Goal: Task Accomplishment & Management: Manage account settings

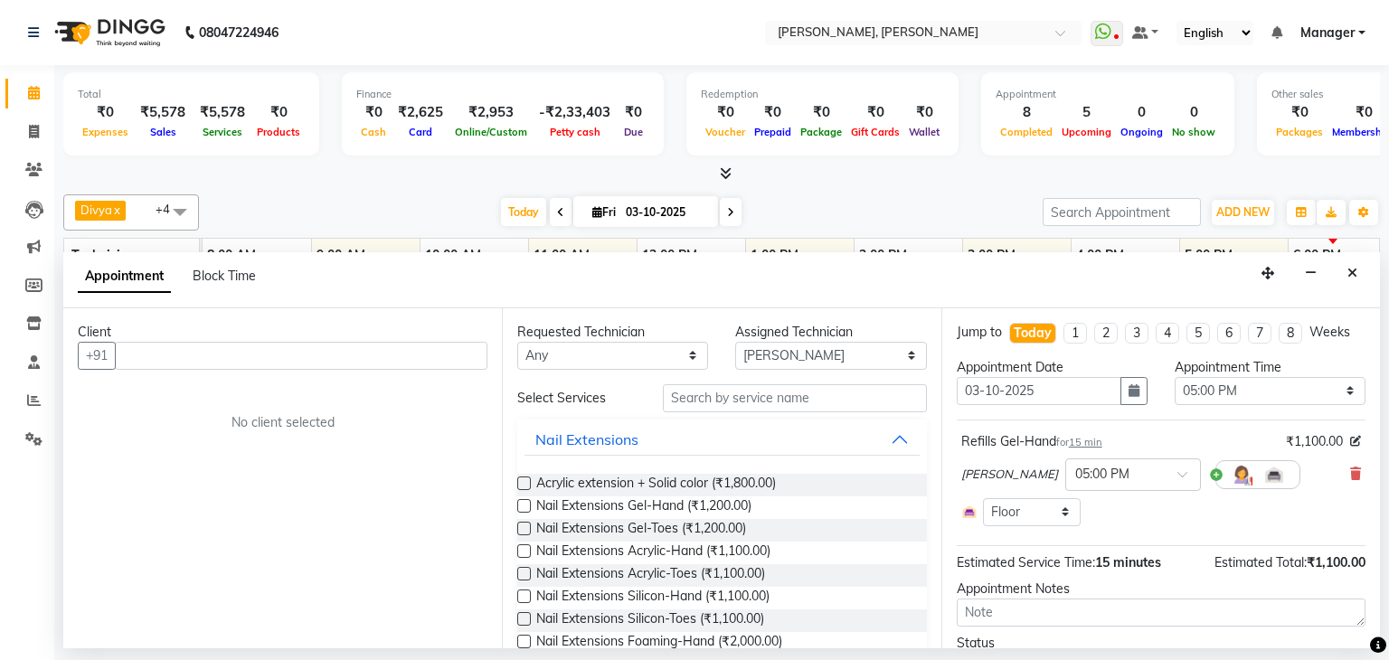
select select "87862"
select select "1020"
select select "3204"
select select "tentative"
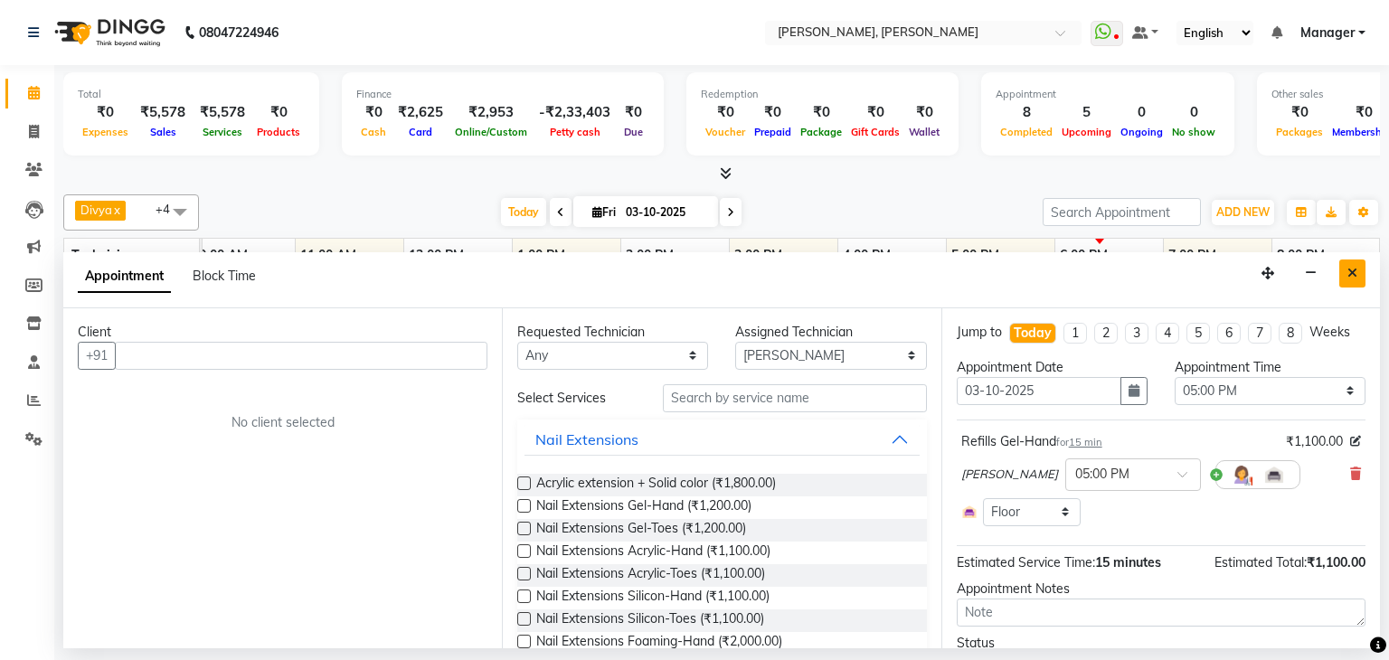
click at [1347, 277] on icon "Close" at bounding box center [1352, 273] width 10 height 13
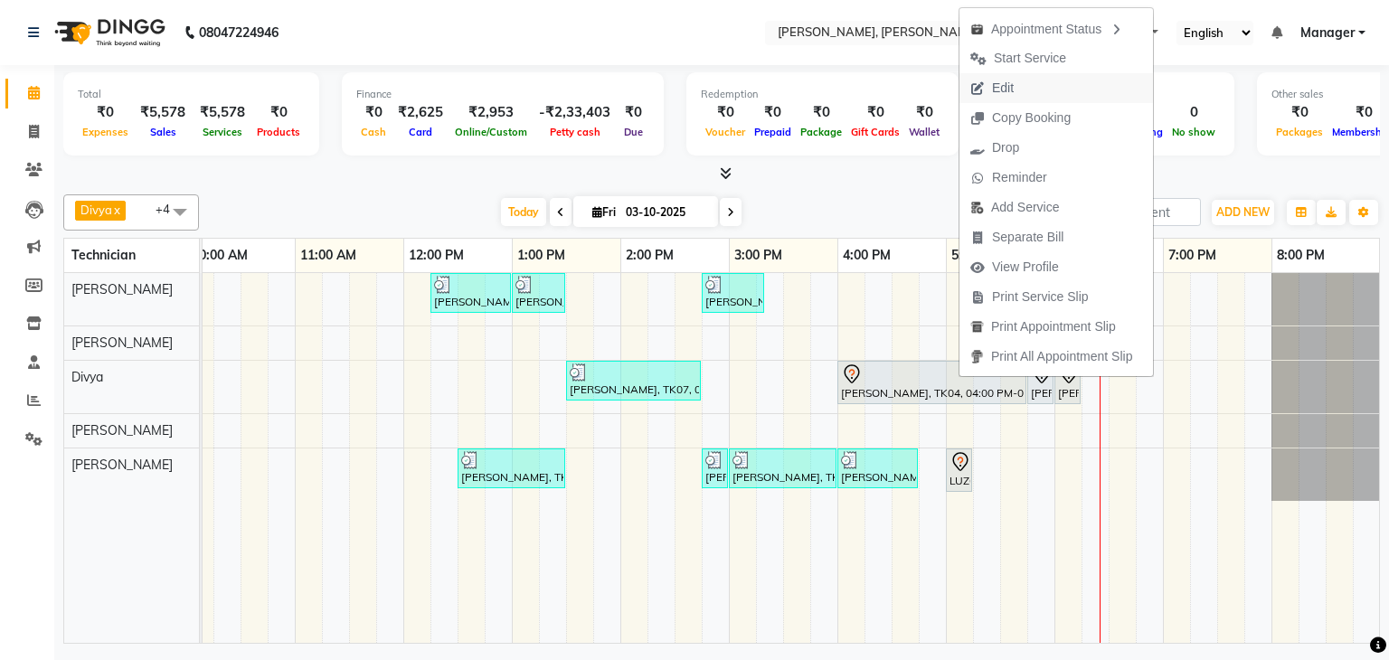
click at [1020, 78] on span "Edit" at bounding box center [991, 88] width 65 height 30
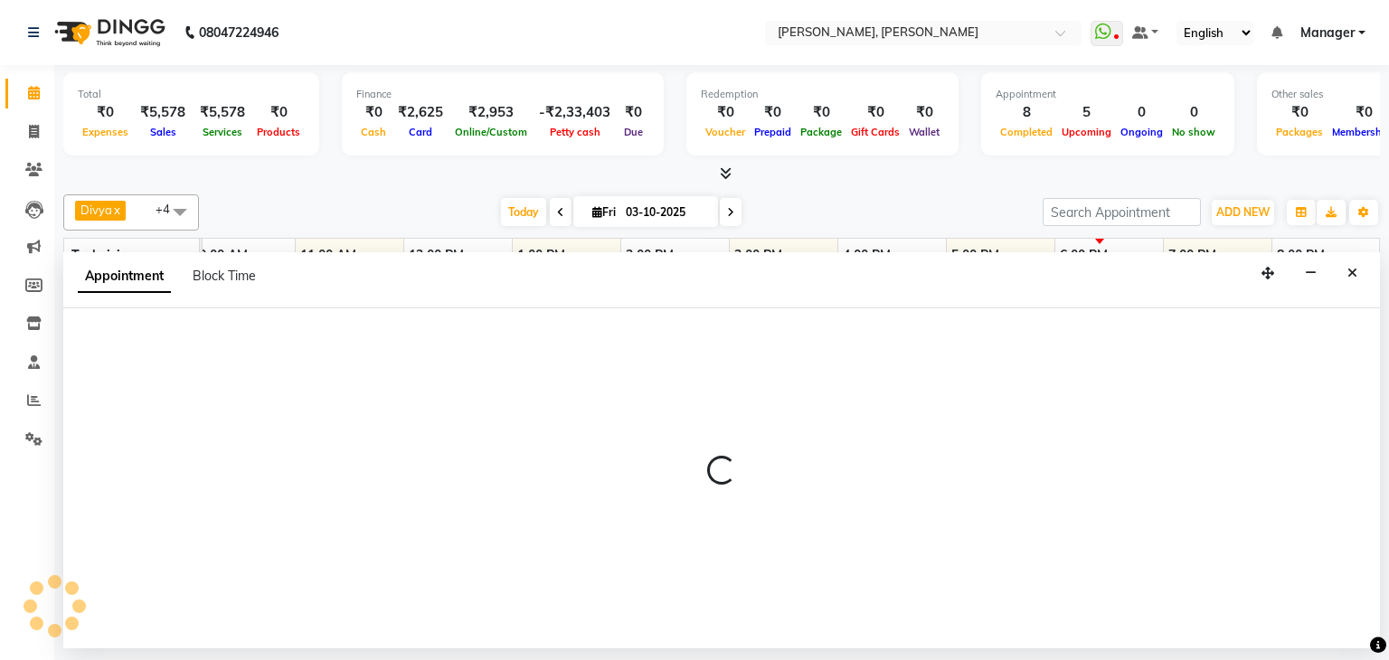
select select "960"
select select "tentative"
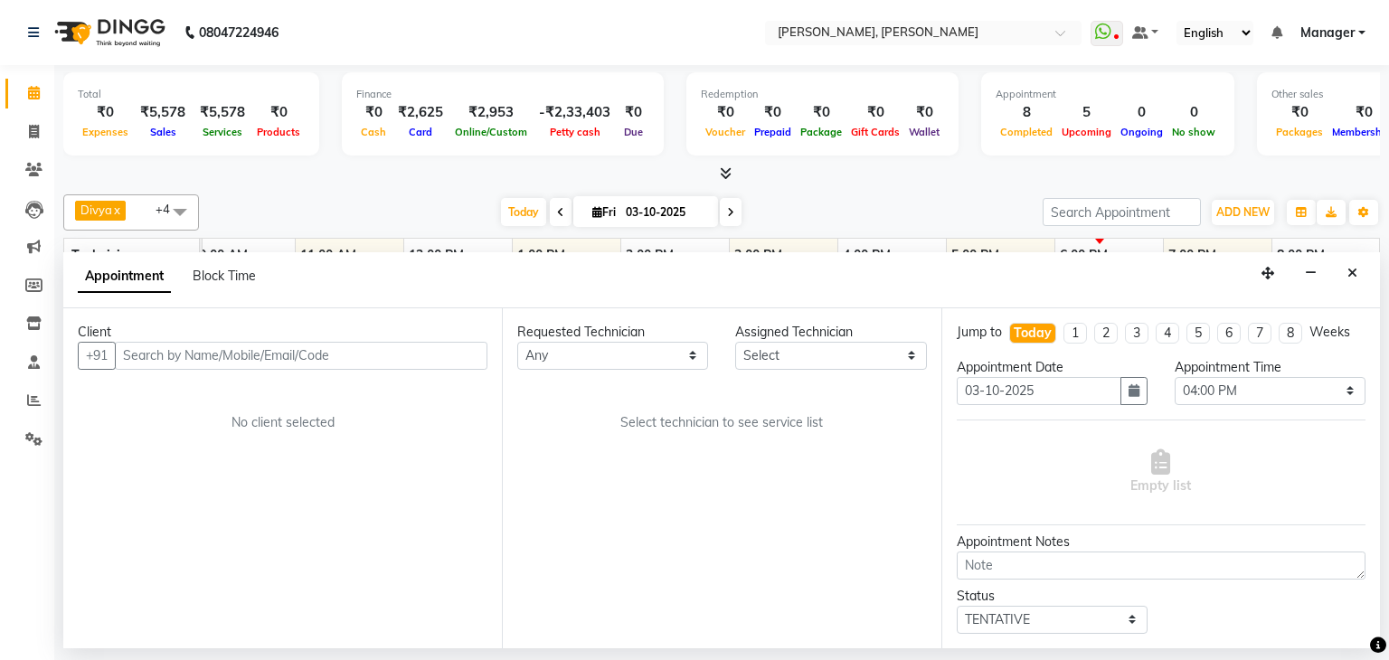
scroll to position [0, 0]
select select "72520"
select select "3204"
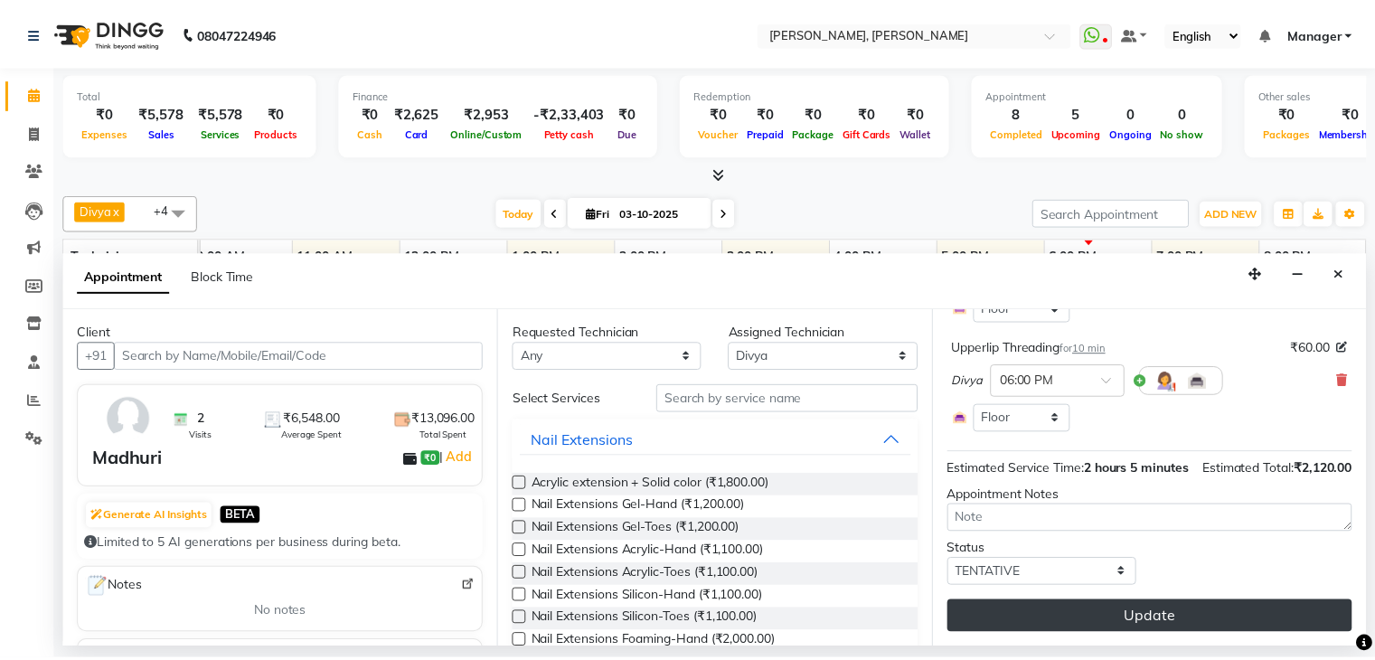
scroll to position [333, 0]
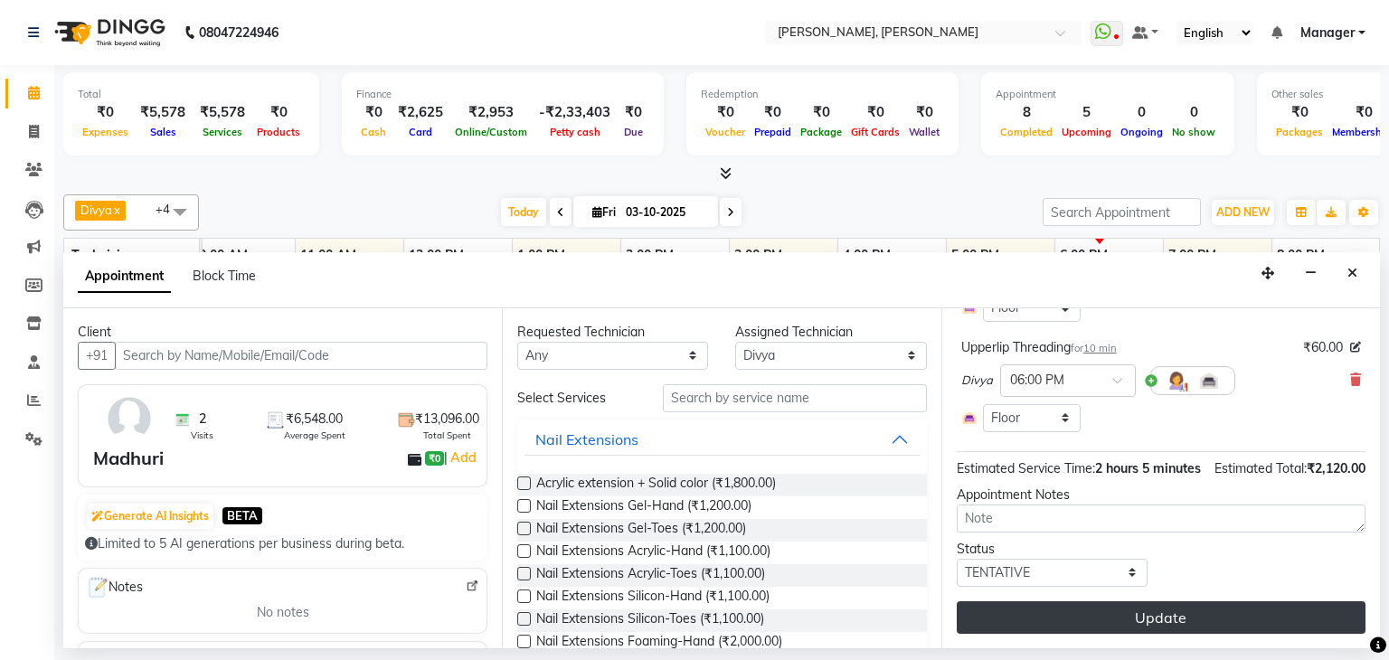
click at [1100, 615] on button "Update" at bounding box center [1161, 617] width 409 height 33
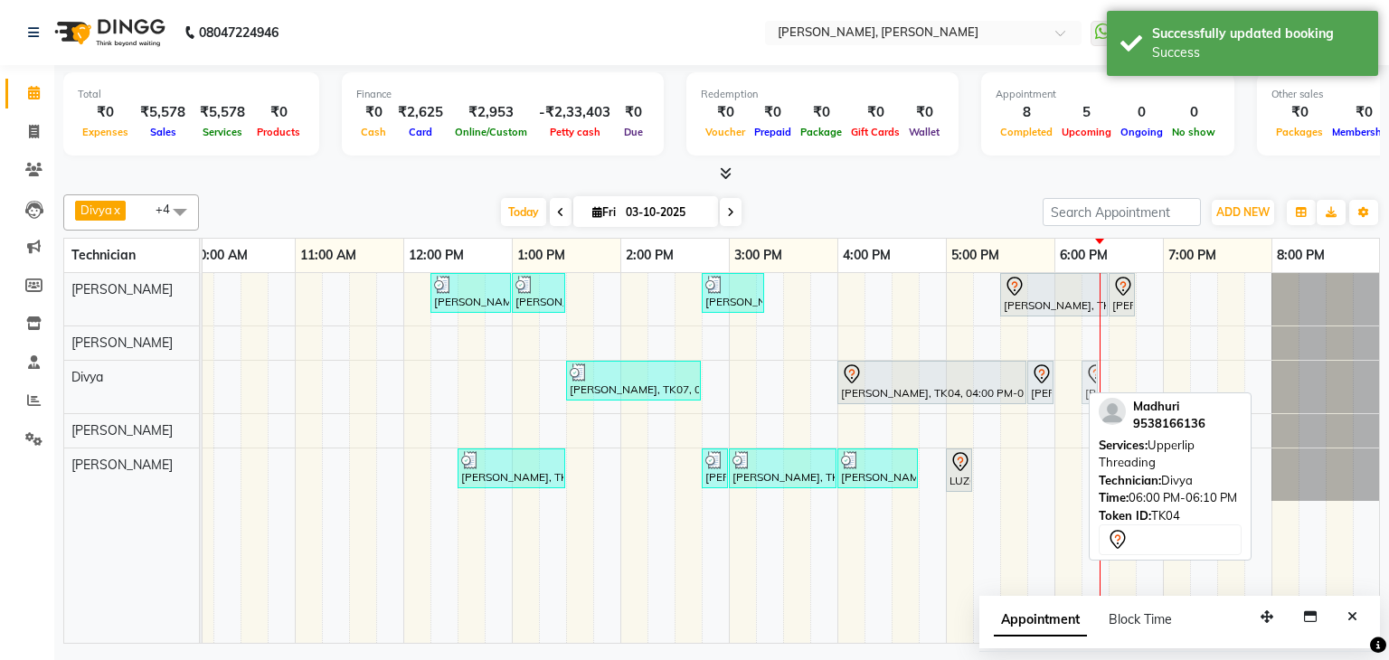
drag, startPoint x: 1071, startPoint y: 375, endPoint x: 1100, endPoint y: 373, distance: 28.1
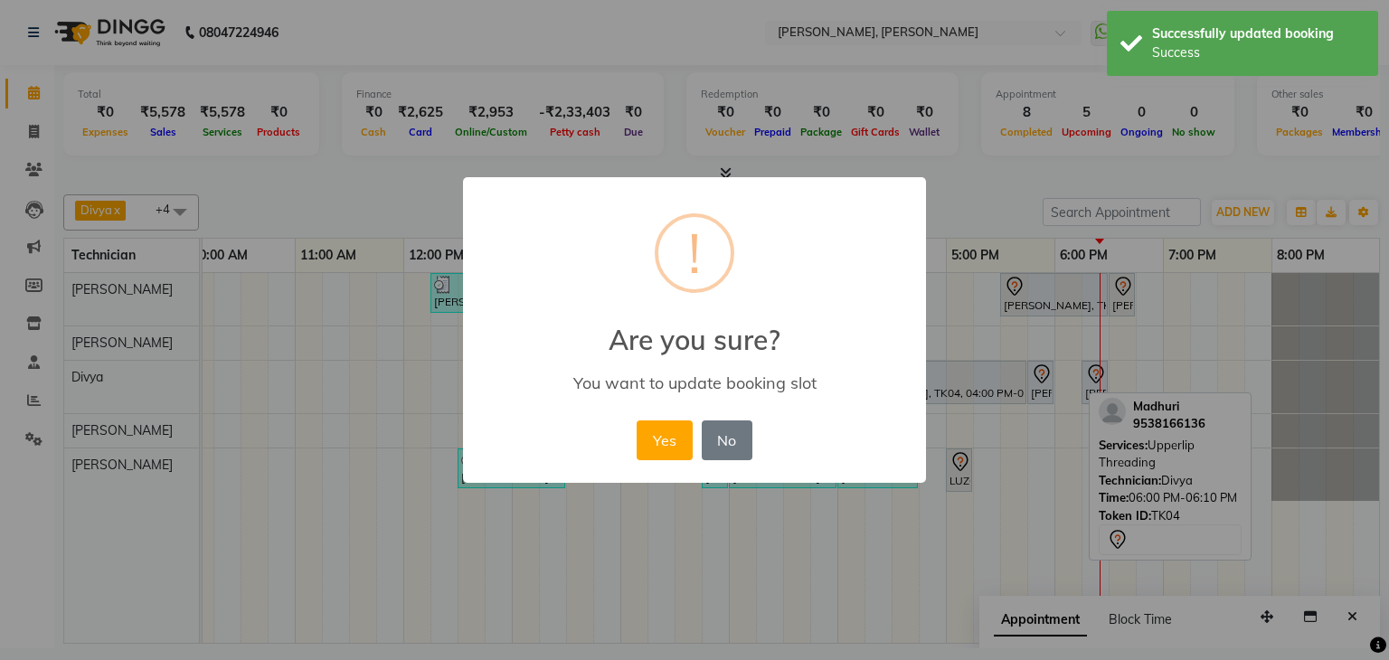
drag, startPoint x: 672, startPoint y: 439, endPoint x: 1043, endPoint y: 408, distance: 372.0
click at [676, 439] on button "Yes" at bounding box center [664, 440] width 55 height 40
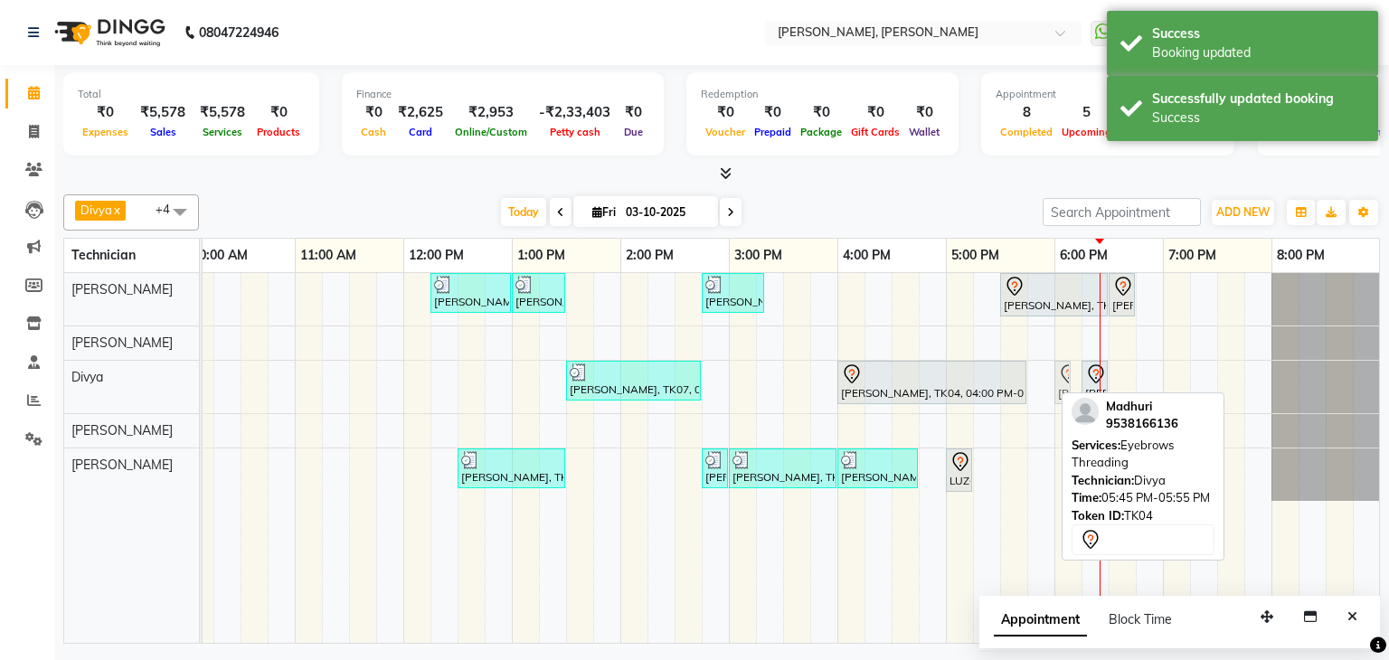
drag, startPoint x: 1036, startPoint y: 382, endPoint x: 1074, endPoint y: 382, distance: 38.0
click at [1074, 382] on div "[PERSON_NAME], TK07, 12:15 PM-01:00 PM, Nail Extensions Gel-Hand [PERSON_NAME],…" at bounding box center [674, 458] width 1411 height 370
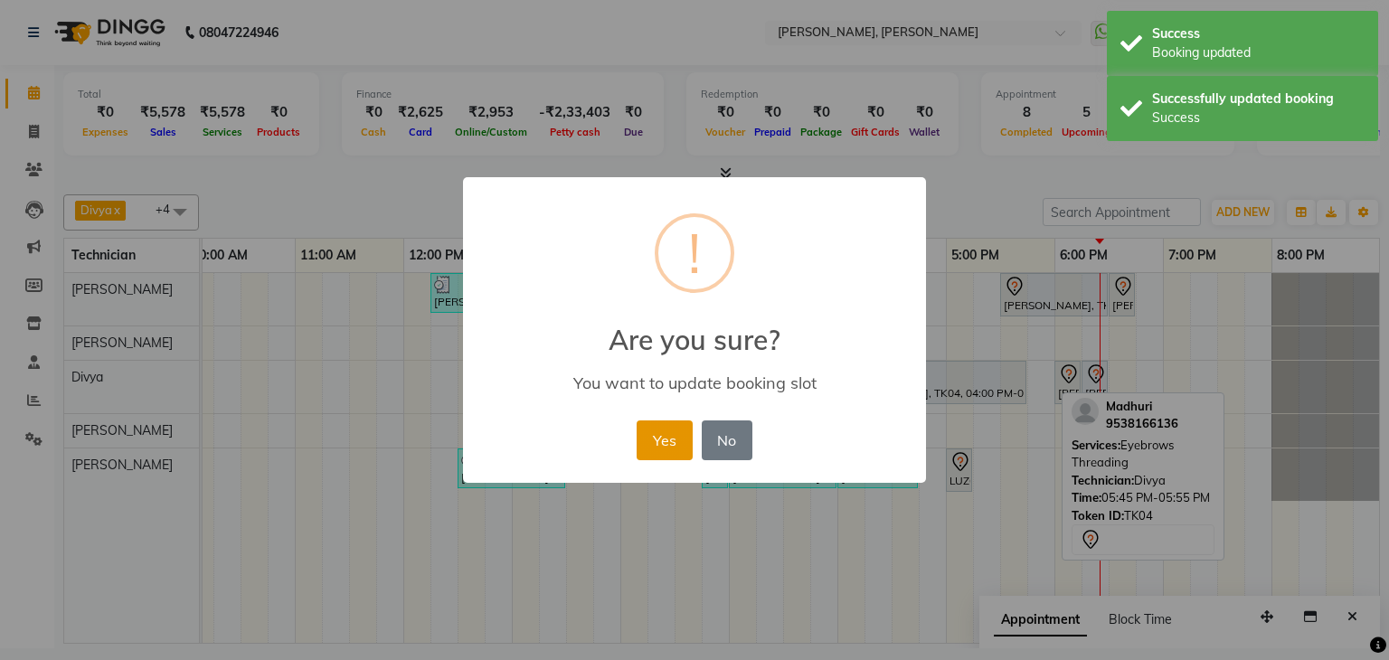
drag, startPoint x: 666, startPoint y: 447, endPoint x: 895, endPoint y: 411, distance: 231.5
click at [677, 447] on button "Yes" at bounding box center [664, 440] width 55 height 40
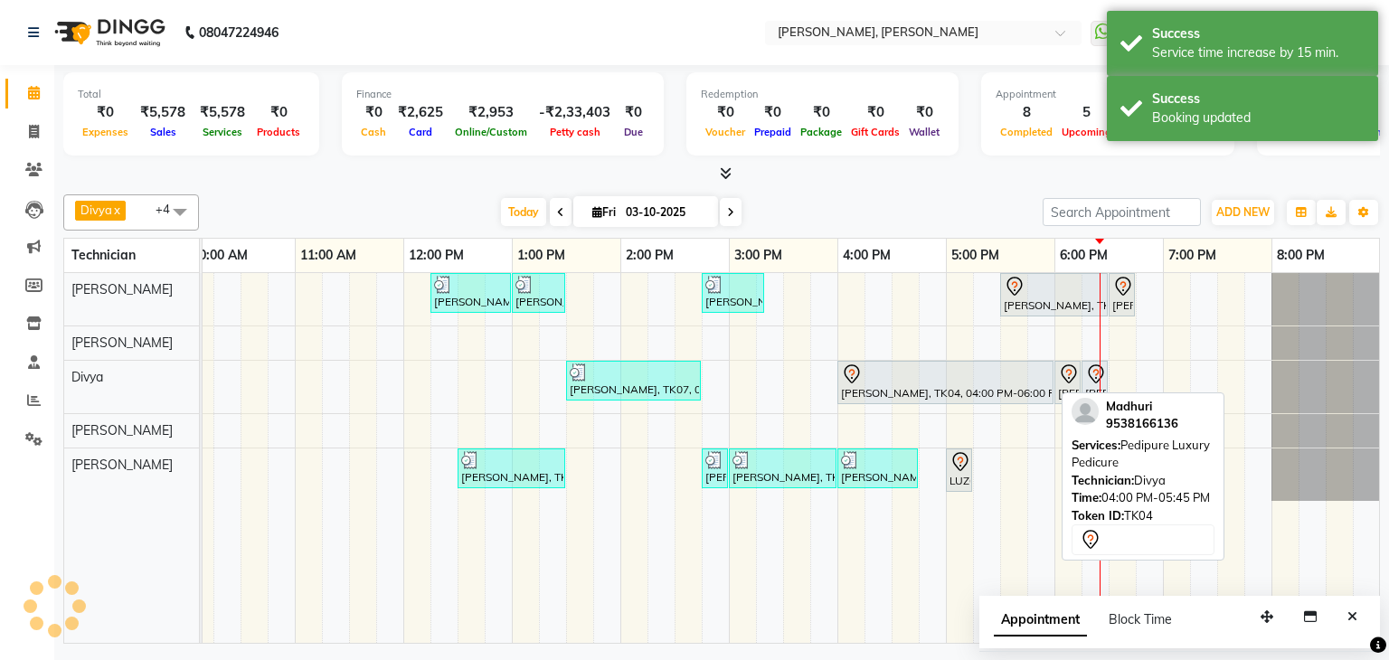
click at [986, 377] on div at bounding box center [945, 374] width 209 height 22
click at [984, 377] on div at bounding box center [945, 374] width 209 height 22
select select "7"
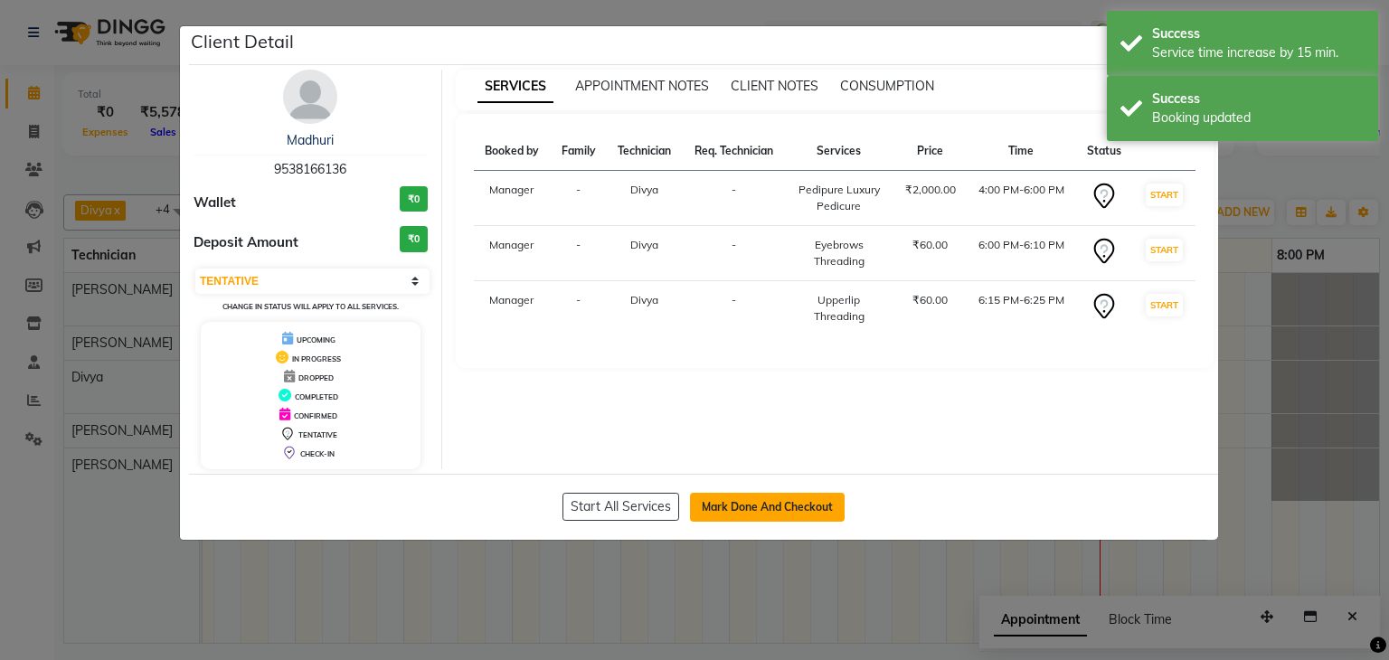
click at [770, 496] on button "Mark Done And Checkout" at bounding box center [767, 507] width 155 height 29
select select "6455"
select select "service"
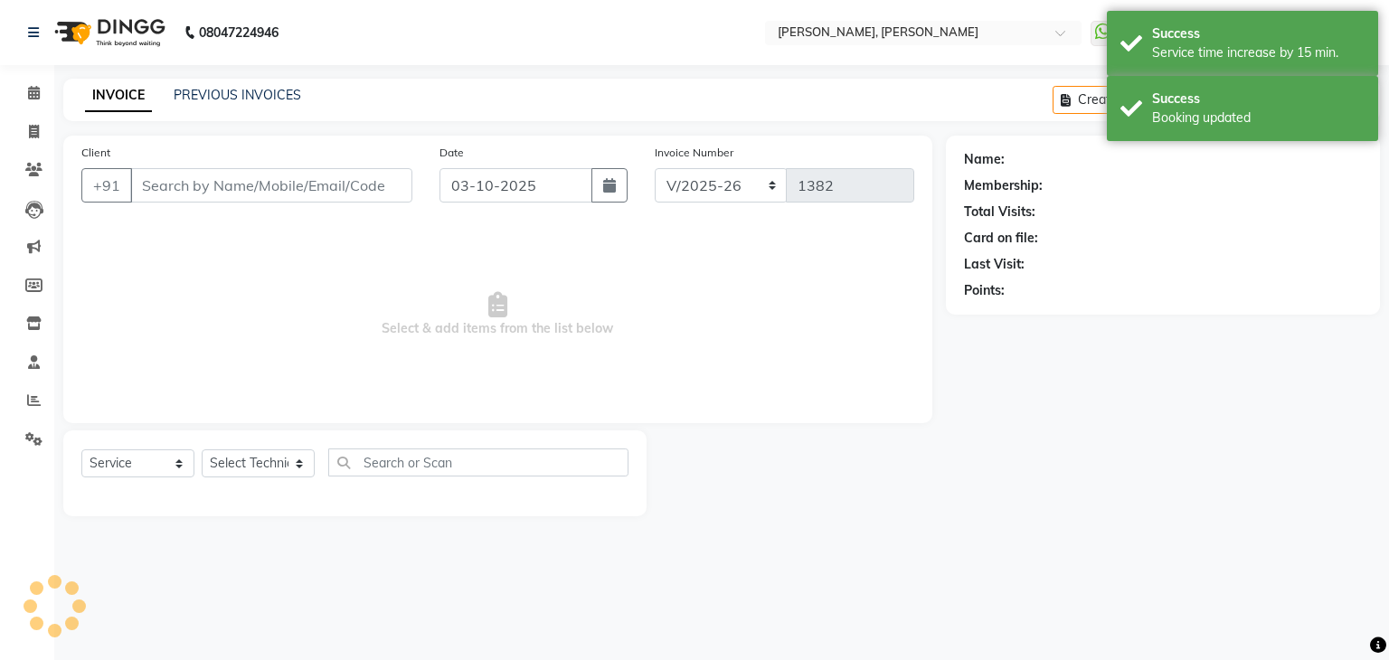
type input "95******36"
select select "72520"
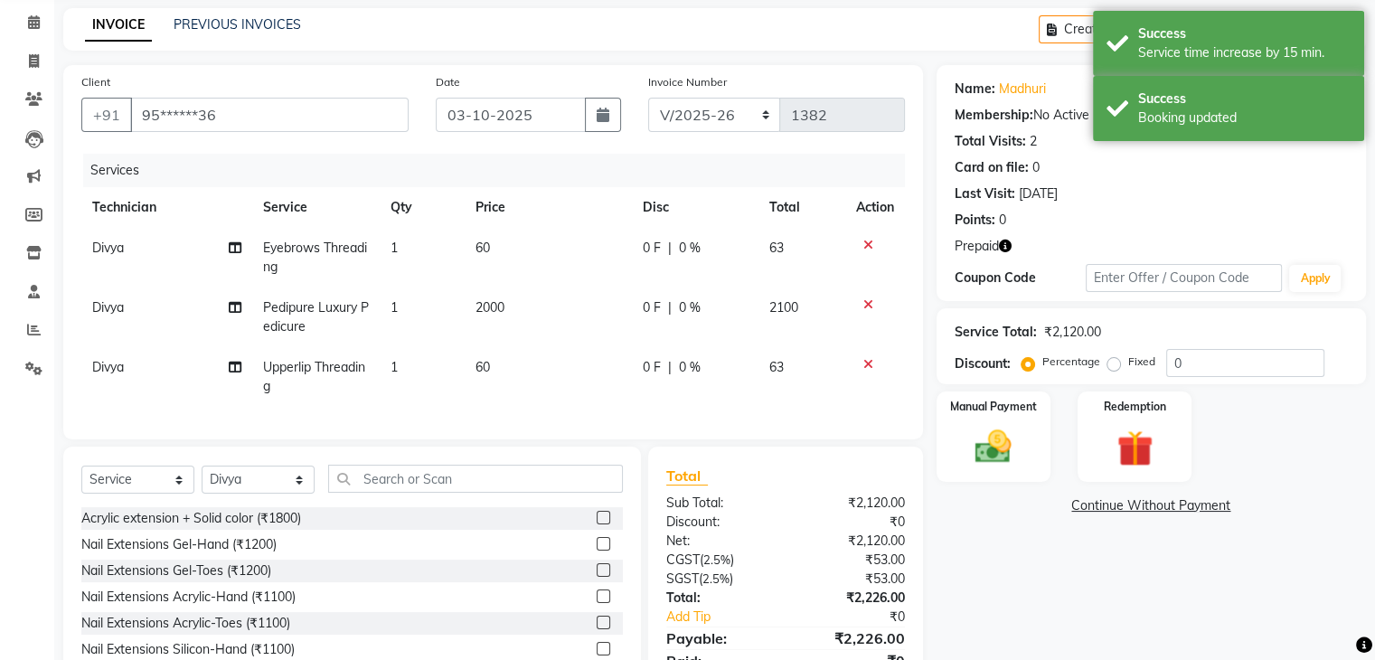
scroll to position [165, 0]
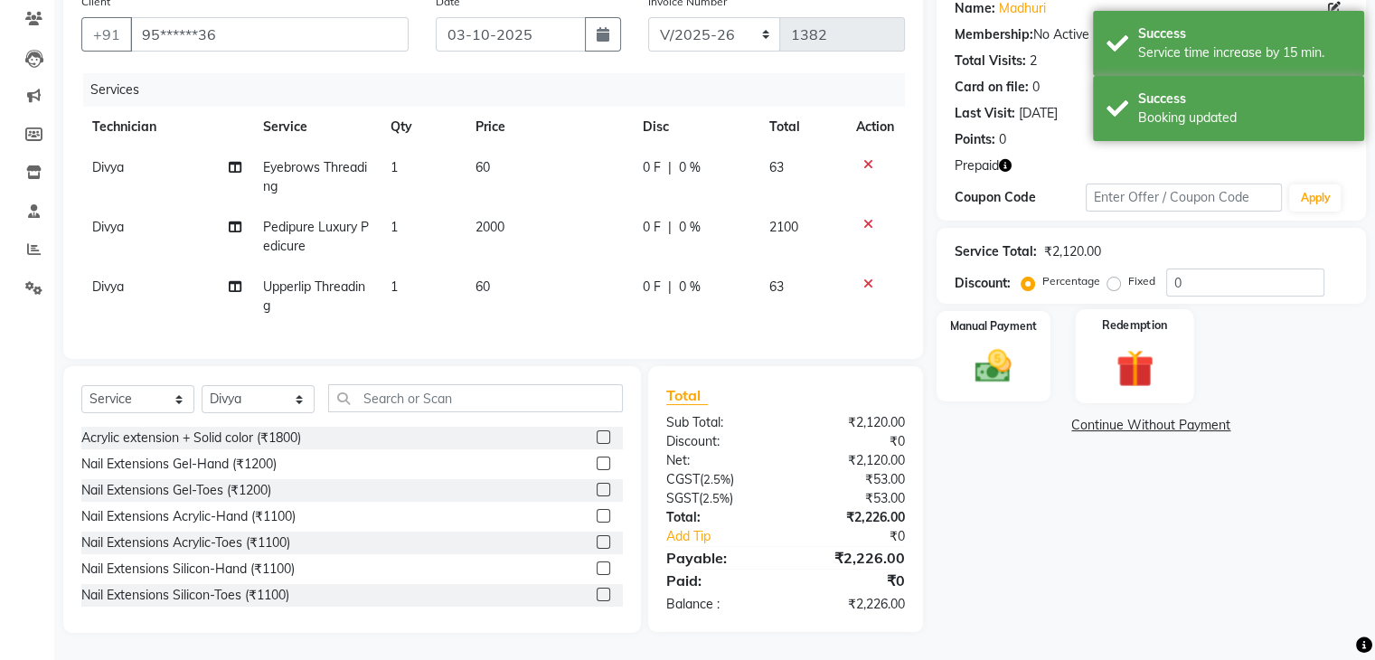
click at [1142, 348] on img at bounding box center [1134, 368] width 61 height 46
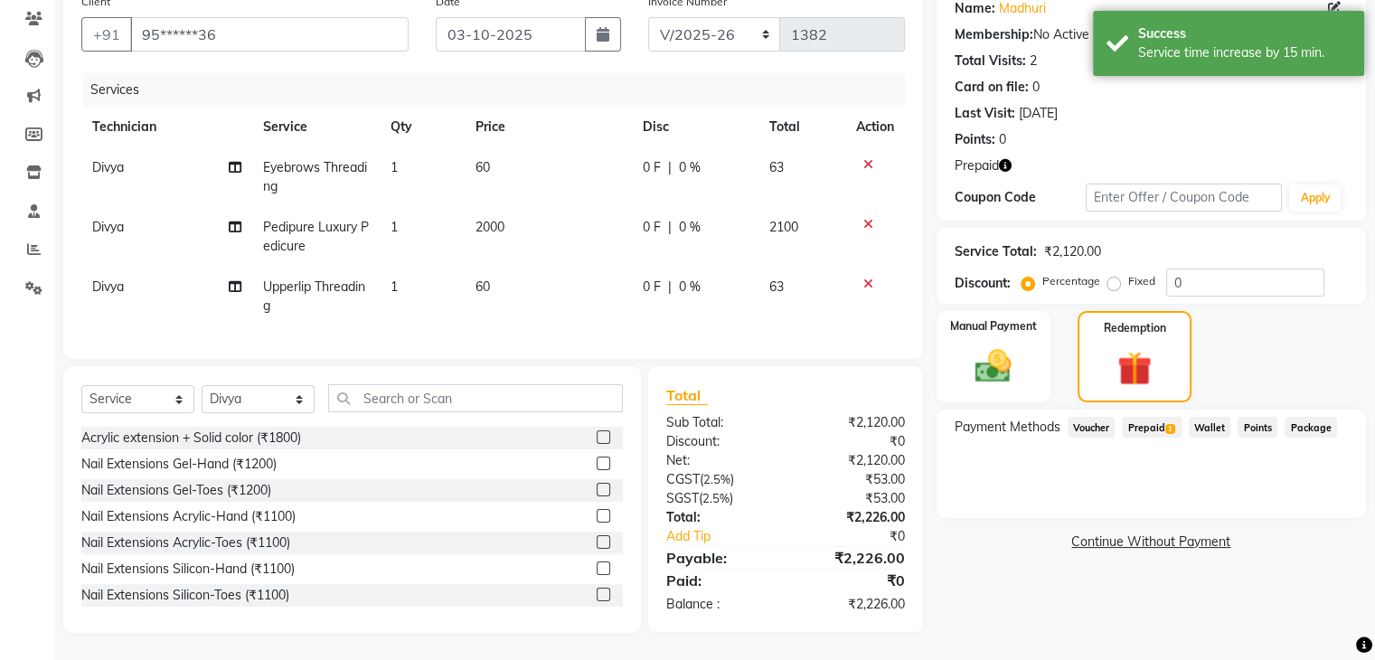
click at [1161, 417] on span "Prepaid 1" at bounding box center [1151, 427] width 59 height 21
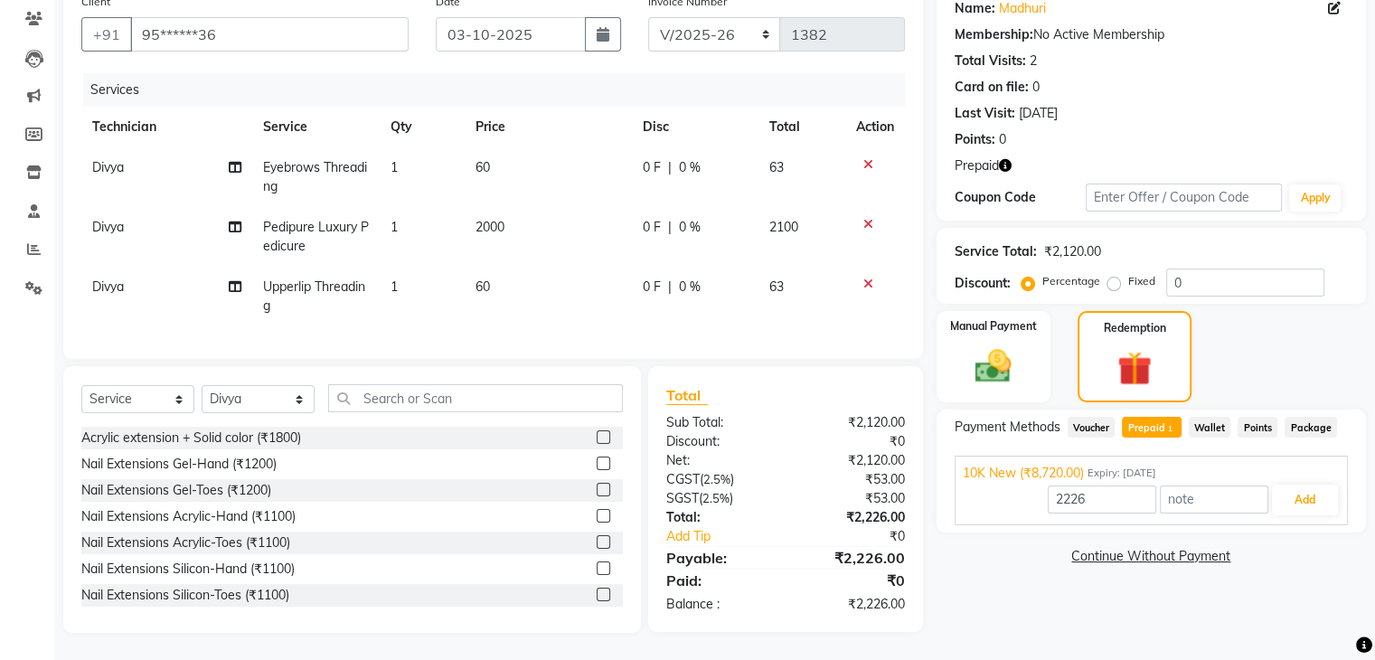
click at [1159, 417] on span "Prepaid 1" at bounding box center [1151, 427] width 59 height 21
click at [1322, 485] on button "Add" at bounding box center [1305, 500] width 66 height 31
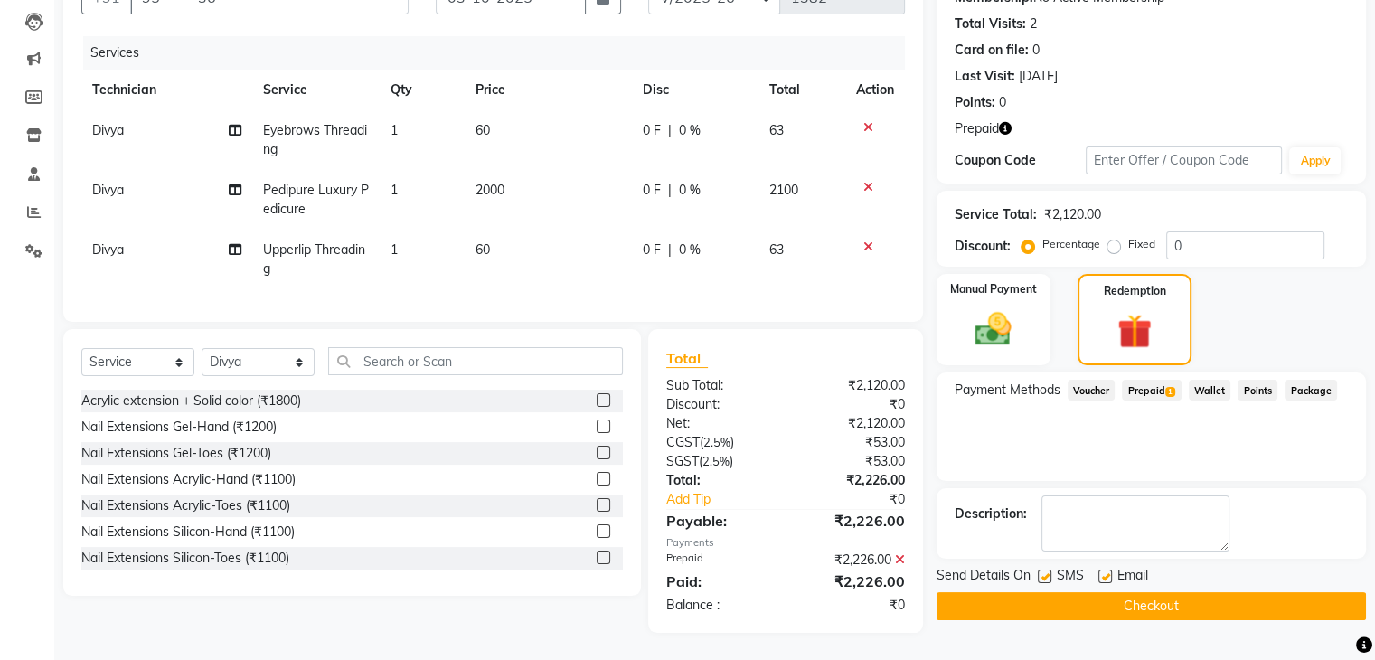
scroll to position [203, 0]
click at [1147, 592] on button "Checkout" at bounding box center [1151, 606] width 429 height 28
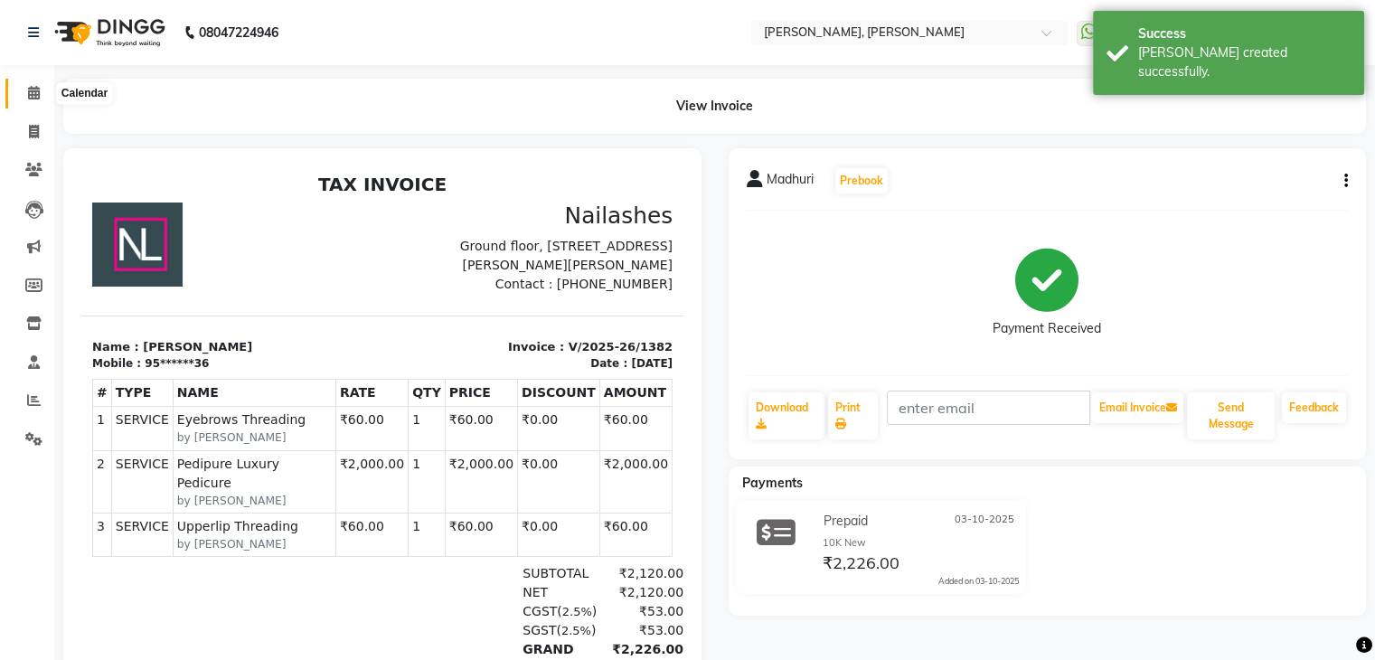
click at [32, 91] on icon at bounding box center [34, 93] width 12 height 14
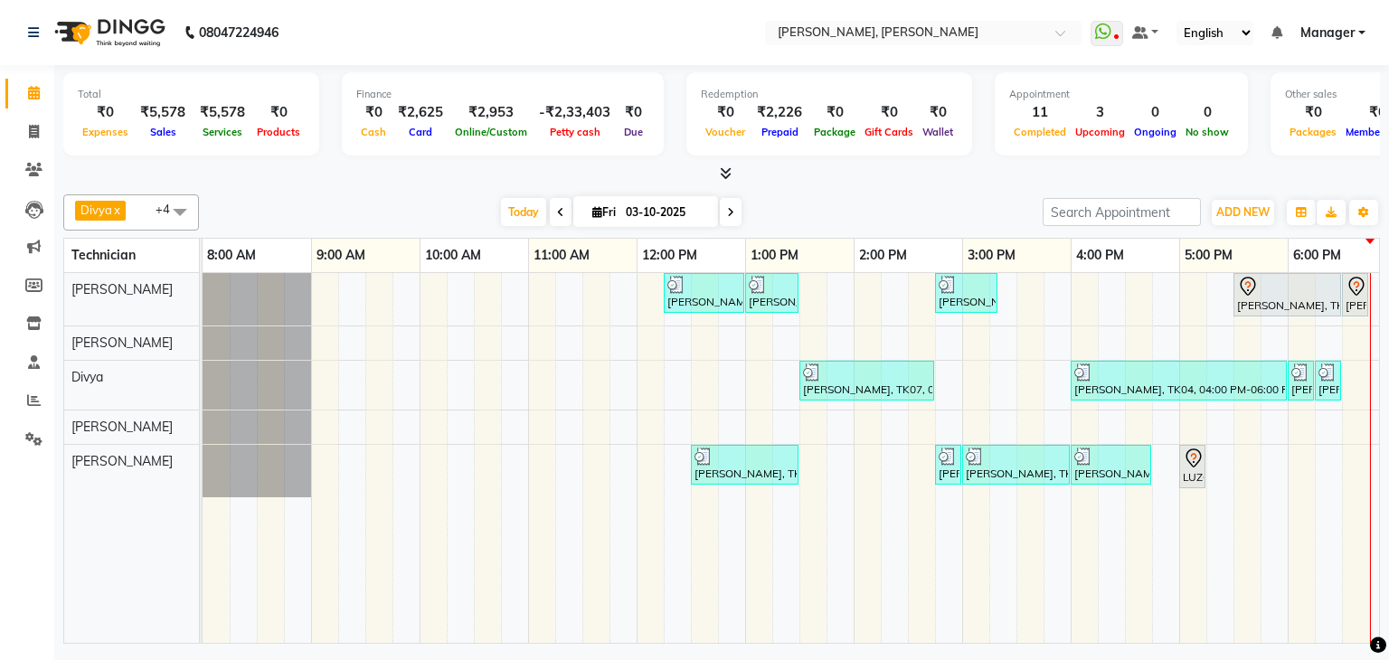
scroll to position [0, 233]
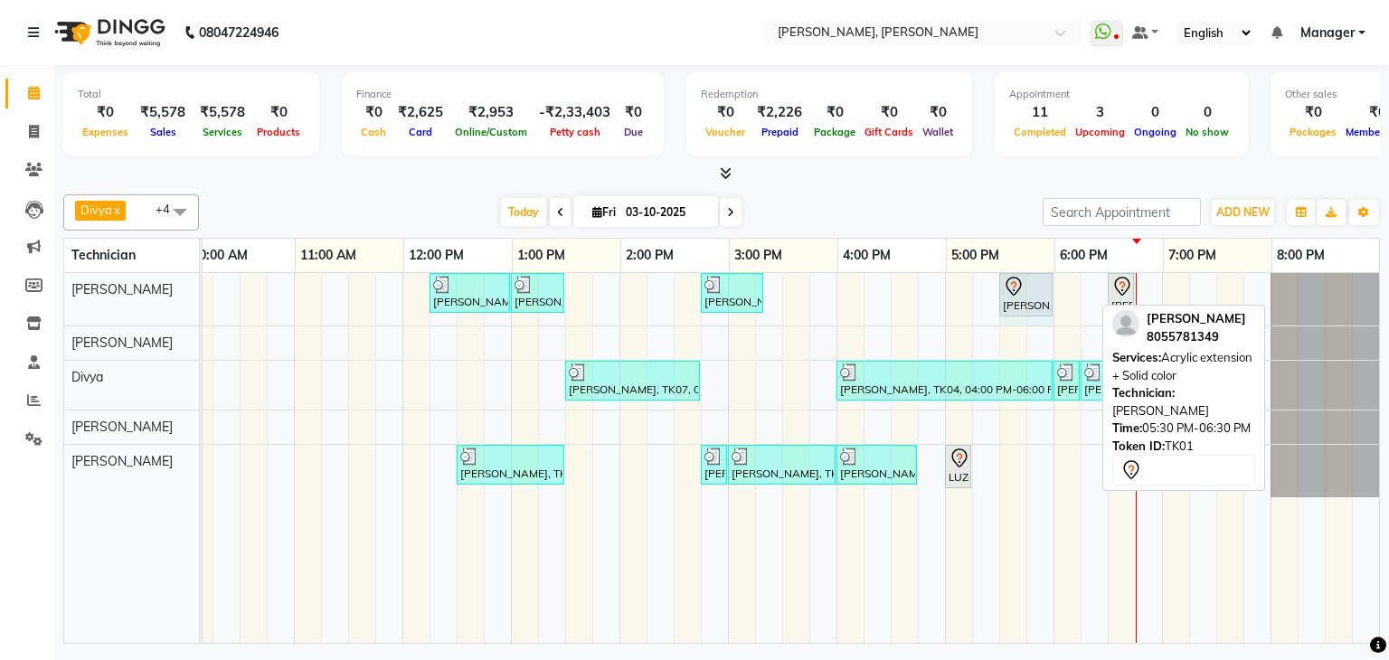
drag, startPoint x: 1090, startPoint y: 288, endPoint x: 1031, endPoint y: 296, distance: 60.1
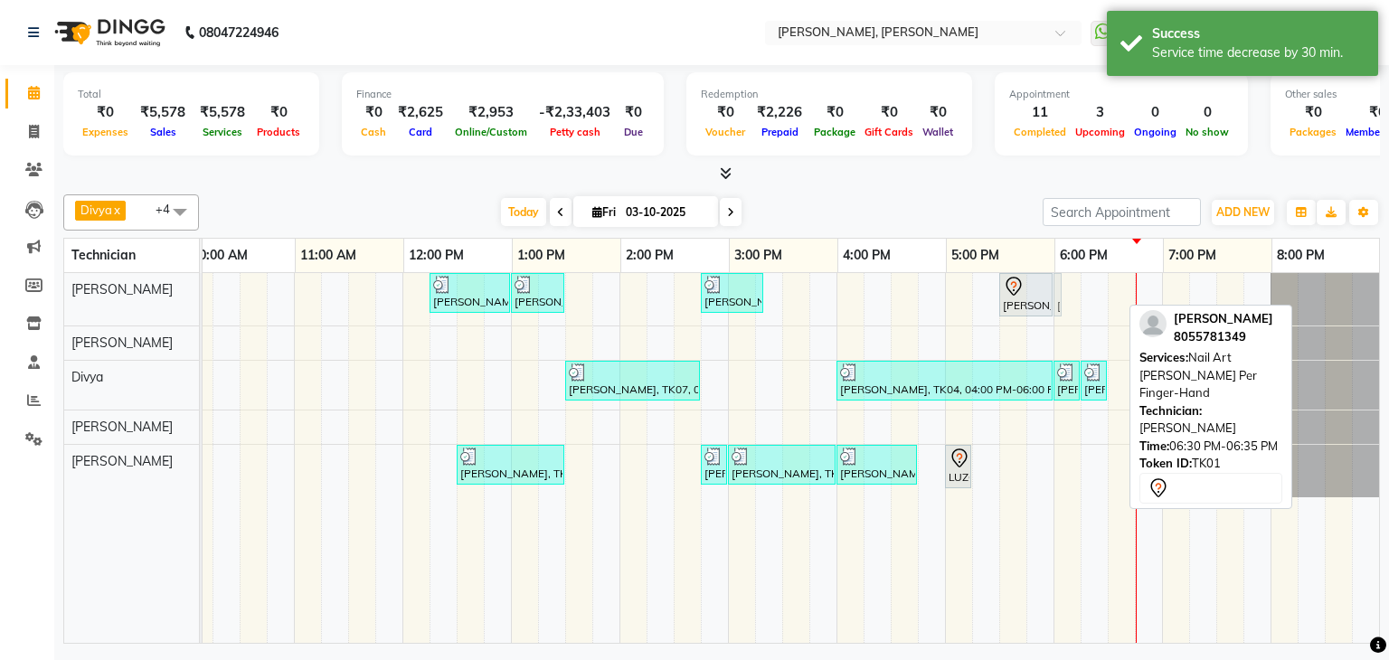
drag, startPoint x: 1108, startPoint y: 294, endPoint x: 1043, endPoint y: 301, distance: 64.6
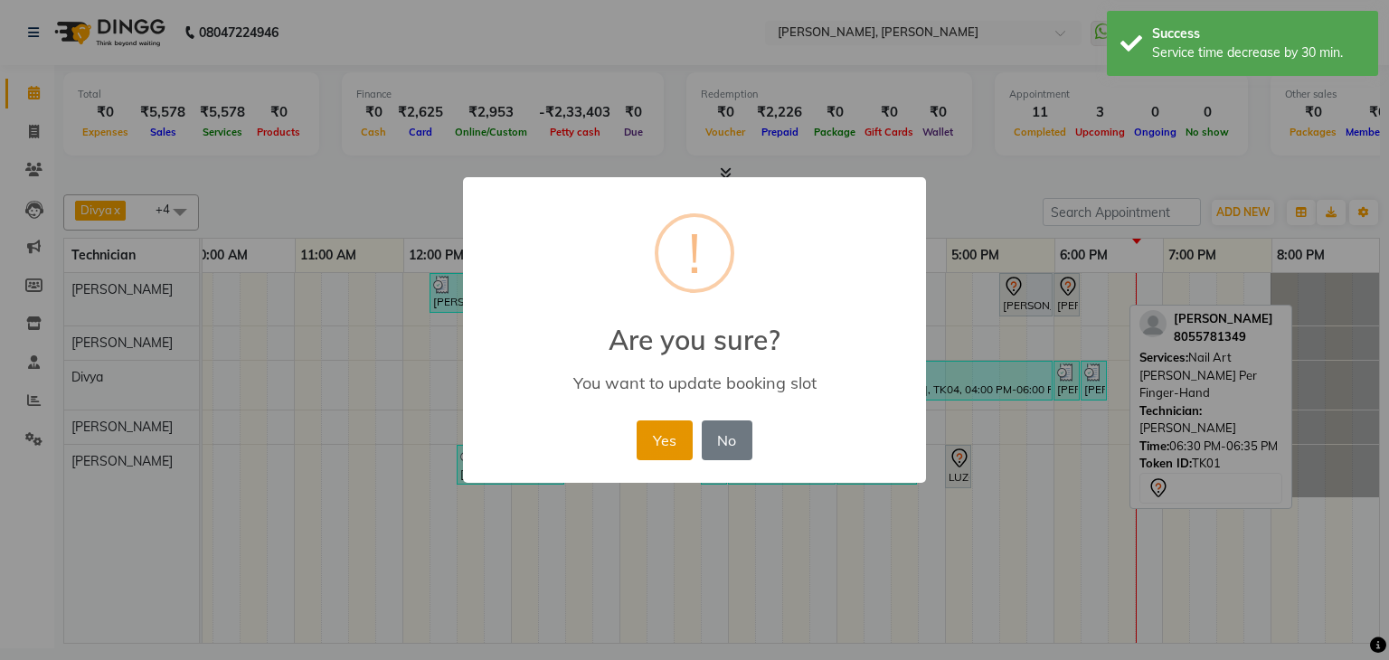
click at [659, 446] on button "Yes" at bounding box center [664, 440] width 55 height 40
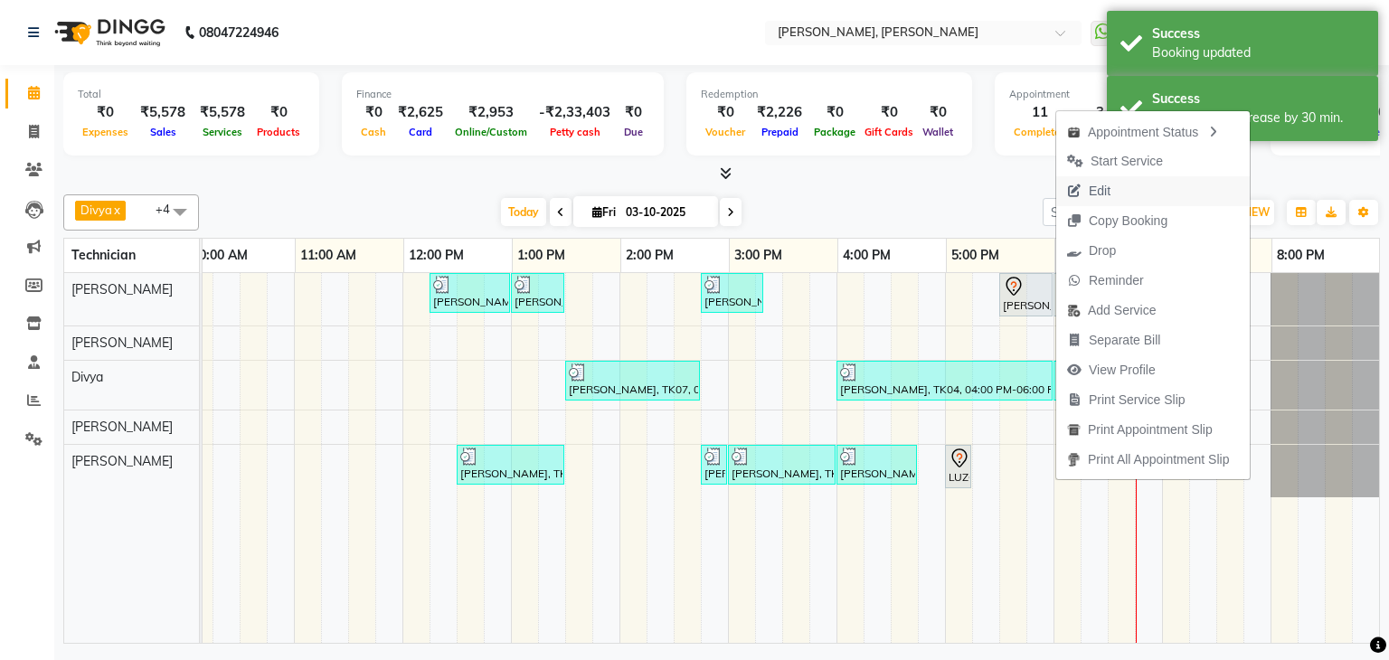
click at [1109, 194] on span "Edit" at bounding box center [1100, 191] width 22 height 19
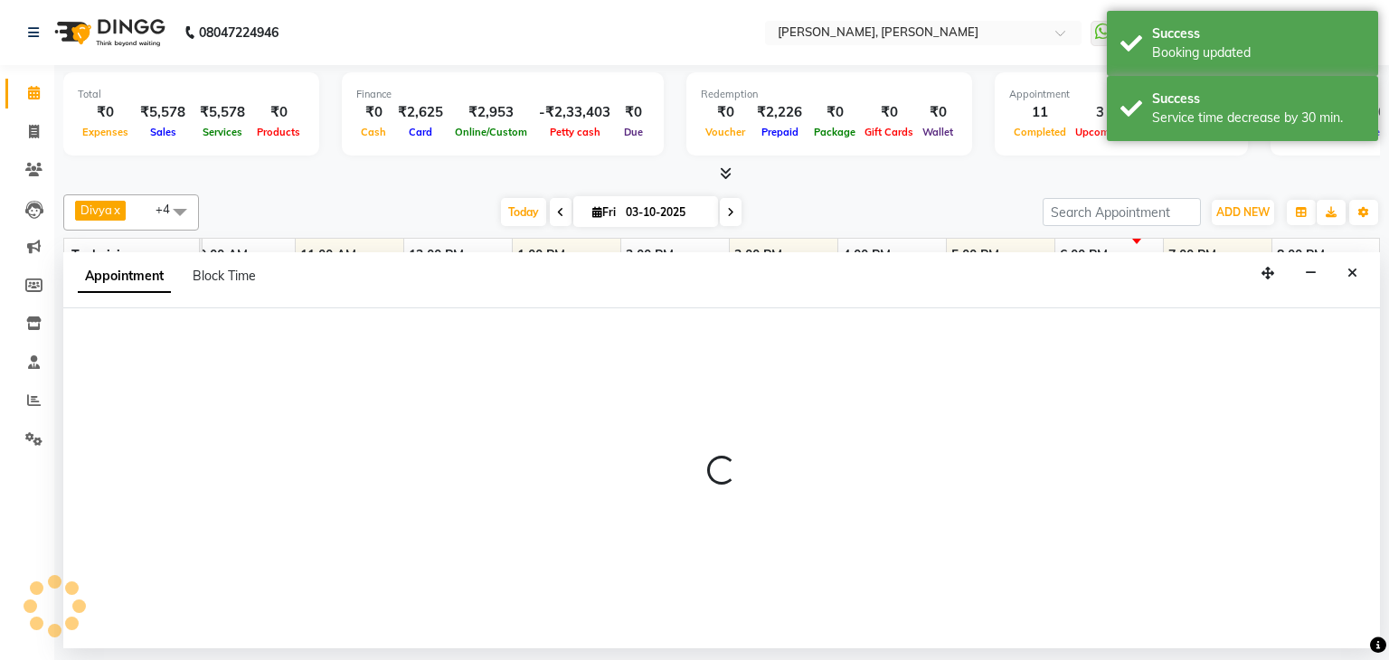
select select "tentative"
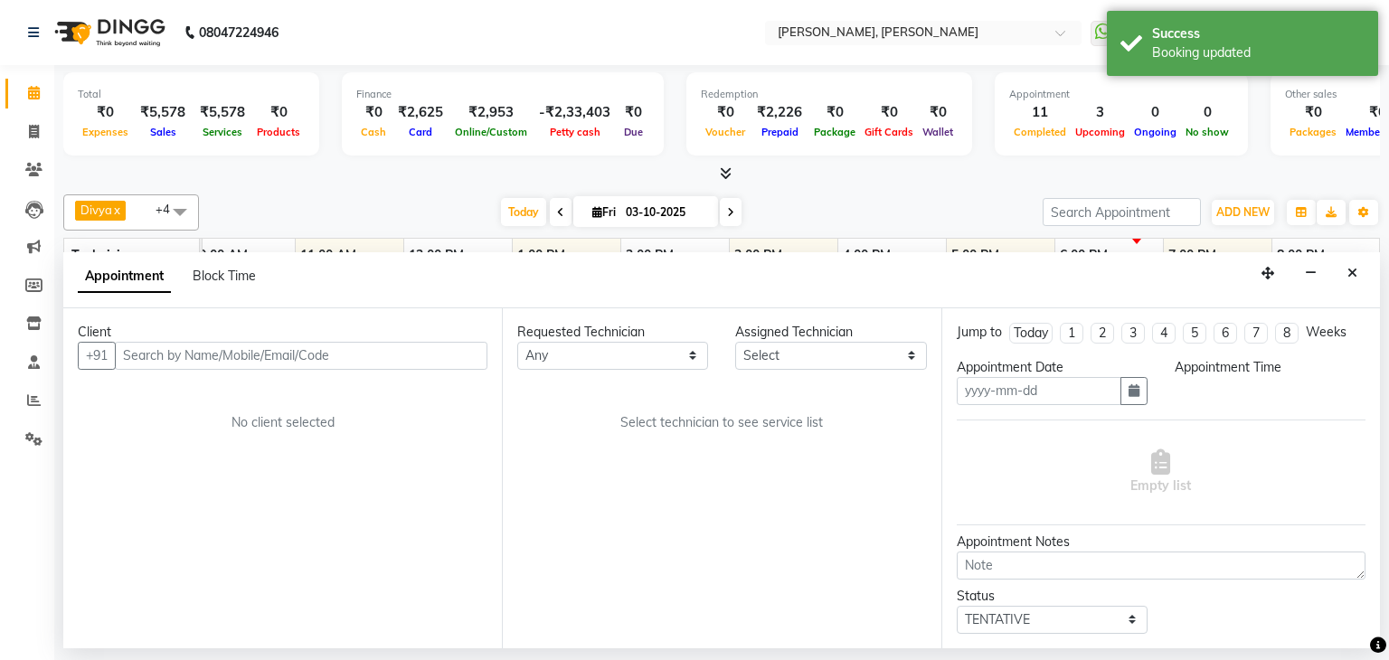
type input "03-10-2025"
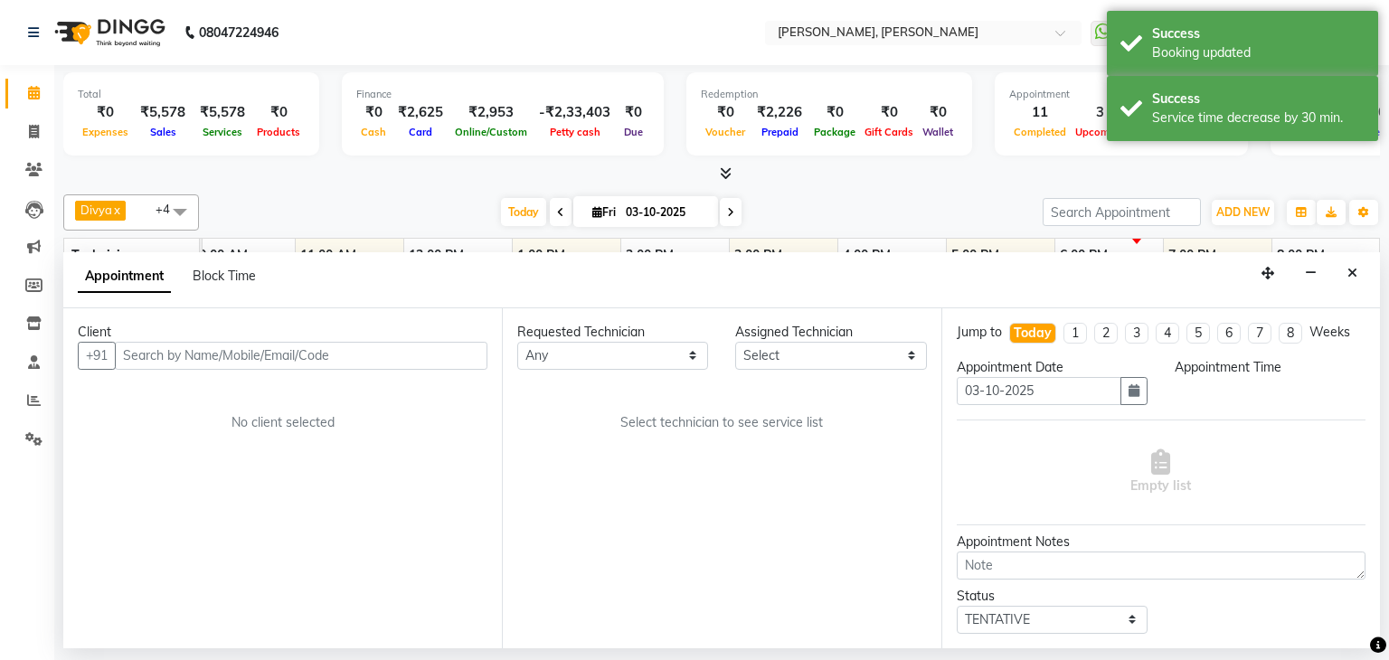
select select "1050"
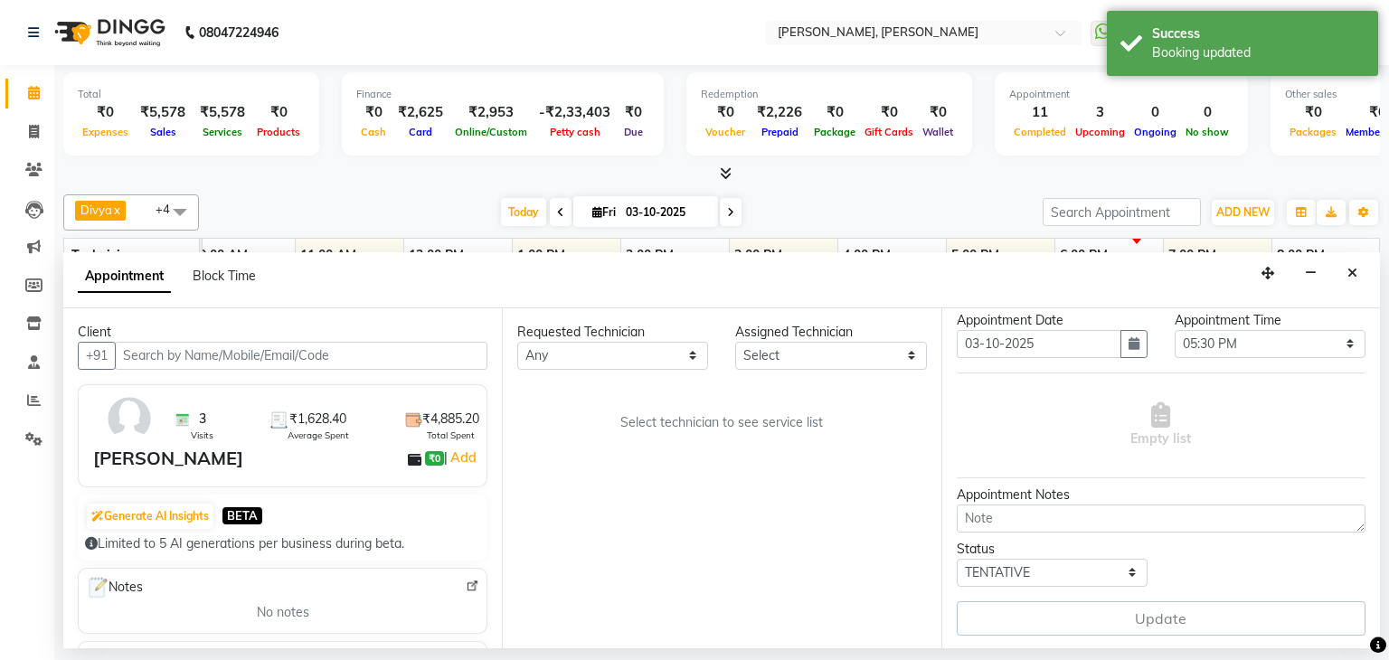
scroll to position [0, 0]
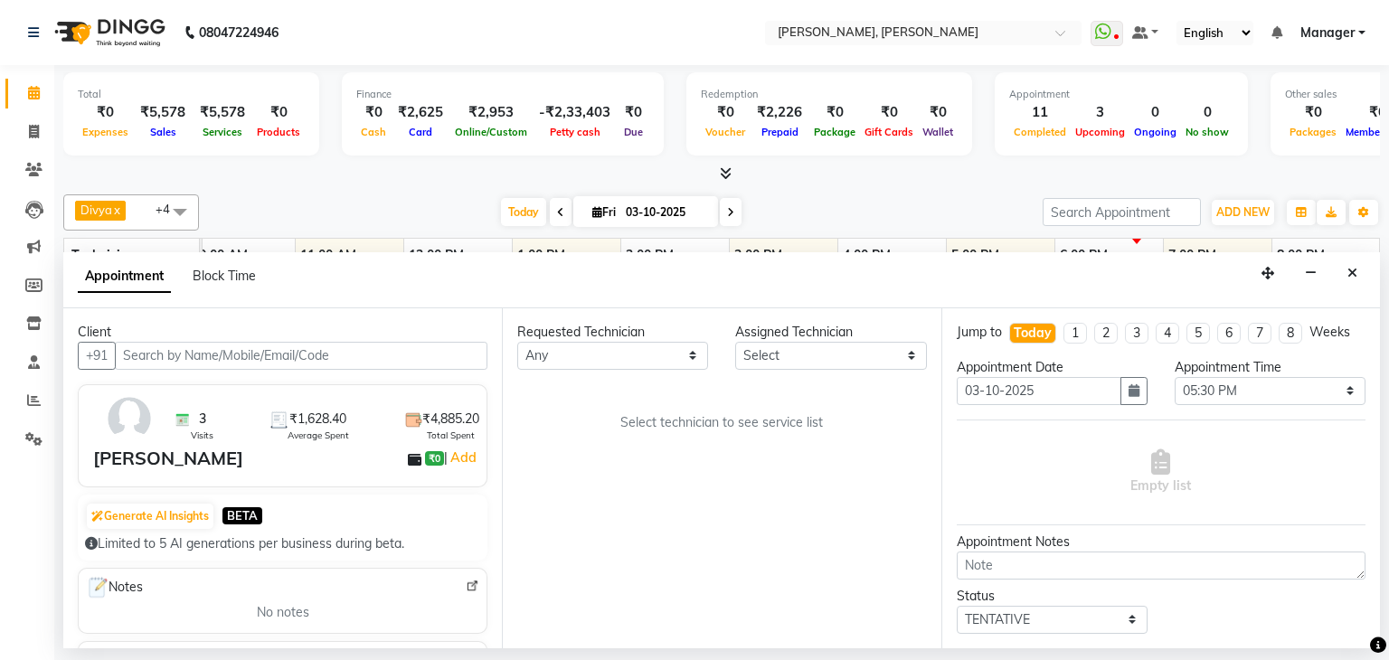
click at [794, 410] on div "Requested Technician Any Assigned Technician Select Select technician to see se…" at bounding box center [721, 478] width 439 height 340
click at [1345, 271] on button "Close" at bounding box center [1352, 274] width 26 height 28
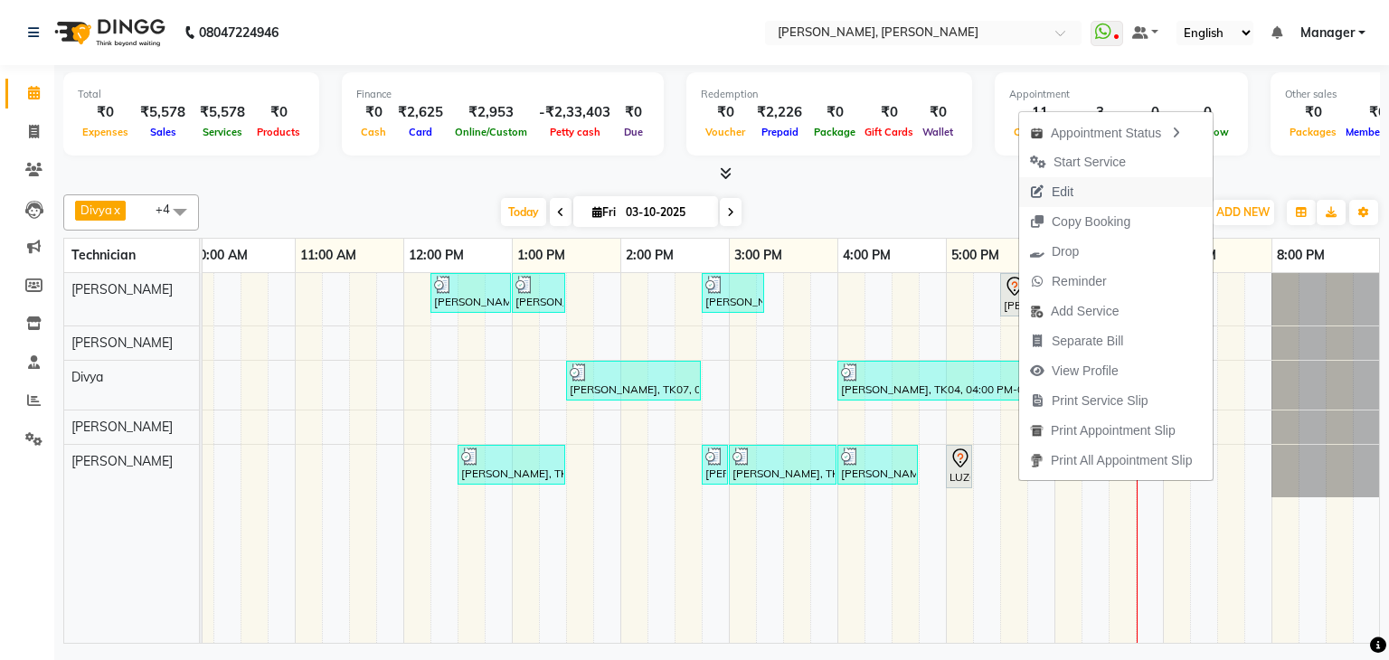
click at [1062, 193] on span "Edit" at bounding box center [1063, 192] width 22 height 19
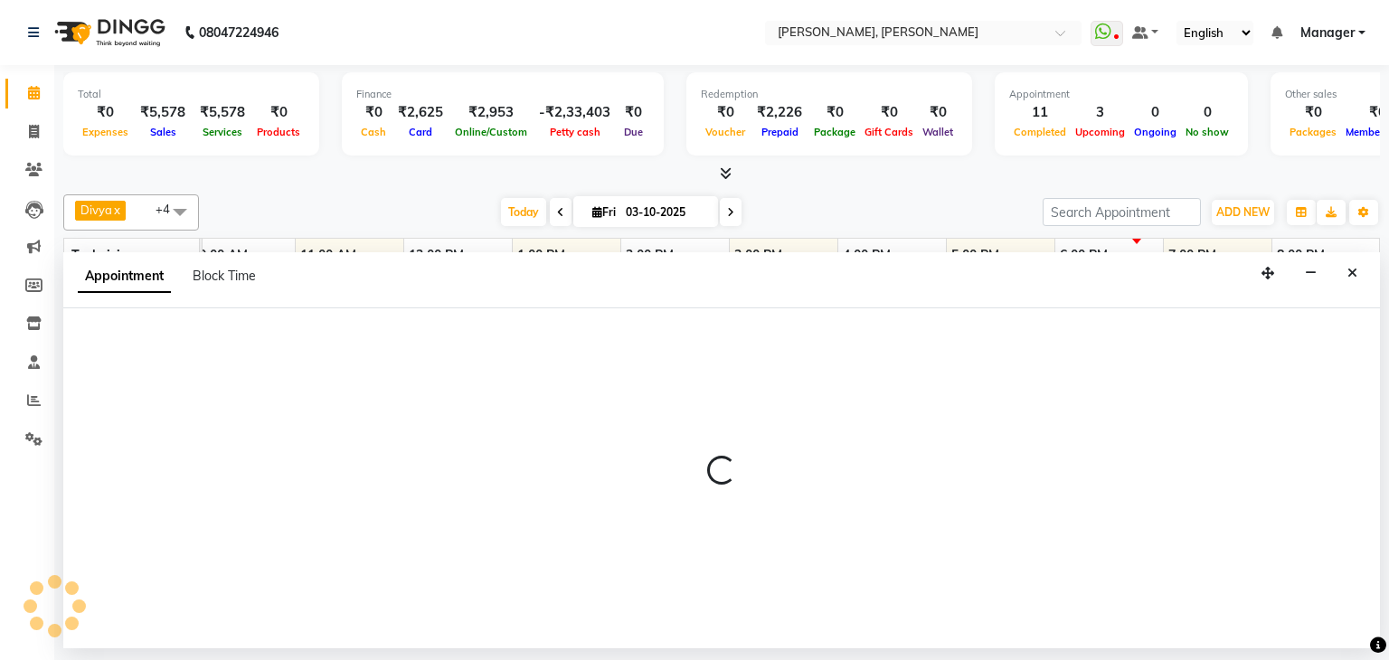
select select "tentative"
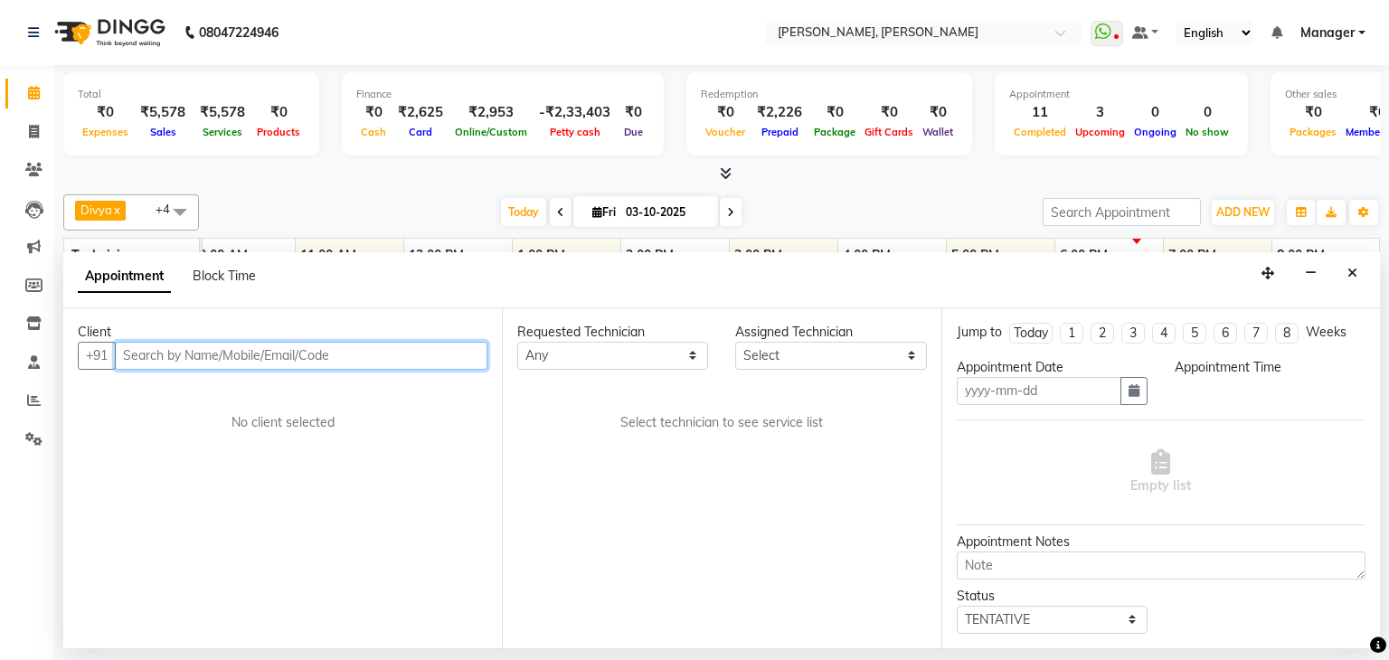
type input "03-10-2025"
select select "1050"
select select "54412"
select select "3204"
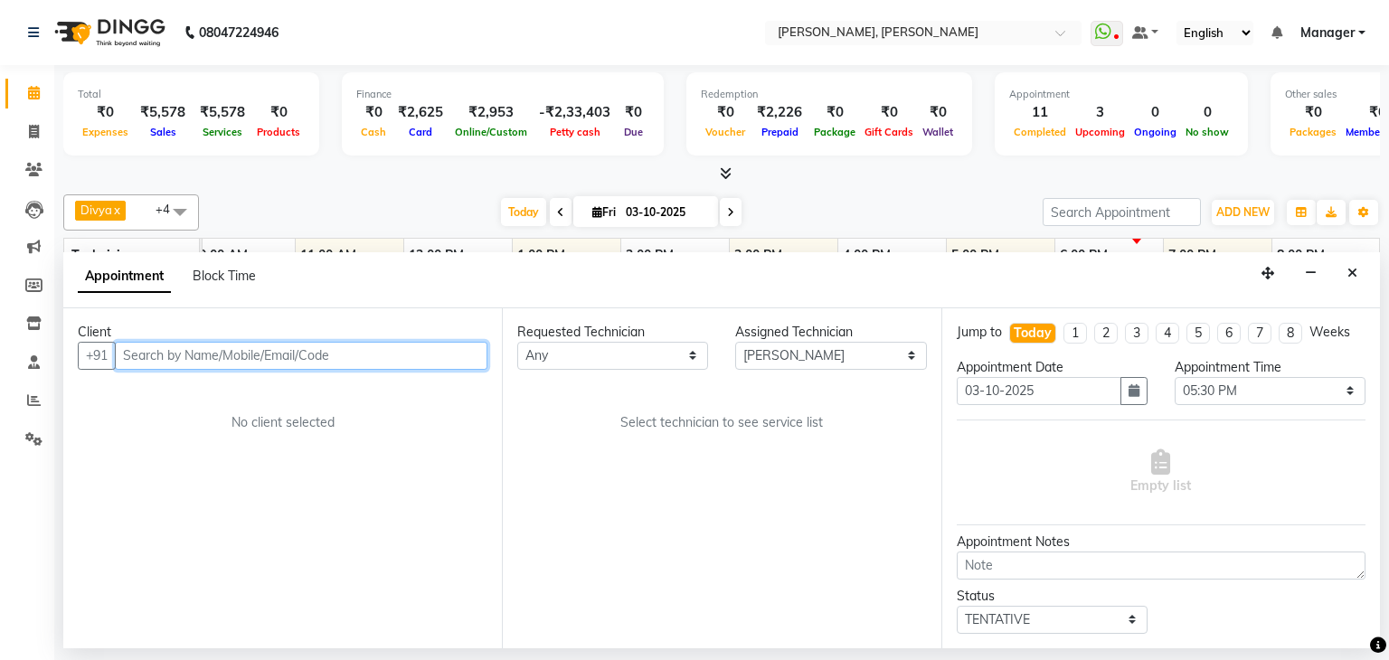
select select "3204"
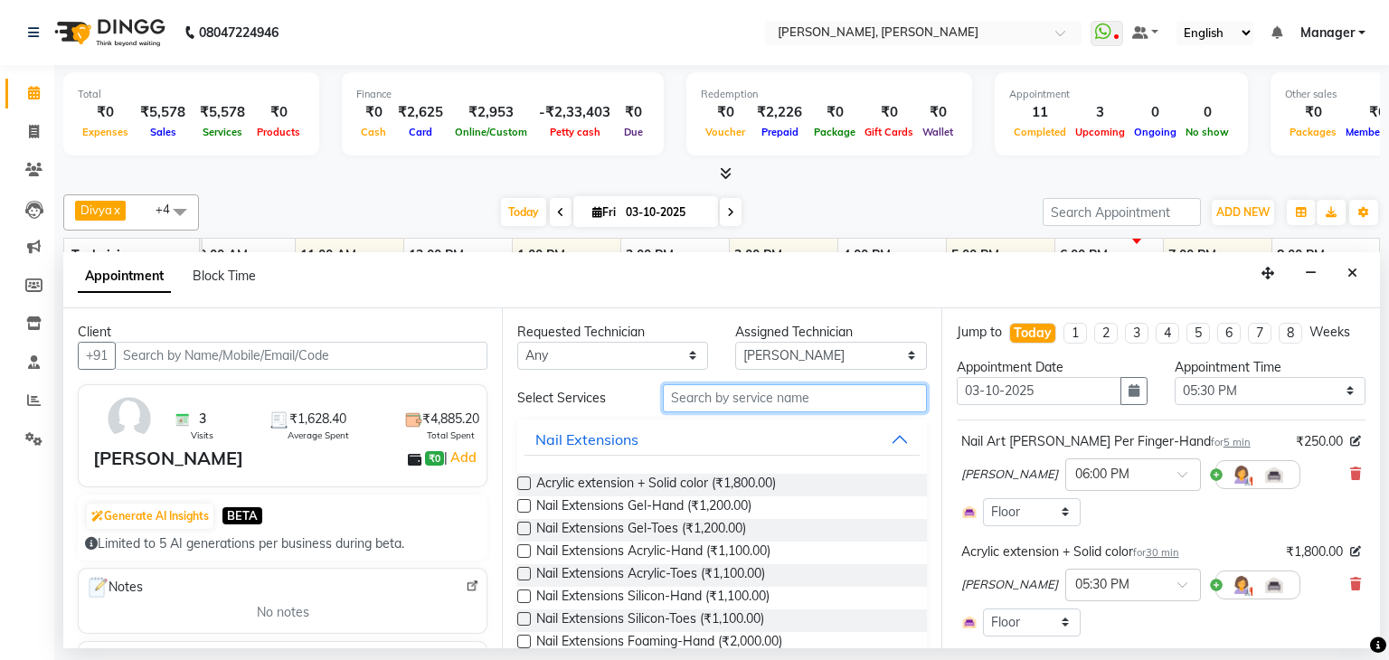
click at [773, 388] on input "text" at bounding box center [795, 398] width 264 height 28
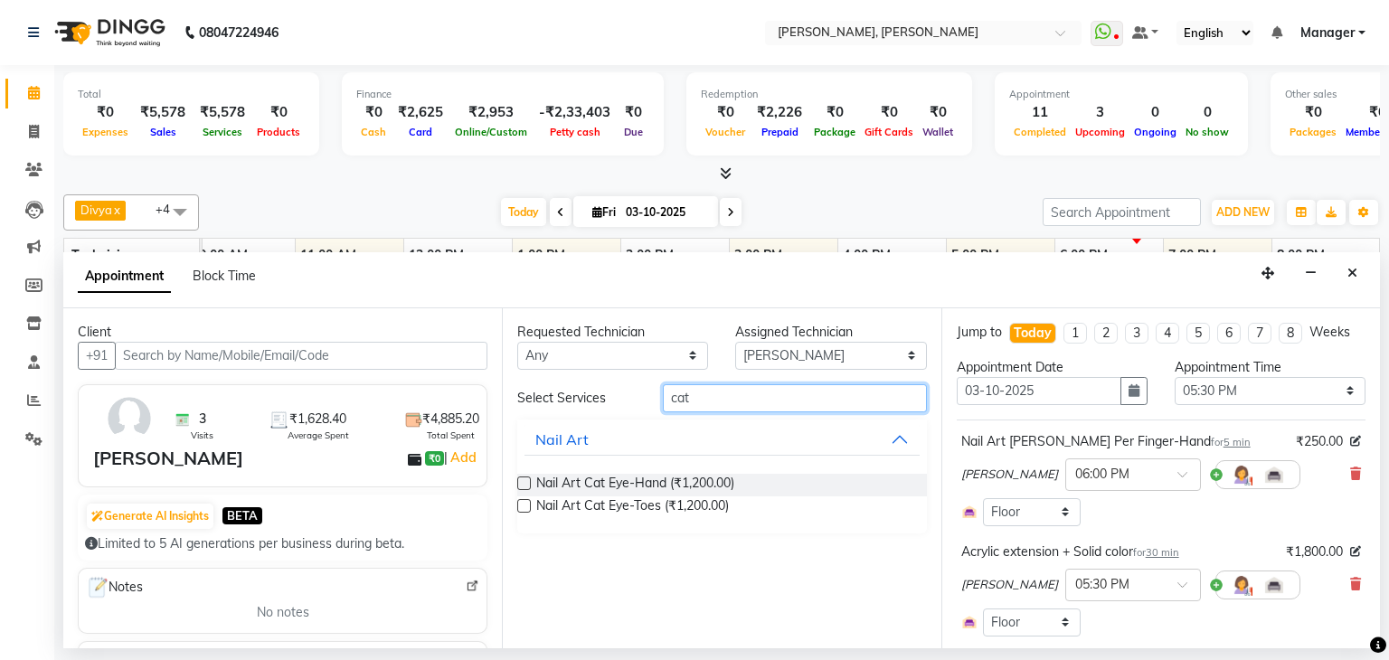
type input "cat"
drag, startPoint x: 521, startPoint y: 477, endPoint x: 593, endPoint y: 461, distance: 74.0
click at [520, 477] on label at bounding box center [524, 484] width 14 height 14
click at [520, 479] on input "checkbox" at bounding box center [523, 485] width 12 height 12
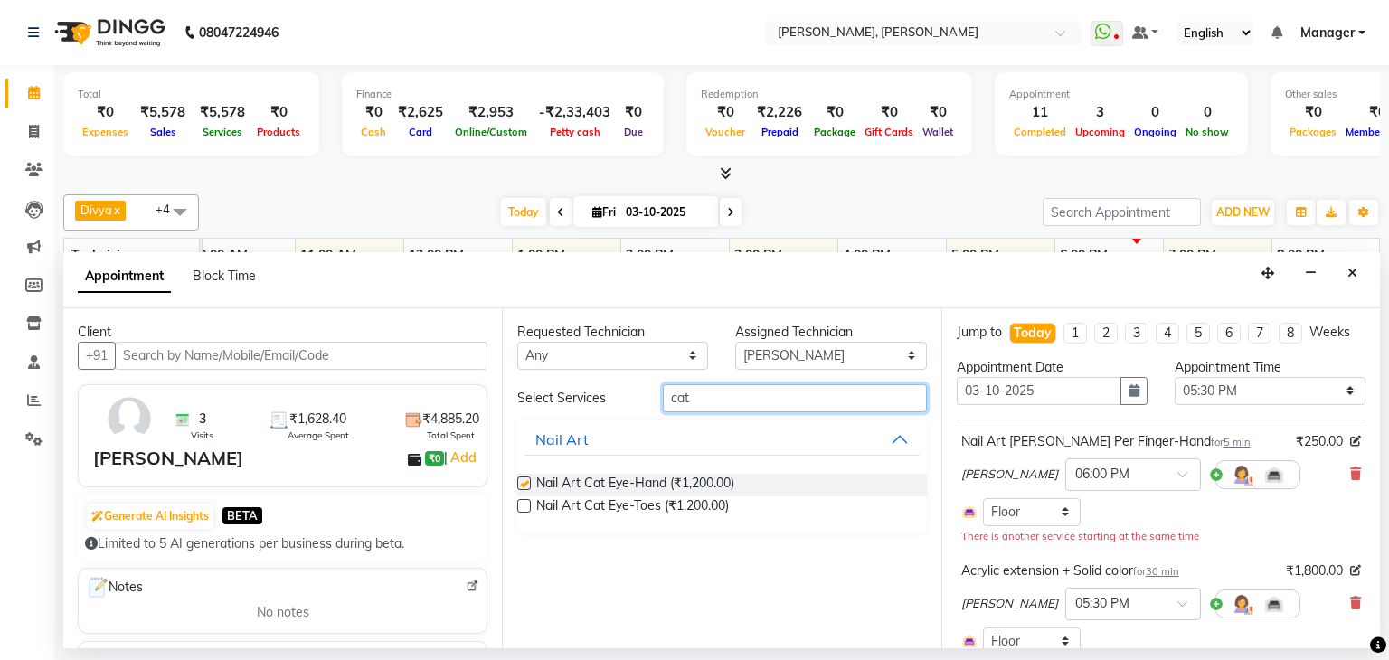
click at [720, 394] on input "cat" at bounding box center [795, 398] width 264 height 28
checkbox input "false"
click at [720, 393] on input "cat" at bounding box center [795, 398] width 264 height 28
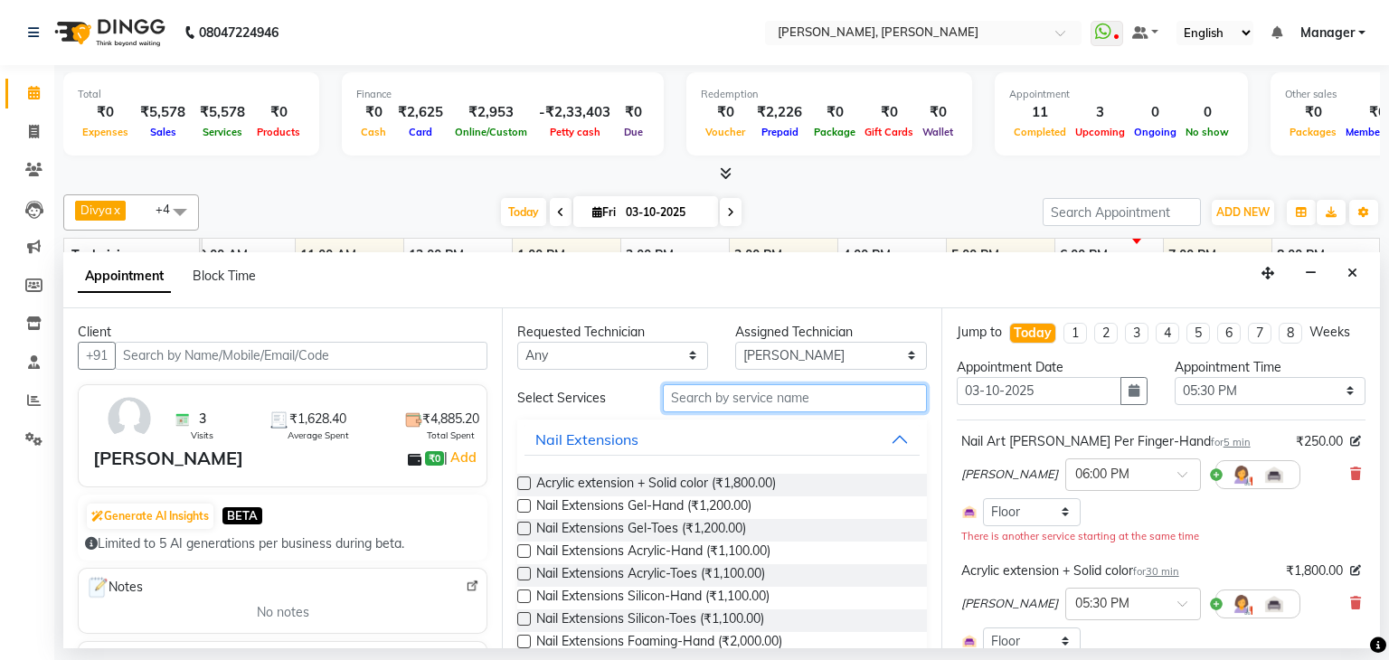
type input "s"
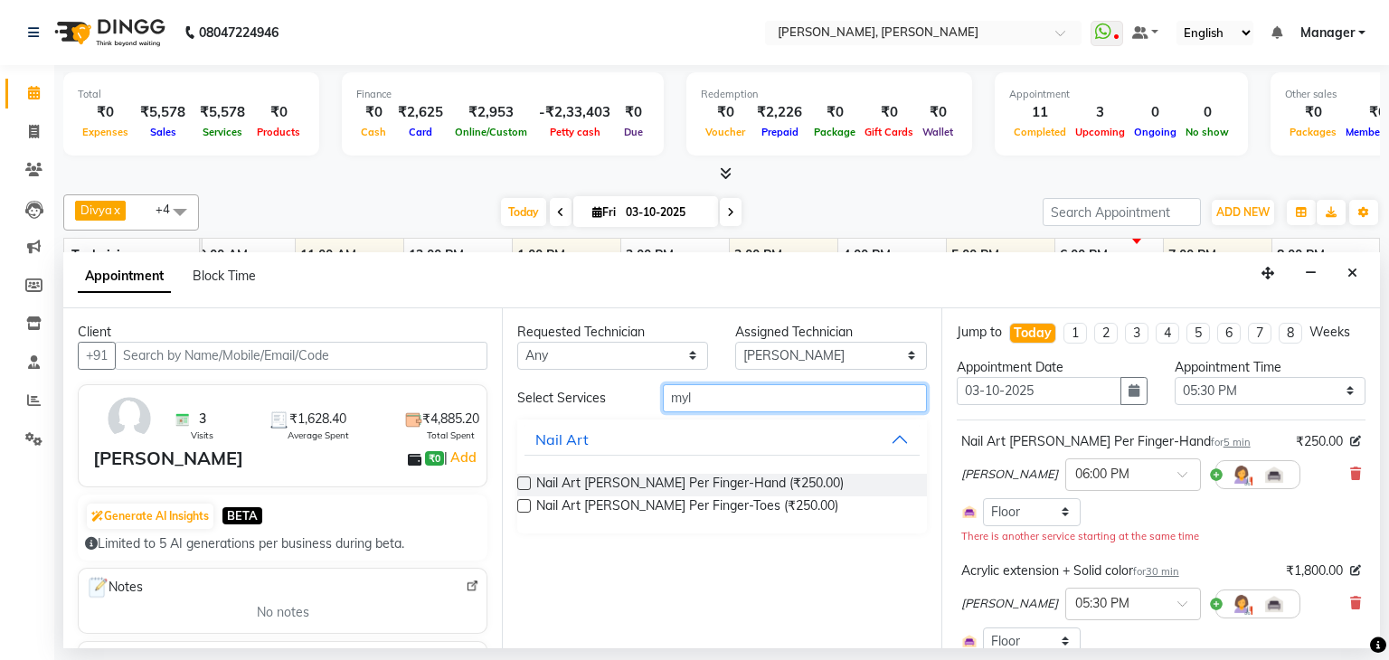
type input "myl"
click at [523, 482] on label at bounding box center [524, 484] width 14 height 14
click at [523, 482] on input "checkbox" at bounding box center [523, 485] width 12 height 12
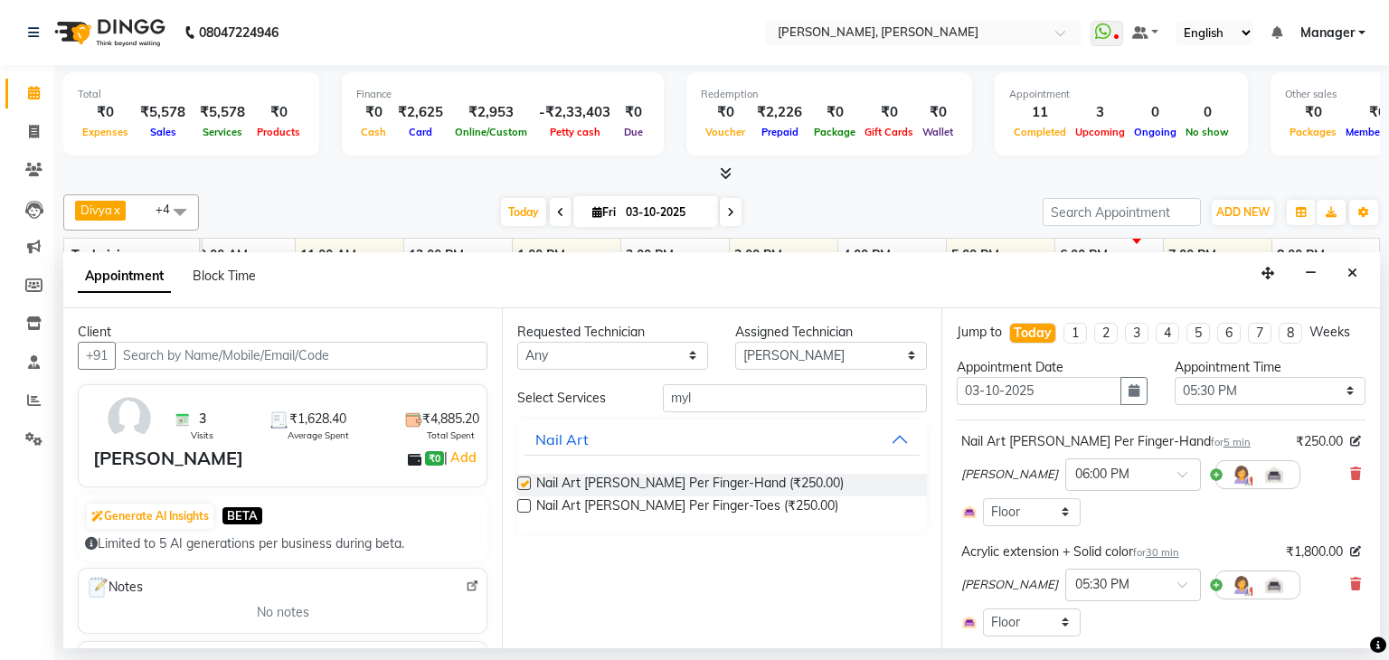
checkbox input "false"
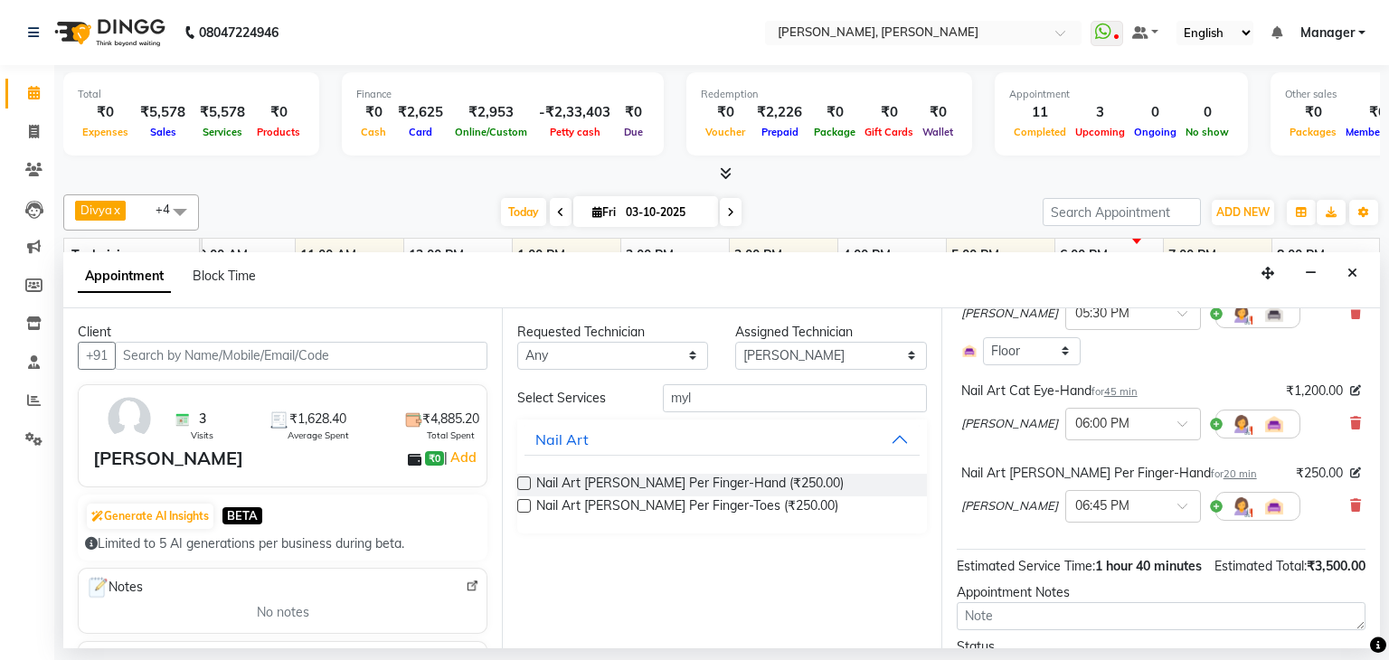
scroll to position [387, 0]
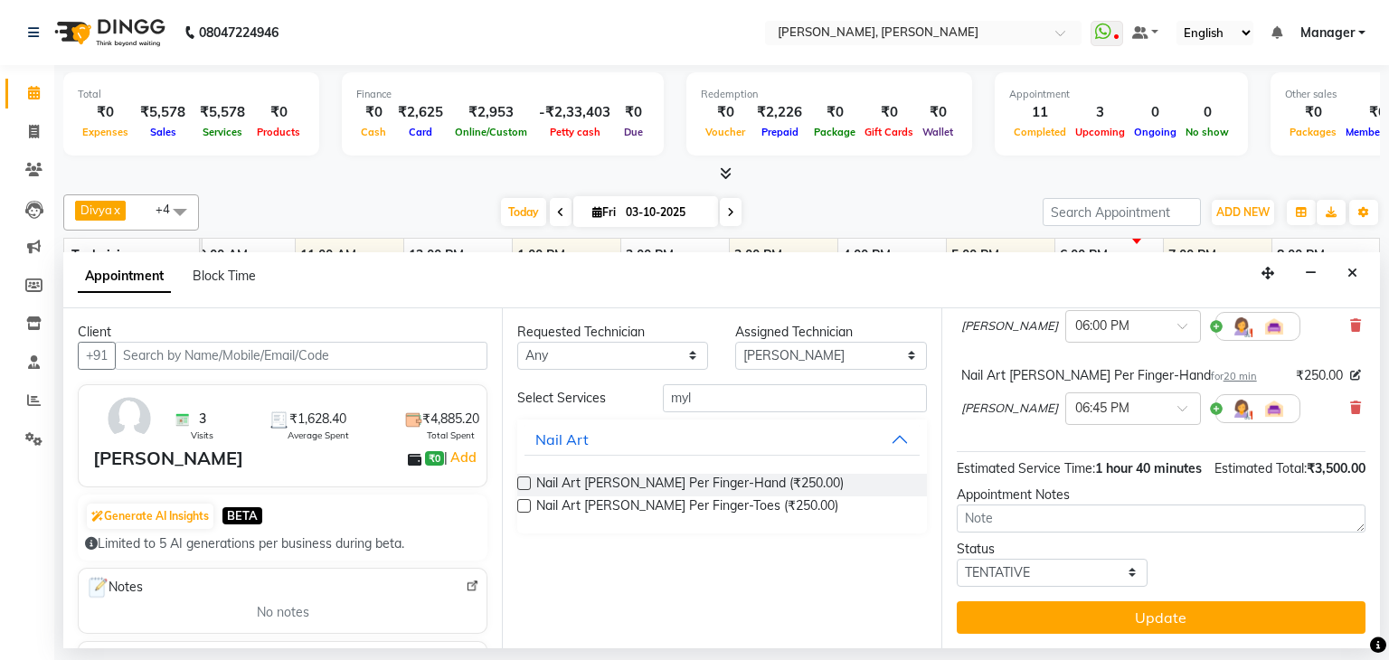
drag, startPoint x: 1151, startPoint y: 611, endPoint x: 1364, endPoint y: 580, distance: 214.8
click at [1151, 612] on button "Update" at bounding box center [1161, 617] width 409 height 33
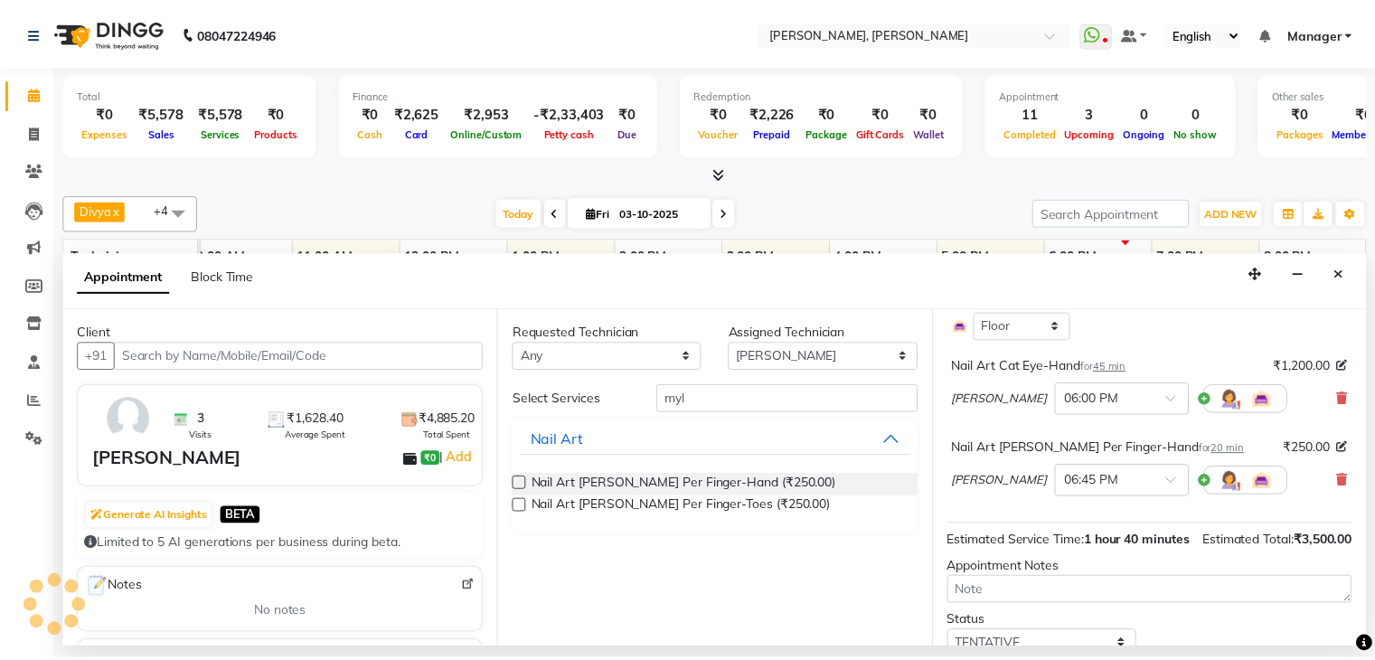
scroll to position [116, 0]
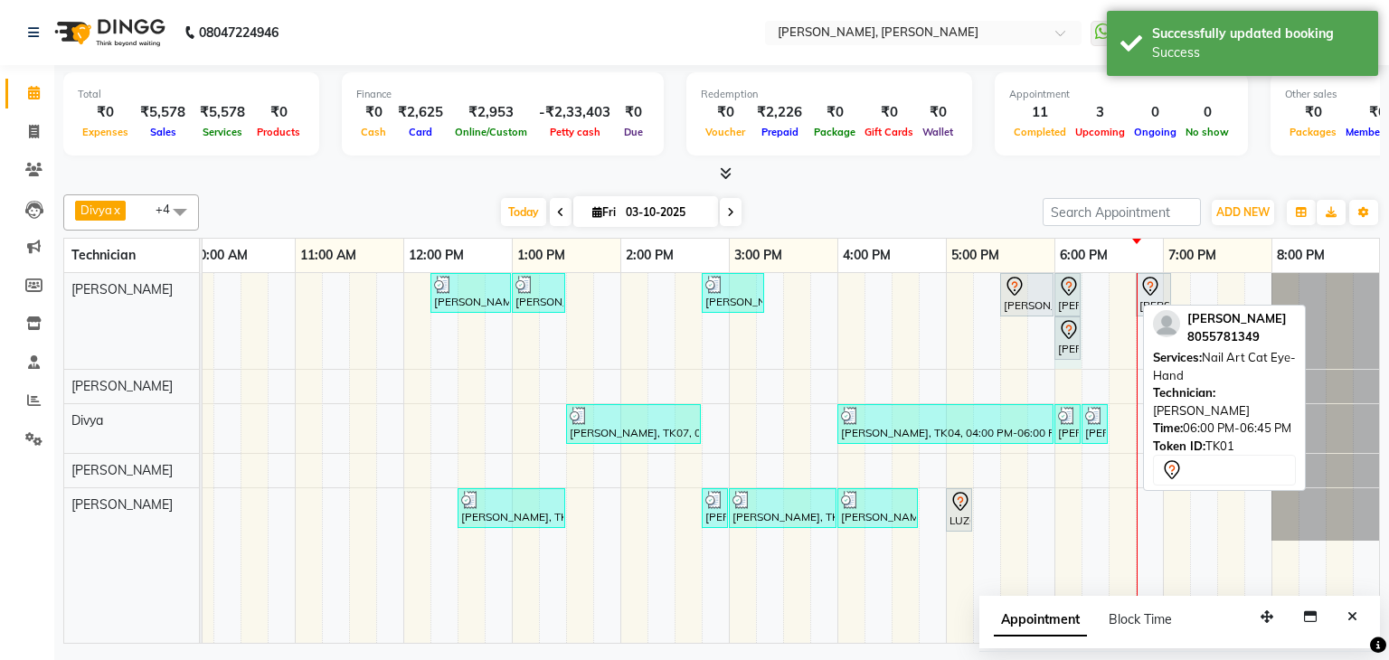
drag, startPoint x: 1130, startPoint y: 292, endPoint x: 1086, endPoint y: 303, distance: 45.6
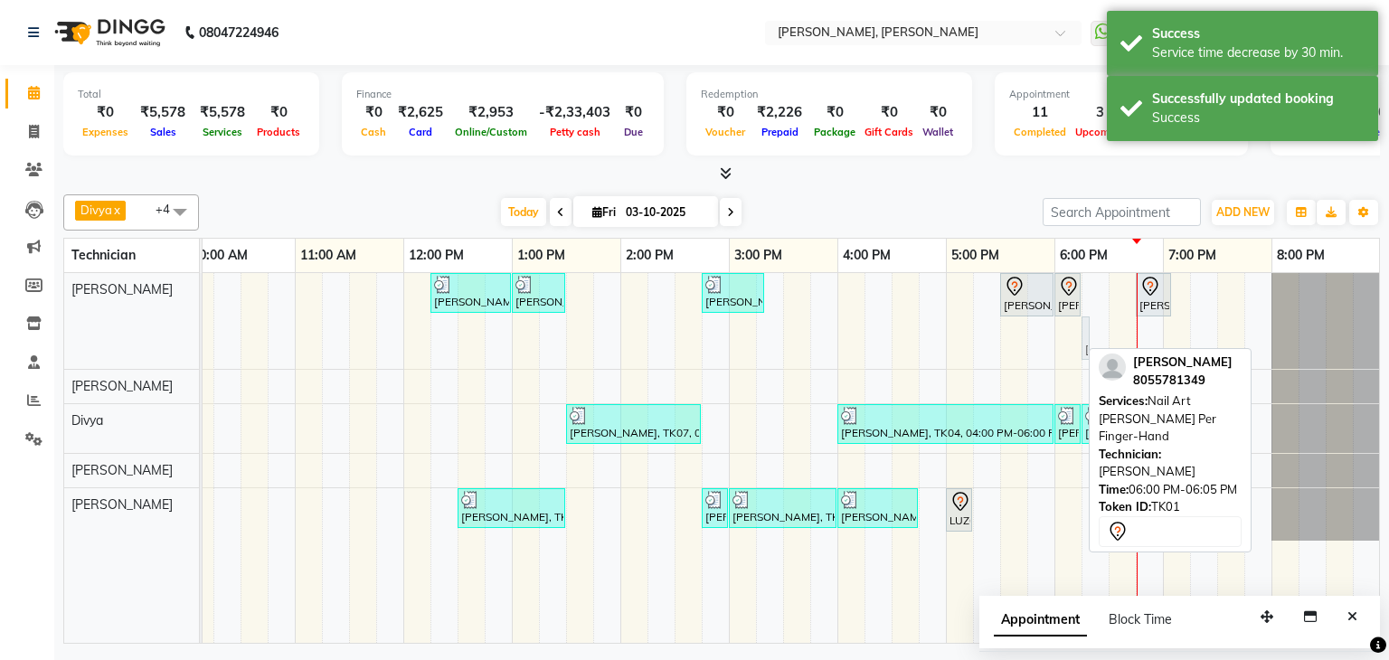
drag, startPoint x: 1062, startPoint y: 333, endPoint x: 1091, endPoint y: 330, distance: 29.1
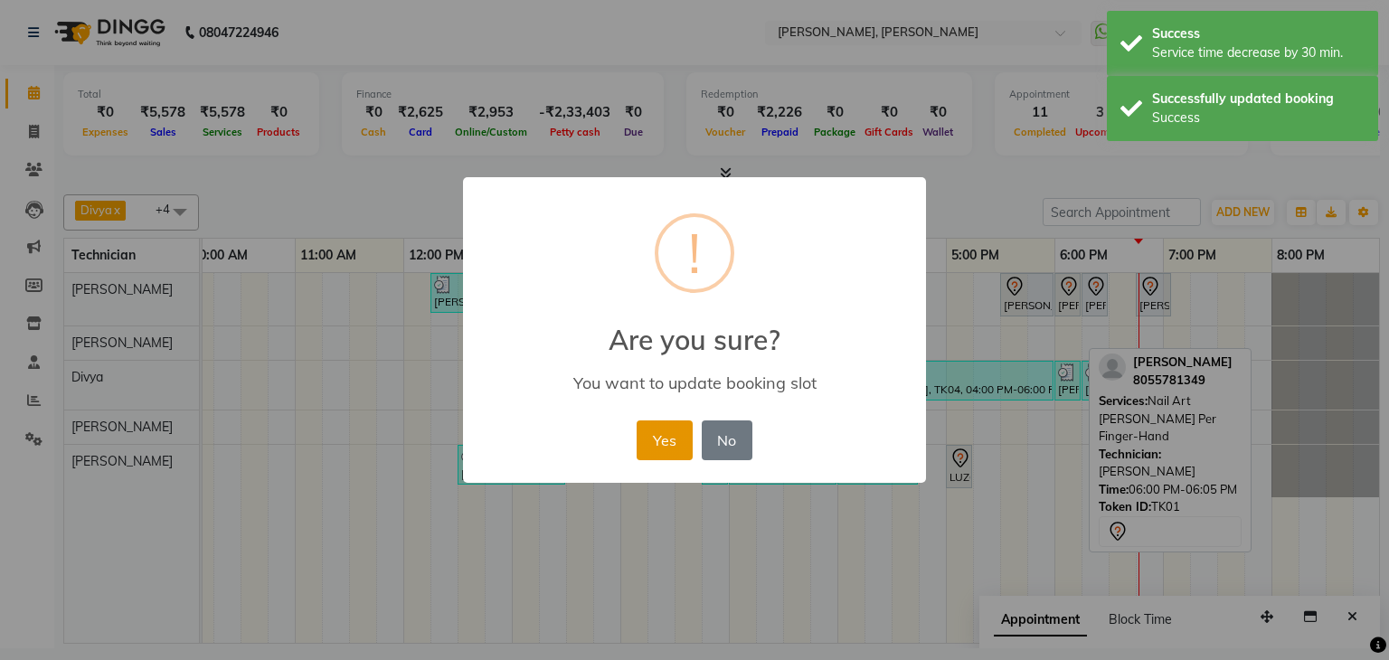
click at [666, 429] on button "Yes" at bounding box center [664, 440] width 55 height 40
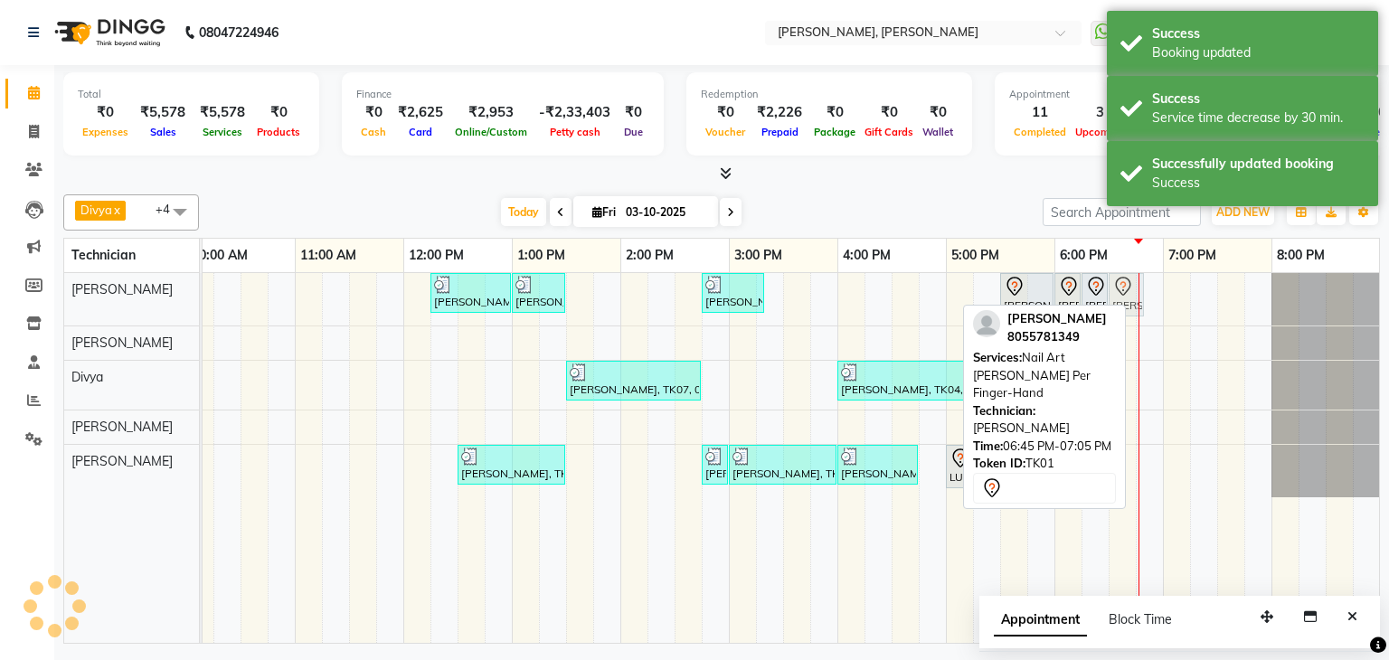
drag, startPoint x: 1151, startPoint y: 290, endPoint x: 1125, endPoint y: 302, distance: 28.7
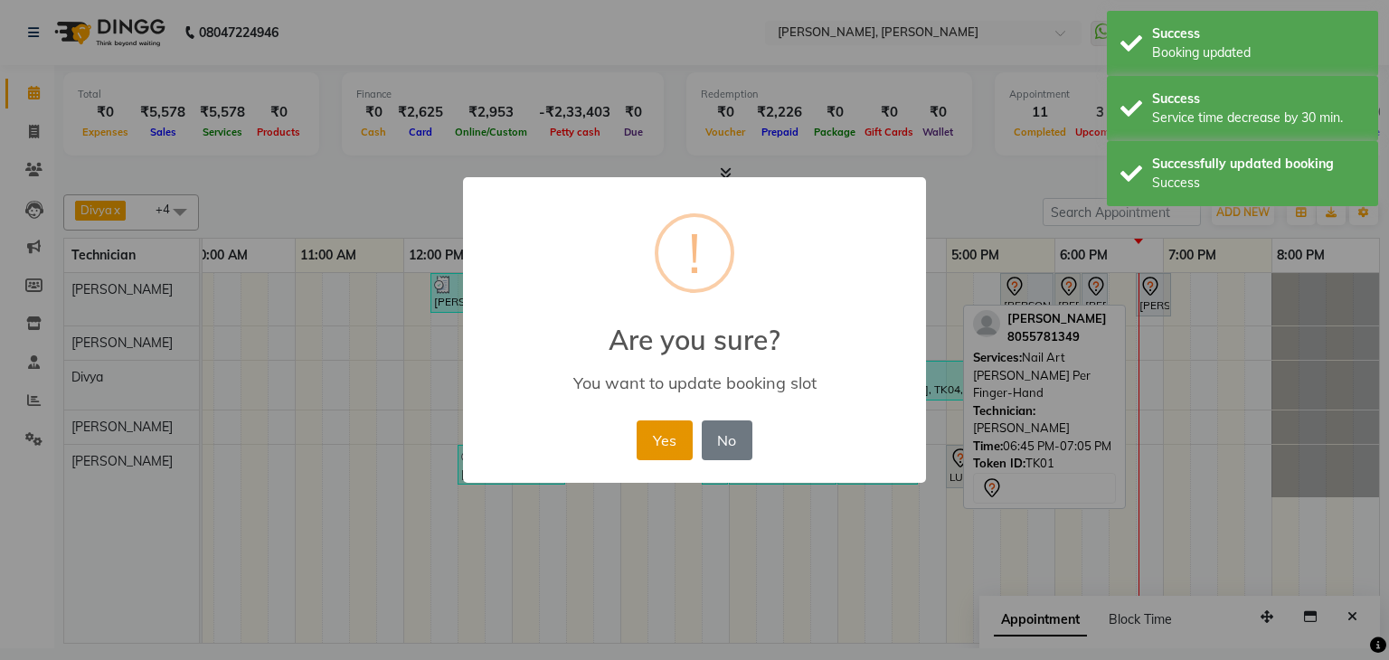
click at [679, 435] on button "Yes" at bounding box center [664, 440] width 55 height 40
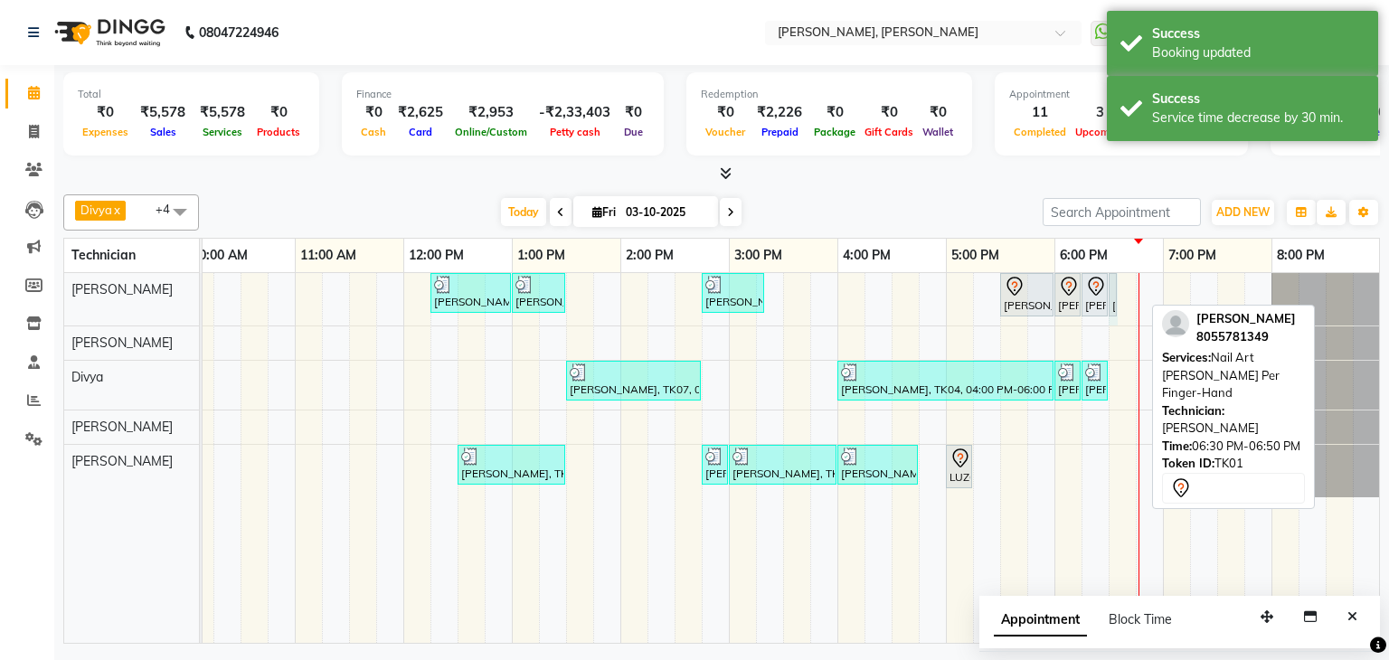
drag, startPoint x: 1140, startPoint y: 290, endPoint x: 1150, endPoint y: 308, distance: 20.6
click at [1122, 297] on div "[PERSON_NAME], TK07, 12:15 PM-01:00 PM, Nail Extensions Gel-Hand [PERSON_NAME],…" at bounding box center [674, 458] width 1411 height 370
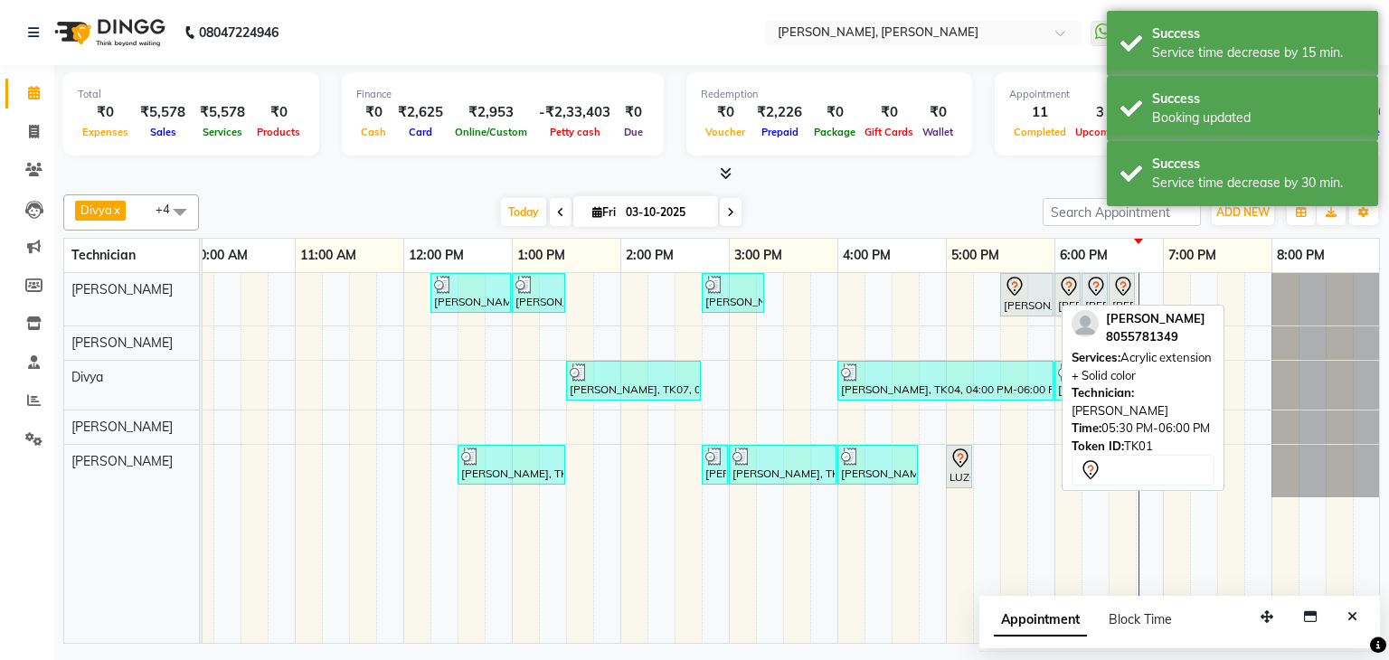
click at [1016, 293] on icon at bounding box center [1015, 287] width 22 height 22
select select "7"
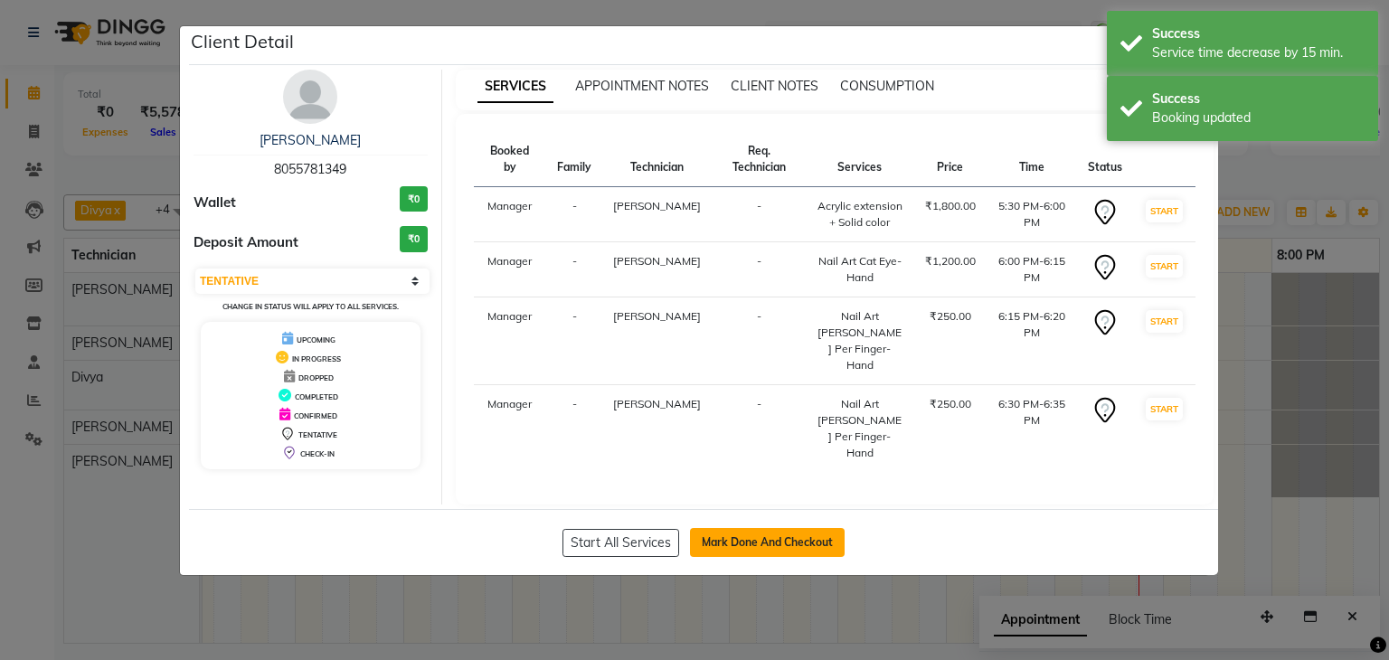
click at [772, 528] on button "Mark Done And Checkout" at bounding box center [767, 542] width 155 height 29
select select "service"
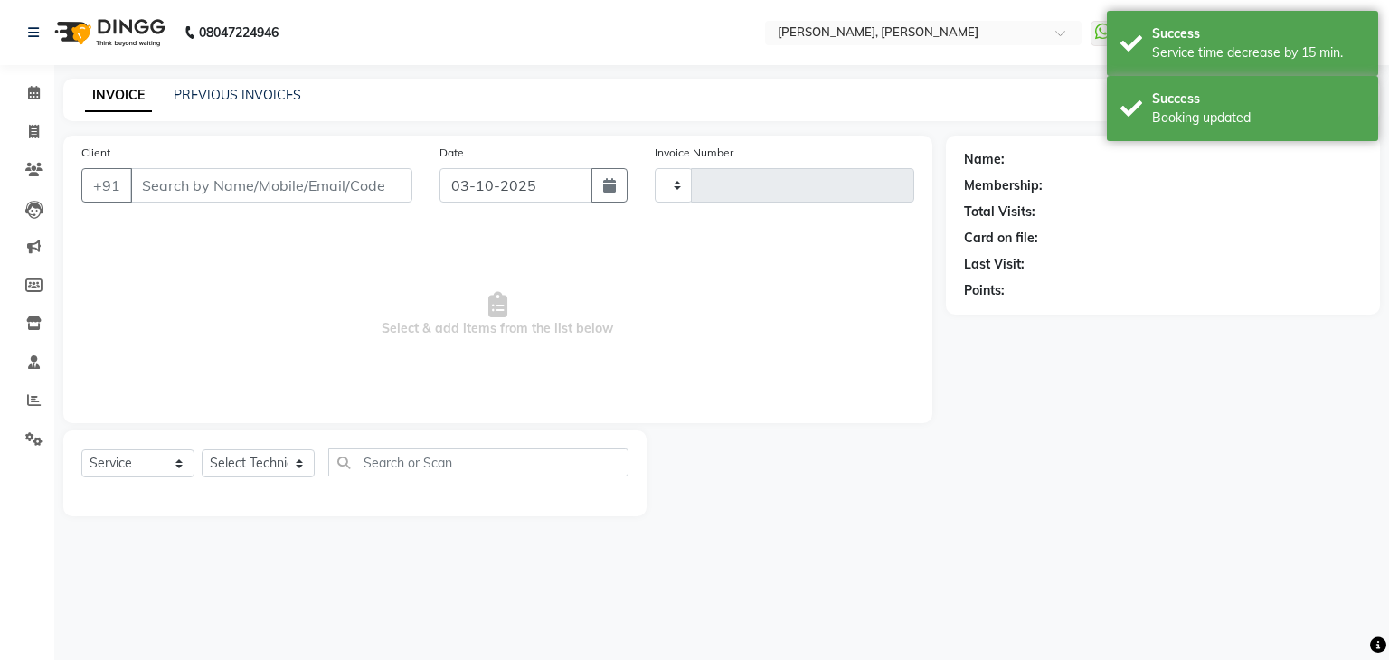
type input "1383"
select select "6455"
type input "80******49"
select select "54412"
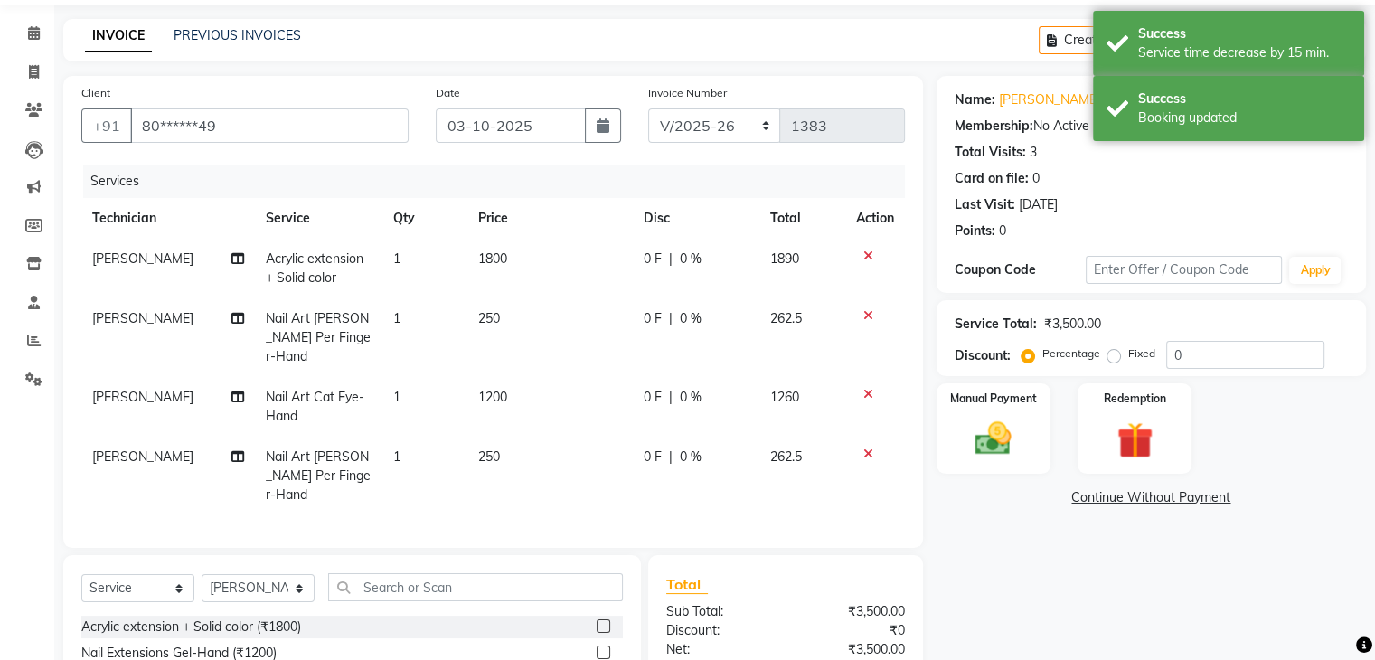
scroll to position [90, 0]
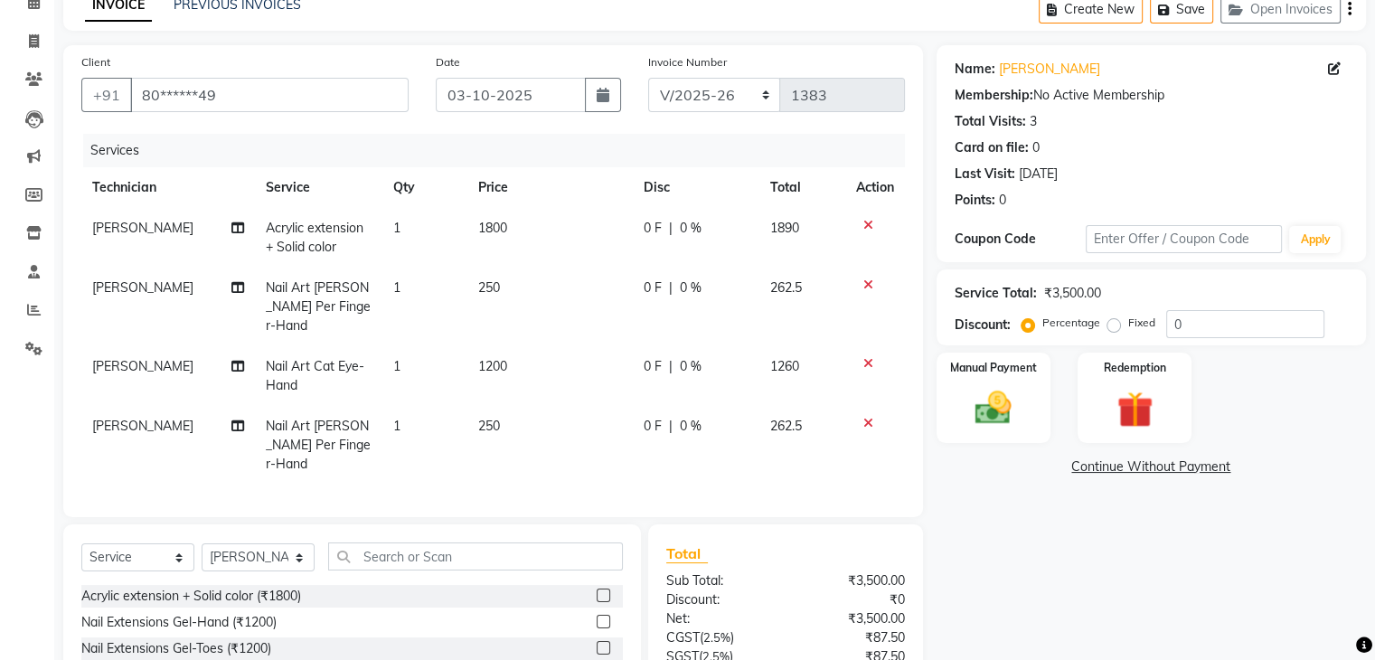
click at [504, 231] on span "1800" at bounding box center [492, 228] width 29 height 16
select select "54412"
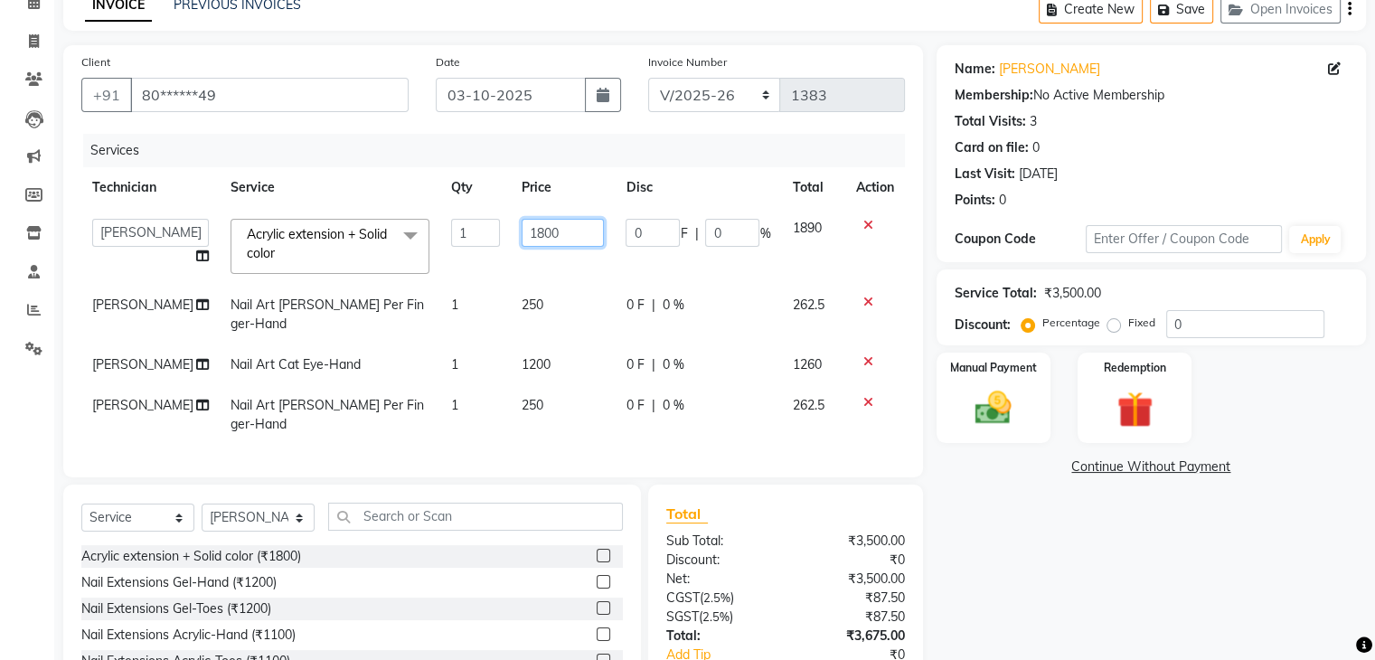
click at [572, 232] on input "1800" at bounding box center [563, 233] width 83 height 28
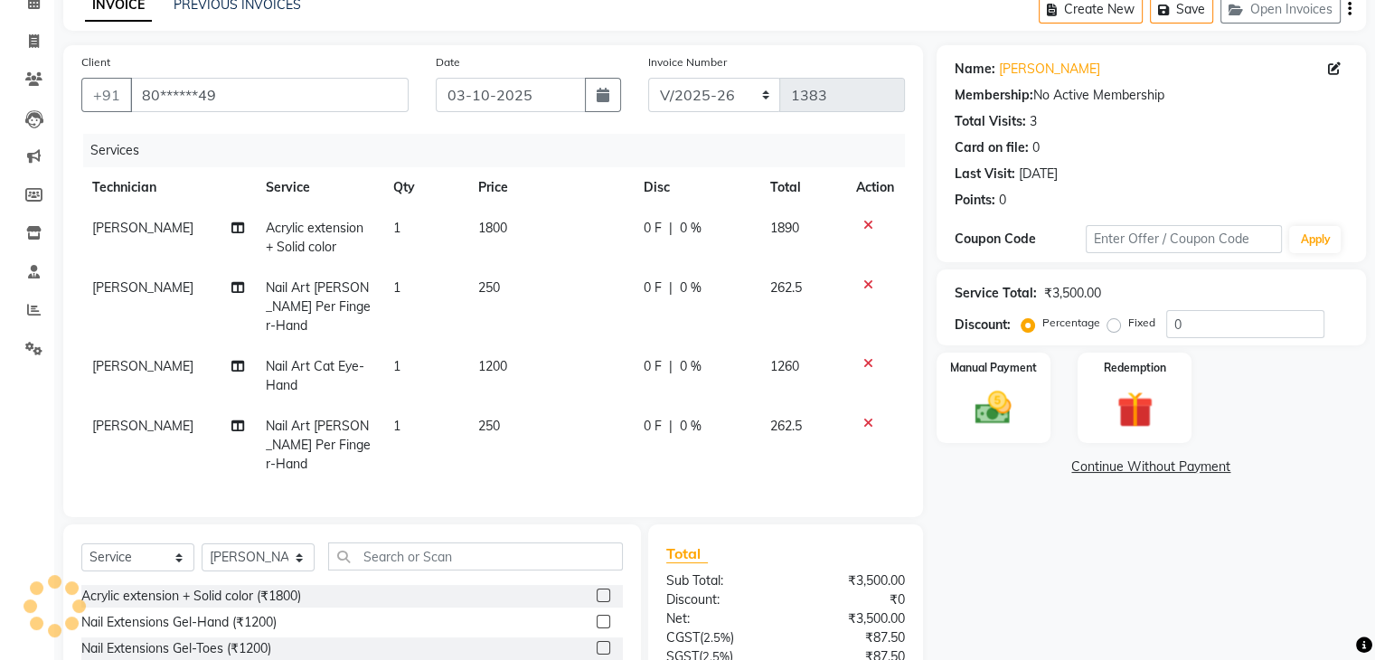
click at [1051, 571] on div "Name: [PERSON_NAME] Membership: No Active Membership Total Visits: 3 Card on fi…" at bounding box center [1158, 418] width 443 height 746
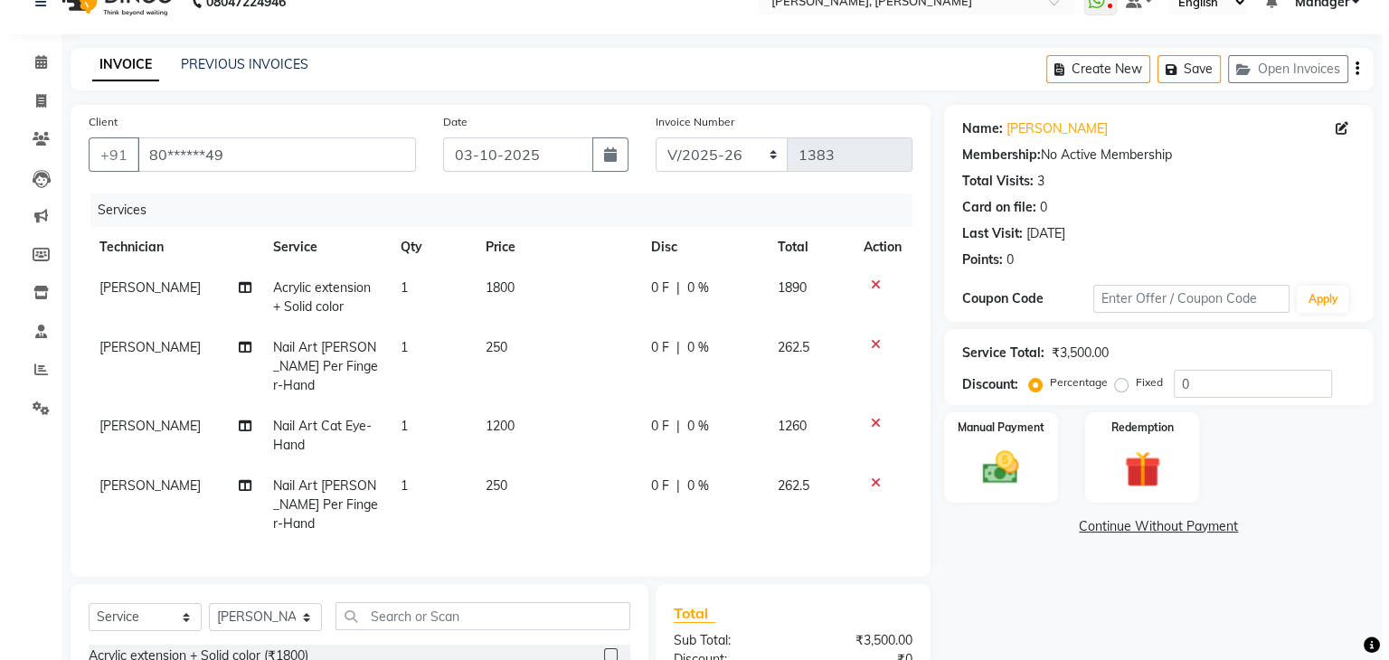
scroll to position [0, 0]
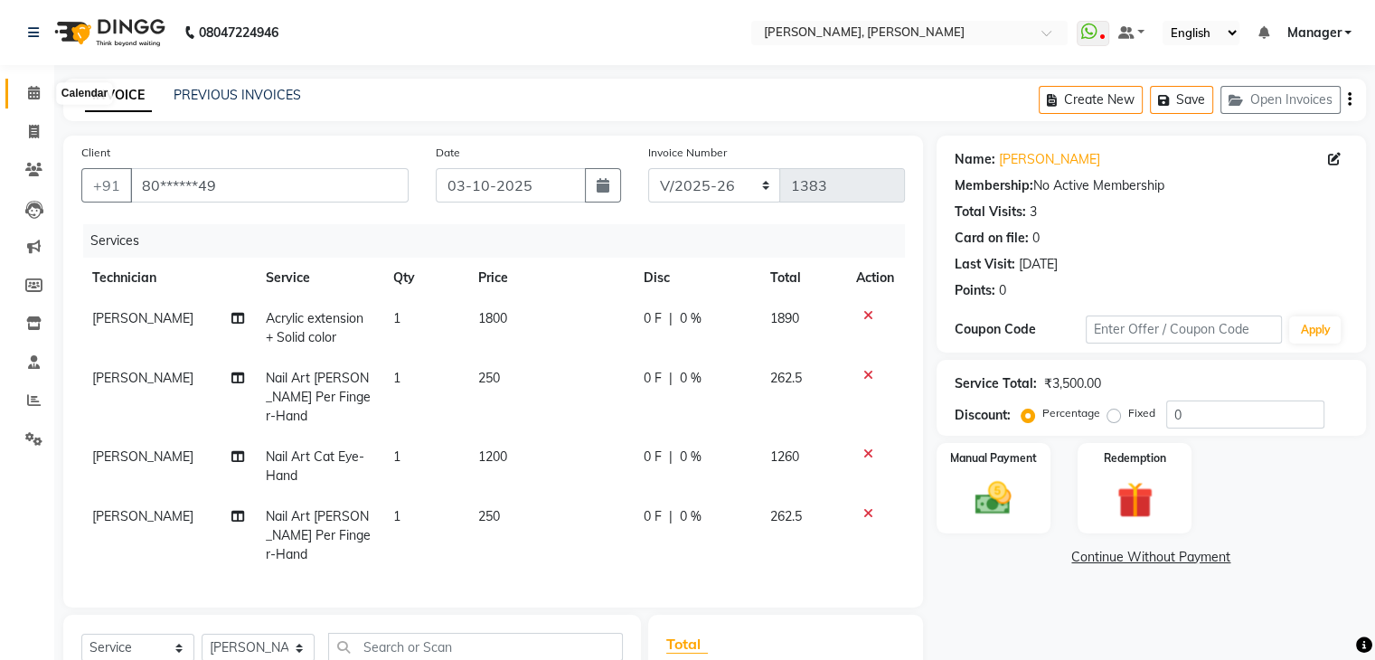
click at [24, 92] on span at bounding box center [34, 93] width 32 height 21
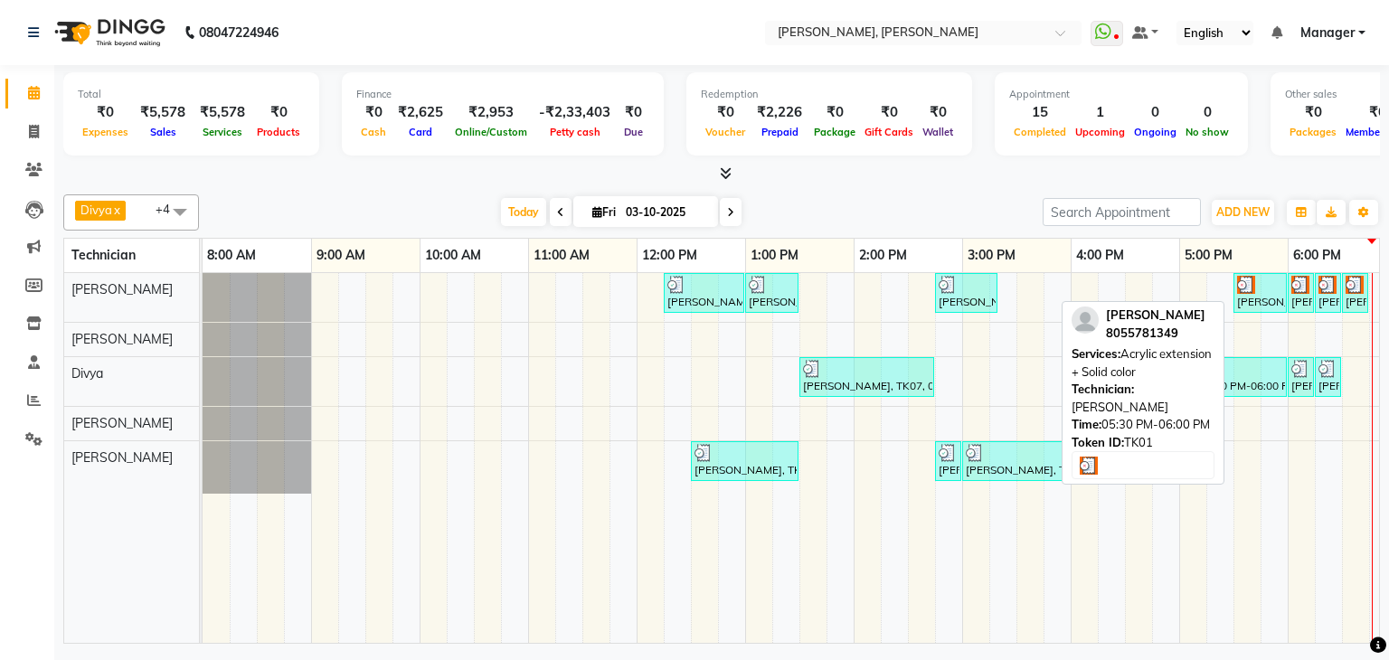
click at [1259, 297] on div "[PERSON_NAME], TK01, 05:30 PM-06:00 PM, Acrylic extension + Solid color" at bounding box center [1260, 293] width 50 height 34
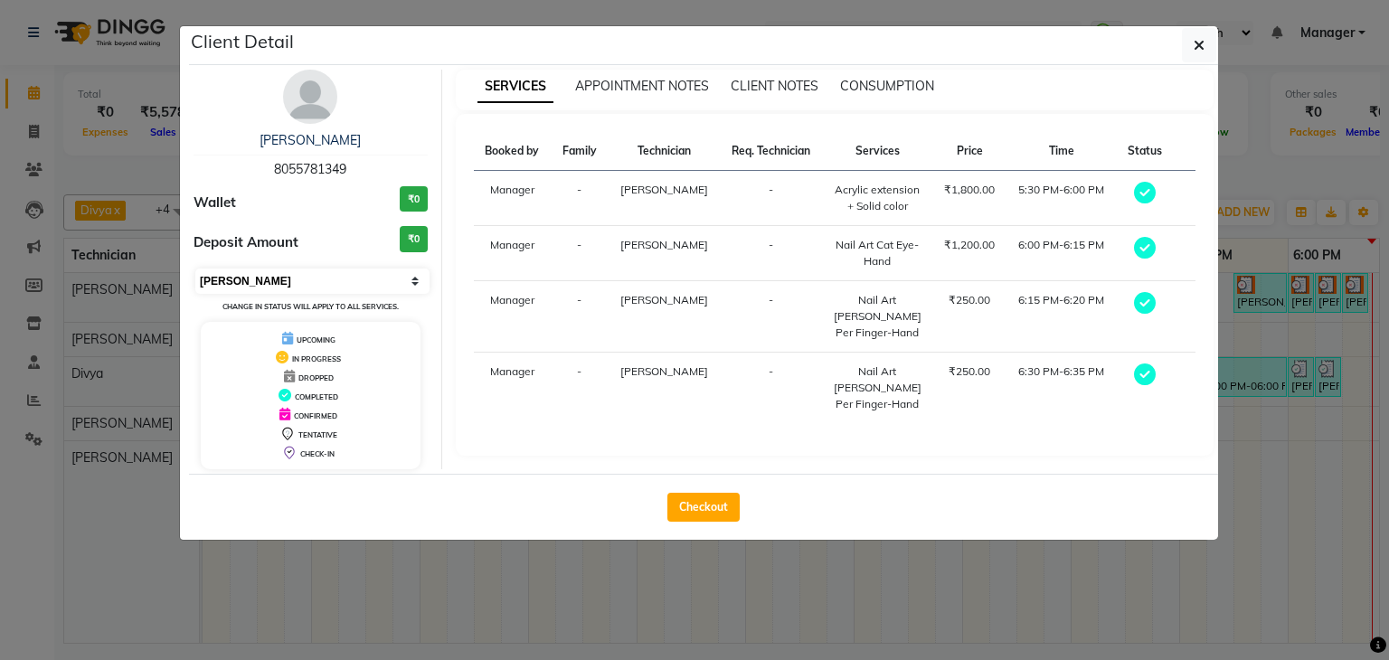
click at [304, 280] on select "Select MARK DONE UPCOMING" at bounding box center [312, 281] width 234 height 25
select select "5"
click at [195, 269] on select "Select MARK DONE UPCOMING" at bounding box center [312, 281] width 234 height 25
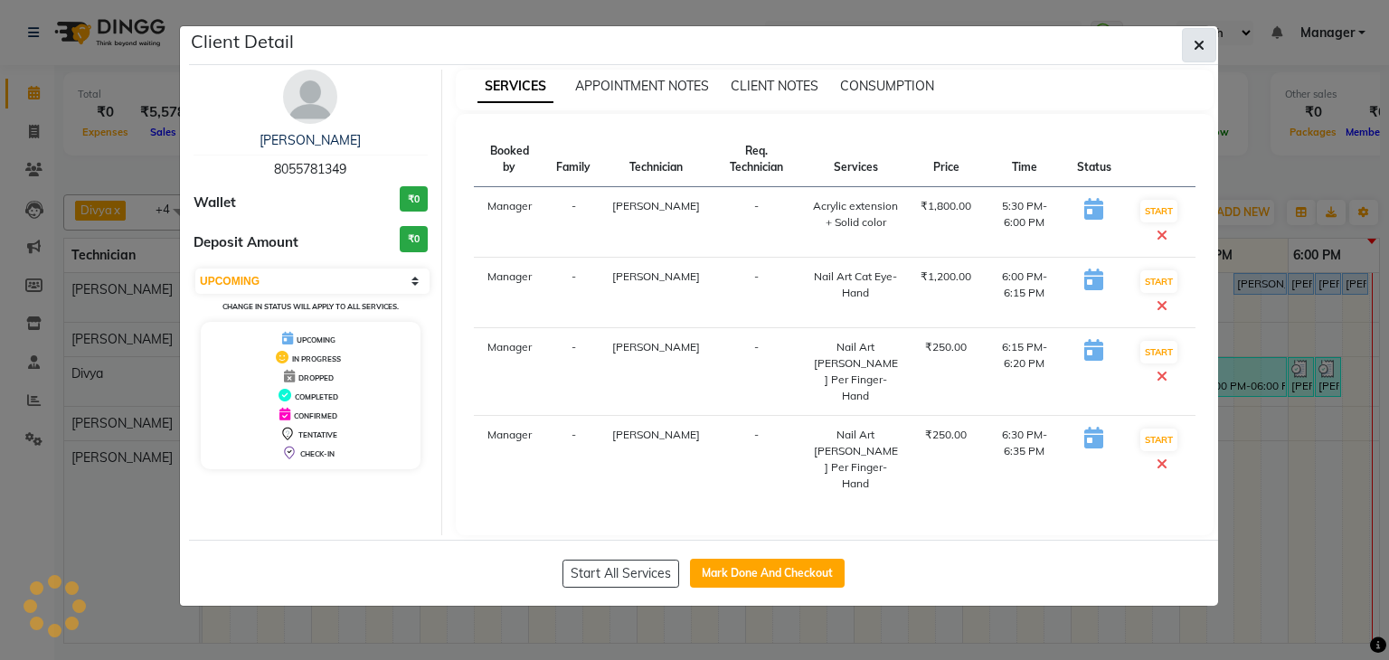
click at [1203, 41] on icon "button" at bounding box center [1199, 45] width 11 height 14
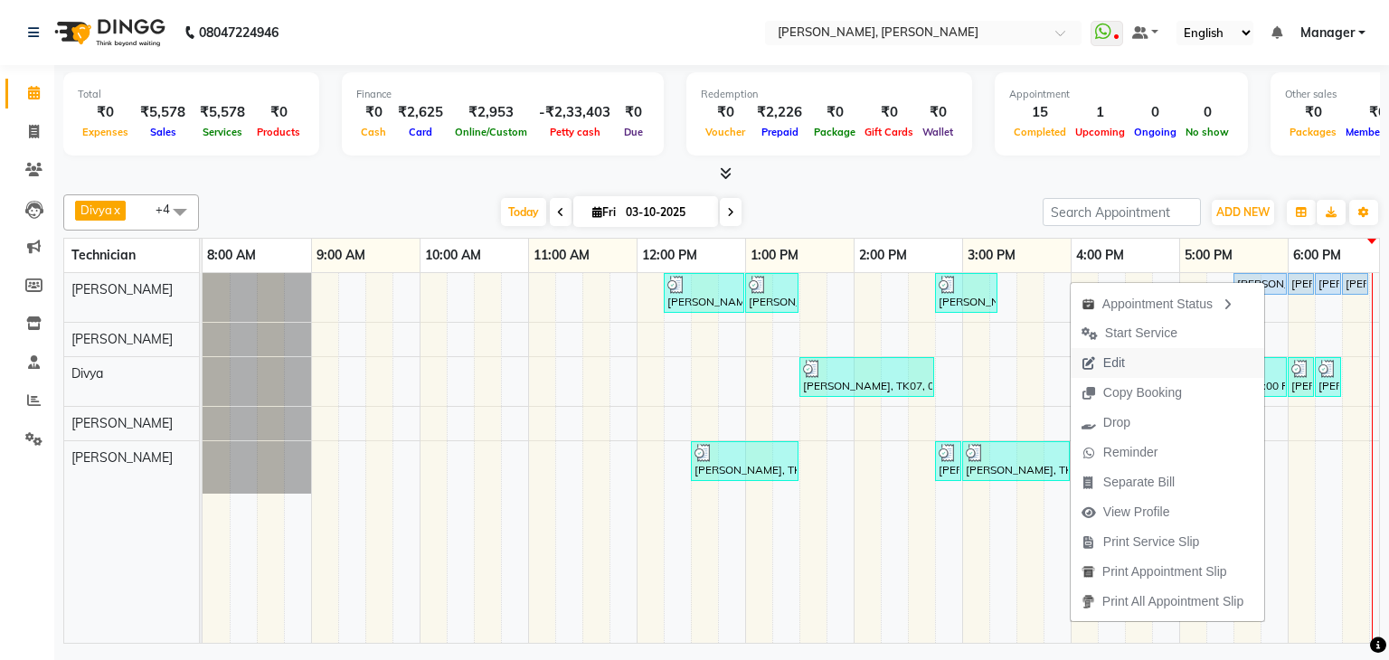
click at [1103, 360] on span "Edit" at bounding box center [1114, 363] width 22 height 19
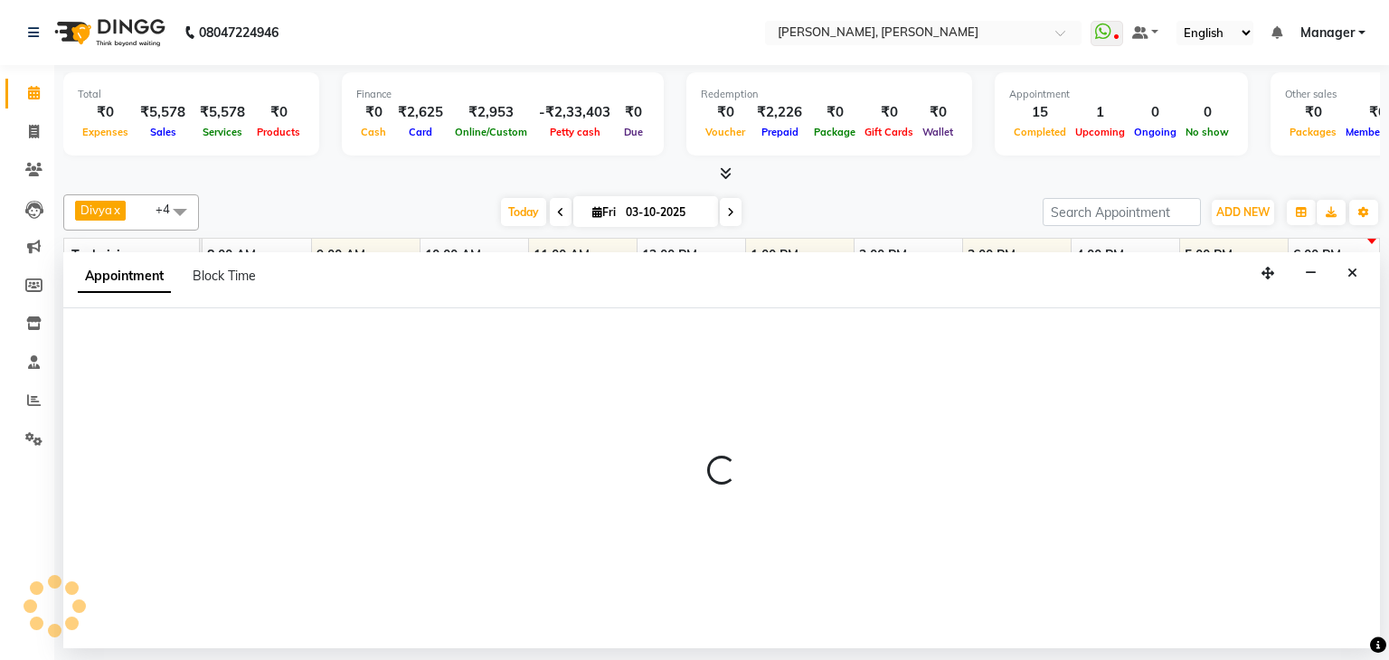
select select "tentative"
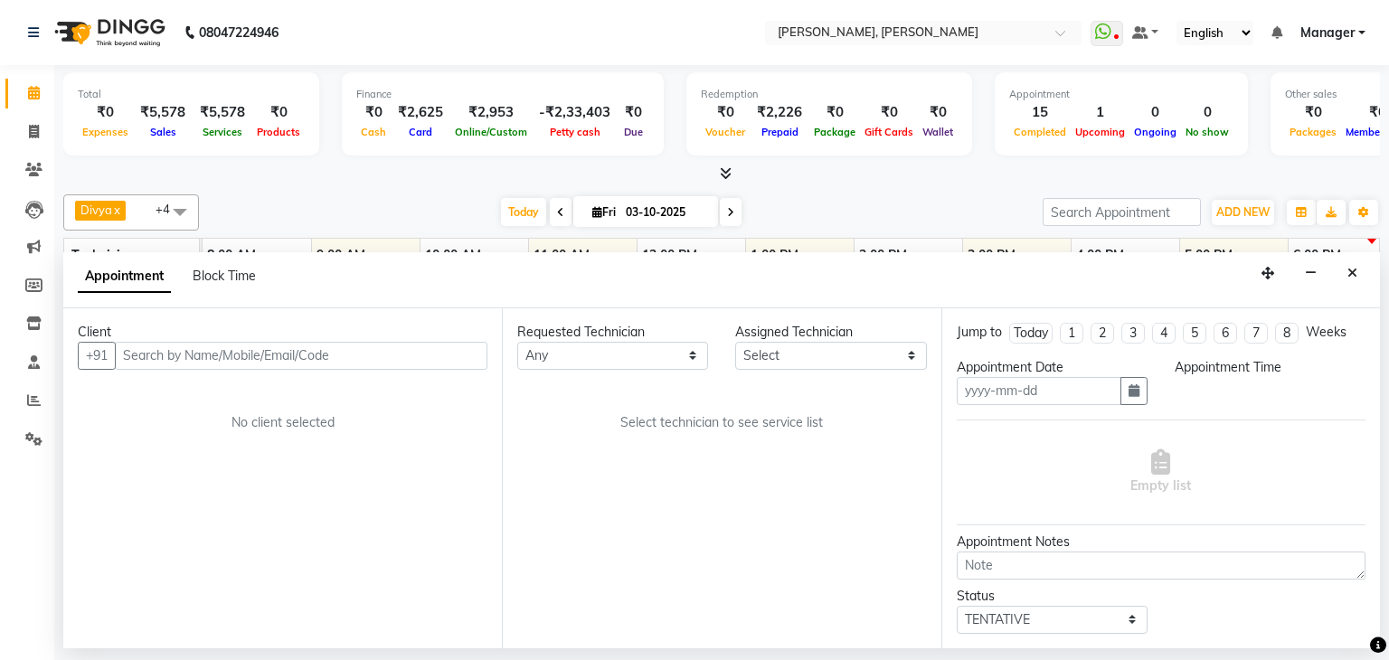
type input "03-10-2025"
select select "54412"
select select "upcoming"
select select "1050"
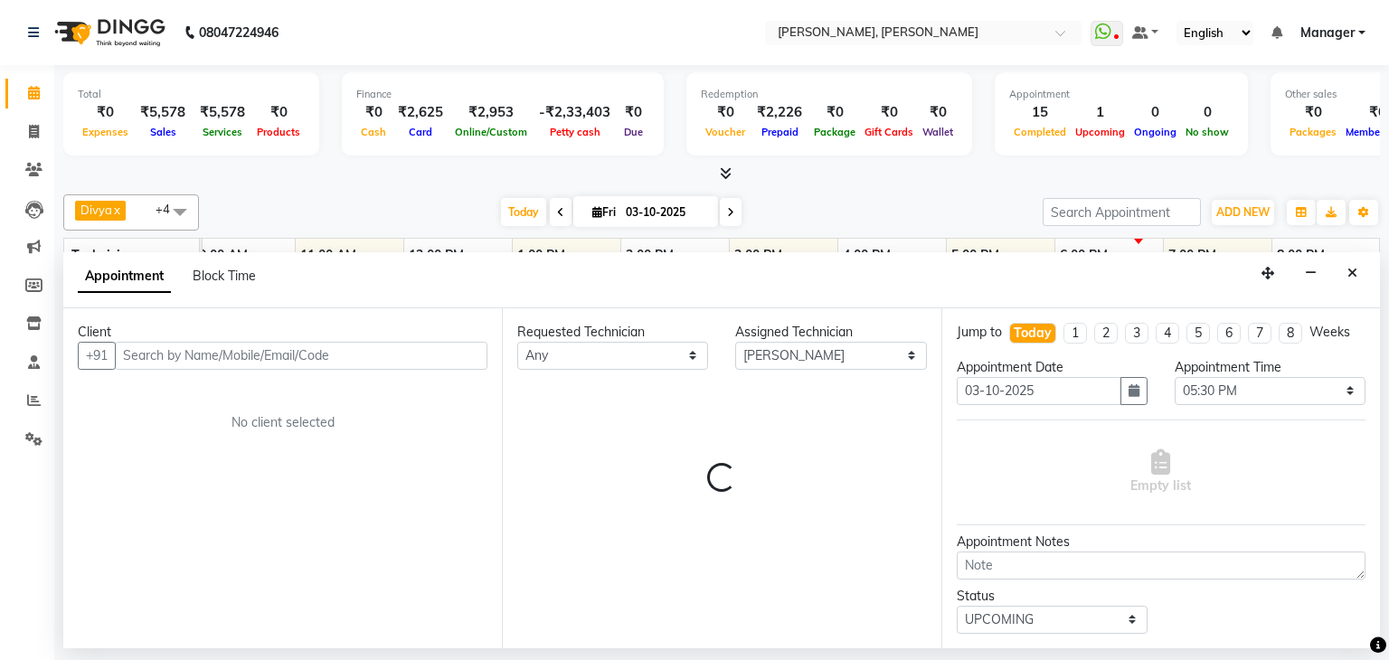
select select "3204"
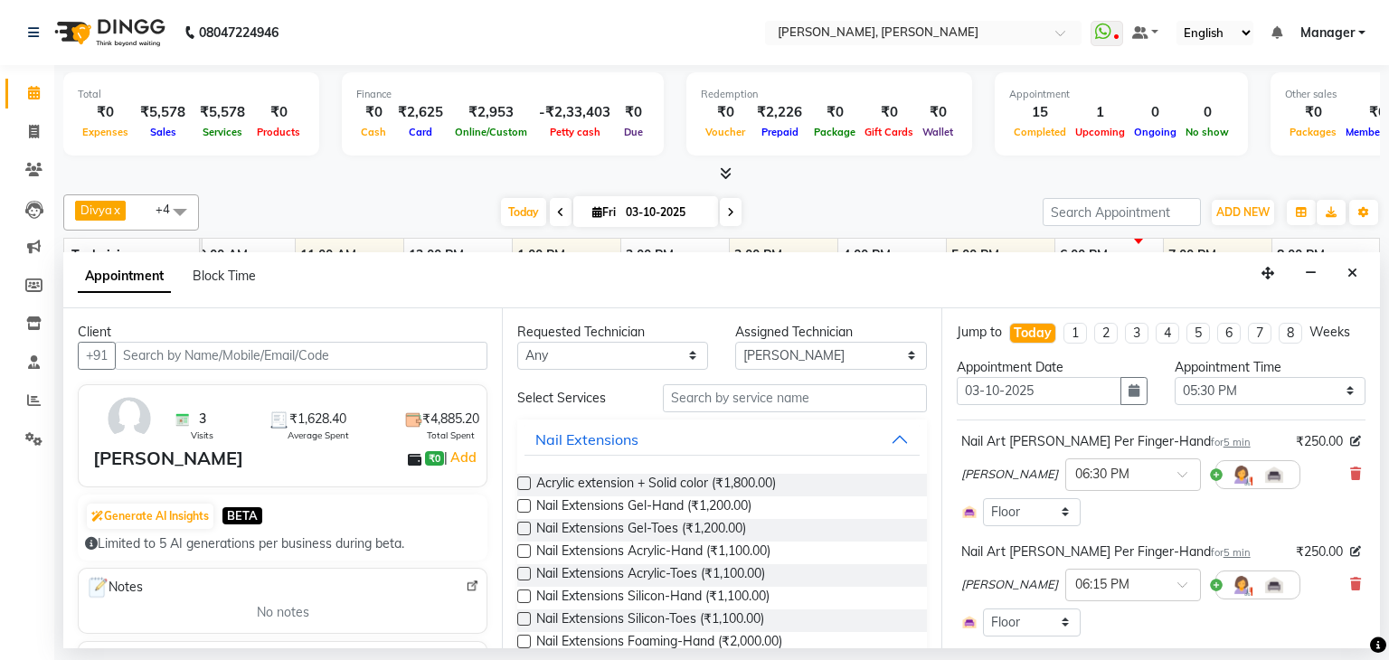
select select "3204"
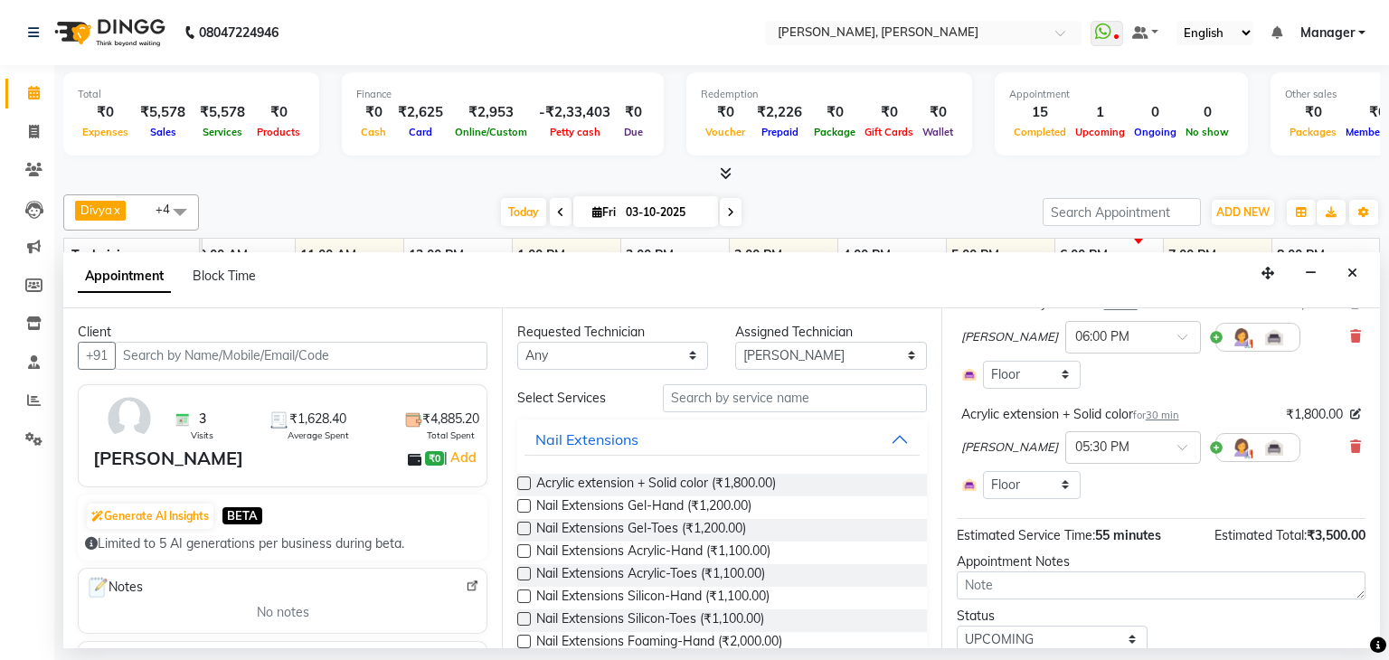
scroll to position [333, 0]
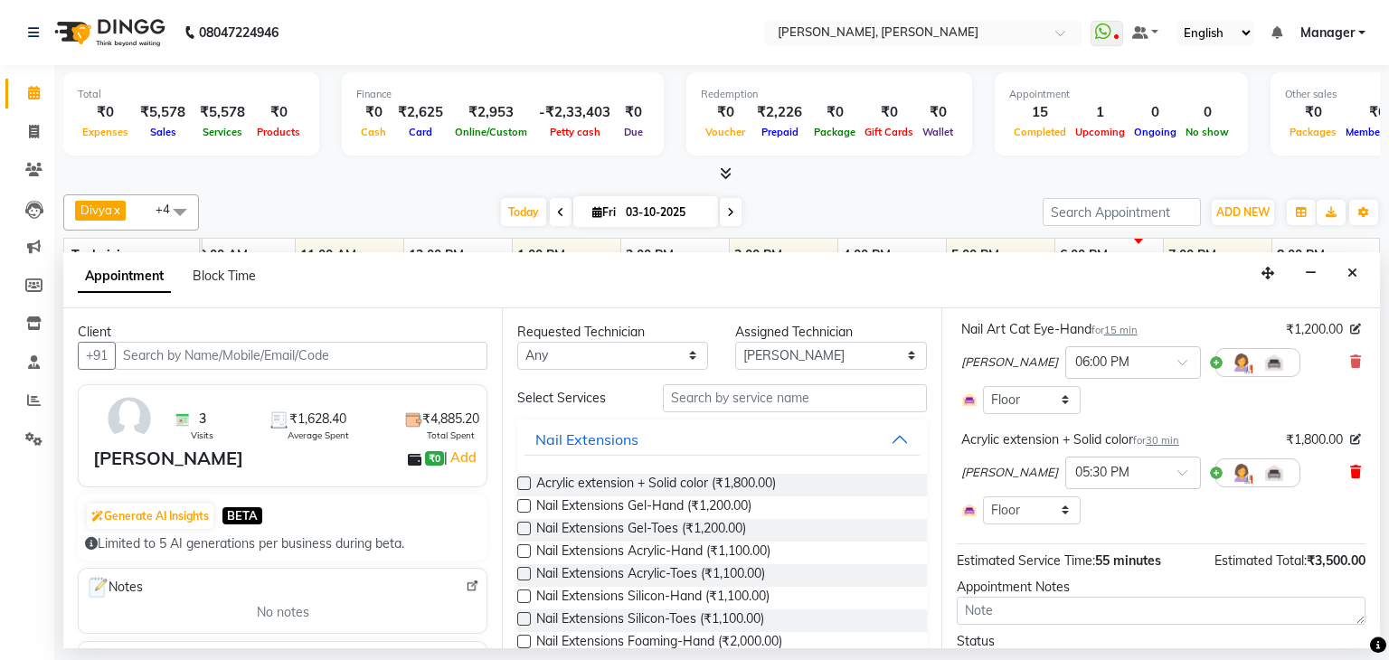
click at [1350, 469] on icon at bounding box center [1355, 472] width 11 height 13
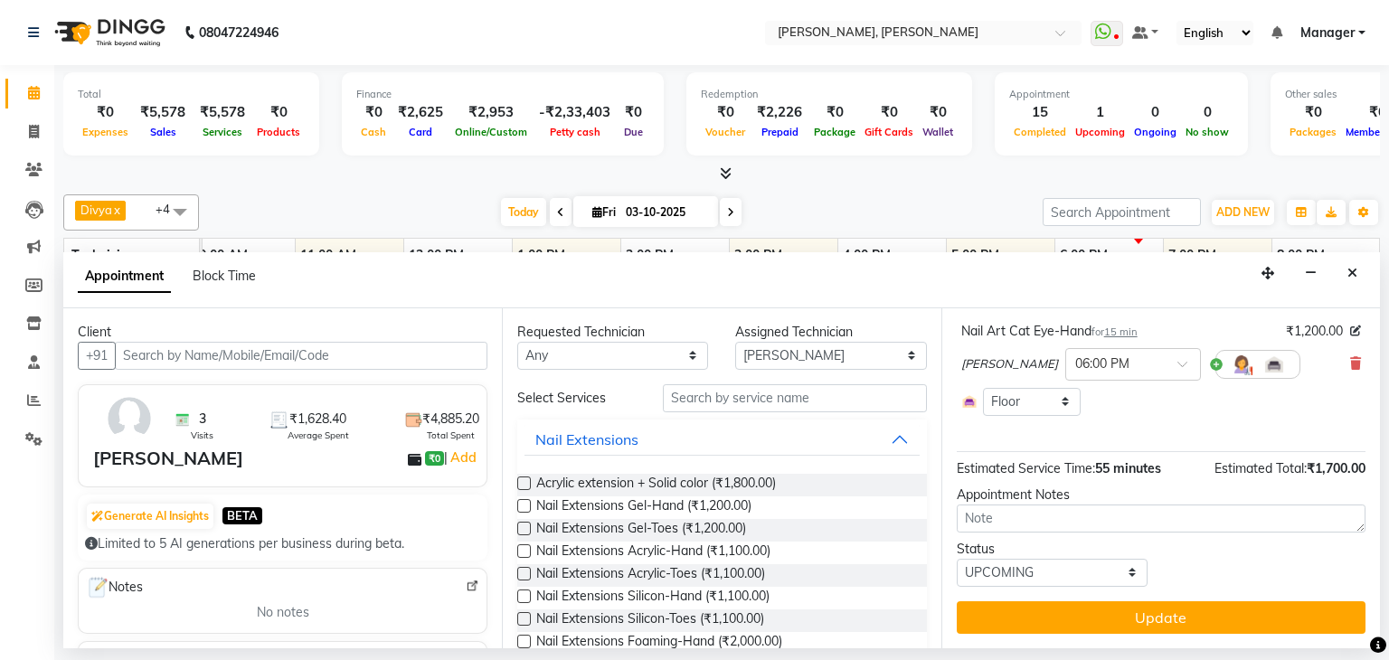
scroll to position [330, 0]
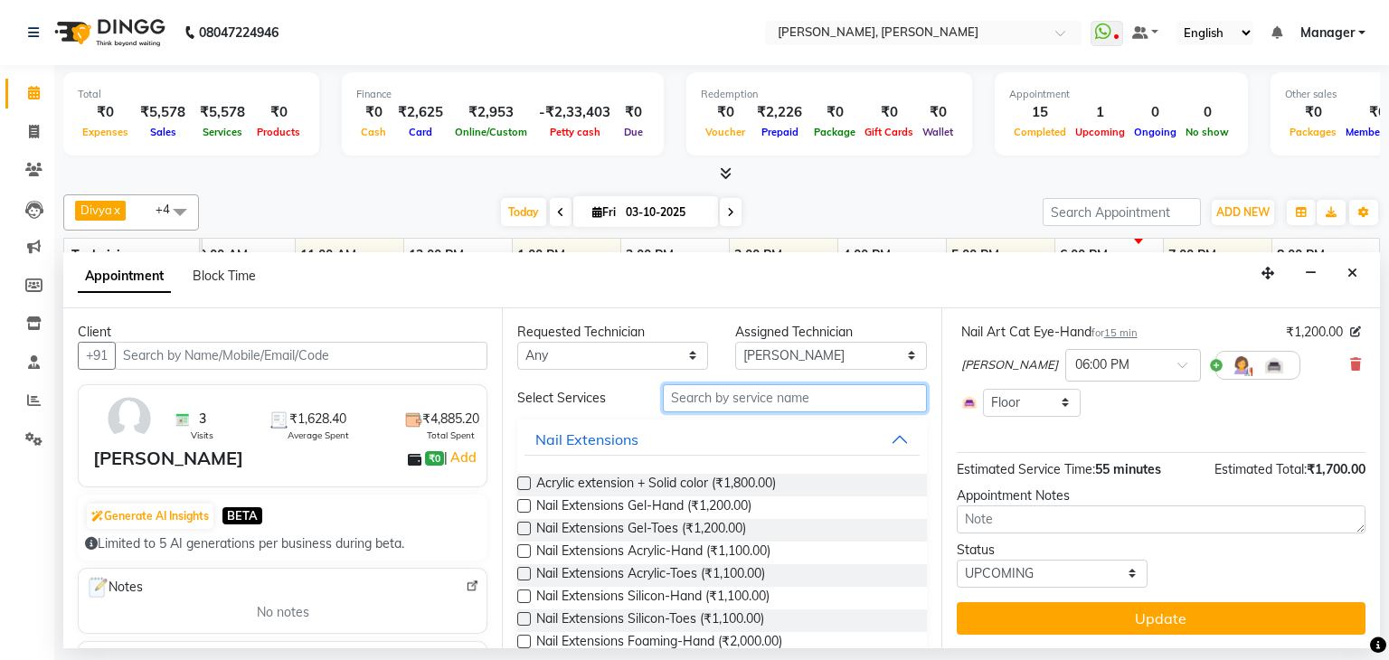
click at [735, 384] on input "text" at bounding box center [795, 398] width 264 height 28
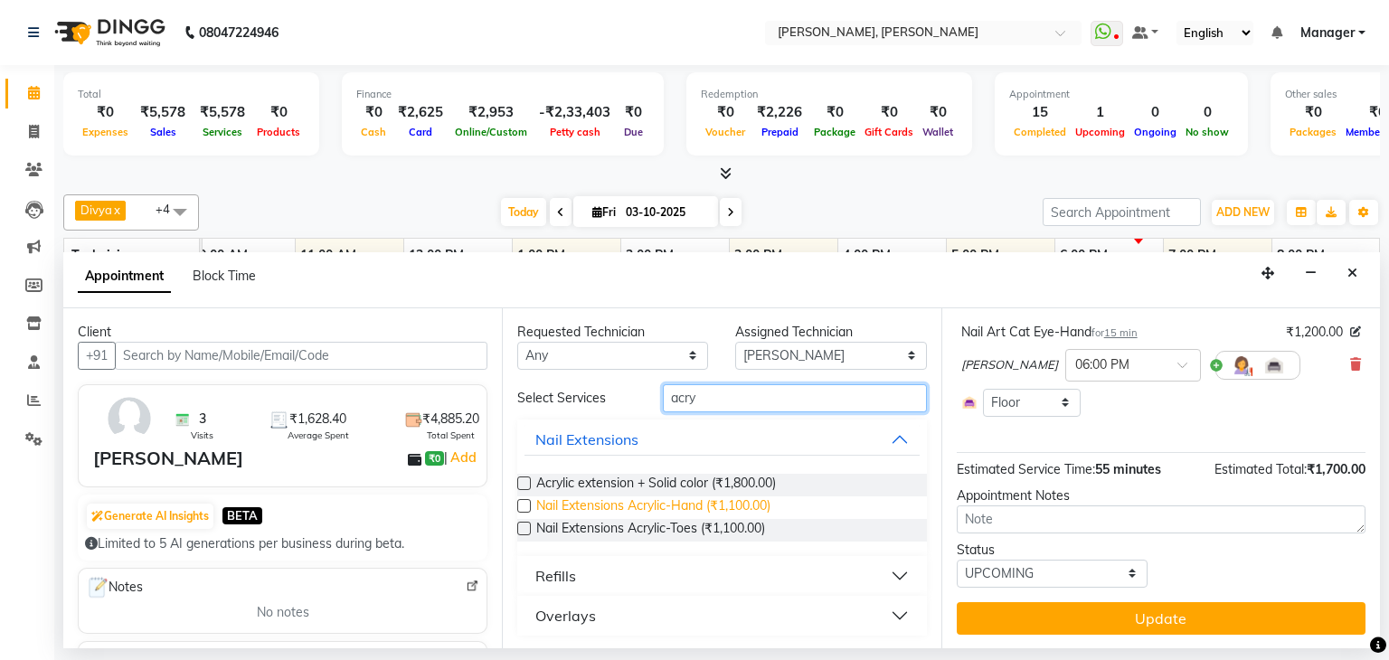
type input "acry"
click at [523, 502] on label at bounding box center [524, 506] width 14 height 14
click at [523, 502] on input "checkbox" at bounding box center [523, 508] width 12 height 12
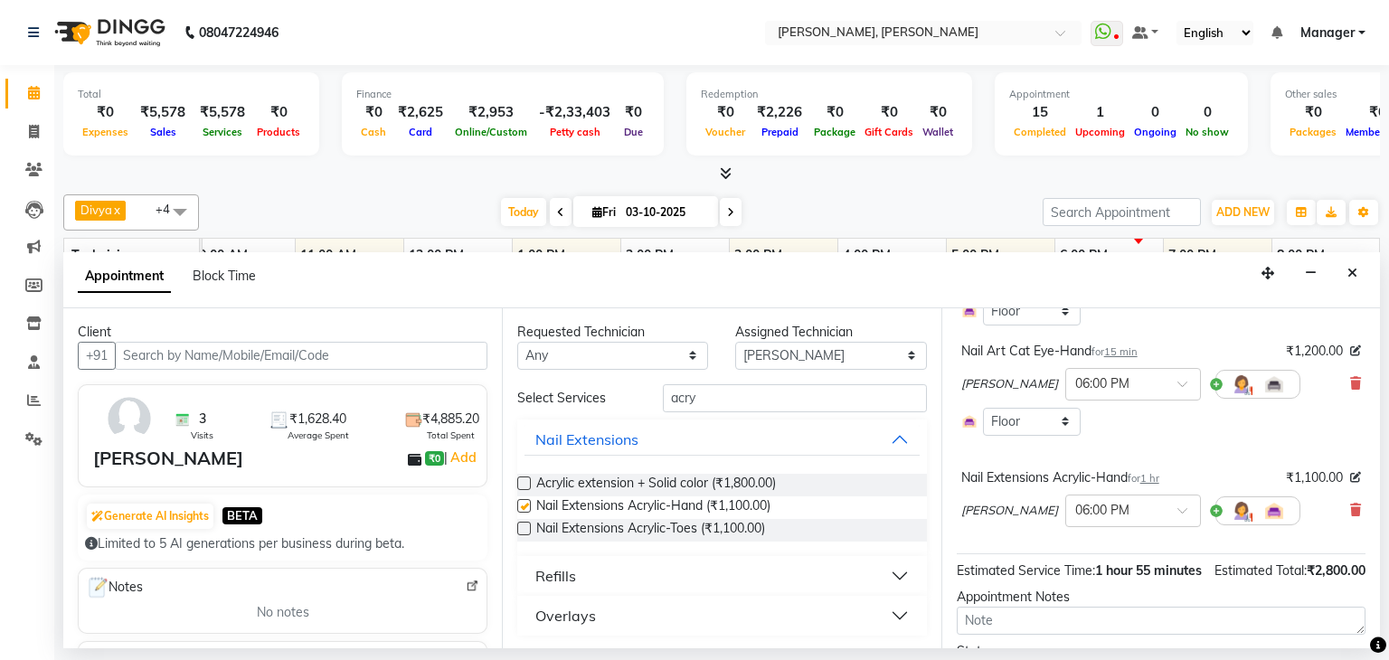
scroll to position [353, 0]
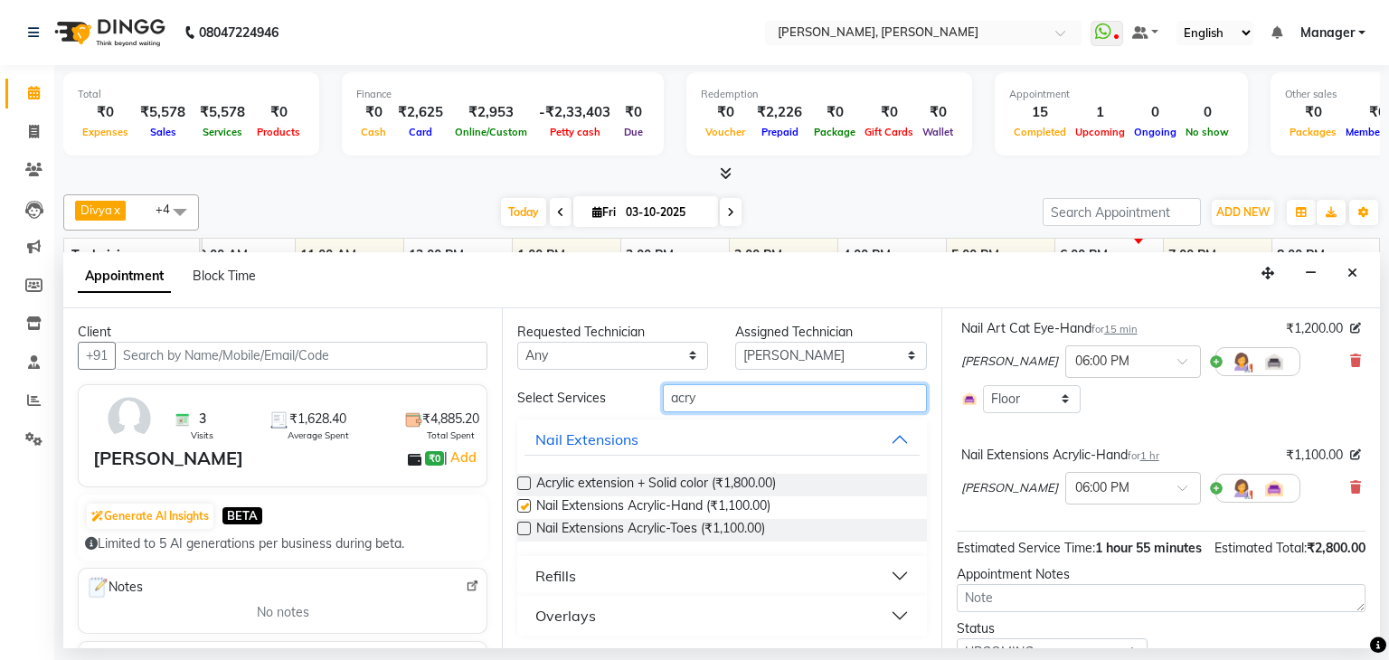
click at [744, 395] on input "acry" at bounding box center [795, 398] width 264 height 28
checkbox input "false"
click at [744, 395] on input "acry" at bounding box center [795, 398] width 264 height 28
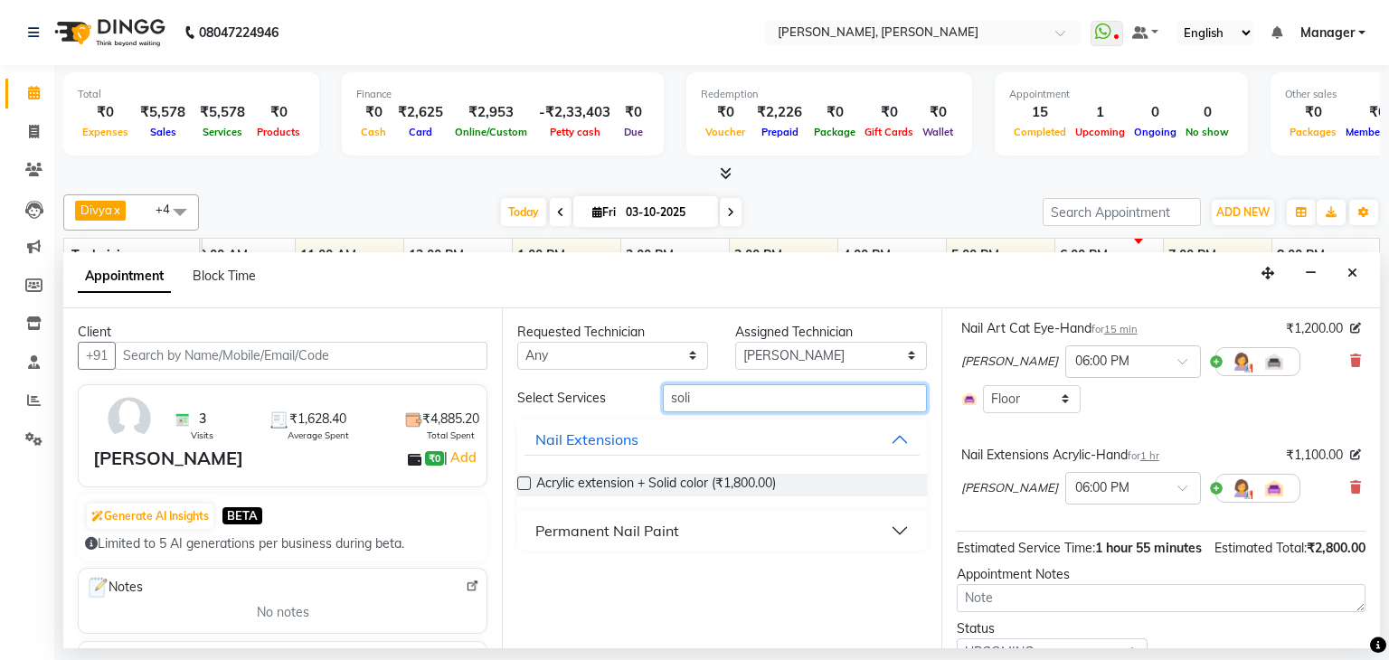
type input "soli"
click at [638, 521] on div "Permanent Nail Paint" at bounding box center [607, 531] width 144 height 22
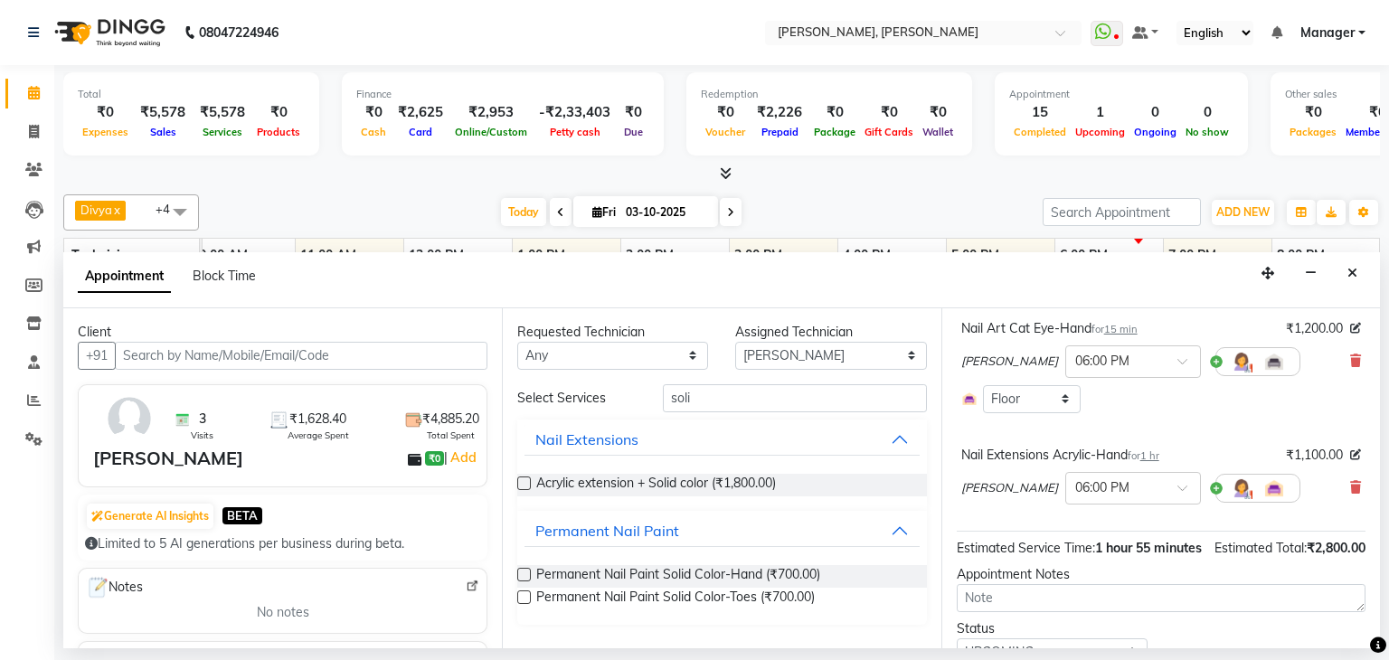
click at [521, 576] on label at bounding box center [524, 575] width 14 height 14
click at [521, 576] on input "checkbox" at bounding box center [523, 577] width 12 height 12
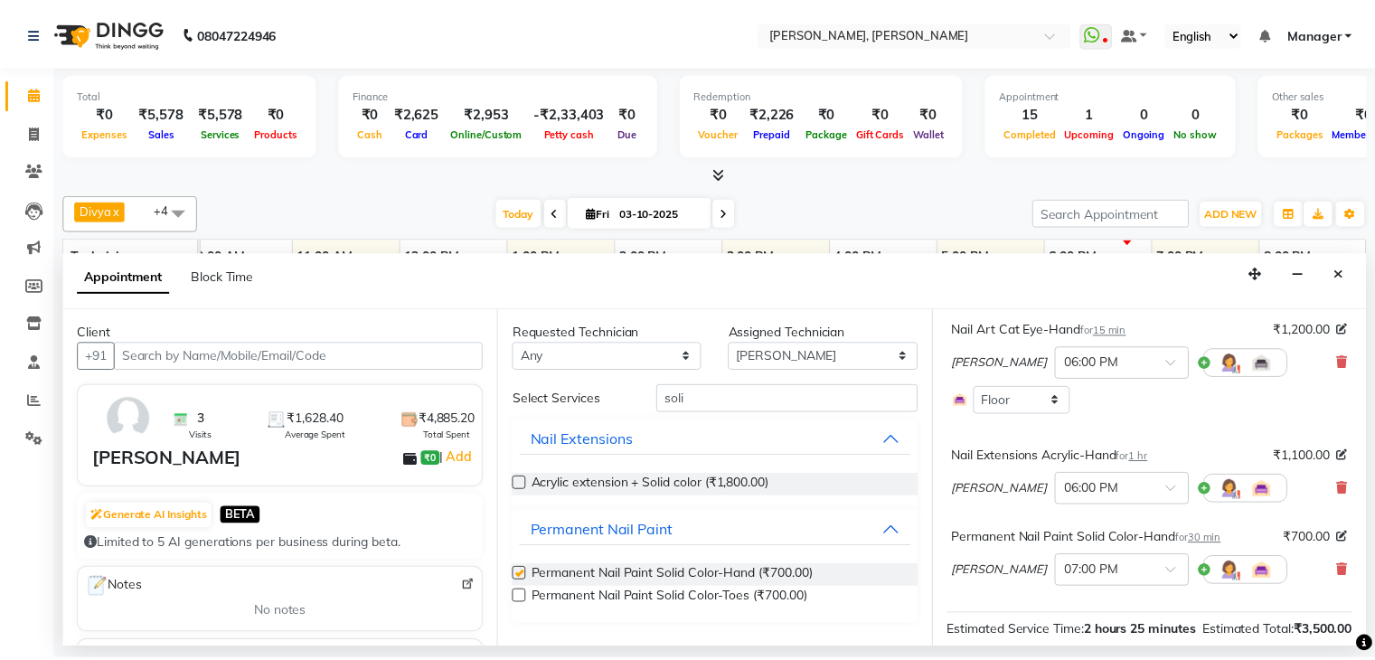
scroll to position [514, 0]
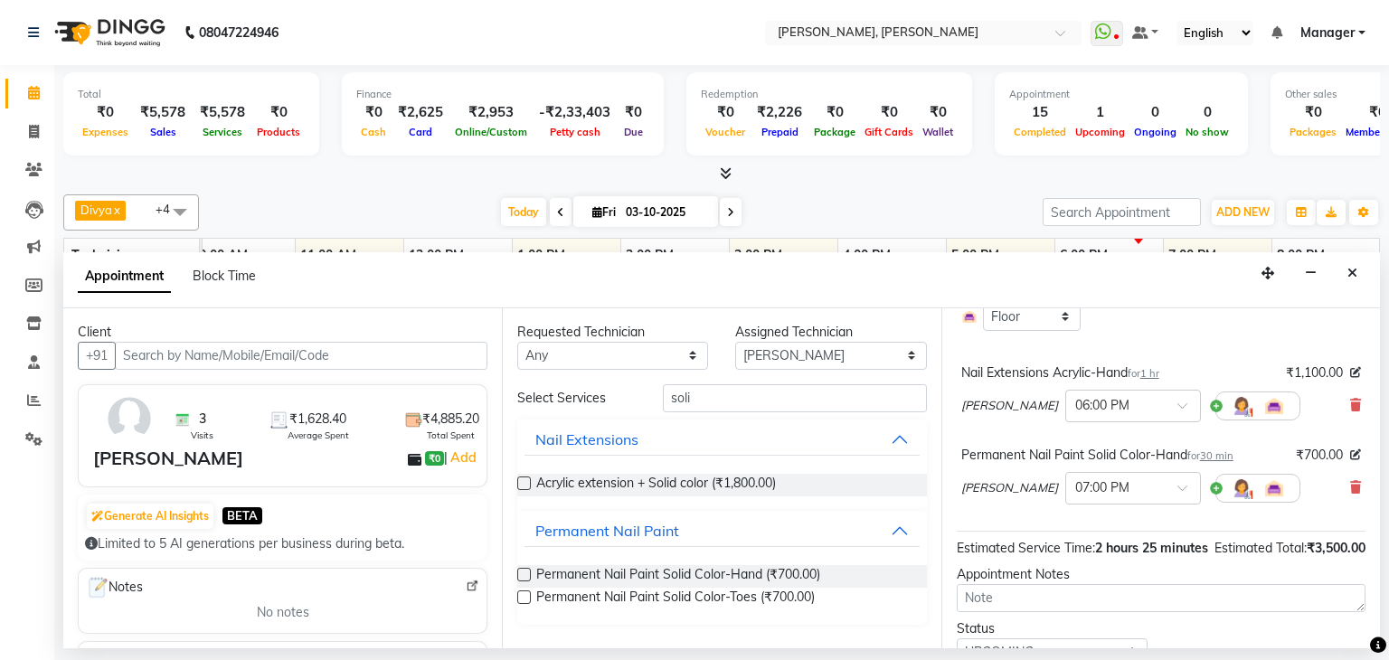
checkbox input "false"
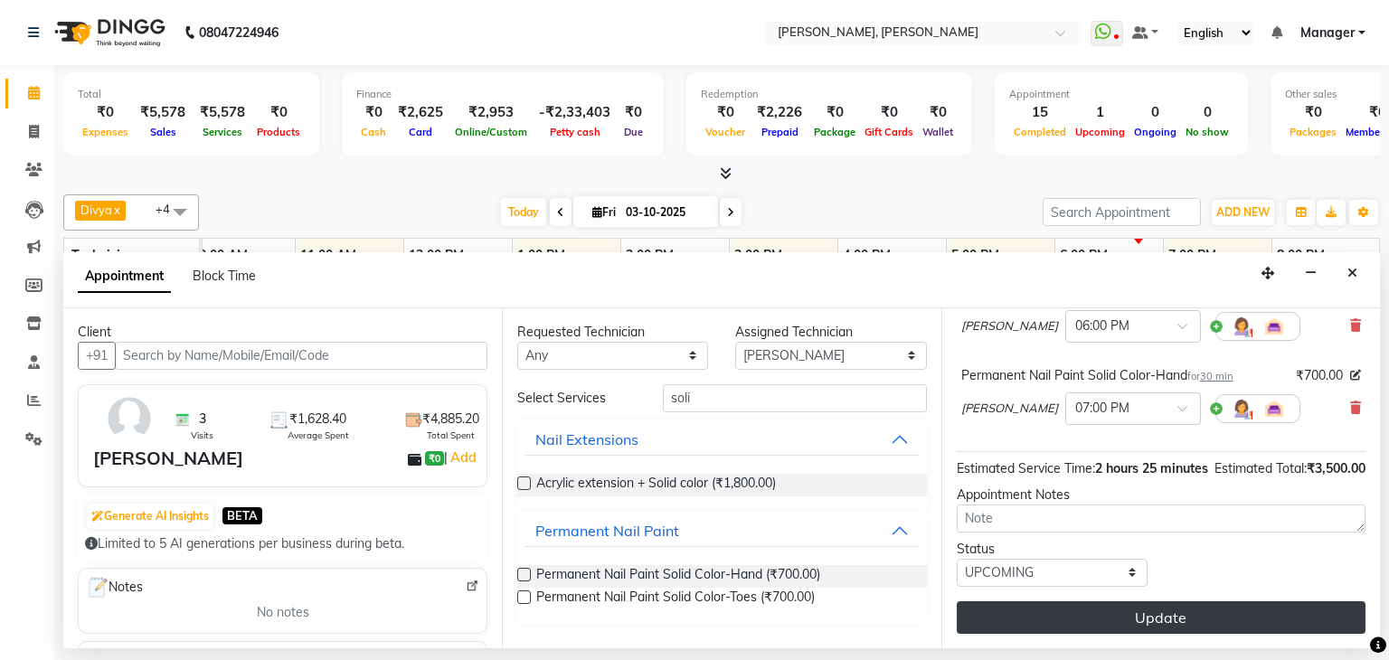
click at [1175, 611] on button "Update" at bounding box center [1161, 617] width 409 height 33
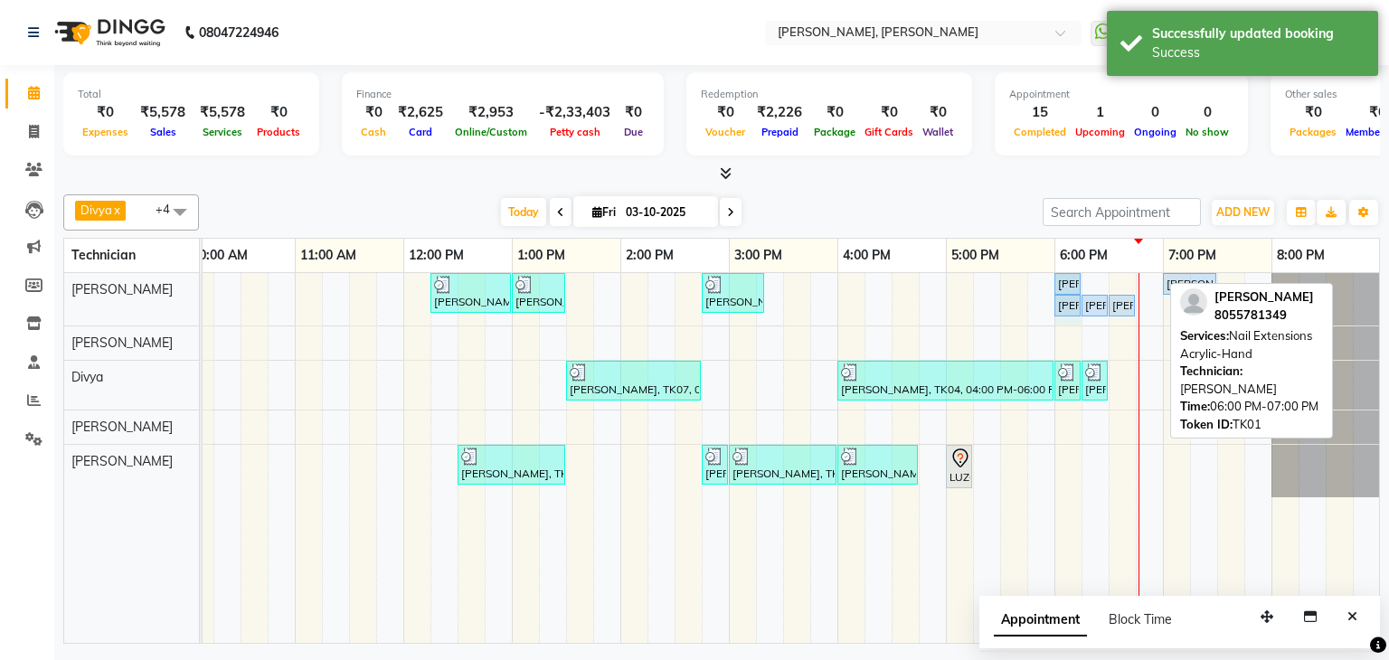
drag, startPoint x: 1157, startPoint y: 278, endPoint x: 1075, endPoint y: 290, distance: 83.1
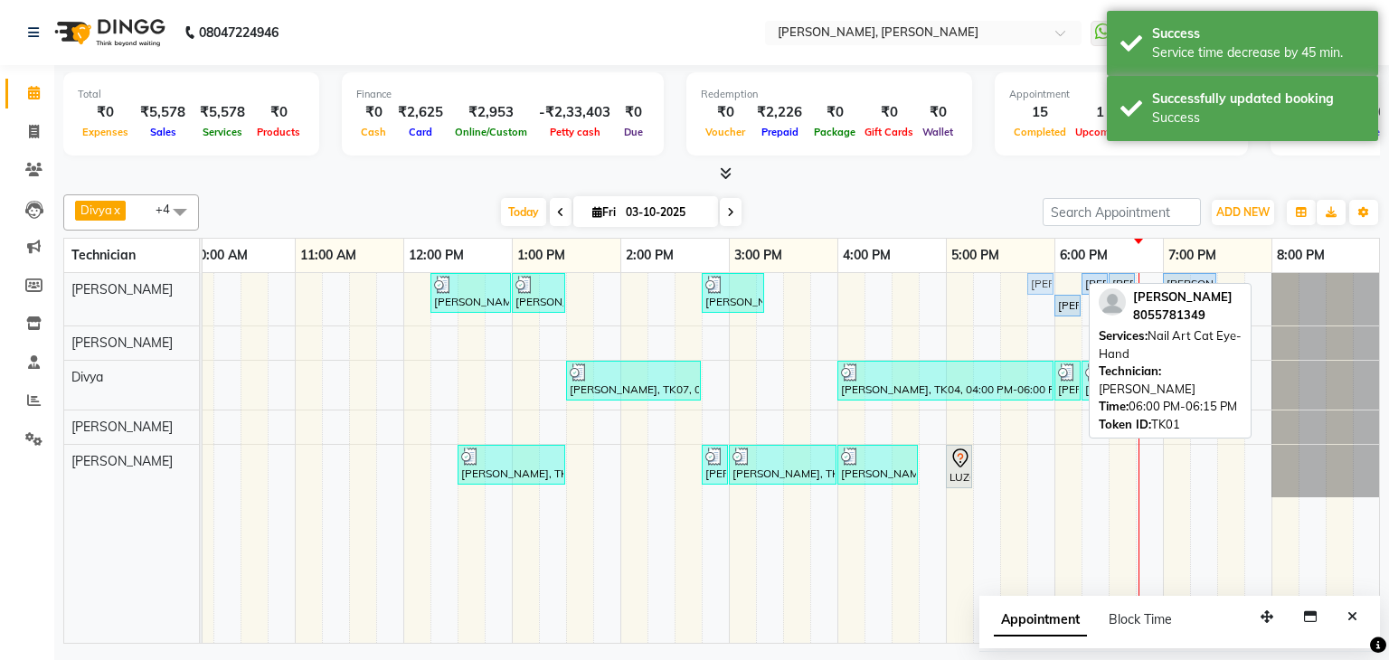
drag, startPoint x: 1068, startPoint y: 281, endPoint x: 1037, endPoint y: 284, distance: 30.9
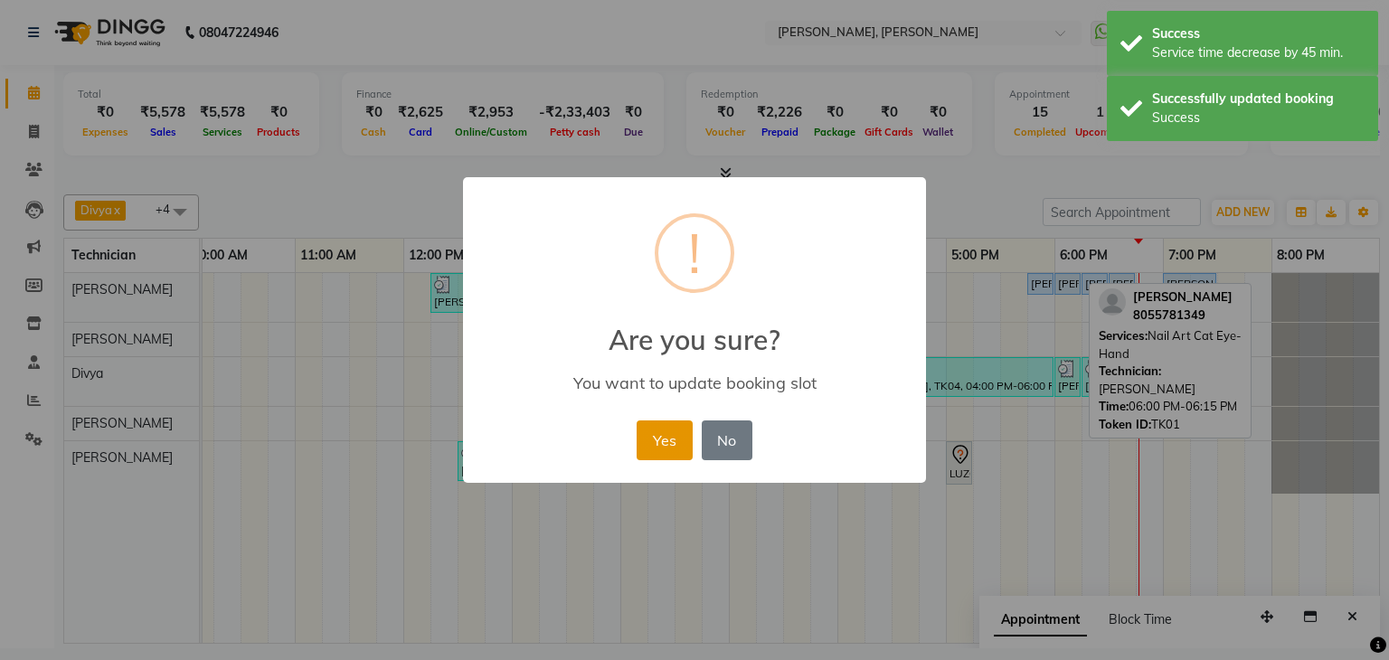
click at [655, 443] on button "Yes" at bounding box center [664, 440] width 55 height 40
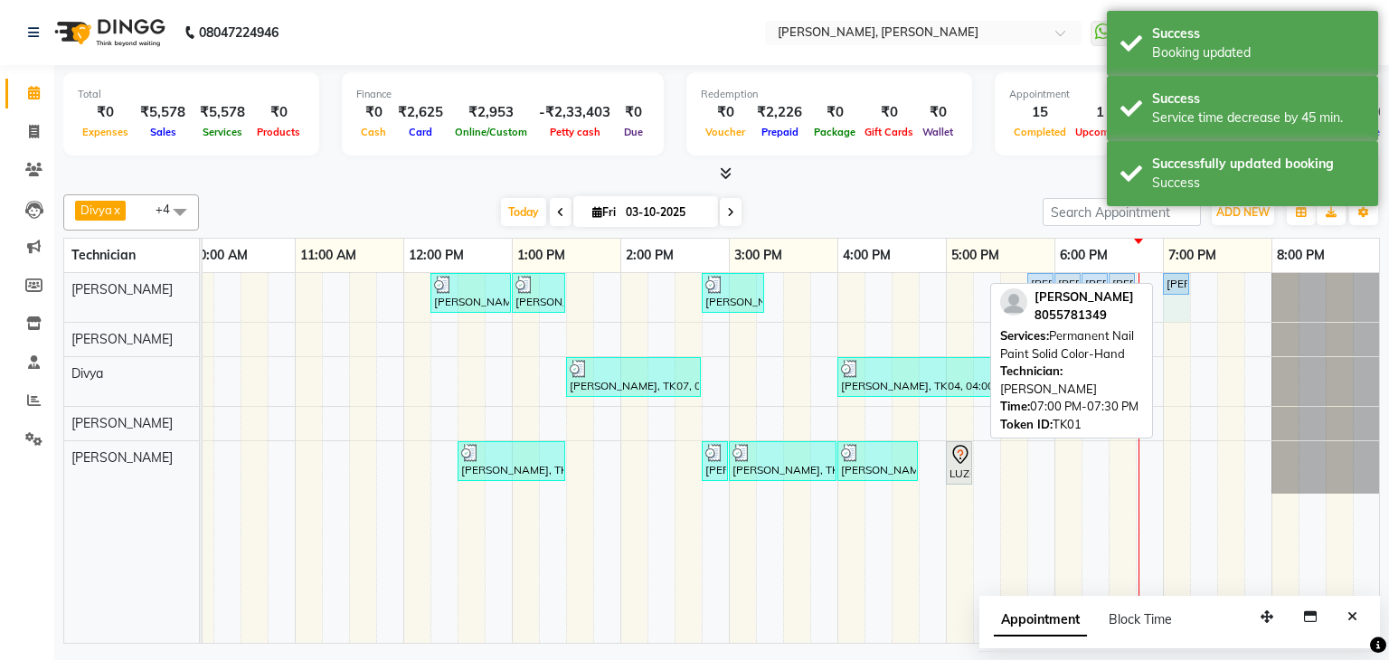
drag, startPoint x: 1214, startPoint y: 276, endPoint x: 1186, endPoint y: 283, distance: 28.9
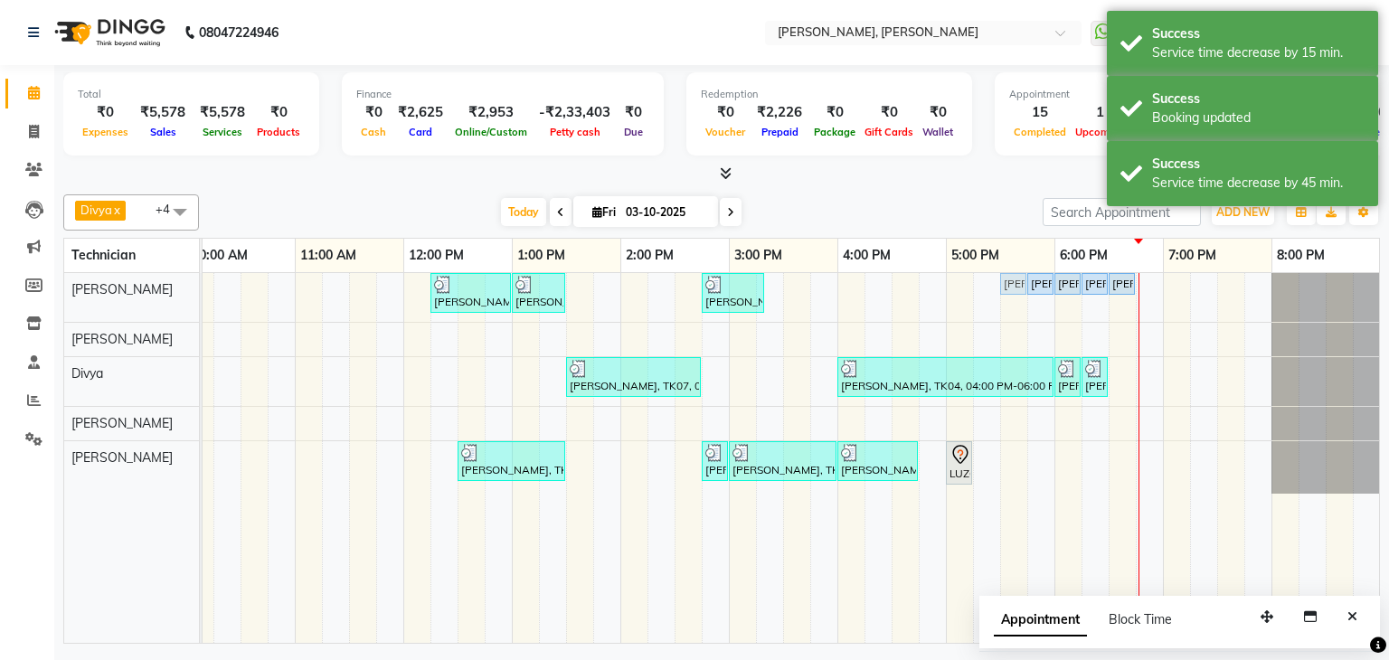
drag, startPoint x: 1178, startPoint y: 279, endPoint x: 1023, endPoint y: 289, distance: 155.8
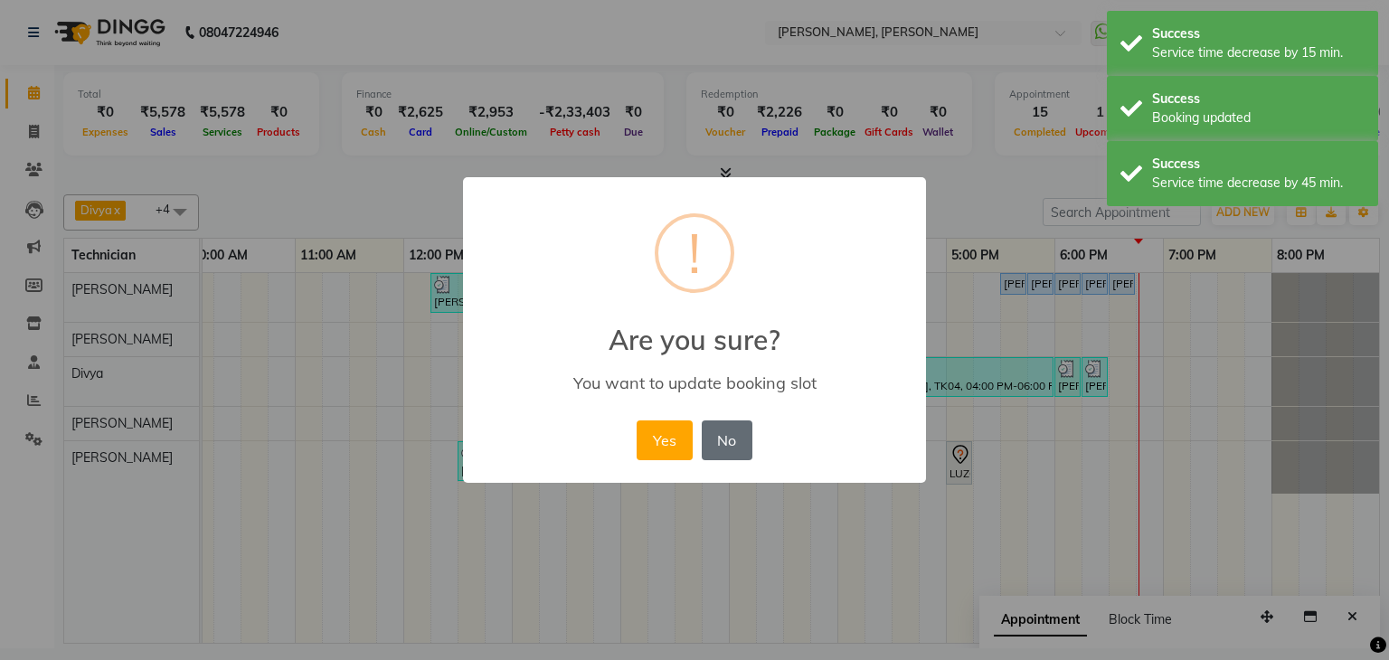
drag, startPoint x: 649, startPoint y: 434, endPoint x: 713, endPoint y: 426, distance: 63.8
click at [664, 433] on button "Yes" at bounding box center [664, 440] width 55 height 40
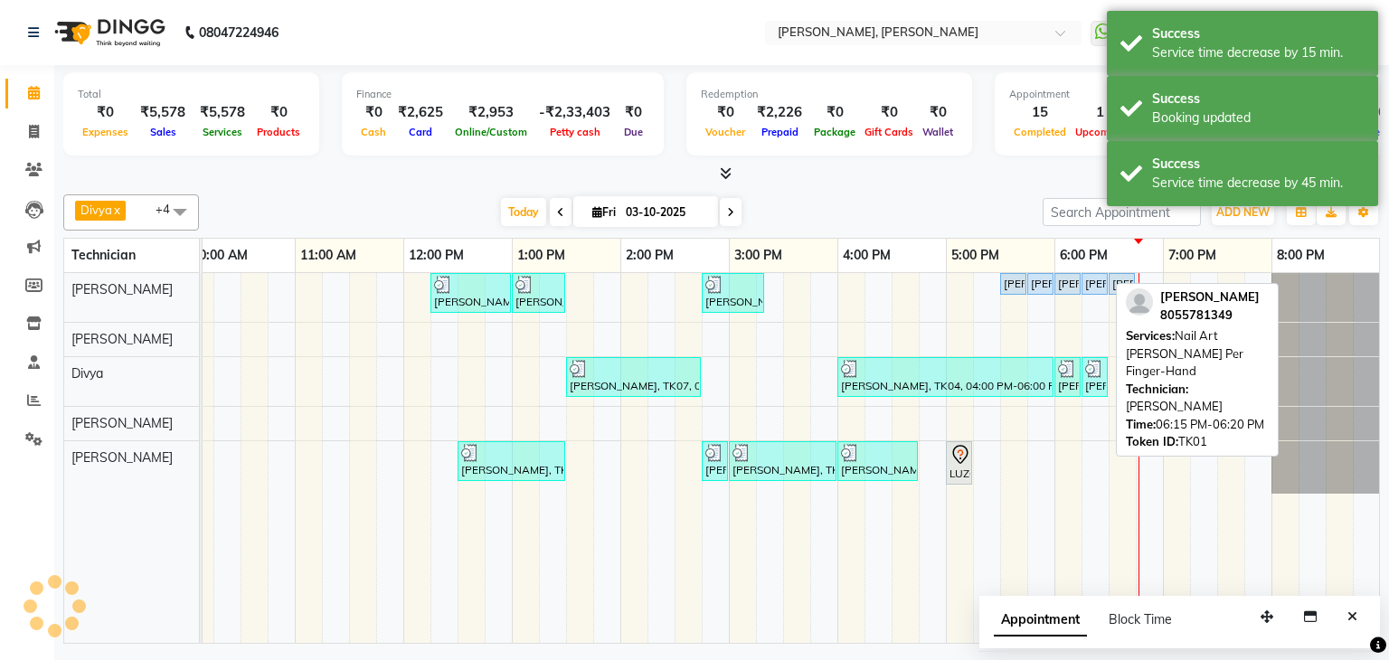
click at [1081, 278] on link "[PERSON_NAME], TK01, 06:15 PM-06:20 PM, Nail Art [PERSON_NAME] Per Finger-Hand" at bounding box center [1094, 284] width 26 height 22
select select "5"
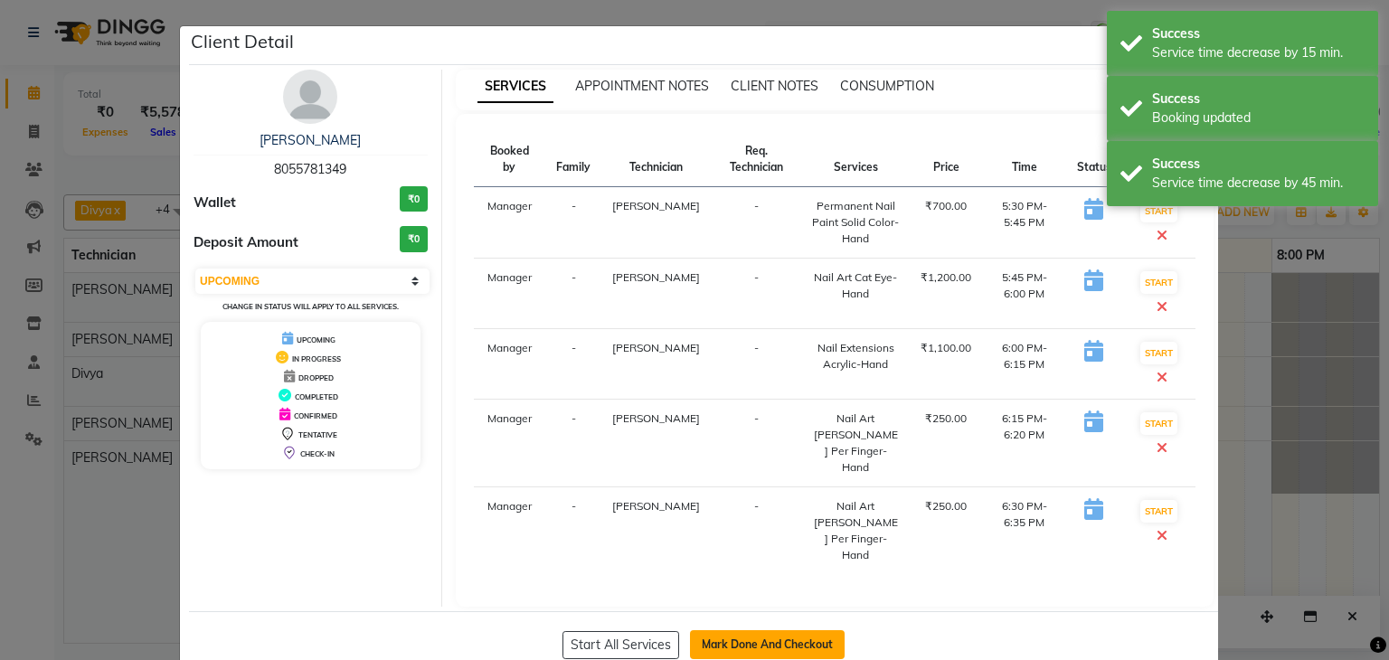
click at [770, 630] on button "Mark Done And Checkout" at bounding box center [767, 644] width 155 height 29
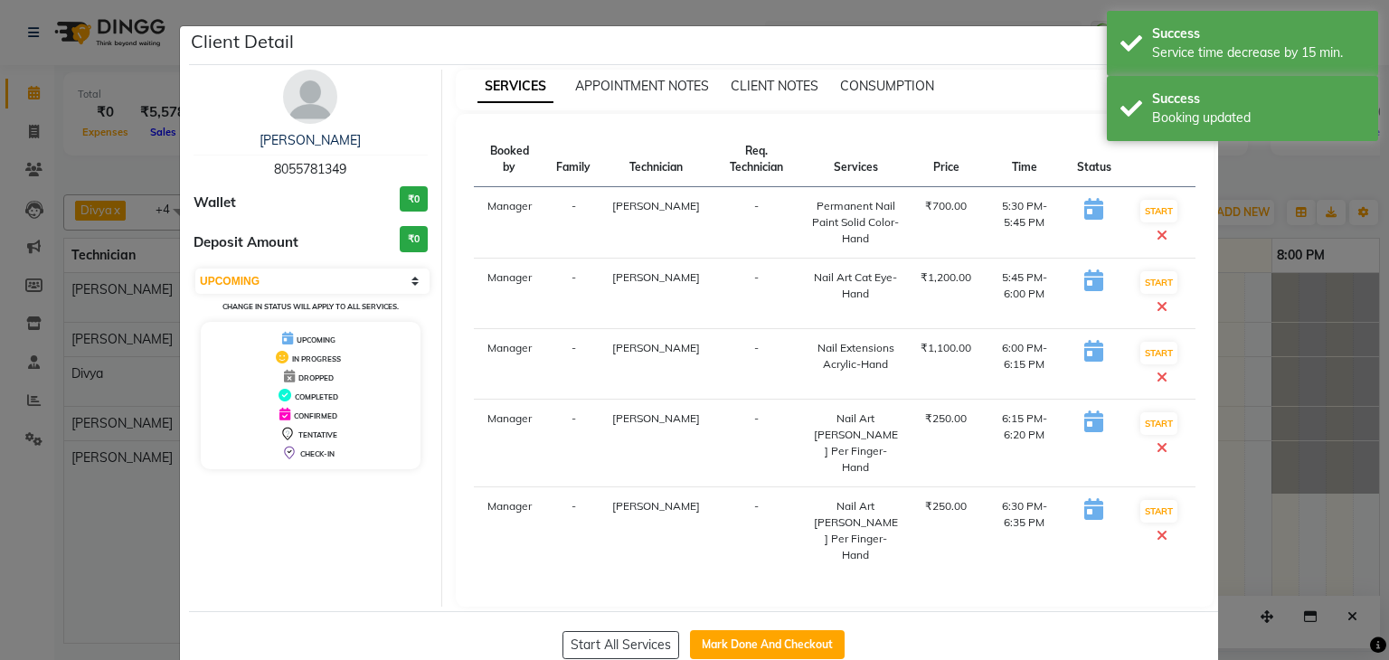
select select "service"
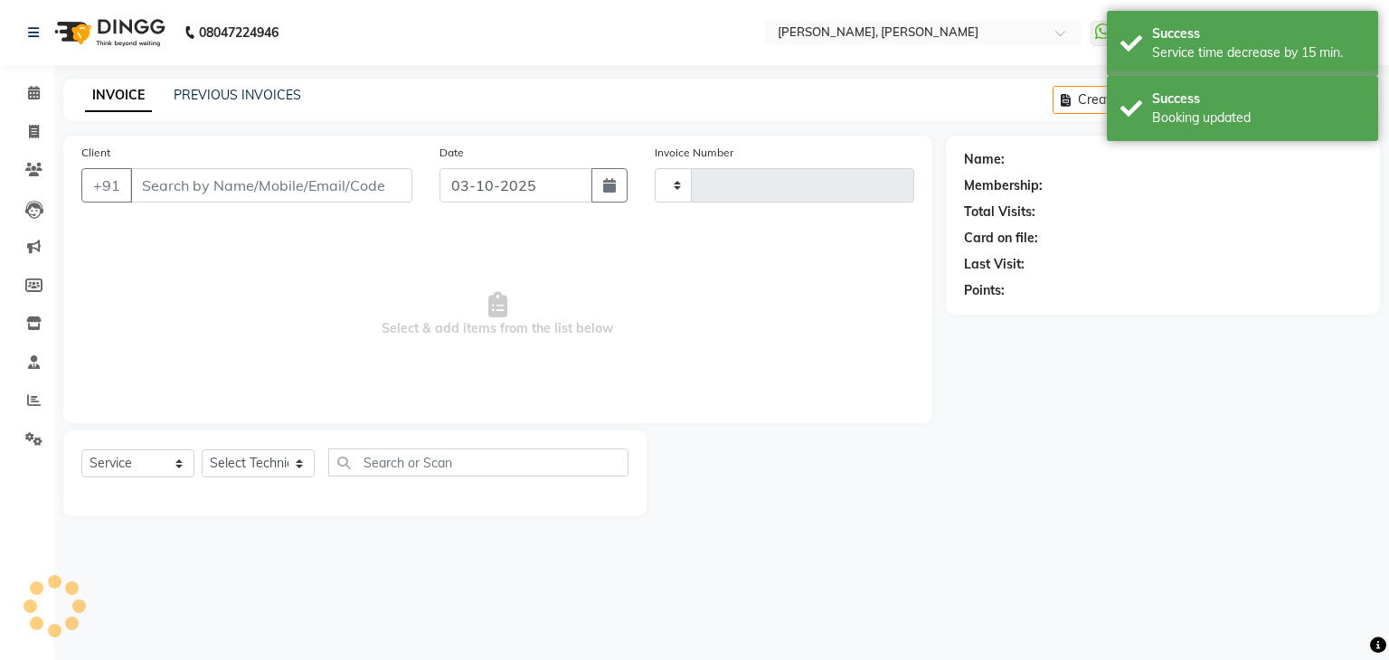
type input "1383"
select select "6455"
type input "80******49"
select select "54412"
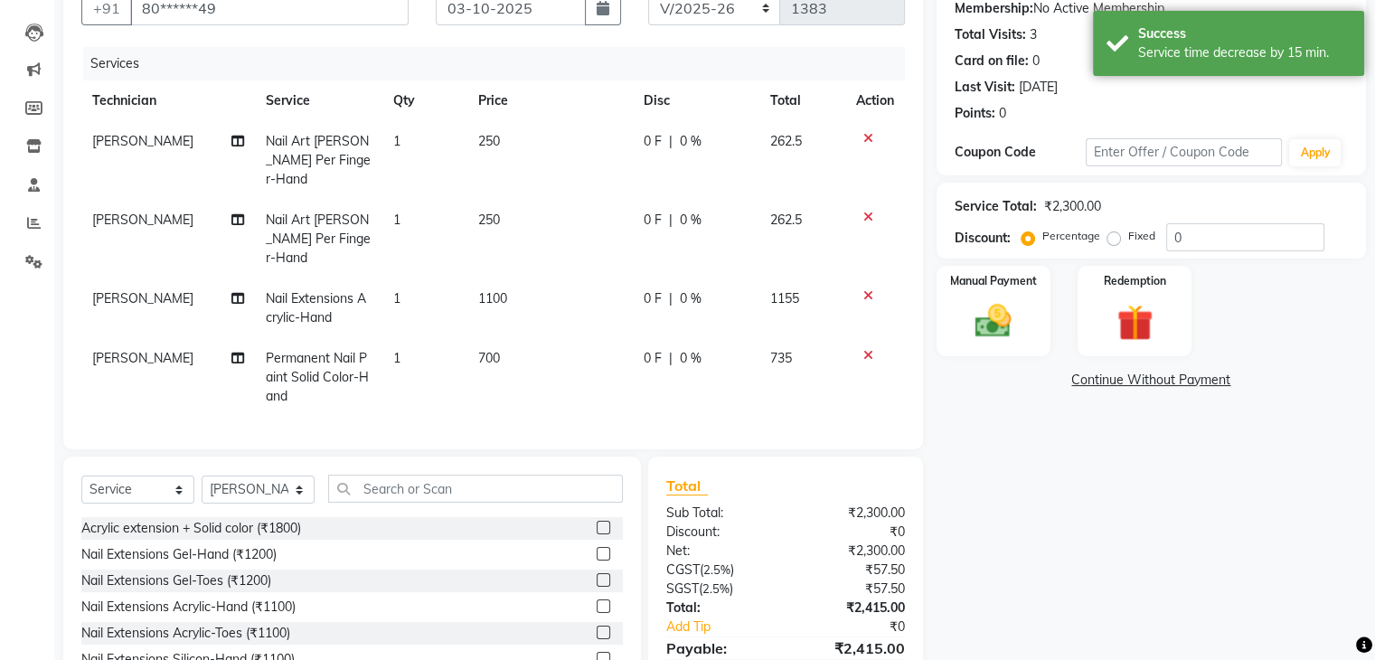
scroll to position [181, 0]
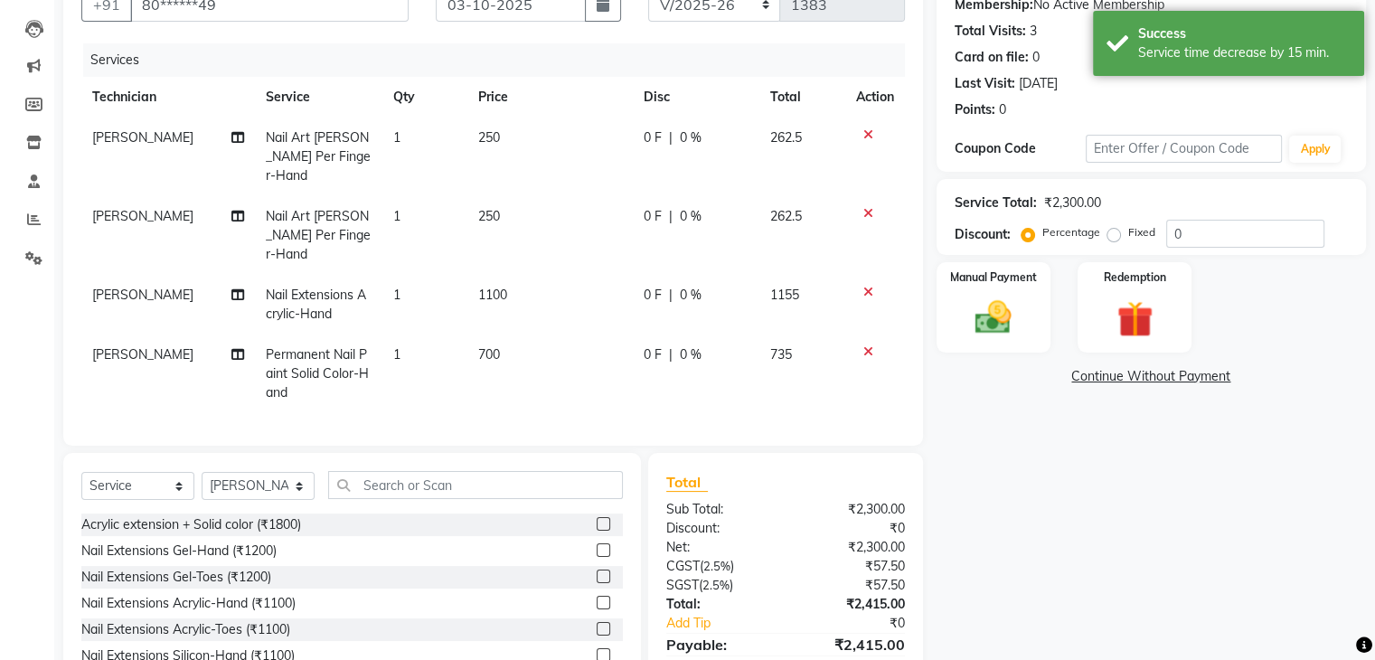
click at [409, 141] on td "1" at bounding box center [424, 157] width 85 height 79
select select "54412"
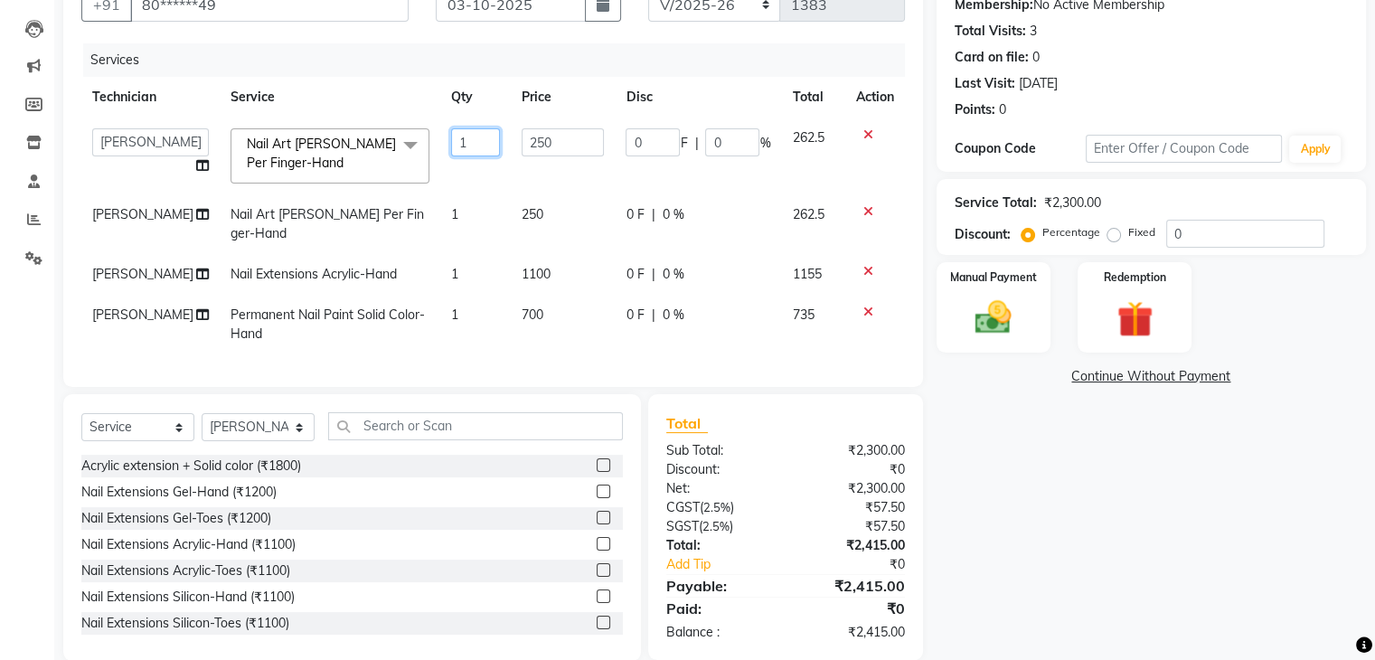
click at [475, 140] on input "1" at bounding box center [475, 142] width 48 height 28
type input "4"
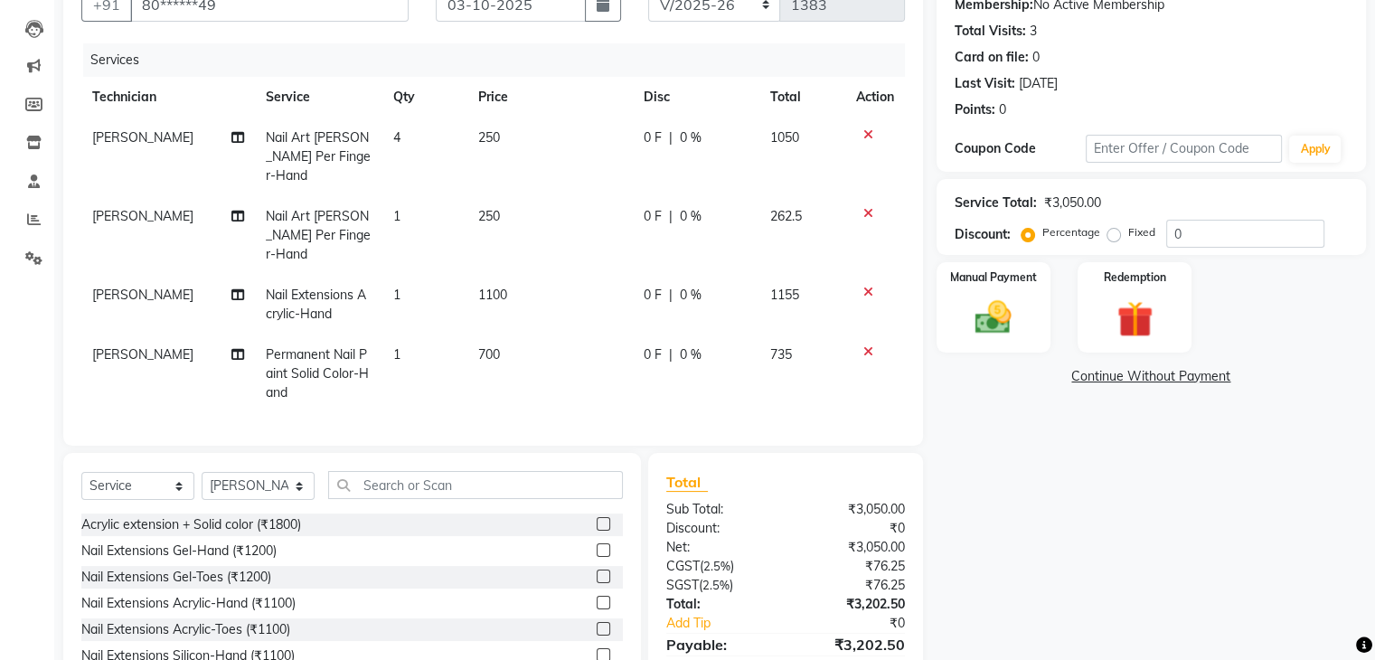
click at [456, 214] on td "1" at bounding box center [424, 235] width 85 height 79
select select "54412"
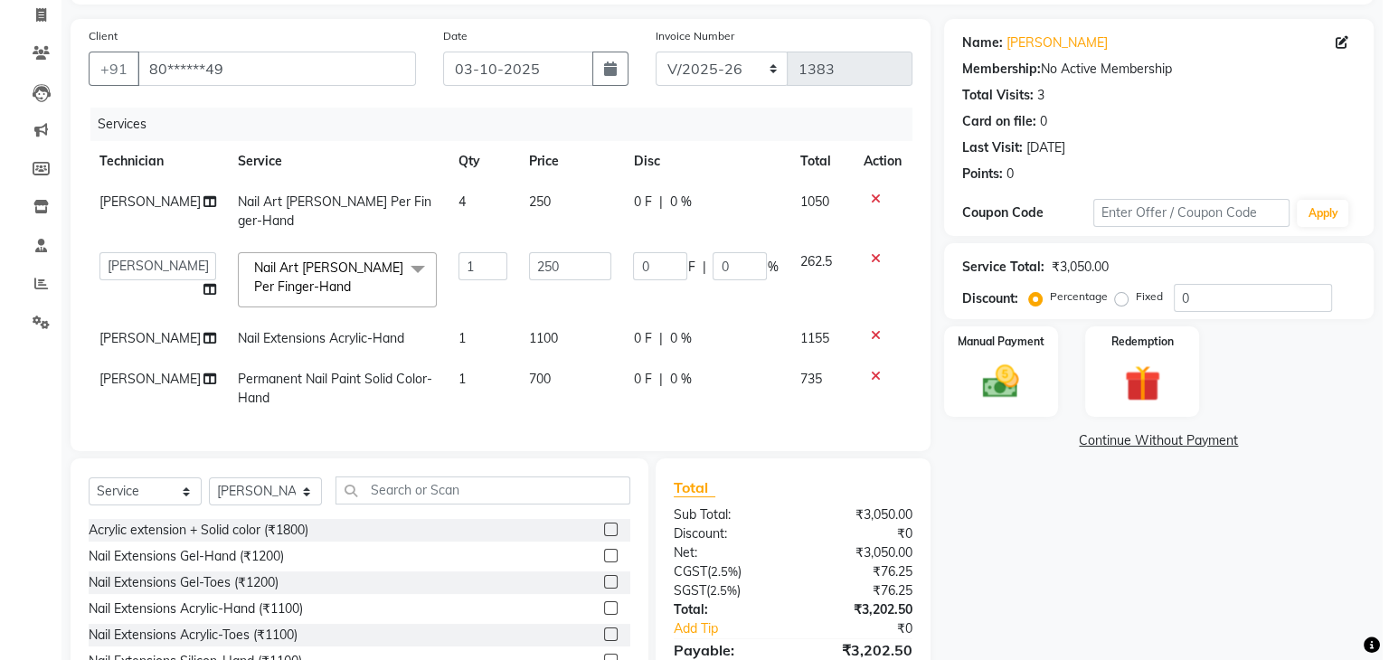
scroll to position [0, 0]
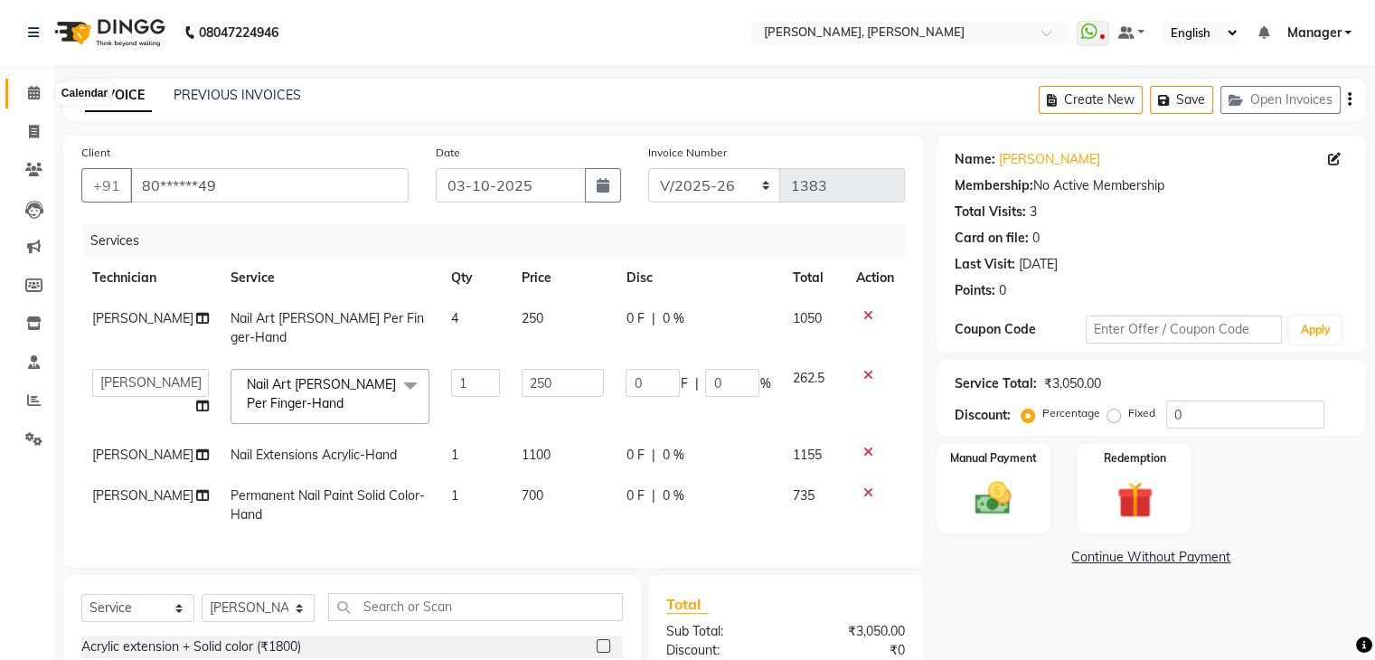
click at [42, 91] on span at bounding box center [34, 93] width 32 height 21
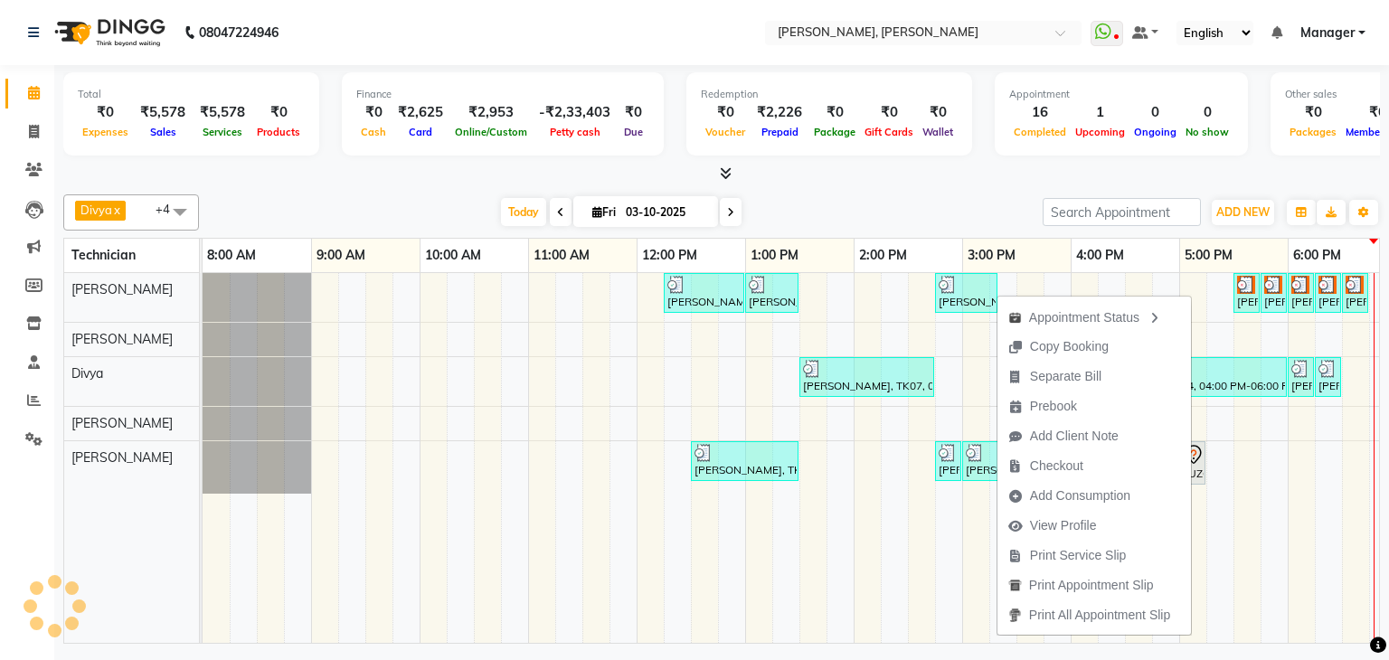
click at [1190, 294] on div "Appointment Status Copy Booking Separate Bill Prebook Add Client Note Checkout …" at bounding box center [1093, 465] width 195 height 342
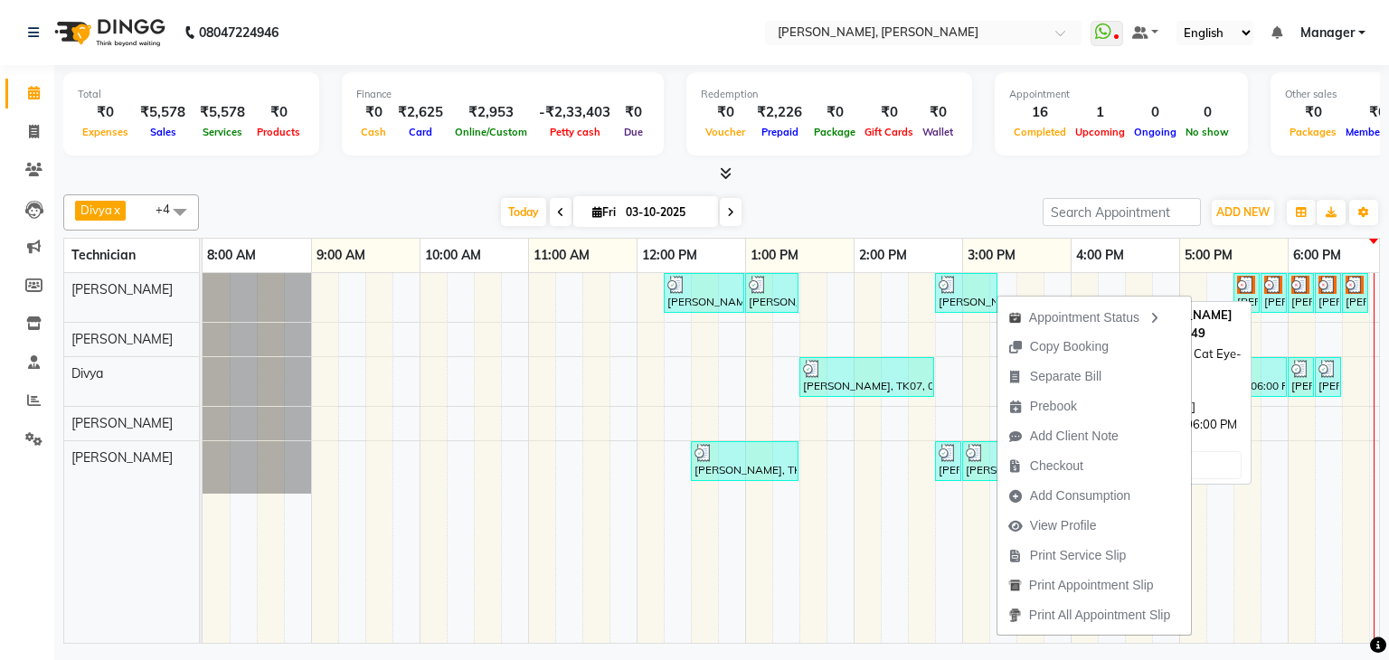
click at [1268, 290] on div "[PERSON_NAME], TK01, 05:45 PM-06:00 PM, Nail Art Cat Eye-Hand" at bounding box center [1273, 293] width 23 height 34
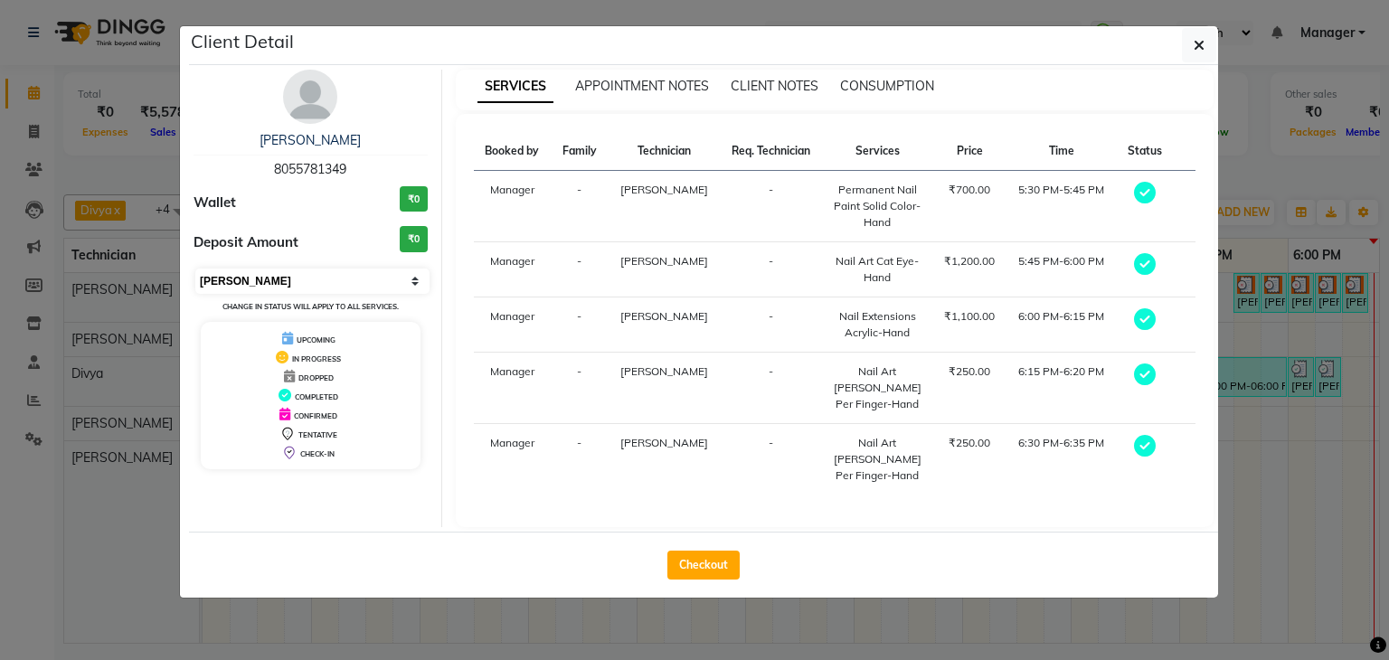
click at [309, 278] on select "Select MARK DONE UPCOMING" at bounding box center [312, 281] width 234 height 25
select select "5"
click at [195, 269] on select "Select MARK DONE UPCOMING" at bounding box center [312, 281] width 234 height 25
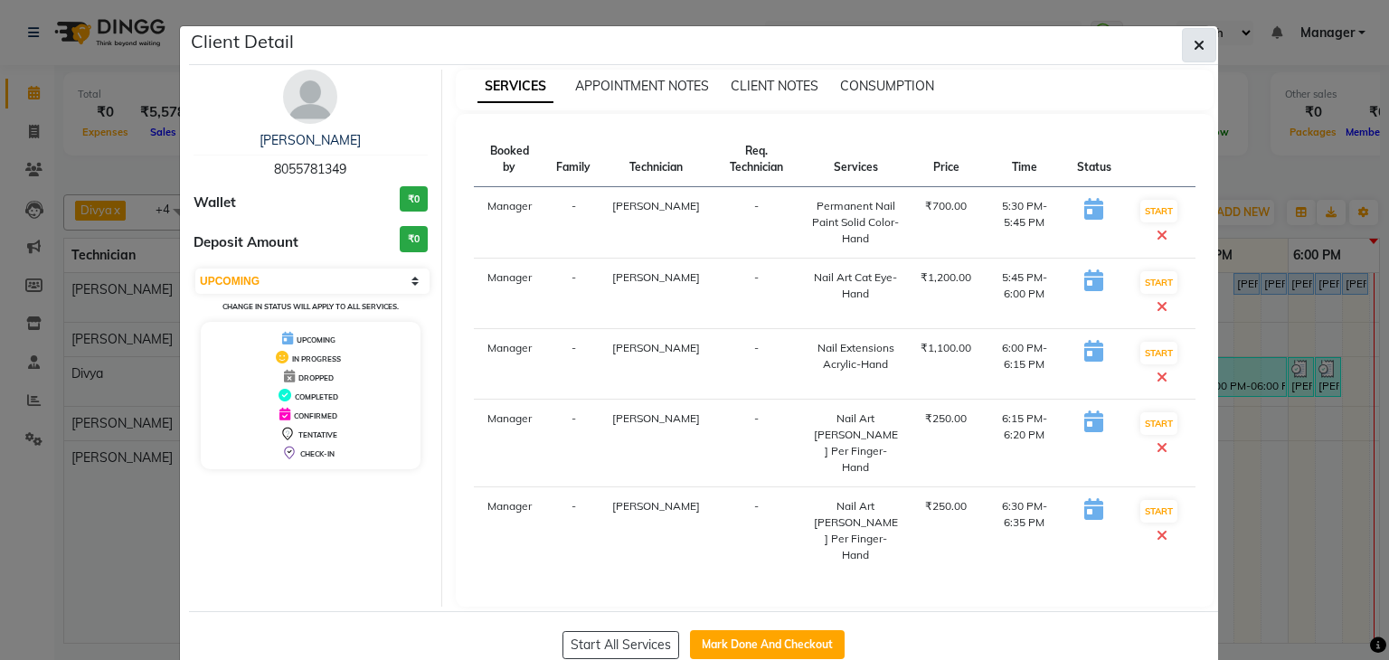
click at [1203, 44] on button "button" at bounding box center [1199, 45] width 34 height 34
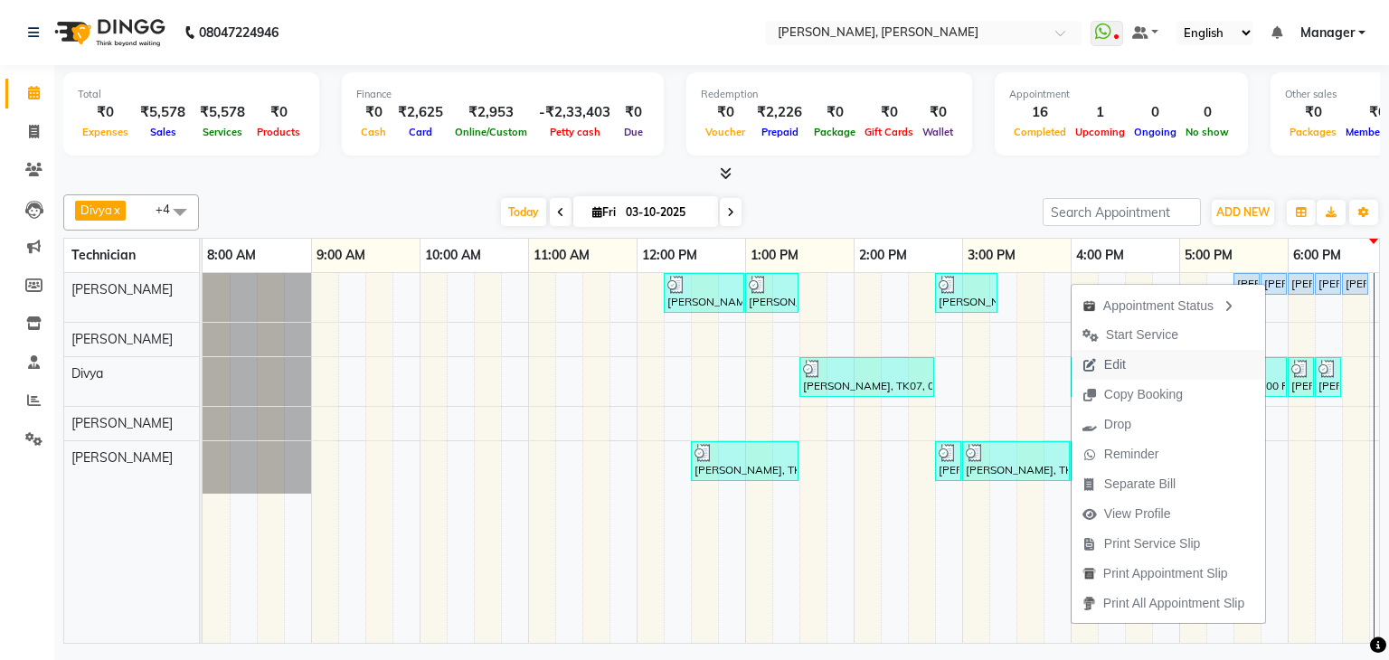
click at [1136, 360] on button "Edit" at bounding box center [1168, 365] width 194 height 30
select select "tentative"
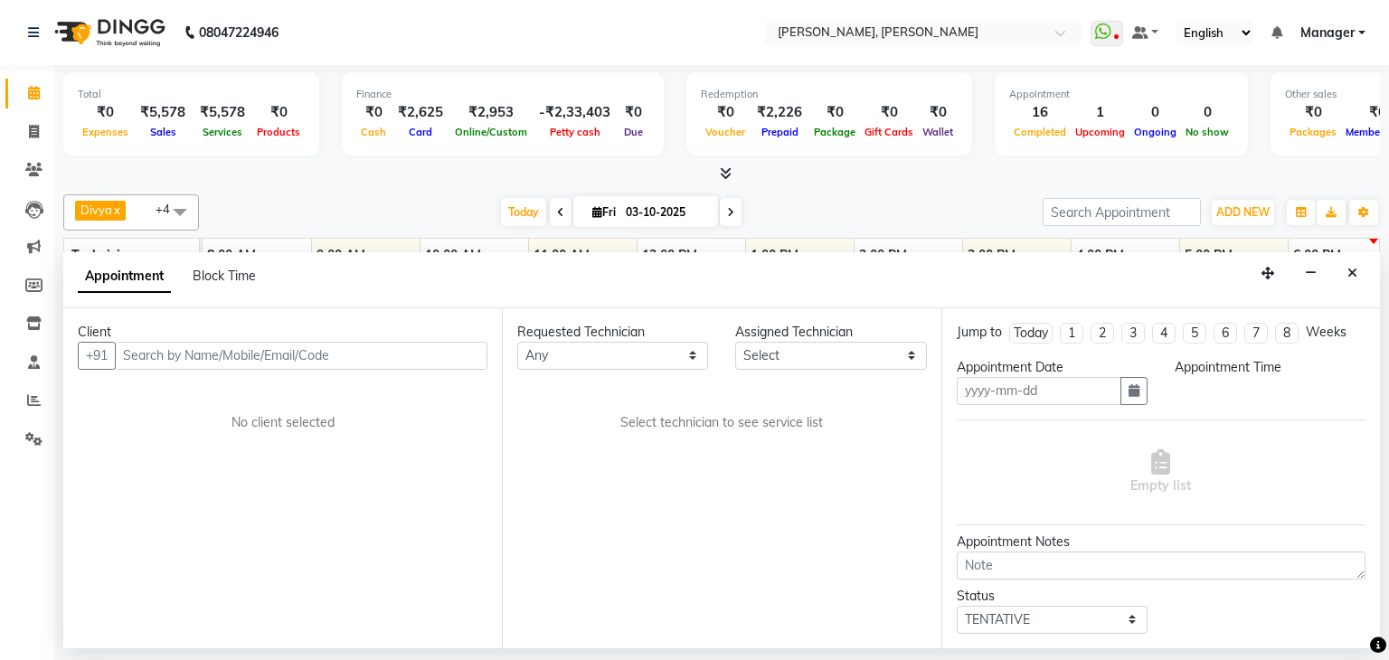
type input "03-10-2025"
select select "54412"
select select "upcoming"
select select "1050"
select select
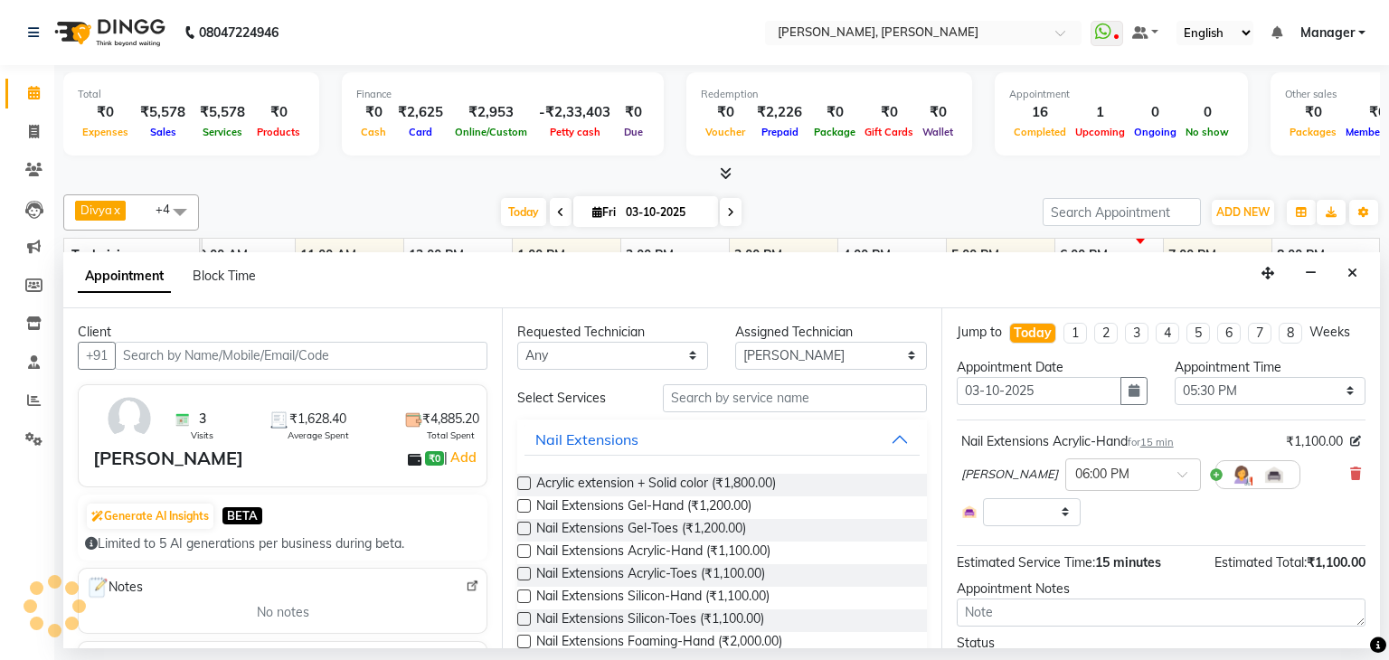
scroll to position [0, 233]
select select
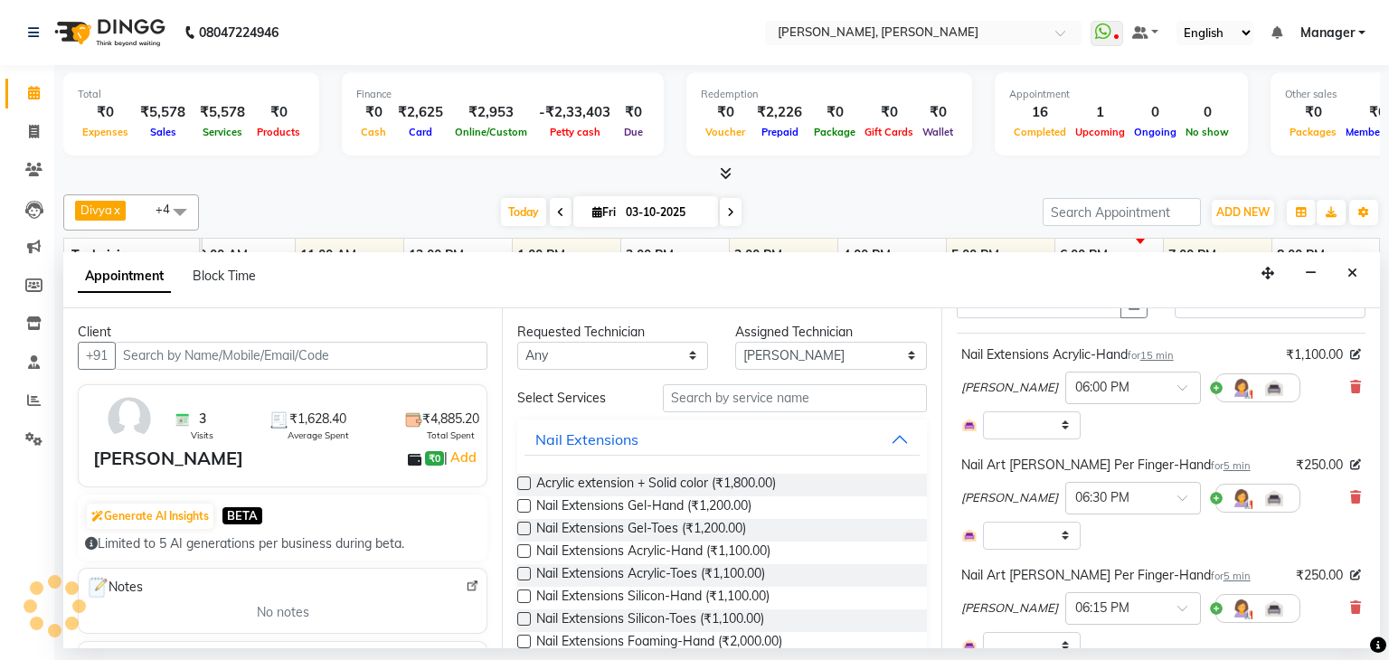
select select
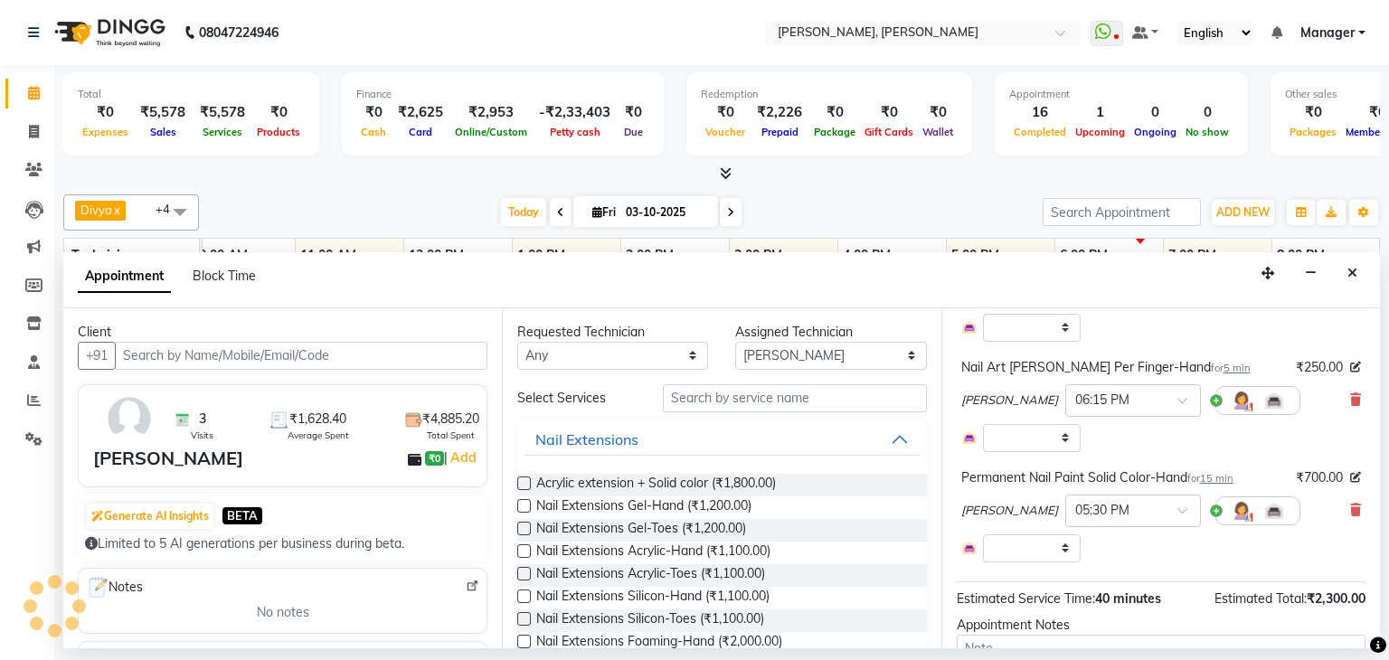
scroll to position [271, 0]
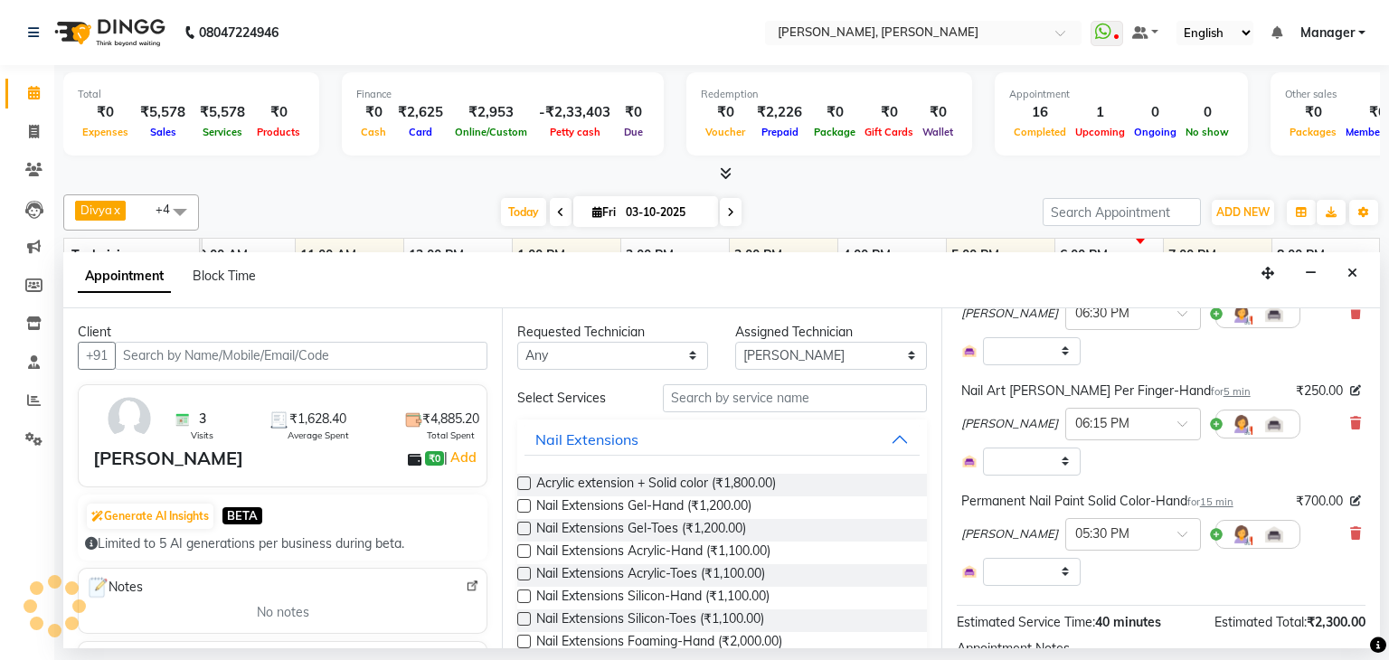
select select "3204"
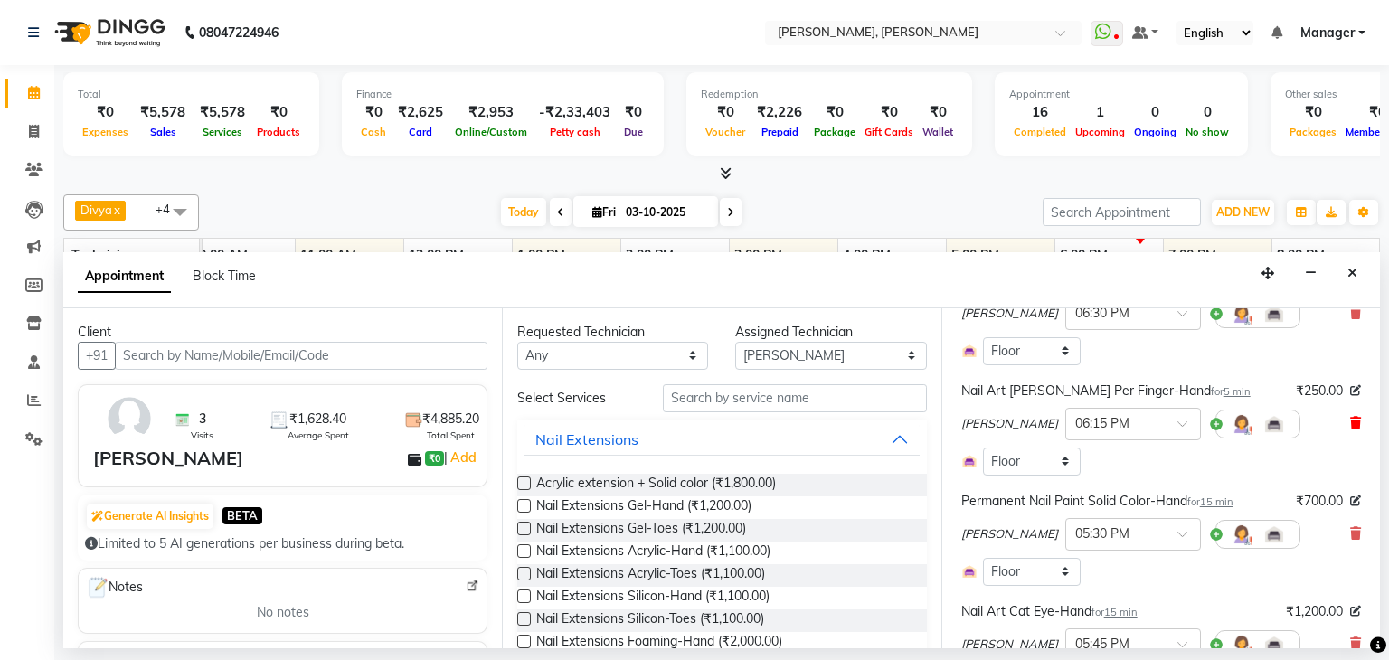
click at [1350, 422] on icon at bounding box center [1355, 423] width 11 height 13
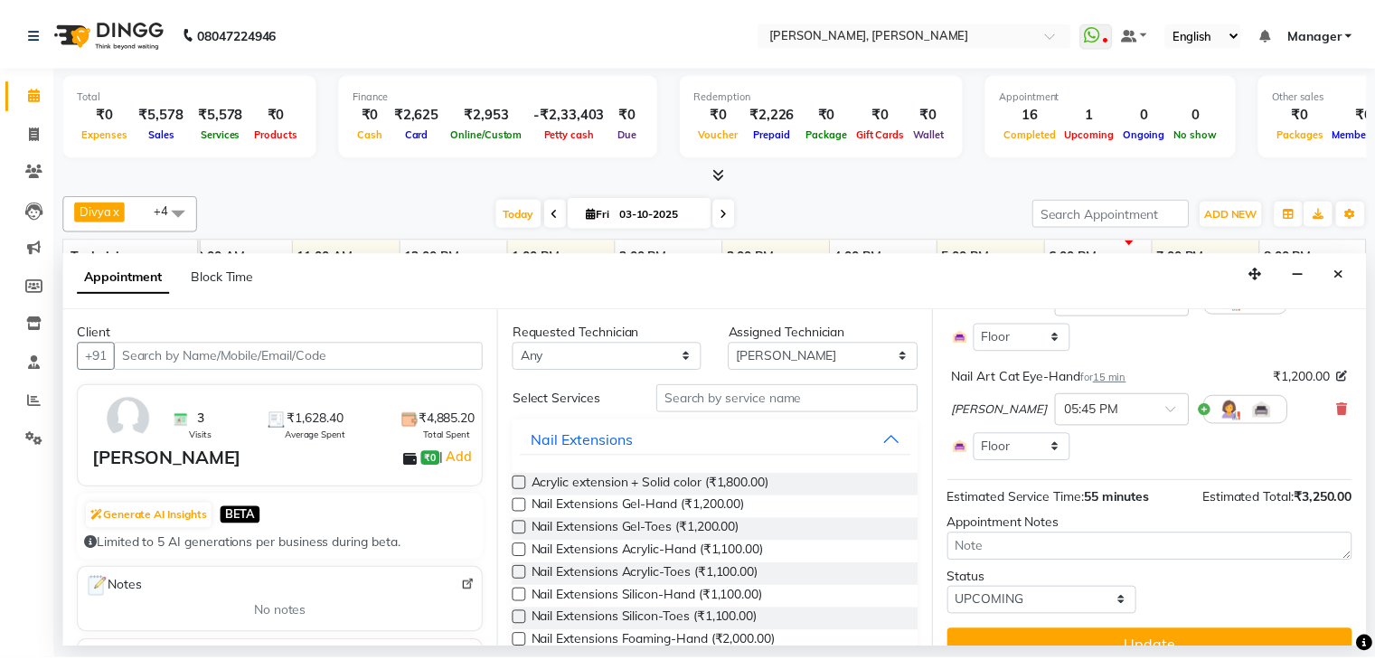
scroll to position [440, 0]
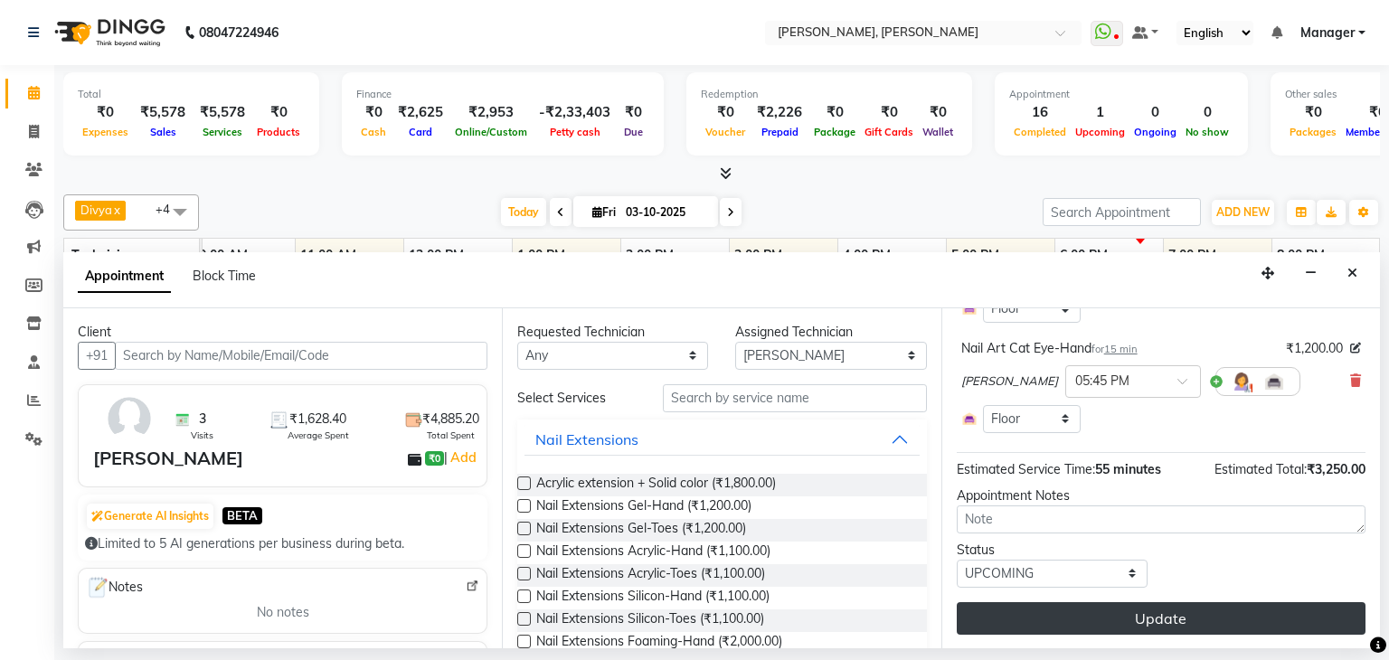
click at [1163, 609] on button "Update" at bounding box center [1161, 618] width 409 height 33
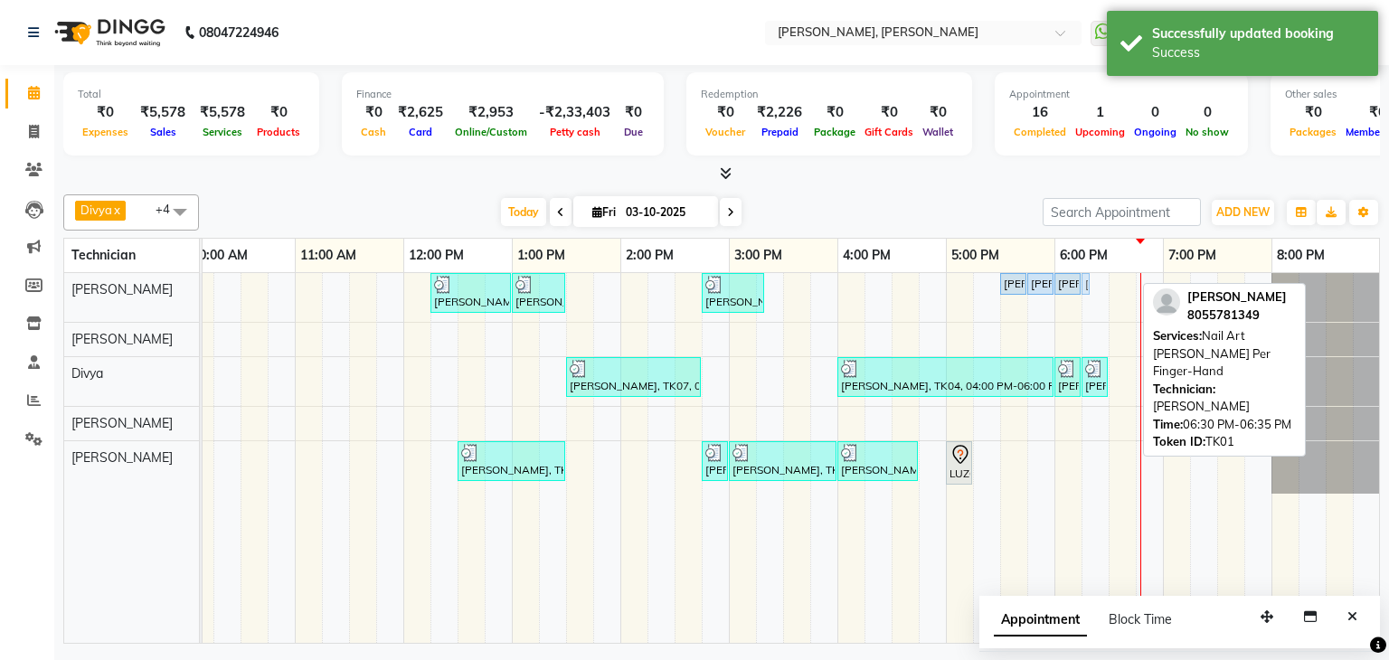
drag, startPoint x: 1120, startPoint y: 285, endPoint x: 1101, endPoint y: 289, distance: 19.5
click at [1101, 289] on div "[PERSON_NAME], TK07, 12:15 PM-01:00 PM, Nail Extensions Gel-Hand [PERSON_NAME],…" at bounding box center [674, 458] width 1411 height 370
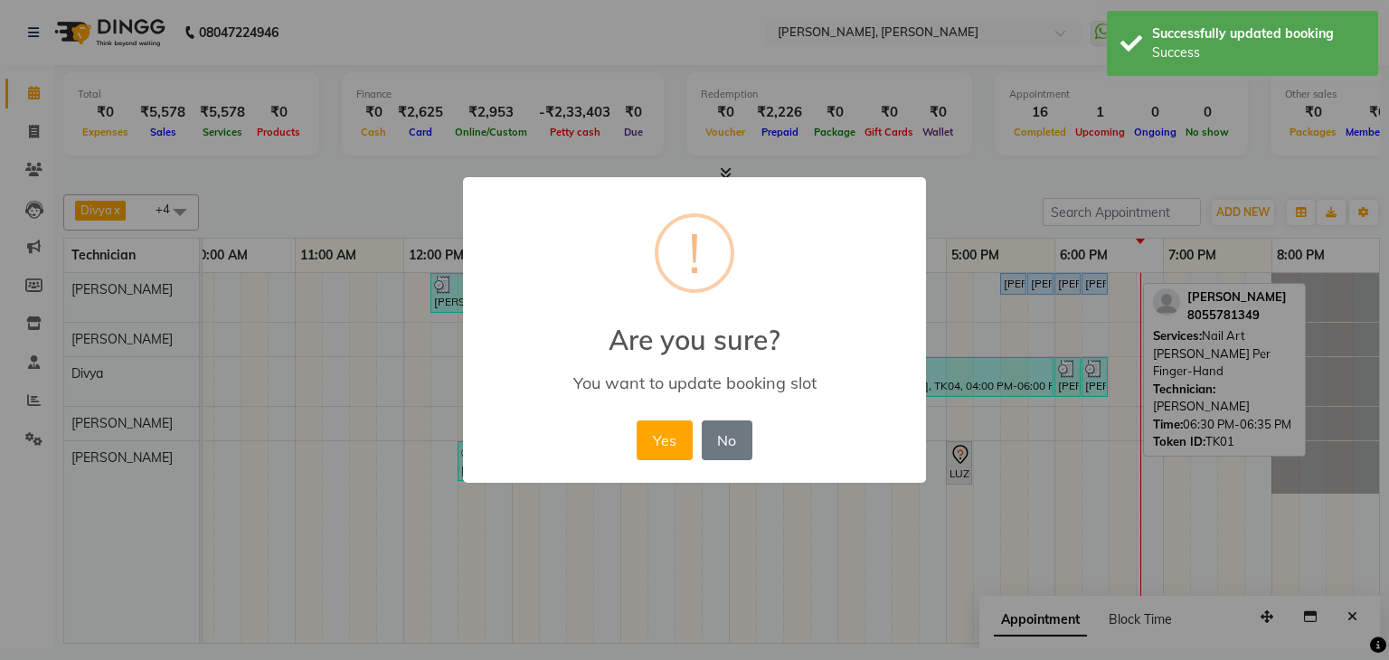
drag, startPoint x: 654, startPoint y: 446, endPoint x: 997, endPoint y: 290, distance: 377.2
click at [654, 446] on button "Yes" at bounding box center [664, 440] width 55 height 40
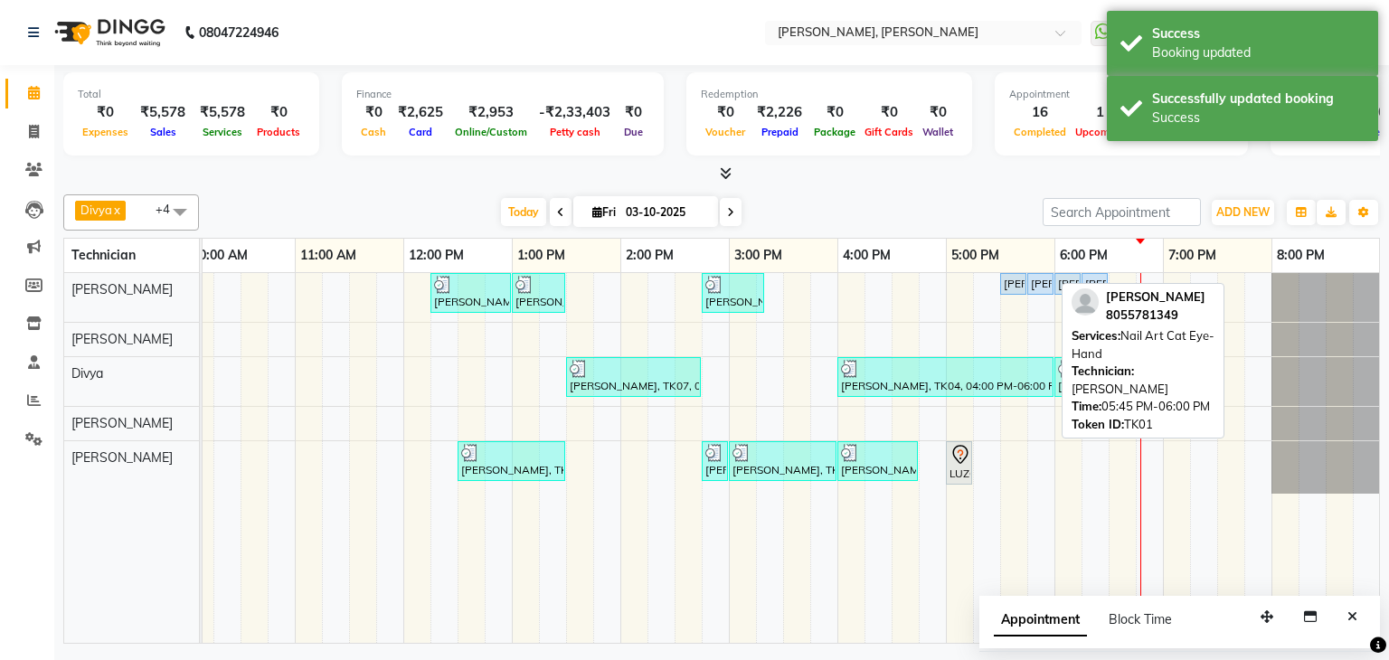
click at [1033, 278] on div "[PERSON_NAME], TK01, 05:45 PM-06:00 PM, Nail Art Cat Eye-Hand" at bounding box center [1040, 284] width 23 height 16
select select "5"
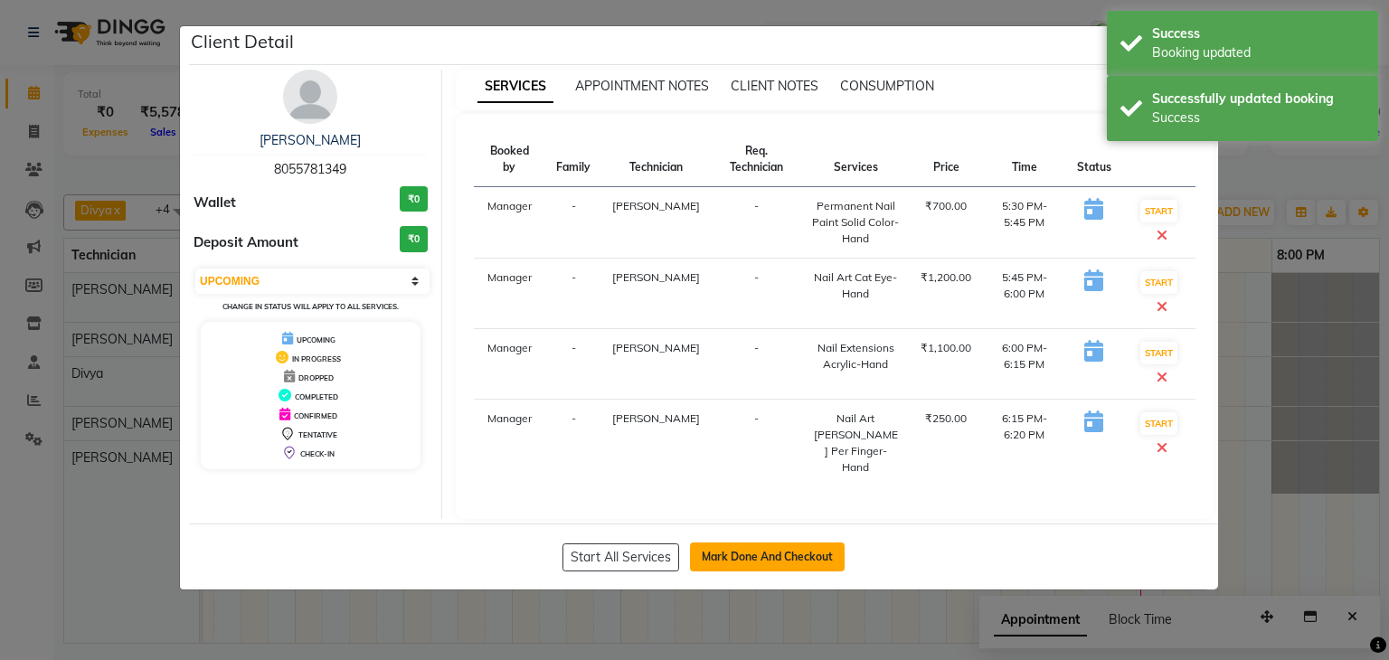
click at [733, 543] on button "Mark Done And Checkout" at bounding box center [767, 557] width 155 height 29
select select "service"
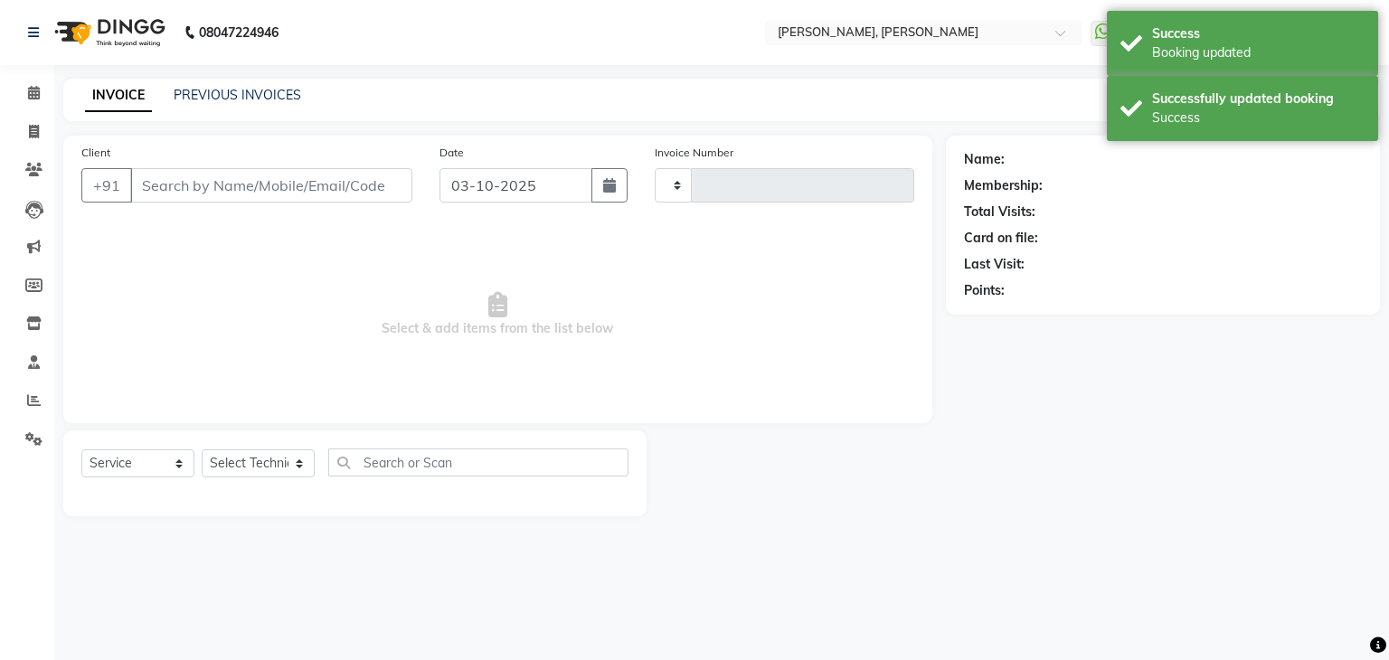
type input "1383"
select select "6455"
type input "80******49"
select select "54412"
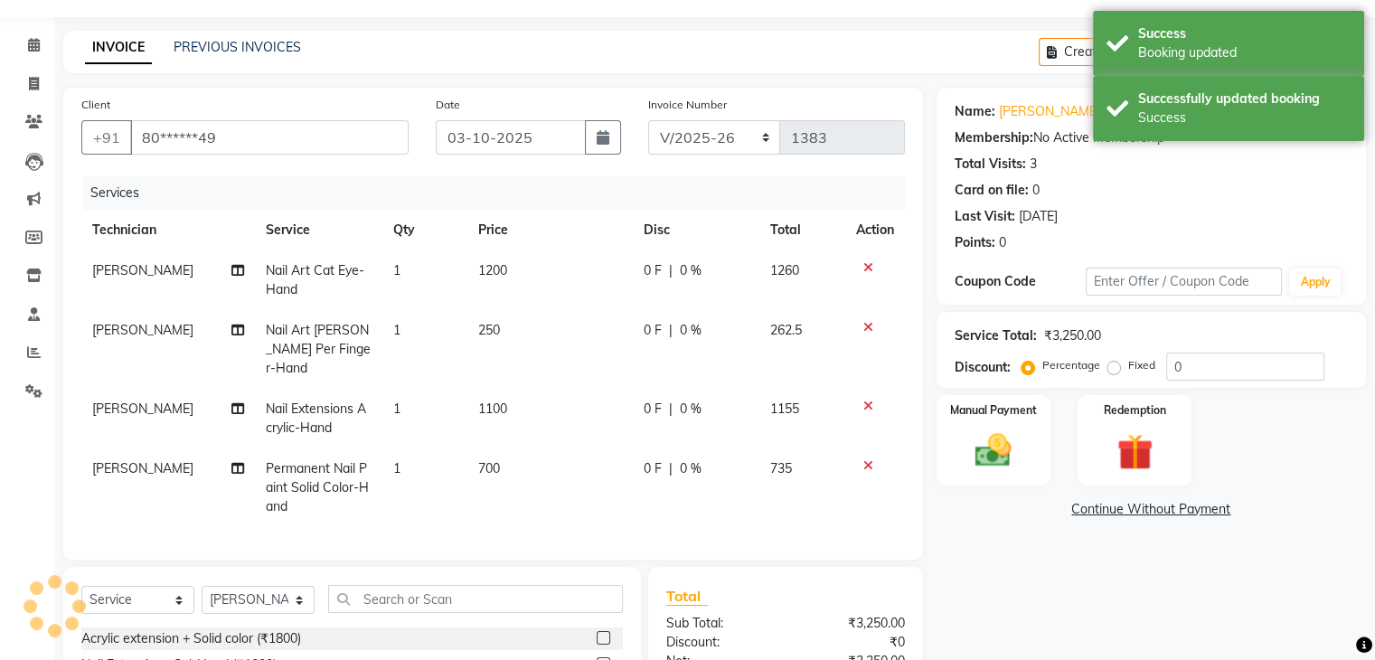
scroll to position [90, 0]
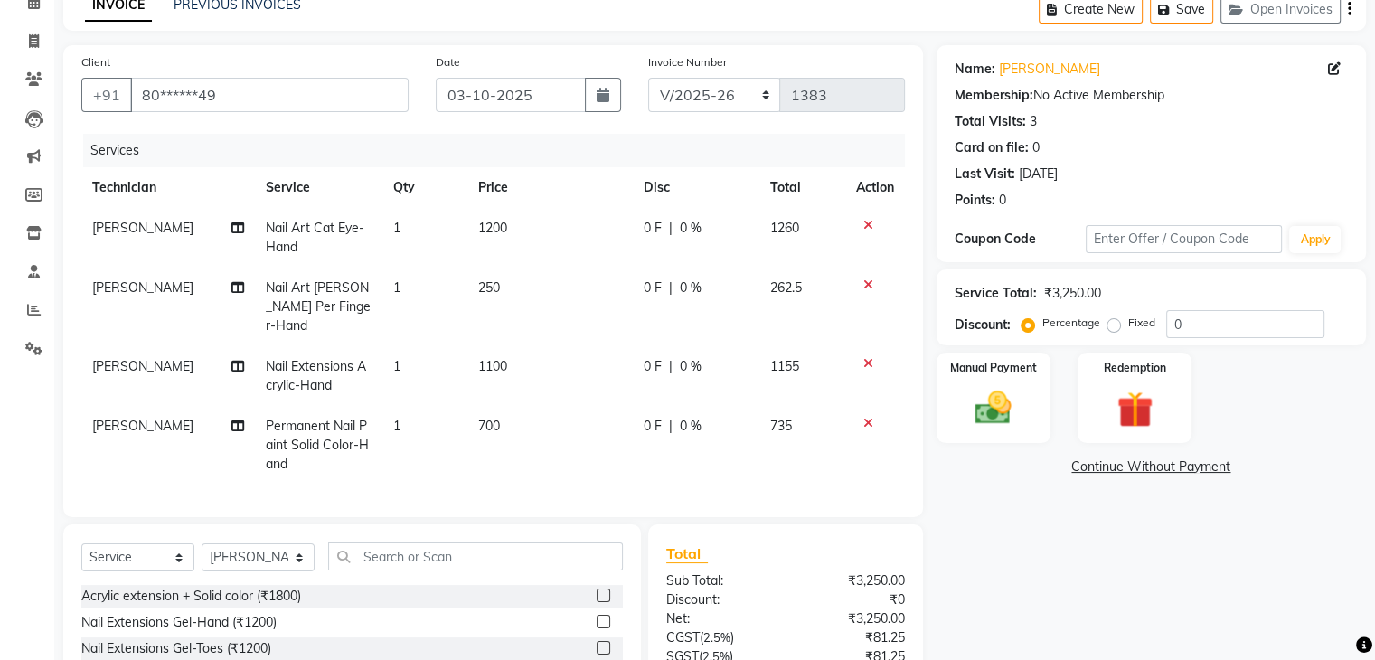
click at [399, 233] on td "1" at bounding box center [424, 238] width 85 height 60
select select "54412"
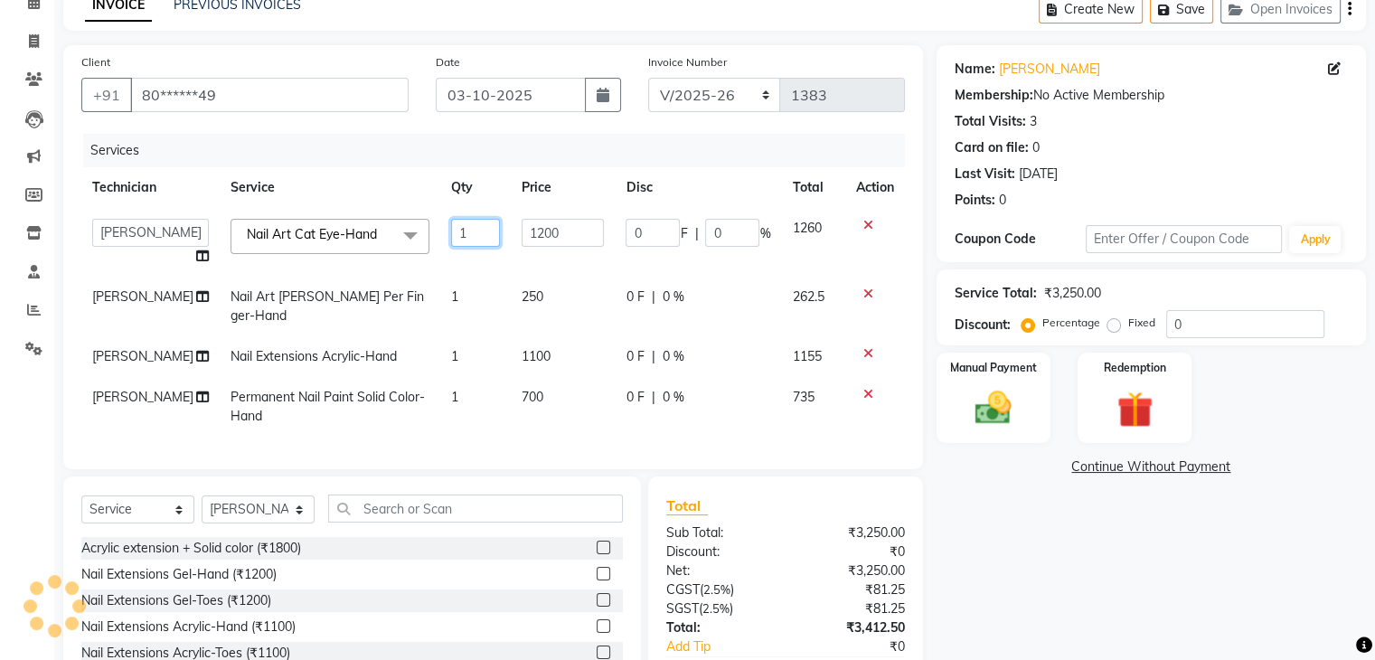
click at [458, 229] on input "1" at bounding box center [475, 233] width 48 height 28
type input "6"
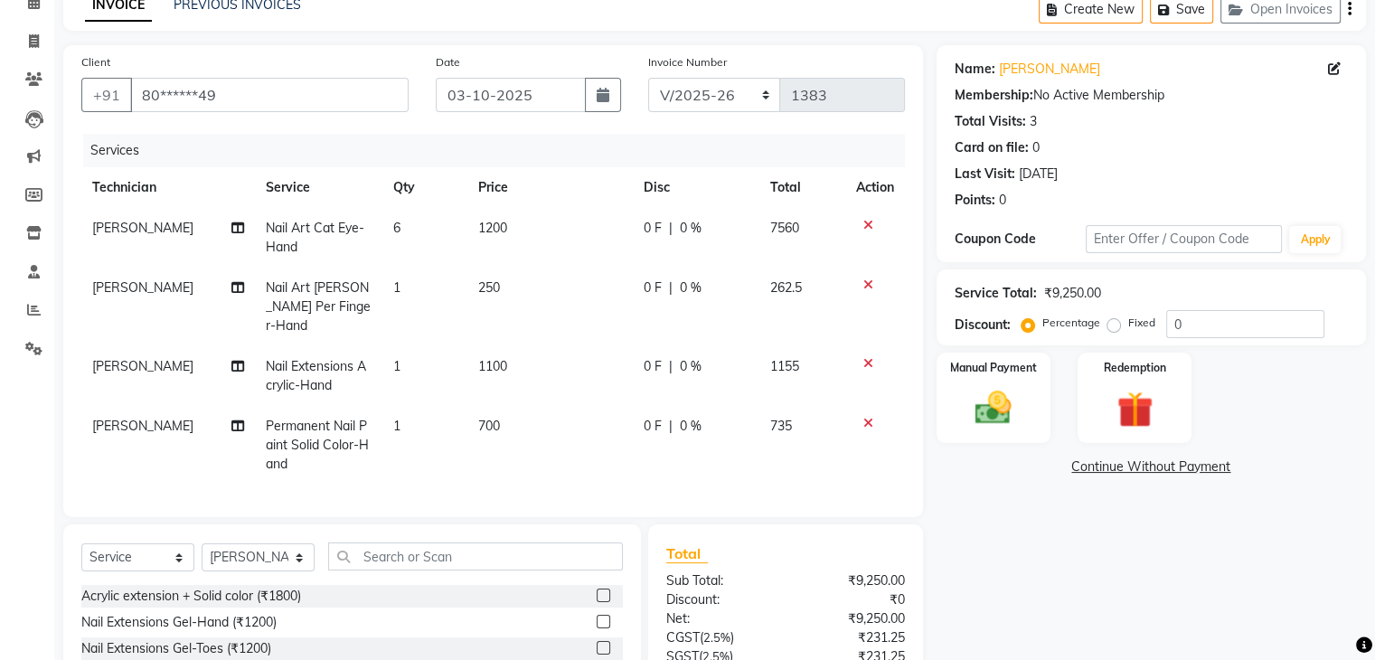
click at [546, 229] on td "1200" at bounding box center [549, 238] width 165 height 60
select select "54412"
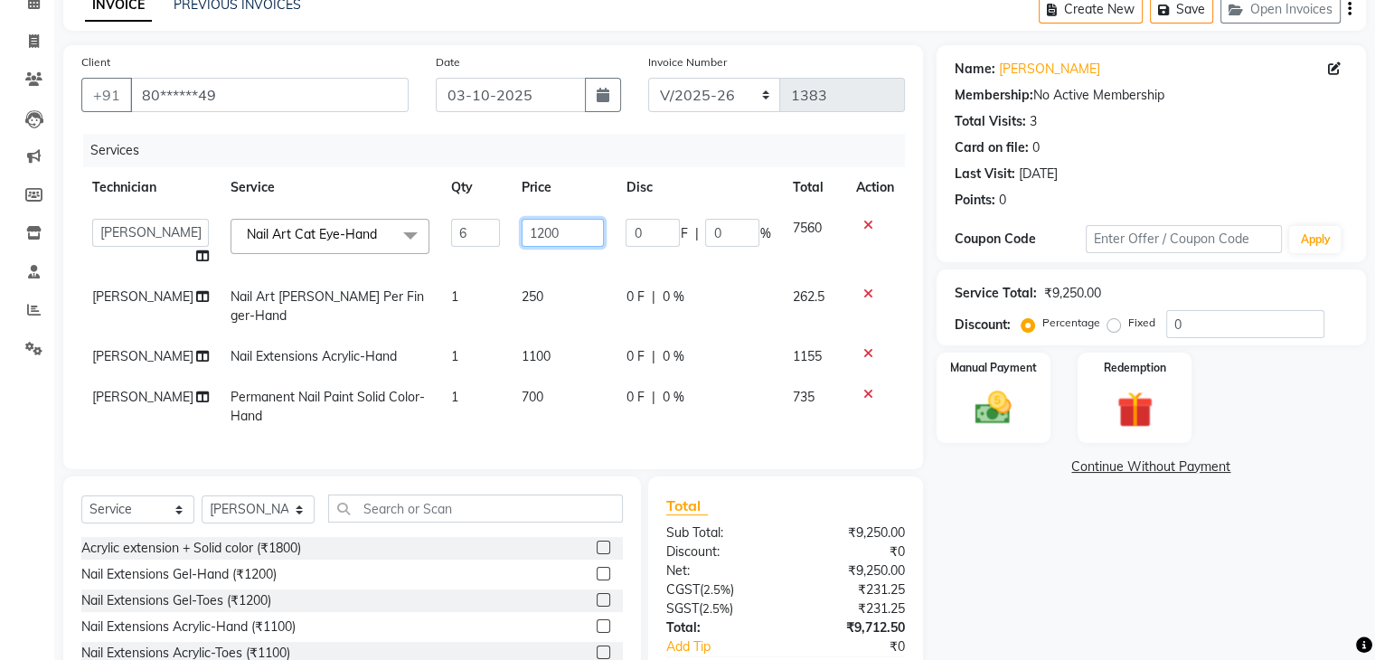
click at [558, 224] on input "1200" at bounding box center [563, 233] width 83 height 28
type input "120"
click at [466, 297] on tr "[PERSON_NAME] Nail Art [PERSON_NAME] Per Finger-Hand 1 250 0 F | 0 % 262.5" at bounding box center [493, 307] width 824 height 60
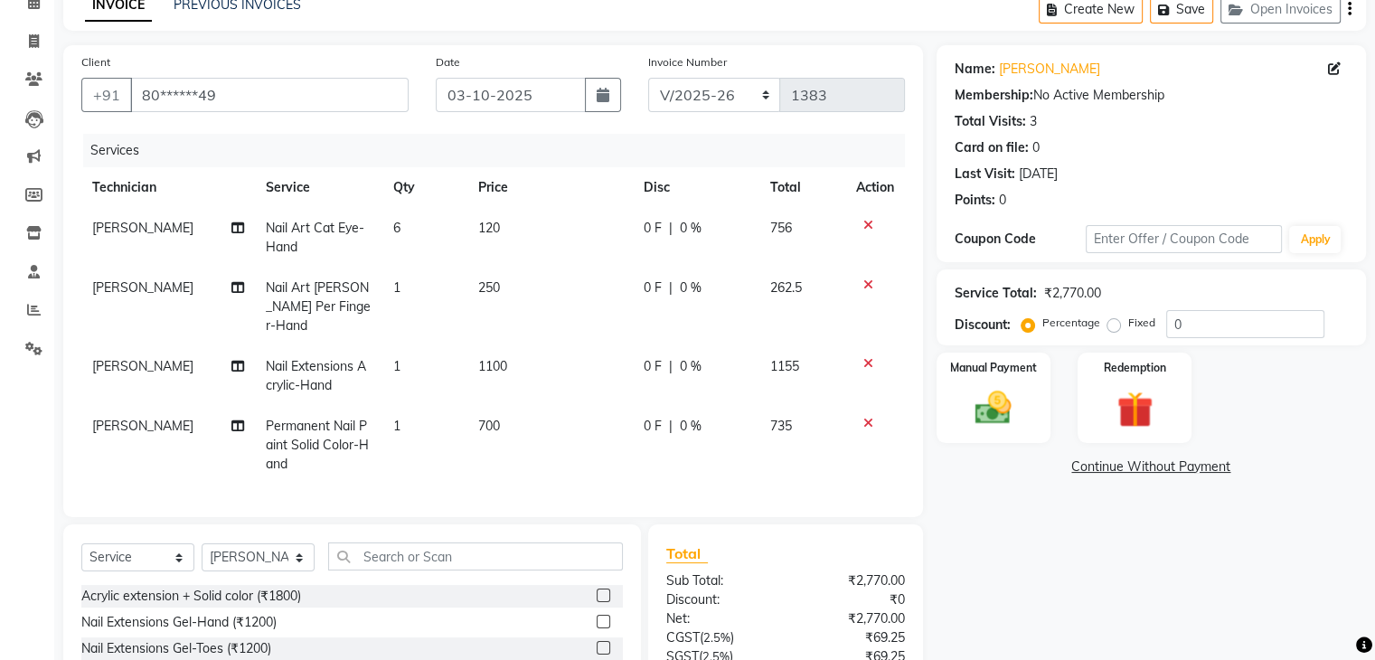
click at [408, 281] on td "1" at bounding box center [424, 307] width 85 height 79
select select "54412"
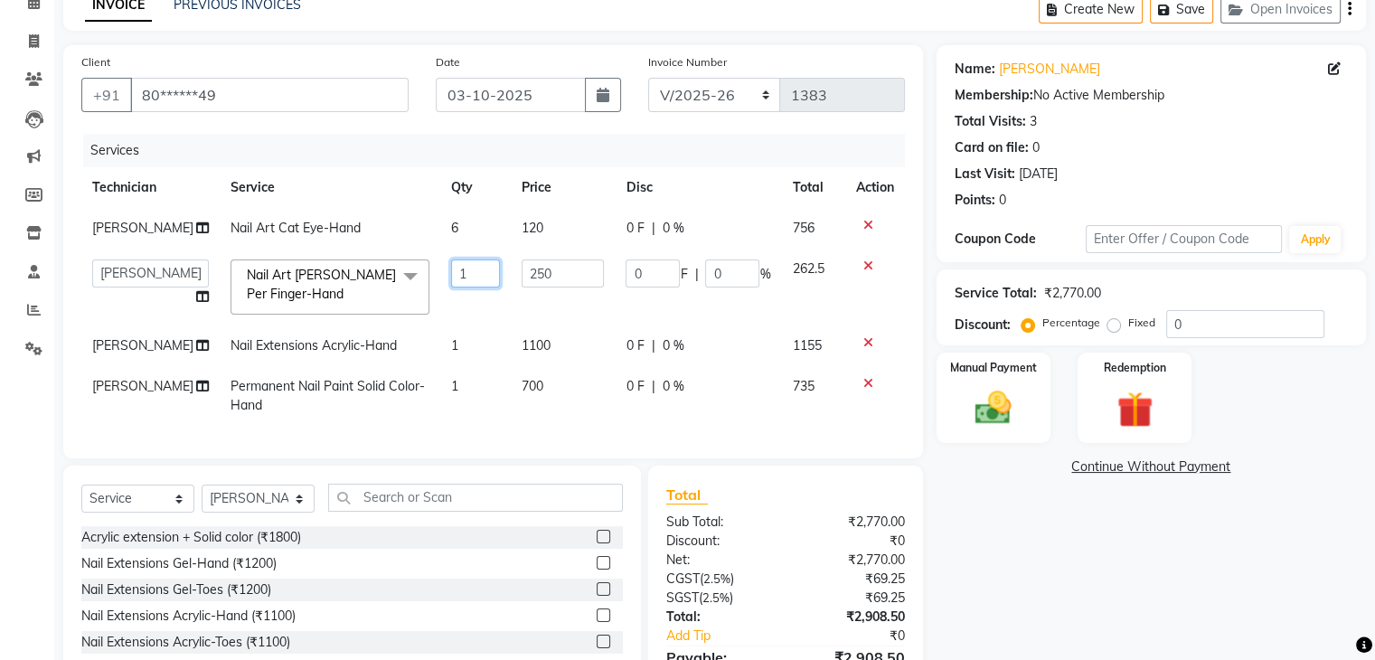
click at [461, 261] on input "1" at bounding box center [475, 274] width 48 height 28
type input "2"
click at [511, 358] on td "1100" at bounding box center [563, 346] width 105 height 41
select select "54412"
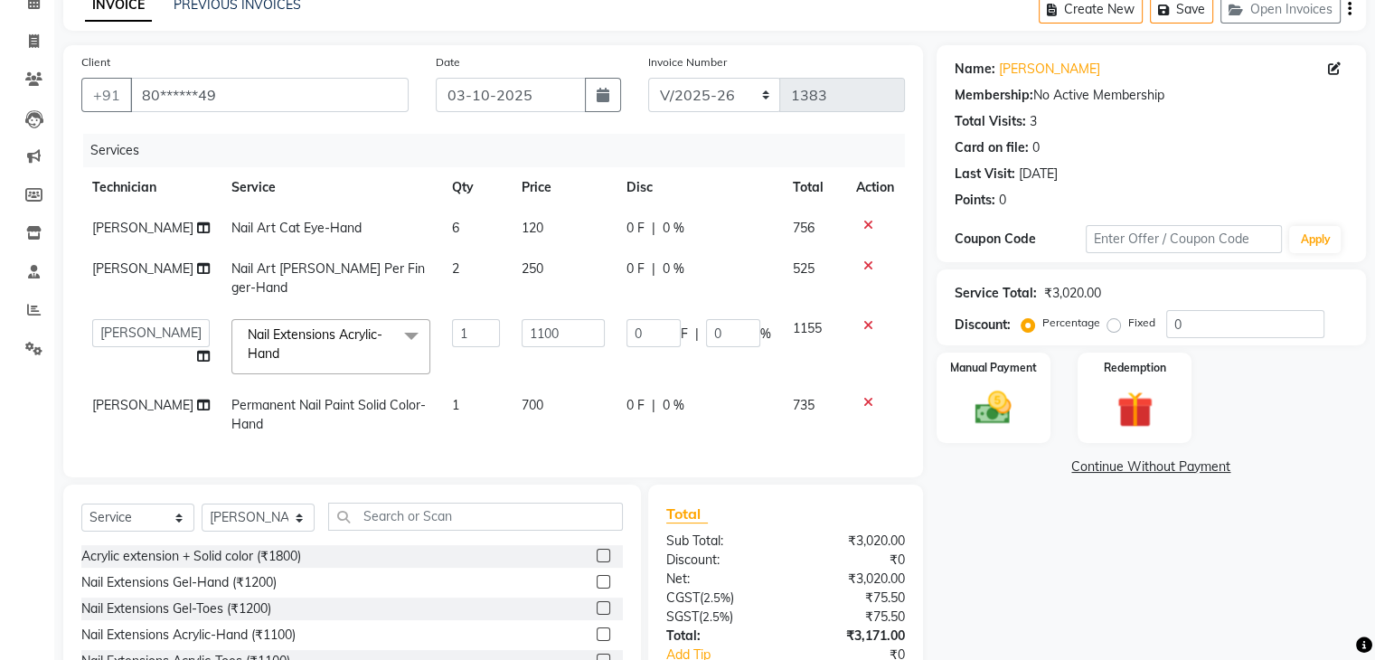
click at [480, 391] on td "1" at bounding box center [476, 415] width 71 height 60
select select "54412"
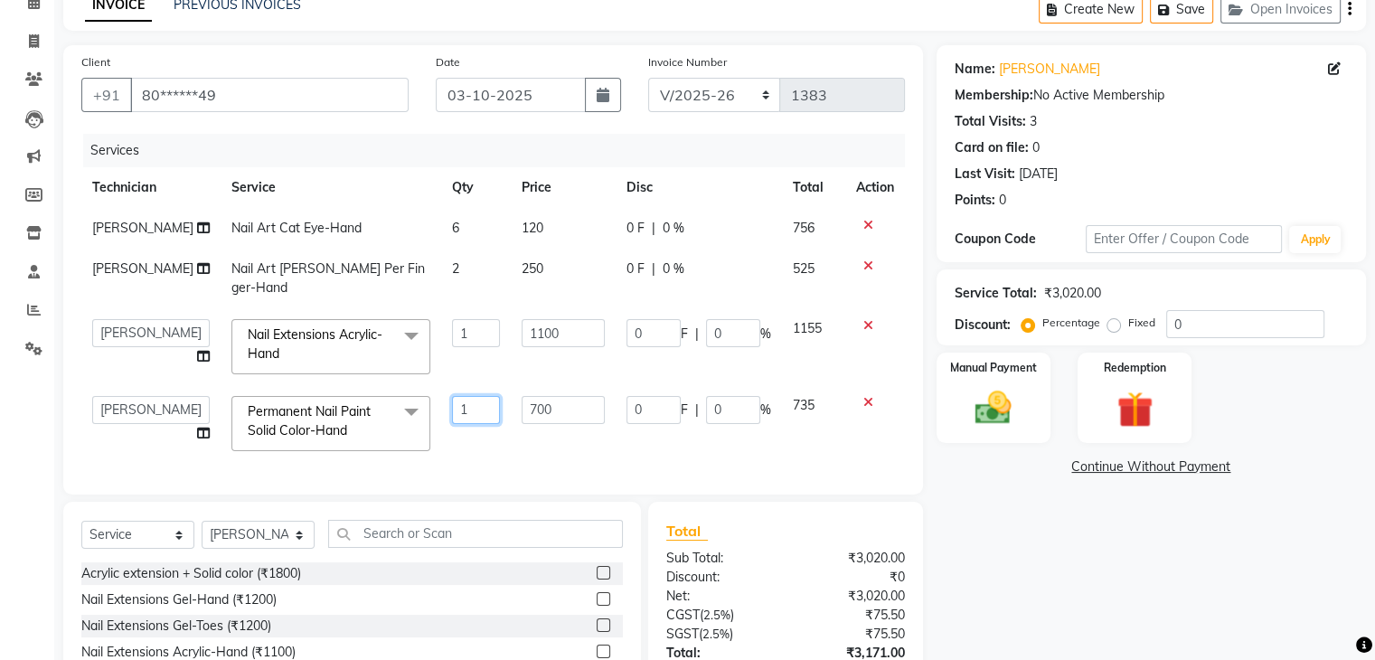
click at [452, 396] on input "1" at bounding box center [476, 410] width 49 height 28
type input "4"
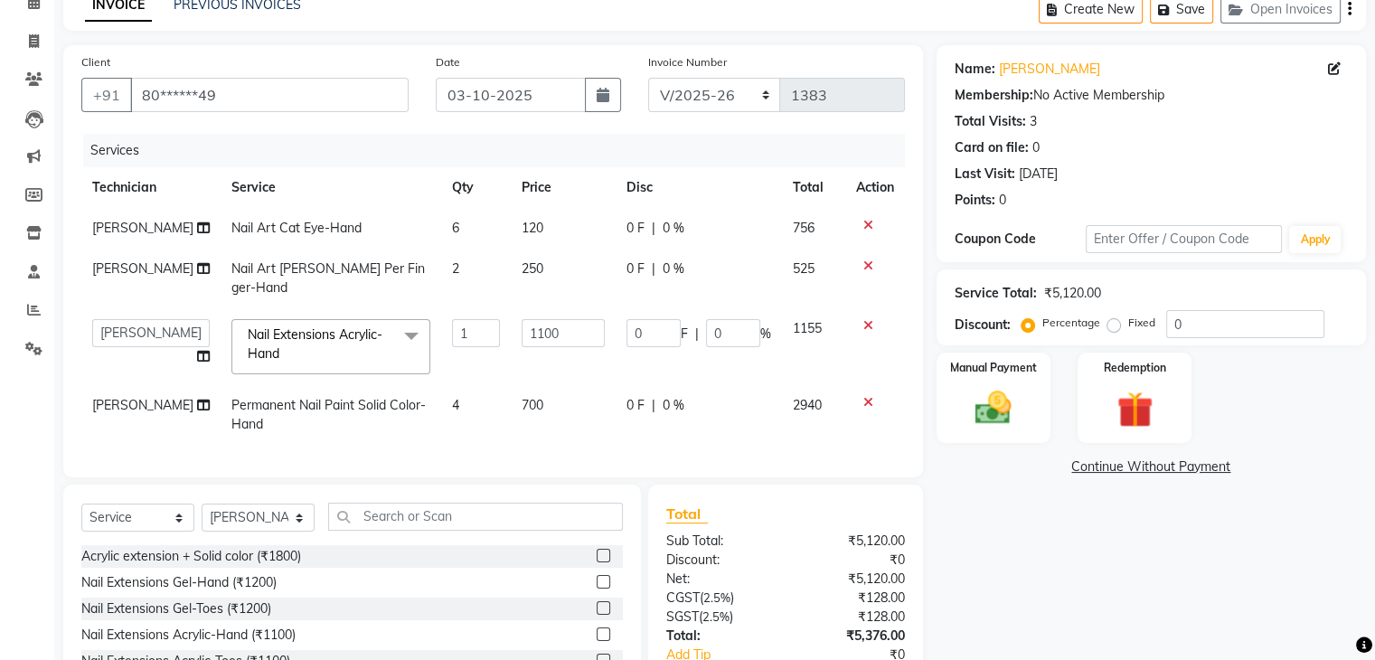
click at [552, 387] on td "700" at bounding box center [563, 415] width 105 height 60
select select "54412"
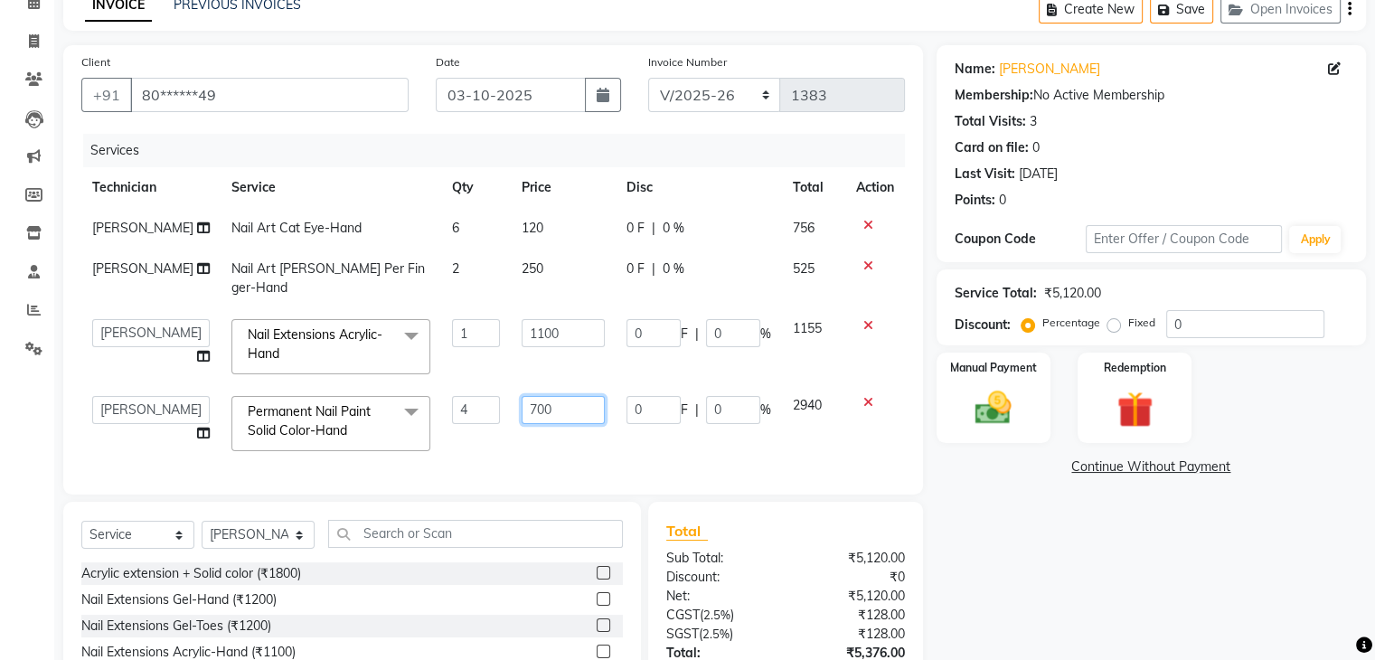
click at [552, 396] on input "700" at bounding box center [563, 410] width 83 height 28
type input "70"
click at [1234, 547] on div "Name: [PERSON_NAME] Membership: No Active Membership Total Visits: 3 Card on fi…" at bounding box center [1158, 406] width 443 height 723
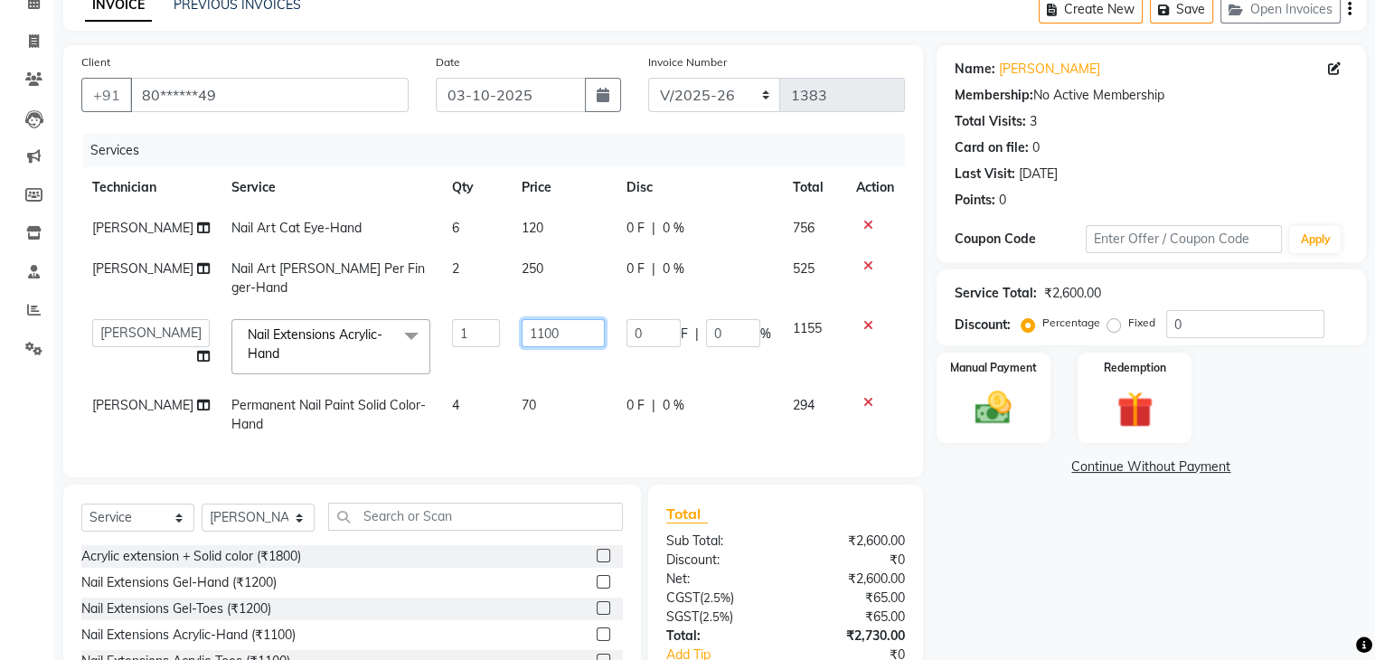
click at [551, 321] on input "1100" at bounding box center [563, 333] width 83 height 28
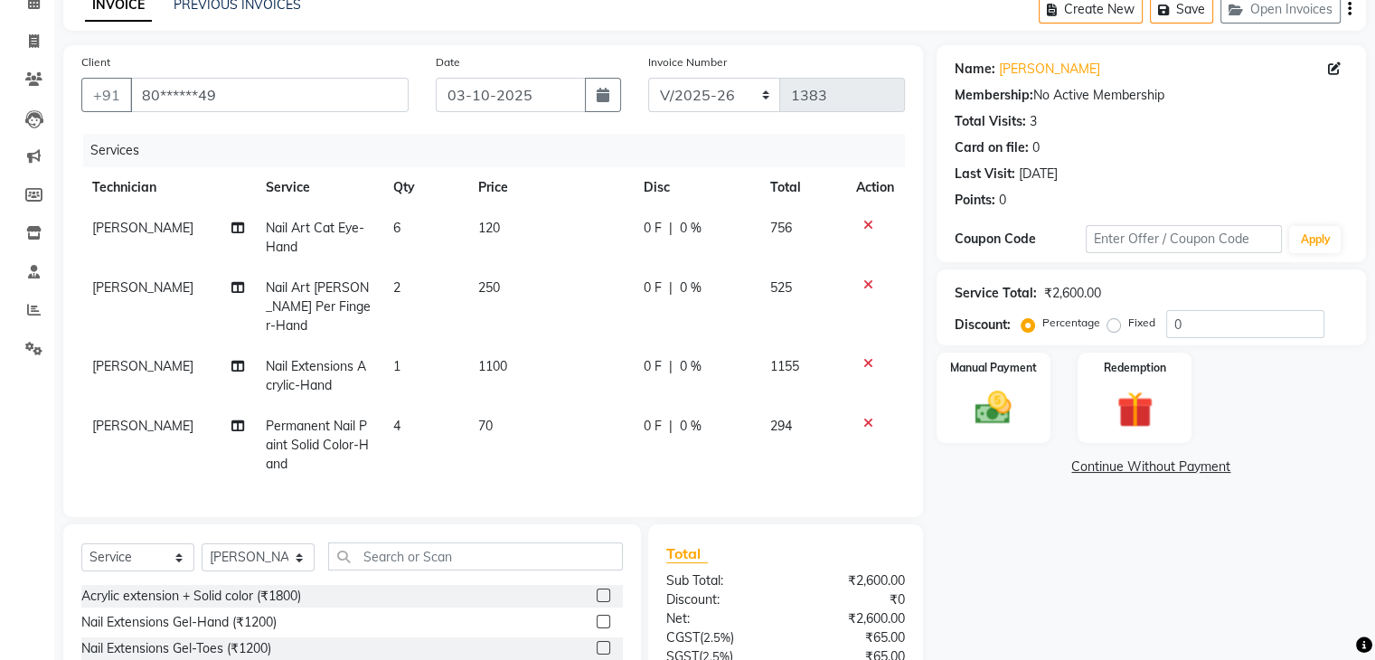
click at [1143, 533] on div "Name: [PERSON_NAME] Membership: No Active Membership Total Visits: 3 Card on fi…" at bounding box center [1158, 418] width 443 height 746
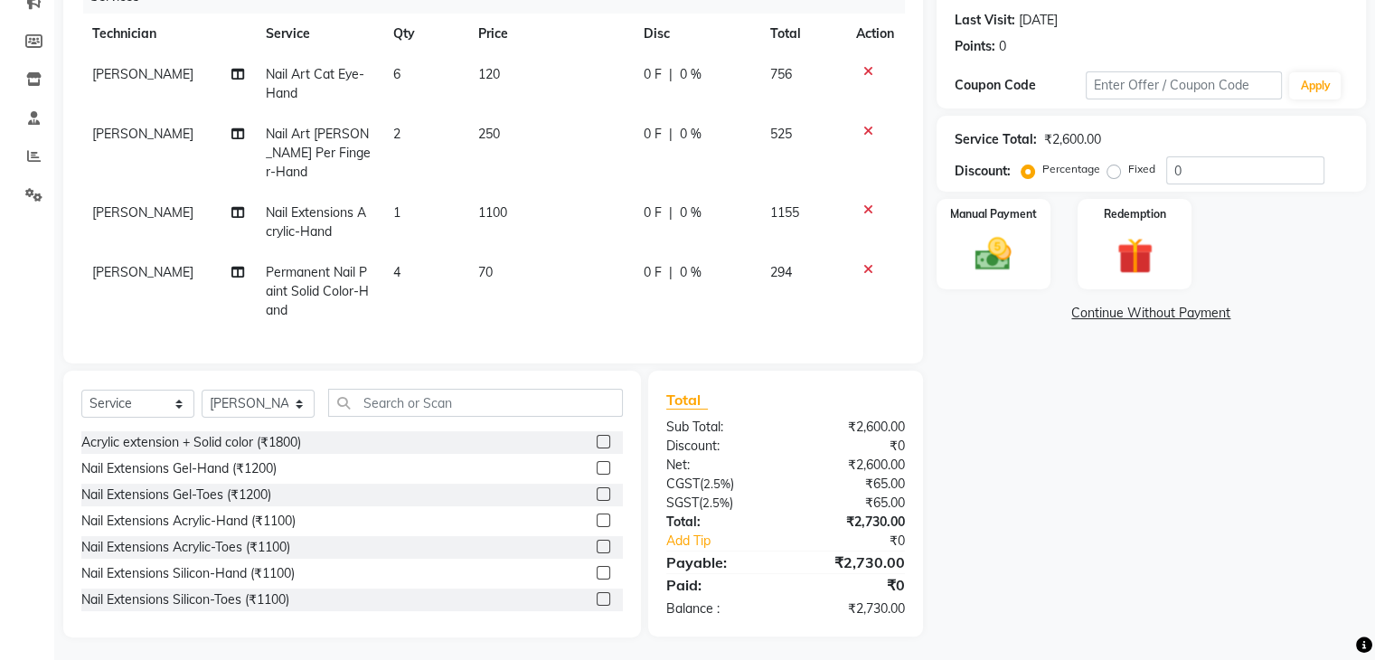
scroll to position [154, 0]
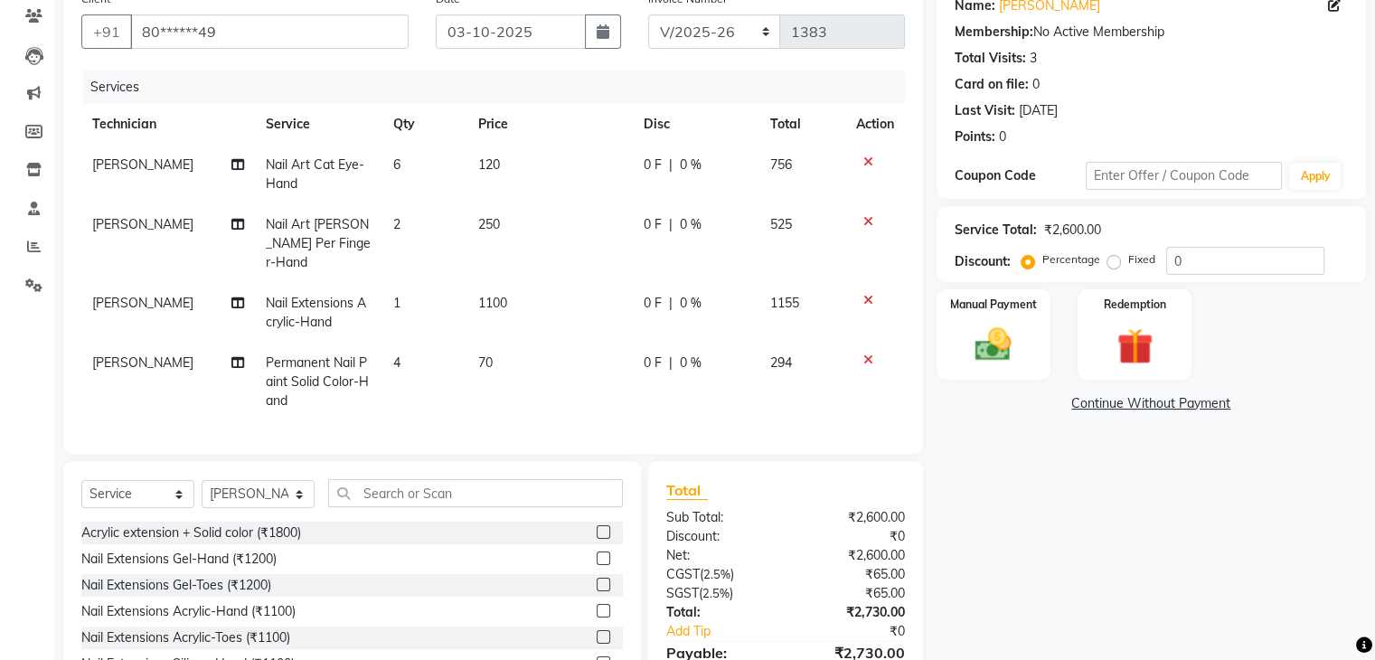
click at [424, 236] on td "2" at bounding box center [424, 243] width 85 height 79
select select "54412"
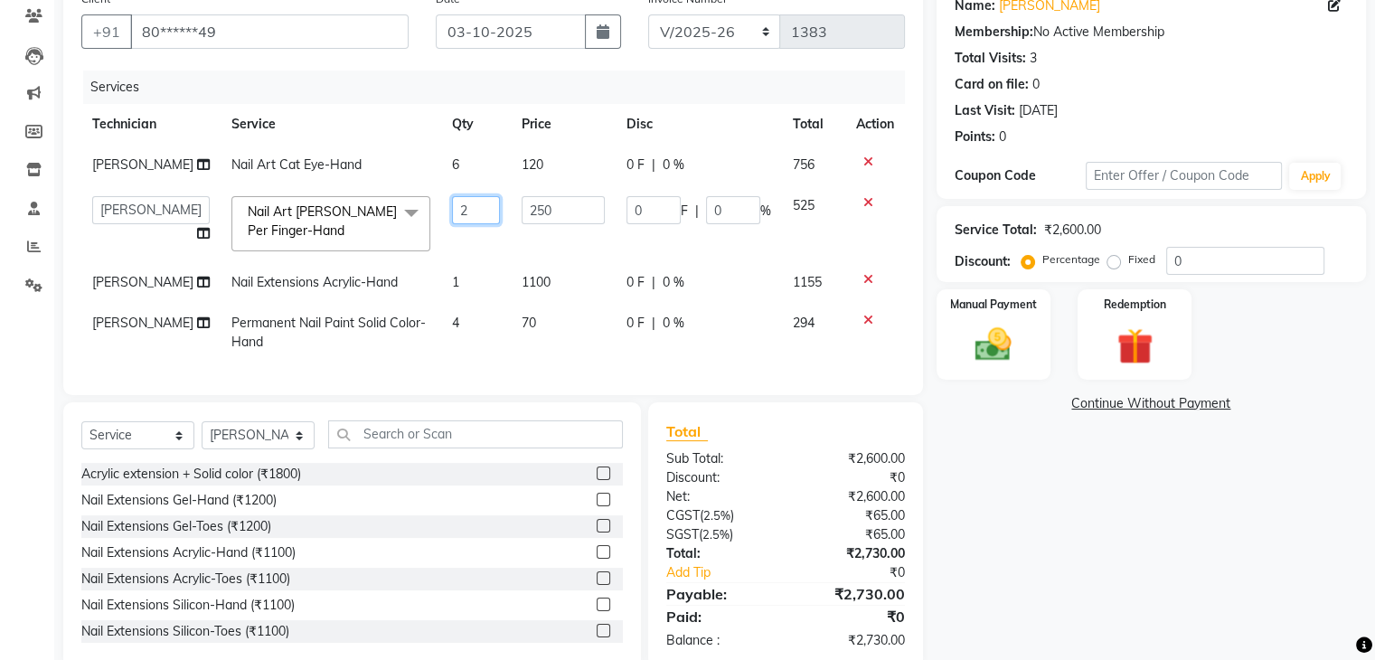
click at [474, 217] on input "2" at bounding box center [476, 210] width 49 height 28
type input "4"
click at [1108, 470] on div "Name: [PERSON_NAME] Membership: No Active Membership Total Visits: 3 Card on fi…" at bounding box center [1158, 325] width 443 height 687
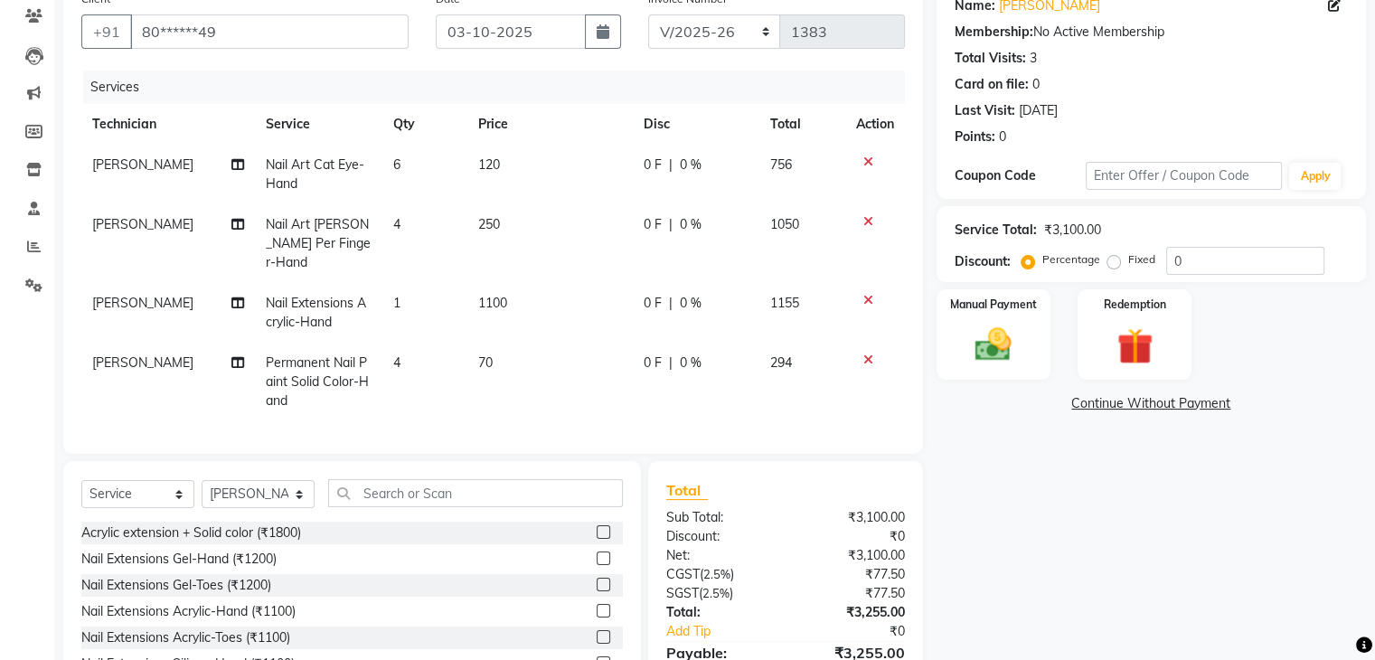
scroll to position [244, 0]
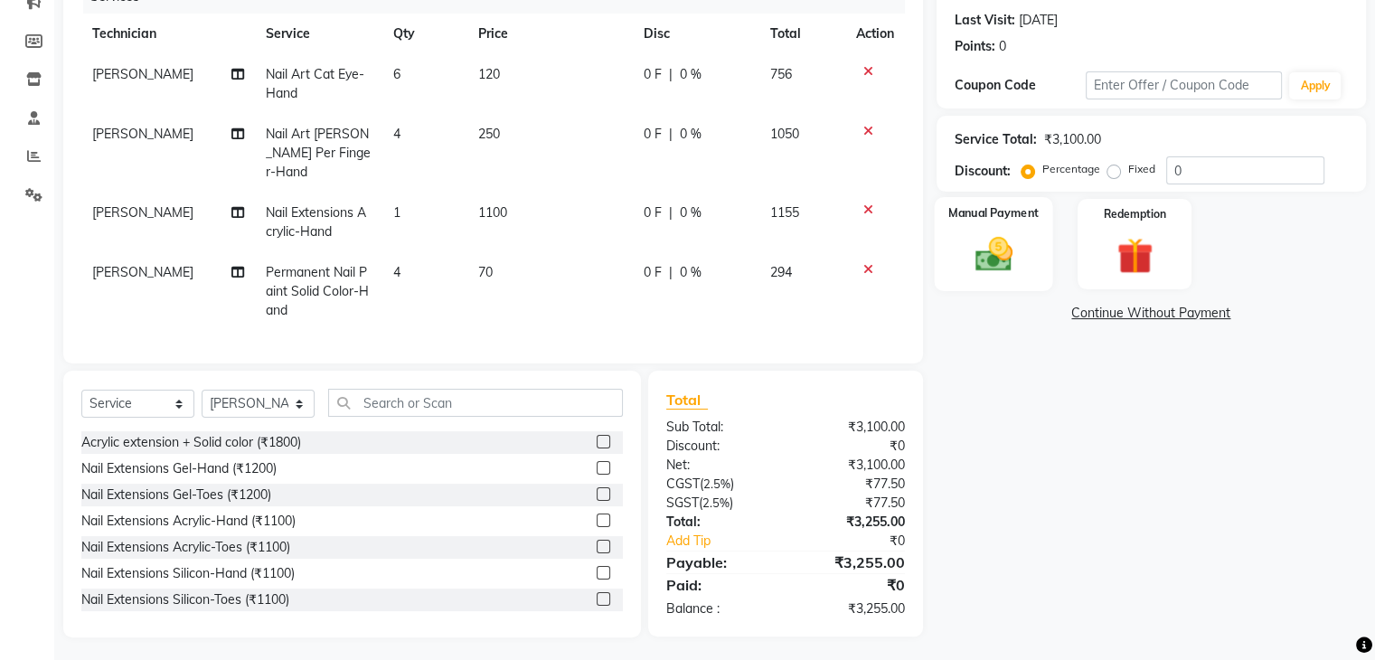
click at [1003, 236] on img at bounding box center [993, 254] width 61 height 43
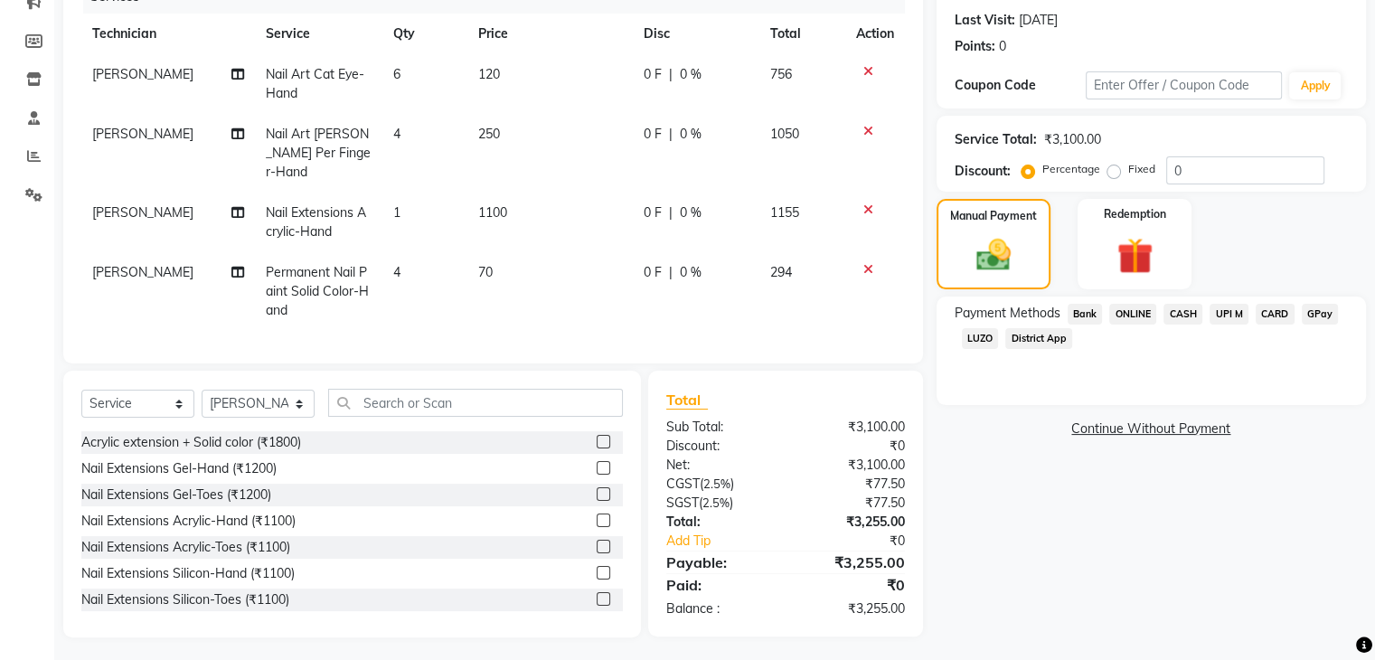
click at [1232, 312] on span "UPI M" at bounding box center [1229, 314] width 39 height 21
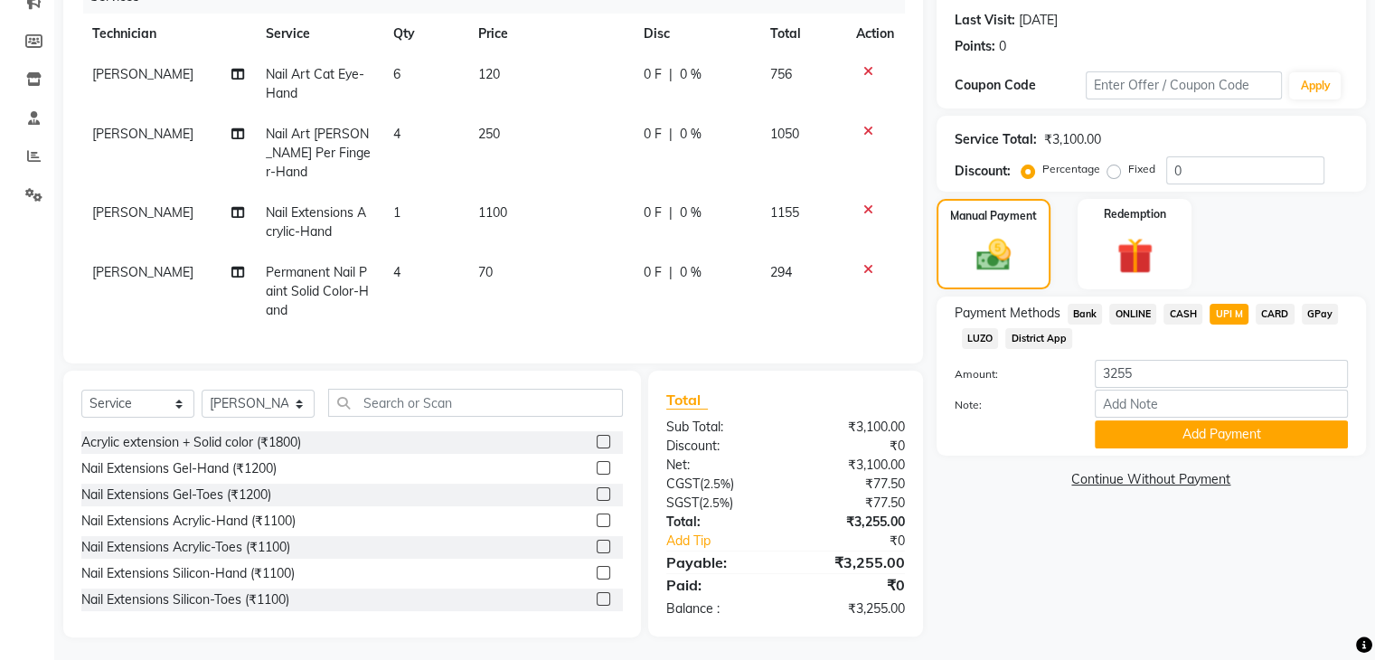
click at [1279, 311] on span "CARD" at bounding box center [1275, 314] width 39 height 21
click at [1256, 439] on button "Add Payment" at bounding box center [1221, 434] width 253 height 28
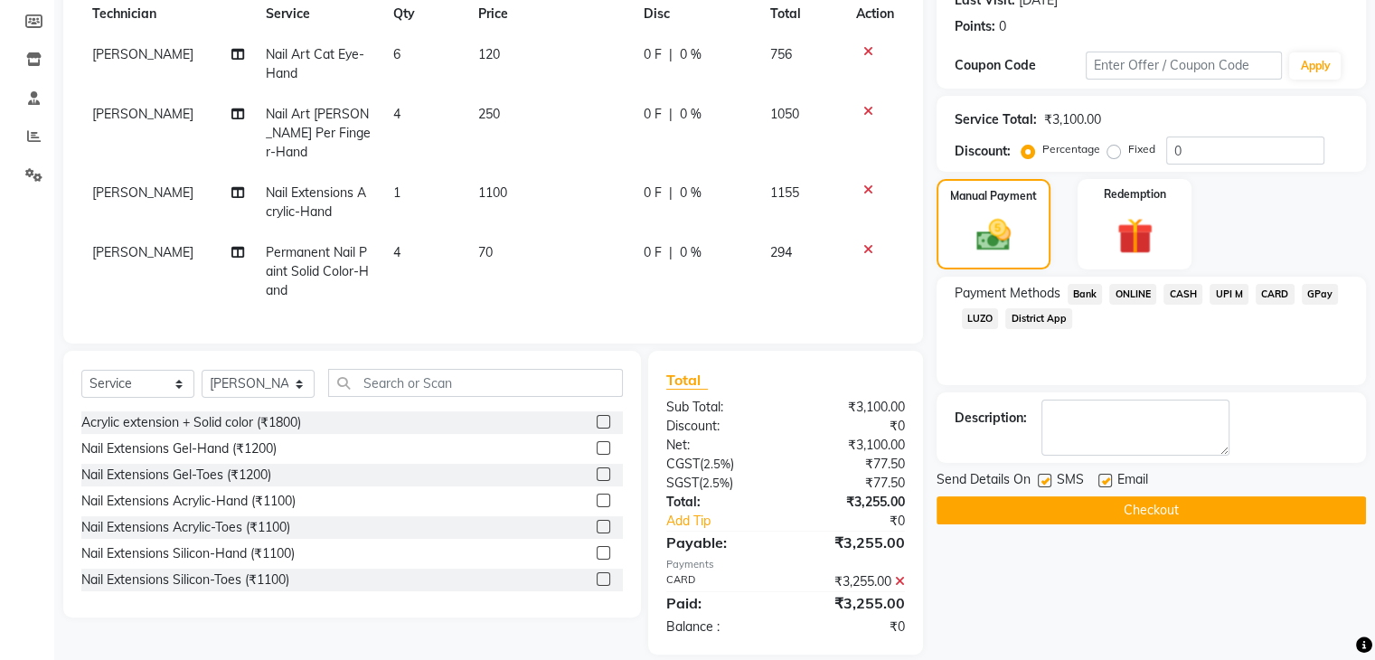
scroll to position [281, 0]
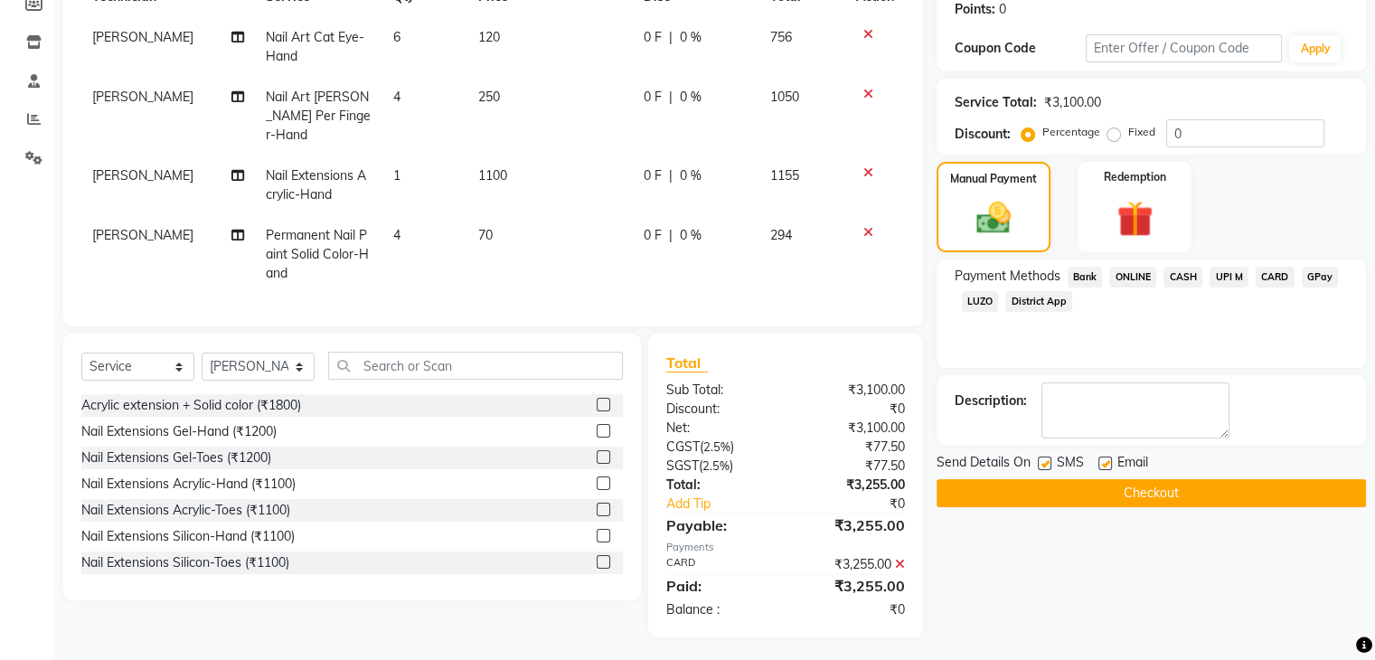
click at [1173, 496] on button "Checkout" at bounding box center [1151, 493] width 429 height 28
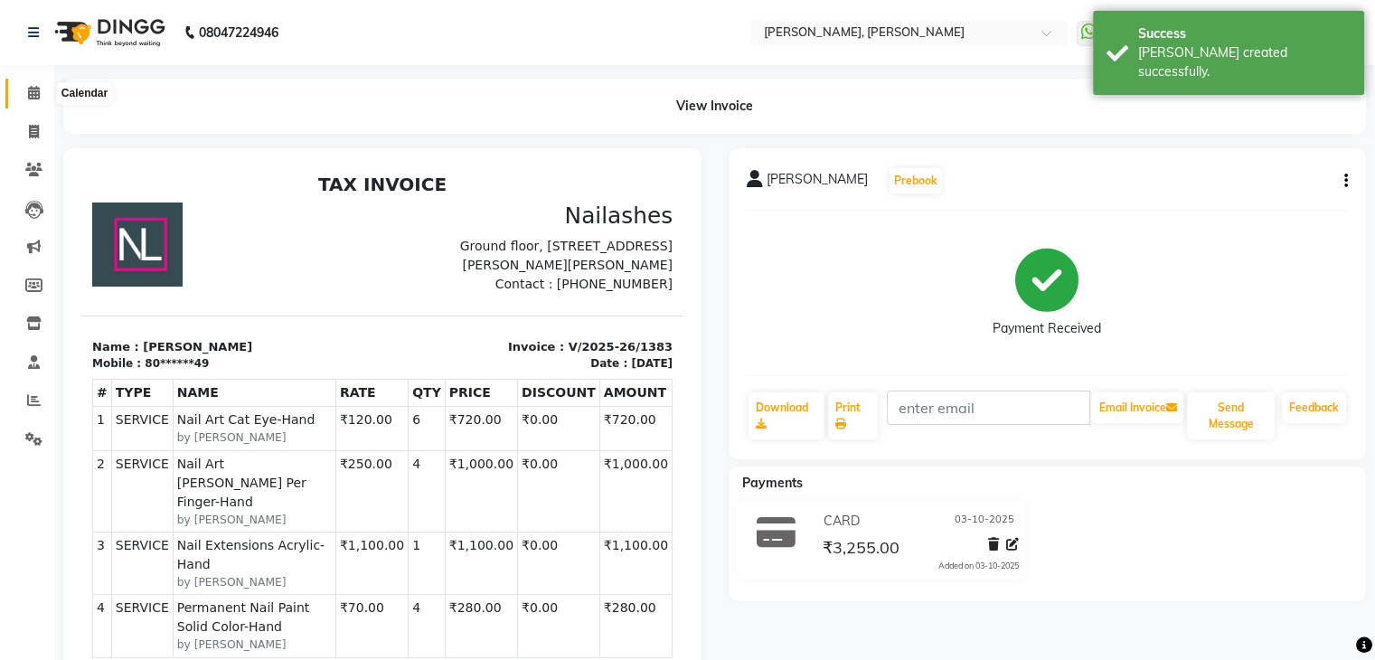
click at [18, 90] on span at bounding box center [34, 93] width 32 height 21
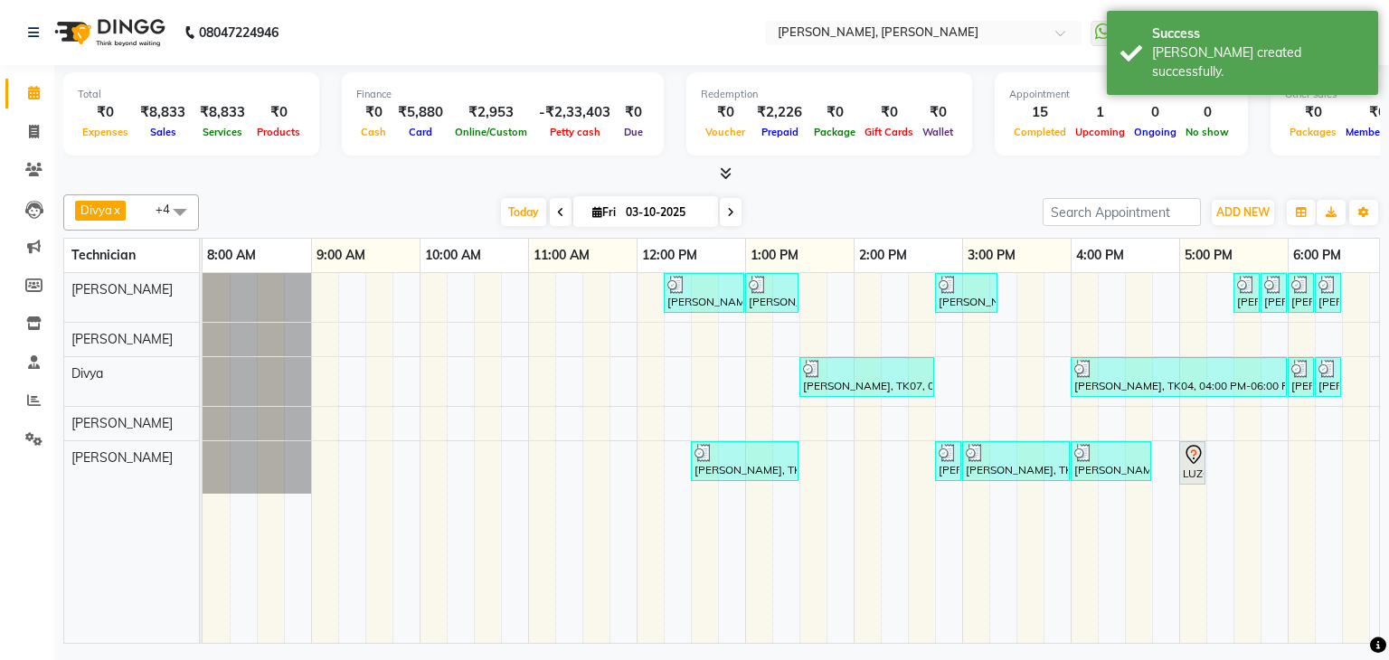
click at [632, 215] on input "03-10-2025" at bounding box center [665, 212] width 90 height 27
select select "10"
select select "2025"
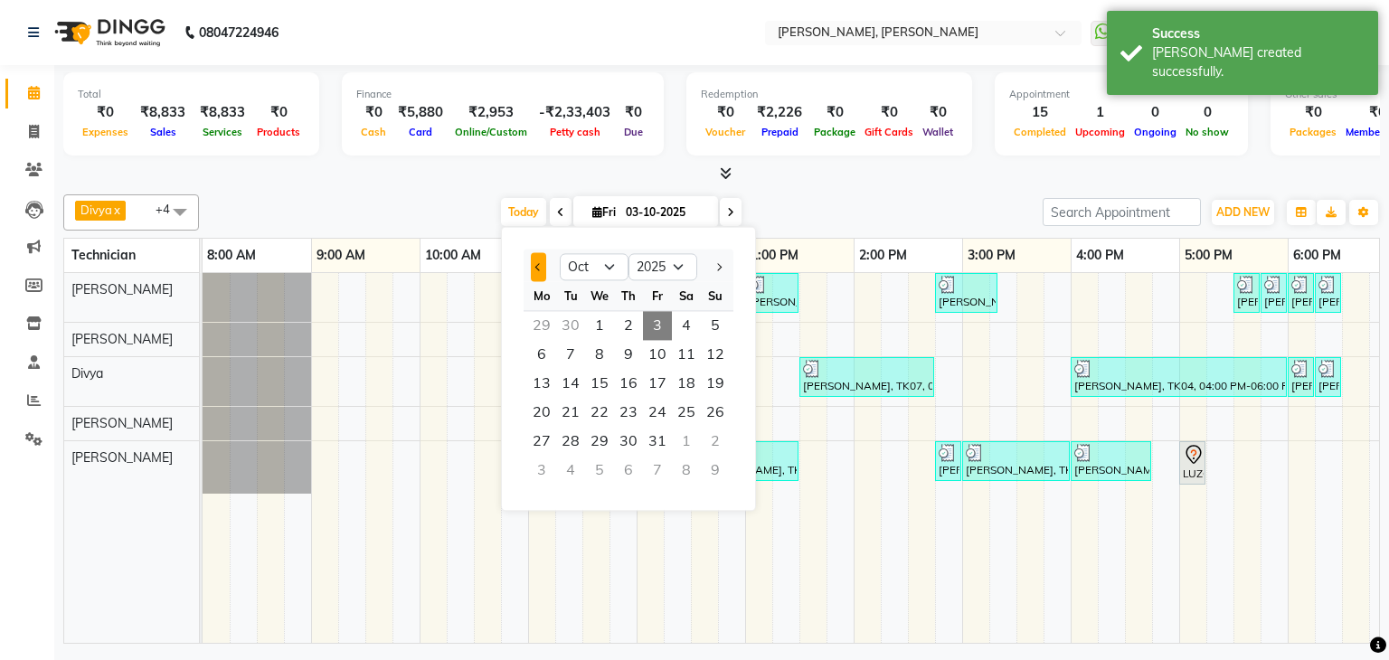
click at [539, 266] on span "Previous month" at bounding box center [538, 266] width 7 height 7
select select "9"
click at [624, 413] on span "25" at bounding box center [628, 412] width 29 height 29
type input "[DATE]"
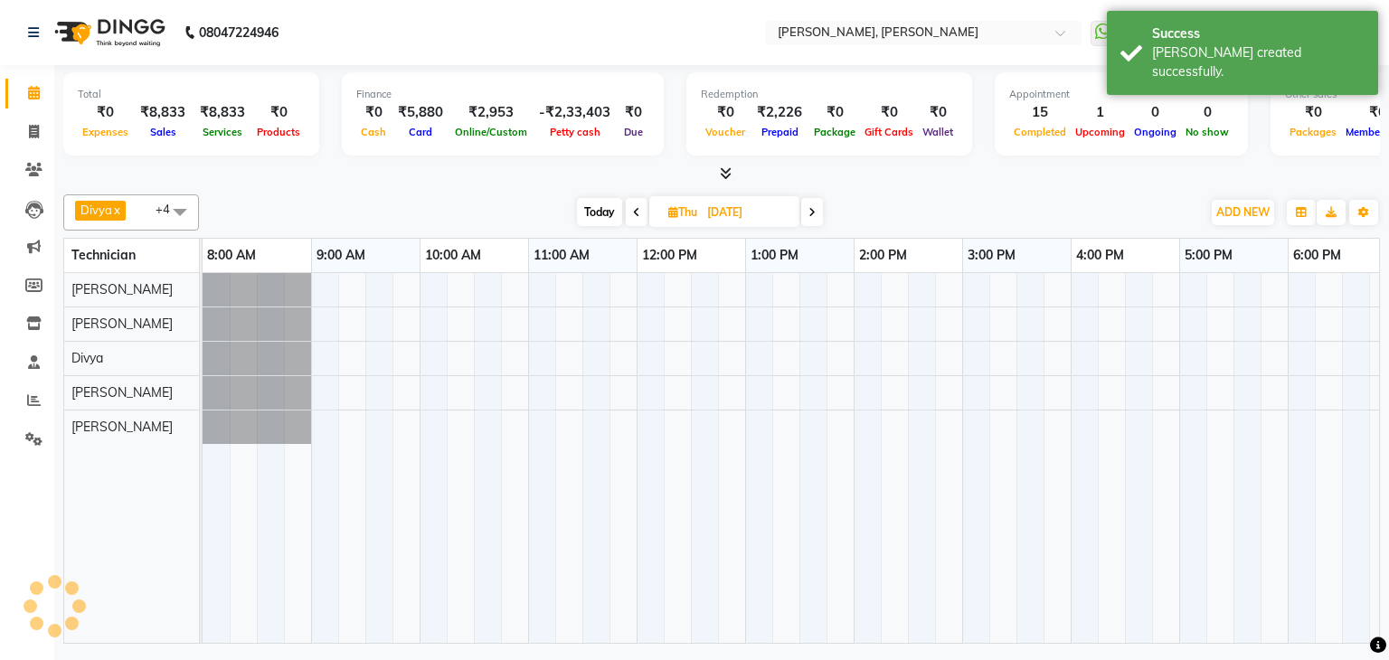
scroll to position [0, 233]
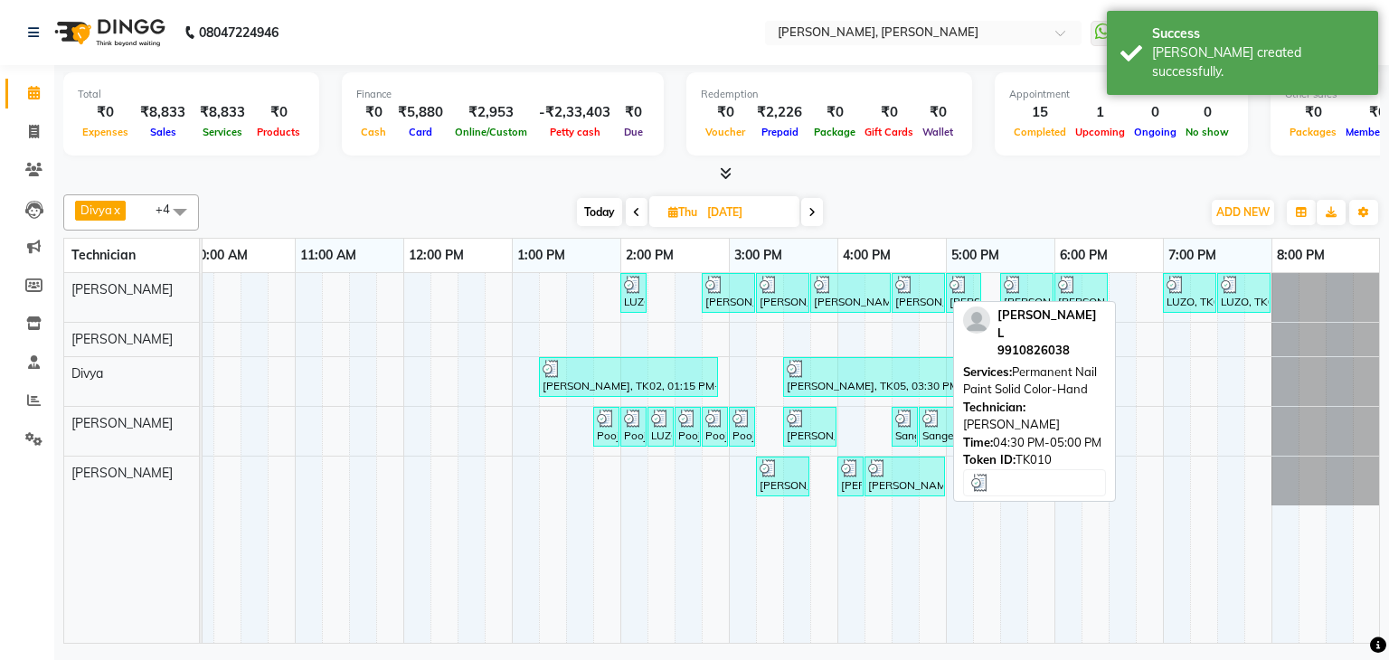
click at [919, 294] on div "[PERSON_NAME] L, TK10, 04:30 PM-05:00 PM, Permanent Nail Paint Solid Color-Hand" at bounding box center [918, 293] width 50 height 34
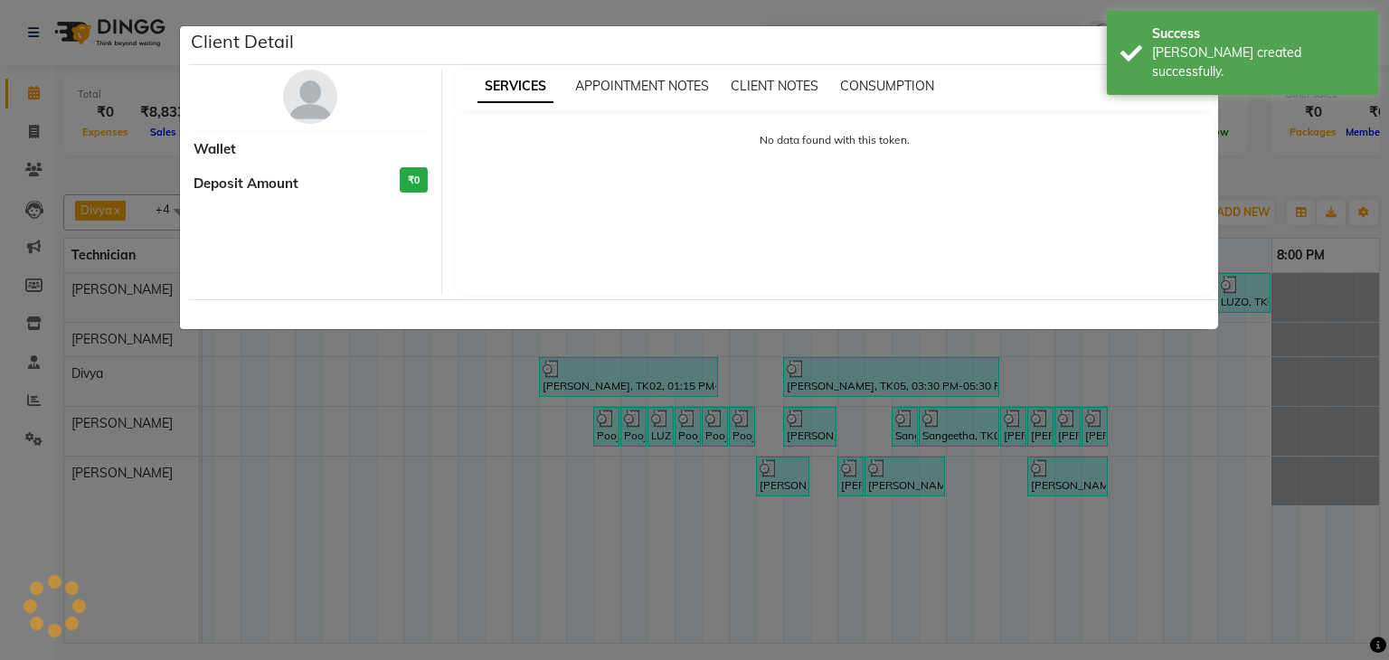
select select "3"
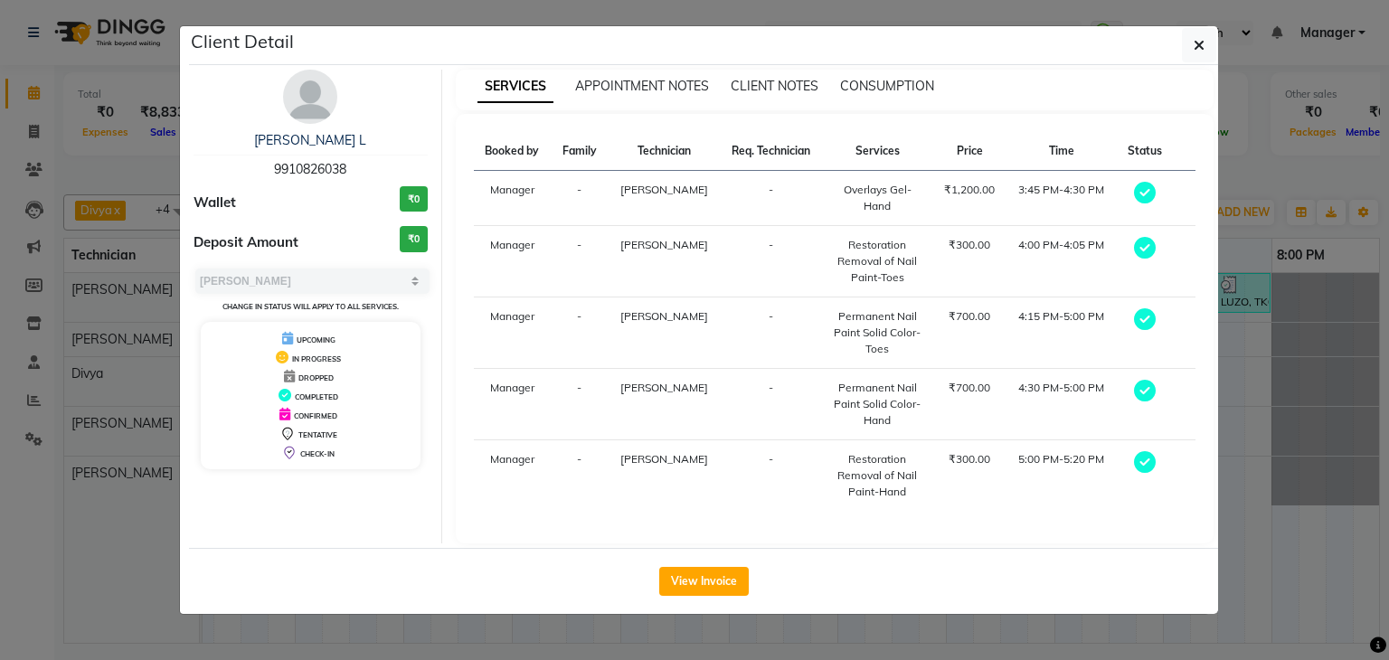
click at [1307, 439] on ngb-modal-window "Client Detail [PERSON_NAME] L 9910826038 Wallet ₹0 Deposit Amount ₹0 Select MAR…" at bounding box center [694, 330] width 1389 height 660
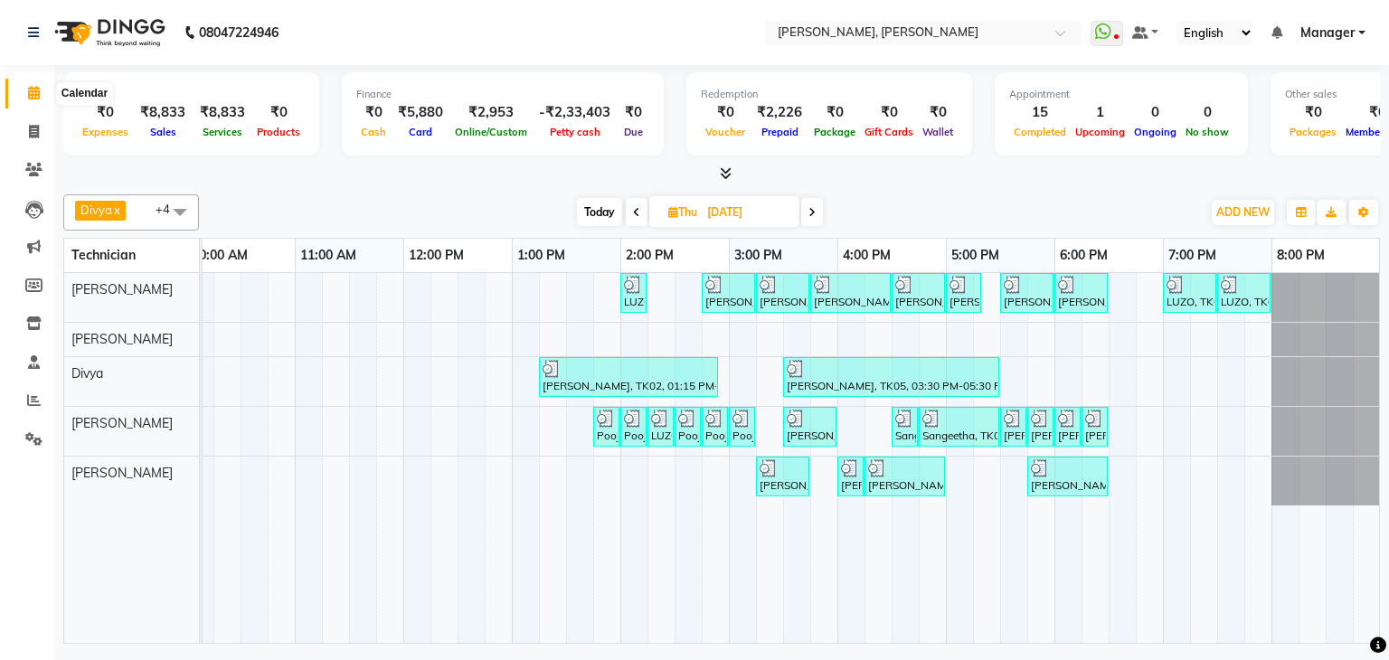
click at [33, 98] on icon at bounding box center [34, 93] width 12 height 14
click at [595, 205] on span "Today" at bounding box center [599, 212] width 45 height 28
type input "03-10-2025"
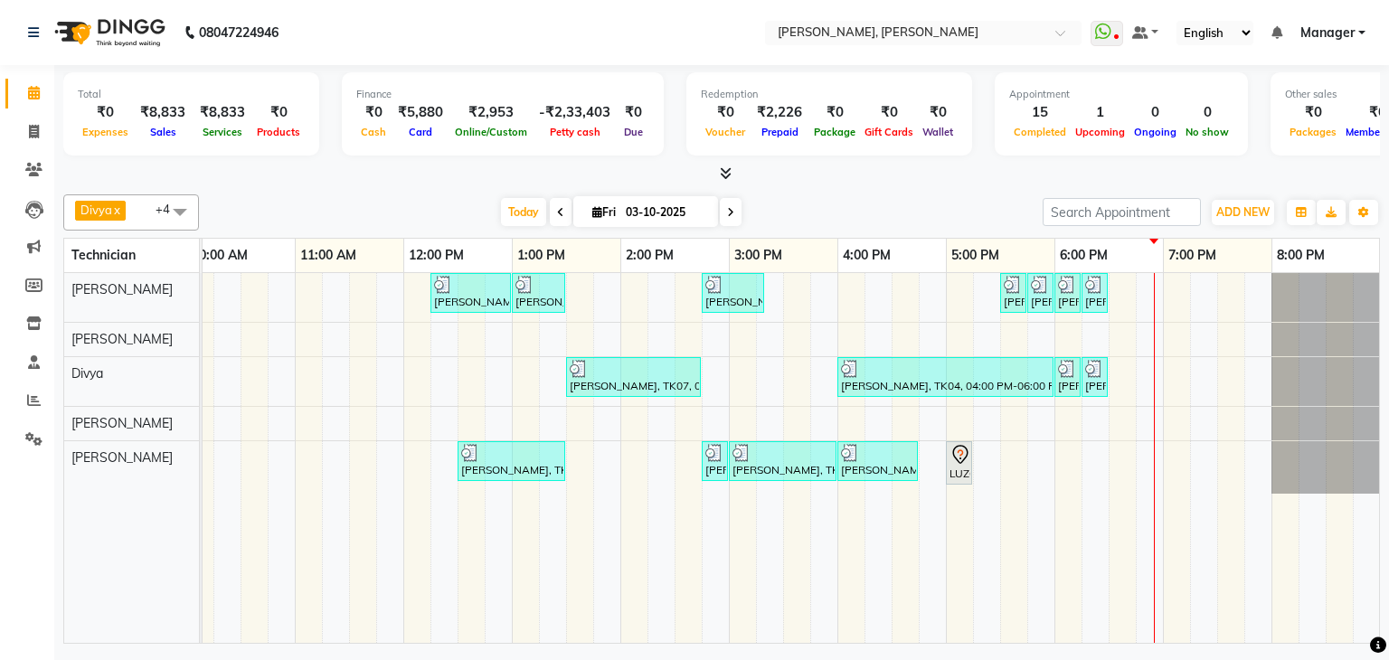
click at [911, 187] on div "Divya x [PERSON_NAME] x [PERSON_NAME] x [PERSON_NAME] x +4 Select All [PERSON_N…" at bounding box center [721, 415] width 1317 height 457
click at [523, 206] on span "Today" at bounding box center [523, 212] width 45 height 28
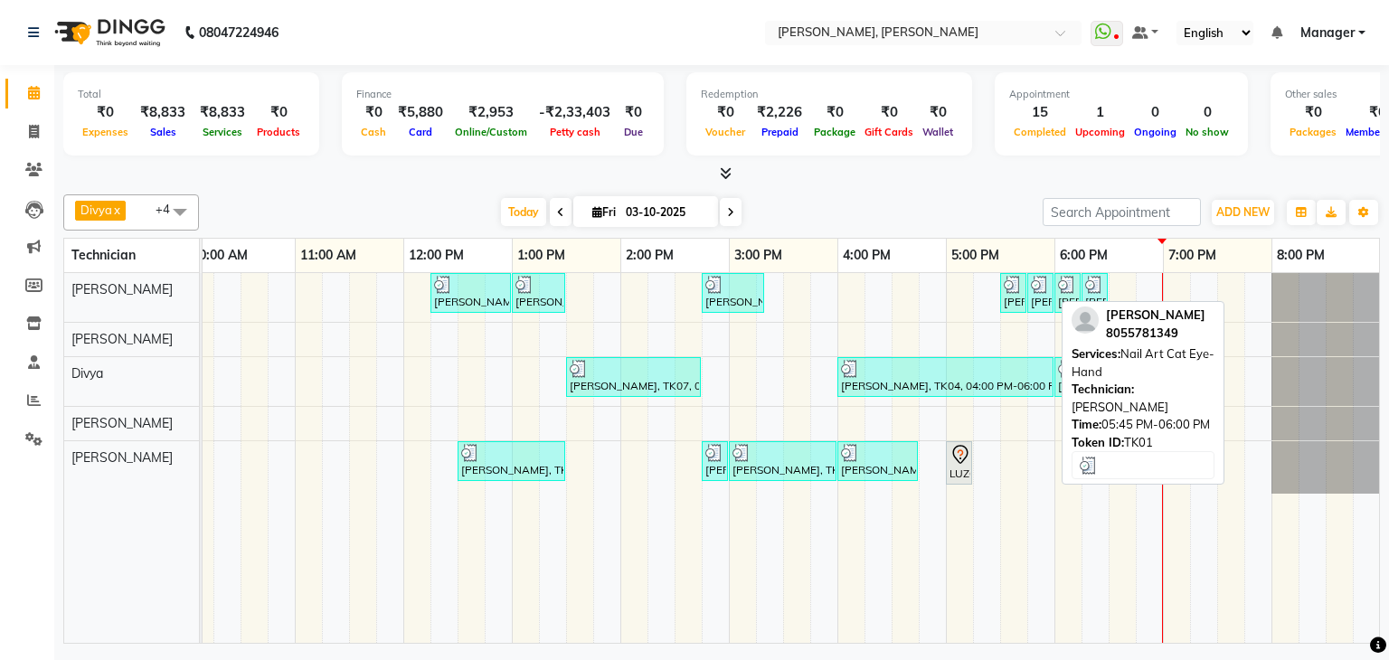
click at [1031, 294] on div "[PERSON_NAME], TK01, 05:45 PM-06:00 PM, Nail Art Cat Eye-Hand" at bounding box center [1040, 293] width 23 height 34
select select "3"
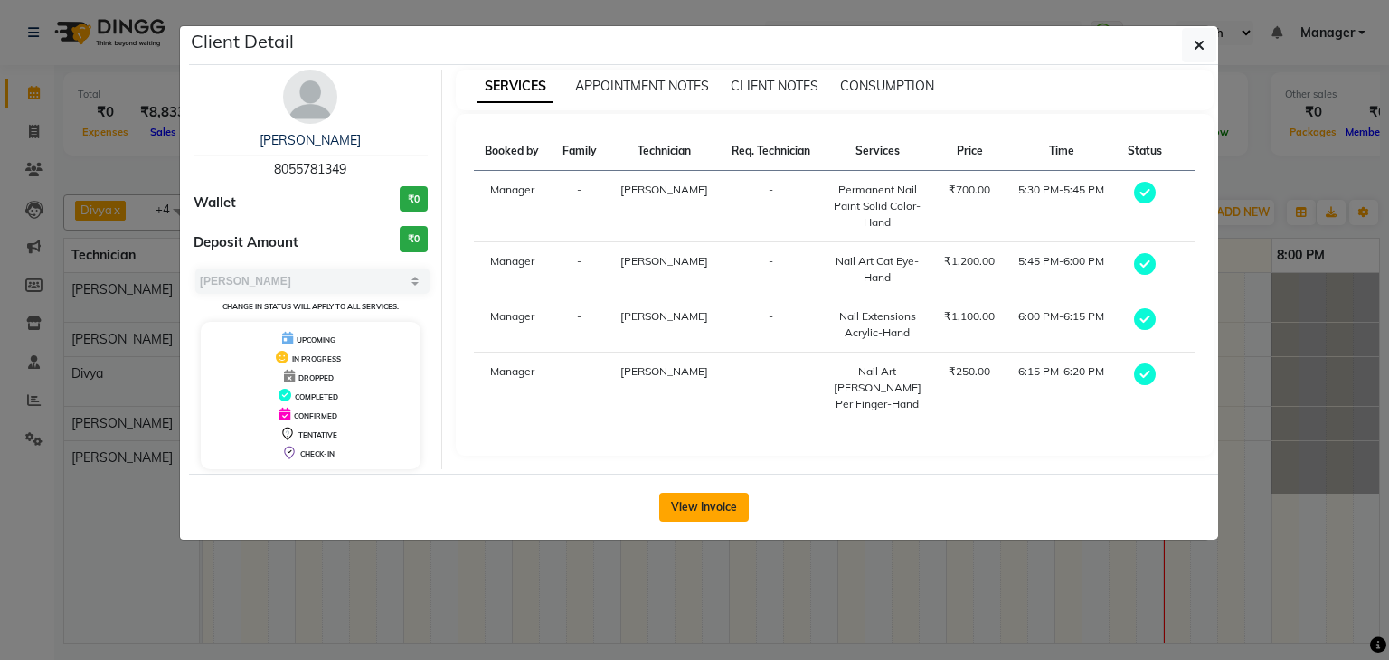
drag, startPoint x: 684, startPoint y: 504, endPoint x: 694, endPoint y: 501, distance: 11.2
click at [687, 502] on button "View Invoice" at bounding box center [704, 507] width 90 height 29
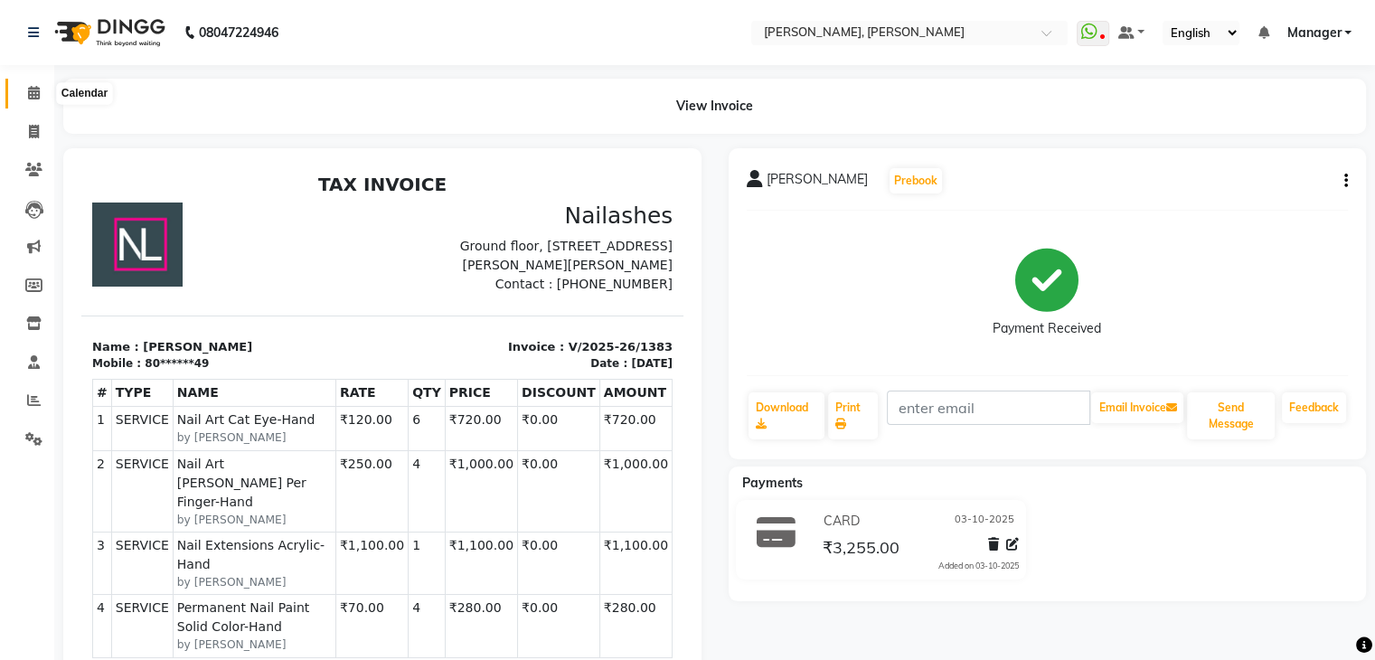
drag, startPoint x: 30, startPoint y: 90, endPoint x: 52, endPoint y: 90, distance: 22.6
click at [30, 90] on icon at bounding box center [34, 93] width 12 height 14
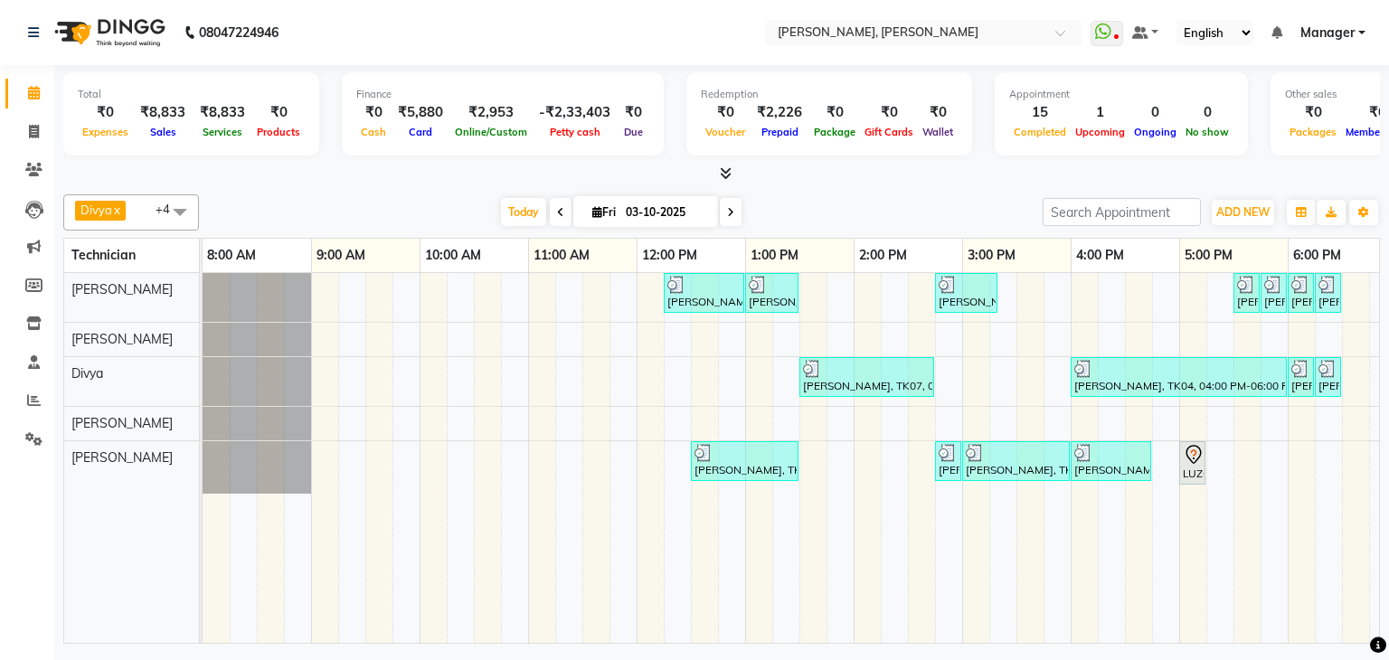
scroll to position [0, 233]
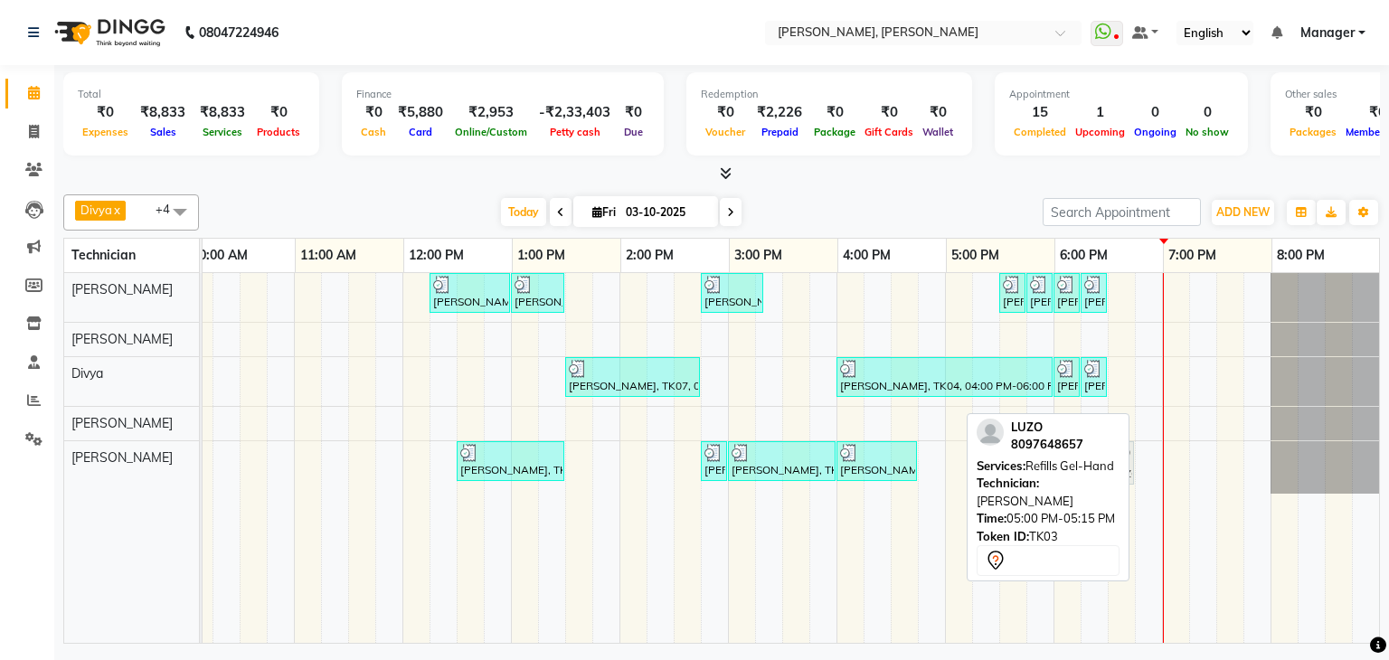
drag, startPoint x: 944, startPoint y: 465, endPoint x: 1113, endPoint y: 462, distance: 169.1
click at [1113, 462] on div "Divya x [PERSON_NAME] x [PERSON_NAME] x [PERSON_NAME] x +4 Select All [PERSON_N…" at bounding box center [721, 415] width 1317 height 457
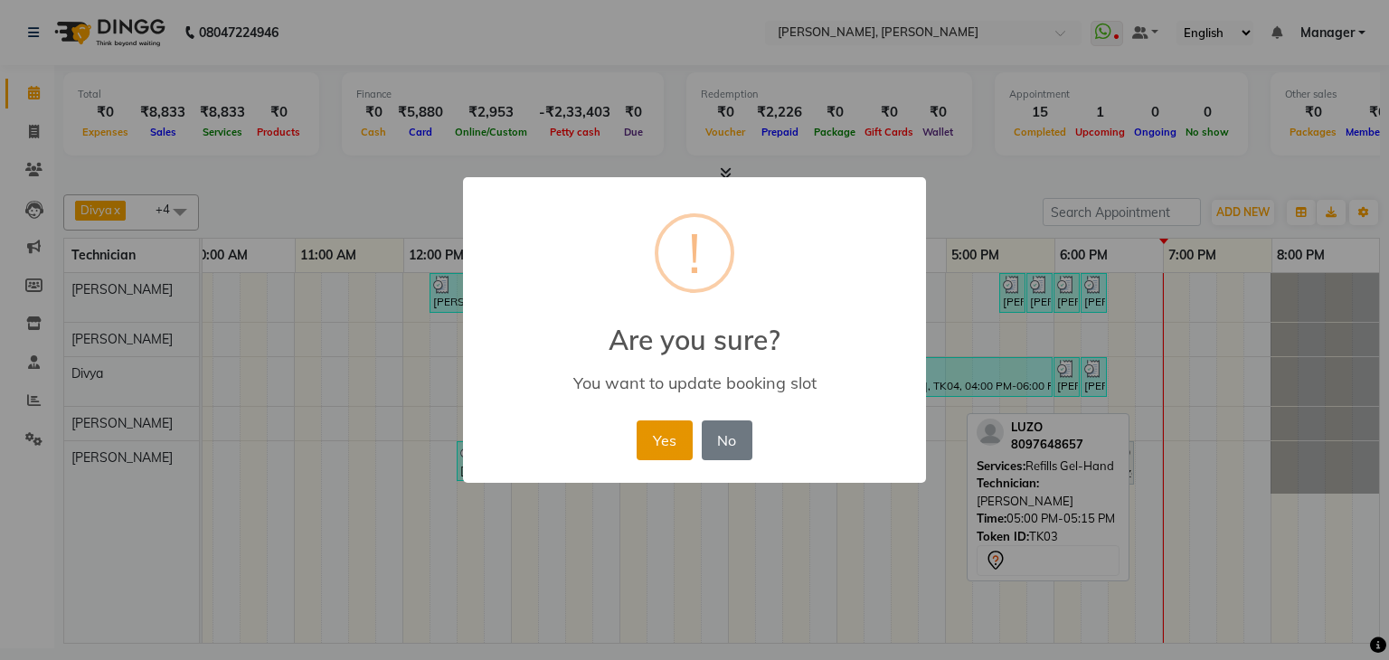
click at [664, 440] on button "Yes" at bounding box center [664, 440] width 55 height 40
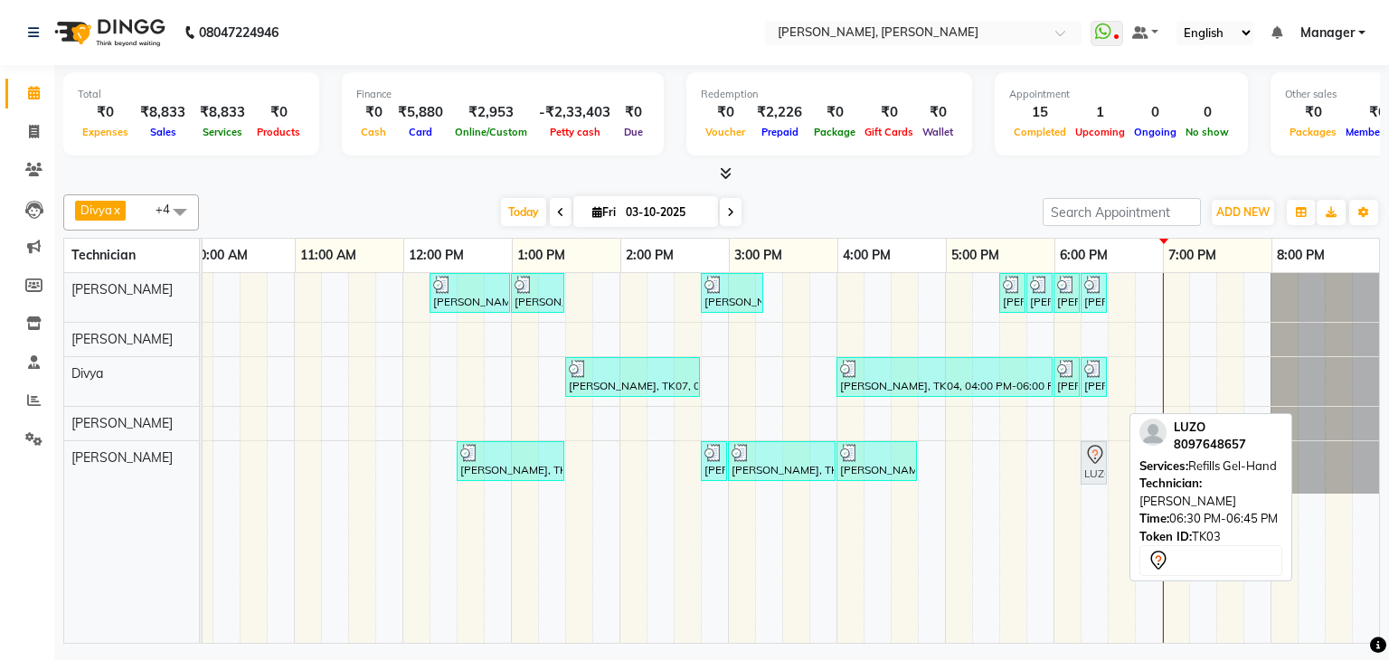
drag, startPoint x: 1109, startPoint y: 458, endPoint x: 1085, endPoint y: 467, distance: 26.0
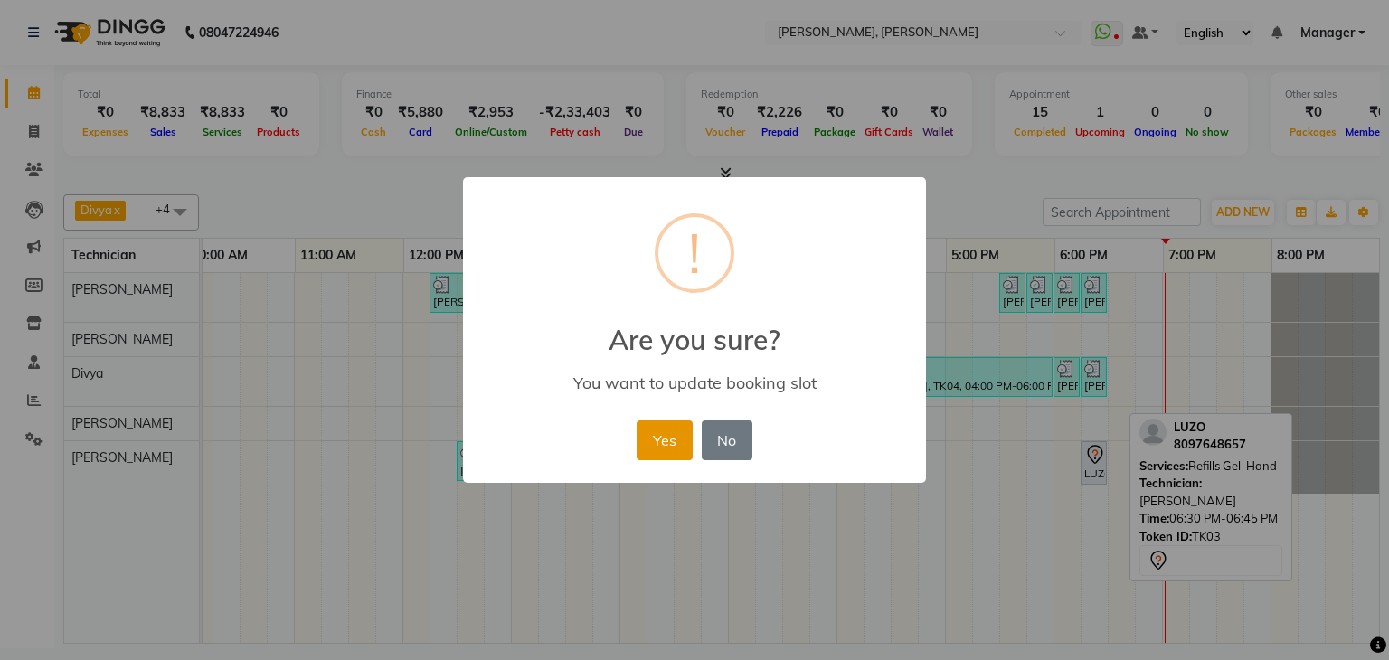
click at [661, 436] on button "Yes" at bounding box center [664, 440] width 55 height 40
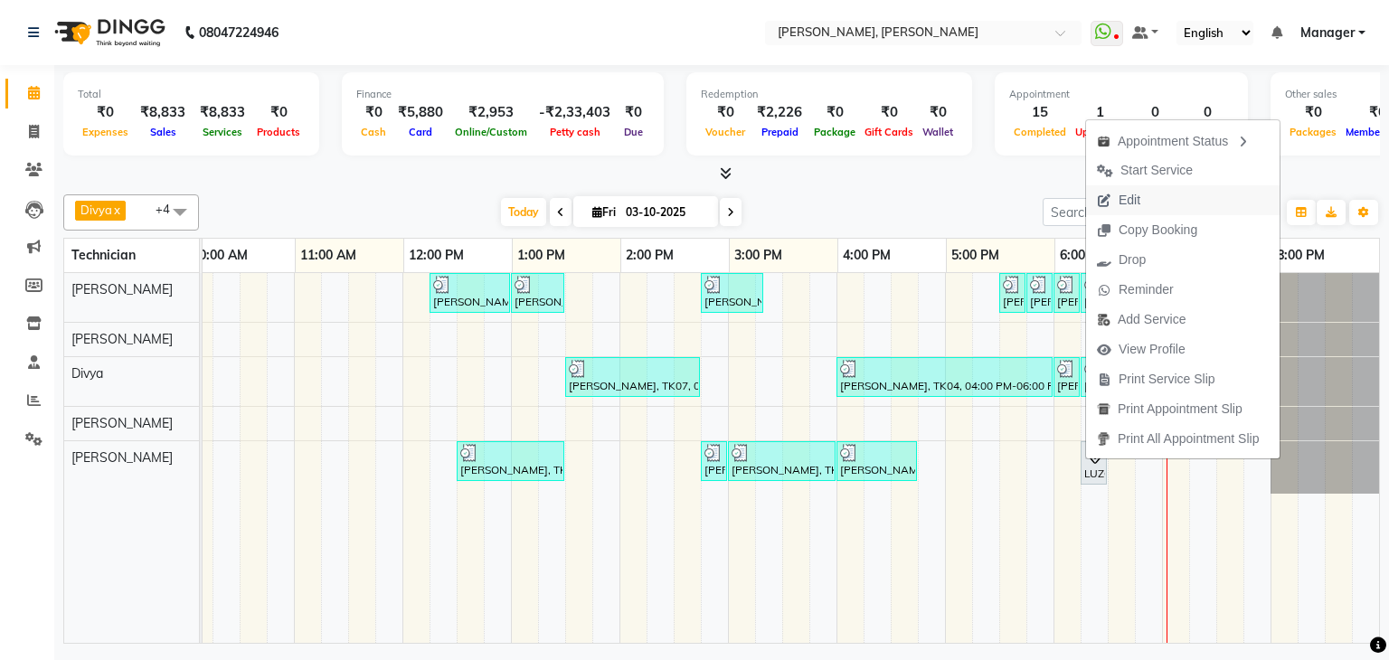
click at [1125, 185] on span "Edit" at bounding box center [1118, 200] width 65 height 30
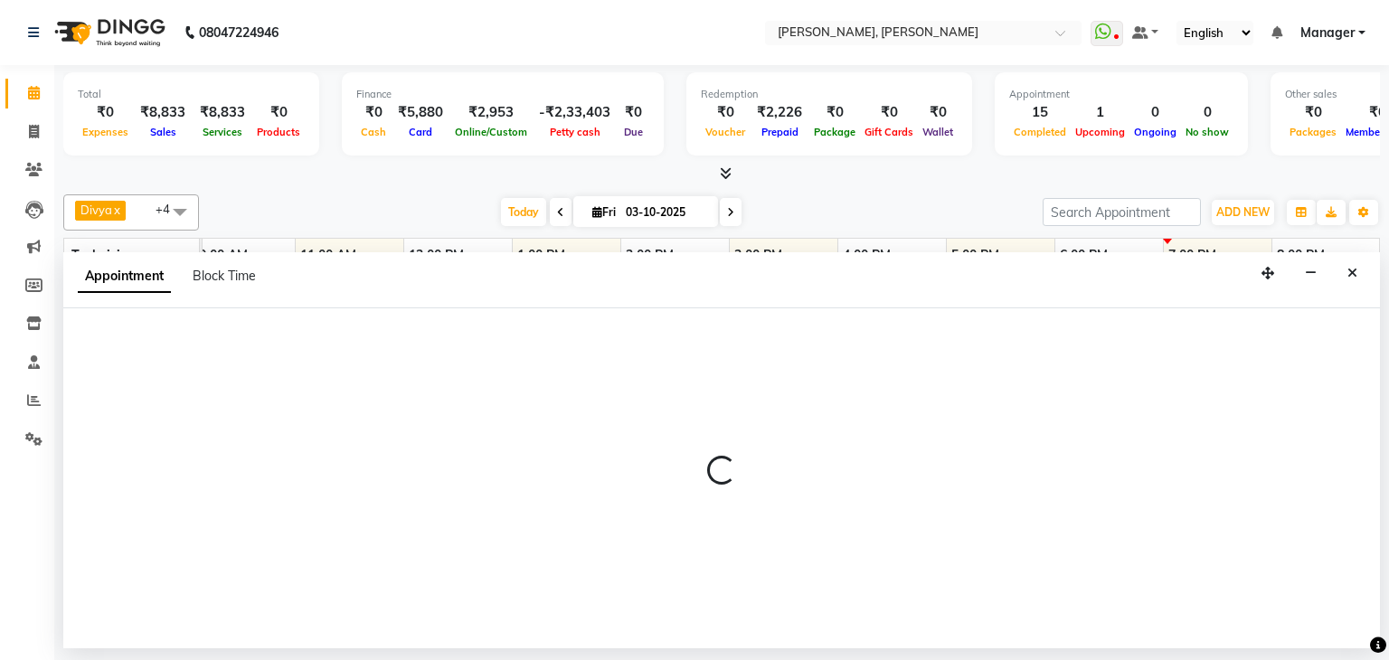
select select "tentative"
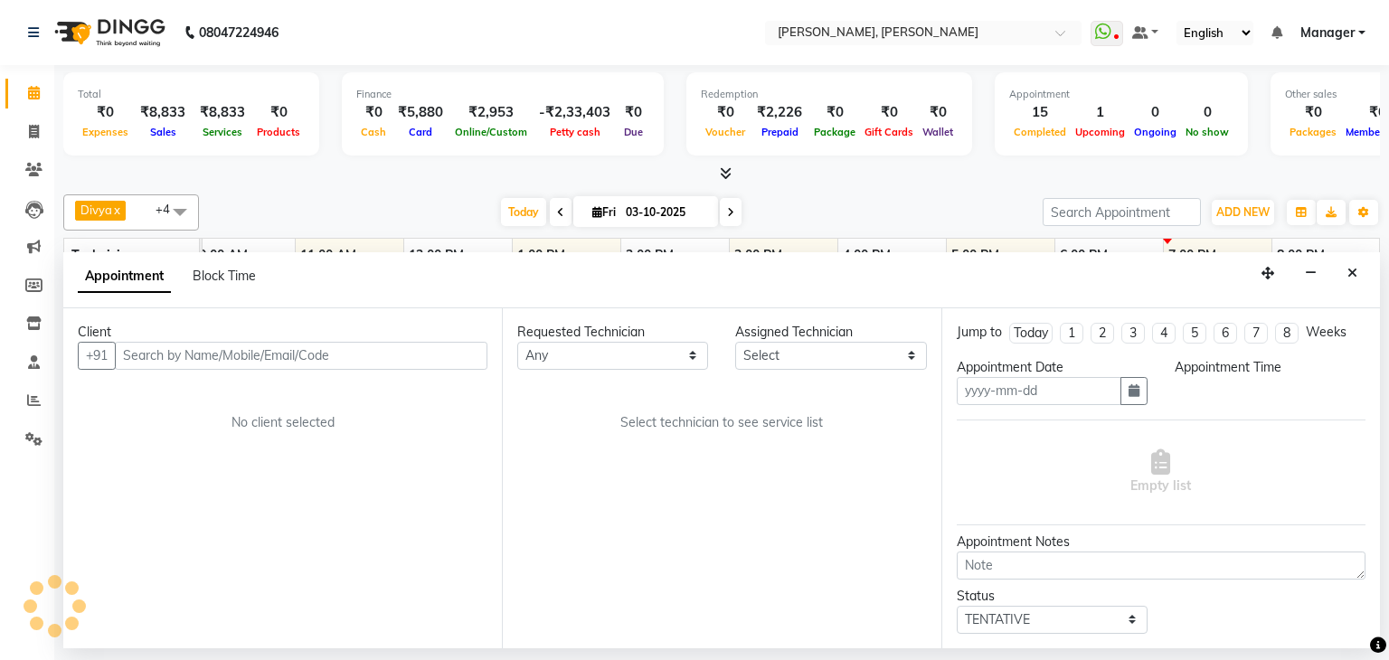
type input "03-10-2025"
select select "87862"
select select "1095"
select select "3204"
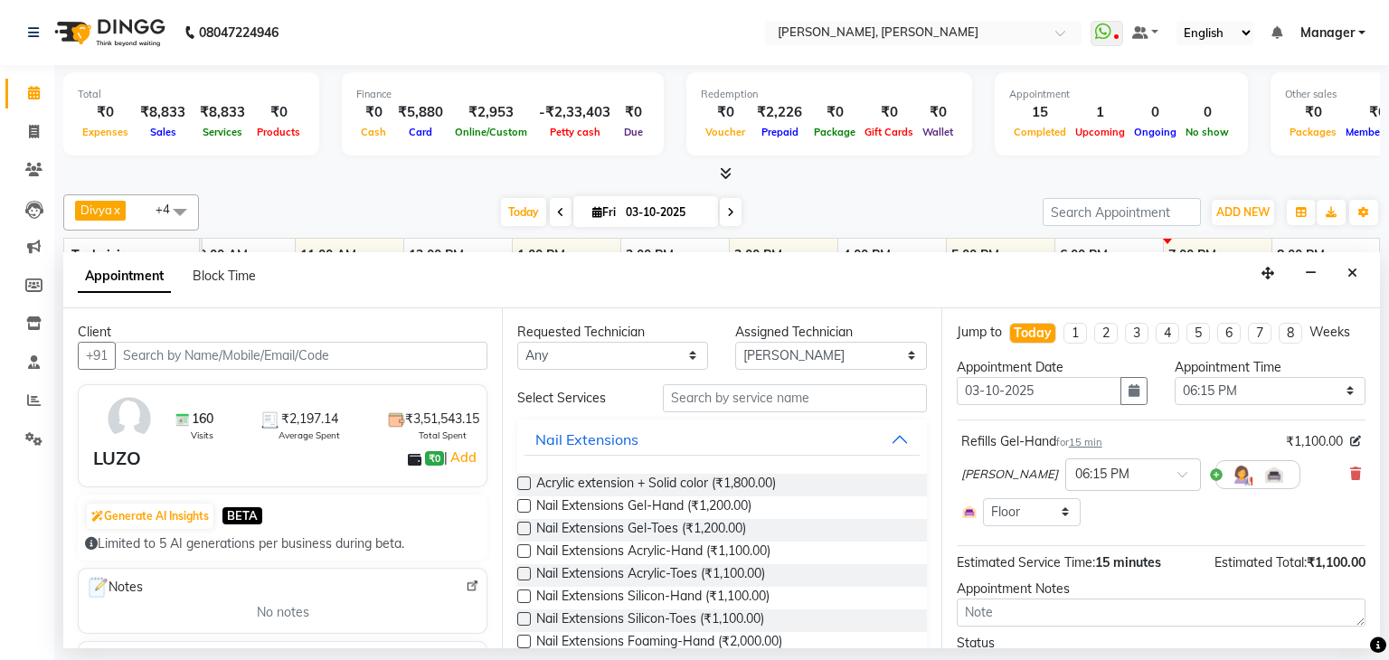
click at [336, 356] on input "text" at bounding box center [301, 356] width 373 height 28
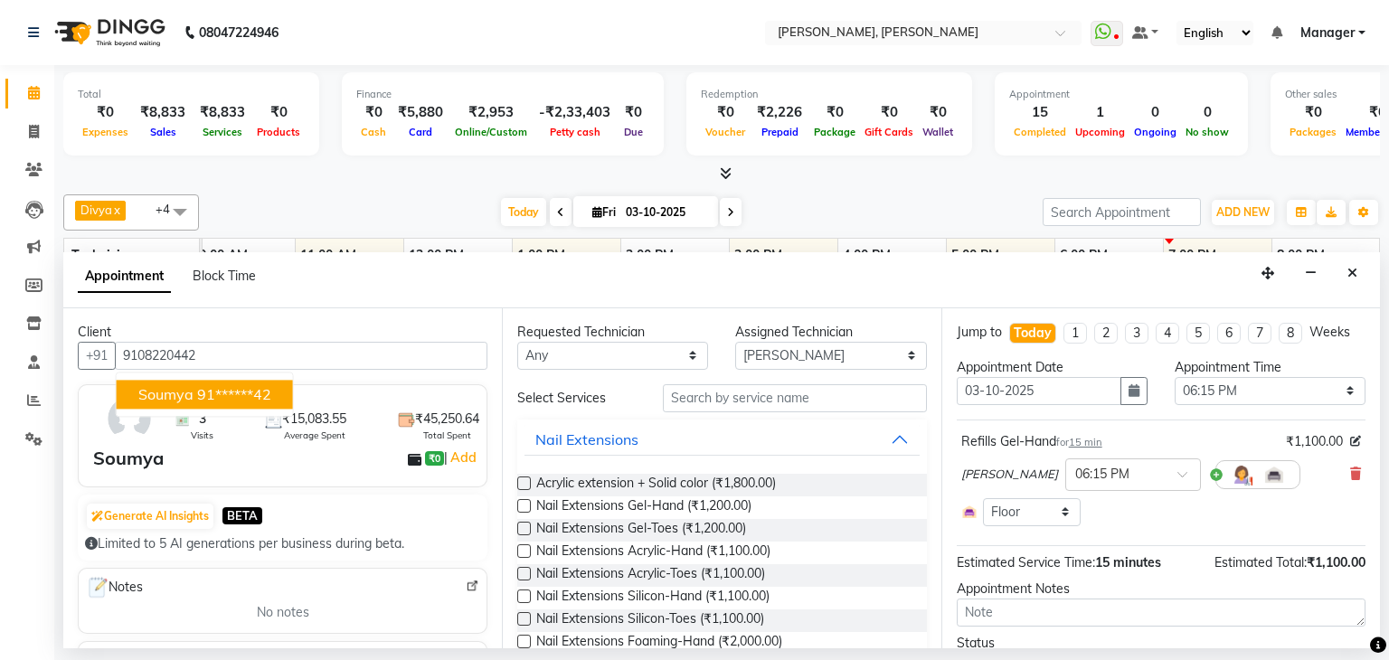
click at [231, 399] on ngb-highlight "91******42" at bounding box center [234, 394] width 74 height 18
type input "91******42"
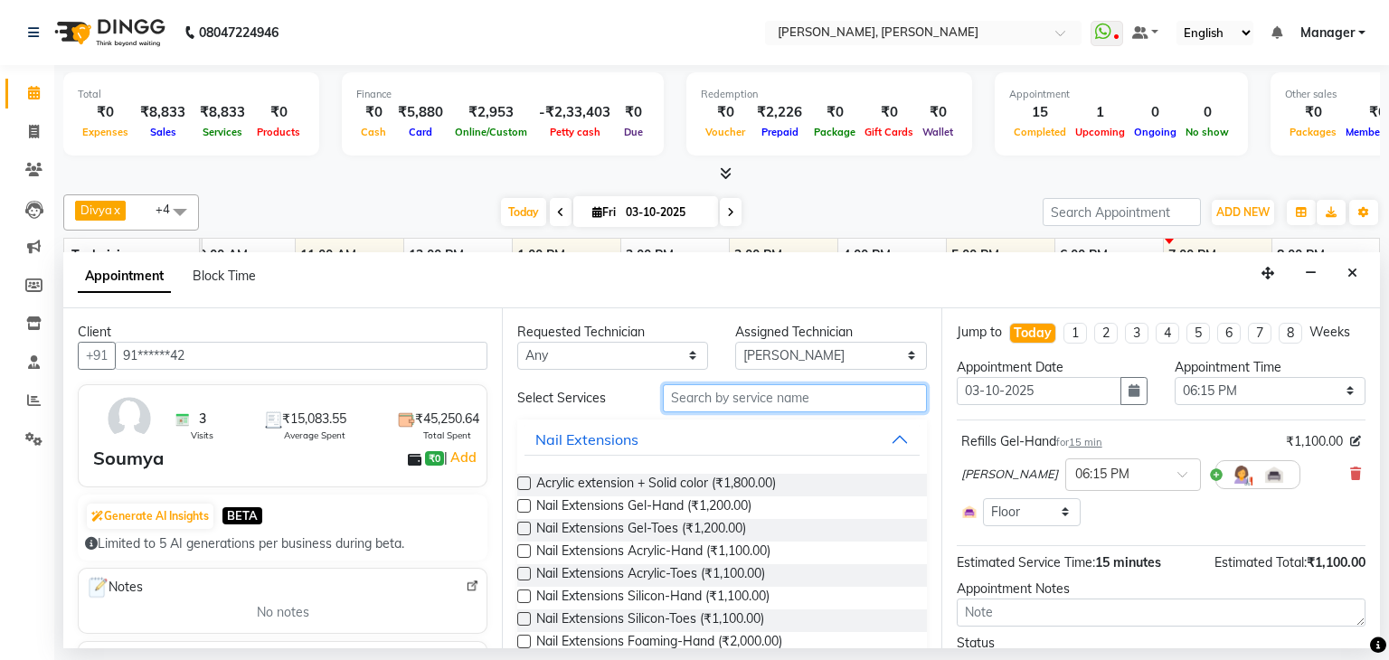
click at [774, 392] on input "text" at bounding box center [795, 398] width 264 height 28
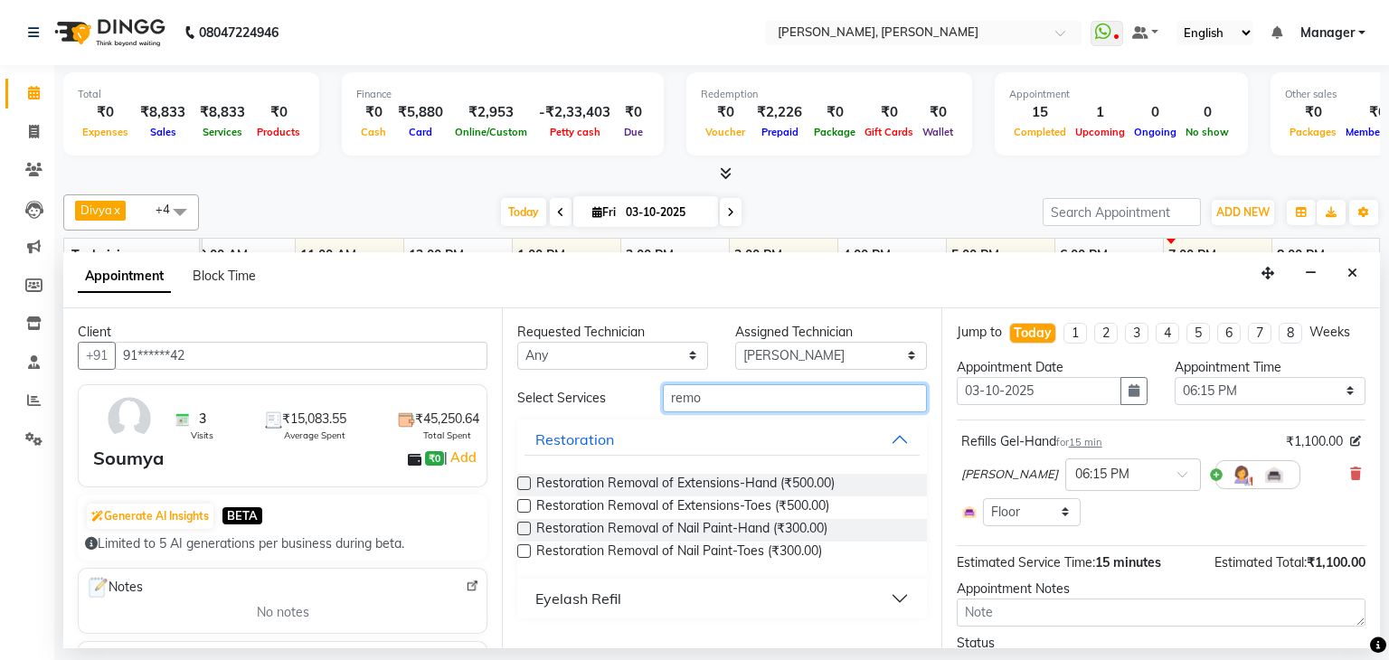
type input "remo"
click at [526, 549] on label at bounding box center [524, 551] width 14 height 14
click at [526, 549] on input "checkbox" at bounding box center [523, 553] width 12 height 12
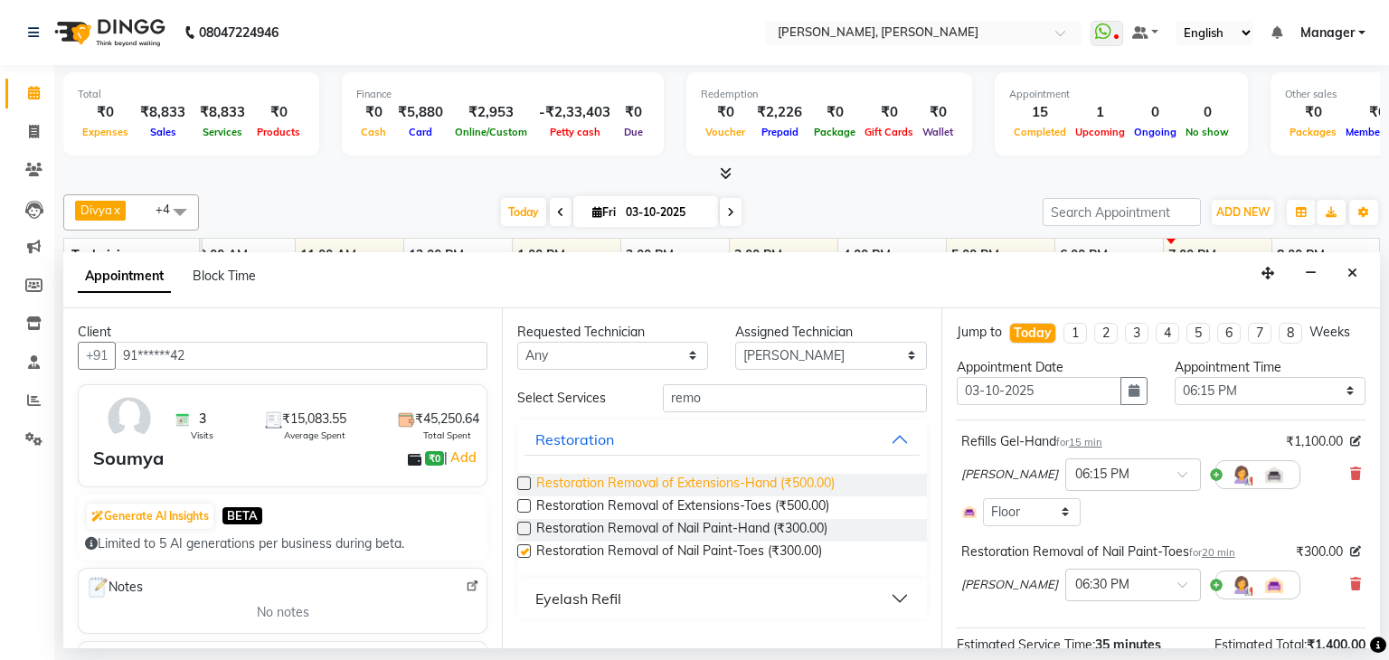
checkbox input "false"
click at [524, 482] on label at bounding box center [524, 484] width 14 height 14
click at [524, 482] on input "checkbox" at bounding box center [523, 485] width 12 height 12
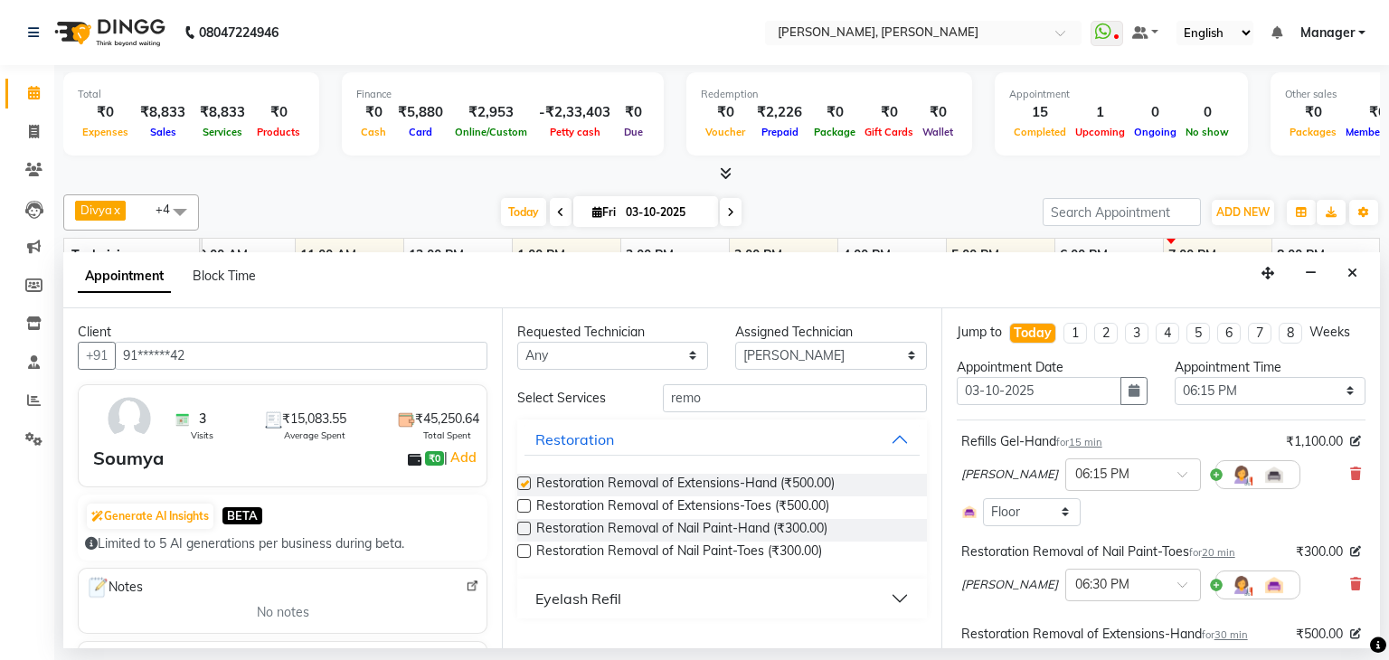
checkbox input "false"
click at [1350, 471] on icon at bounding box center [1355, 473] width 11 height 13
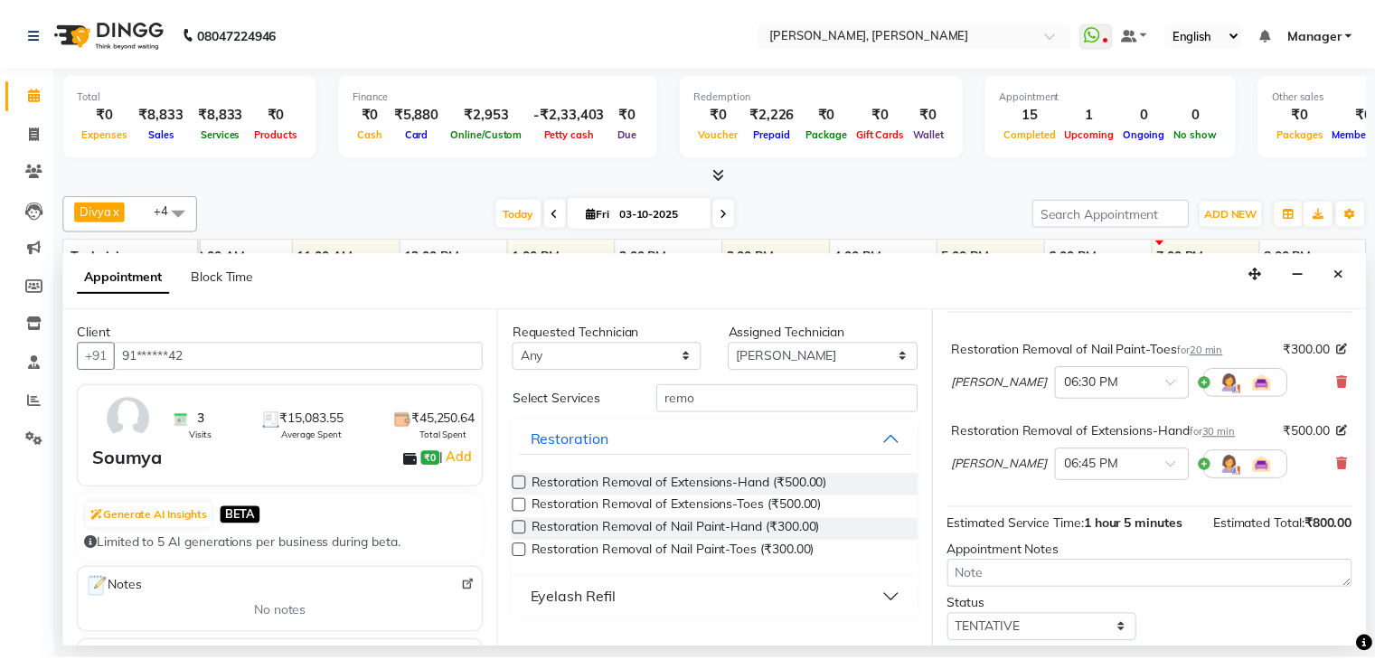
scroll to position [163, 0]
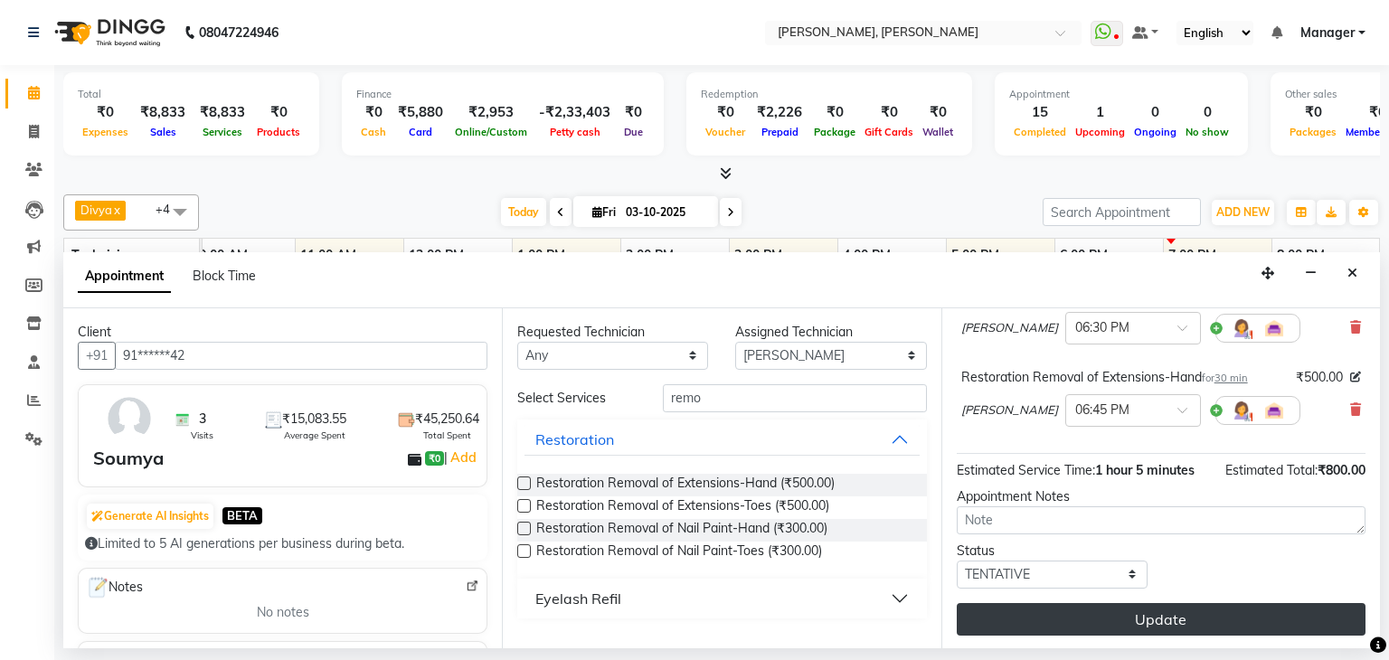
drag, startPoint x: 1148, startPoint y: 609, endPoint x: 1233, endPoint y: 606, distance: 85.0
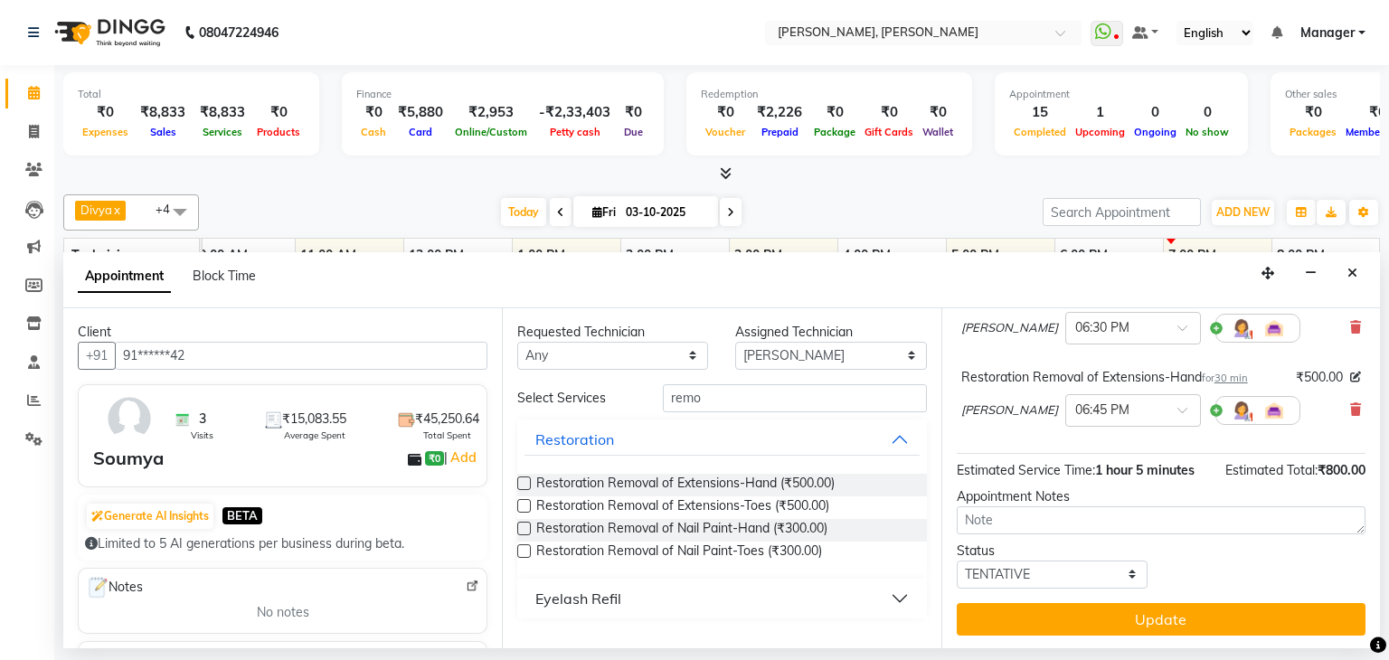
click at [1149, 609] on button "Update" at bounding box center [1161, 619] width 409 height 33
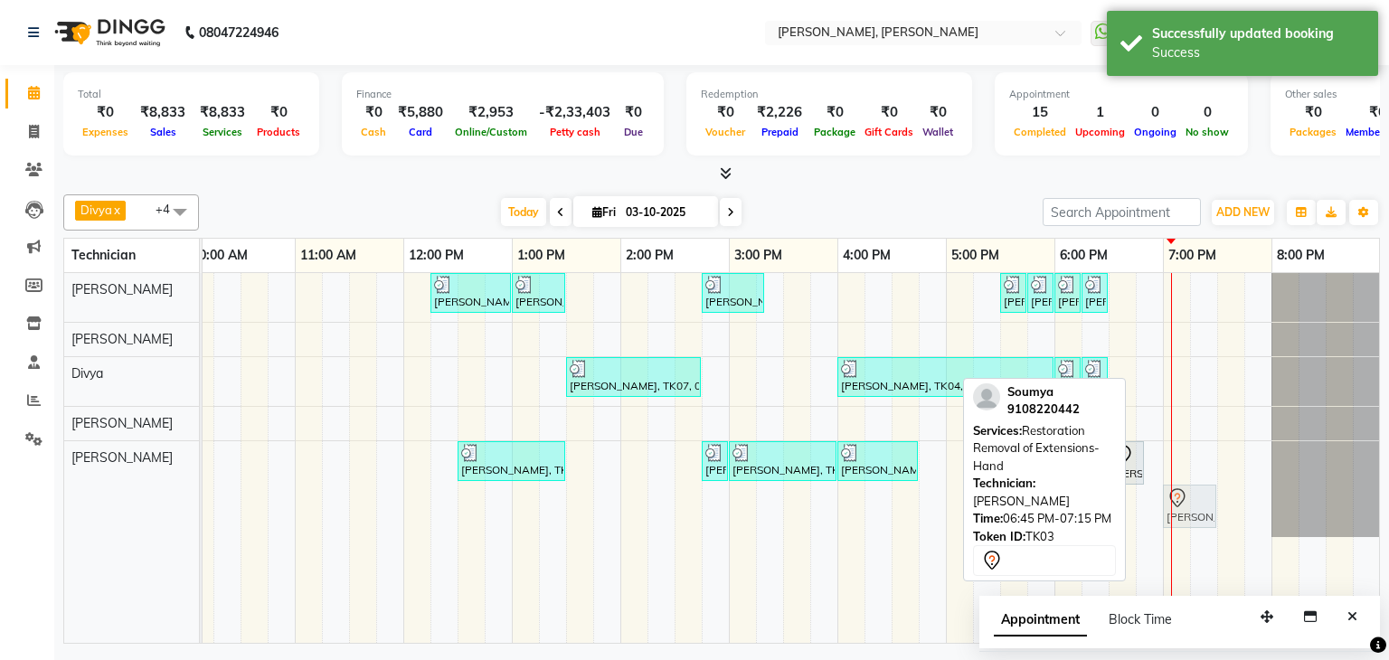
drag, startPoint x: 1150, startPoint y: 495, endPoint x: 1159, endPoint y: 492, distance: 9.4
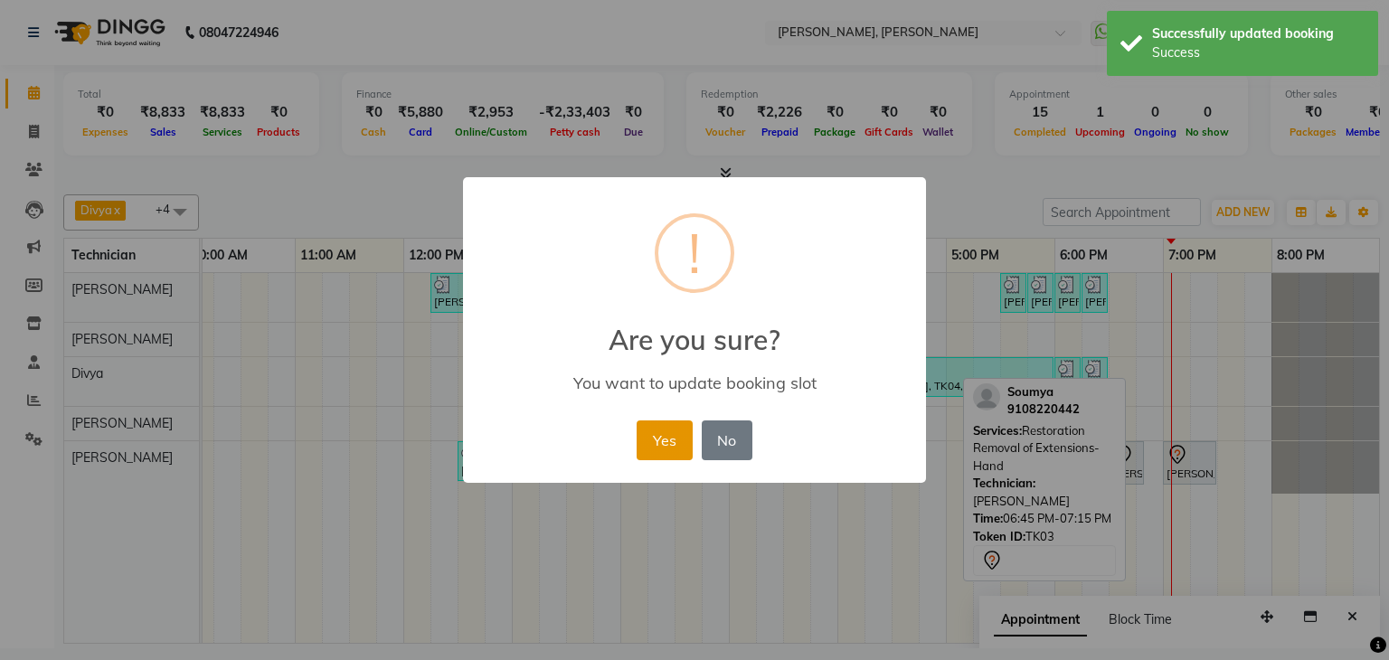
drag, startPoint x: 665, startPoint y: 439, endPoint x: 1123, endPoint y: 431, distance: 458.5
click at [665, 439] on button "Yes" at bounding box center [664, 440] width 55 height 40
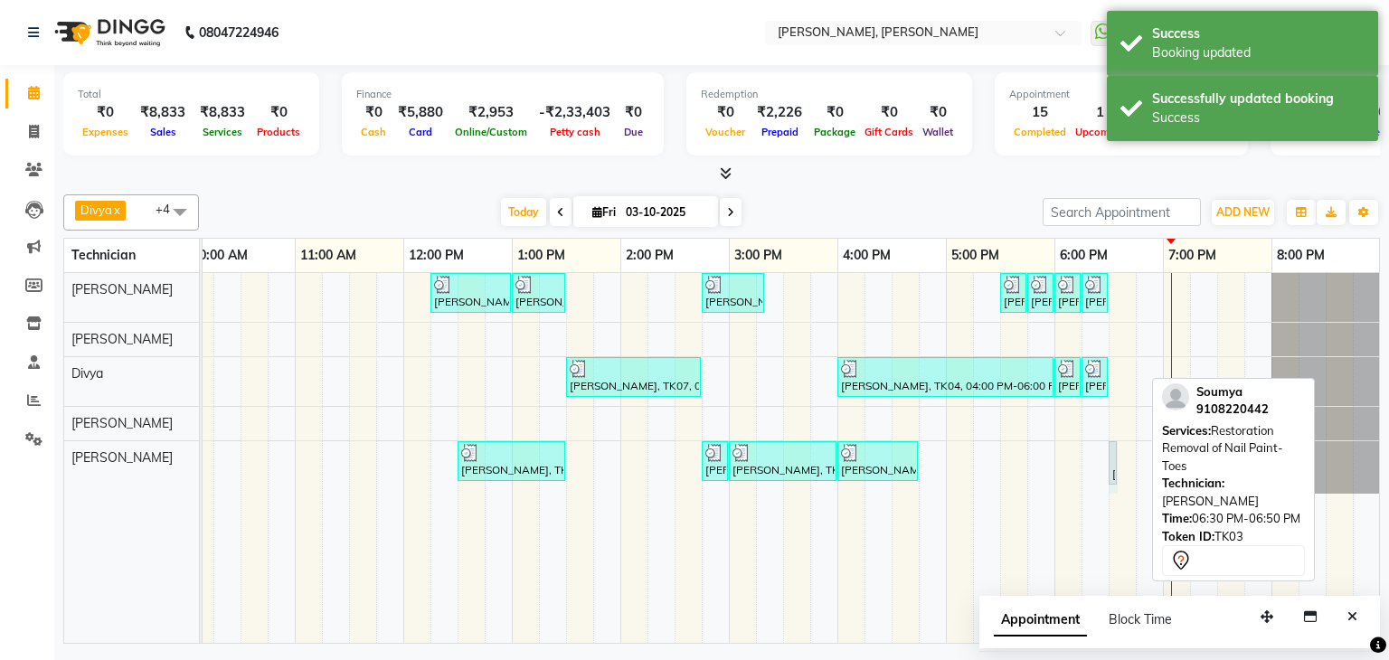
drag, startPoint x: 1139, startPoint y: 457, endPoint x: 1130, endPoint y: 461, distance: 10.1
click at [1130, 461] on div "[PERSON_NAME], TK07, 12:15 PM-01:00 PM, Nail Extensions Gel-Hand [PERSON_NAME],…" at bounding box center [674, 458] width 1411 height 370
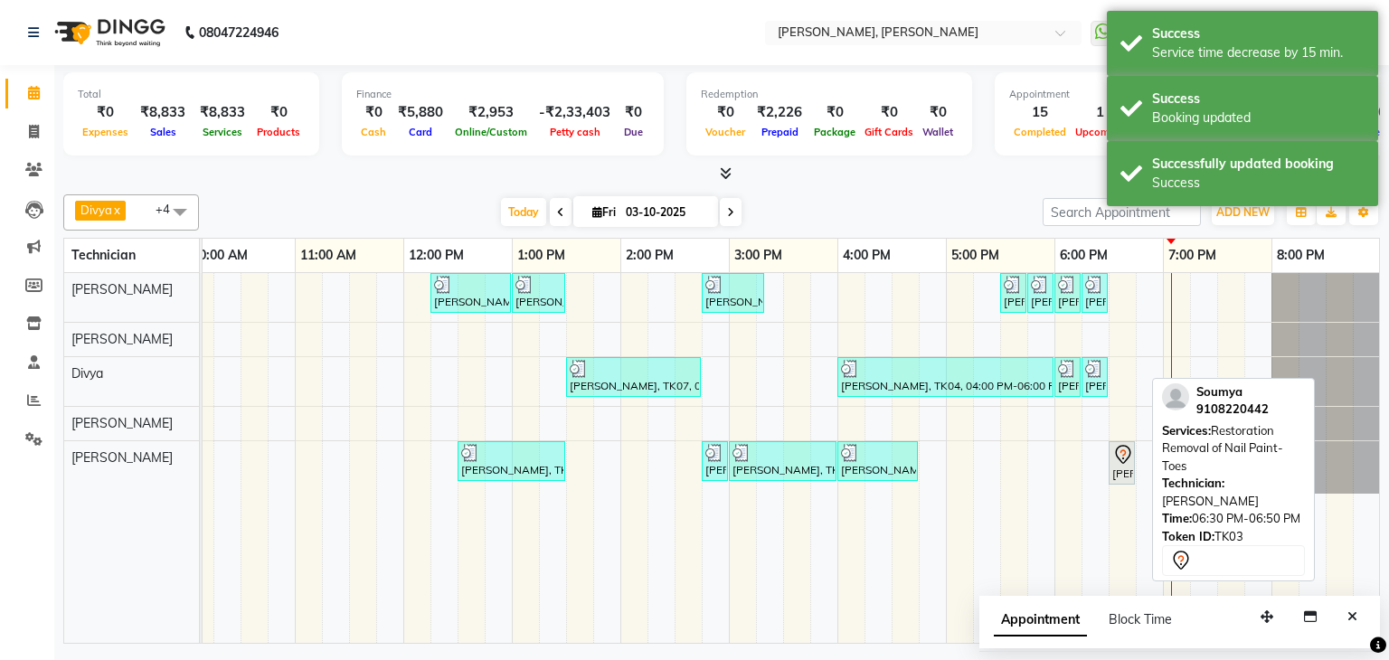
click at [969, 168] on div at bounding box center [721, 174] width 1317 height 19
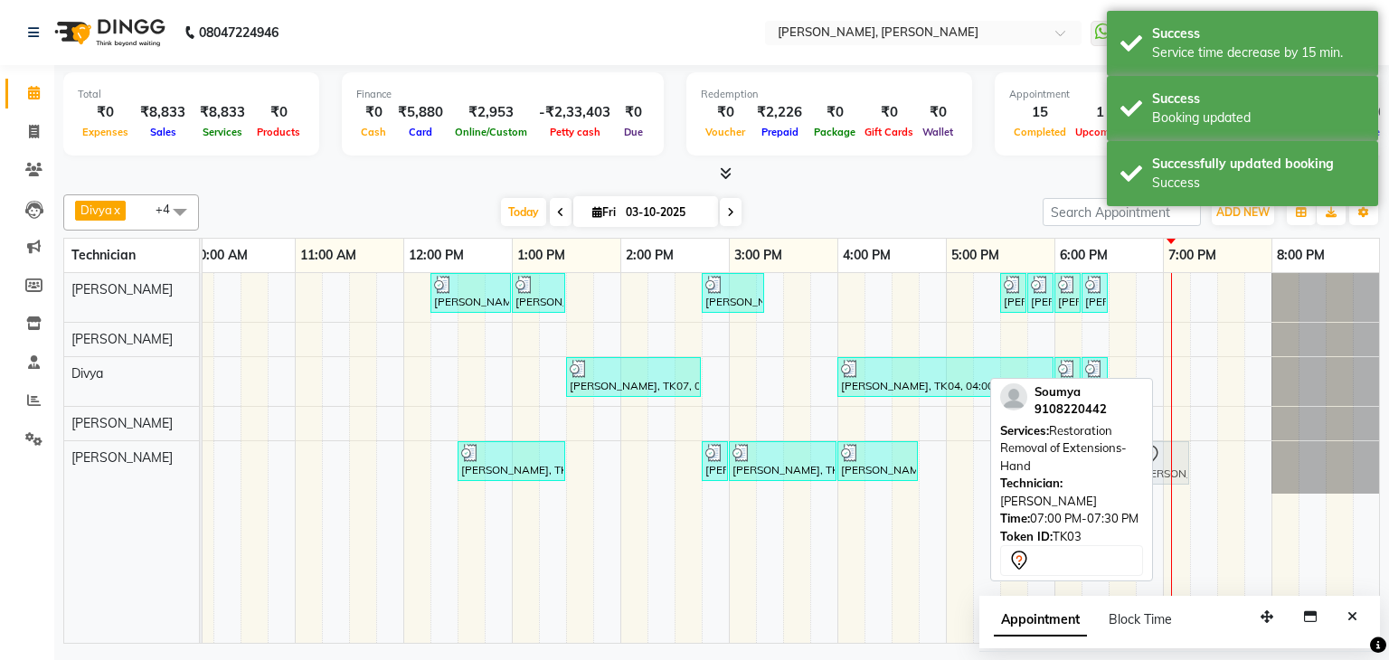
drag, startPoint x: 1192, startPoint y: 457, endPoint x: 1171, endPoint y: 465, distance: 22.3
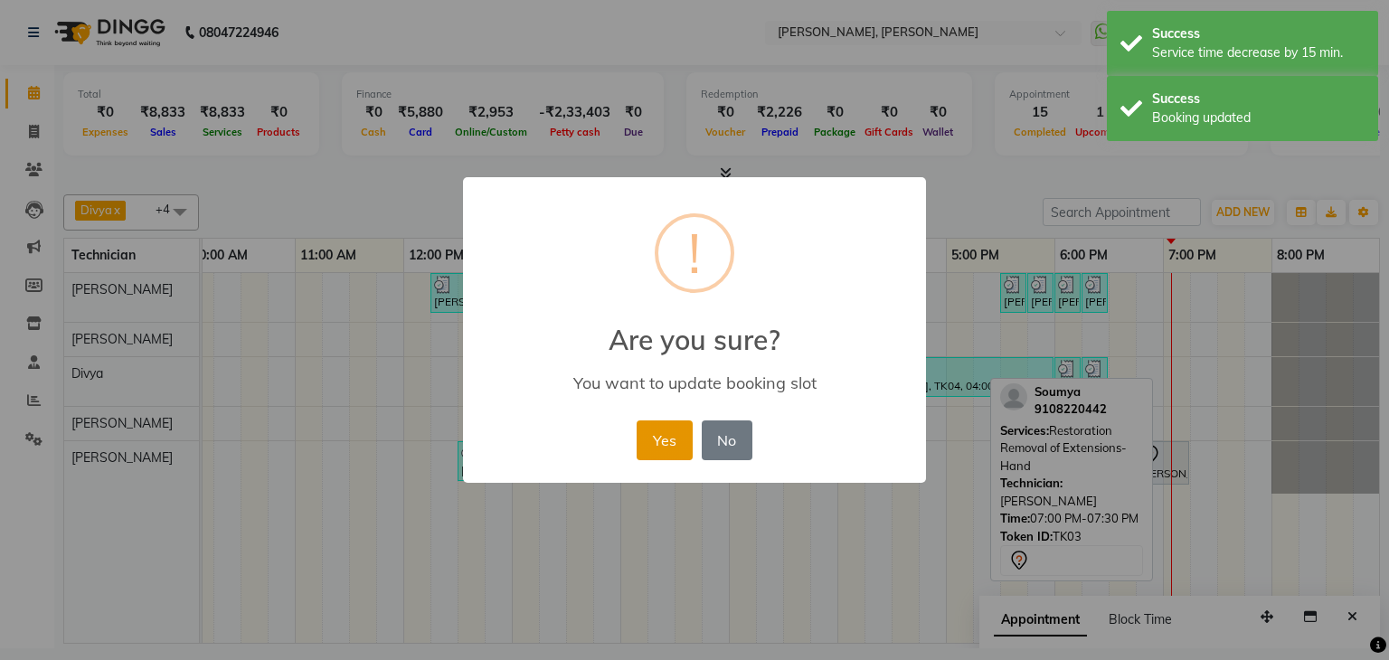
click at [690, 428] on button "Yes" at bounding box center [664, 440] width 55 height 40
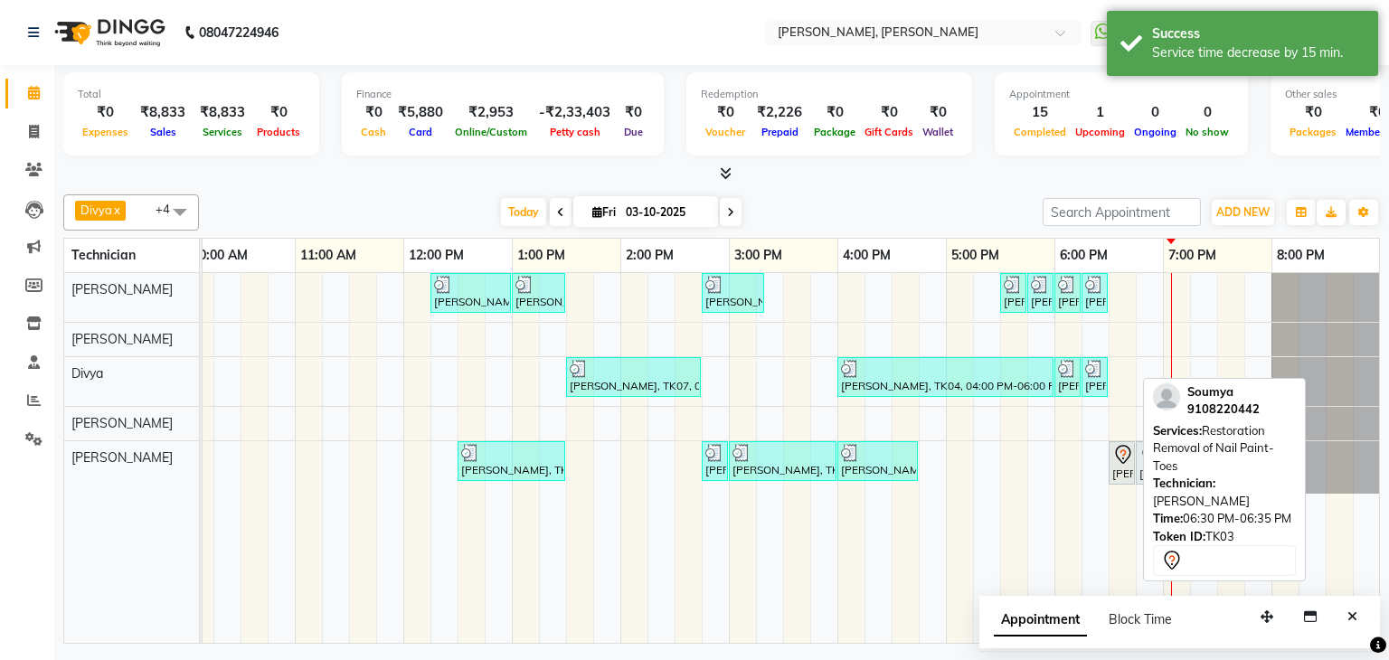
click at [1123, 464] on div "[PERSON_NAME], TK03, 06:30 PM-06:35 PM, Restoration Removal of Nail Paint-Toes" at bounding box center [1121, 463] width 23 height 38
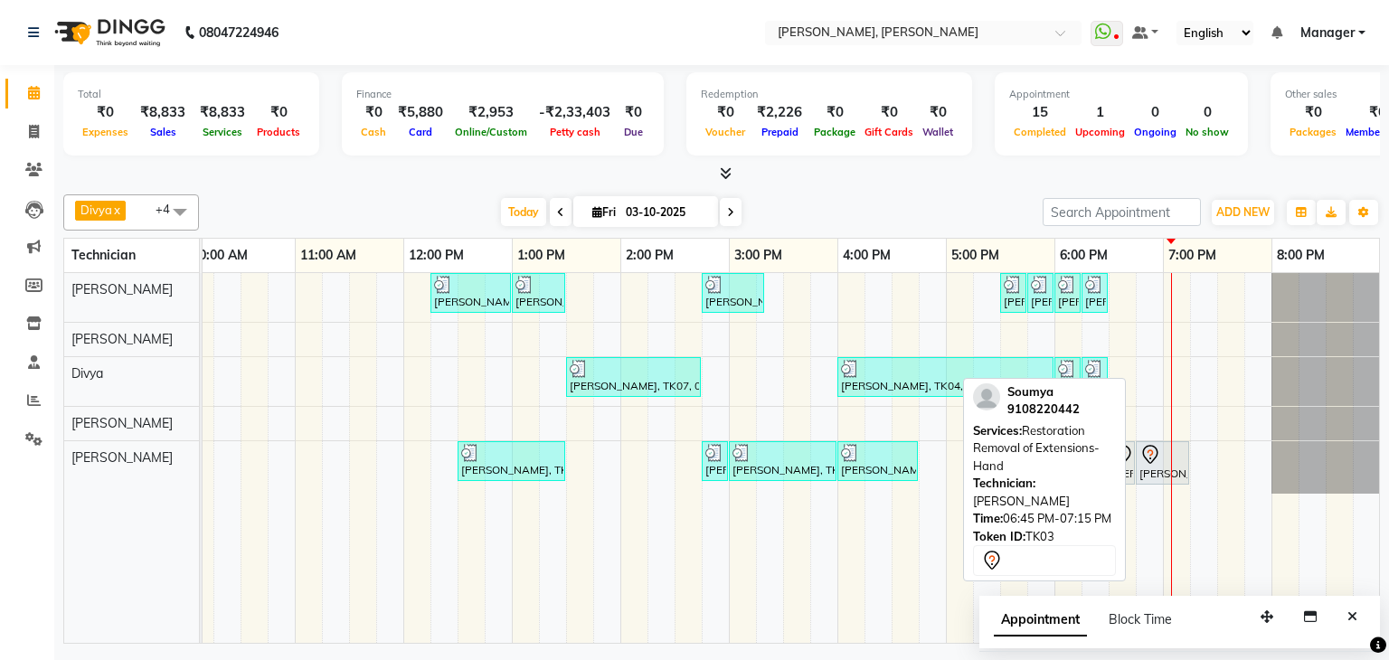
click at [1168, 458] on div at bounding box center [1162, 455] width 46 height 22
select select "7"
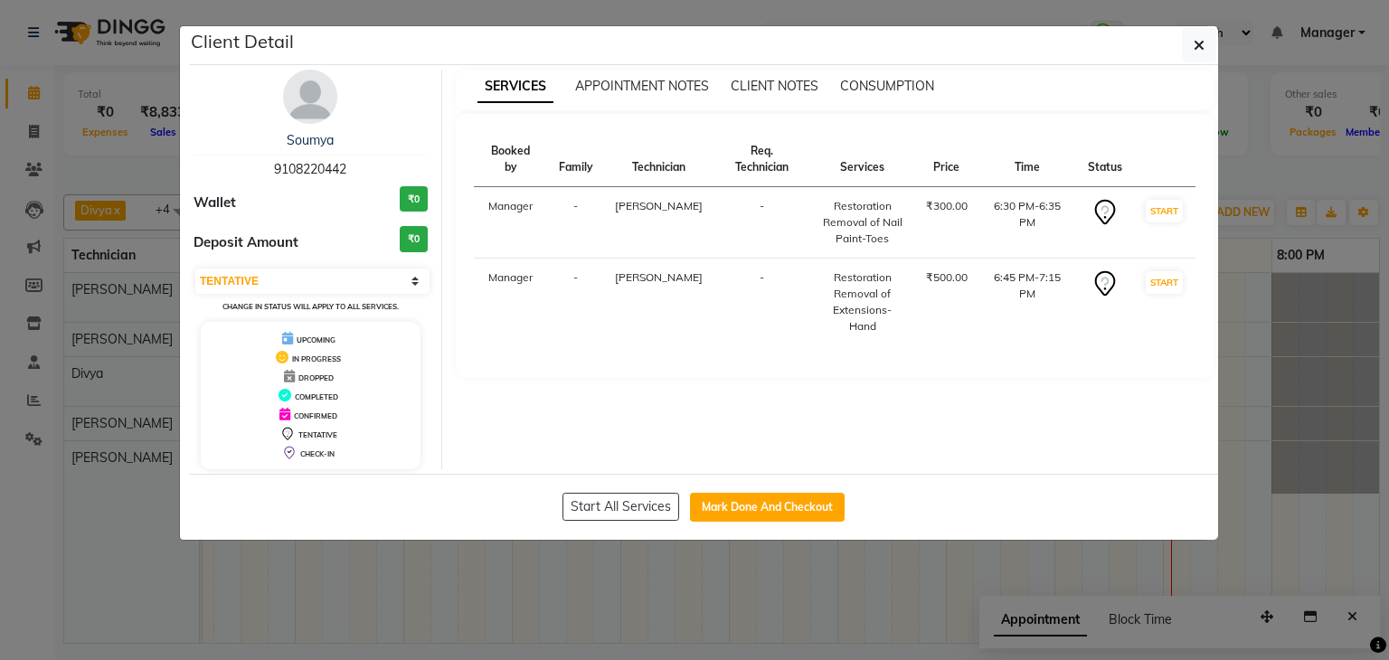
click at [1345, 467] on ngb-modal-window "Client Detail [PERSON_NAME] 9108220442 Wallet ₹0 Deposit Amount ₹0 Select IN SE…" at bounding box center [694, 330] width 1389 height 660
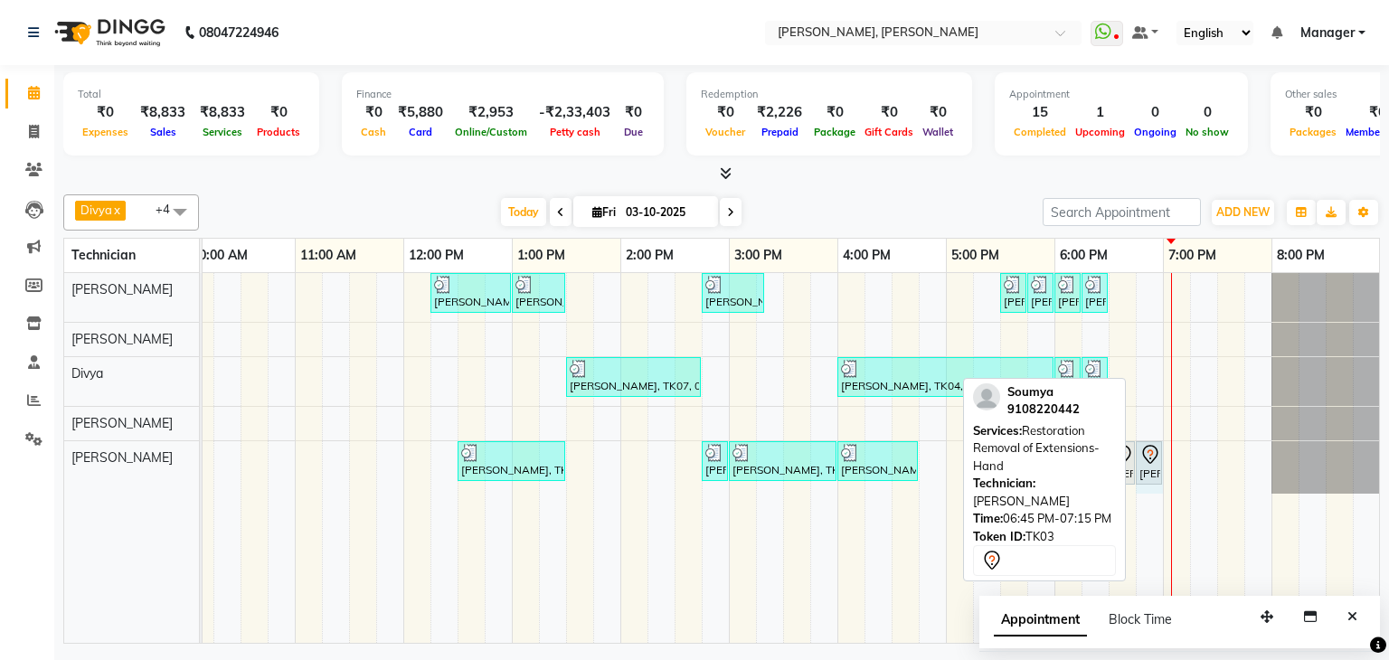
drag, startPoint x: 1184, startPoint y: 455, endPoint x: 1160, endPoint y: 468, distance: 27.1
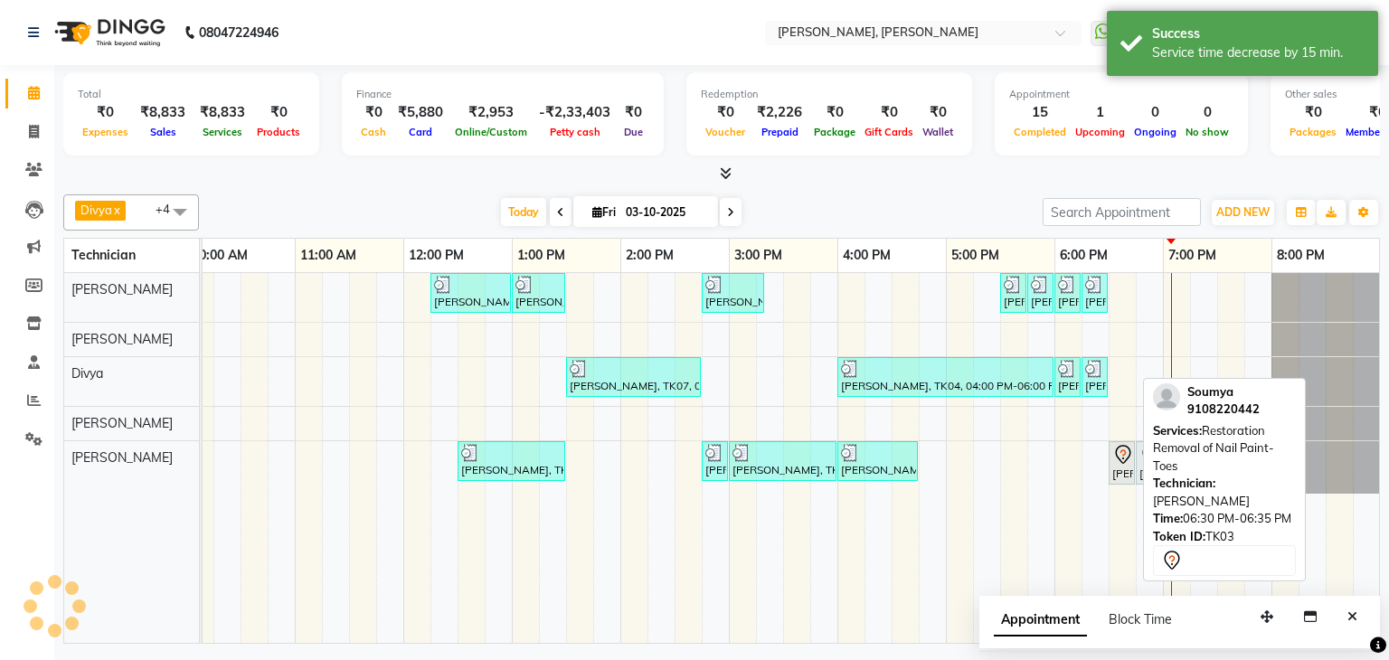
click at [1128, 463] on div "[PERSON_NAME], TK03, 06:30 PM-06:35 PM, Restoration Removal of Nail Paint-Toes" at bounding box center [1121, 463] width 23 height 38
select select "7"
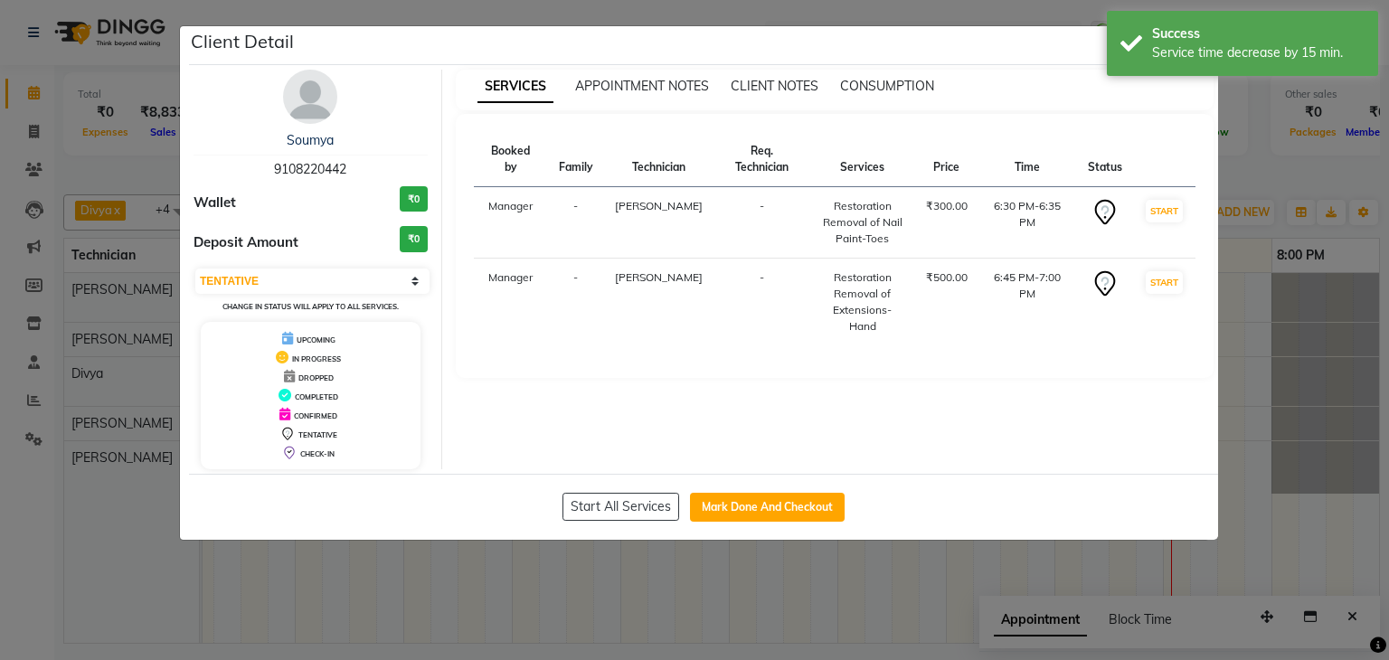
click at [792, 487] on div "Start All Services Mark Done And Checkout" at bounding box center [703, 507] width 1029 height 66
click at [791, 489] on div "Start All Services Mark Done And Checkout" at bounding box center [703, 507] width 1029 height 66
click at [787, 496] on button "Mark Done And Checkout" at bounding box center [767, 507] width 155 height 29
select select "service"
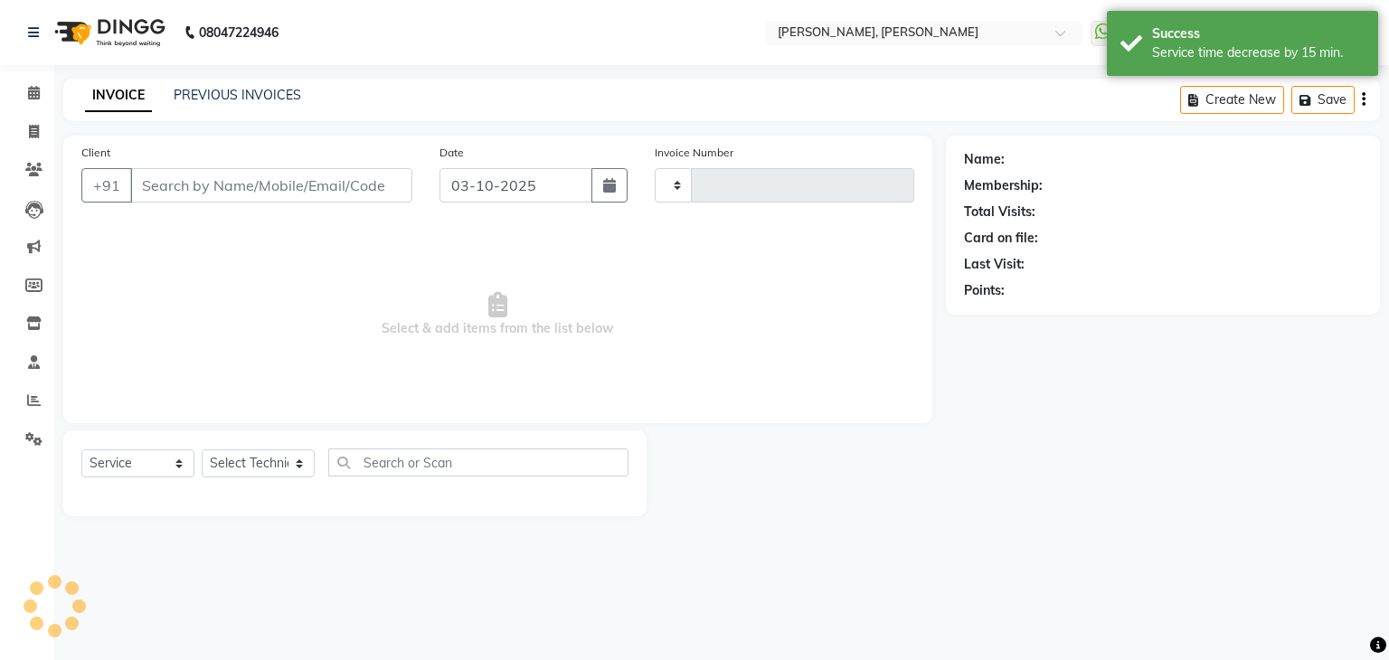
type input "1384"
select select "6455"
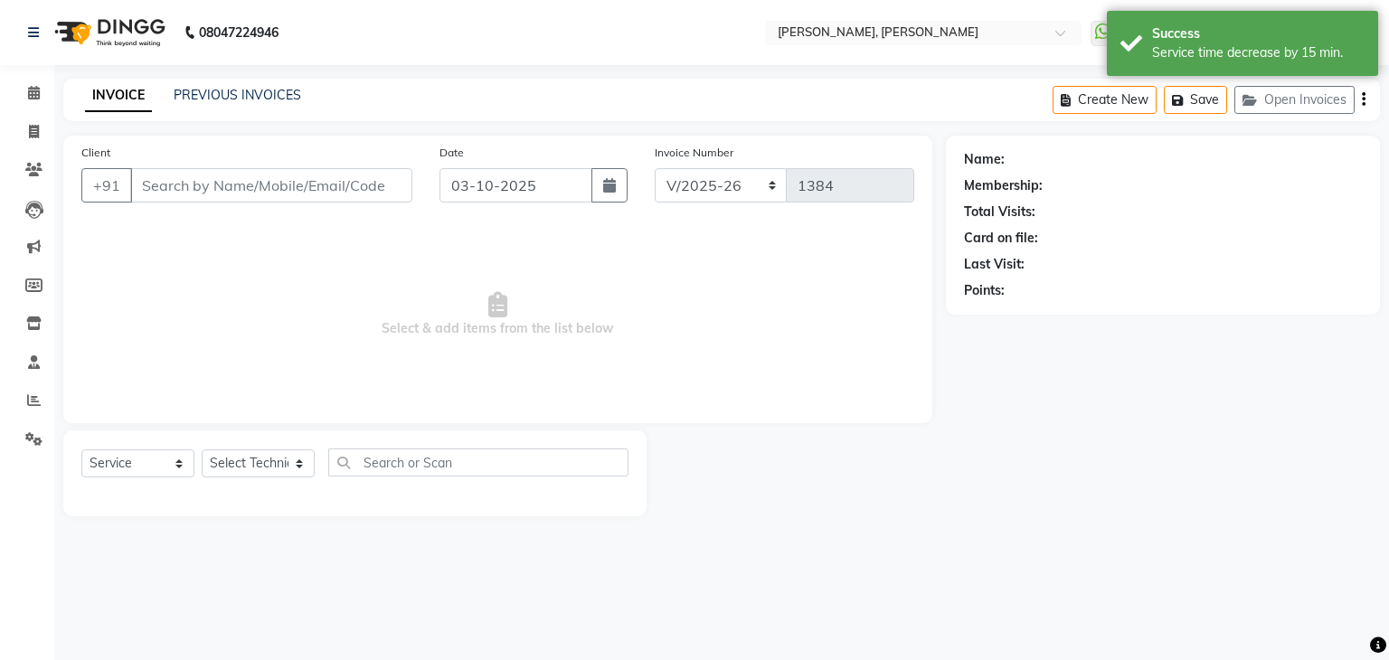
type input "91******42"
select select "87862"
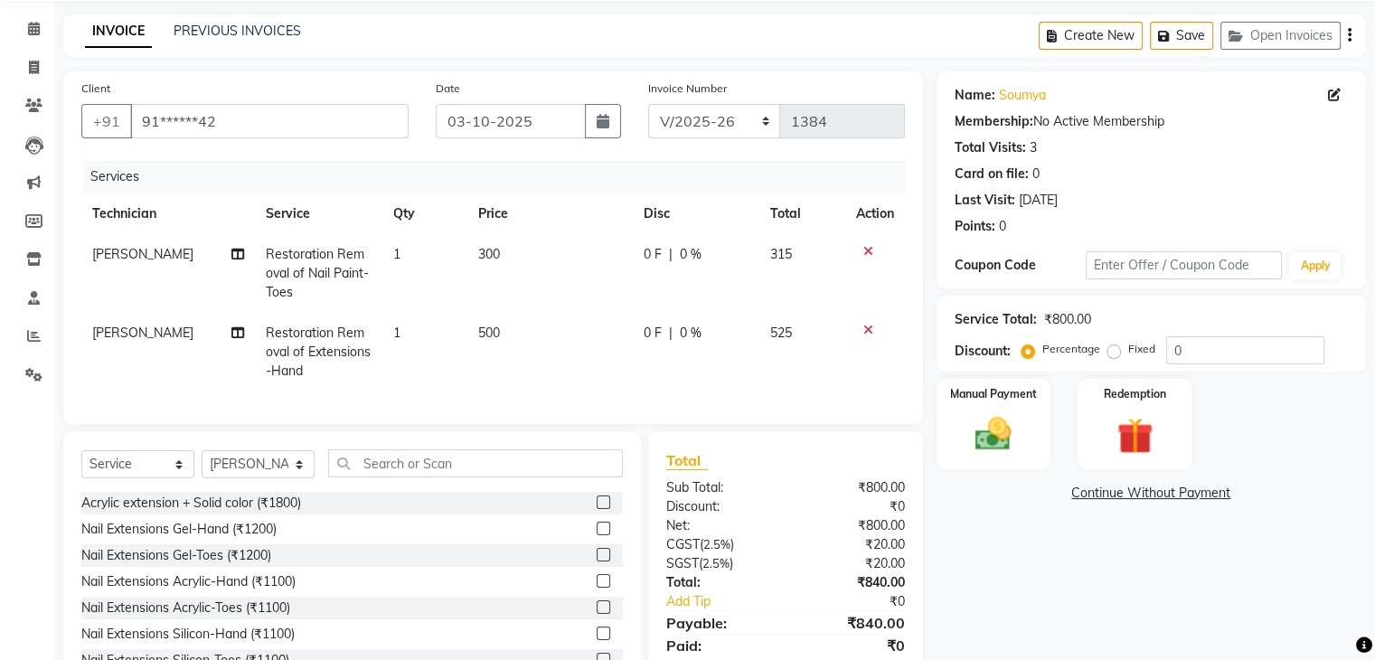
scroll to position [144, 0]
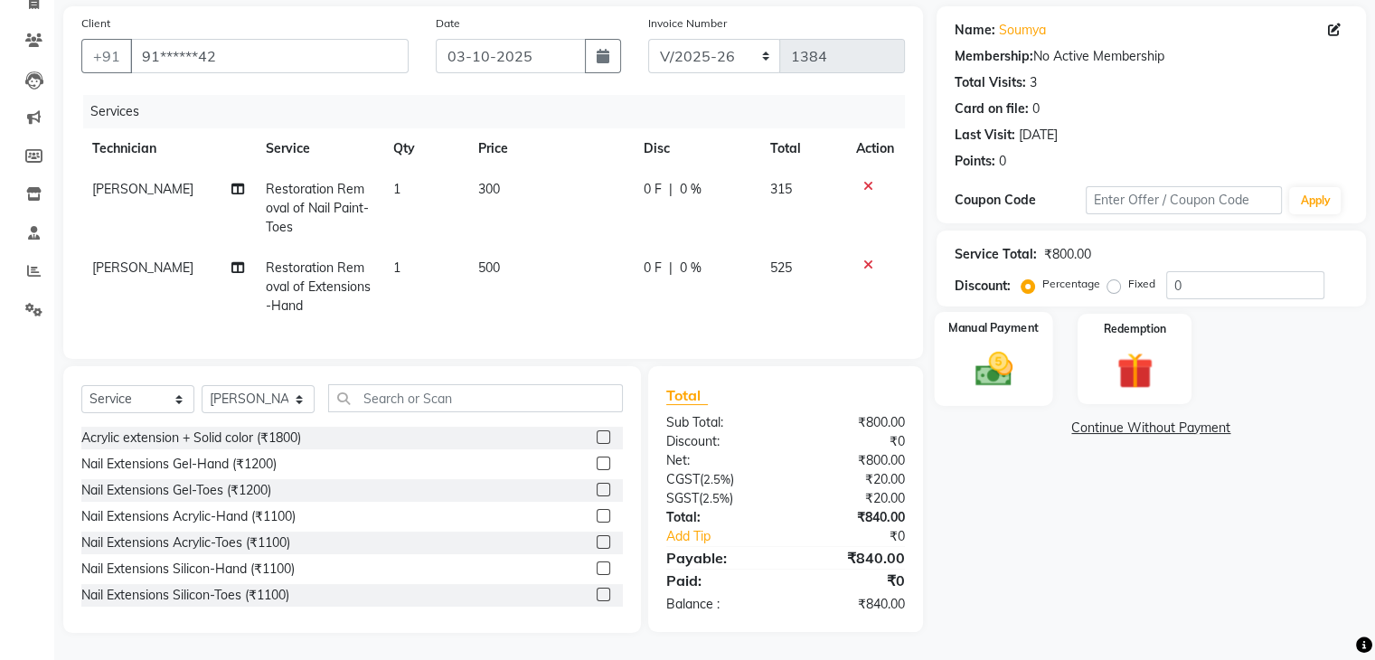
click at [999, 348] on img at bounding box center [993, 369] width 61 height 43
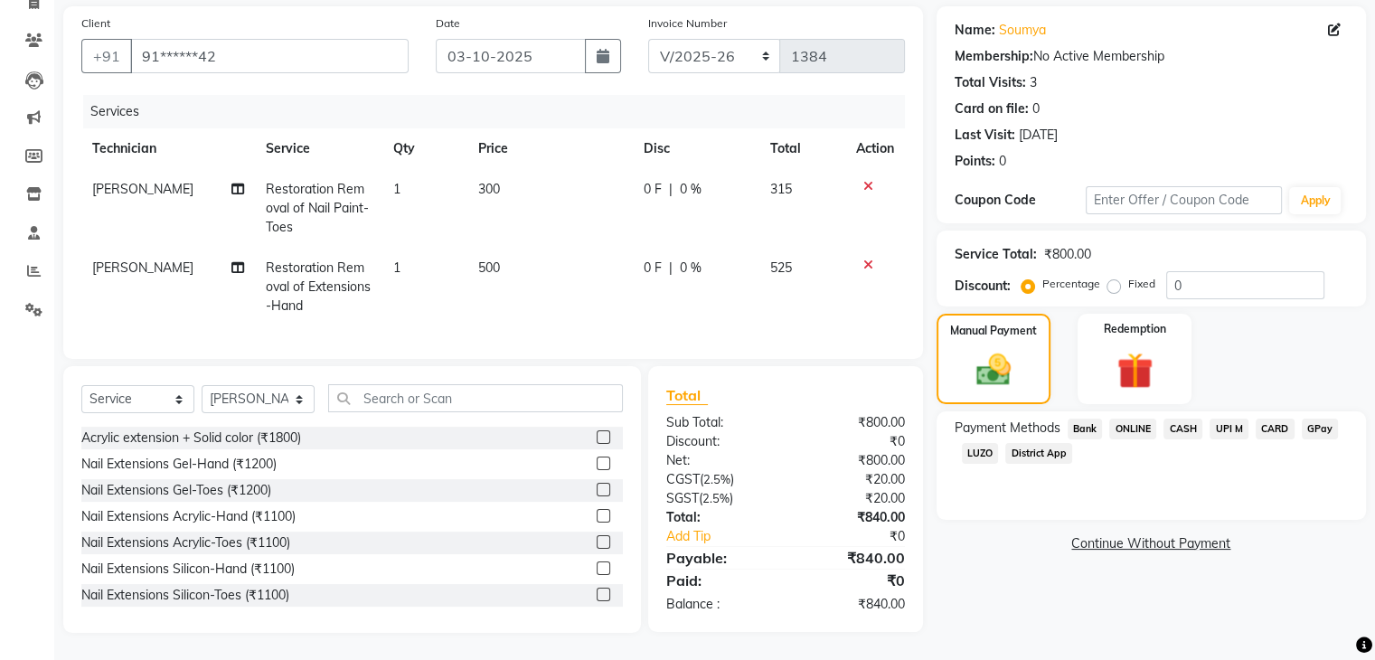
click at [1227, 419] on span "UPI M" at bounding box center [1229, 429] width 39 height 21
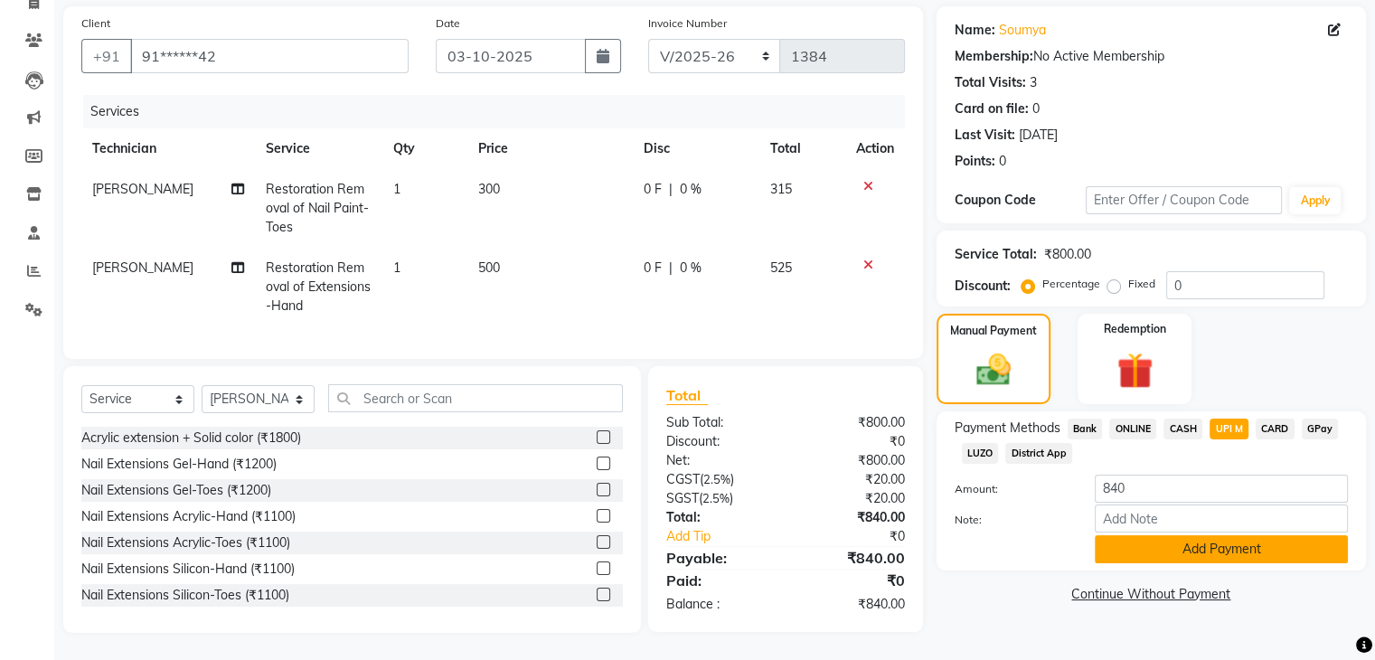
click at [1244, 535] on button "Add Payment" at bounding box center [1221, 549] width 253 height 28
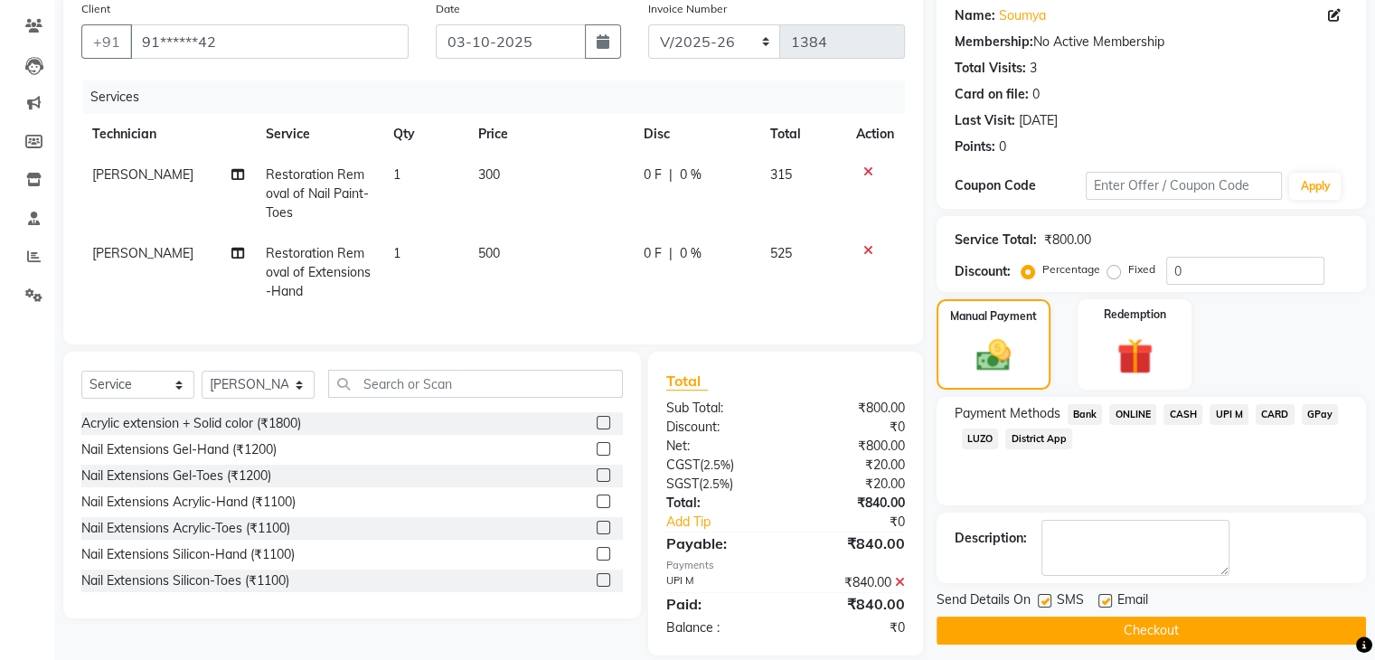
click at [1089, 622] on button "Checkout" at bounding box center [1151, 631] width 429 height 28
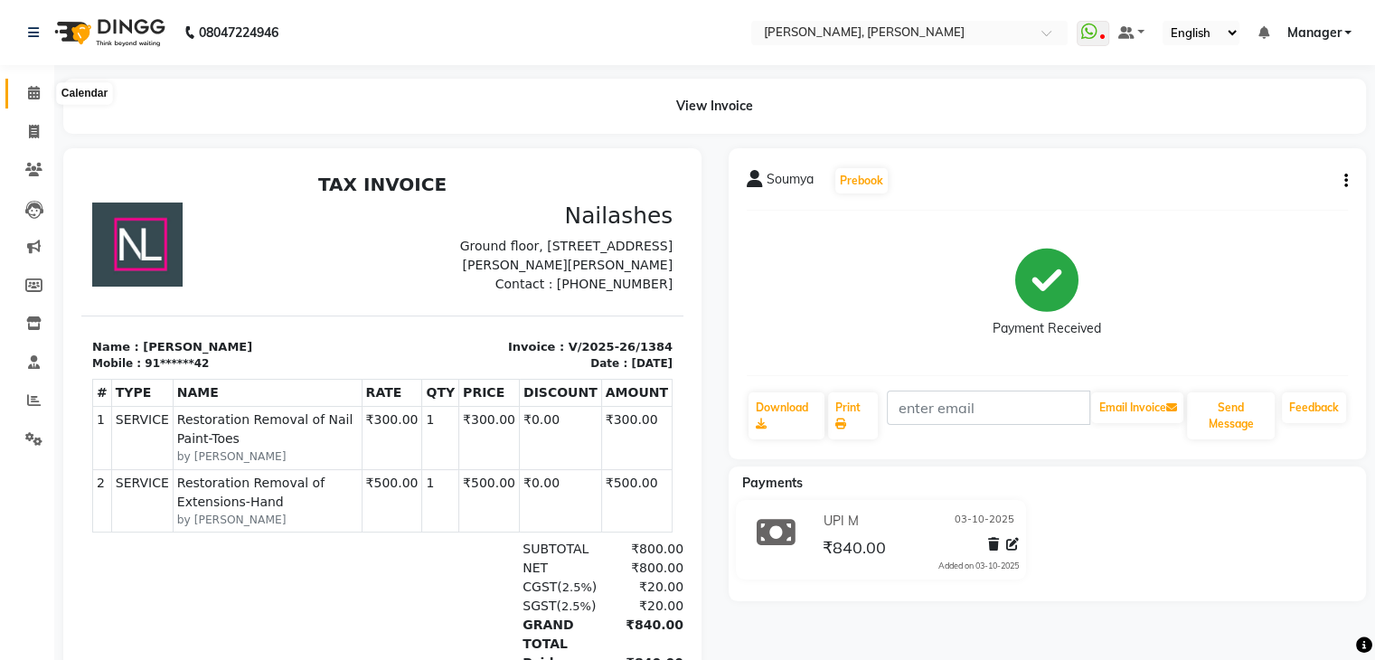
click at [30, 90] on icon at bounding box center [34, 93] width 12 height 14
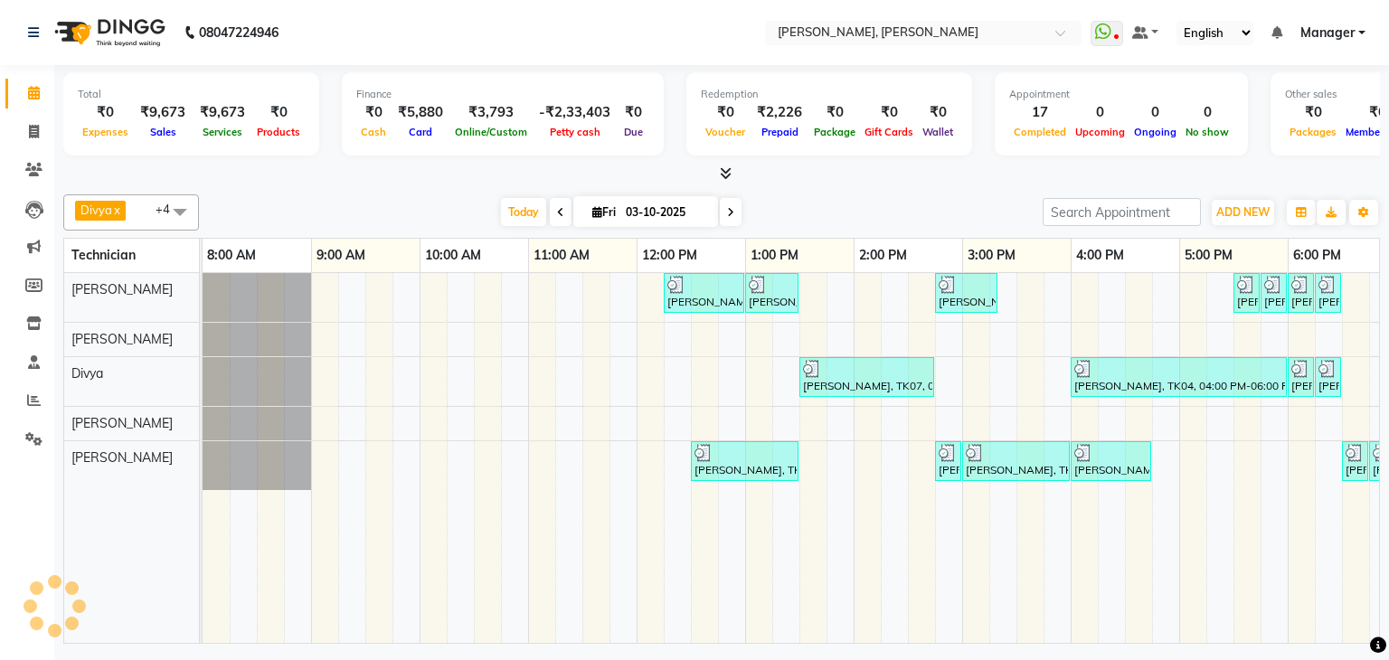
scroll to position [0, 233]
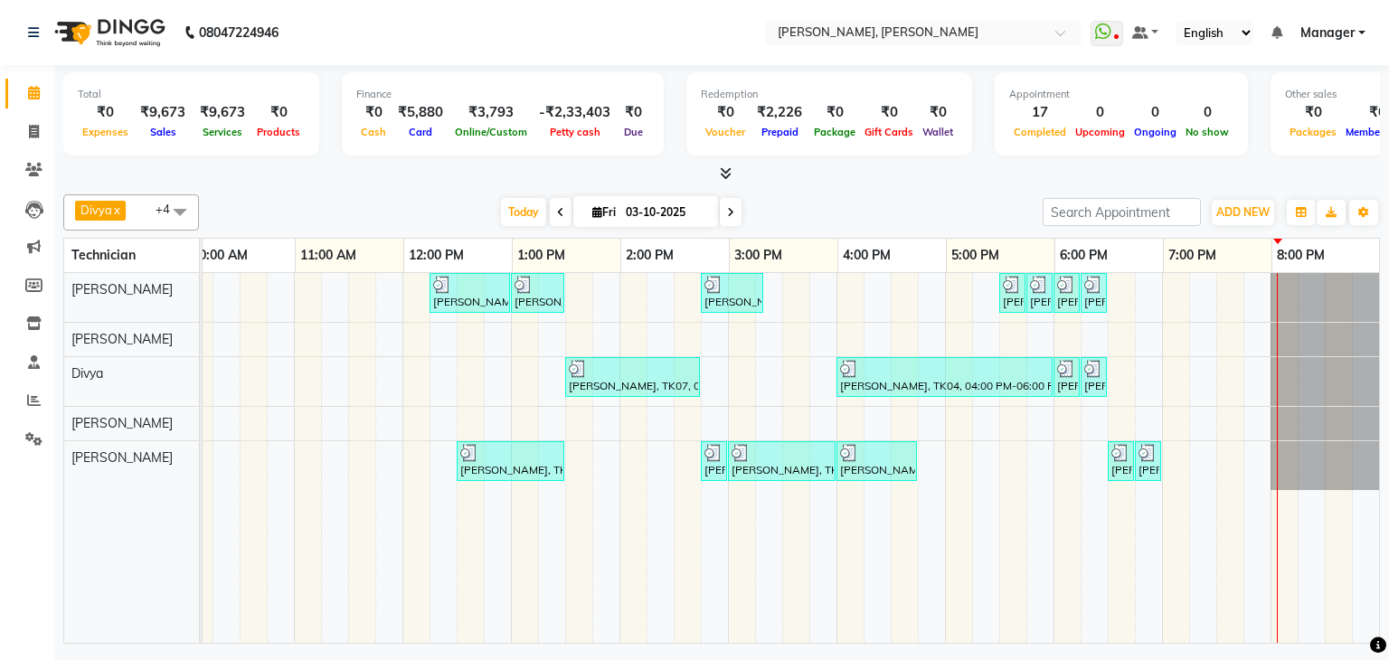
click at [730, 214] on icon at bounding box center [730, 212] width 7 height 11
type input "04-10-2025"
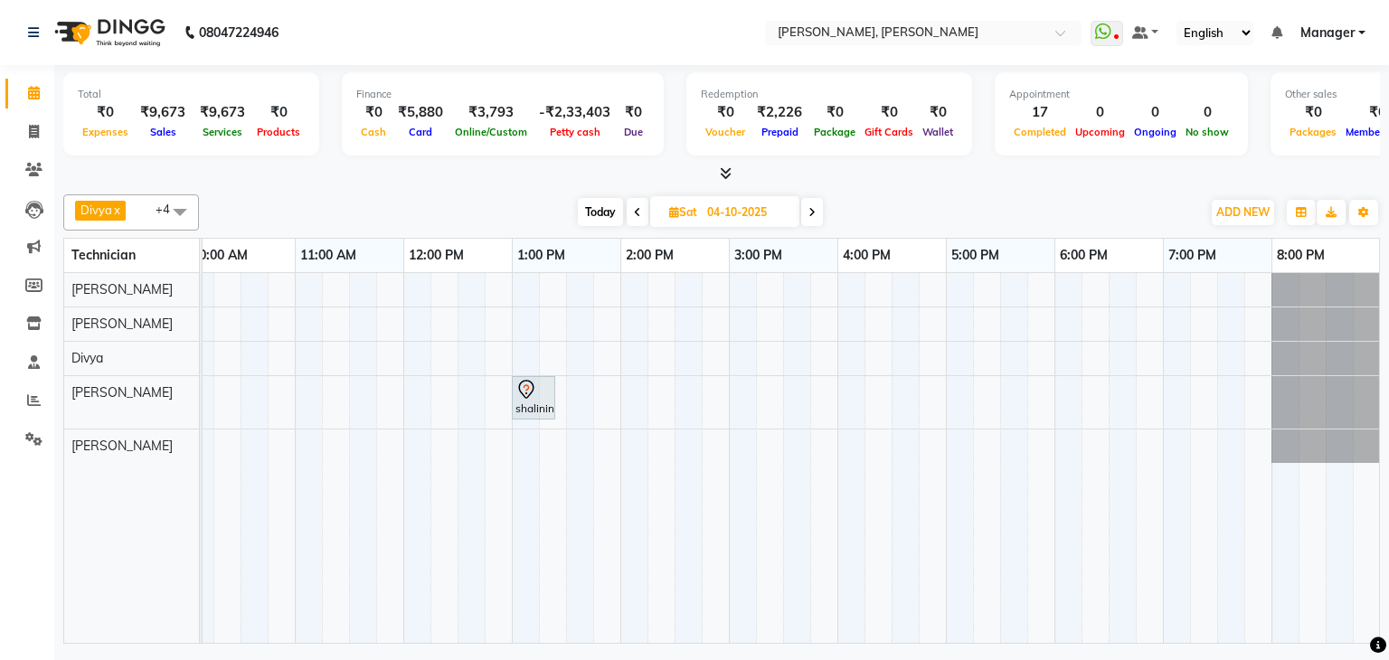
click at [962, 288] on div "shalininull, 01:00 PM-01:25 PM, Forehead Wax" at bounding box center [674, 458] width 1411 height 370
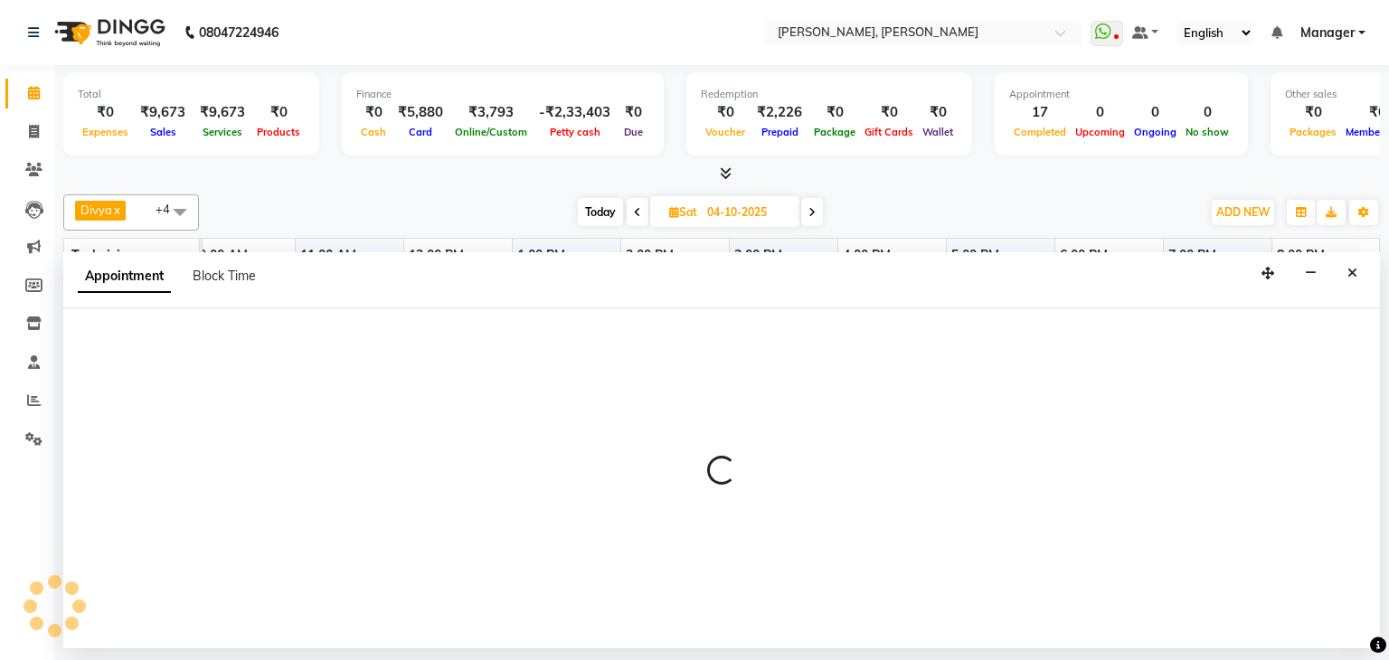
select select "54412"
select select "1020"
select select "tentative"
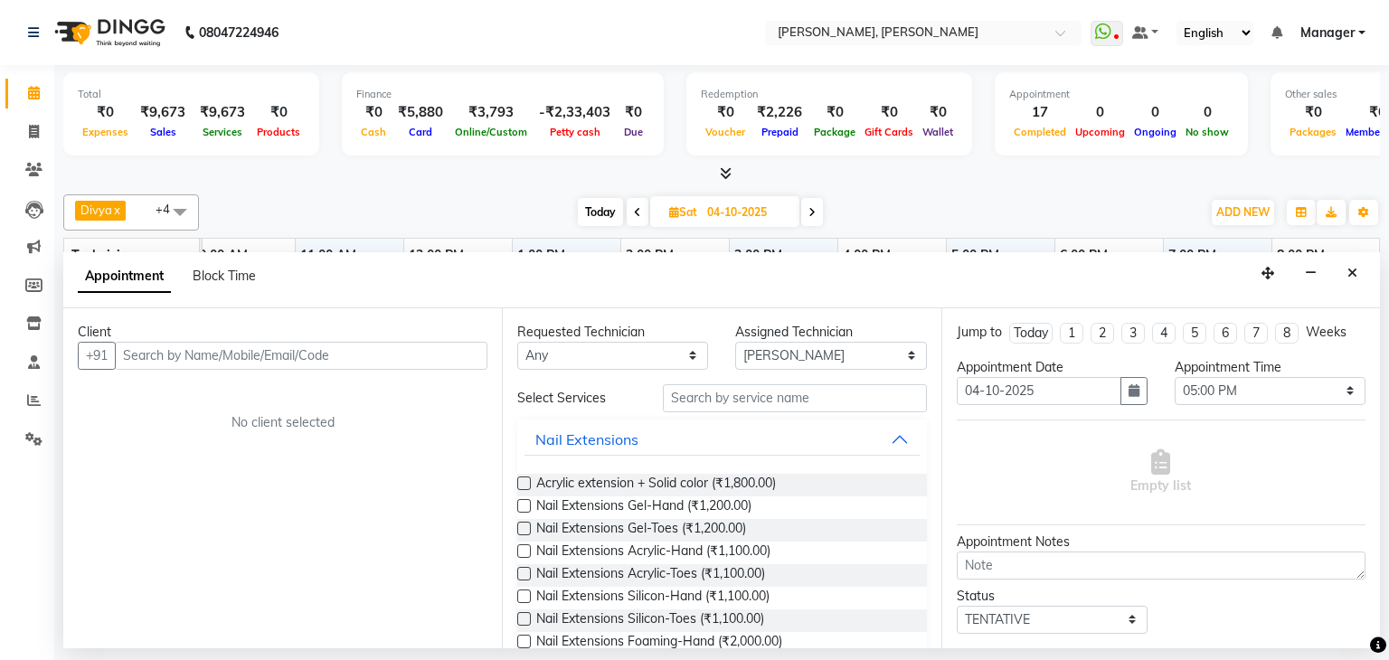
click at [351, 355] on input "text" at bounding box center [301, 356] width 373 height 28
click at [274, 360] on input "text" at bounding box center [301, 356] width 373 height 28
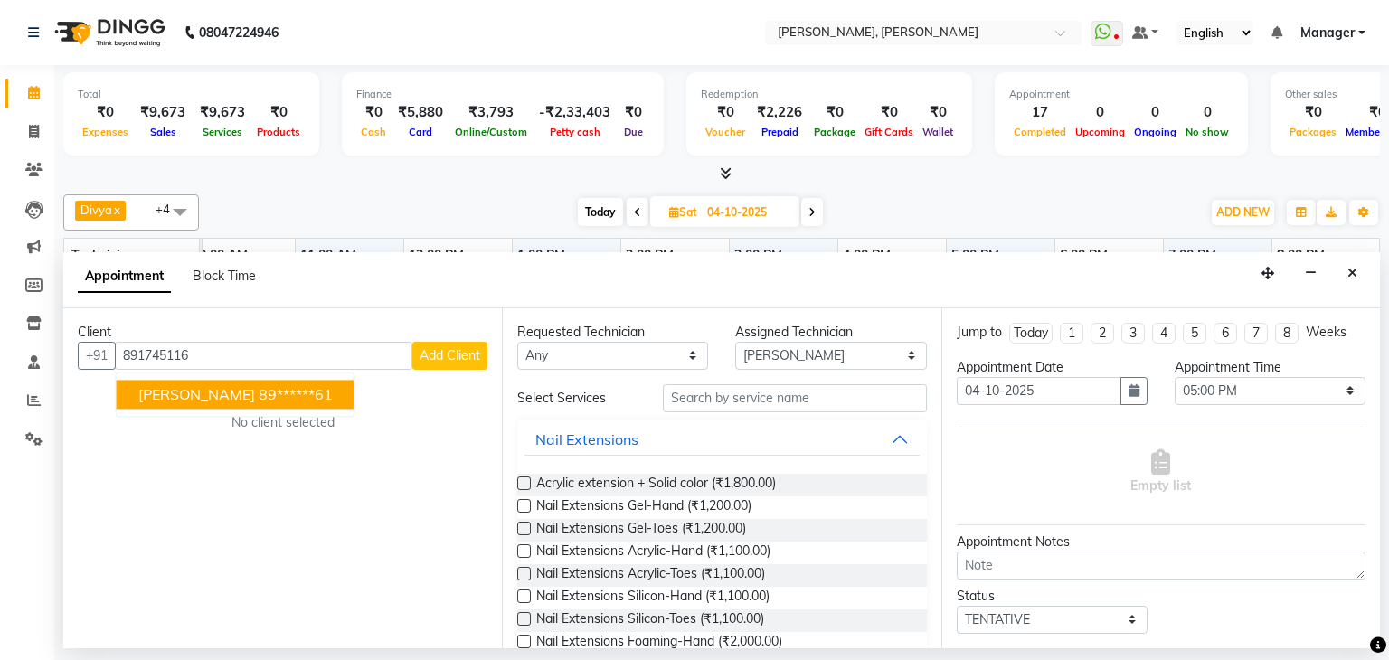
click at [220, 401] on button "[PERSON_NAME] 89******61" at bounding box center [236, 394] width 238 height 29
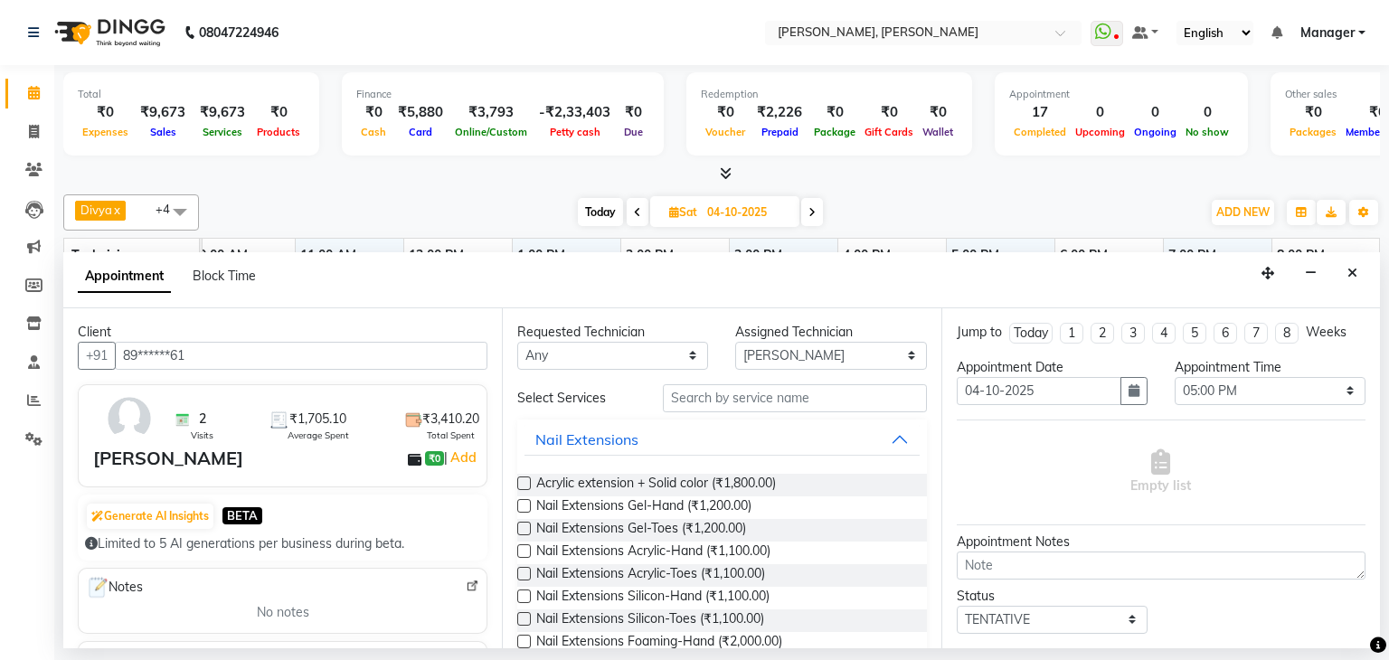
type input "89******61"
click at [749, 390] on input "text" at bounding box center [795, 398] width 264 height 28
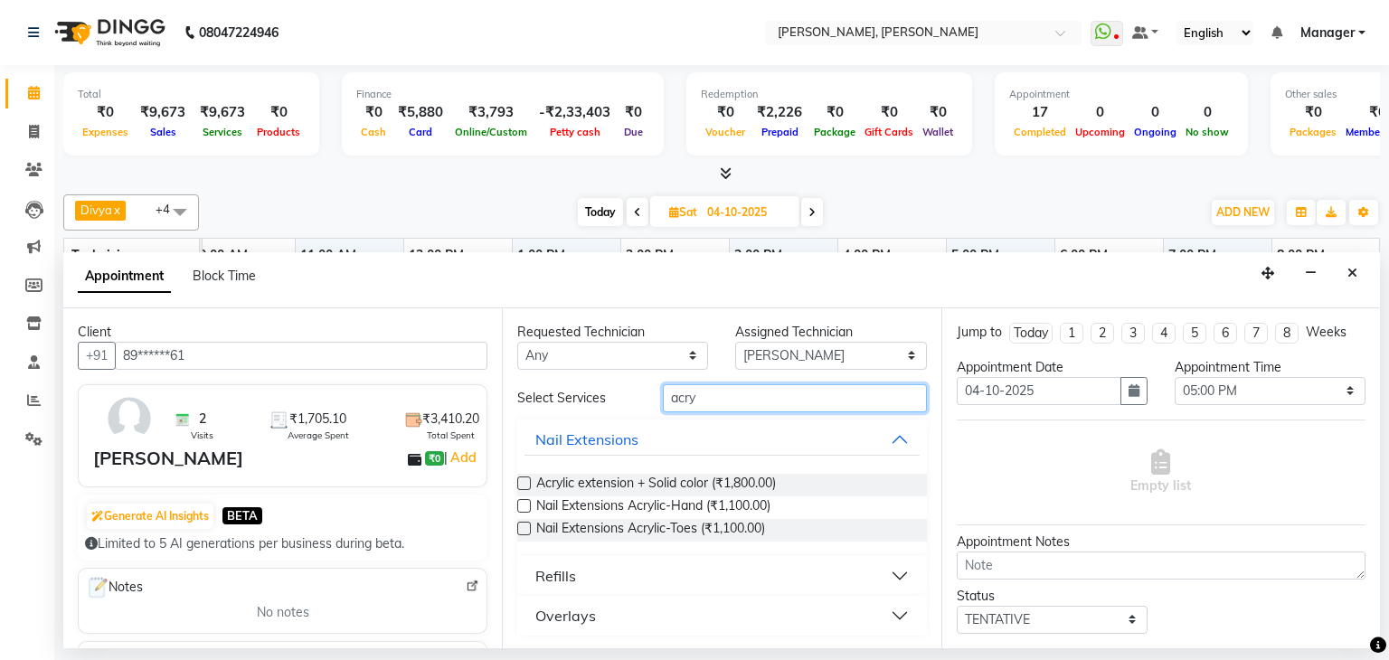
click at [694, 405] on input "acry" at bounding box center [795, 398] width 264 height 28
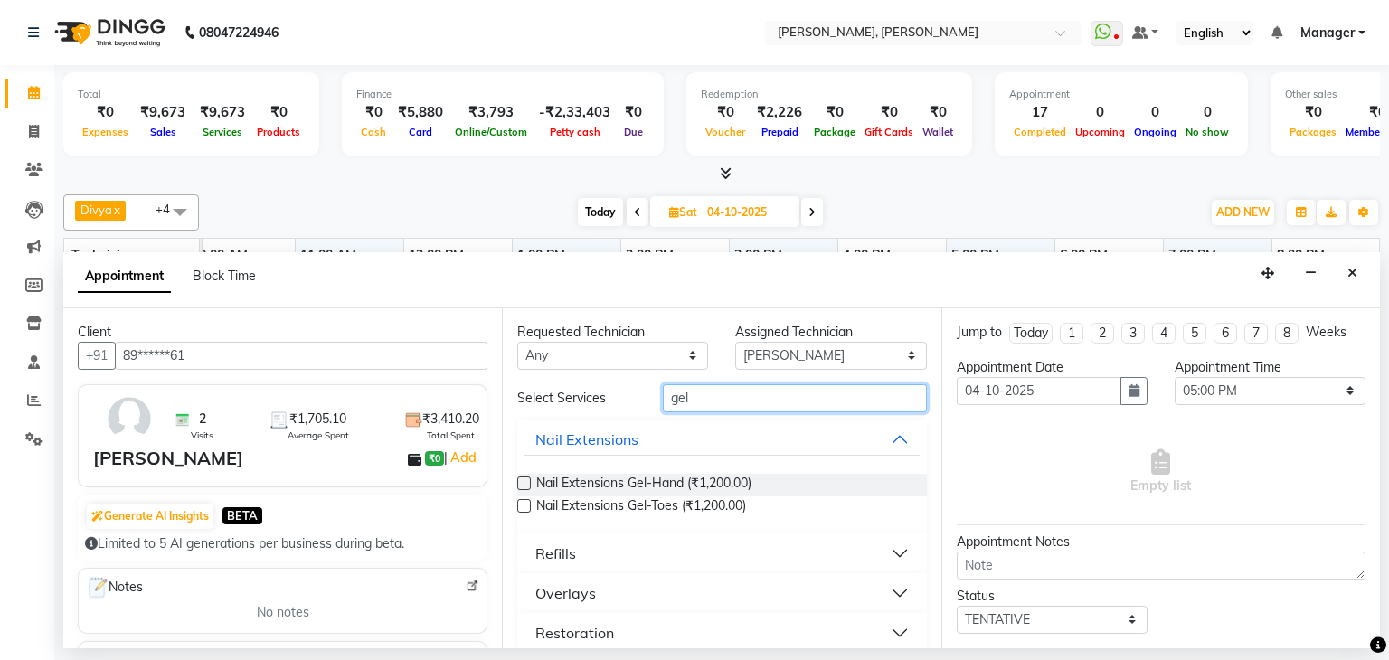
type input "gel"
click at [528, 482] on label at bounding box center [524, 484] width 14 height 14
click at [528, 482] on input "checkbox" at bounding box center [523, 485] width 12 height 12
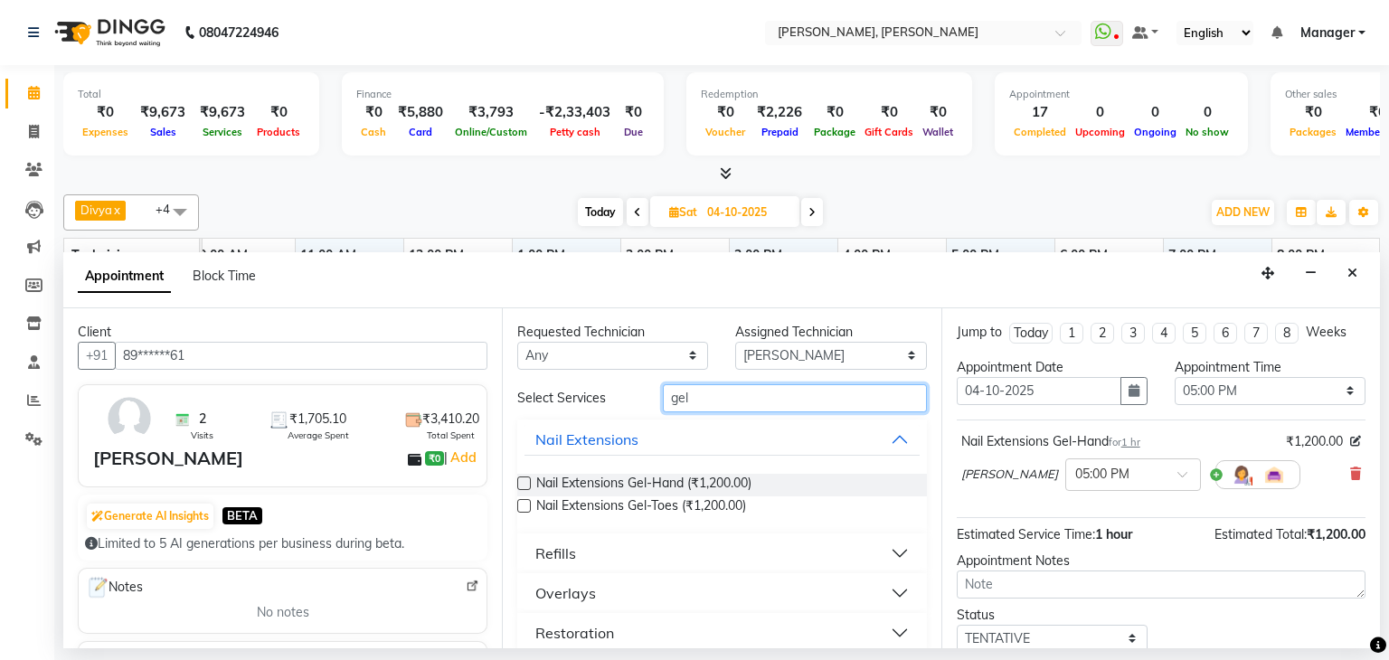
checkbox input "false"
click at [749, 406] on input "gel" at bounding box center [795, 398] width 264 height 28
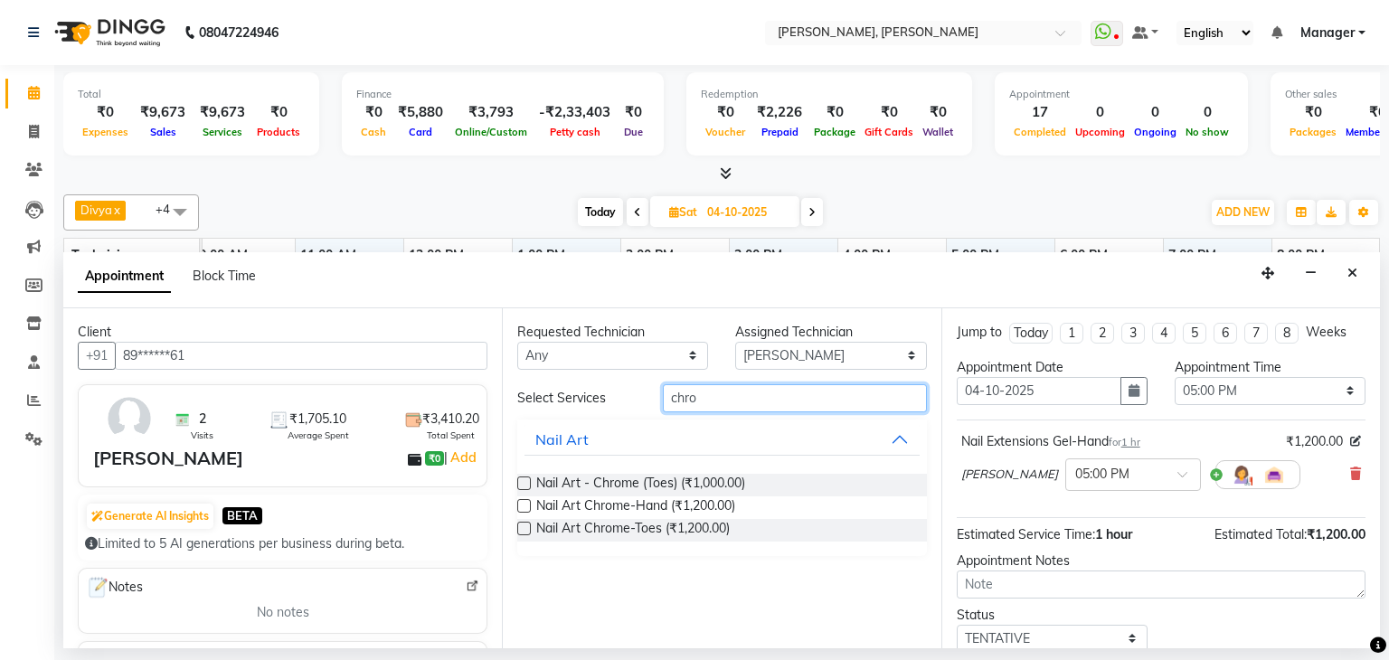
type input "chro"
click at [520, 503] on label at bounding box center [524, 506] width 14 height 14
click at [520, 503] on input "checkbox" at bounding box center [523, 508] width 12 height 12
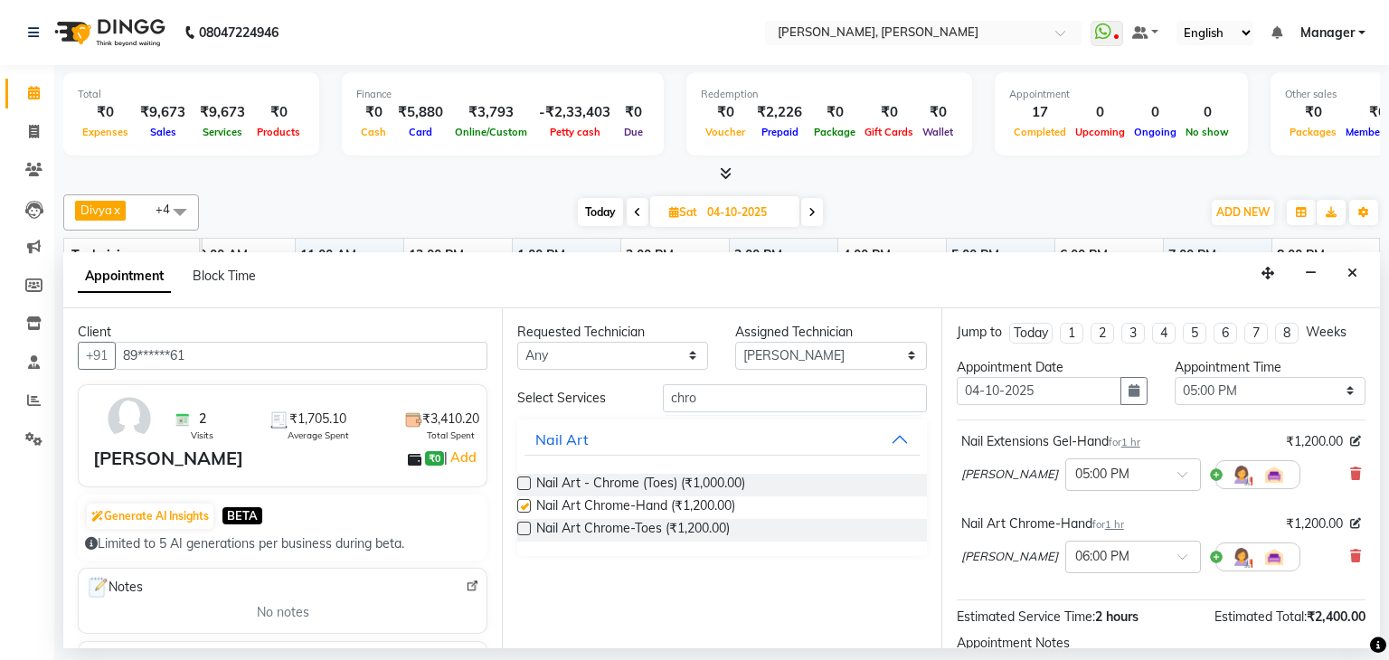
checkbox input "false"
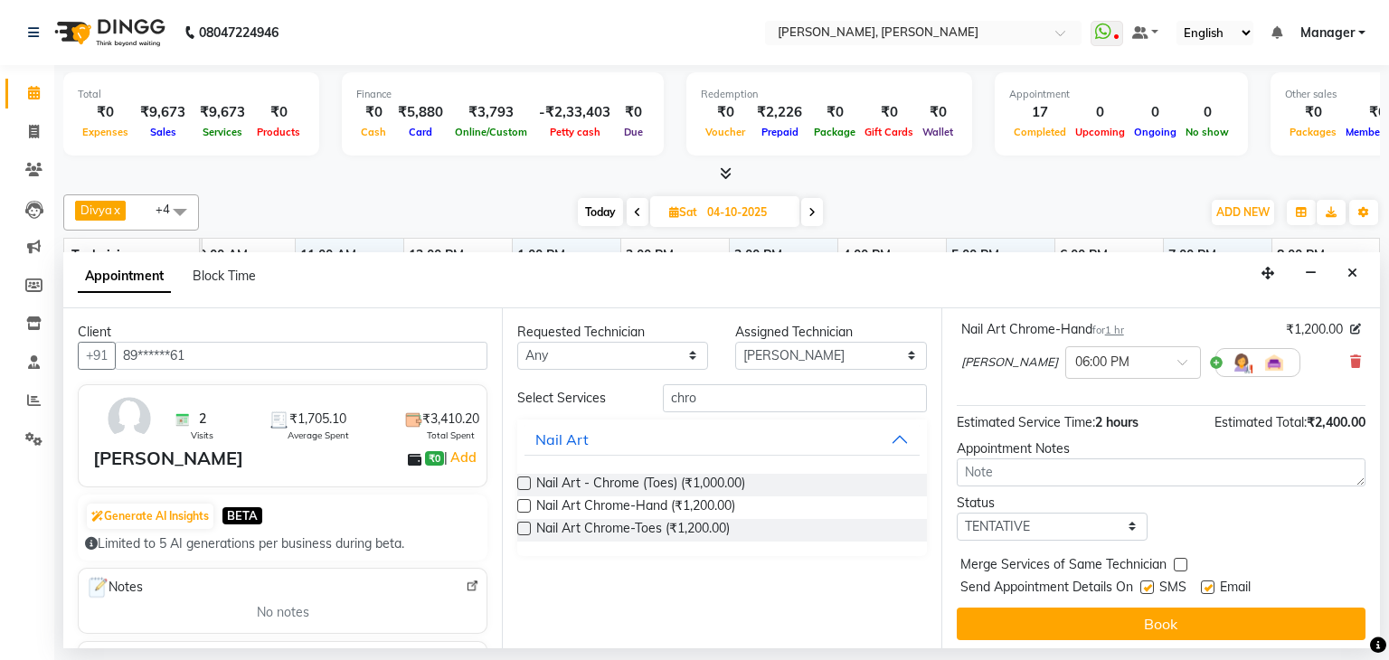
scroll to position [199, 0]
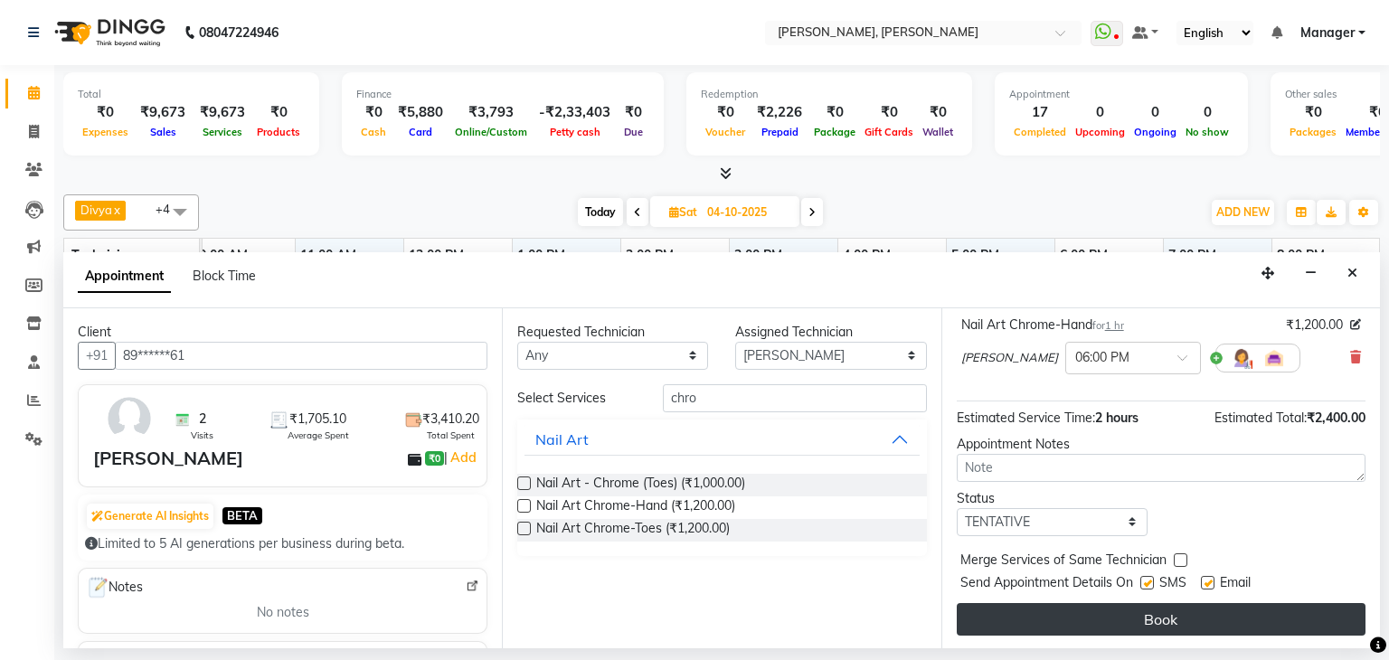
click at [1165, 616] on button "Book" at bounding box center [1161, 619] width 409 height 33
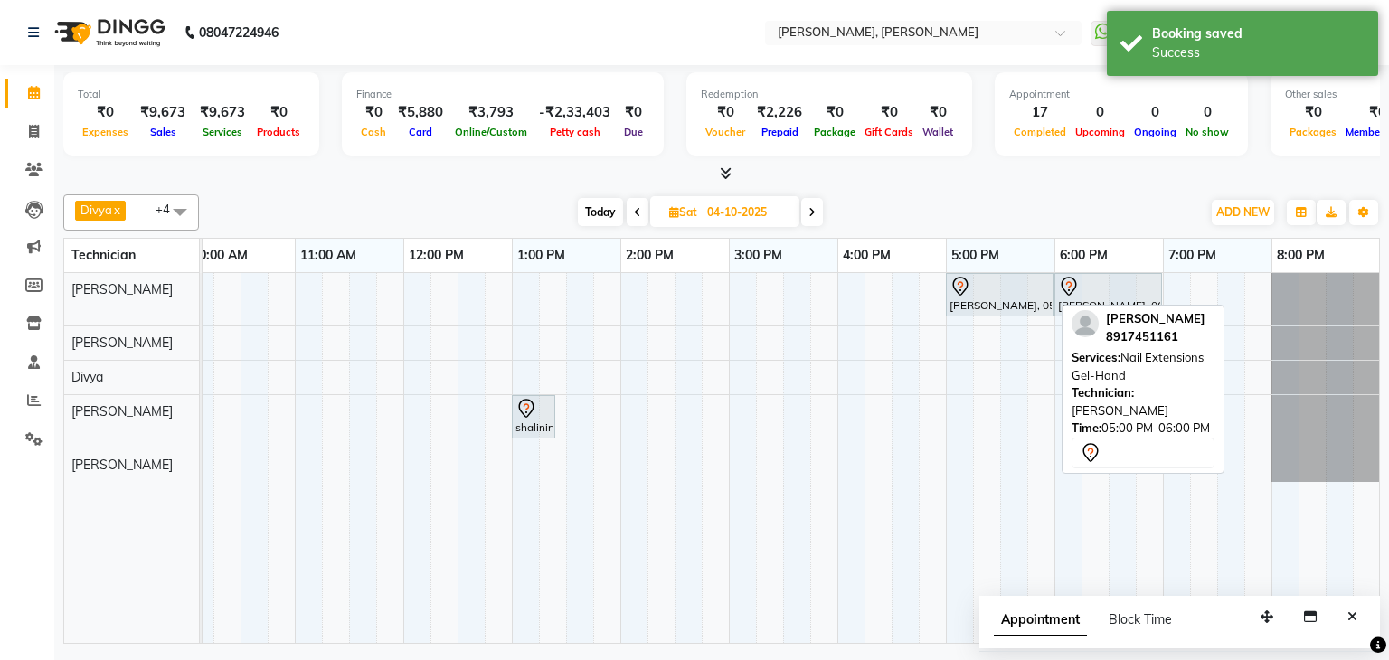
click at [982, 297] on div "[PERSON_NAME], 05:00 PM-06:00 PM, Nail Extensions Gel-Hand" at bounding box center [1000, 295] width 104 height 38
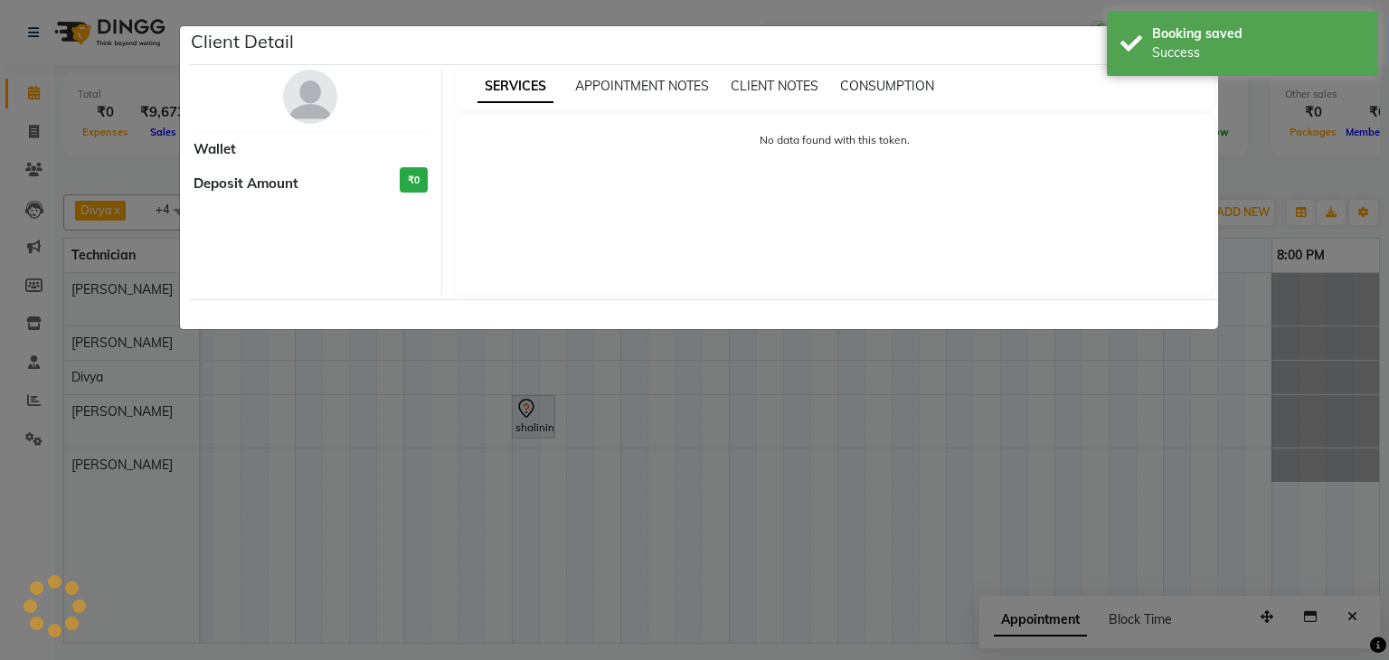
select select "7"
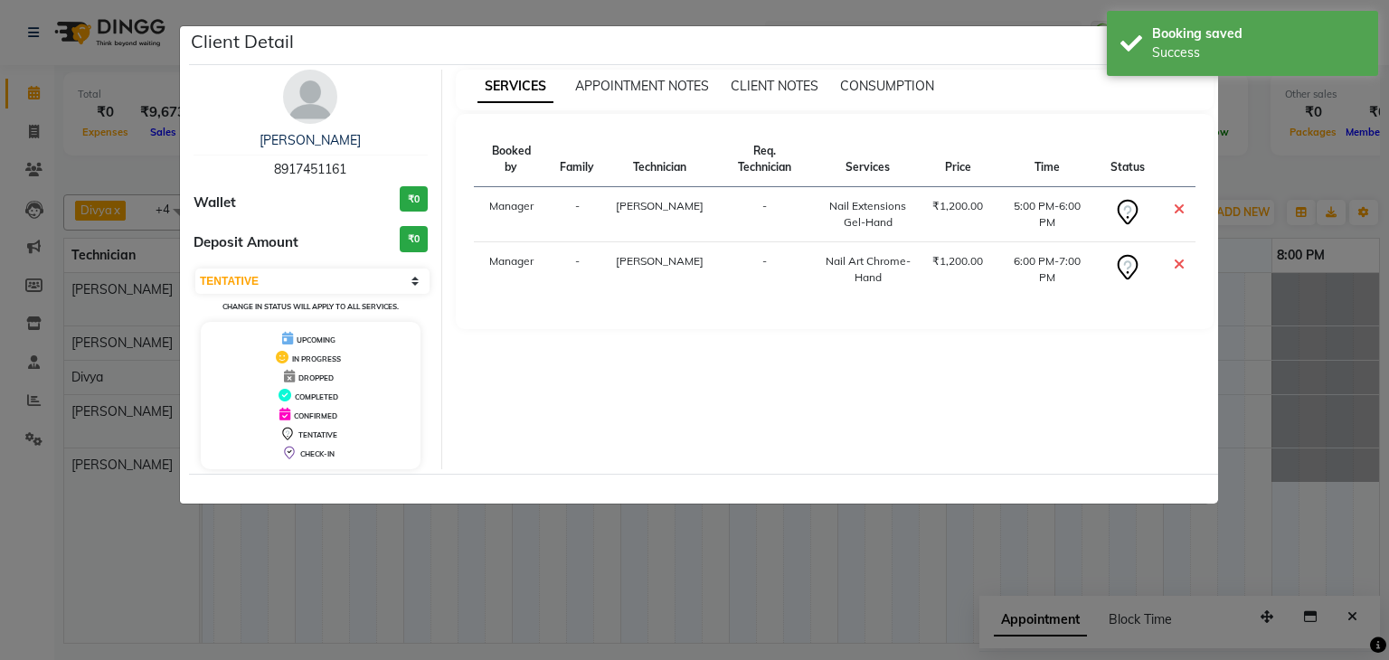
click at [1306, 334] on ngb-modal-window "Client Detail [PERSON_NAME] 8917451161 Wallet ₹0 Deposit Amount ₹0 Select CONFI…" at bounding box center [694, 330] width 1389 height 660
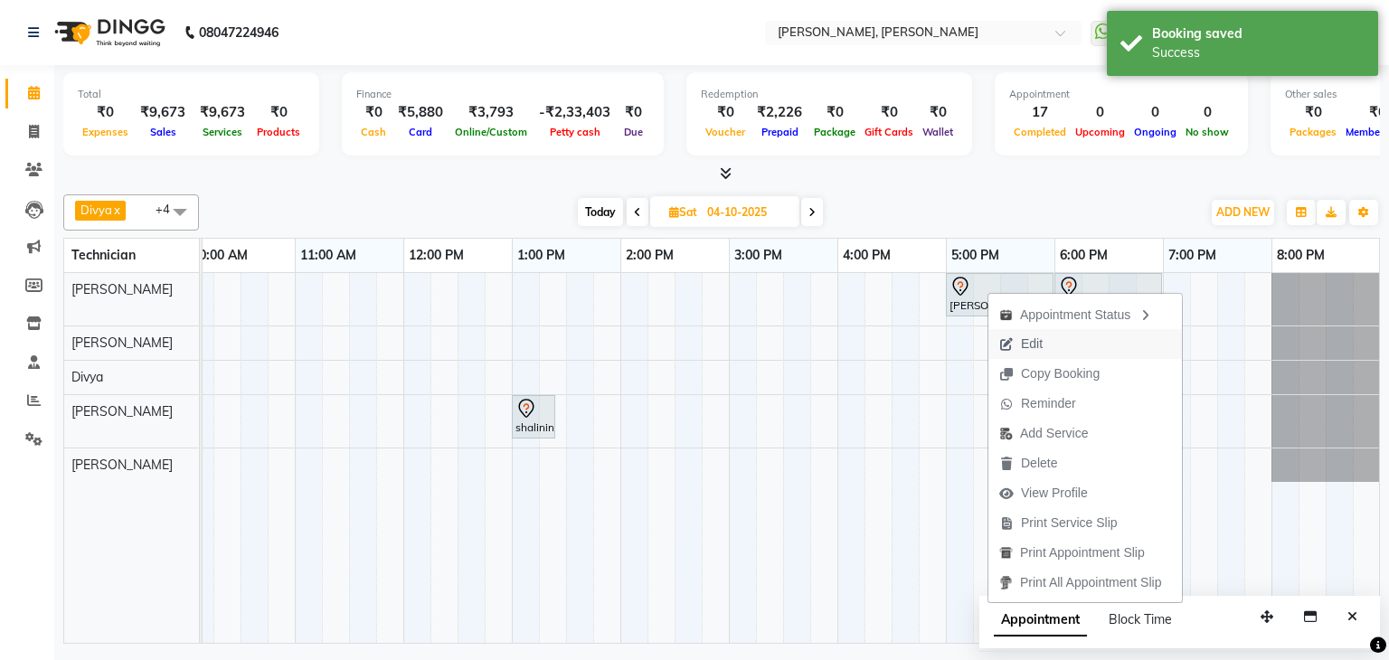
click at [1033, 343] on span "Edit" at bounding box center [1032, 344] width 22 height 19
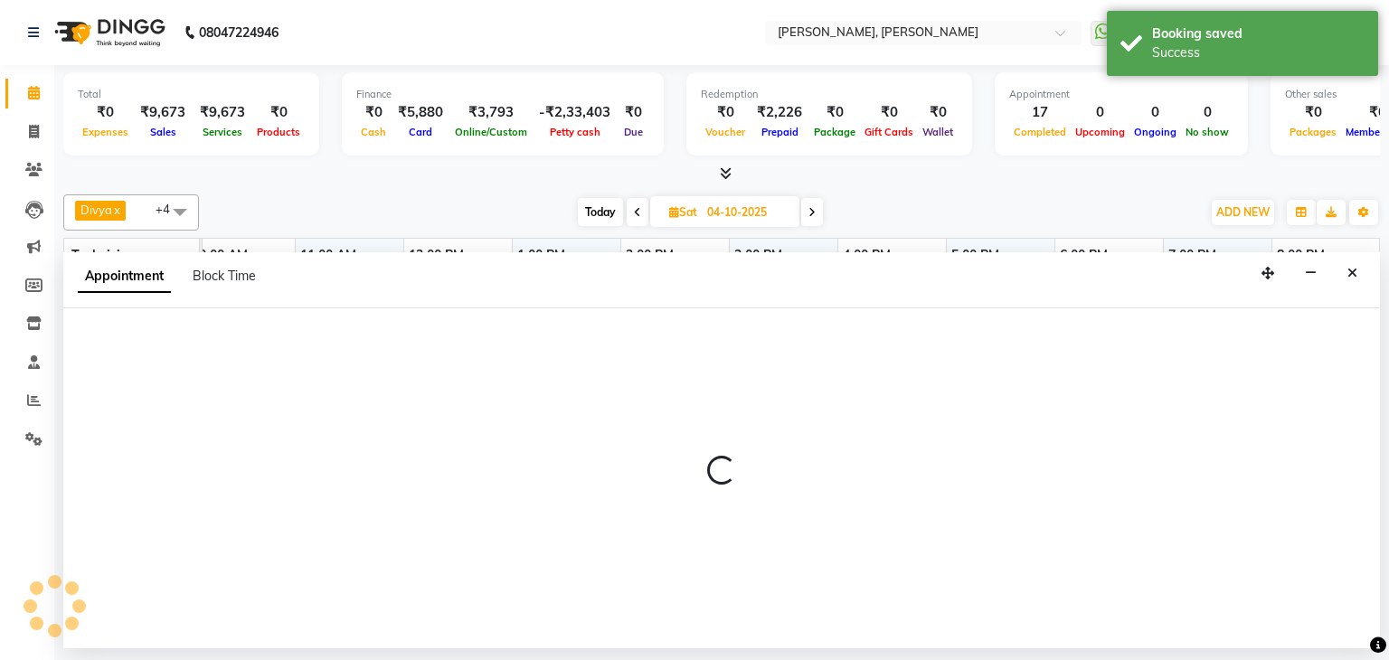
select select "tentative"
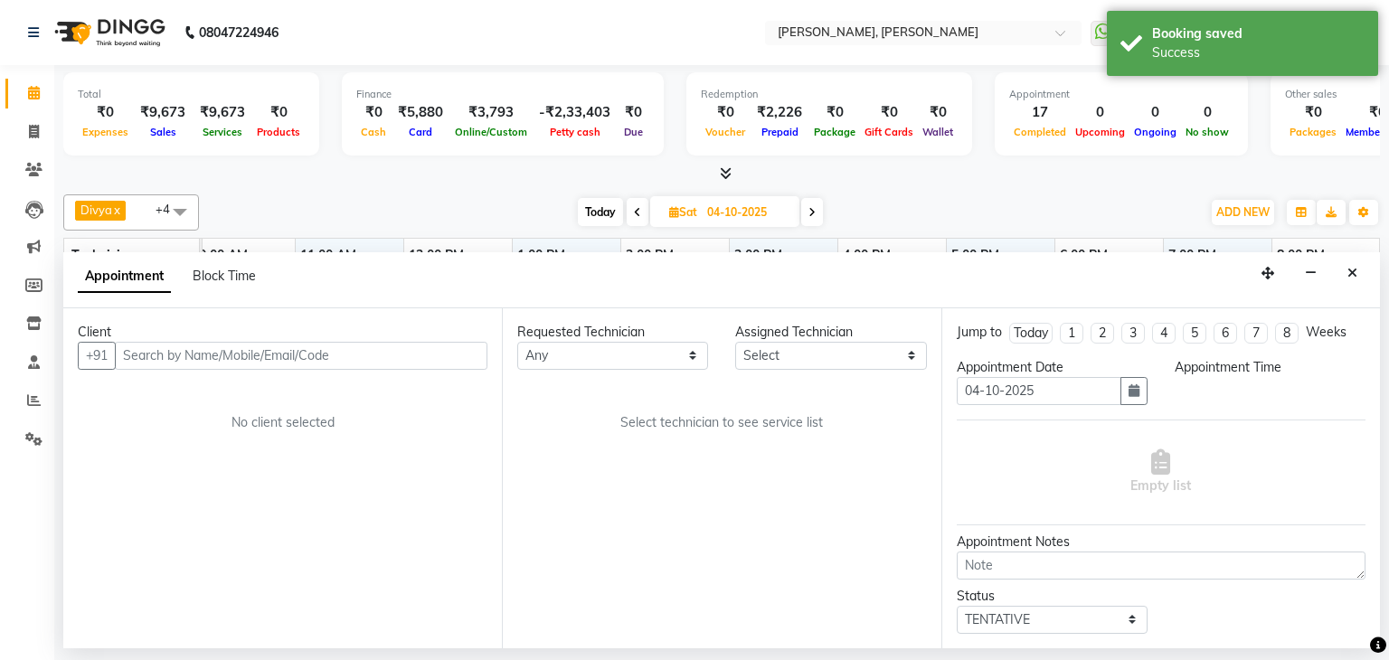
select select "54412"
select select "1020"
select select "3204"
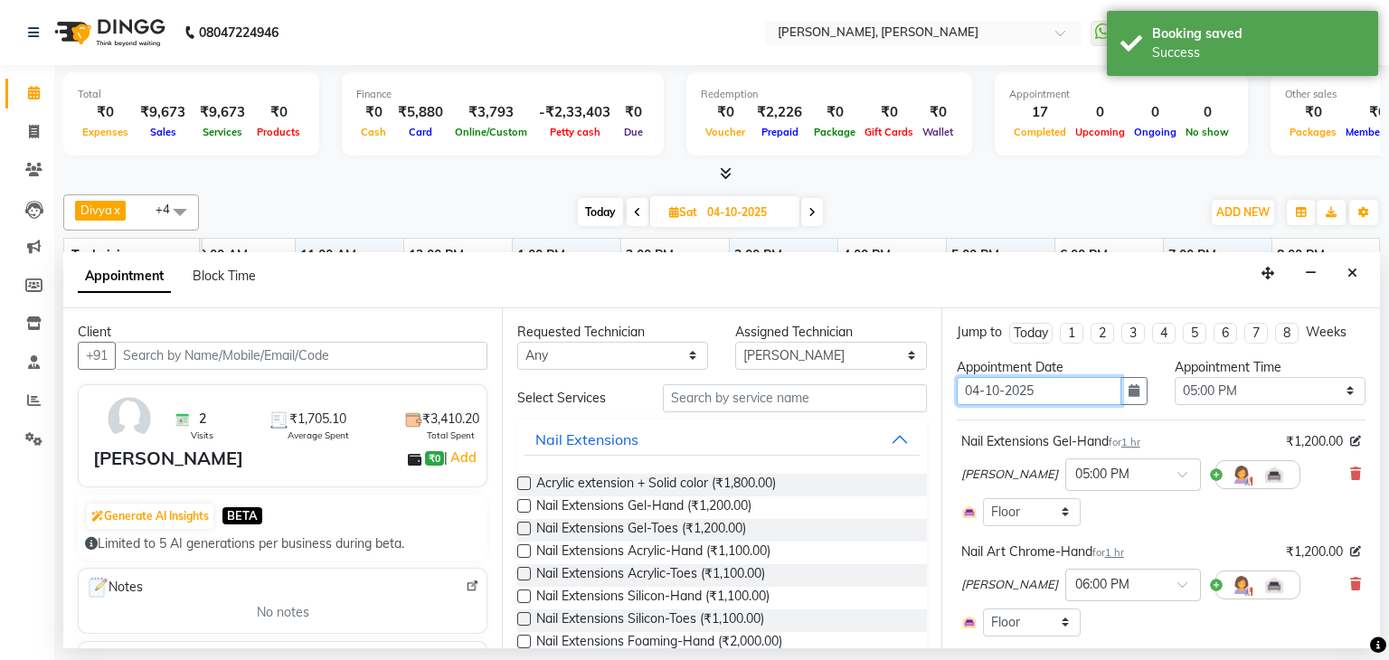
click at [1053, 386] on input "04-10-2025" at bounding box center [1039, 391] width 165 height 28
click at [1128, 391] on icon "button" at bounding box center [1133, 390] width 11 height 13
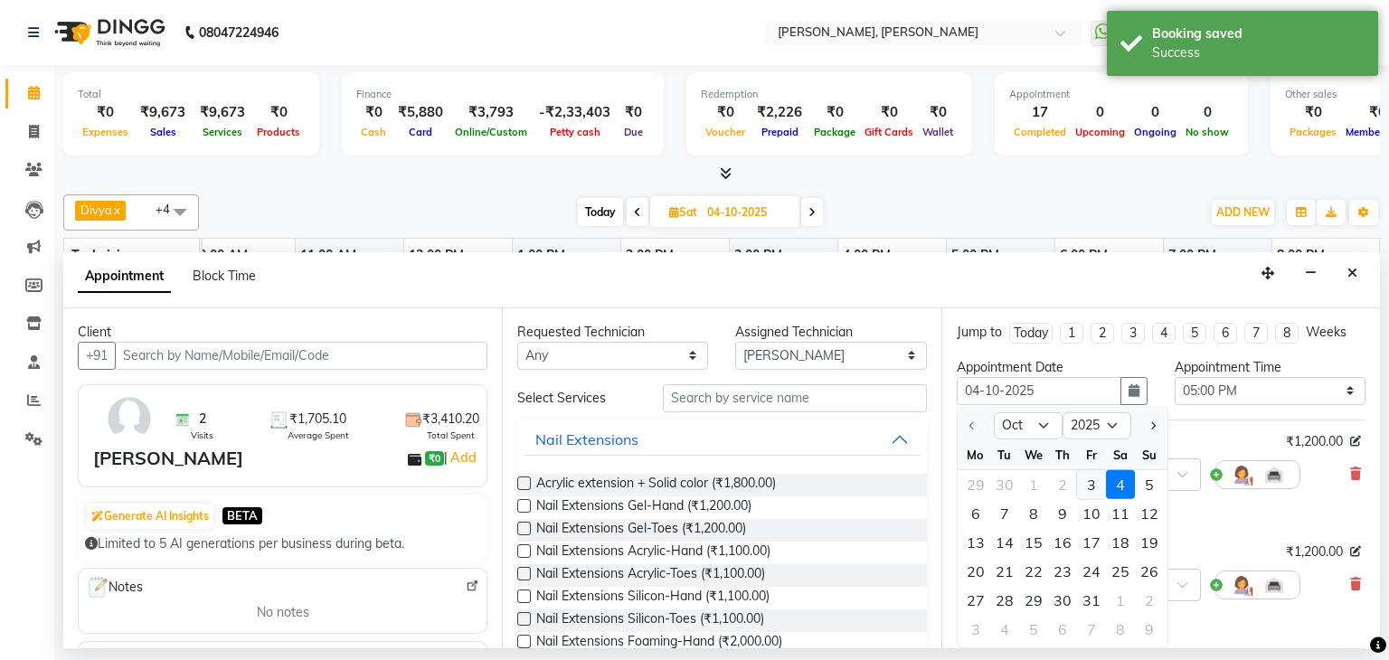
click at [1089, 488] on div "3" at bounding box center [1091, 484] width 29 height 29
type input "03-10-2025"
select select "1020"
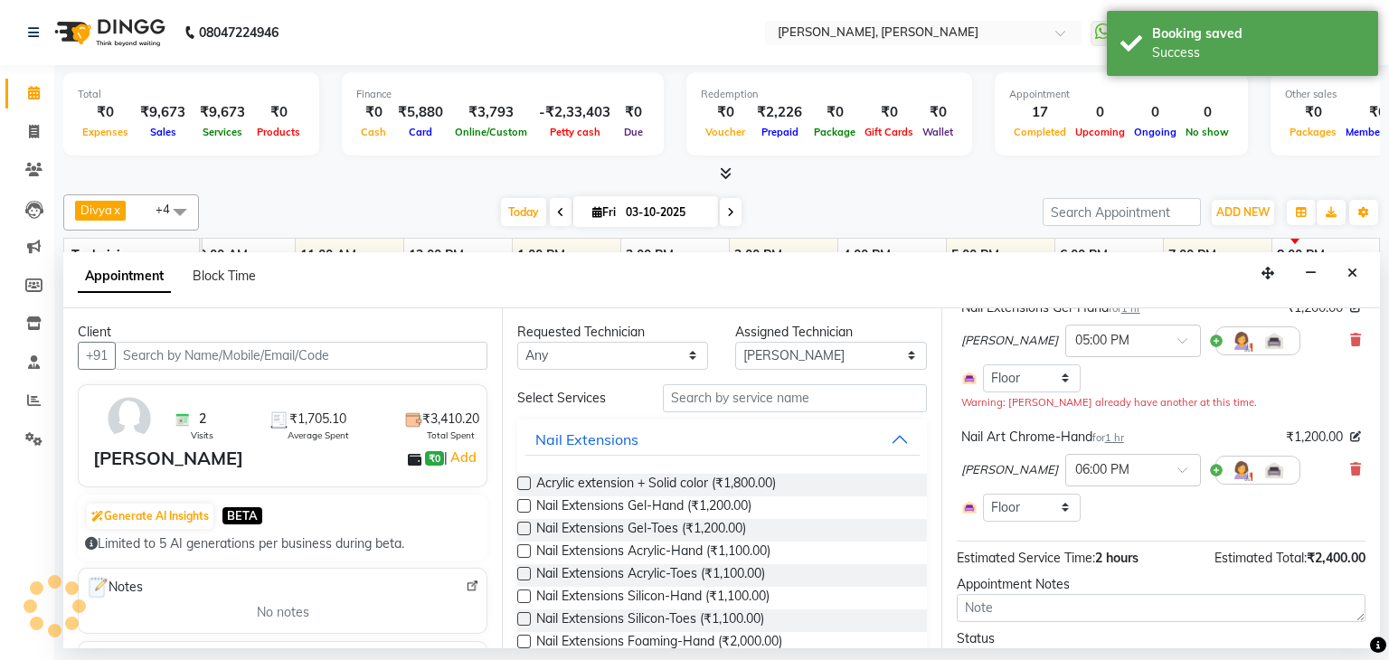
scroll to position [222, 0]
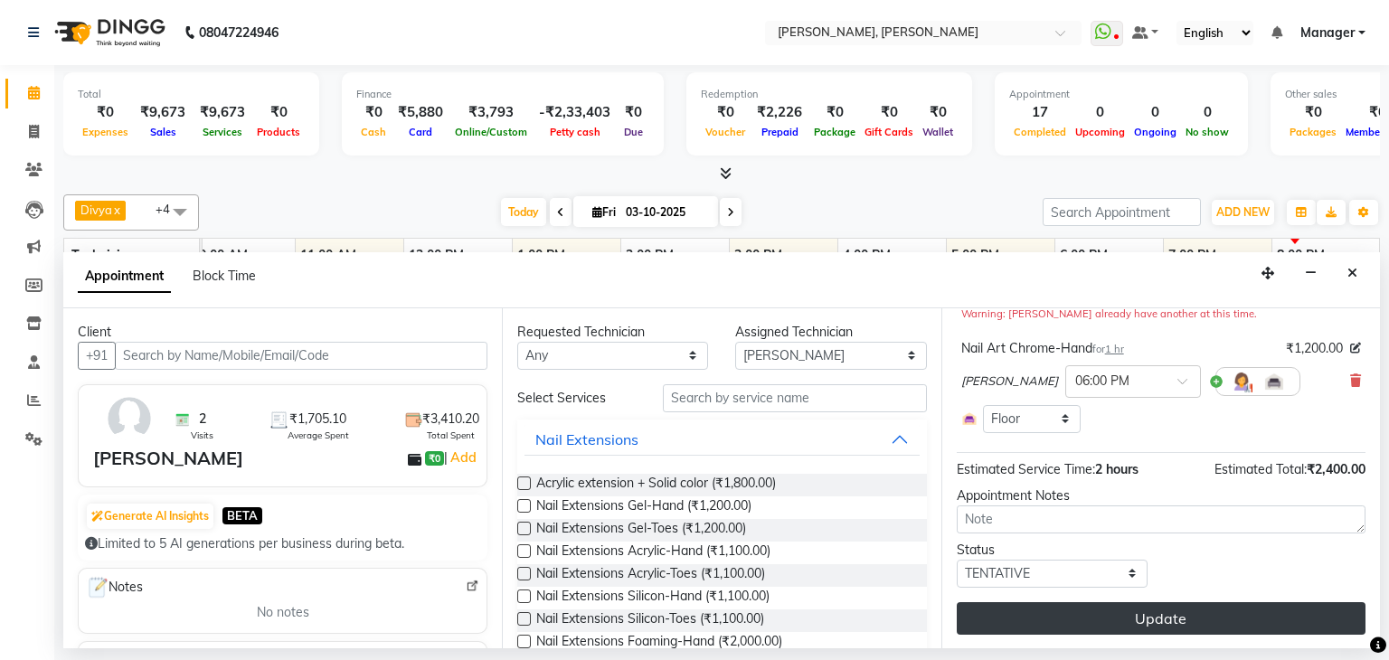
click at [1168, 618] on button "Update" at bounding box center [1161, 618] width 409 height 33
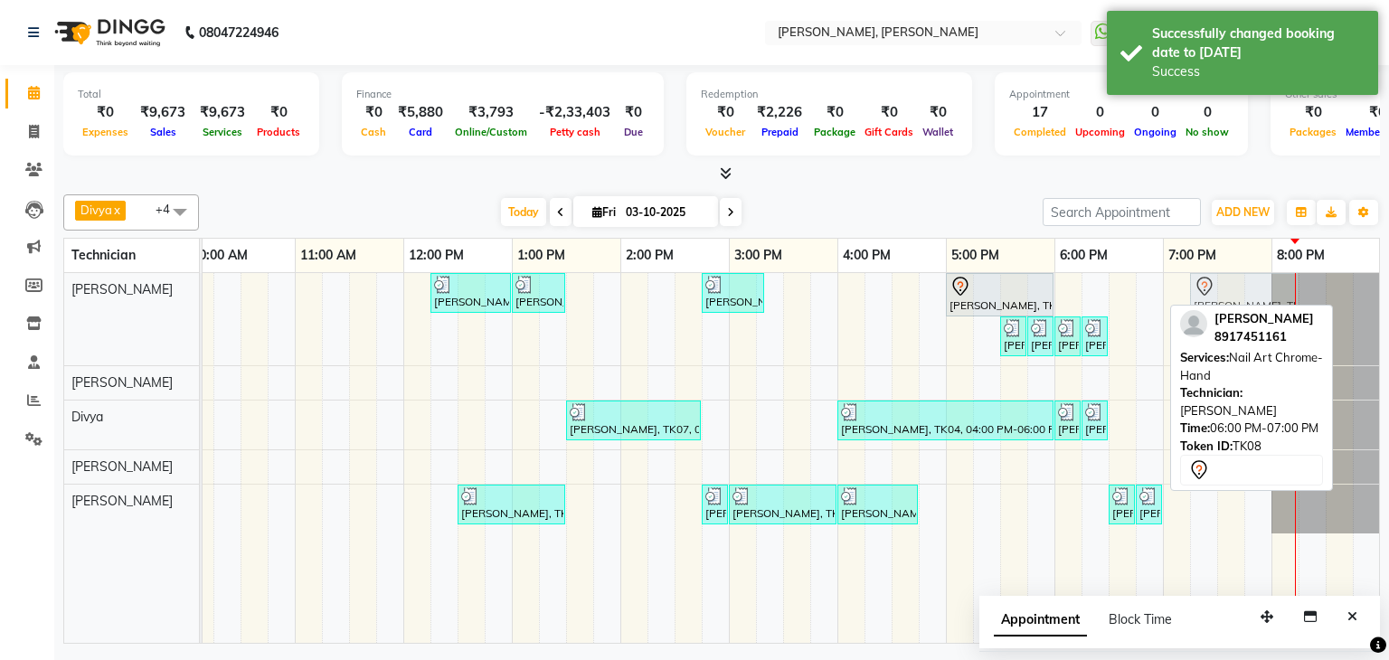
drag, startPoint x: 1125, startPoint y: 290, endPoint x: 1259, endPoint y: 290, distance: 133.8
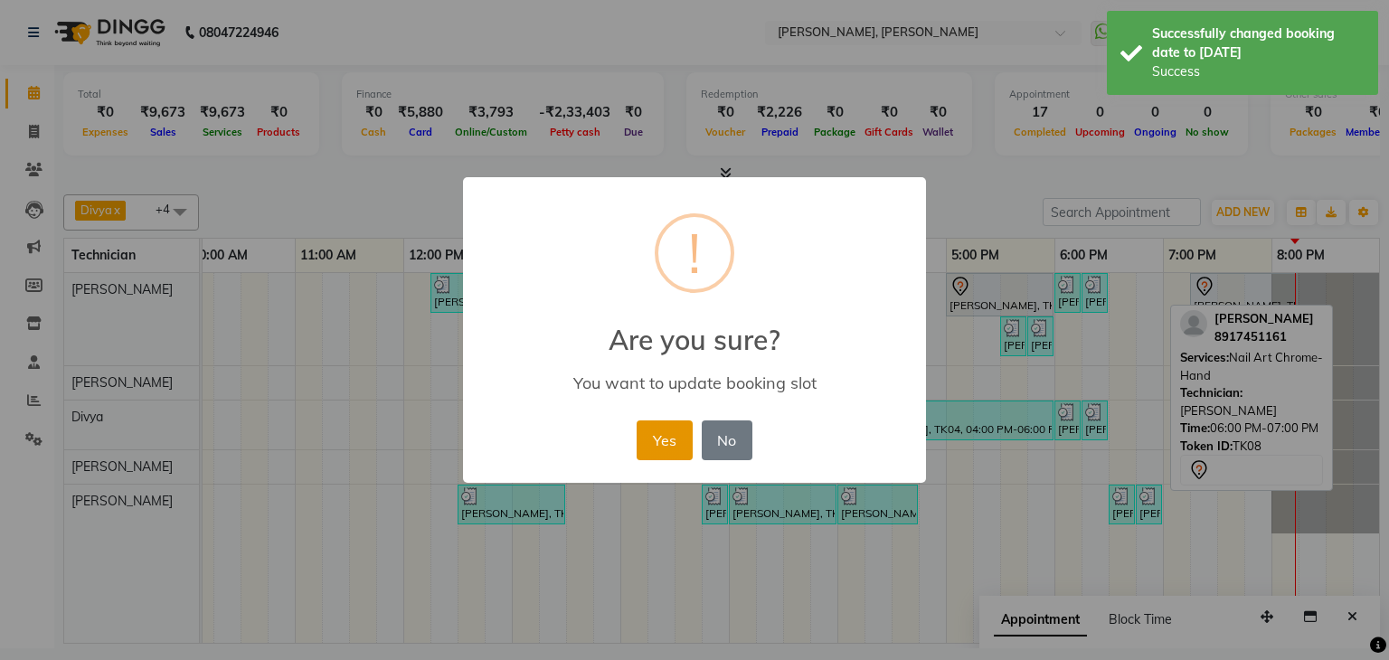
click at [641, 445] on button "Yes" at bounding box center [664, 440] width 55 height 40
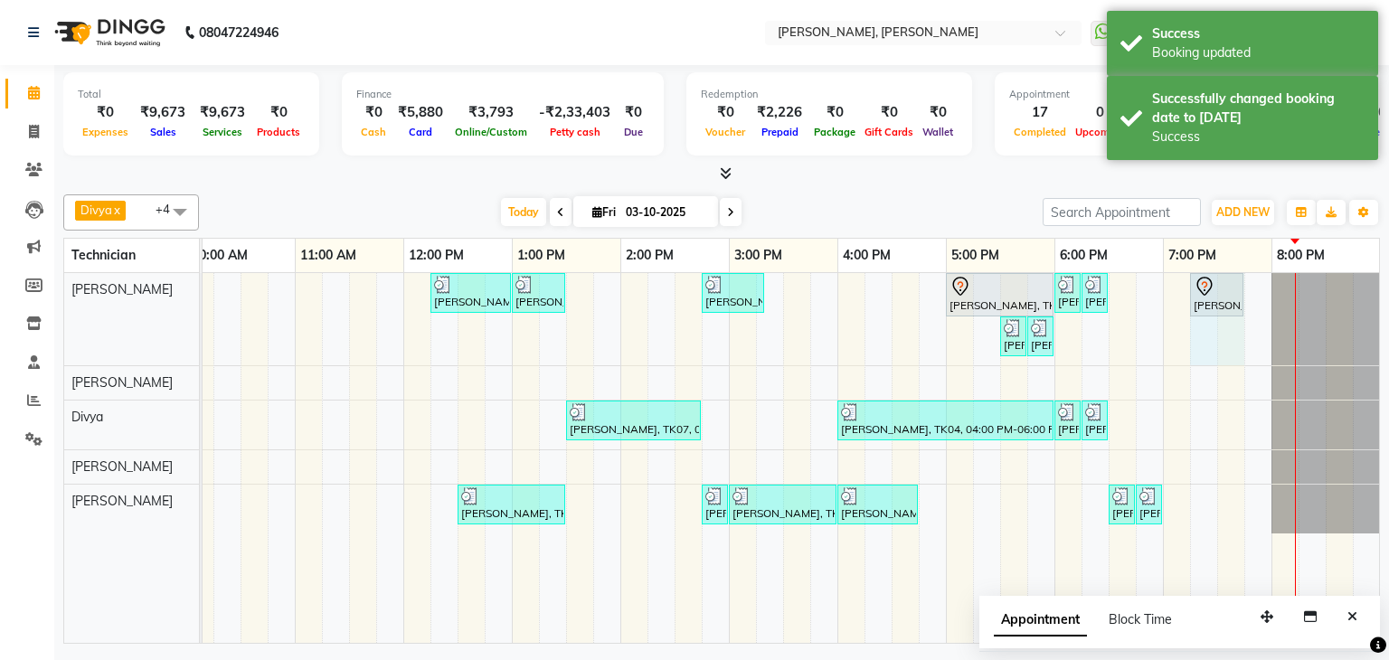
drag, startPoint x: 1298, startPoint y: 288, endPoint x: 1260, endPoint y: 306, distance: 41.7
click at [1260, 306] on div "[PERSON_NAME], TK07, 12:15 PM-01:00 PM, Nail Extensions Gel-Hand [PERSON_NAME],…" at bounding box center [674, 458] width 1411 height 370
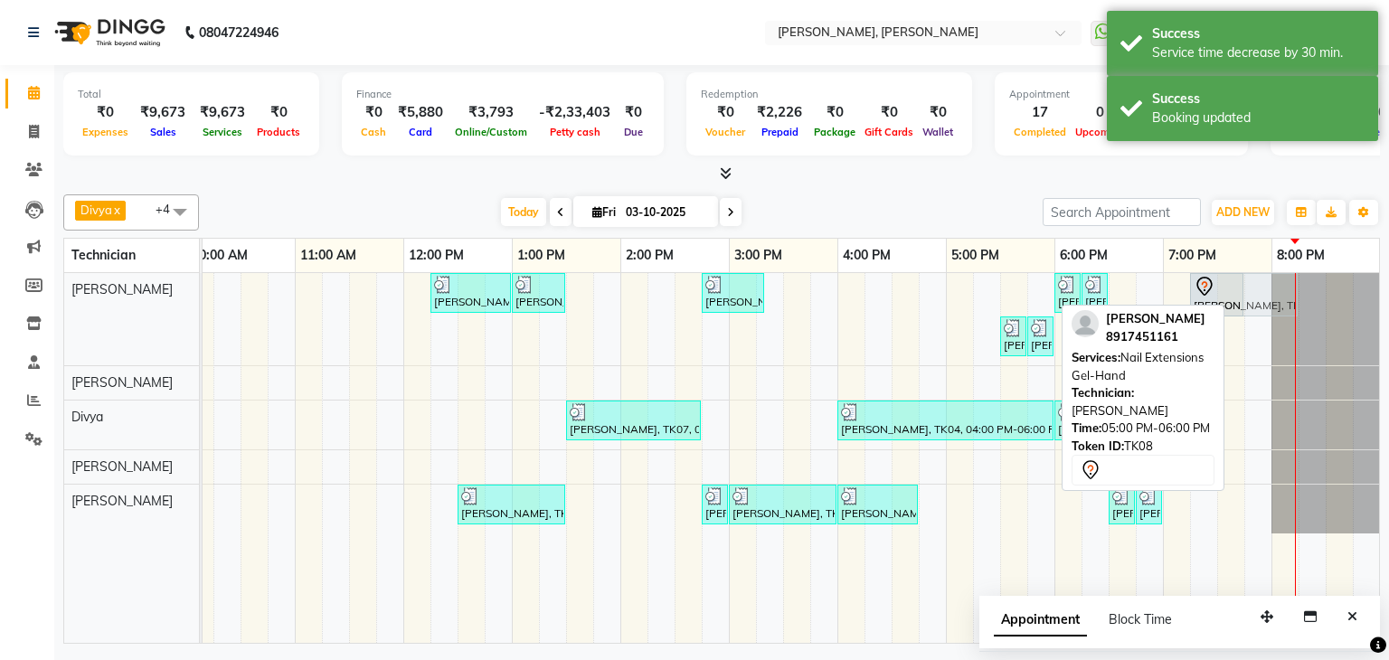
drag, startPoint x: 1015, startPoint y: 287, endPoint x: 1251, endPoint y: 302, distance: 237.4
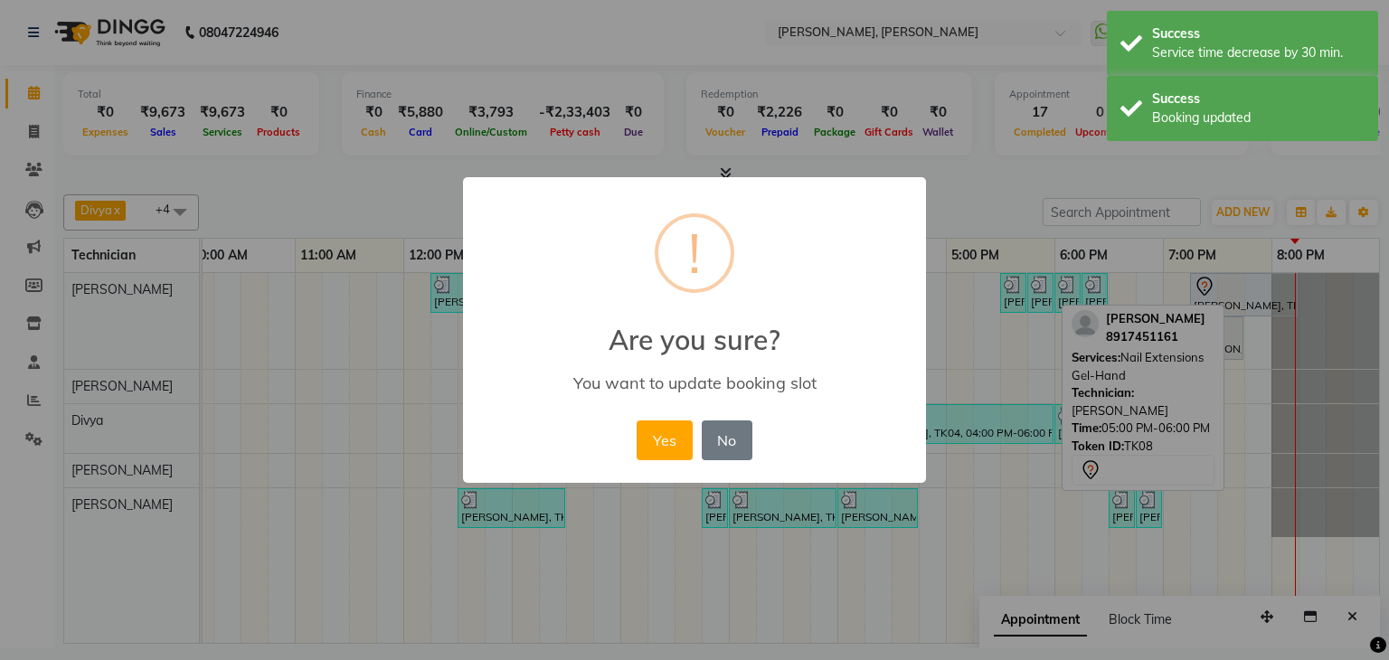
drag, startPoint x: 647, startPoint y: 437, endPoint x: 725, endPoint y: 442, distance: 78.9
click at [650, 437] on button "Yes" at bounding box center [664, 440] width 55 height 40
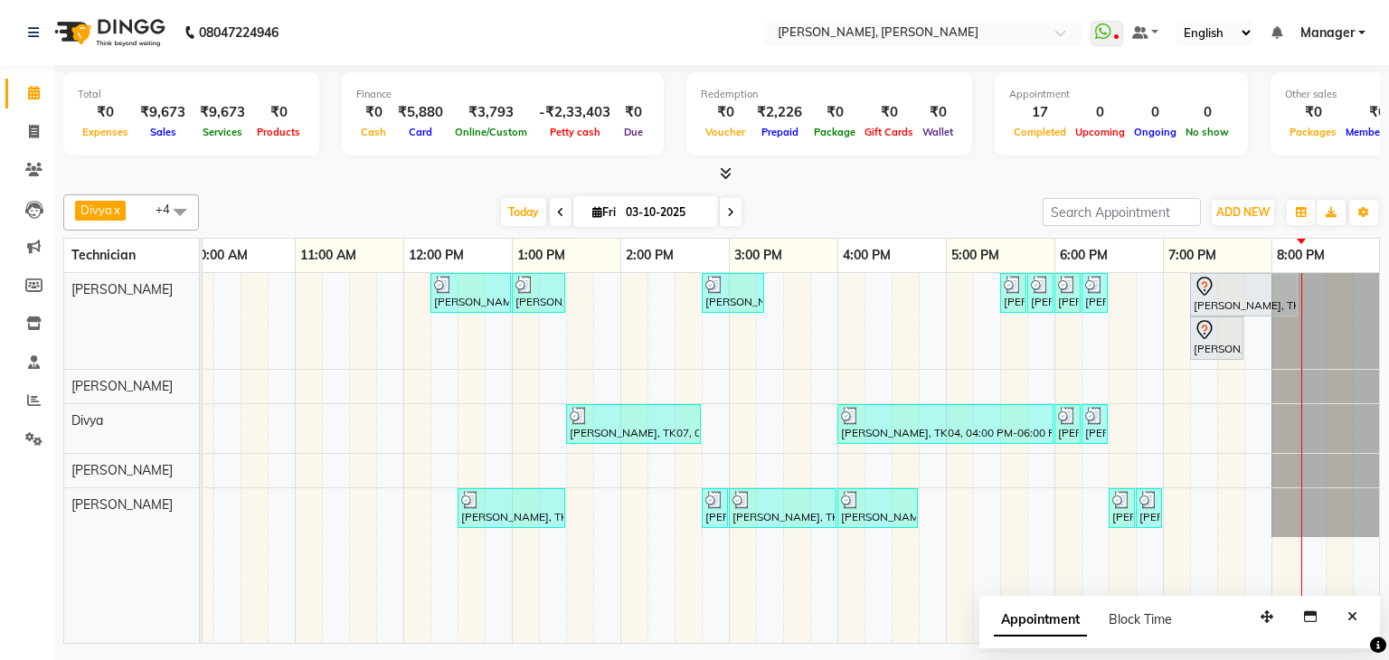
click at [727, 211] on icon at bounding box center [730, 212] width 7 height 11
type input "04-10-2025"
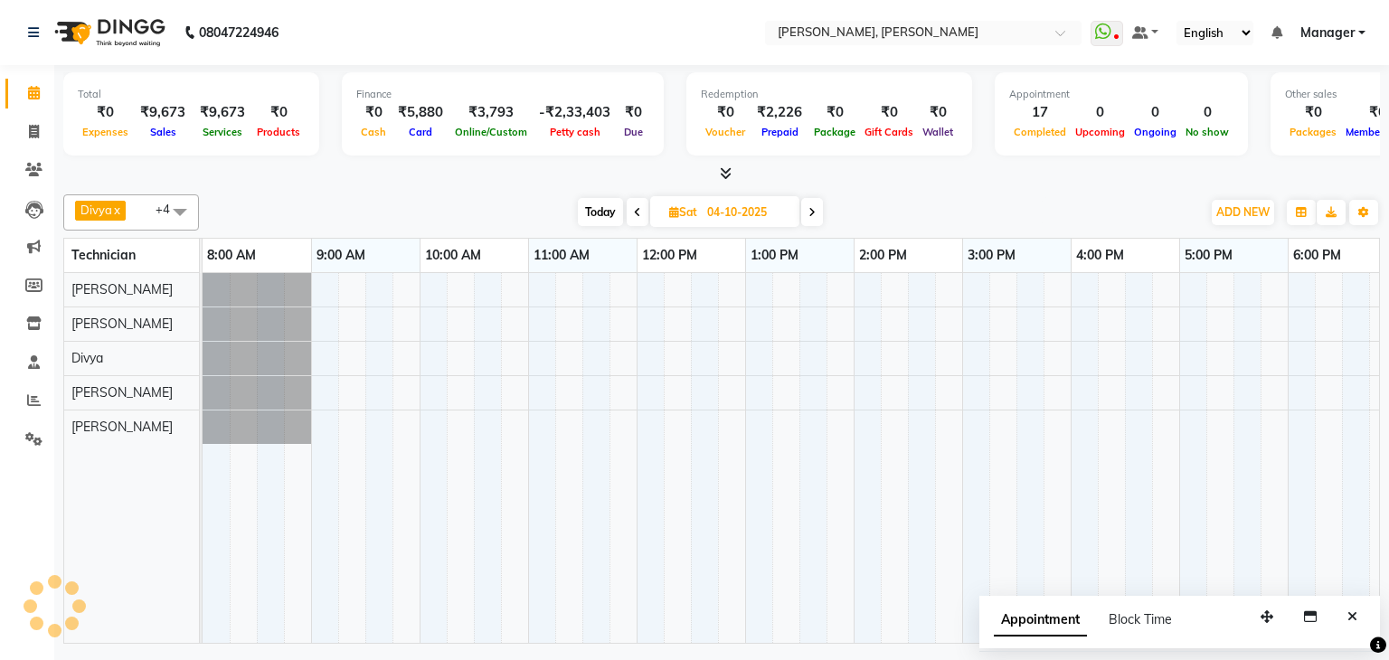
scroll to position [0, 233]
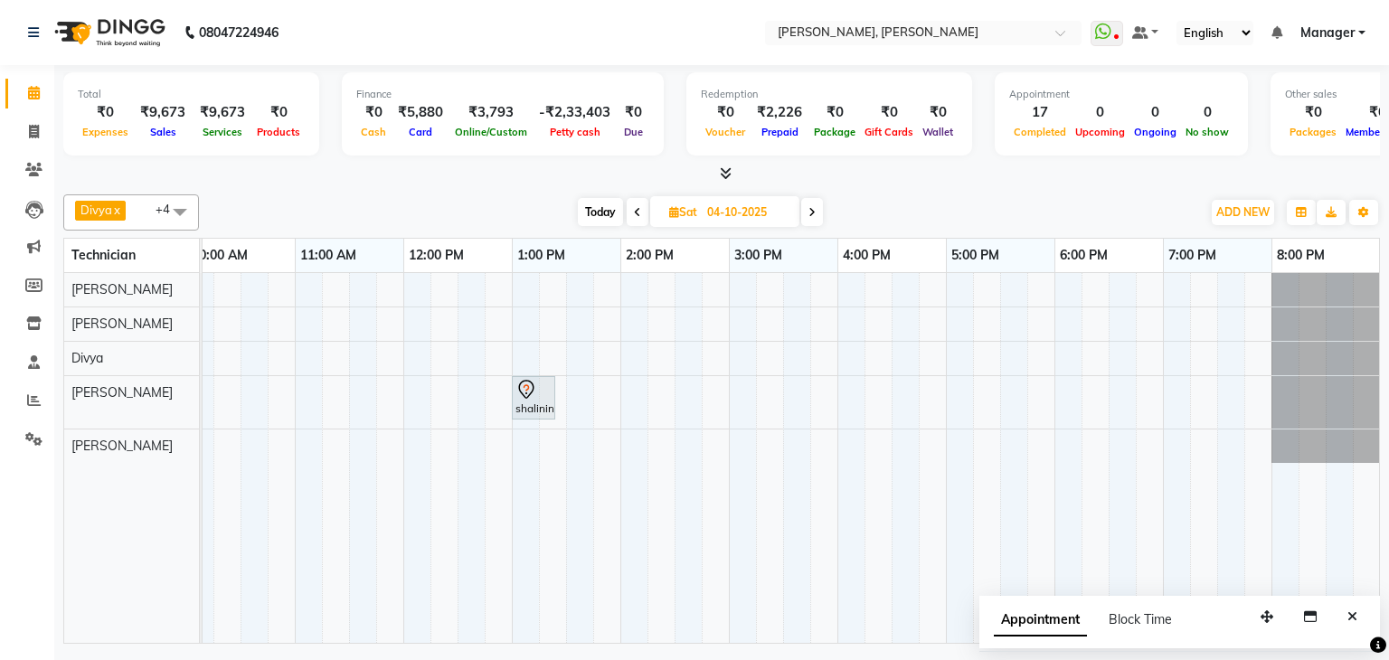
click at [949, 283] on div "shalininull, 01:00 PM-01:25 PM, Forehead Wax" at bounding box center [674, 458] width 1411 height 370
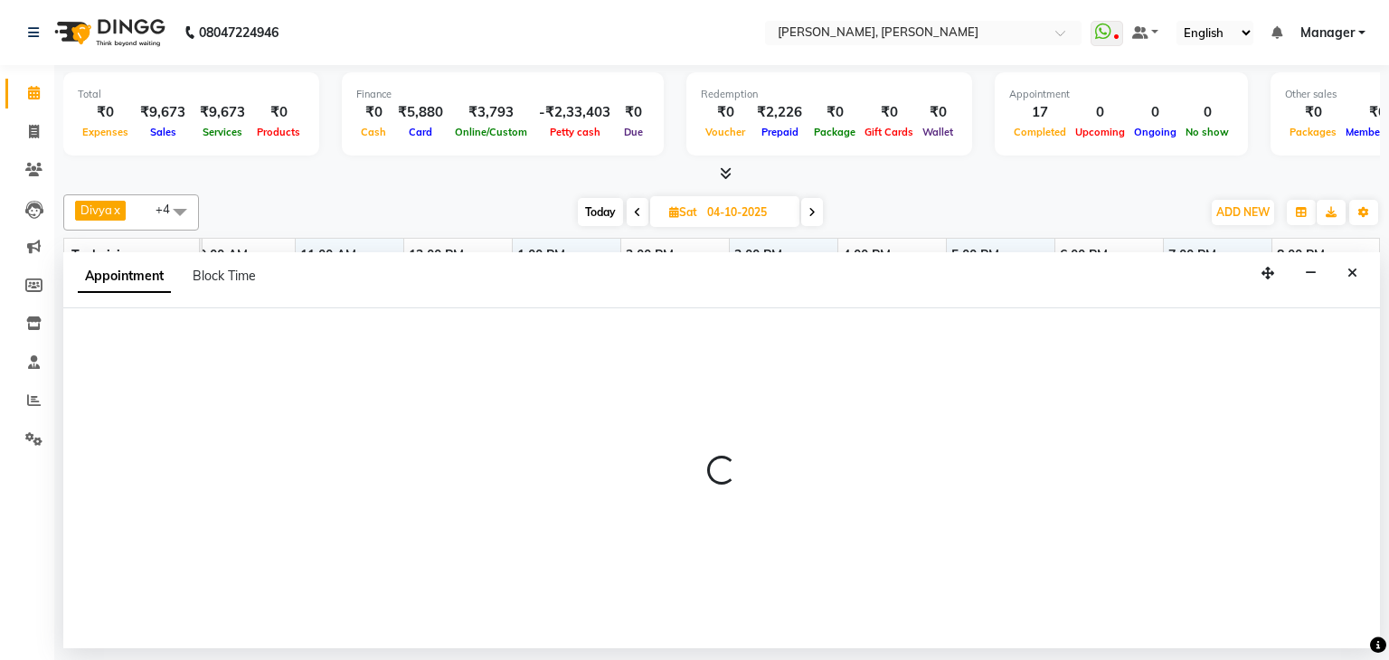
select select "54412"
select select "1020"
select select "tentative"
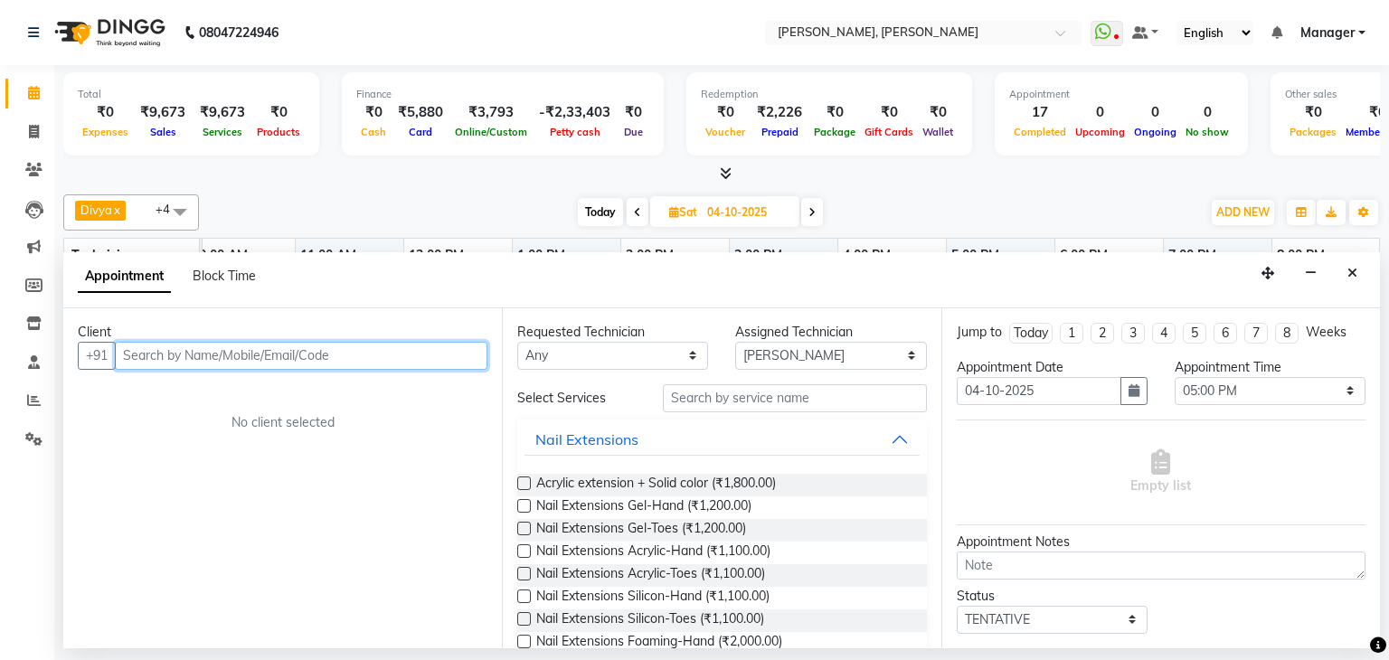
click at [309, 349] on input "text" at bounding box center [301, 356] width 373 height 28
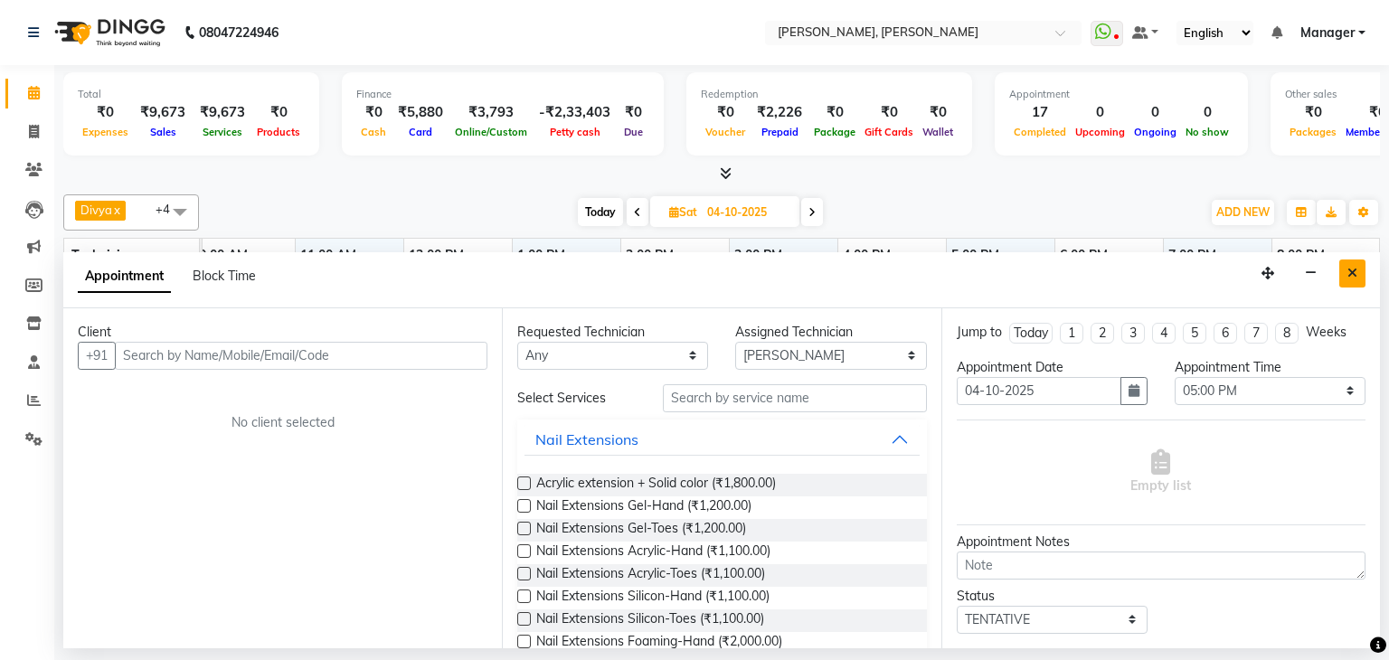
click at [1359, 276] on button "Close" at bounding box center [1352, 274] width 26 height 28
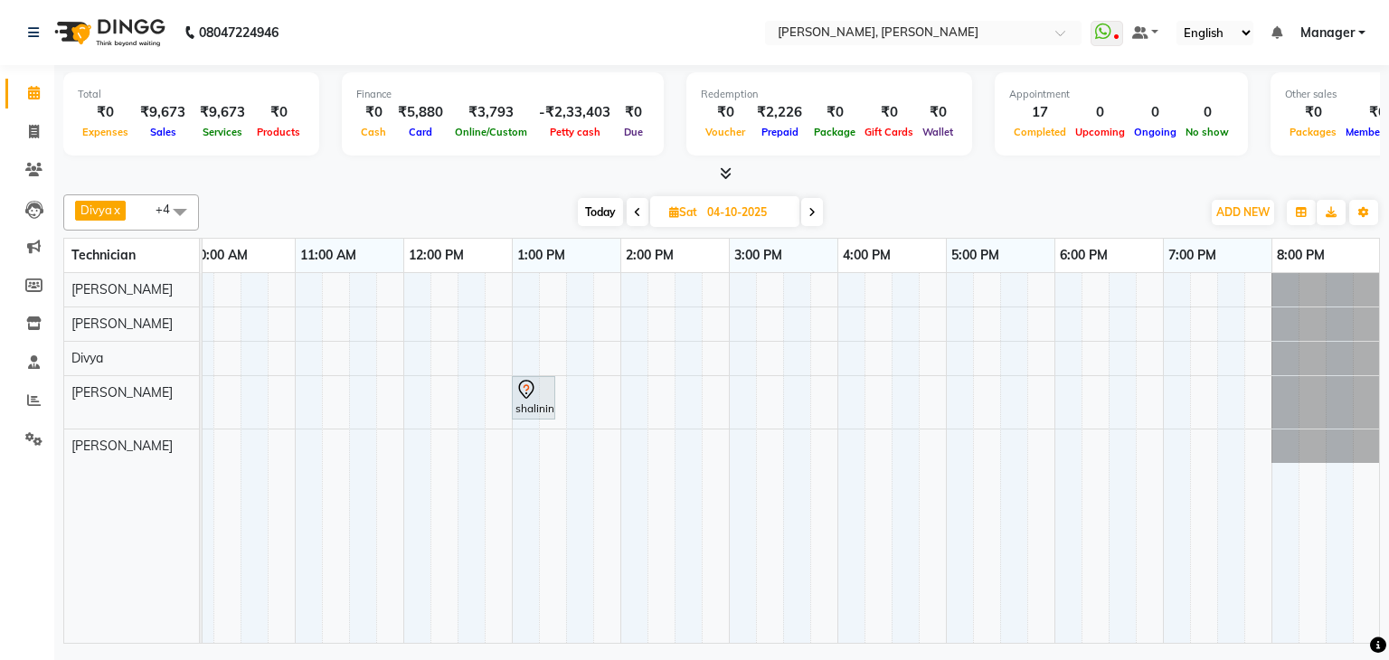
click at [605, 214] on span "Today" at bounding box center [600, 212] width 45 height 28
type input "03-10-2025"
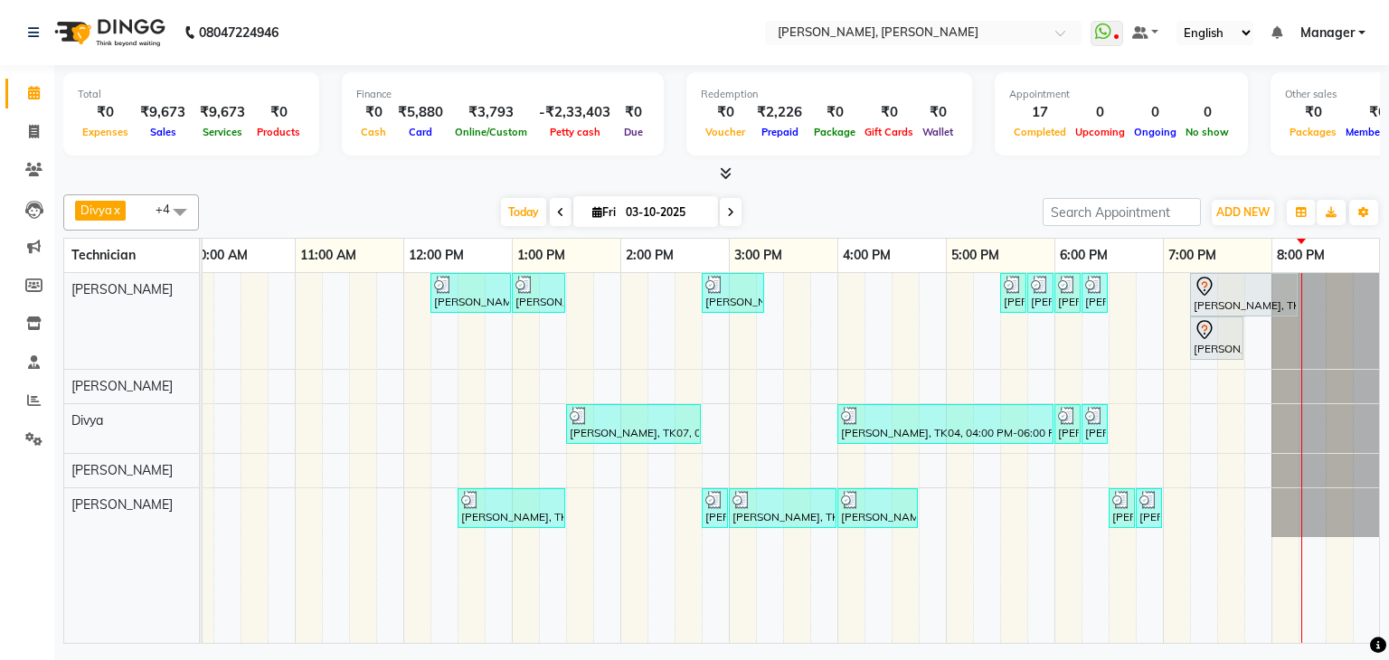
scroll to position [0, 247]
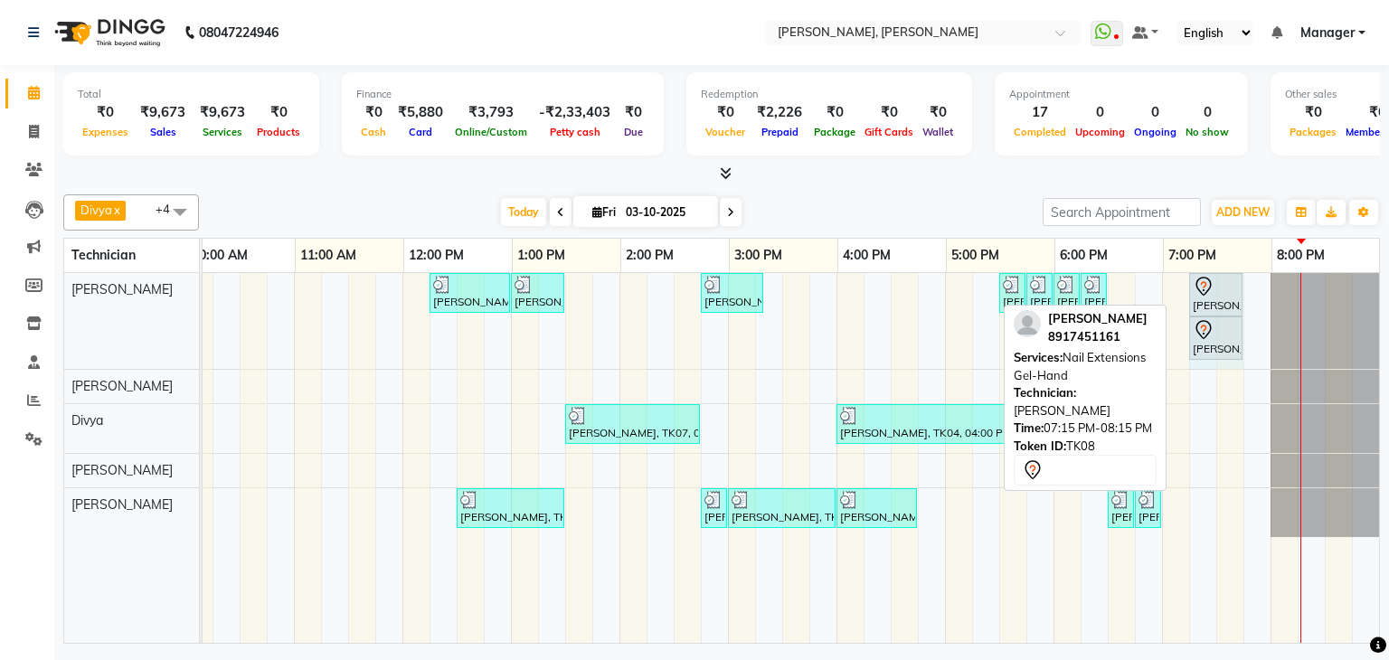
drag, startPoint x: 1279, startPoint y: 289, endPoint x: 1208, endPoint y: 302, distance: 72.5
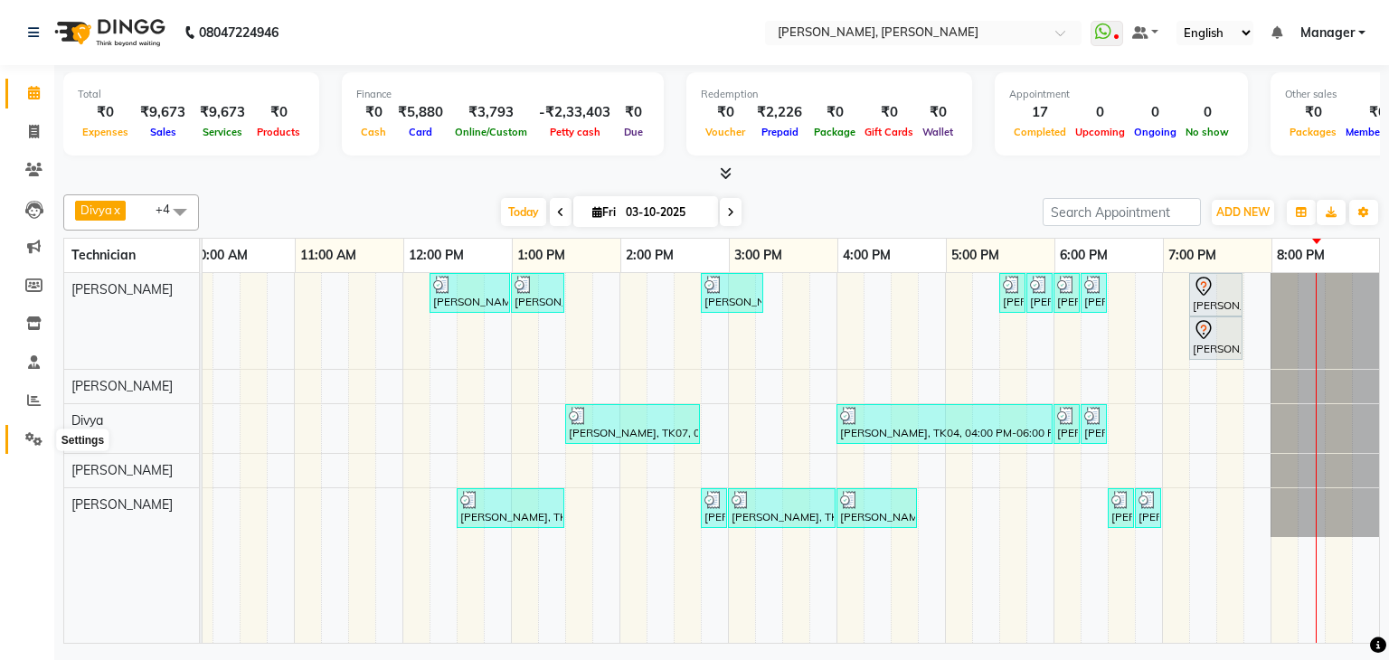
click at [46, 445] on span at bounding box center [34, 439] width 32 height 21
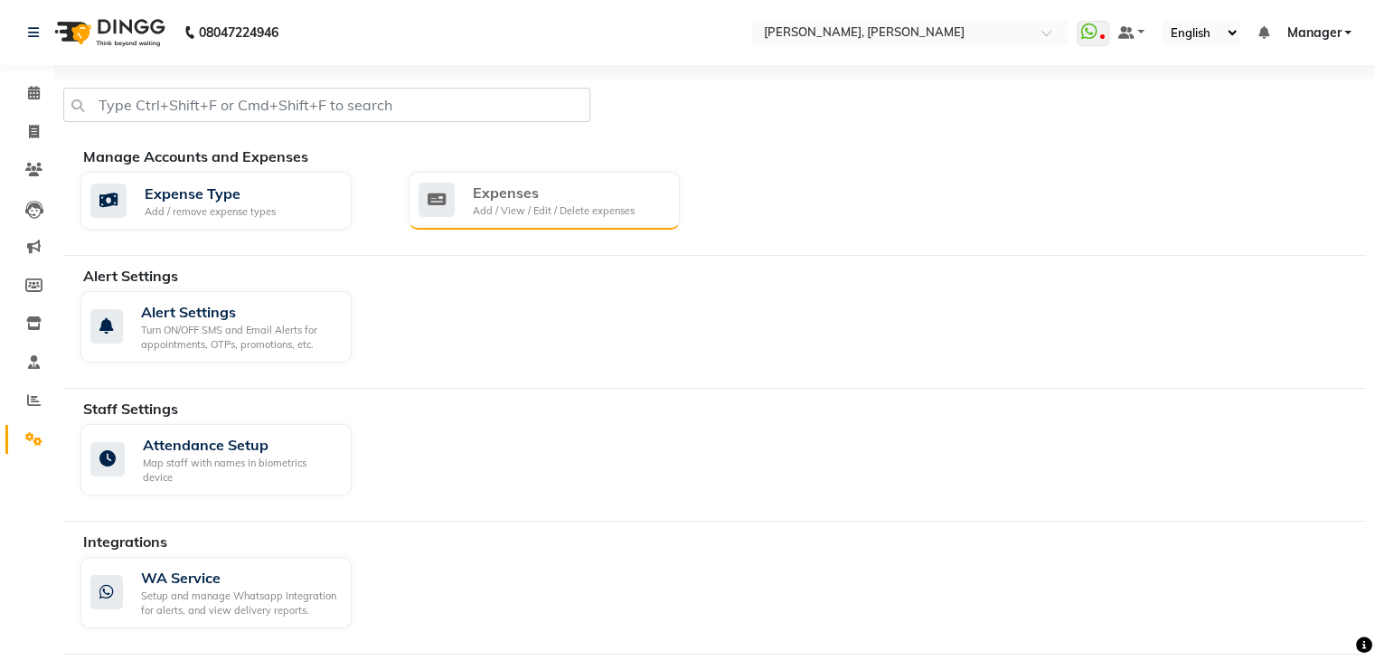
click at [601, 212] on div "Add / View / Edit / Delete expenses" at bounding box center [554, 210] width 162 height 15
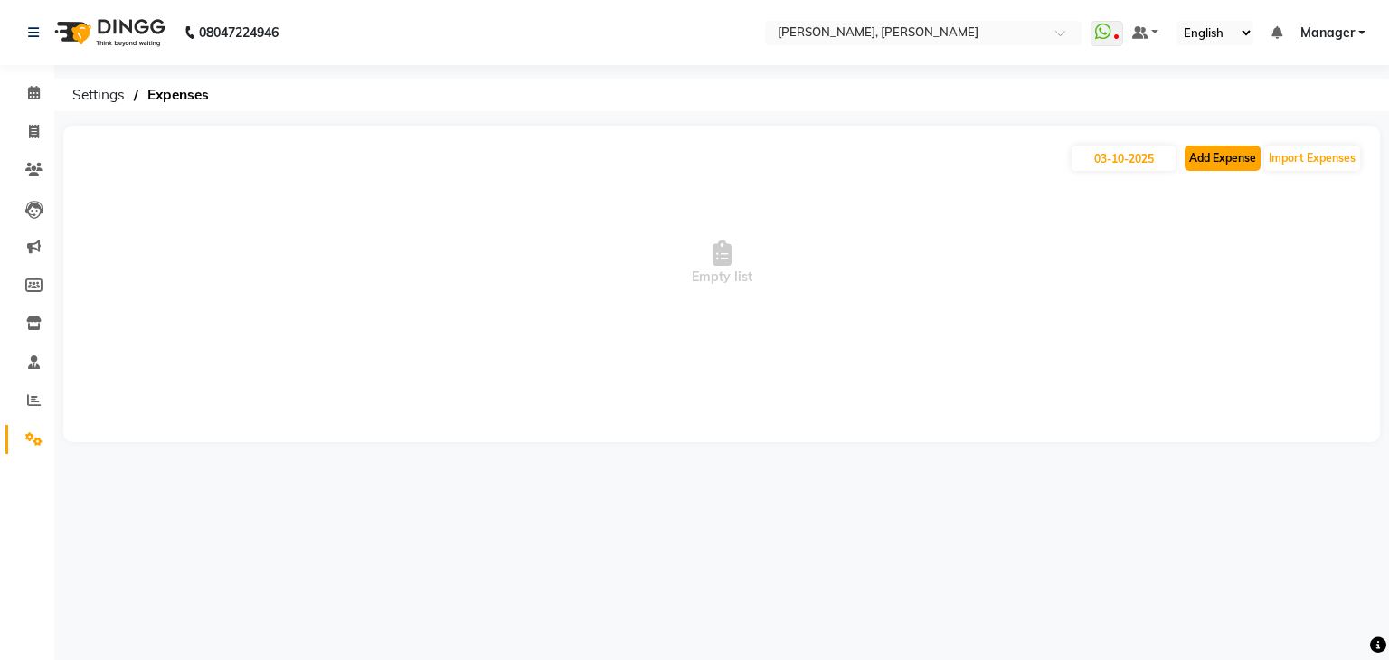
click at [1233, 164] on button "Add Expense" at bounding box center [1223, 158] width 76 height 25
select select "1"
select select "5476"
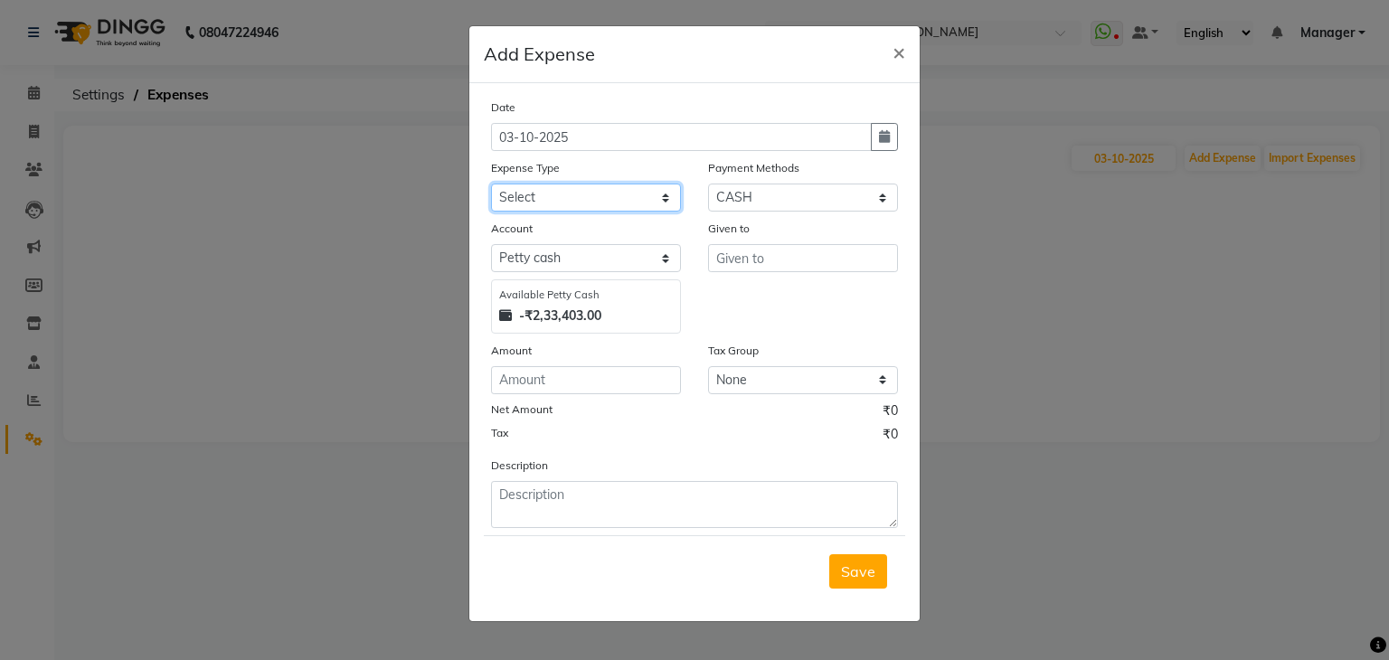
drag, startPoint x: 581, startPoint y: 200, endPoint x: 611, endPoint y: 211, distance: 31.8
click at [581, 200] on select "Select acetone Advance Salary bank deposite Battery cell BBMP Beauty products B…" at bounding box center [586, 198] width 190 height 28
select select "19733"
click at [491, 185] on select "Select acetone Advance Salary bank deposite Battery cell BBMP Beauty products B…" at bounding box center [586, 198] width 190 height 28
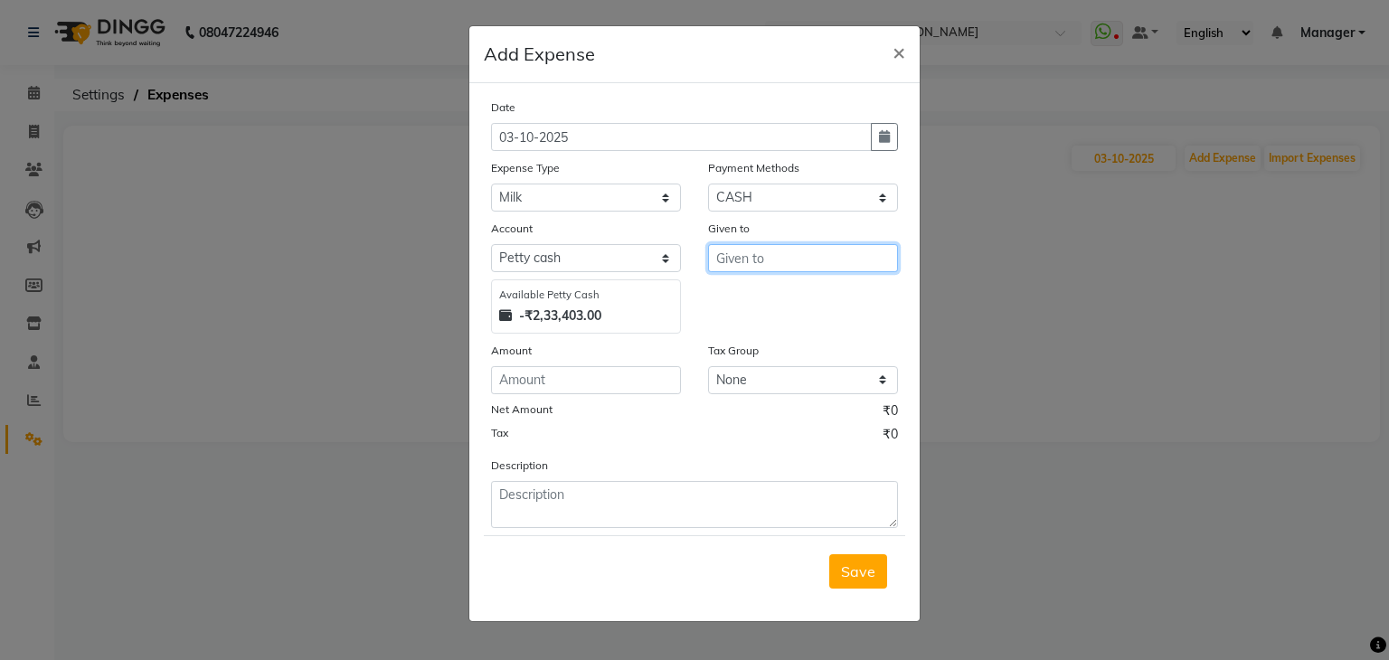
click at [779, 256] on input "text" at bounding box center [803, 258] width 190 height 28
type input "Lakshmi"
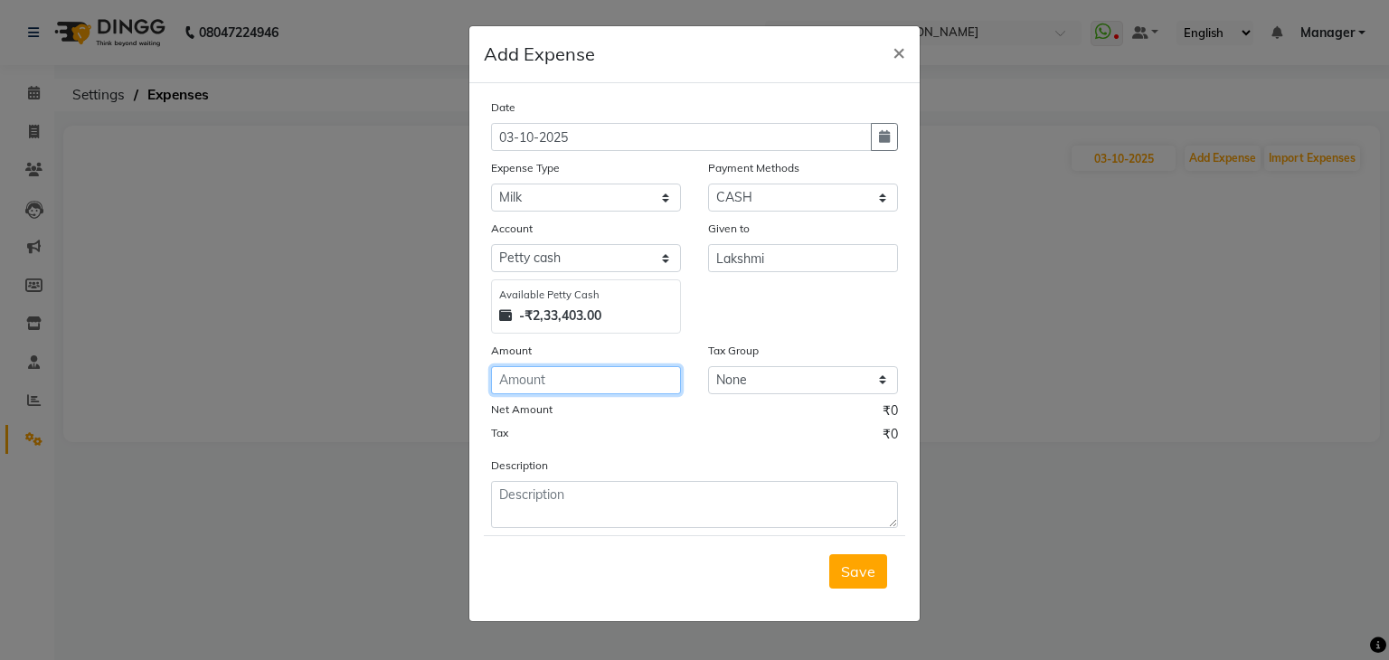
click at [569, 381] on input "number" at bounding box center [586, 380] width 190 height 28
type input "26"
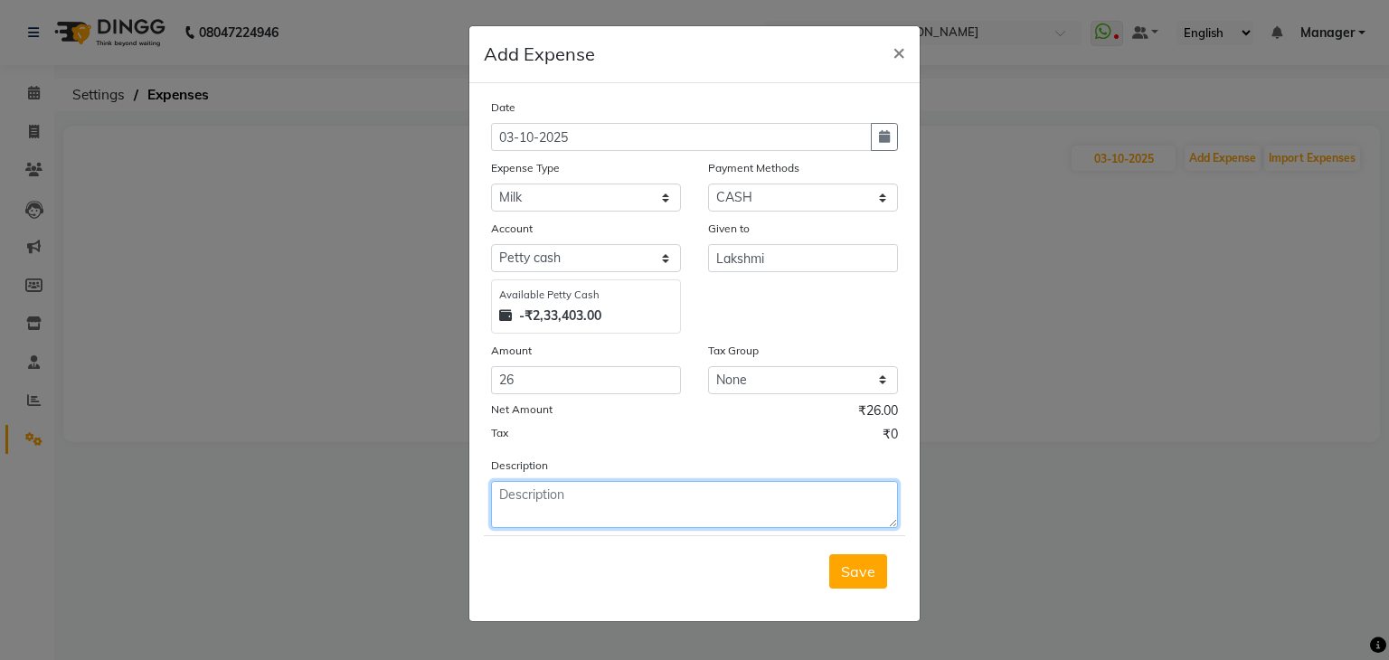
click at [600, 509] on textarea at bounding box center [694, 504] width 407 height 47
type textarea "Milk for tea, coffee"
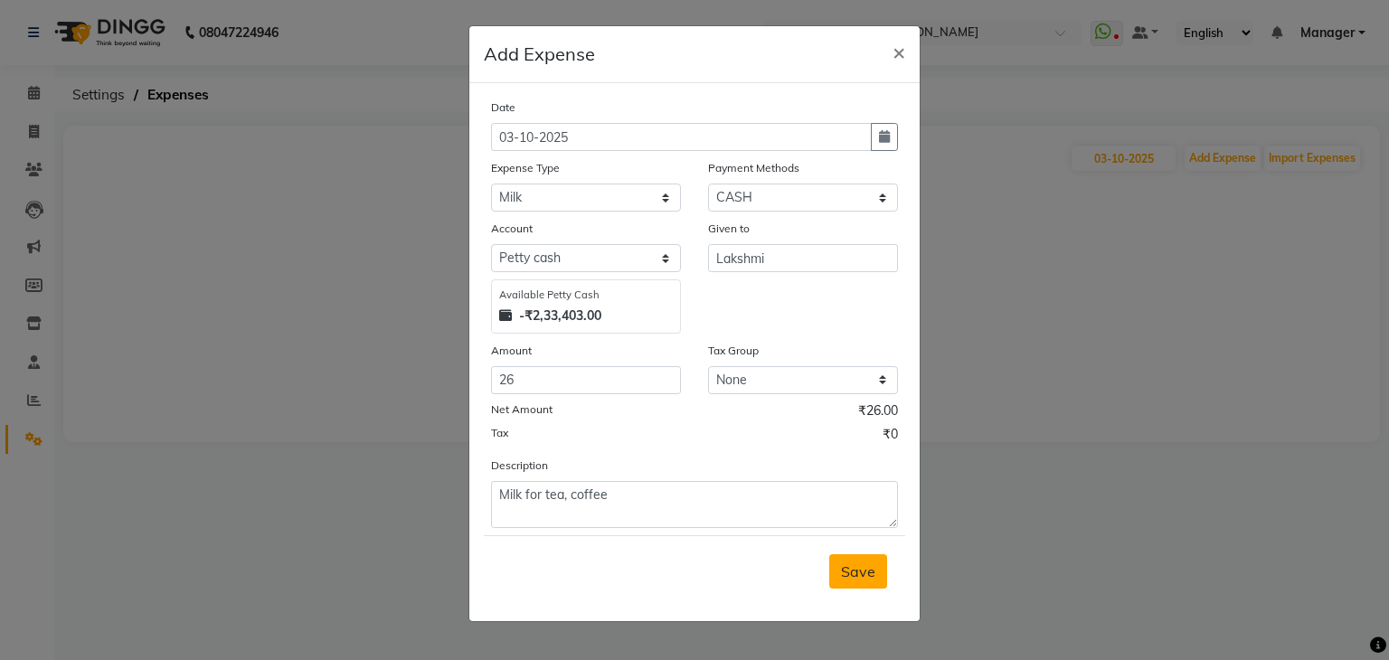
click at [885, 568] on button "Save" at bounding box center [858, 571] width 58 height 34
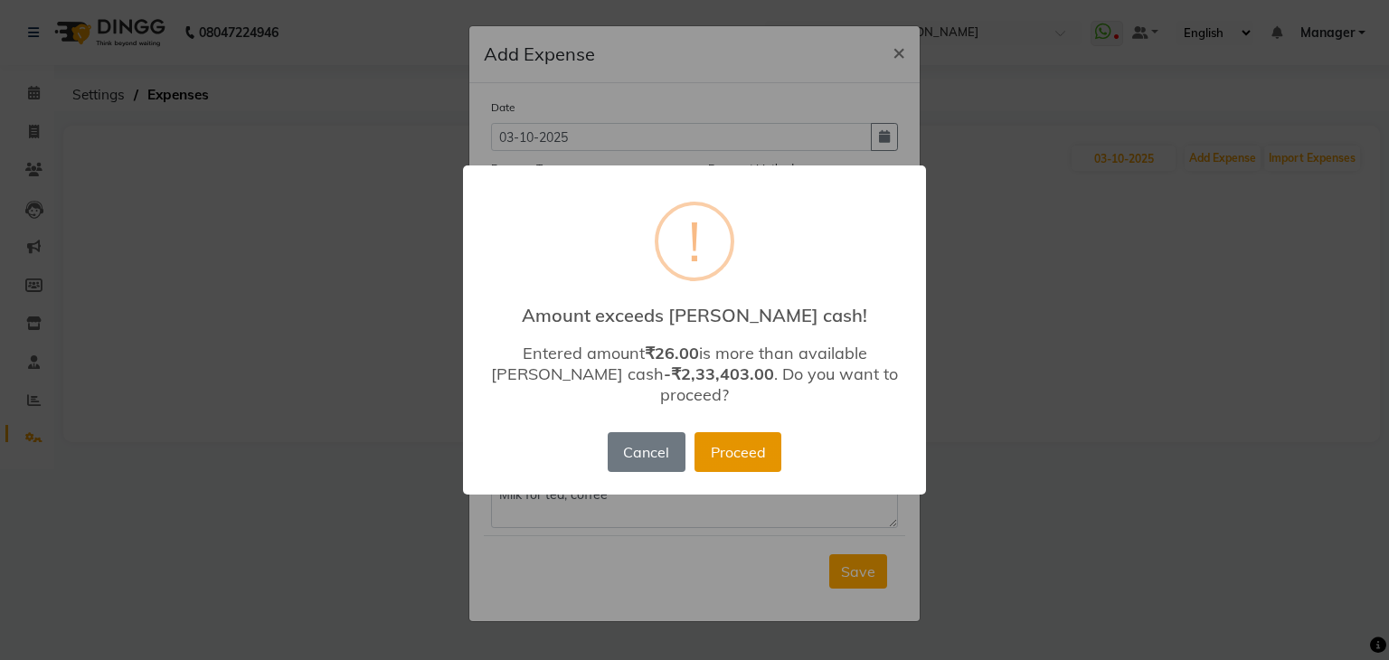
click at [732, 432] on button "Proceed" at bounding box center [737, 452] width 87 height 40
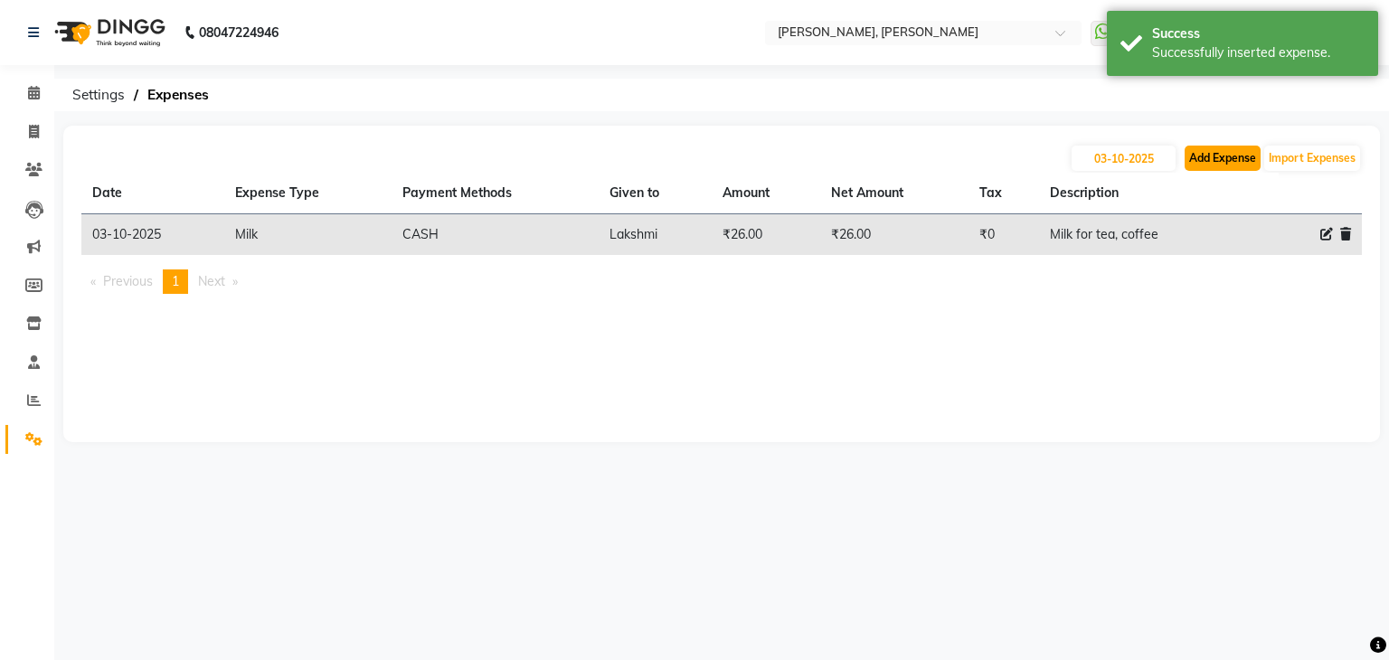
click at [1221, 155] on button "Add Expense" at bounding box center [1223, 158] width 76 height 25
select select "1"
select select "5476"
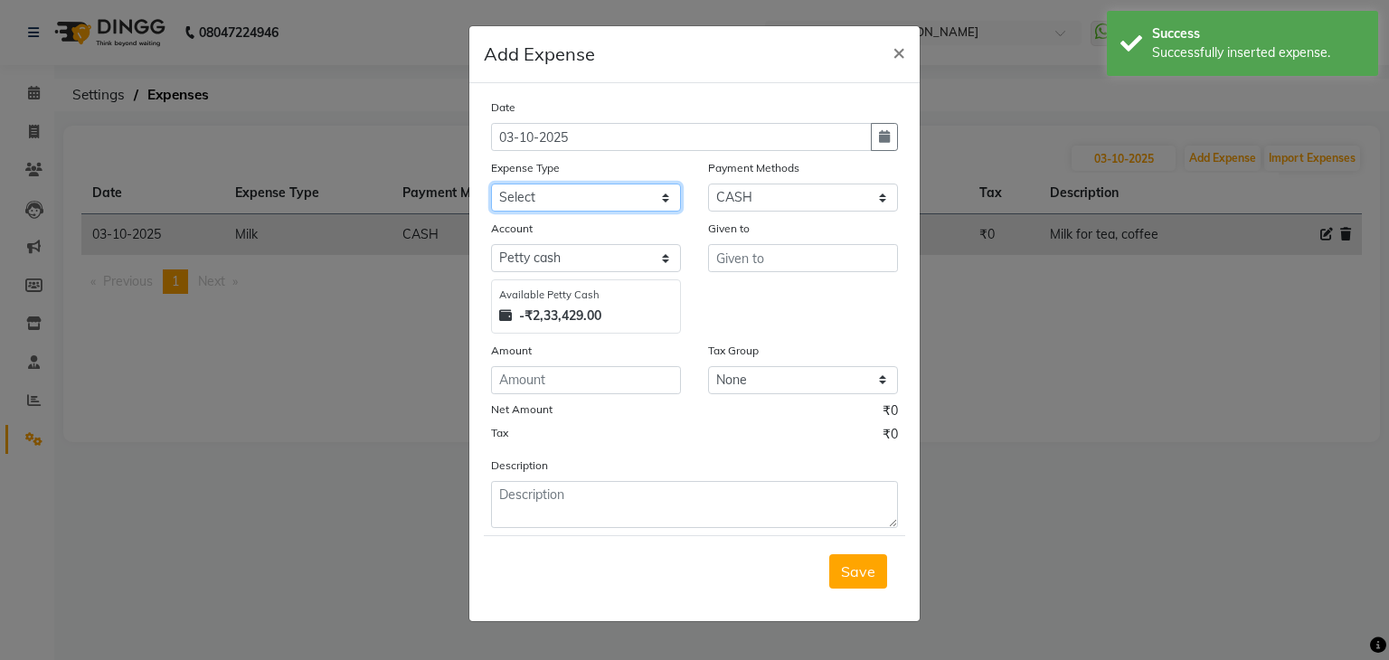
click at [638, 193] on select "Select acetone Advance Salary bank deposite Battery cell BBMP Beauty products B…" at bounding box center [586, 198] width 190 height 28
select select "19765"
click at [491, 185] on select "Select acetone Advance Salary bank deposite Battery cell BBMP Beauty products B…" at bounding box center [586, 198] width 190 height 28
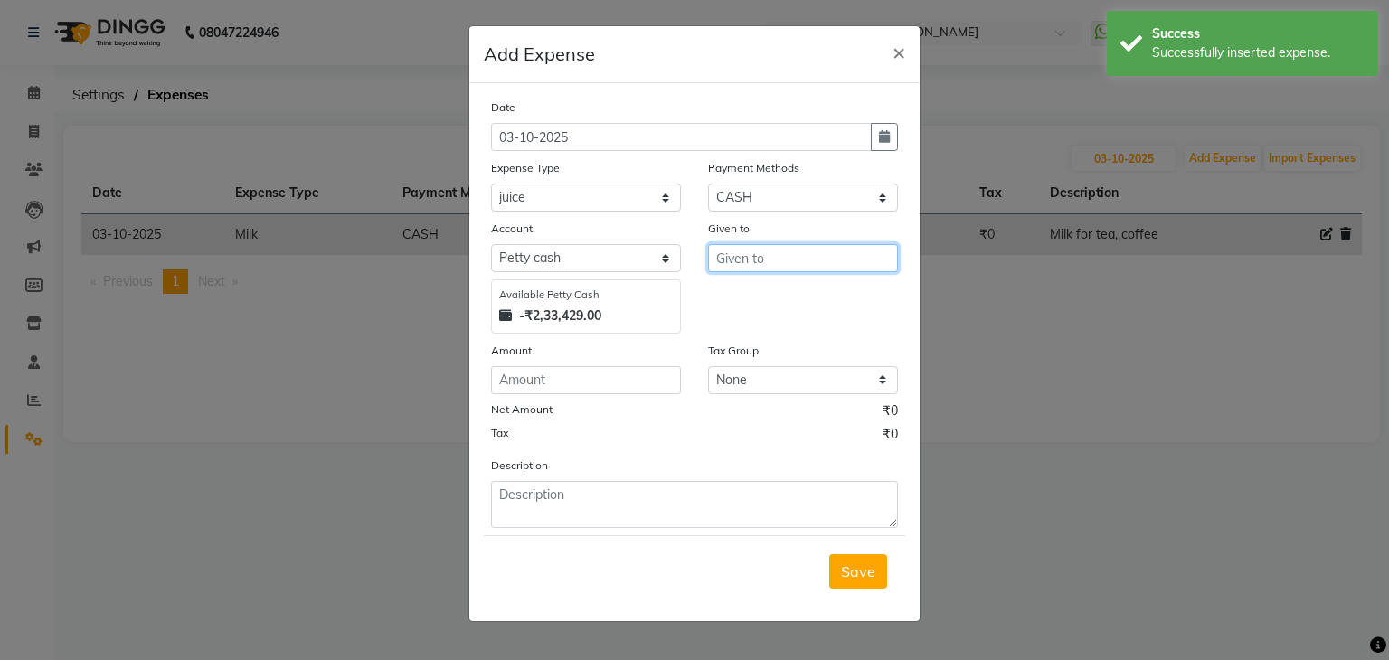
click at [752, 266] on input "text" at bounding box center [803, 258] width 190 height 28
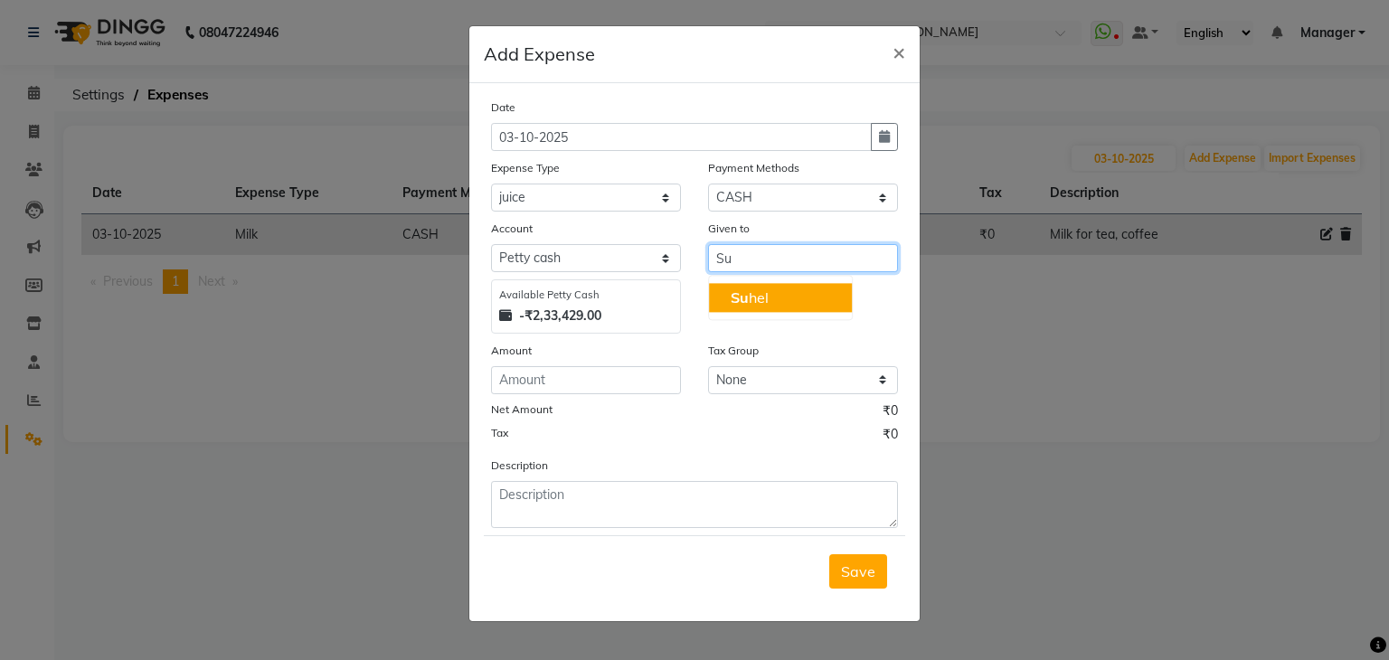
click at [755, 295] on ngb-highlight "Su hel" at bounding box center [750, 297] width 38 height 18
type input "[PERSON_NAME]"
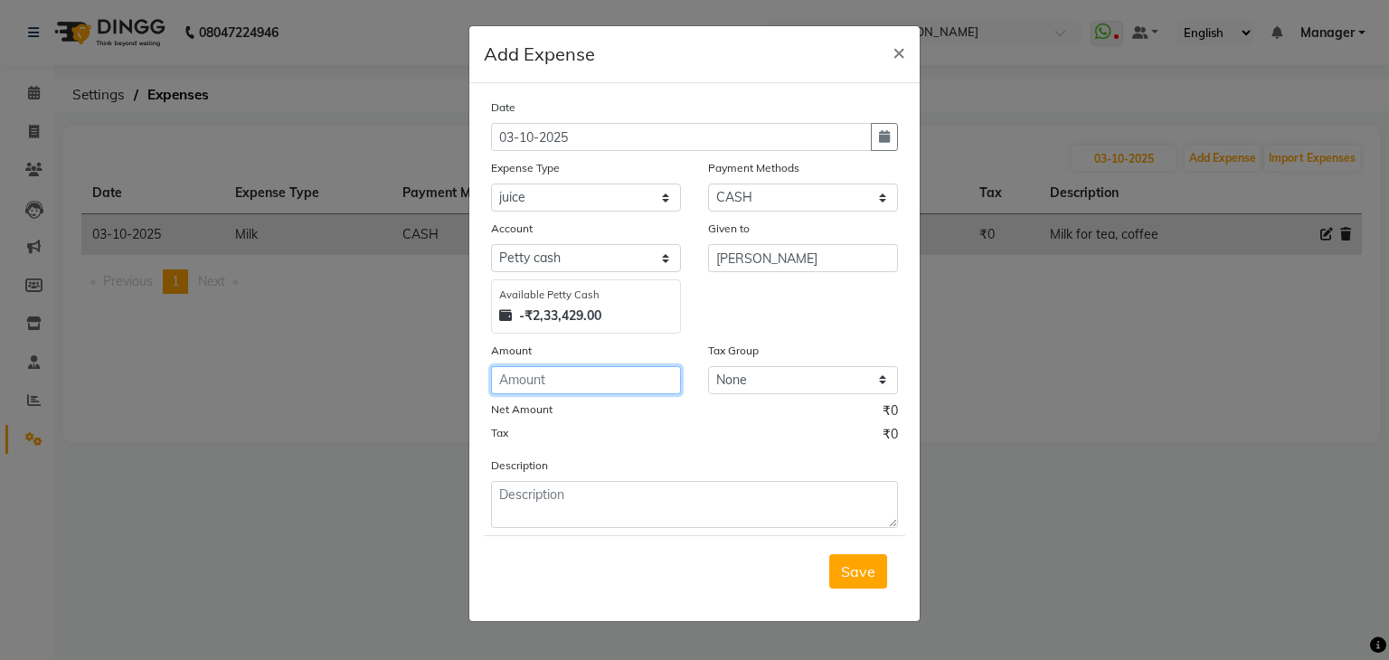
click at [597, 373] on input "number" at bounding box center [586, 380] width 190 height 28
type input "50"
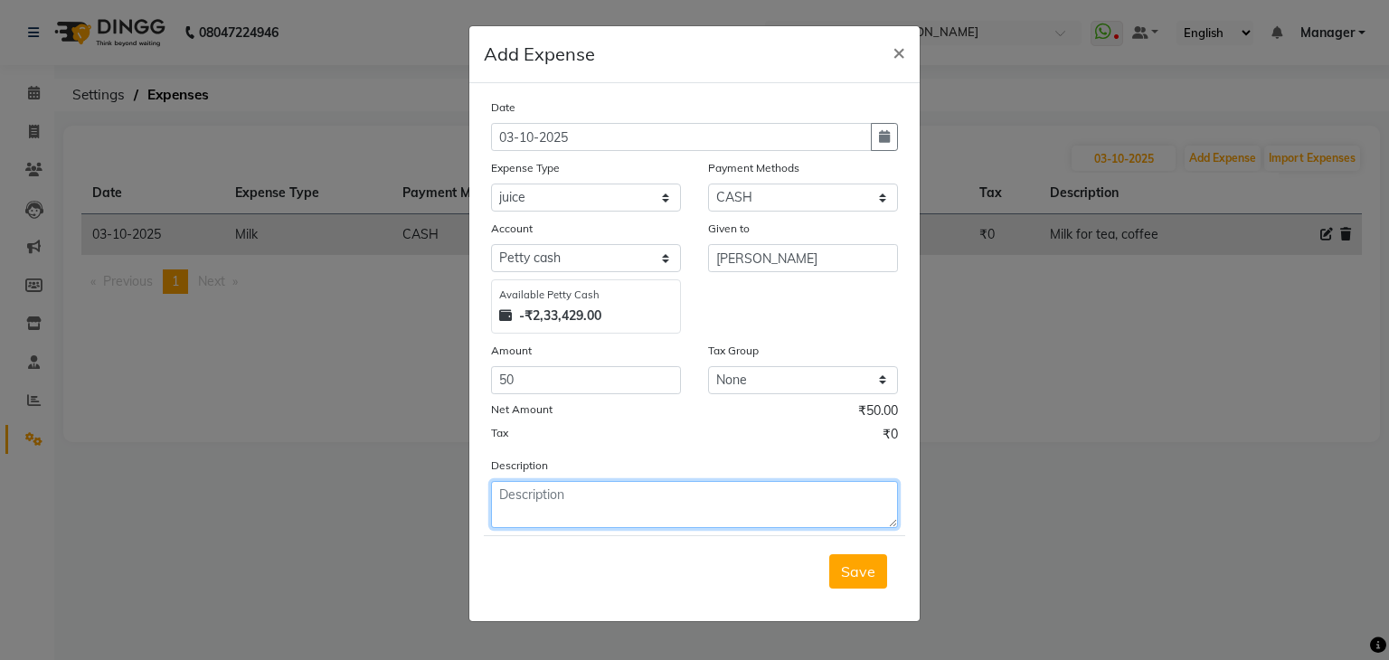
click at [560, 502] on textarea at bounding box center [694, 504] width 407 height 47
type textarea "Juice for client"
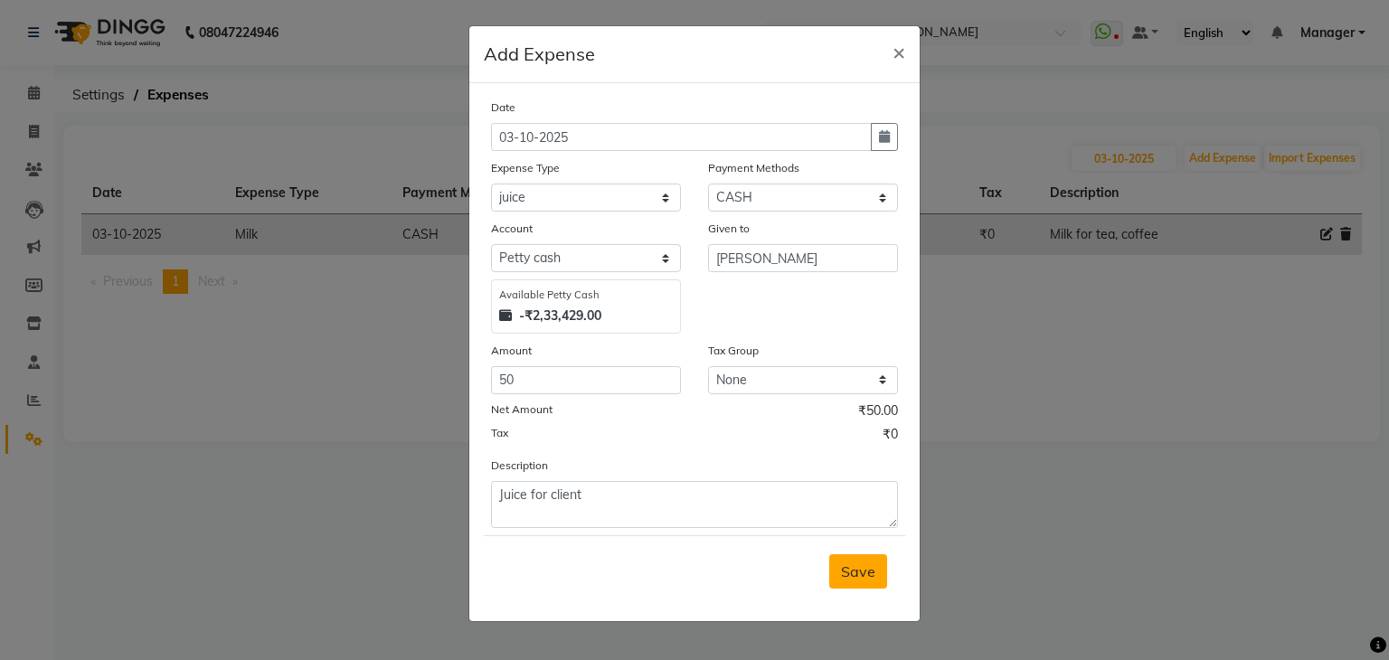
click at [867, 589] on button "Save" at bounding box center [858, 571] width 58 height 34
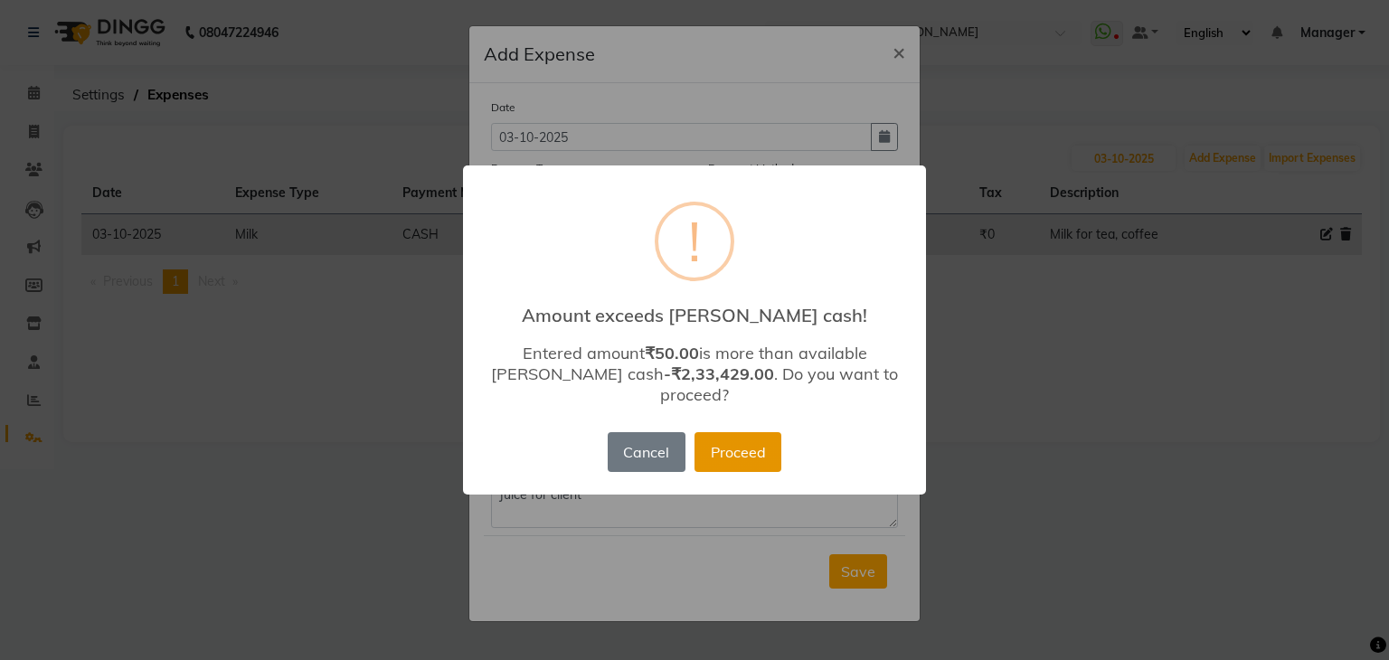
click at [778, 439] on button "Proceed" at bounding box center [737, 452] width 87 height 40
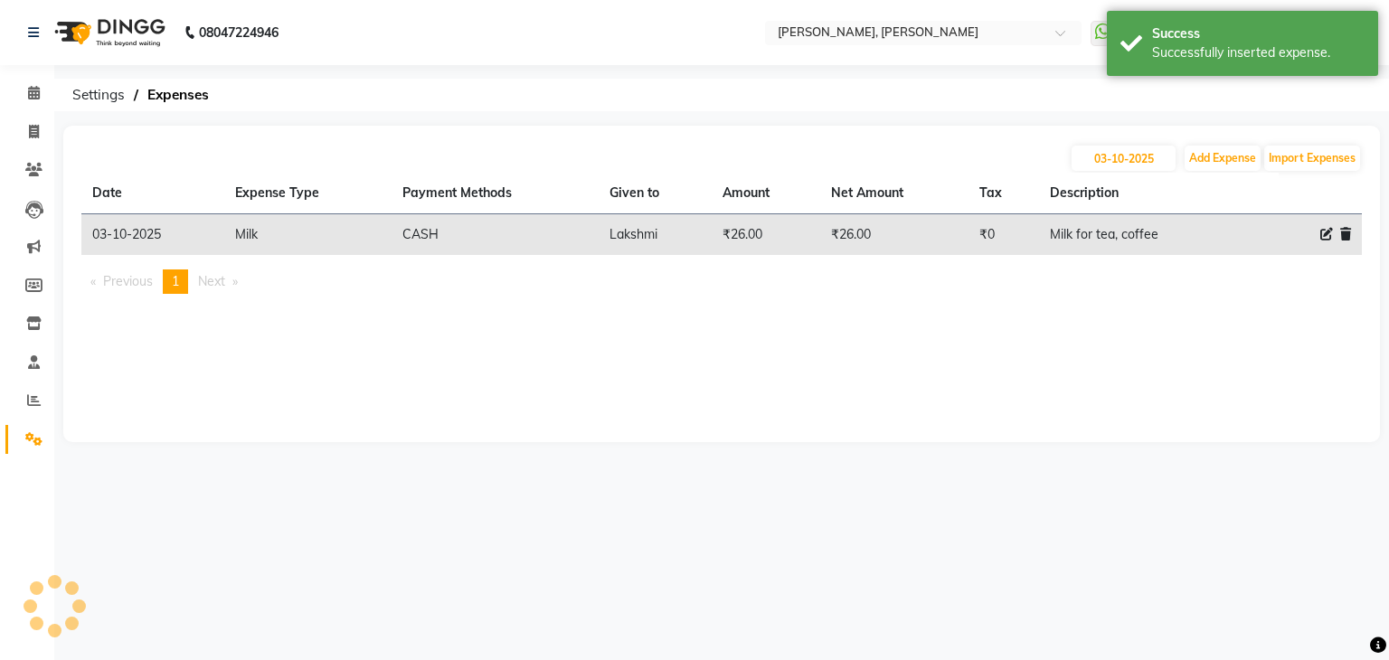
click at [756, 438] on div "Date [DATE] Expense Type Select acetone Advance Salary bank deposite Battery ce…" at bounding box center [694, 267] width 407 height 430
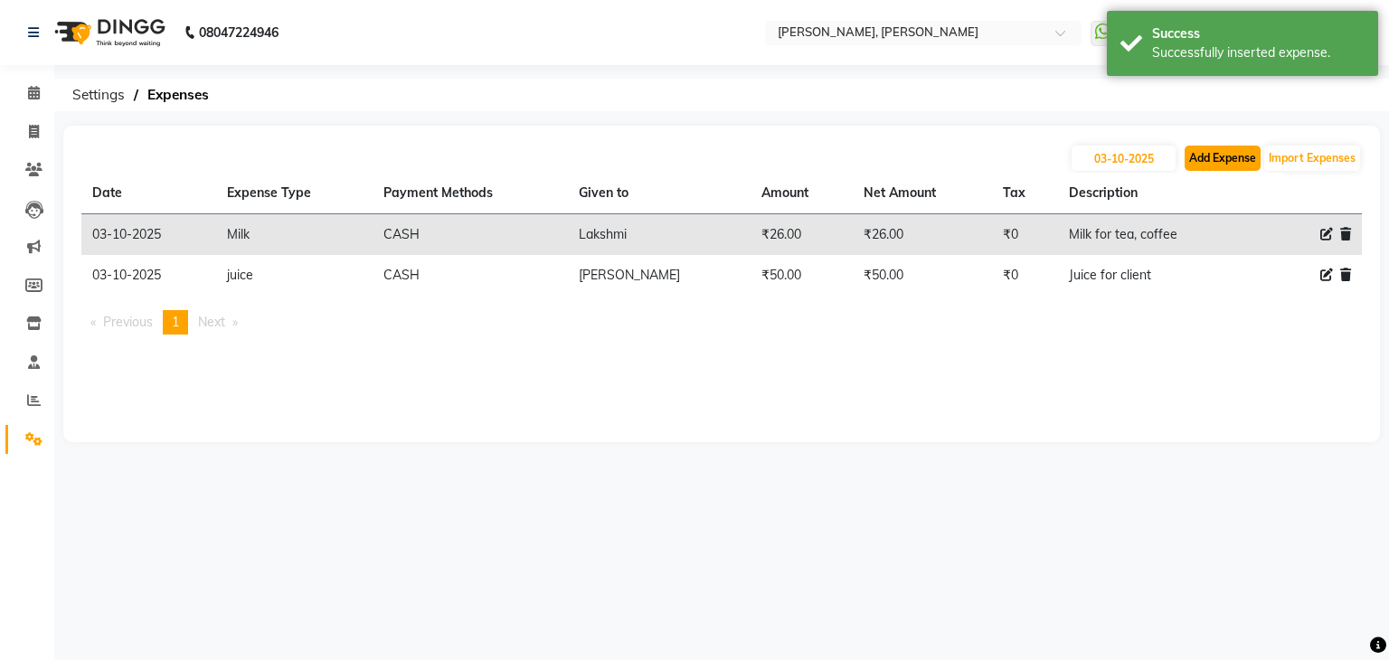
click at [1221, 157] on button "Add Expense" at bounding box center [1223, 158] width 76 height 25
select select "1"
select select "5476"
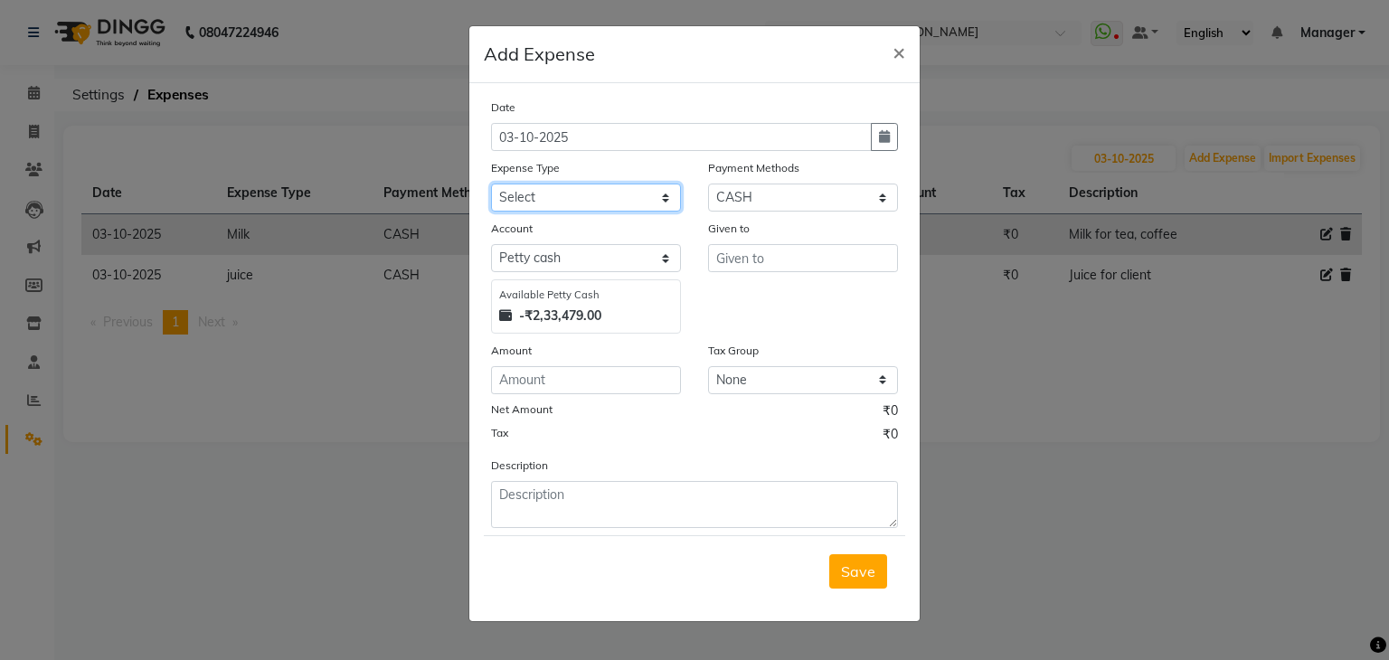
click at [624, 209] on select "Select acetone Advance Salary bank deposite Battery cell BBMP Beauty products B…" at bounding box center [586, 198] width 190 height 28
select select "3135"
click at [491, 185] on select "Select acetone Advance Salary bank deposite Battery cell BBMP Beauty products B…" at bounding box center [586, 198] width 190 height 28
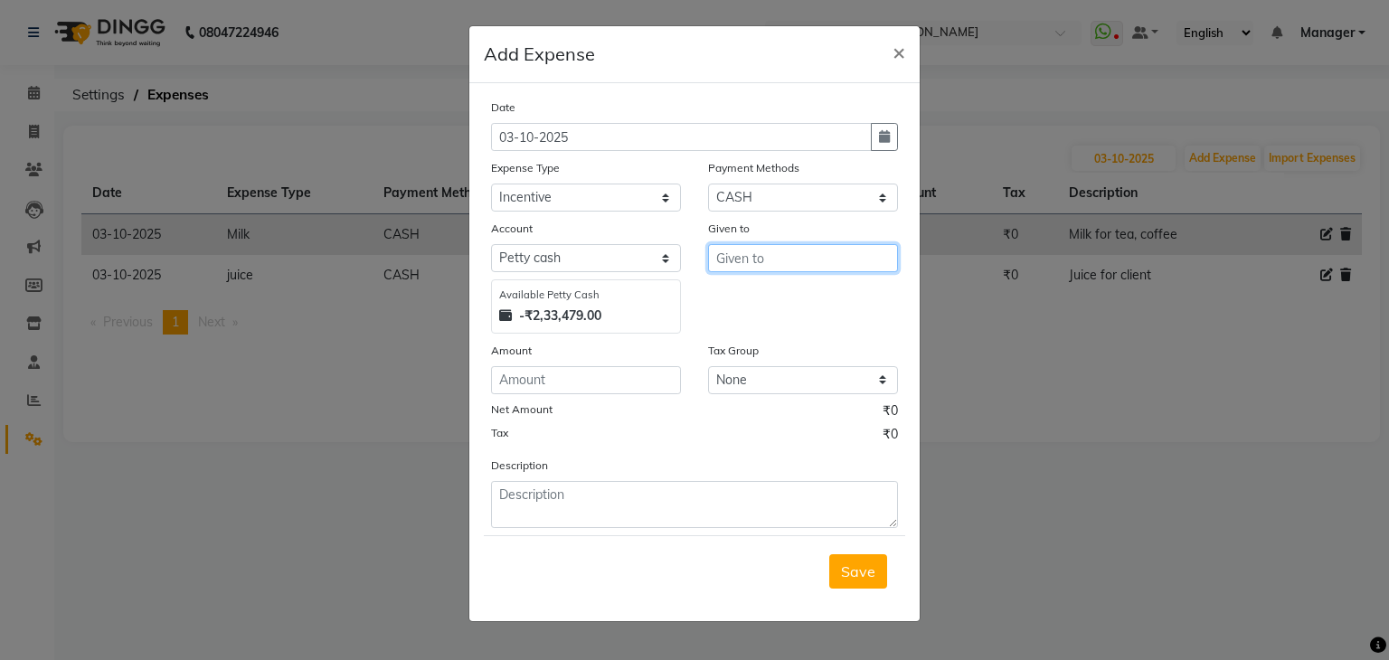
click at [796, 251] on input "text" at bounding box center [803, 258] width 190 height 28
click at [778, 300] on button "Di vya" at bounding box center [780, 297] width 143 height 29
type input "Divya"
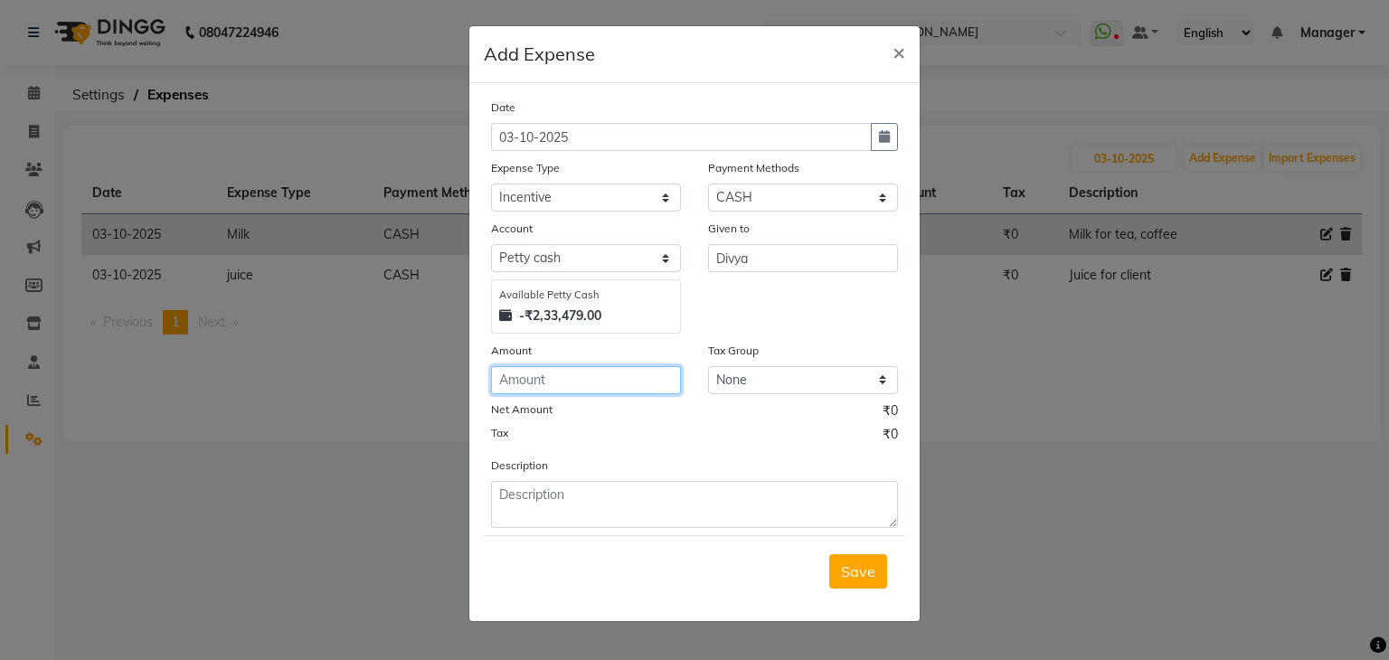
click at [520, 383] on input "number" at bounding box center [586, 380] width 190 height 28
type input "100"
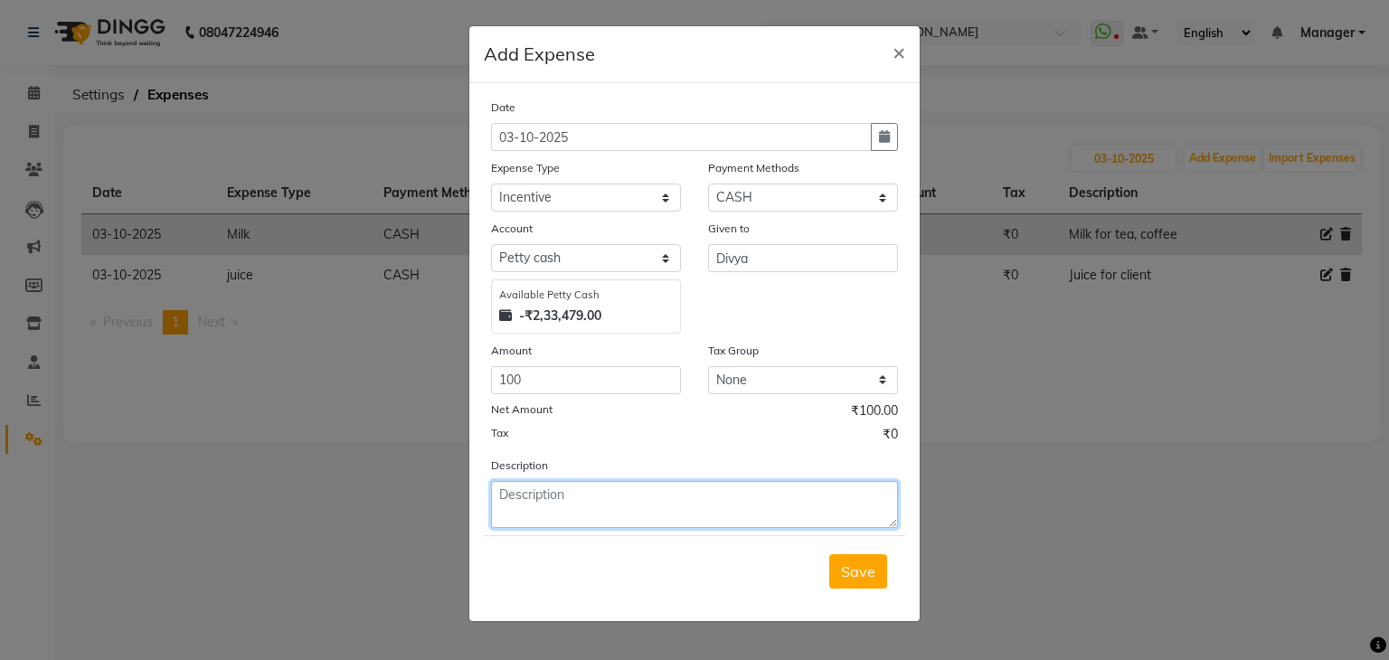
click at [583, 498] on textarea at bounding box center [694, 504] width 407 height 47
type textarea "Pedicure incentives"
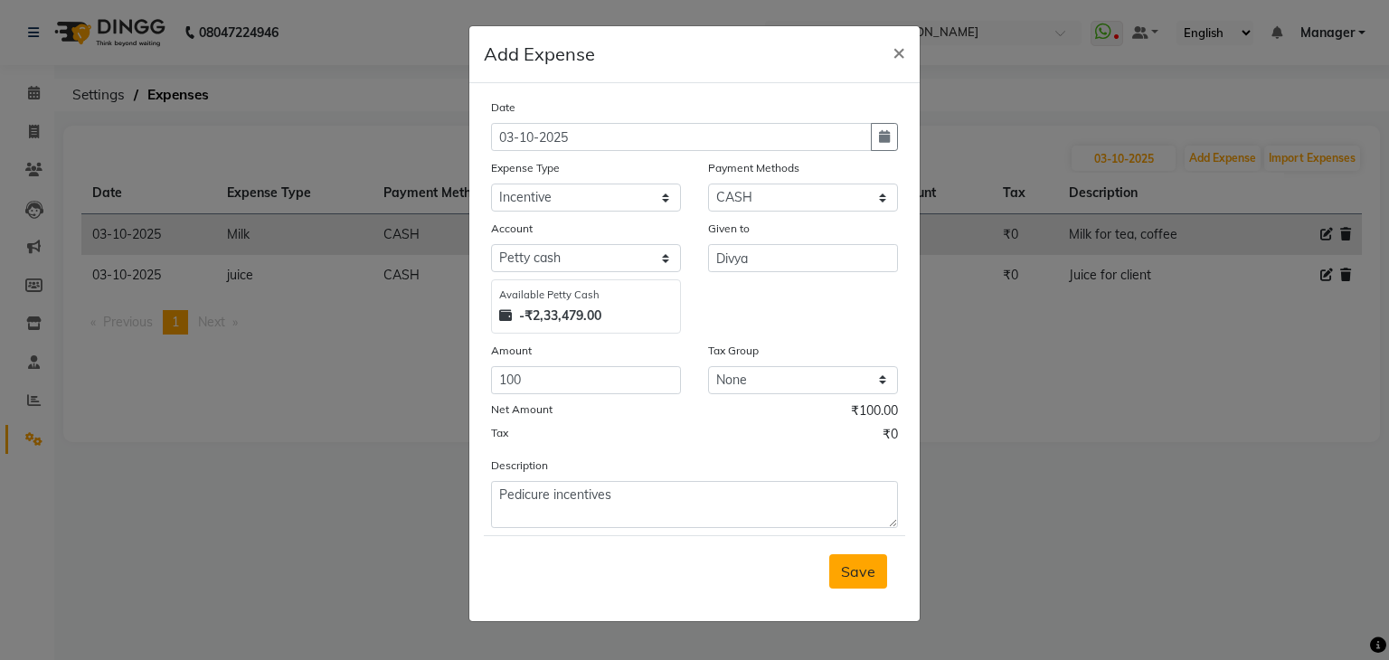
click at [866, 580] on span "Save" at bounding box center [858, 571] width 34 height 18
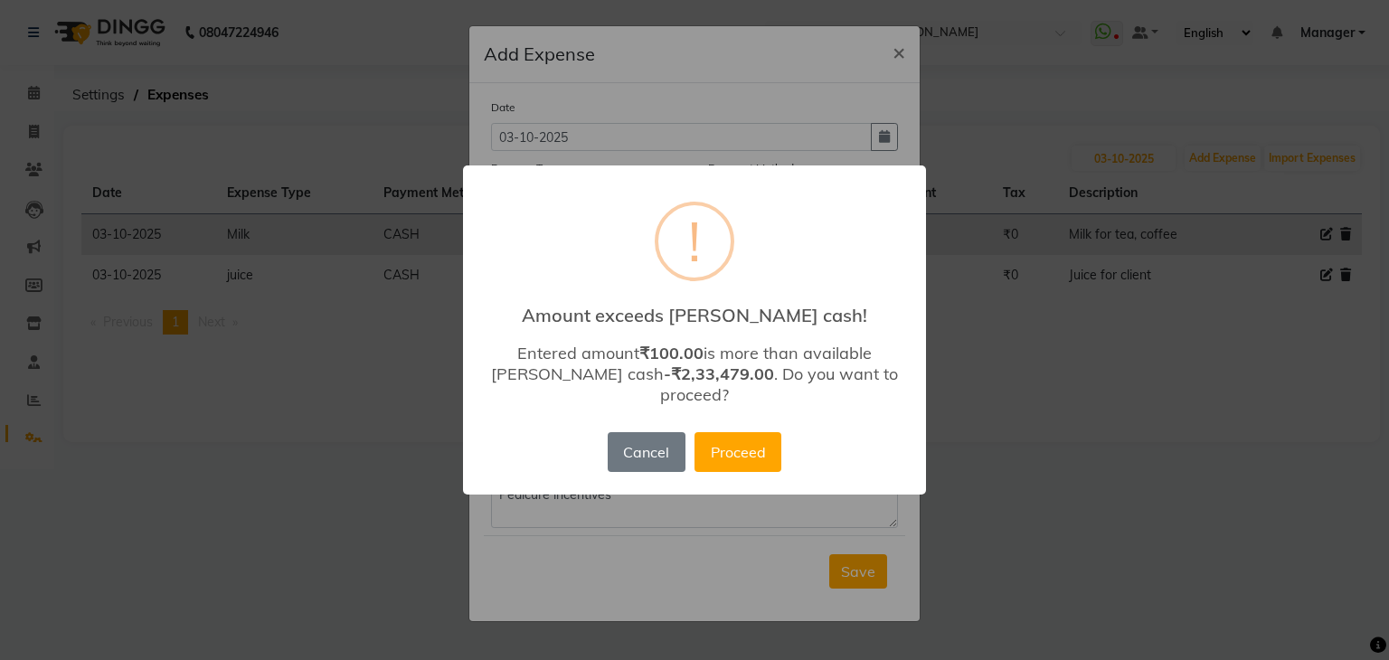
drag, startPoint x: 721, startPoint y: 439, endPoint x: 1077, endPoint y: 429, distance: 356.4
click at [722, 439] on button "Proceed" at bounding box center [737, 452] width 87 height 40
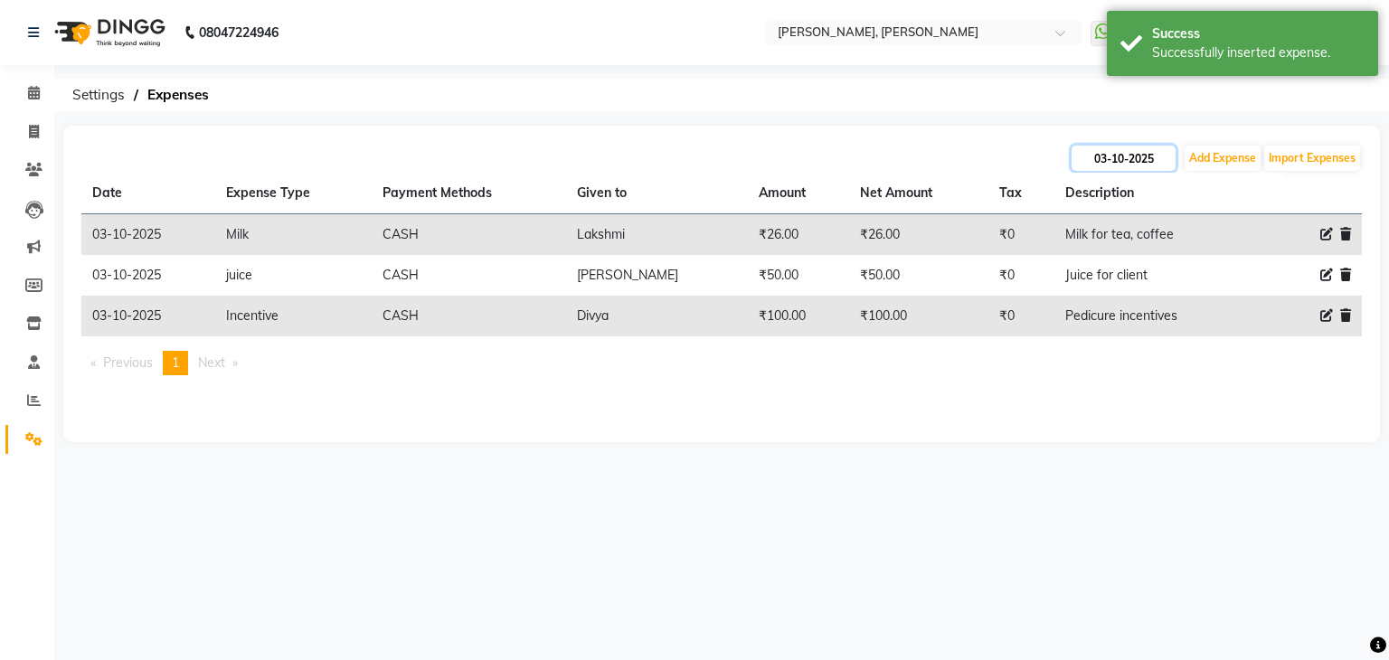
drag, startPoint x: 1114, startPoint y: 154, endPoint x: 1123, endPoint y: 169, distance: 17.8
click at [1114, 155] on input "03-10-2025" at bounding box center [1123, 158] width 104 height 25
select select "10"
select select "2025"
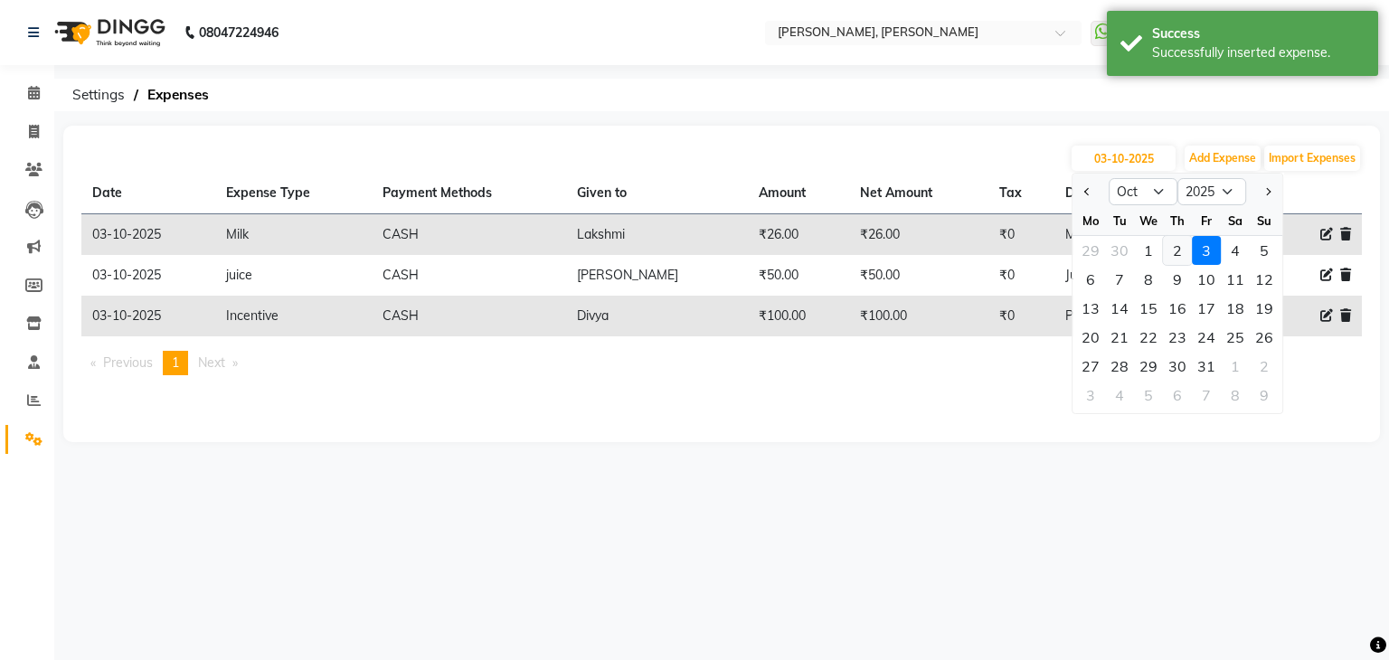
click at [1175, 251] on div "2" at bounding box center [1177, 250] width 29 height 29
type input "02-10-2025"
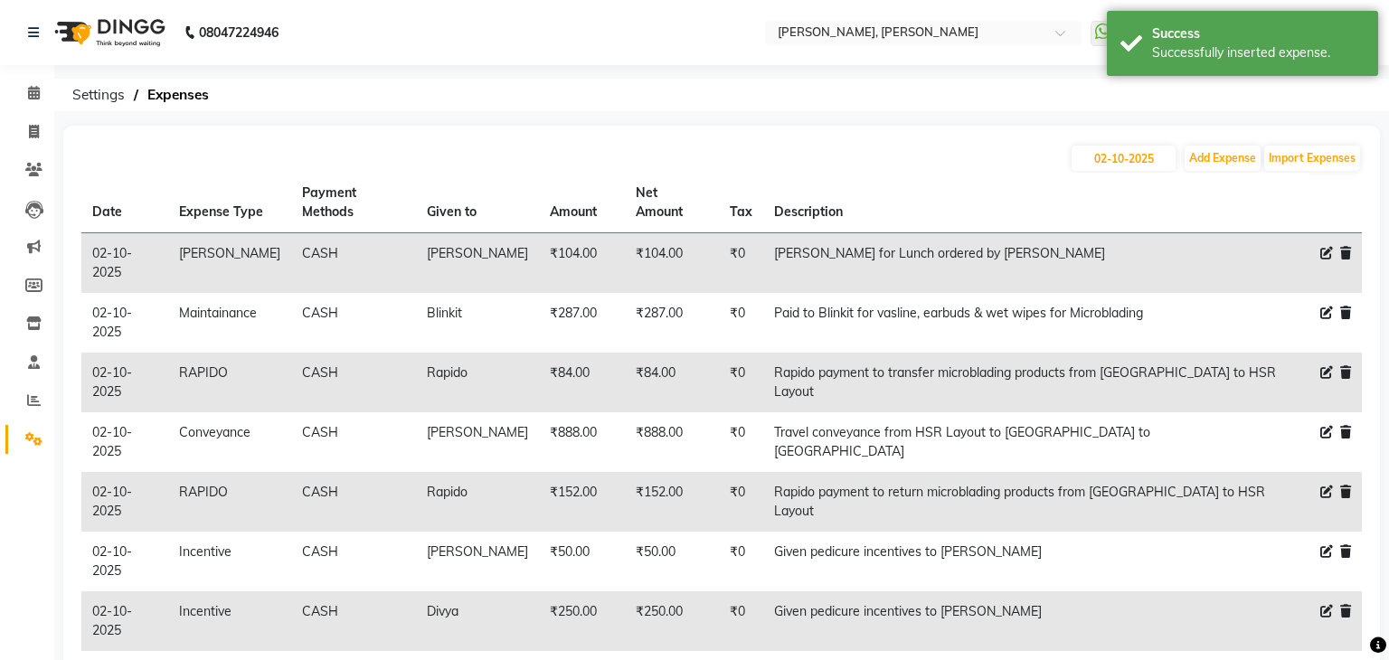
click at [1321, 545] on icon at bounding box center [1326, 551] width 13 height 13
select select "3135"
select select "1"
select select "5476"
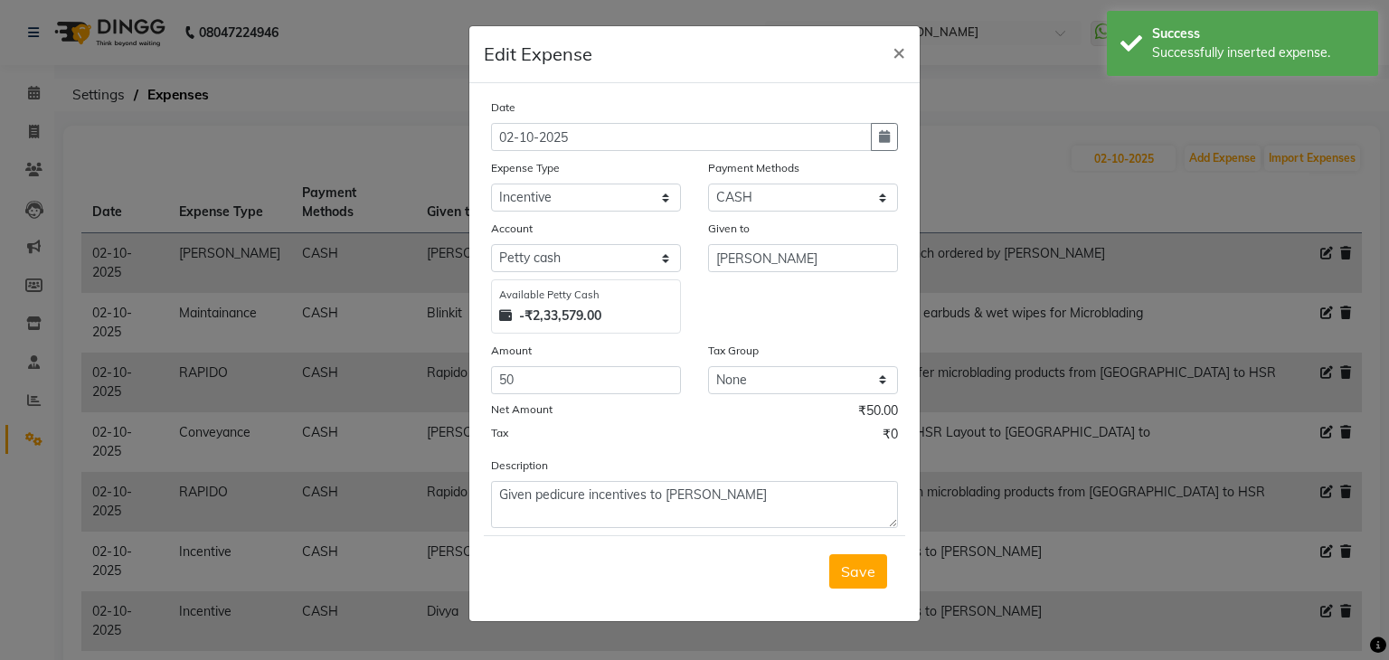
click at [1039, 494] on ngb-modal-window "Edit Expense × Date [DATE] Expense Type Select acetone Advance Salary bank depo…" at bounding box center [694, 330] width 1389 height 660
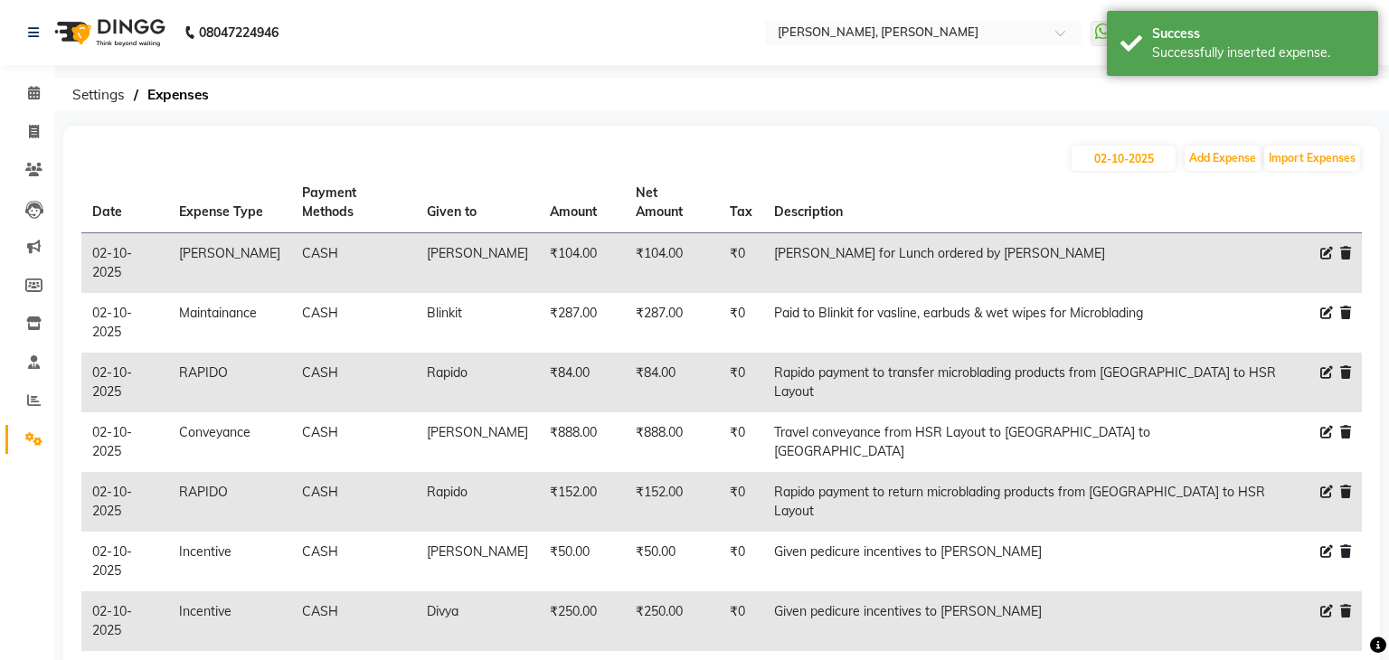
click at [1326, 605] on icon at bounding box center [1326, 611] width 13 height 13
select select "3135"
select select "1"
select select "5476"
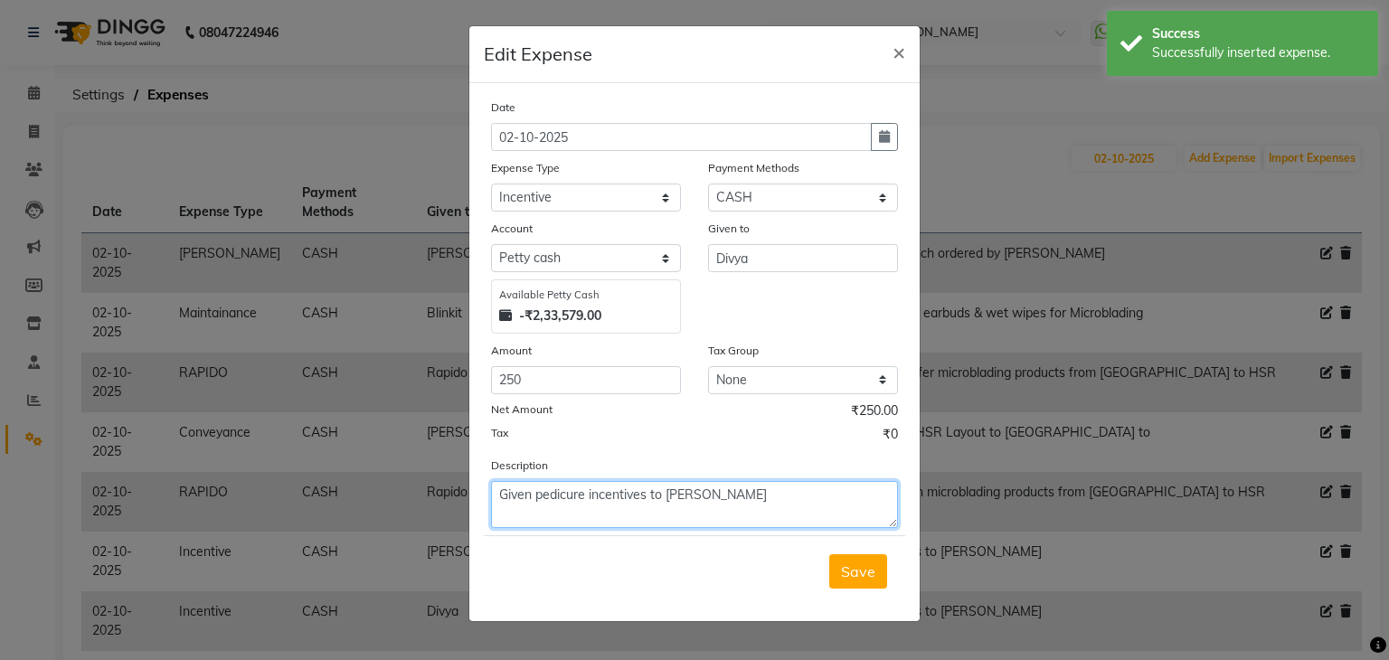
click at [677, 505] on textarea "Given pedicure incentives to [PERSON_NAME]" at bounding box center [694, 504] width 407 height 47
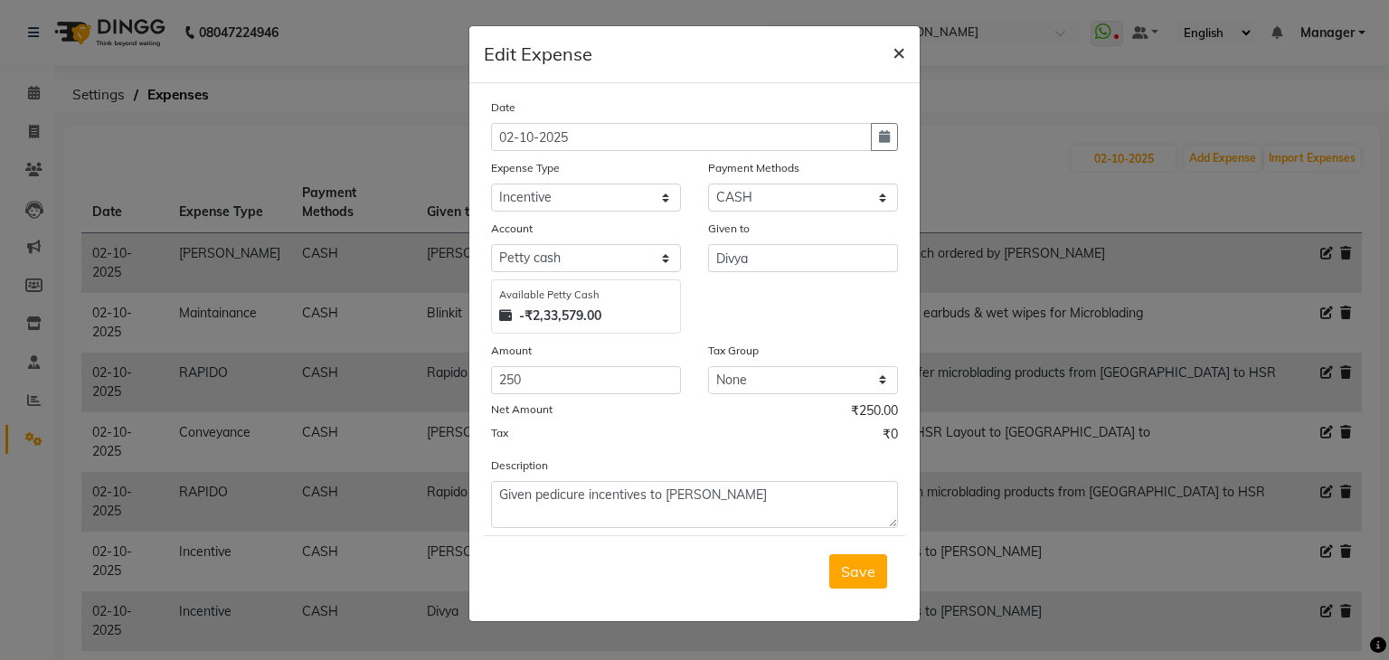
click at [894, 59] on span "×" at bounding box center [898, 51] width 13 height 27
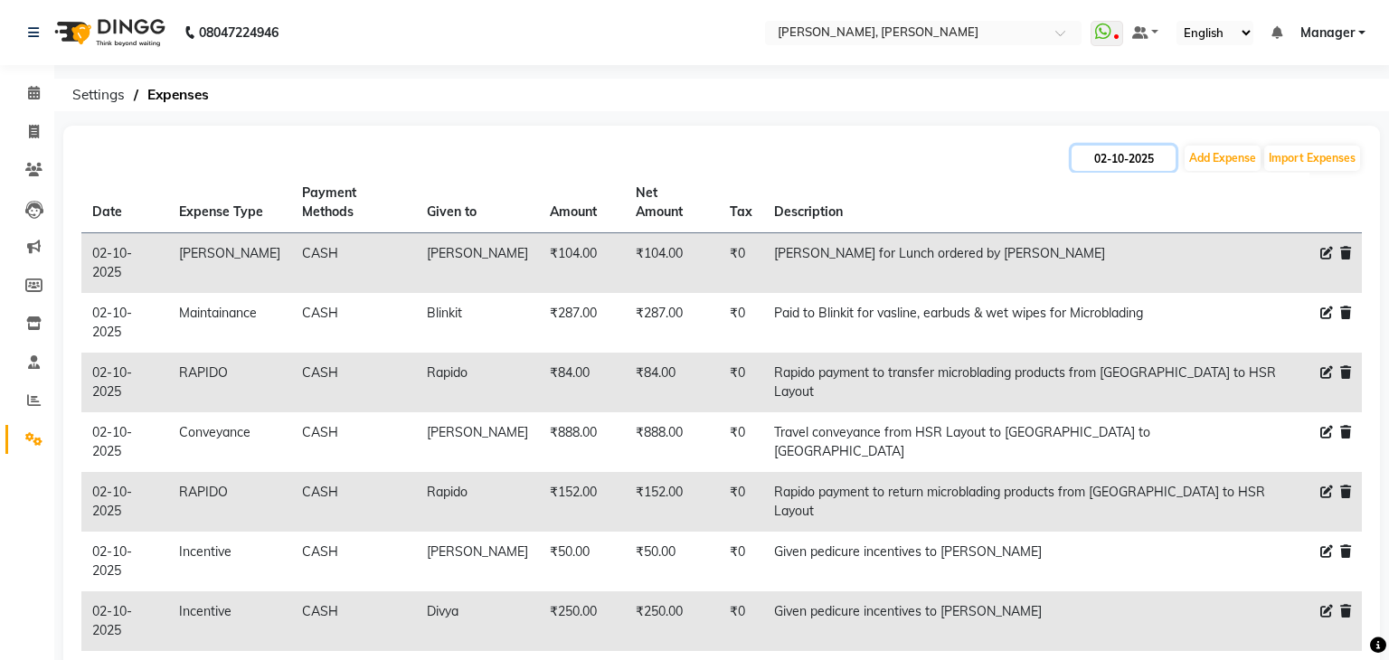
click at [1154, 154] on input "02-10-2025" at bounding box center [1123, 158] width 104 height 25
select select "10"
select select "2025"
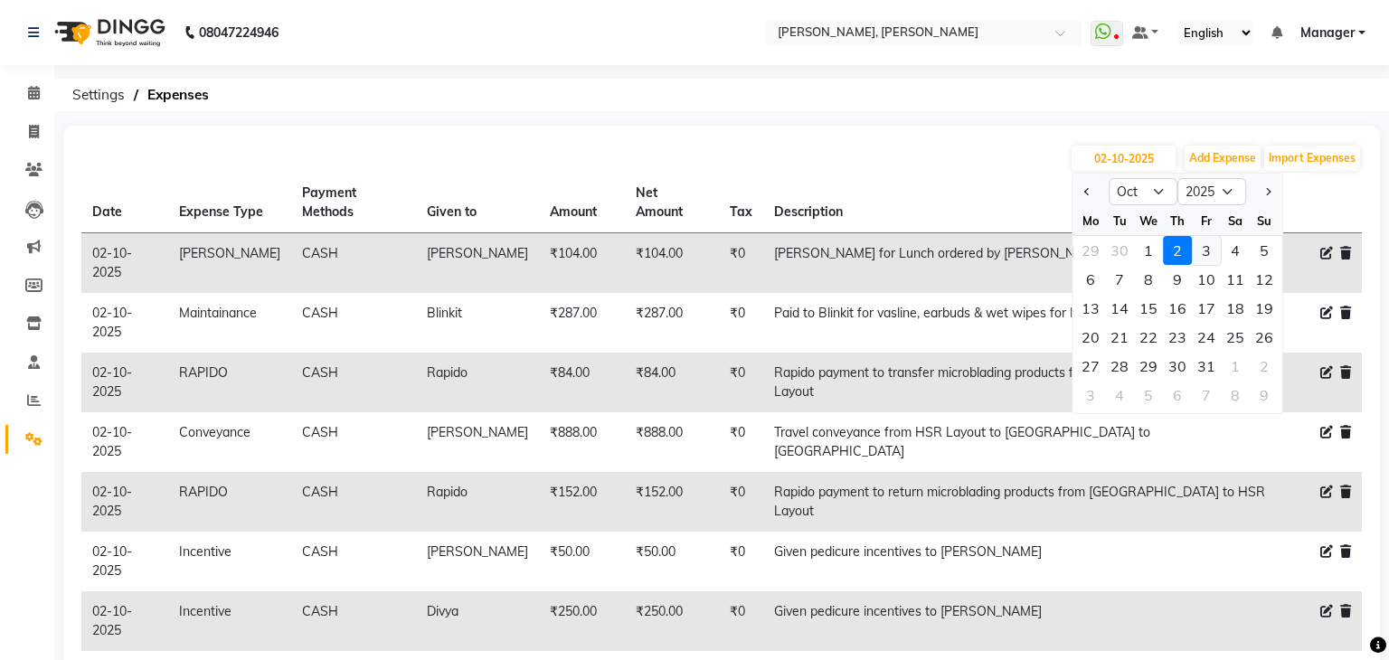
click at [1206, 258] on div "3" at bounding box center [1206, 250] width 29 height 29
type input "03-10-2025"
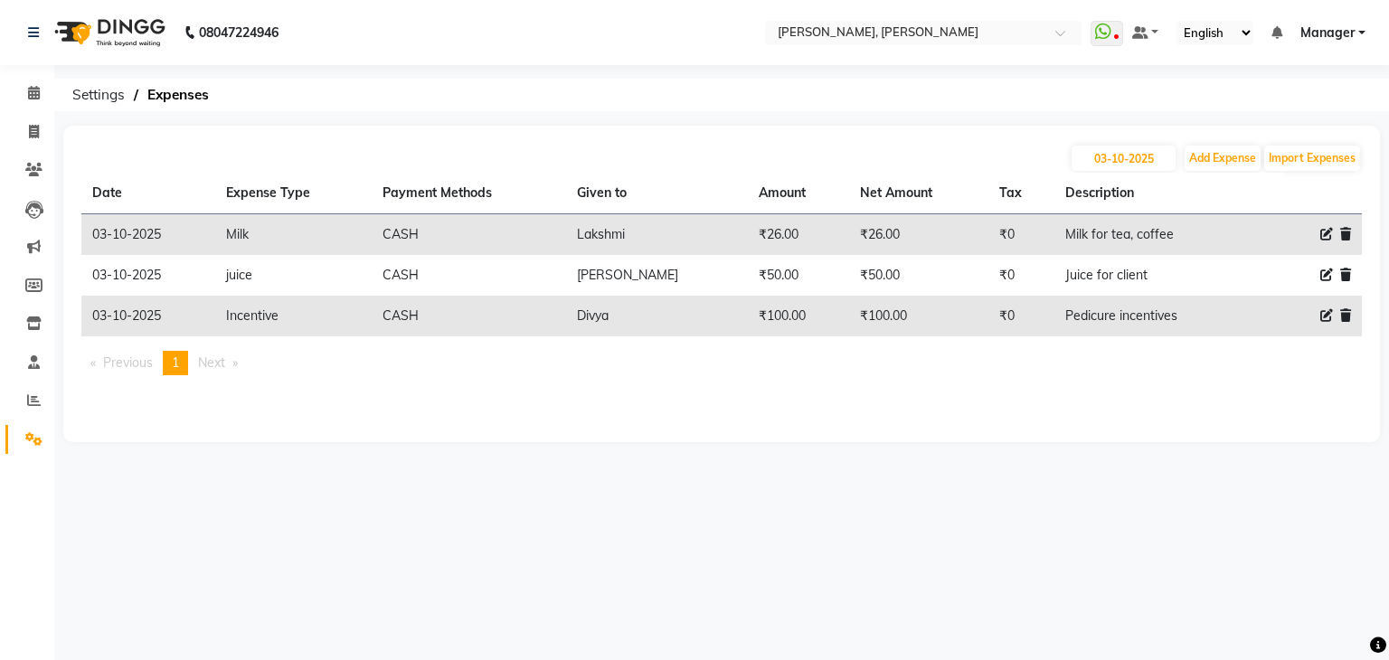
click at [1324, 312] on icon at bounding box center [1326, 315] width 13 height 13
select select "3135"
select select "1"
select select "5476"
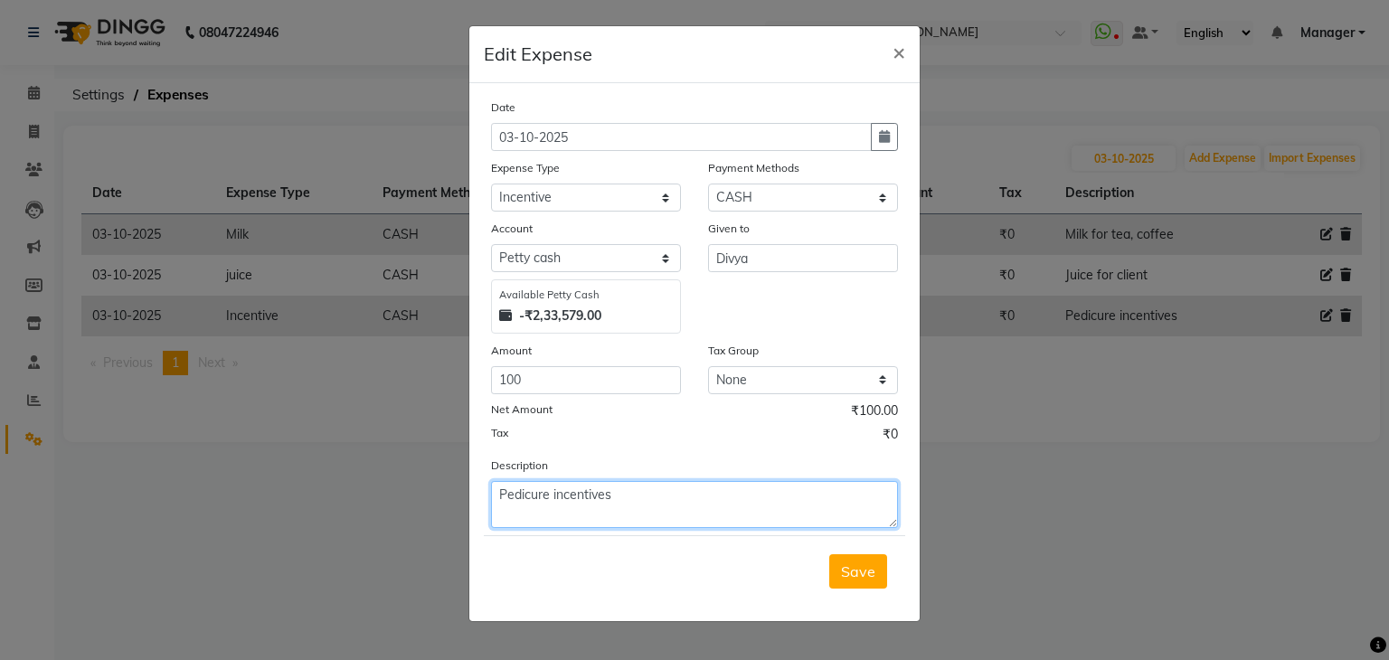
click at [623, 496] on textarea "Pedicure incentives" at bounding box center [694, 504] width 407 height 47
paste textarea "Given pedicure incentives to [PERSON_NAME]"
type textarea "Given pedicure incentives to [PERSON_NAME]"
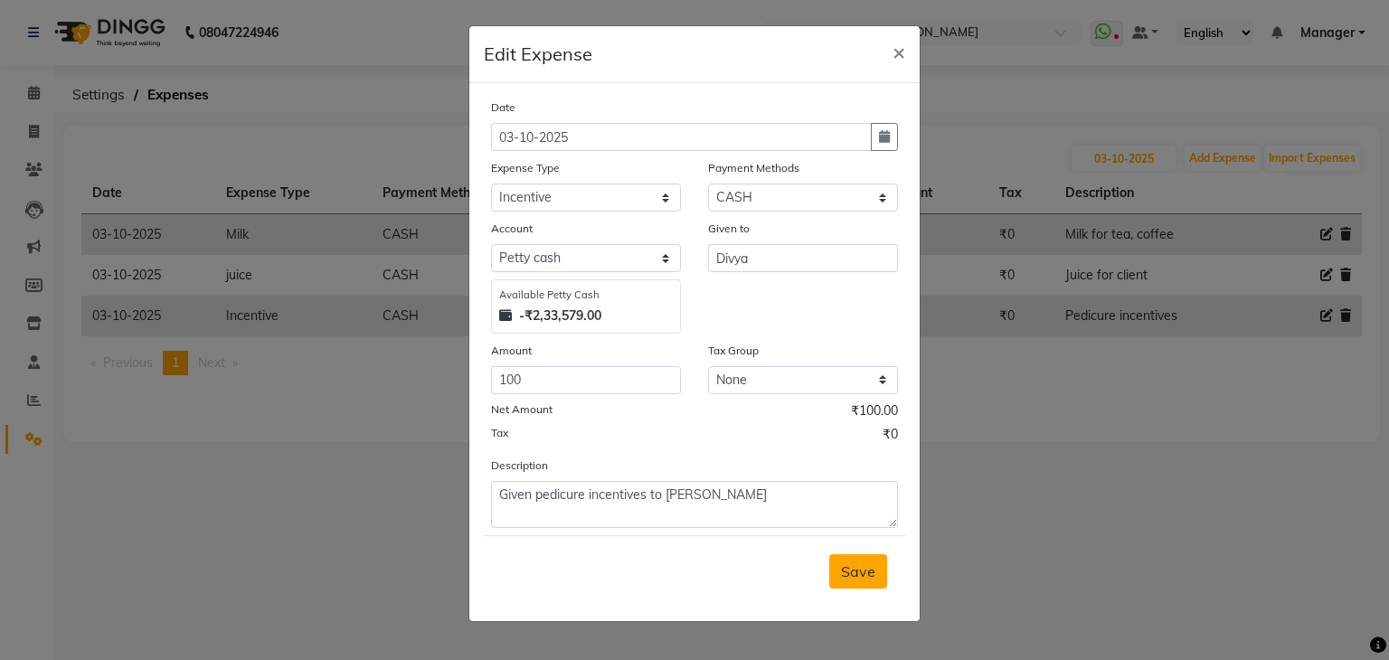
click at [856, 574] on span "Save" at bounding box center [858, 571] width 34 height 18
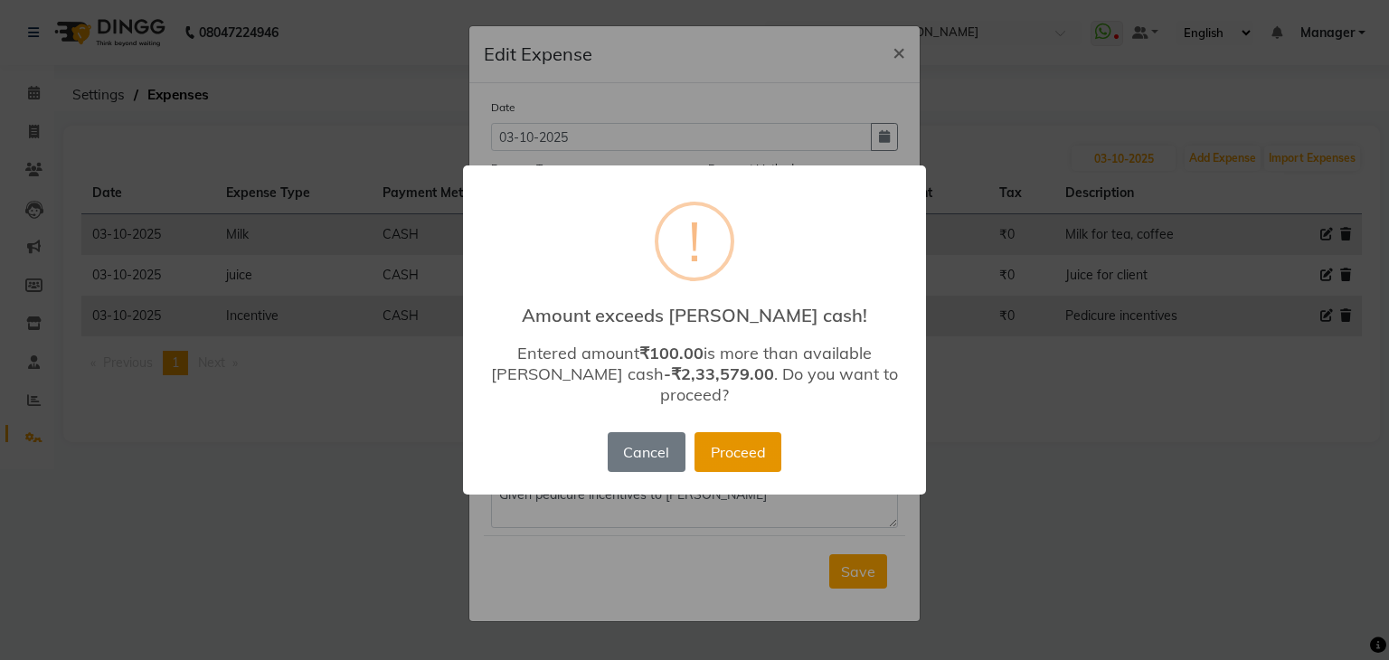
click at [756, 438] on button "Proceed" at bounding box center [737, 452] width 87 height 40
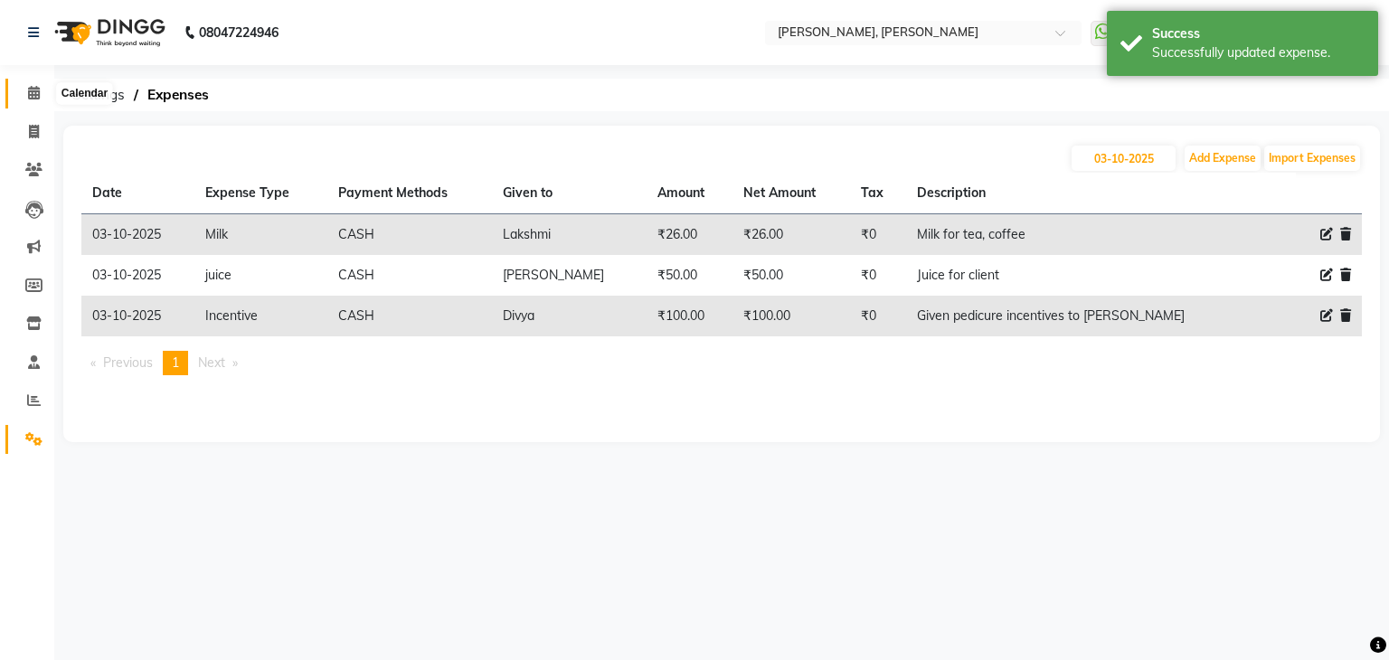
click at [40, 91] on span at bounding box center [34, 93] width 32 height 21
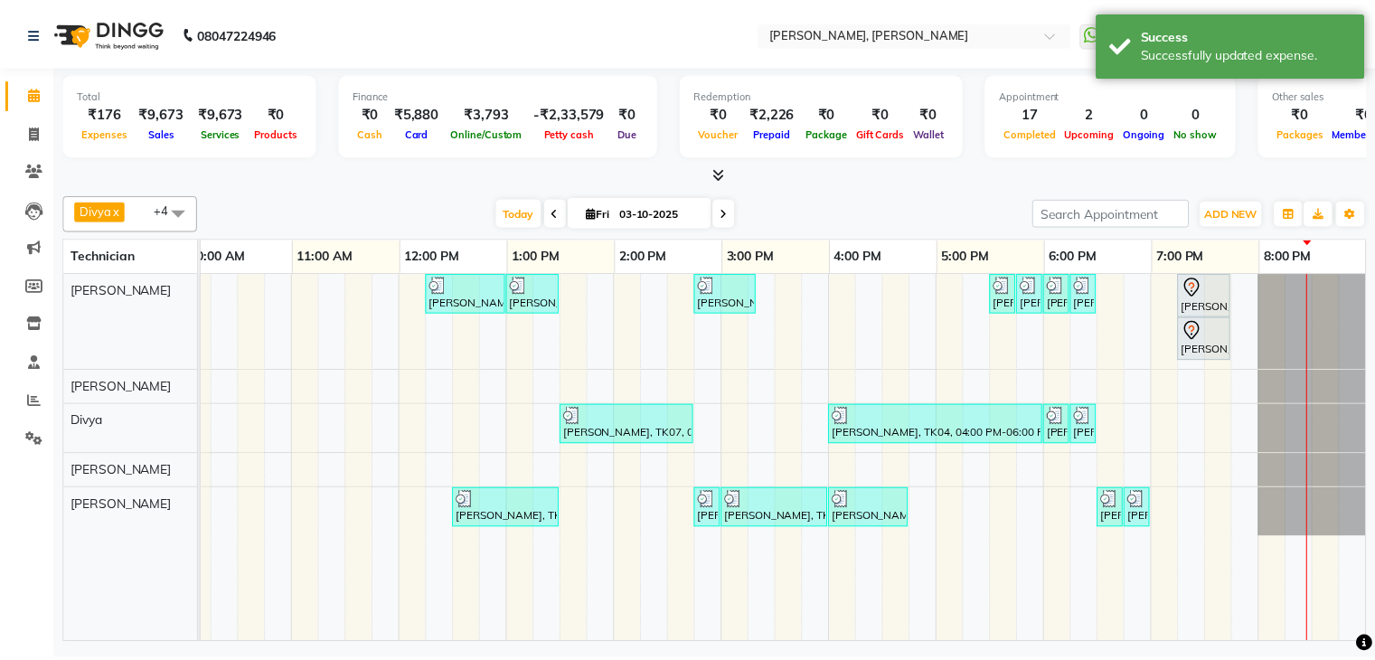
scroll to position [0, 247]
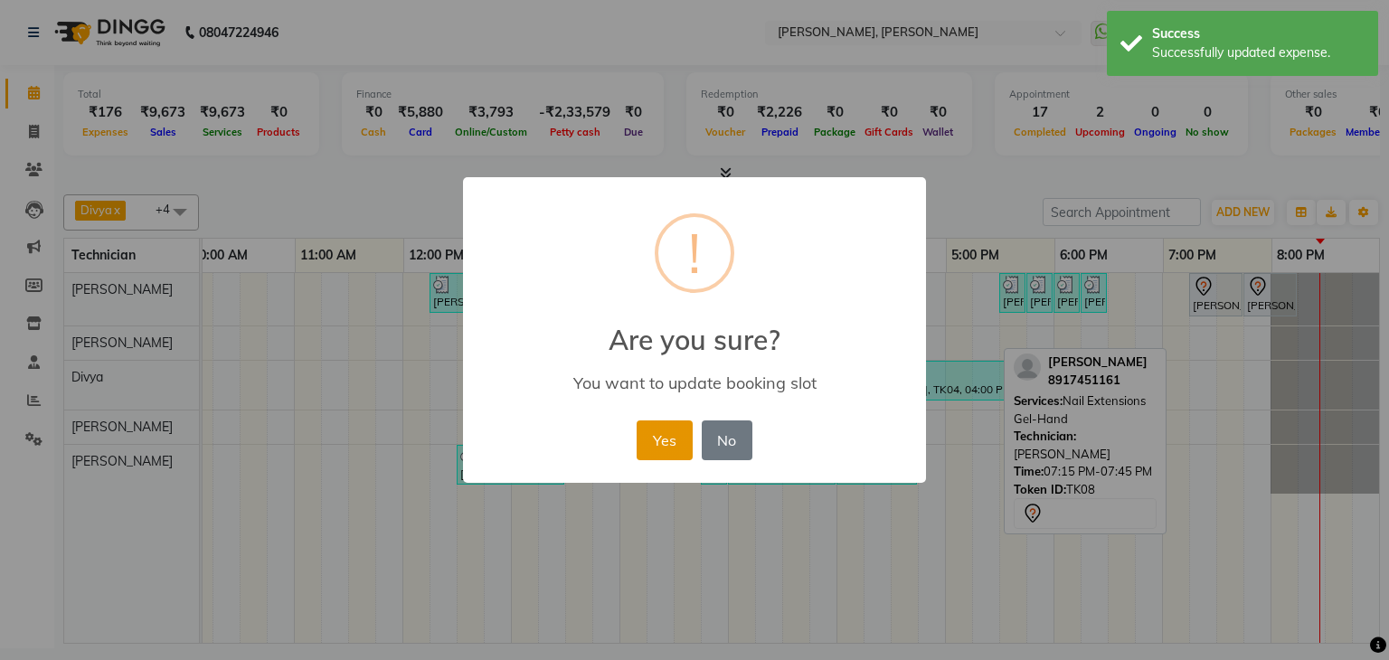
click at [664, 438] on button "Yes" at bounding box center [664, 440] width 55 height 40
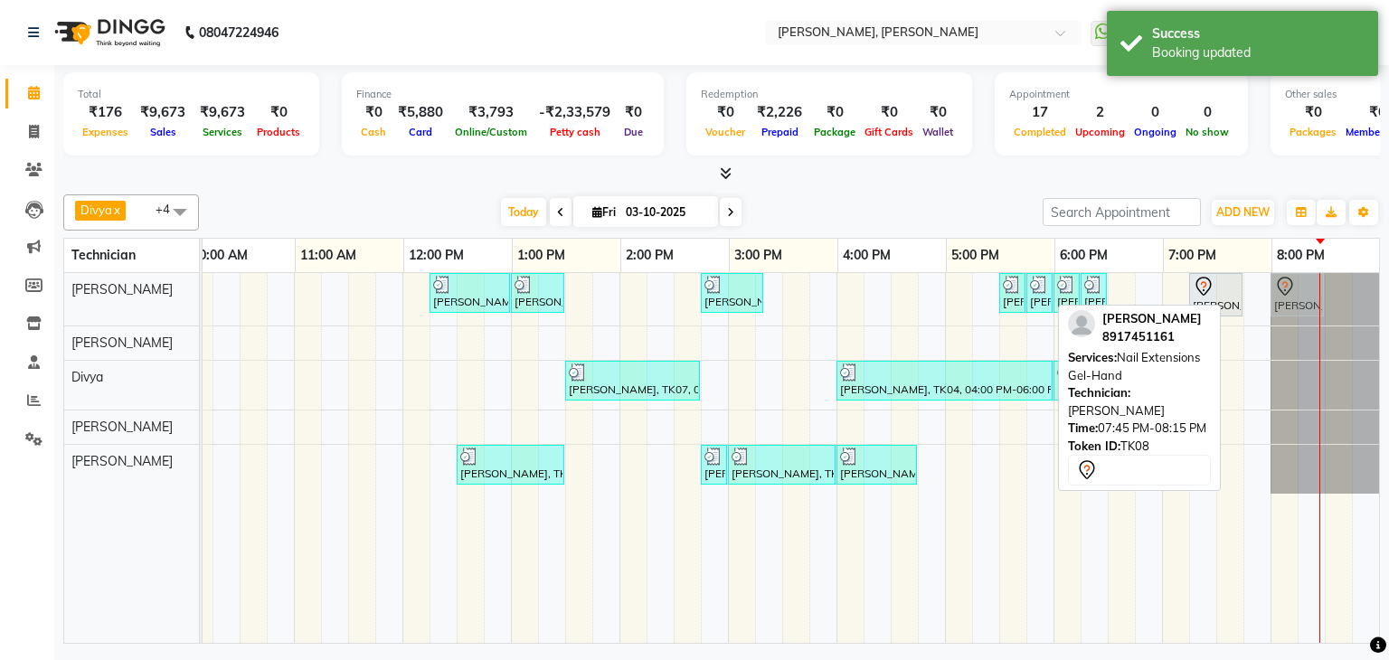
drag, startPoint x: 1255, startPoint y: 288, endPoint x: 1273, endPoint y: 288, distance: 18.1
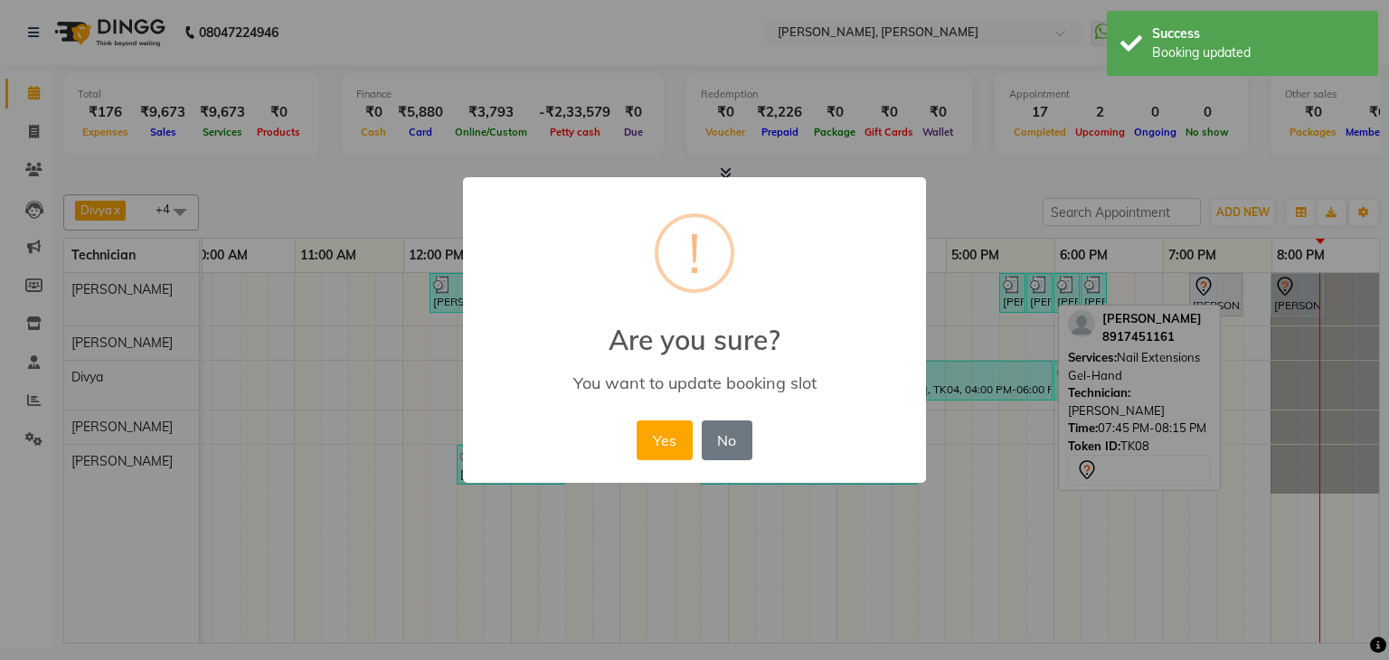
drag, startPoint x: 648, startPoint y: 439, endPoint x: 1052, endPoint y: 364, distance: 410.0
click at [651, 438] on button "Yes" at bounding box center [664, 440] width 55 height 40
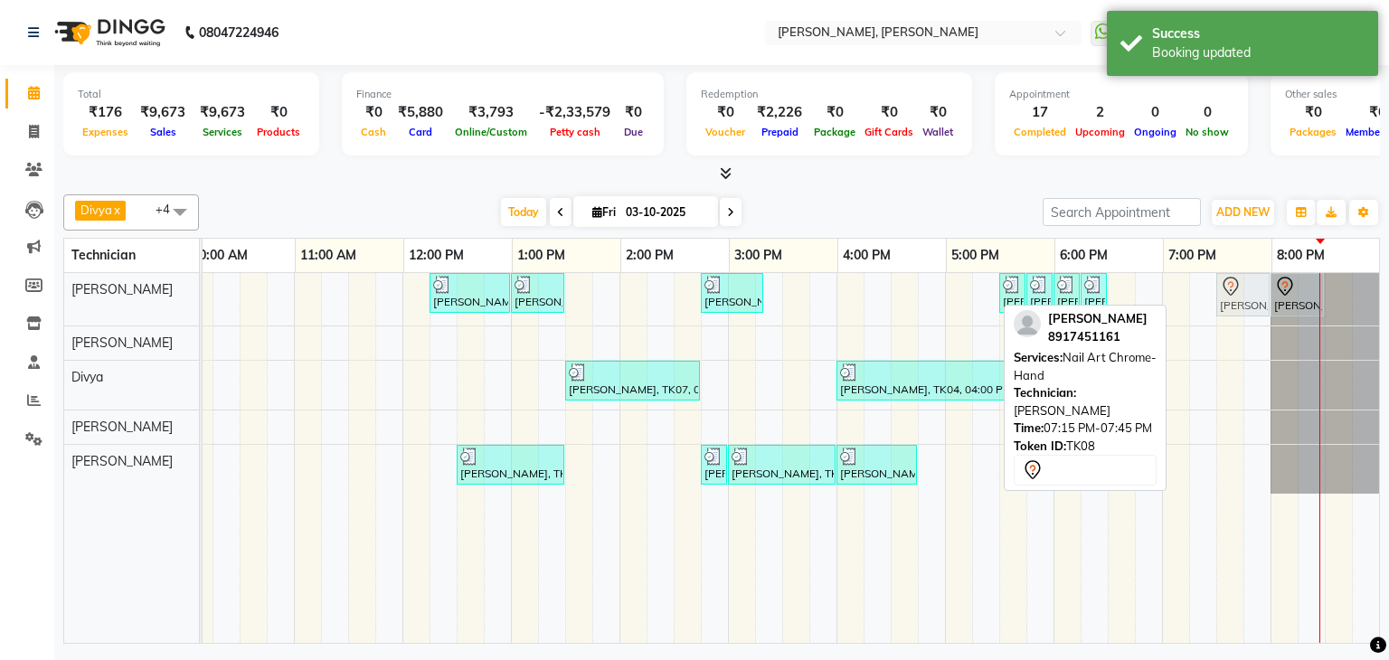
drag, startPoint x: 1211, startPoint y: 290, endPoint x: 1226, endPoint y: 290, distance: 15.4
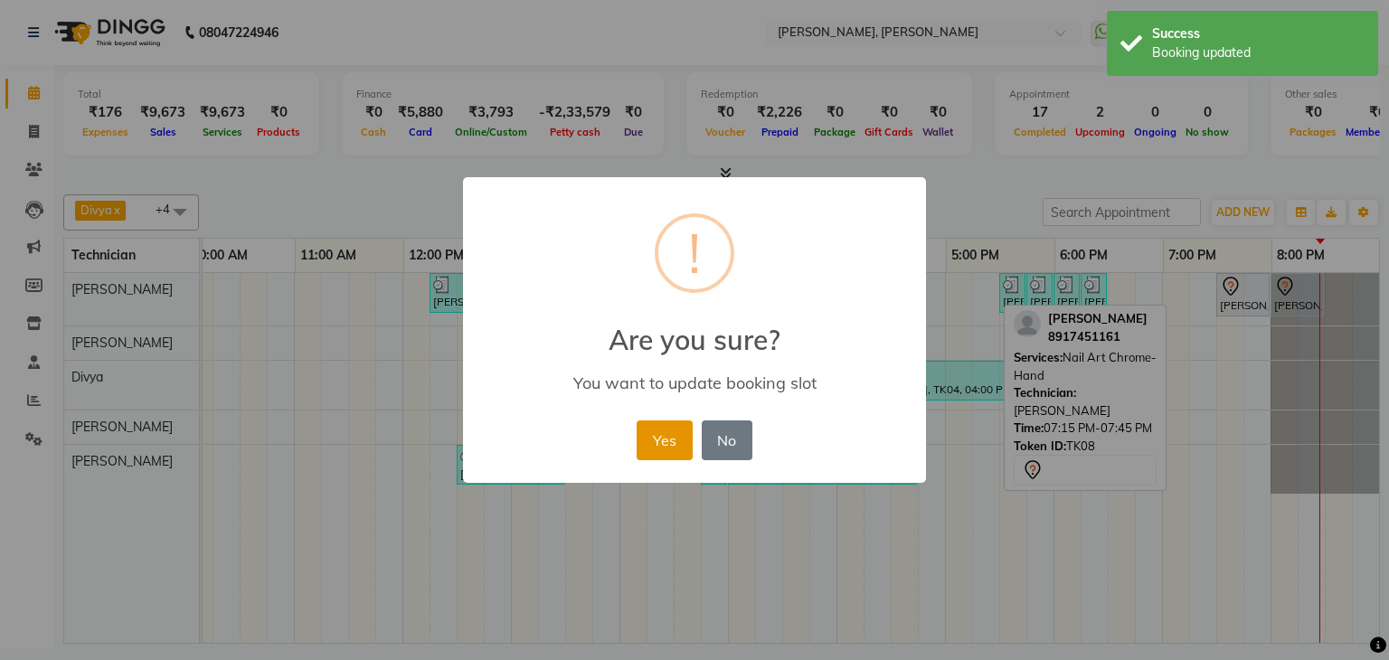
drag, startPoint x: 661, startPoint y: 434, endPoint x: 1290, endPoint y: 334, distance: 637.3
click at [665, 434] on button "Yes" at bounding box center [664, 440] width 55 height 40
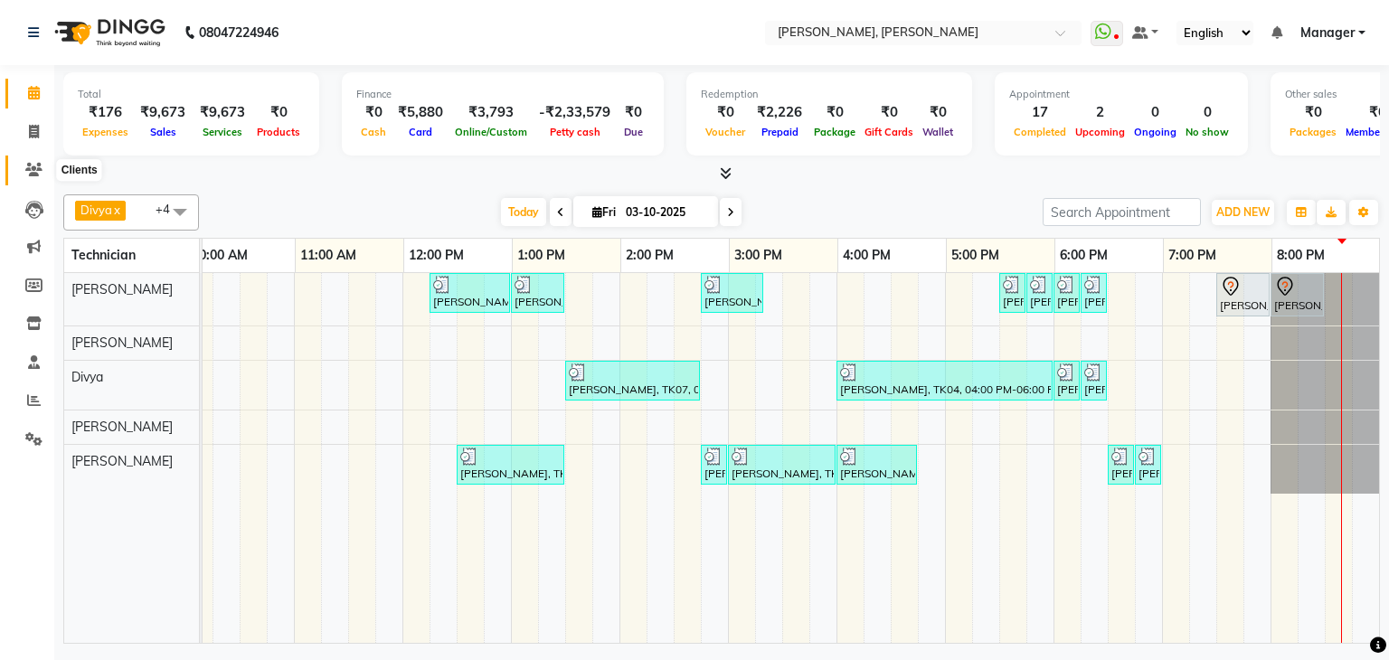
click at [36, 167] on icon at bounding box center [33, 170] width 17 height 14
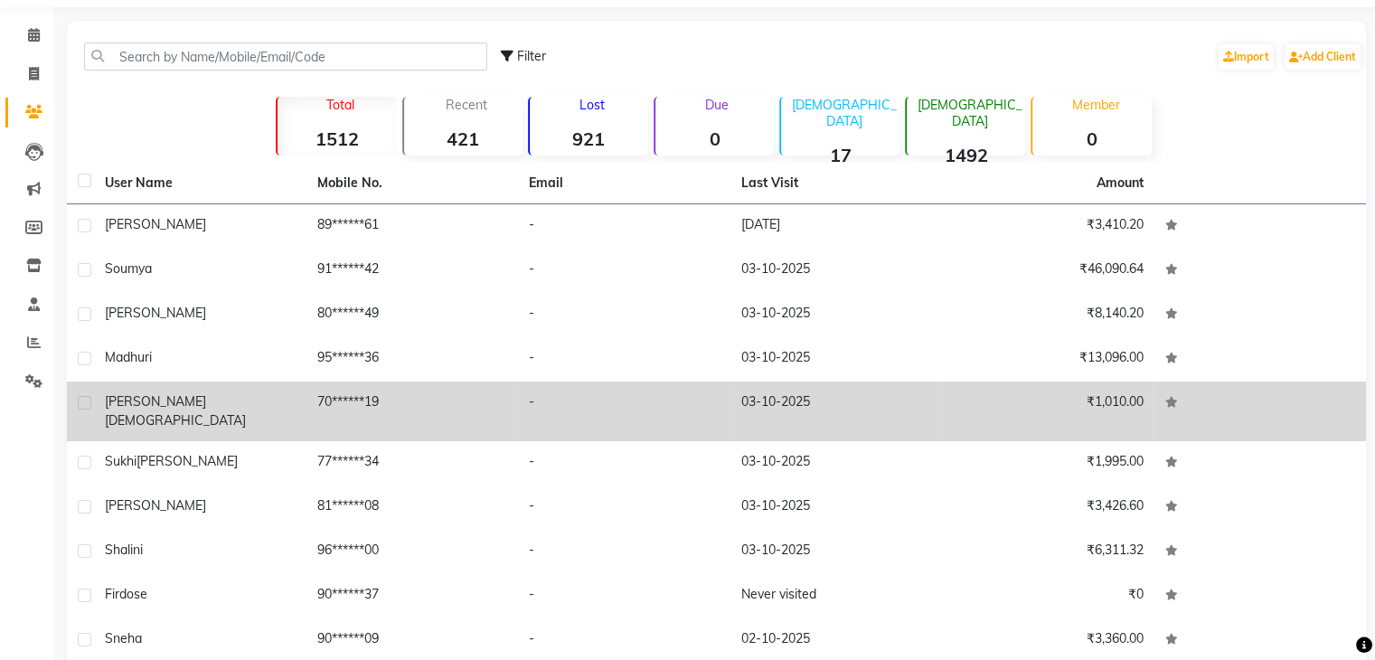
scroll to position [123, 0]
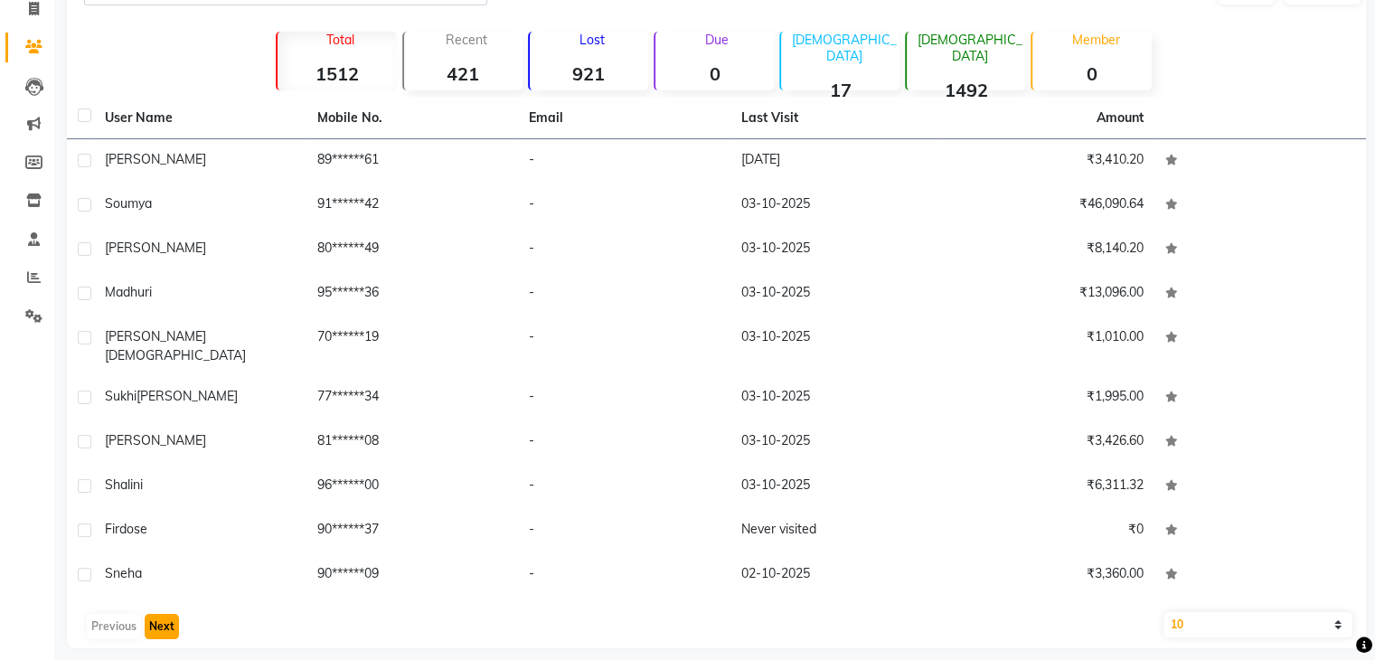
click at [161, 614] on button "Next" at bounding box center [162, 626] width 34 height 25
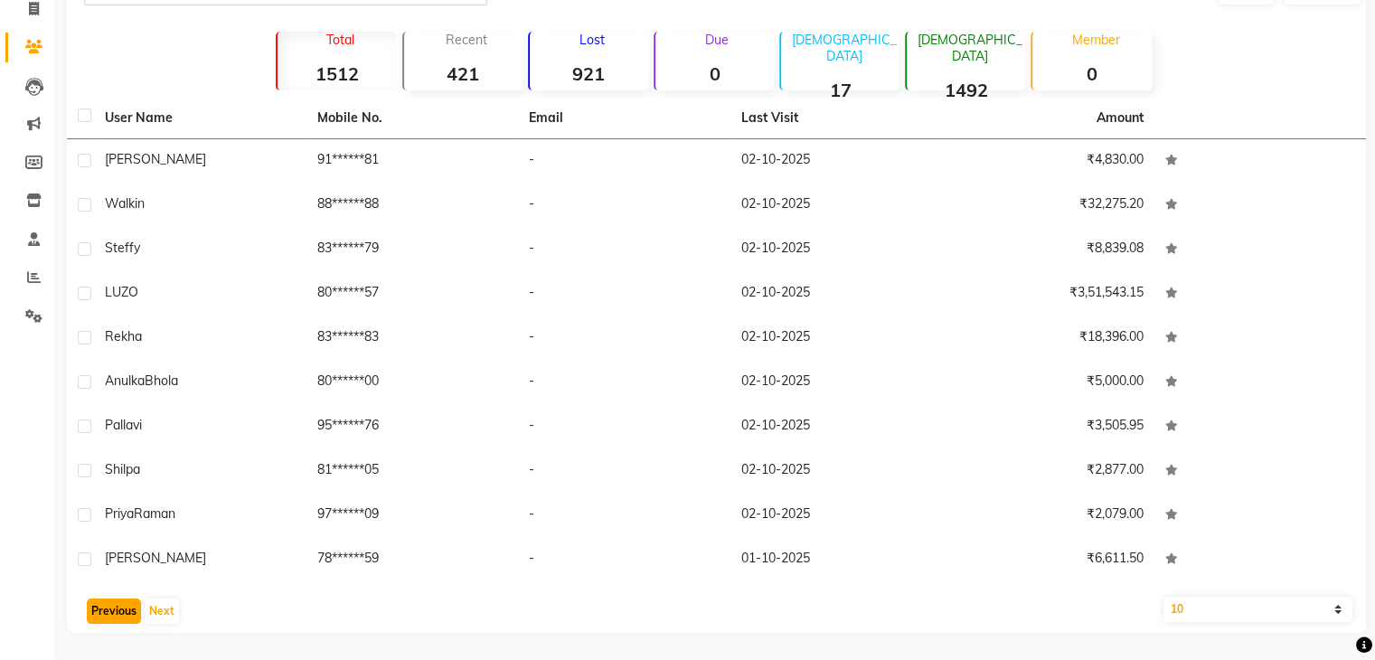
click at [117, 599] on button "Previous" at bounding box center [114, 611] width 54 height 25
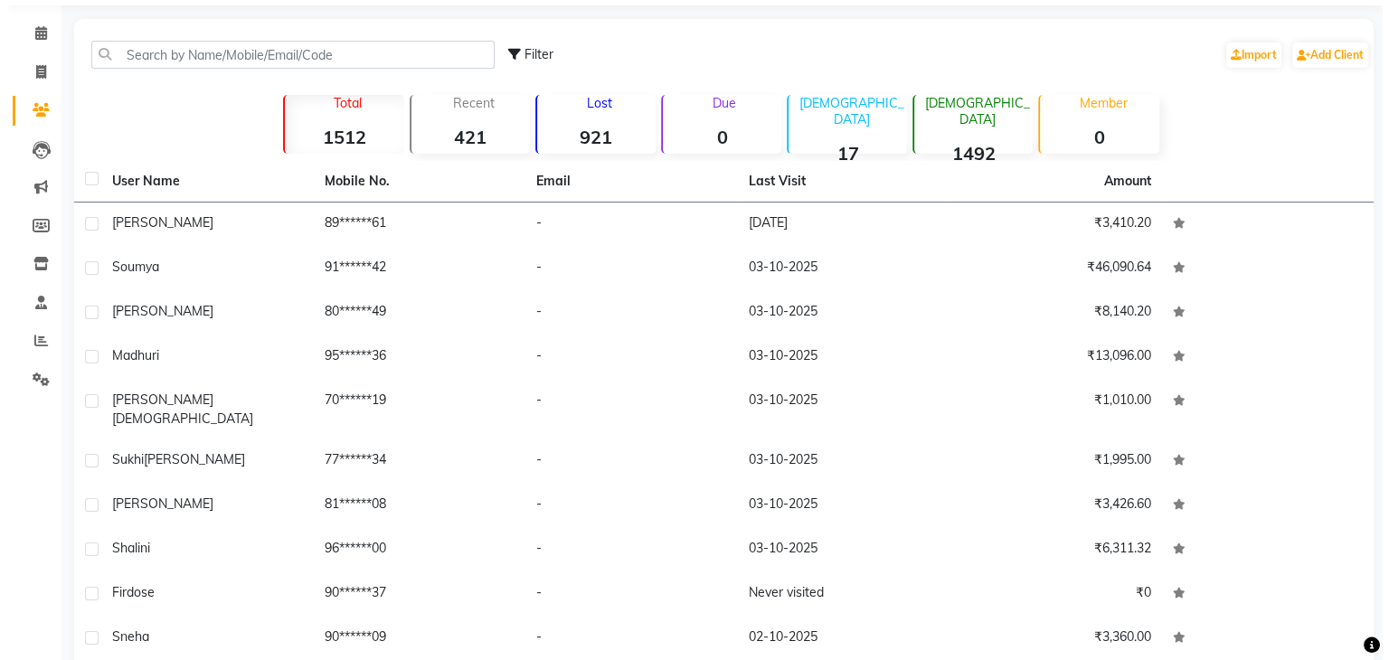
scroll to position [0, 0]
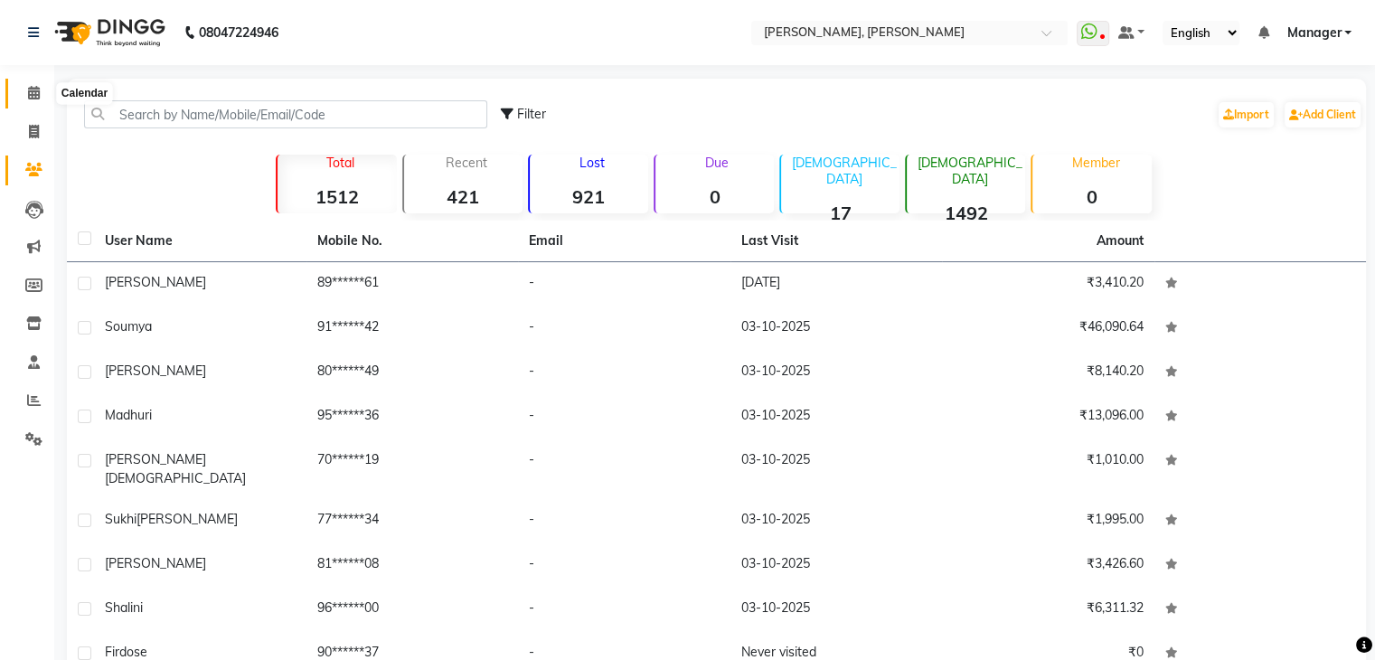
click at [29, 92] on icon at bounding box center [34, 93] width 12 height 14
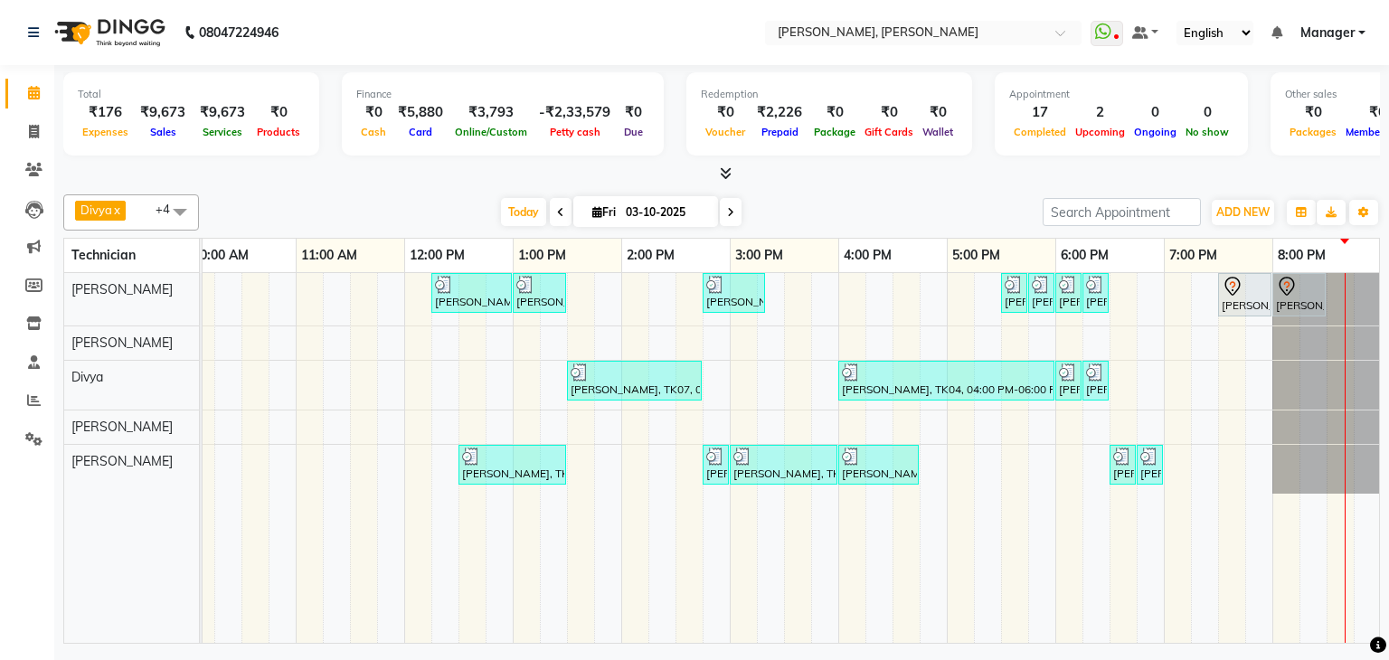
scroll to position [0, 233]
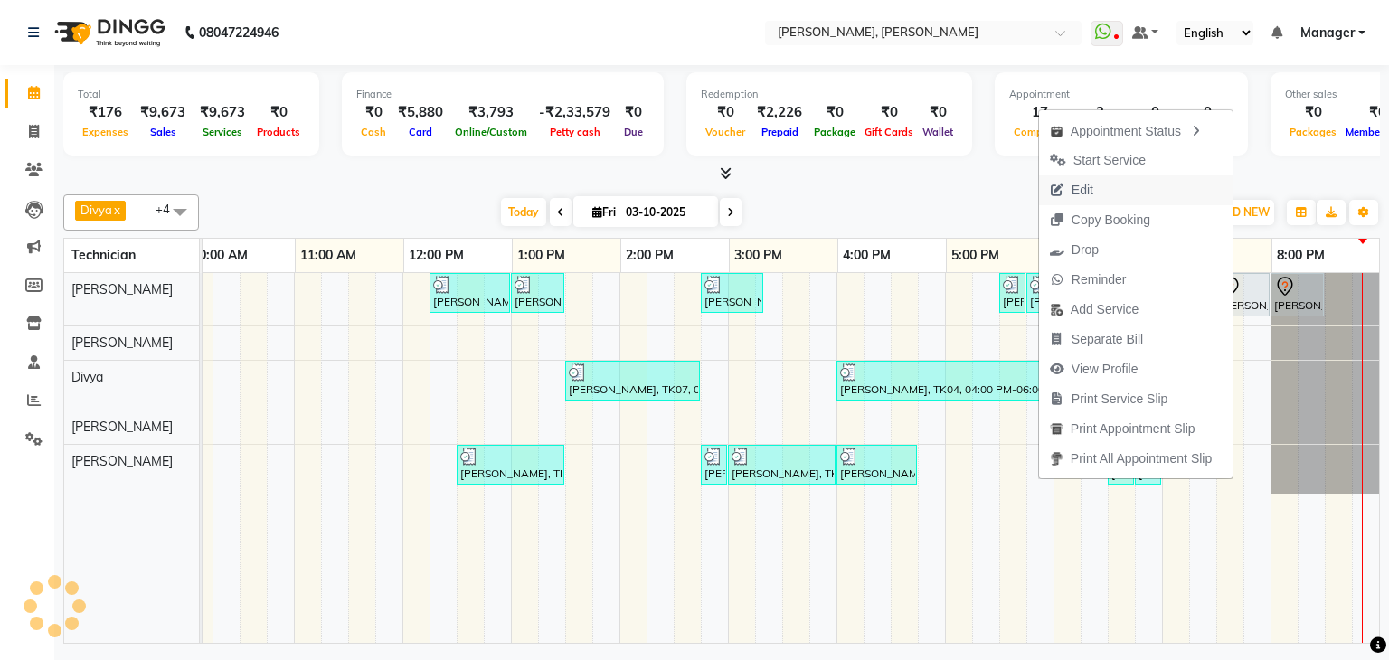
click at [1101, 185] on button "Edit" at bounding box center [1136, 190] width 194 height 30
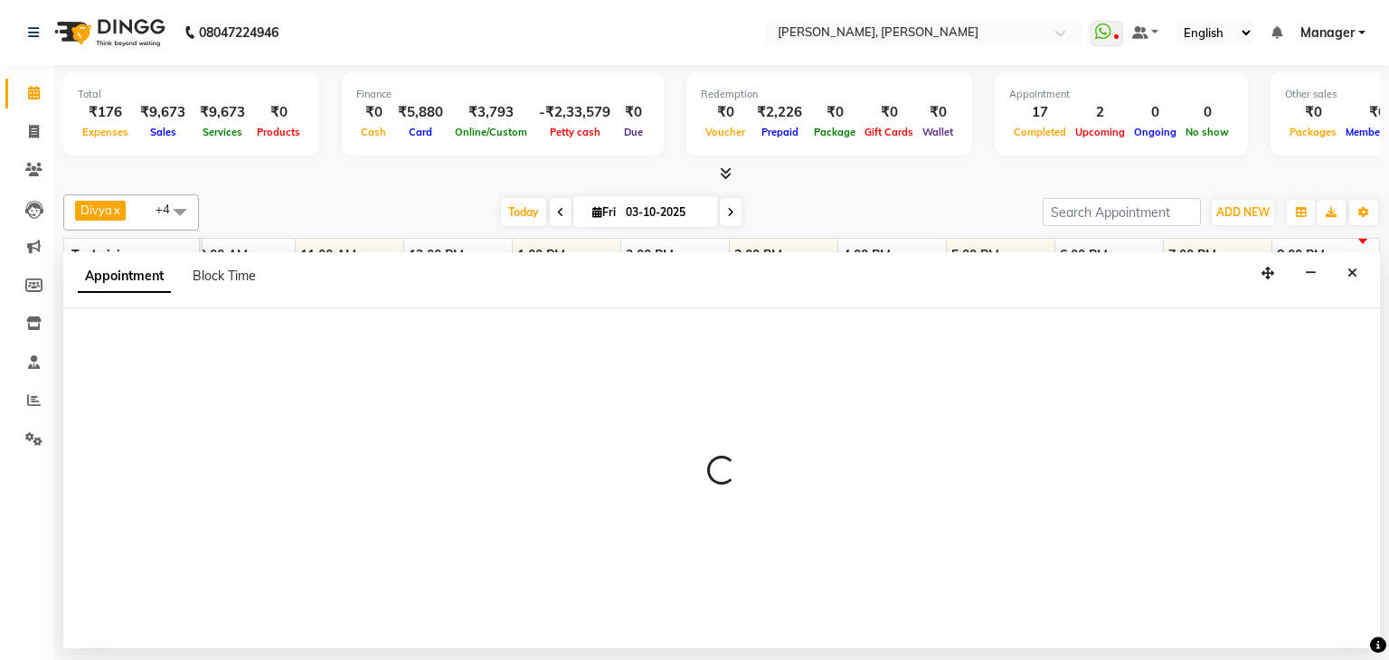
select select "tentative"
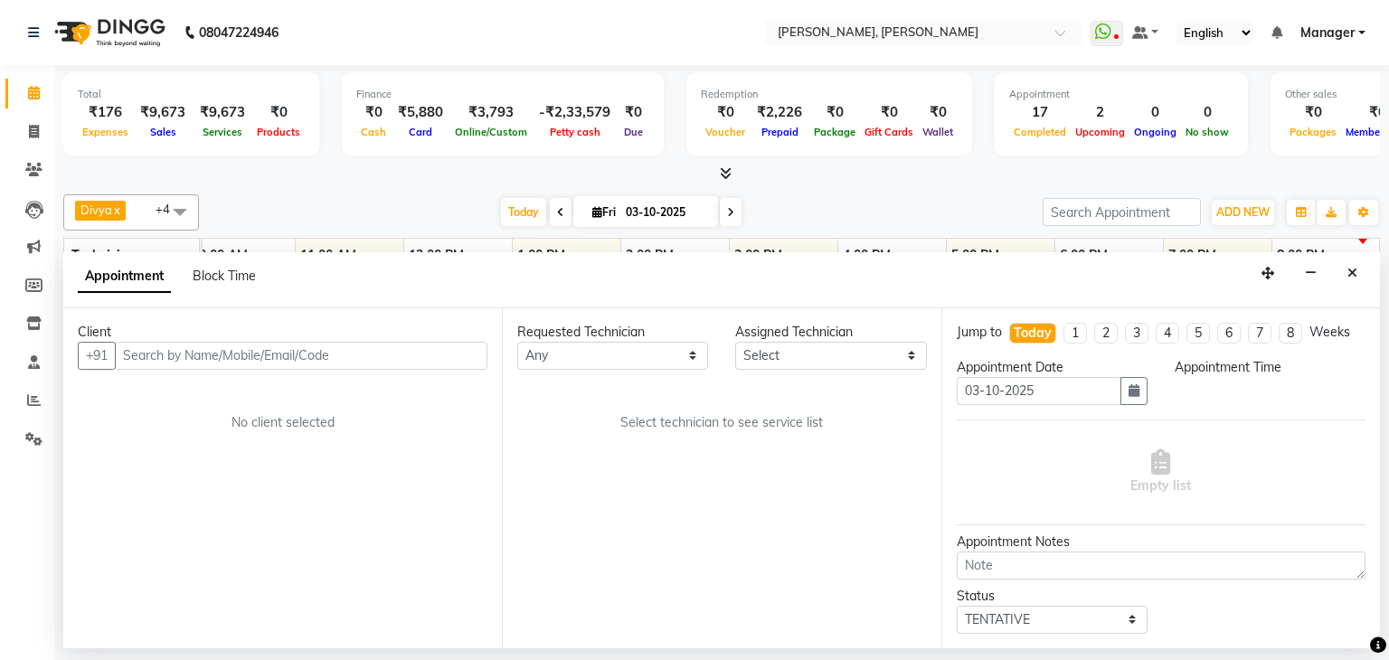
scroll to position [0, 0]
select select "54412"
select select "1170"
select select "3204"
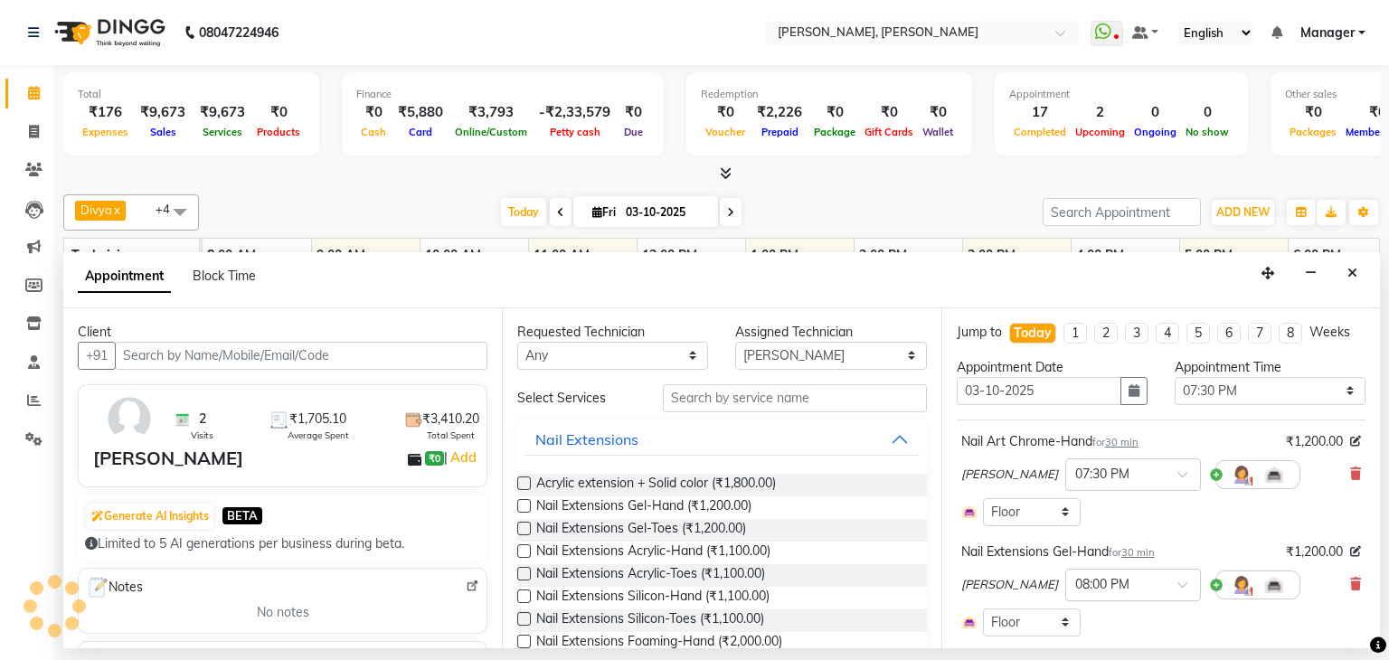
scroll to position [0, 233]
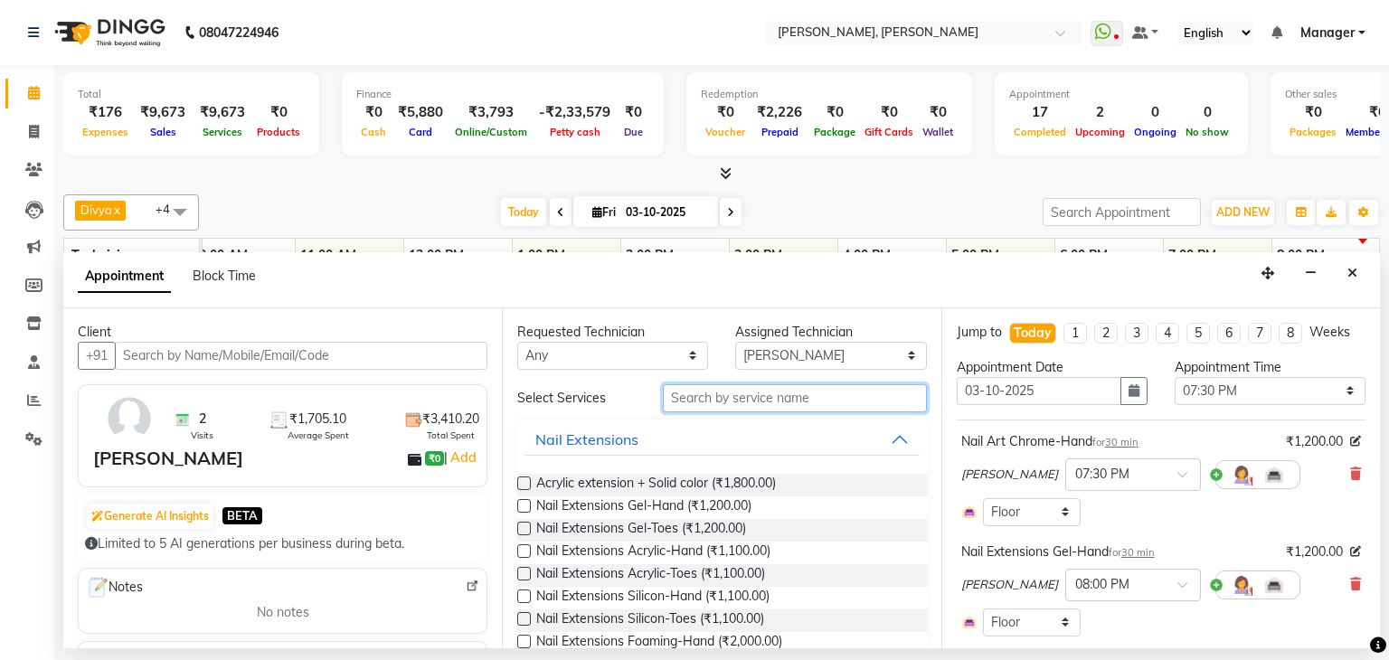
click at [757, 400] on input "text" at bounding box center [795, 398] width 264 height 28
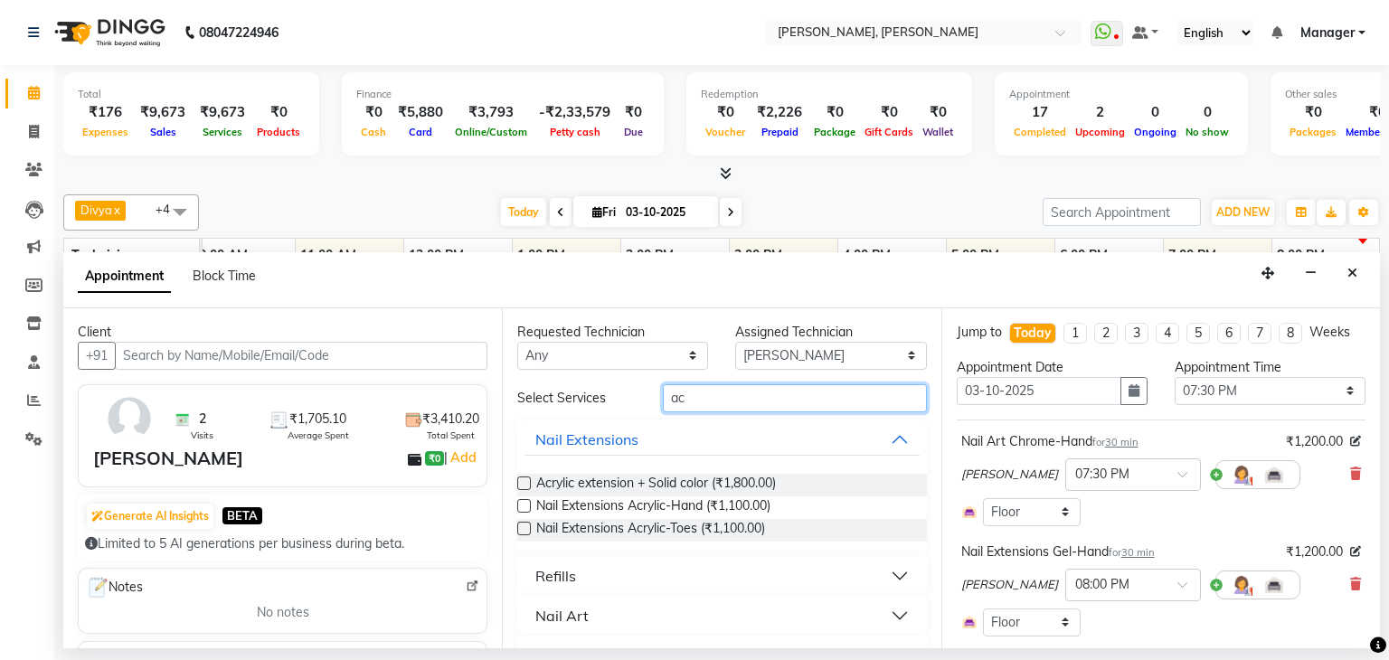
type input "a"
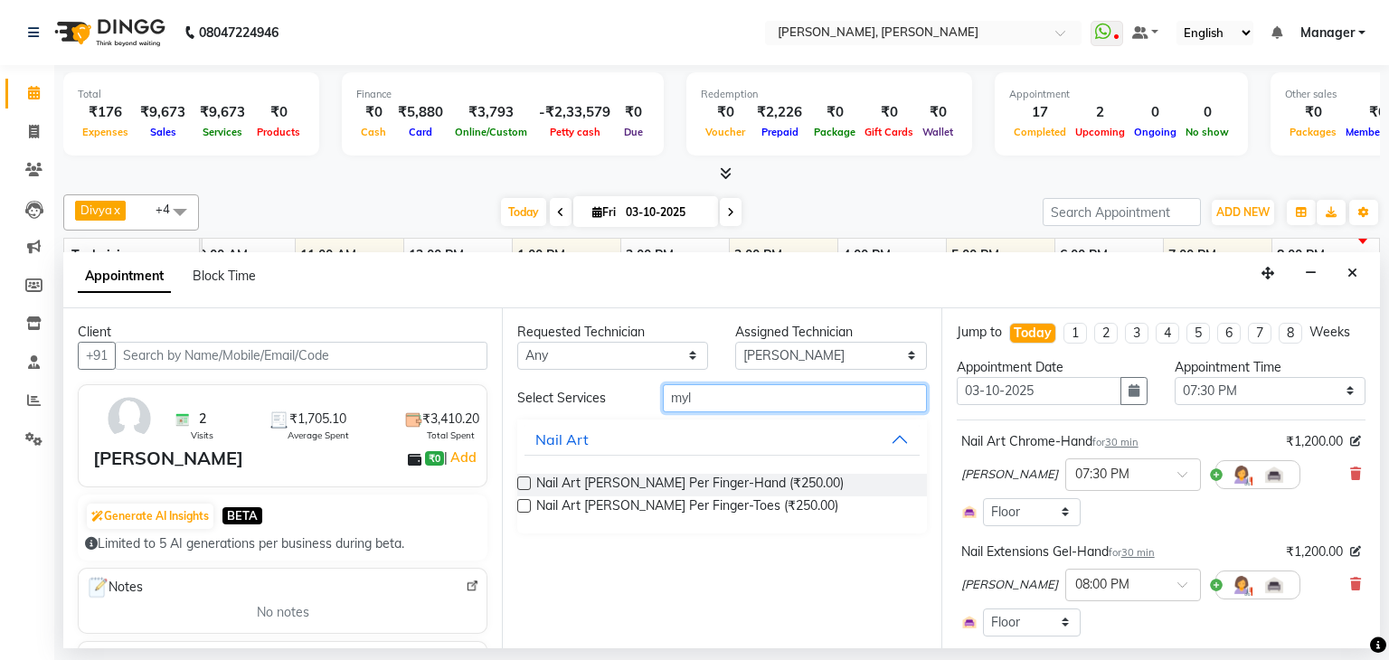
type input "myl"
click at [521, 478] on label at bounding box center [524, 484] width 14 height 14
click at [521, 479] on input "checkbox" at bounding box center [523, 485] width 12 height 12
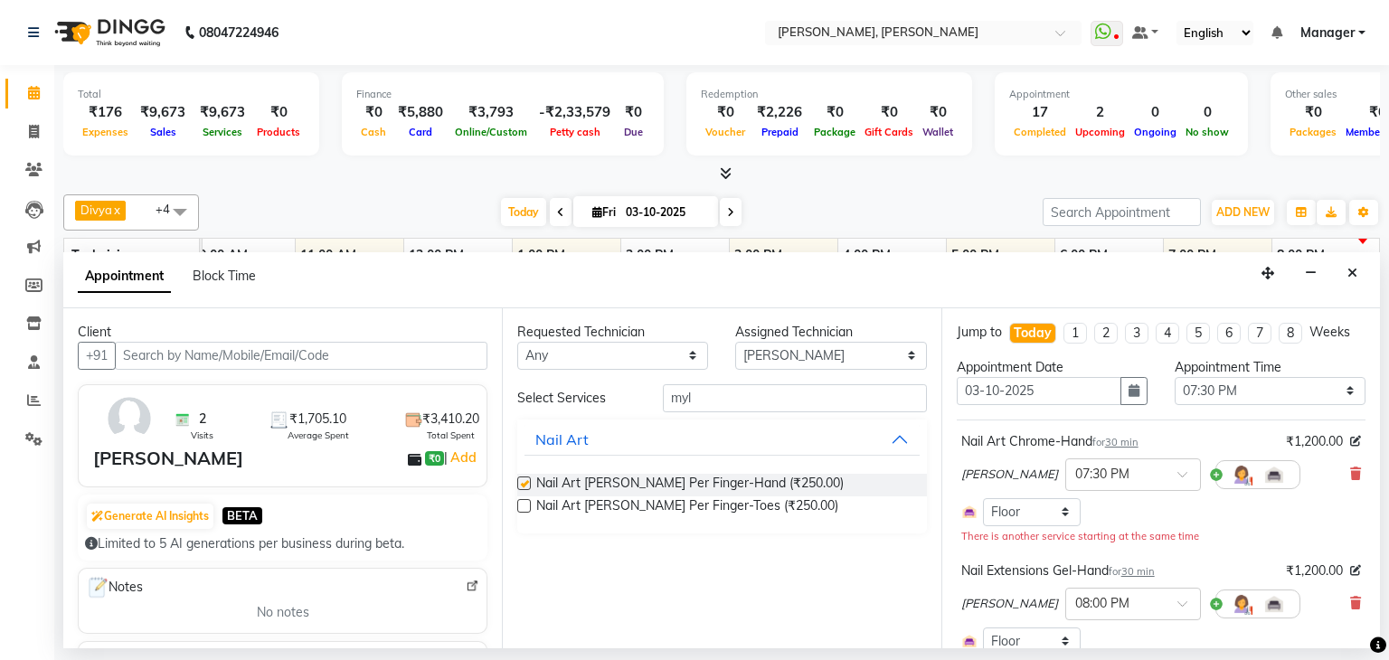
checkbox input "false"
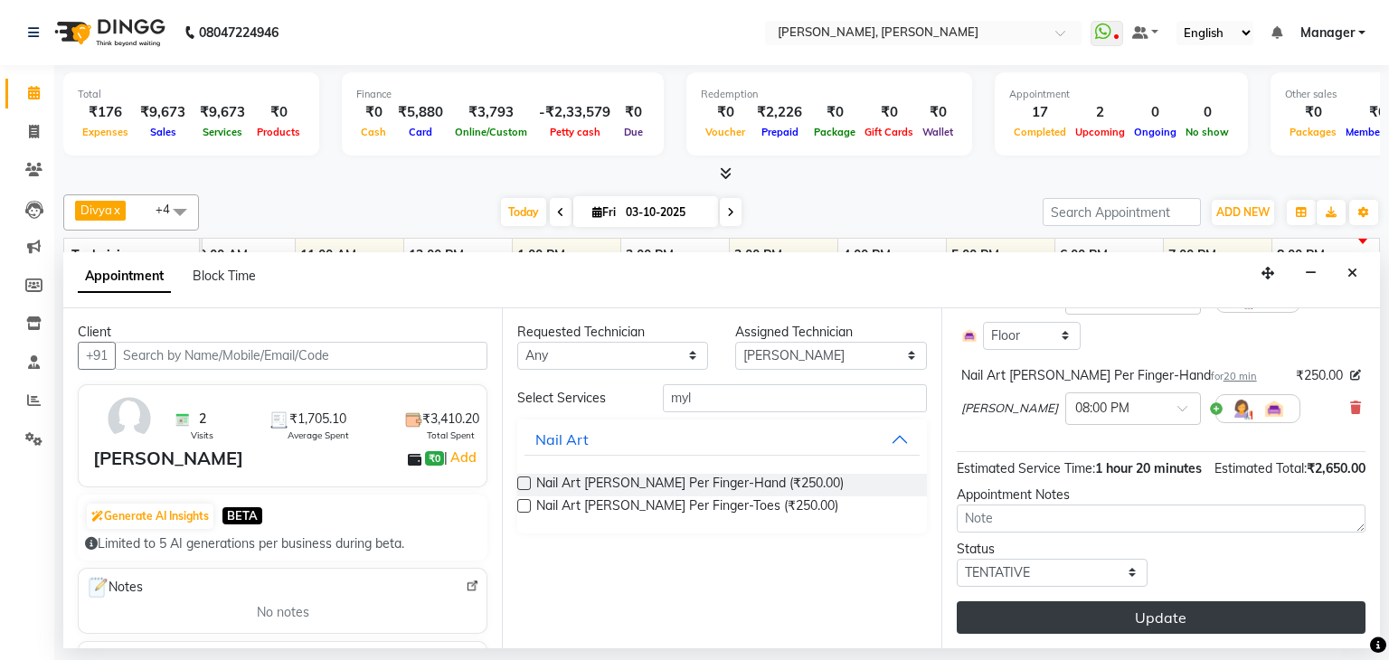
scroll to position [324, 0]
click at [1165, 612] on button "Update" at bounding box center [1161, 617] width 409 height 33
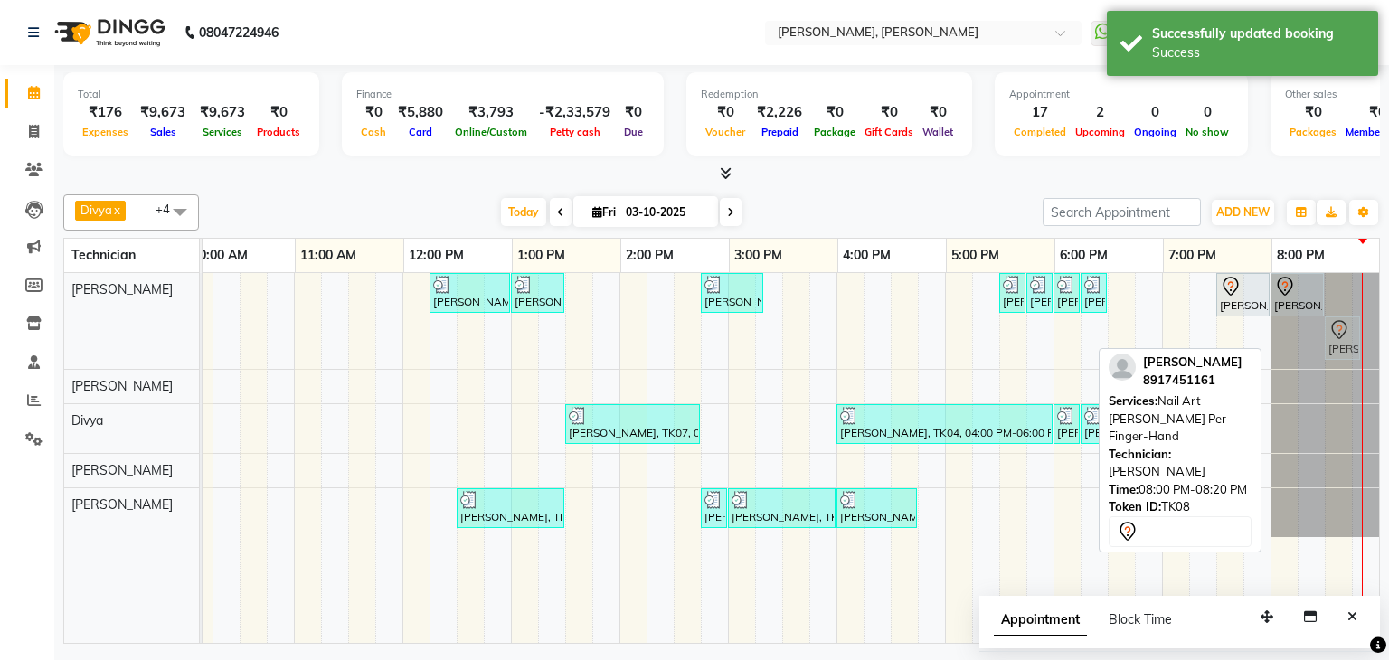
drag, startPoint x: 1284, startPoint y: 335, endPoint x: 1327, endPoint y: 330, distance: 43.7
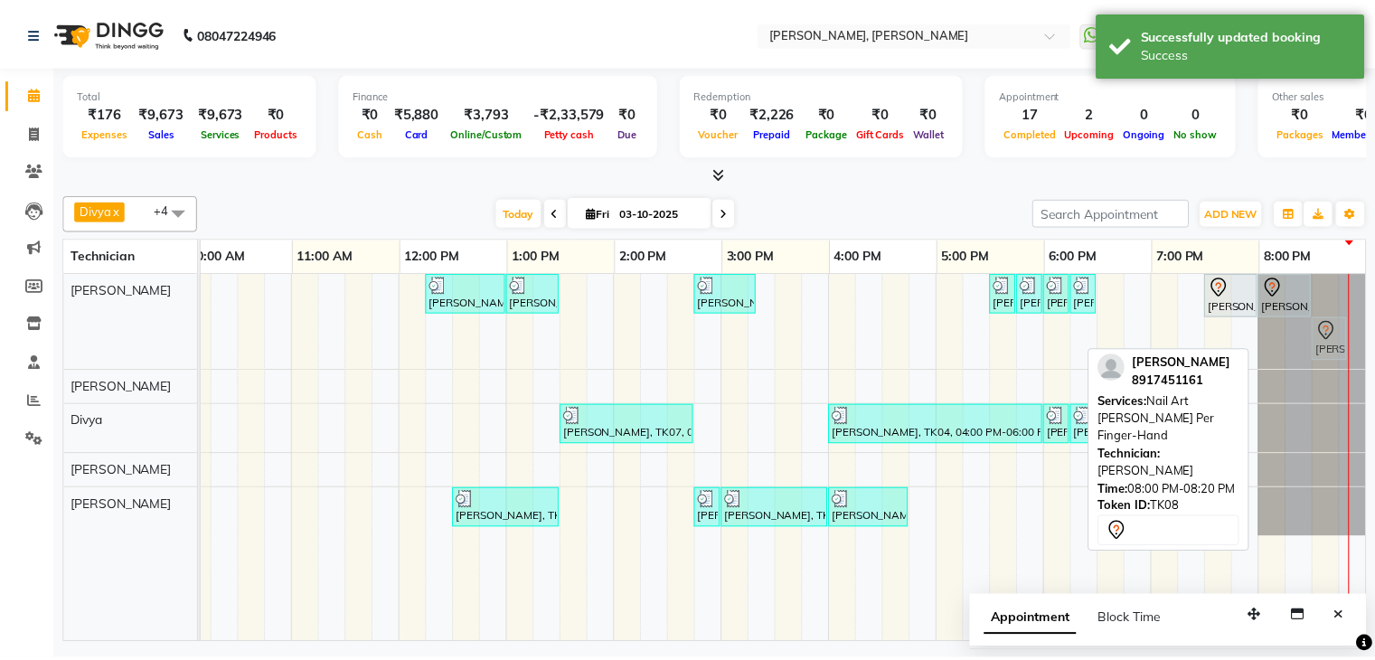
scroll to position [0, 235]
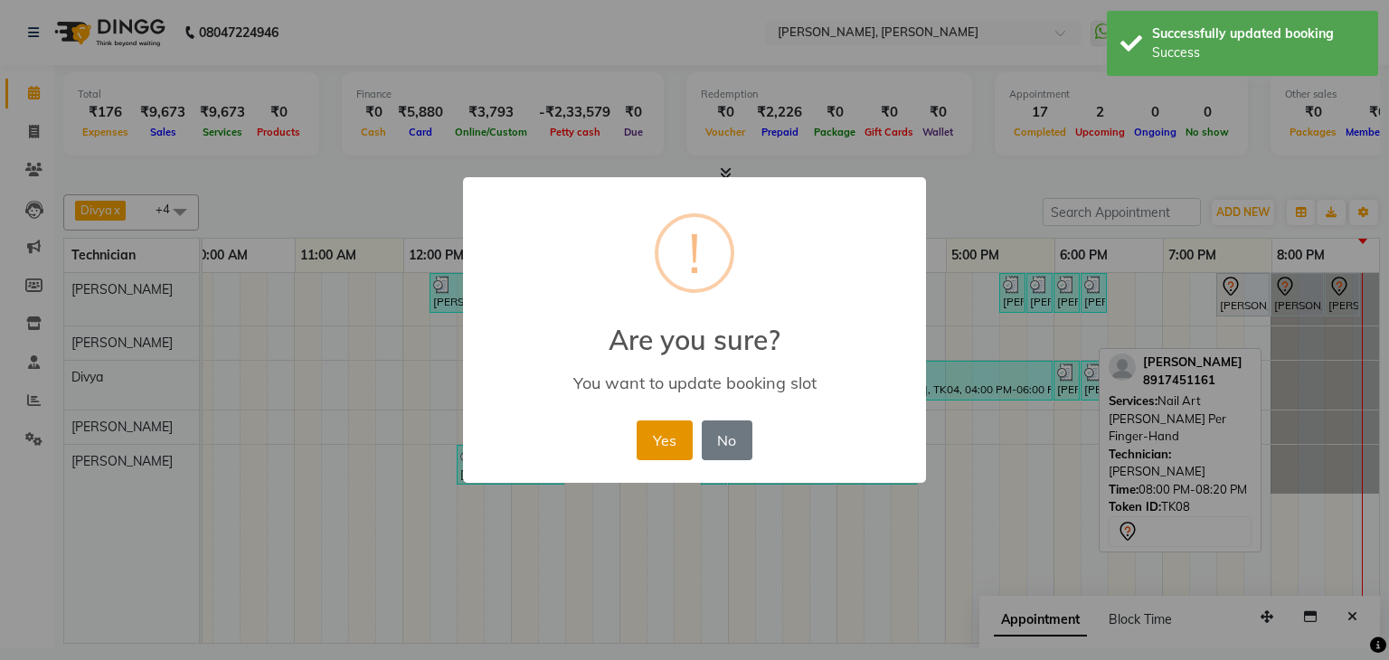
drag, startPoint x: 673, startPoint y: 442, endPoint x: 1065, endPoint y: 393, distance: 395.5
click at [676, 442] on button "Yes" at bounding box center [664, 440] width 55 height 40
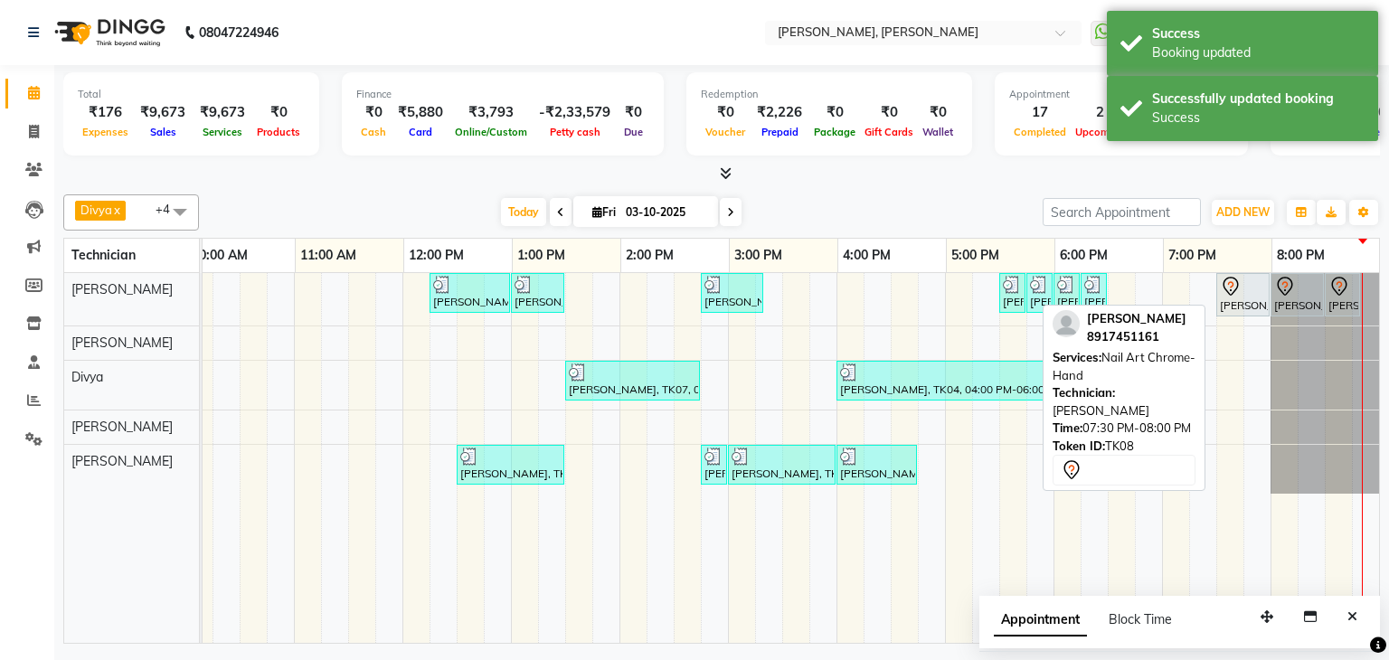
click at [1247, 294] on div "[PERSON_NAME], TK08, 07:30 PM-08:00 PM, Nail Art Chrome-Hand" at bounding box center [1243, 295] width 50 height 38
click at [1251, 301] on div "[PERSON_NAME], TK08, 07:30 PM-08:00 PM, Nail Art Chrome-Hand" at bounding box center [1243, 295] width 50 height 38
select select "7"
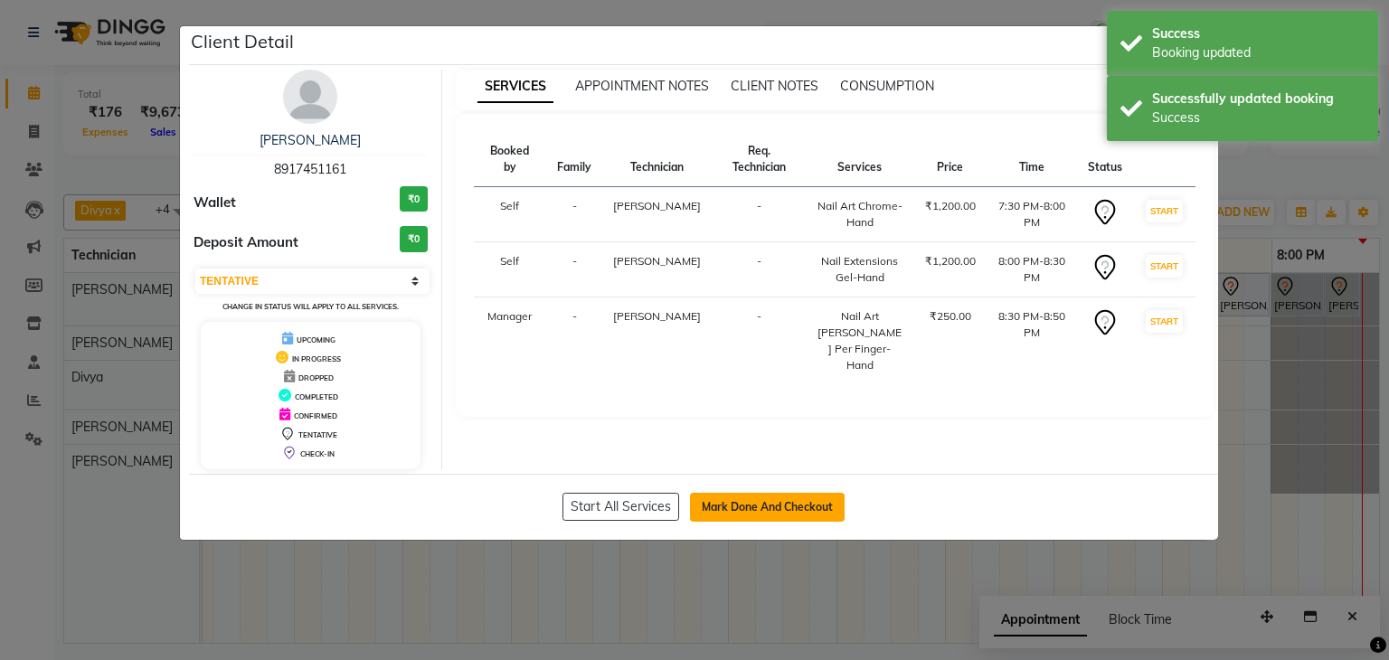
click at [730, 499] on button "Mark Done And Checkout" at bounding box center [767, 507] width 155 height 29
select select "service"
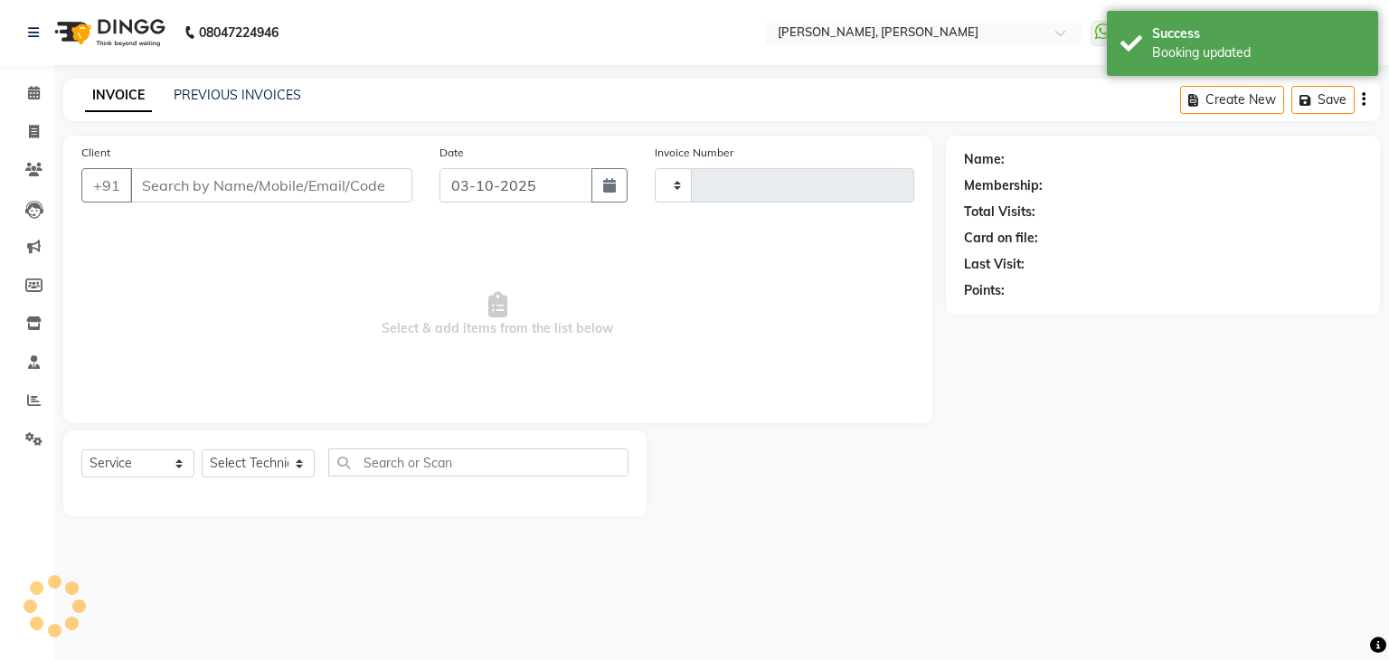
type input "1385"
select select "6455"
type input "89******61"
select select "54412"
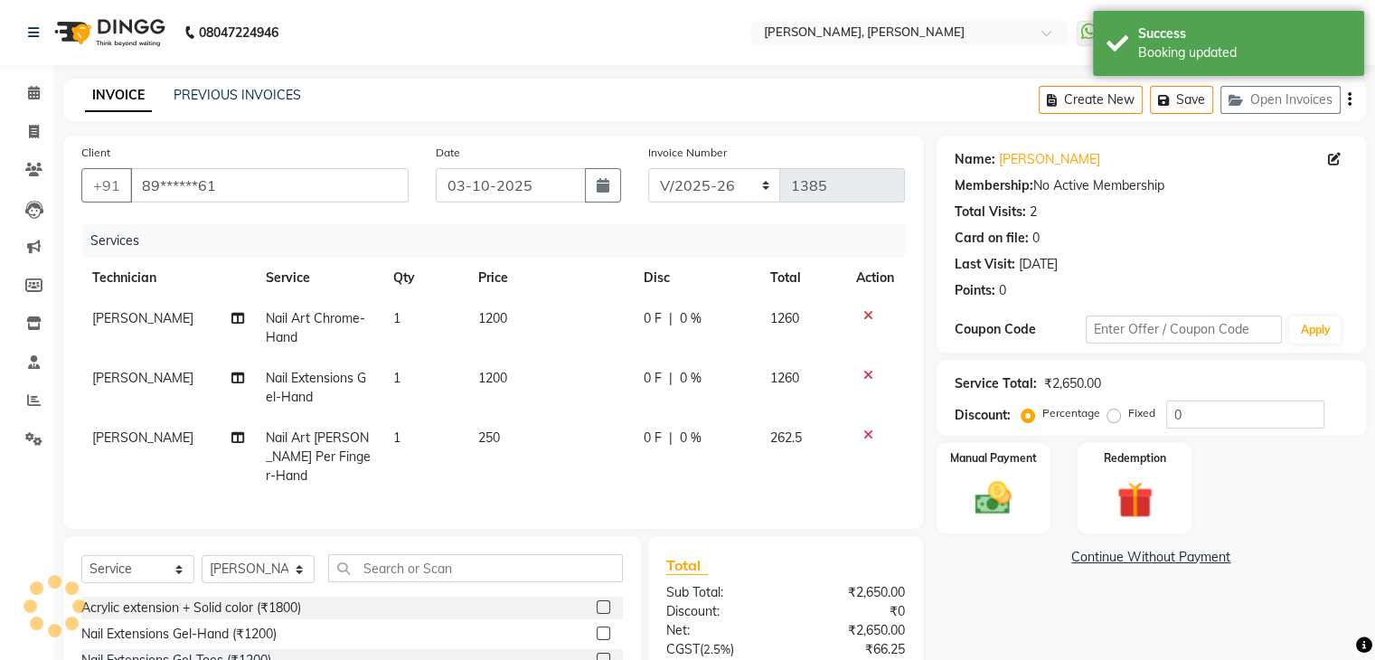
scroll to position [165, 0]
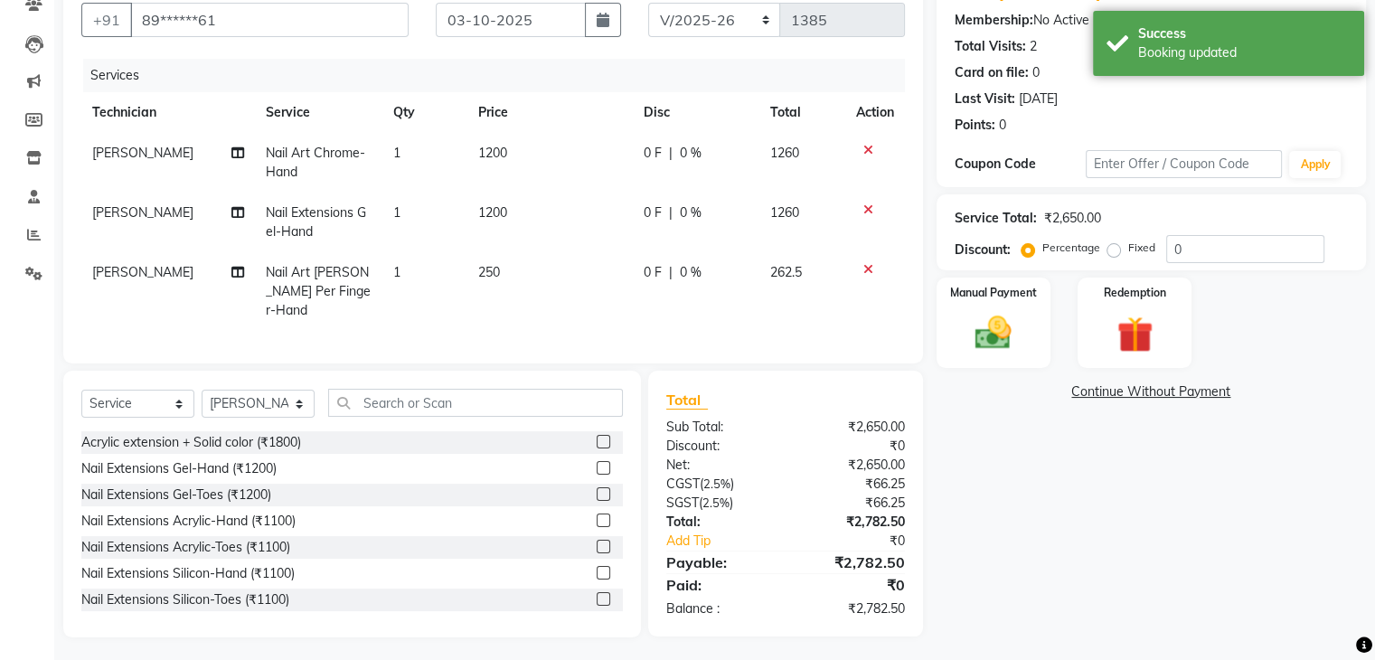
click at [409, 270] on td "1" at bounding box center [424, 291] width 85 height 79
select select "54412"
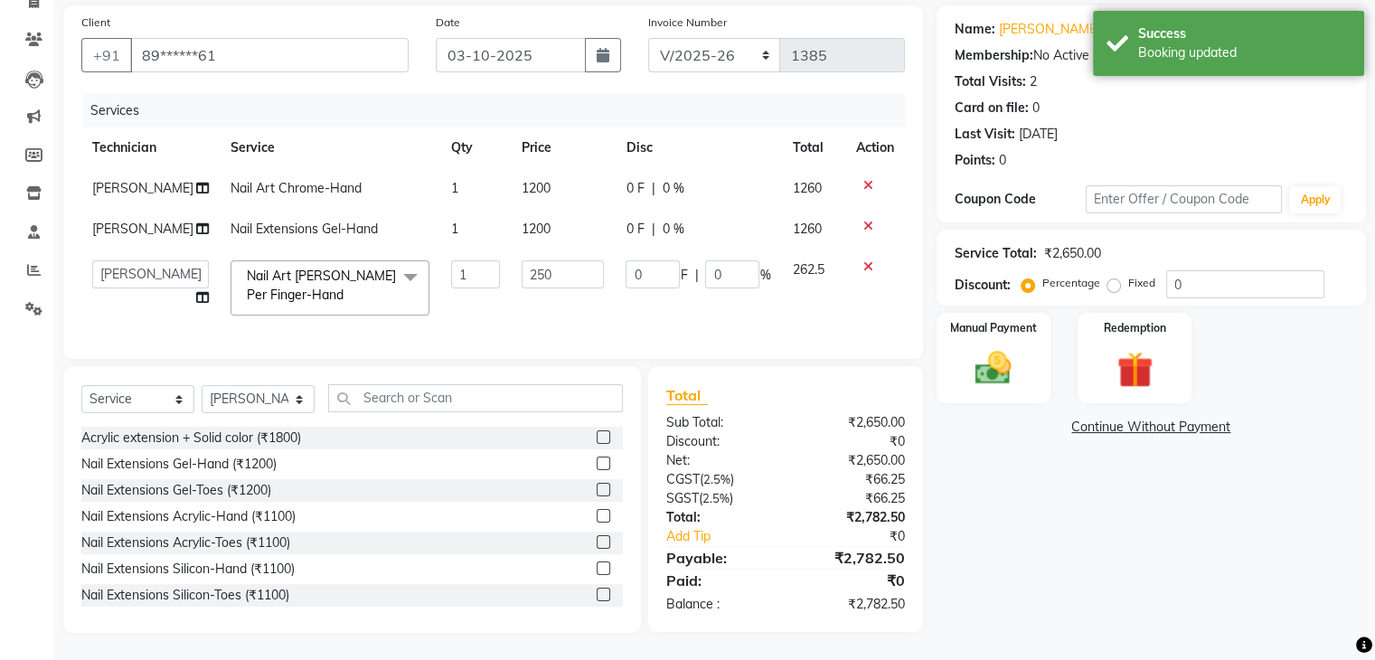
scroll to position [145, 0]
click at [456, 260] on input "1" at bounding box center [475, 274] width 48 height 28
type input "2"
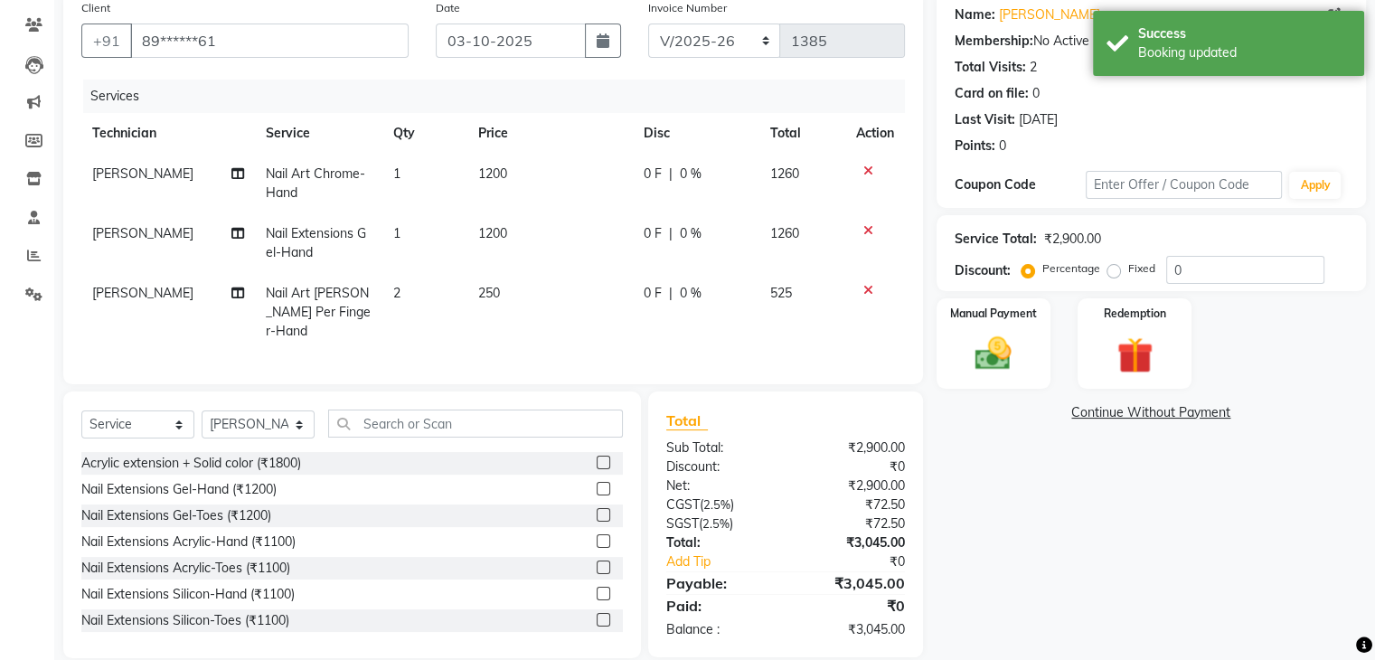
click at [533, 295] on td "250" at bounding box center [549, 312] width 165 height 79
select select "54412"
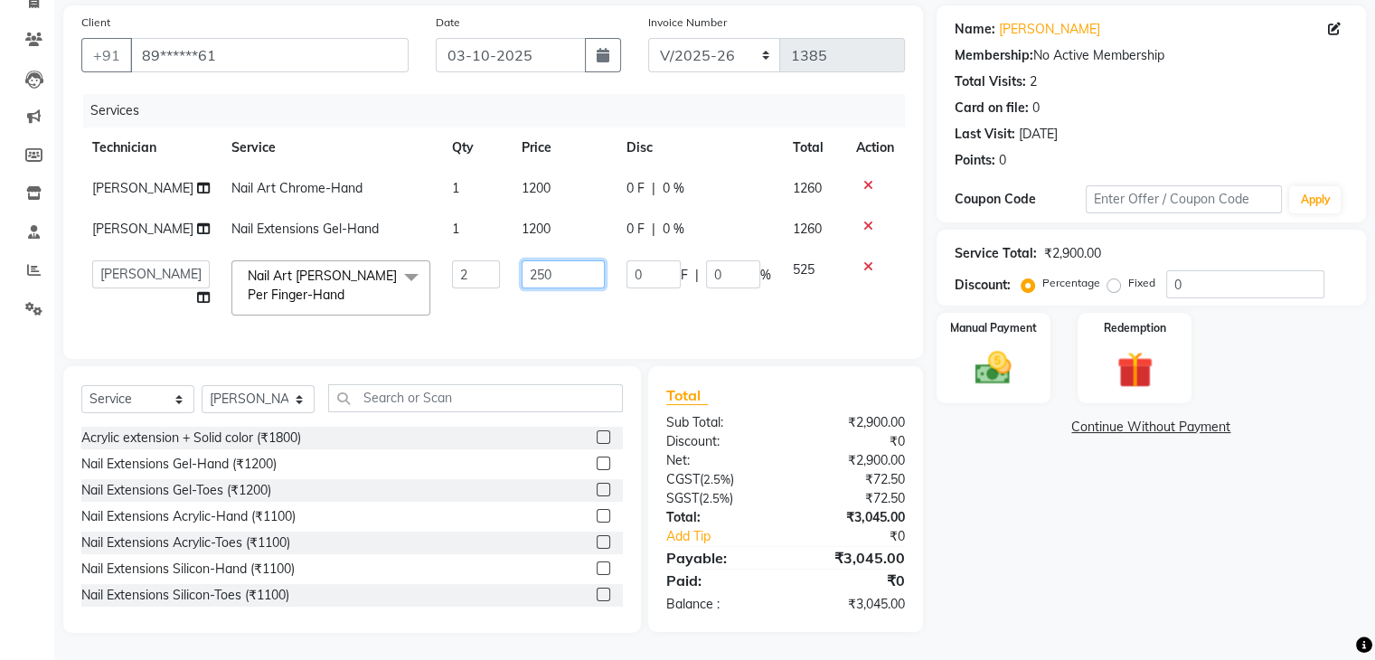
click at [544, 269] on input "250" at bounding box center [563, 274] width 83 height 28
type input "200"
click at [1159, 504] on div "Name: [PERSON_NAME] Membership: No Active Membership Total Visits: 2 Card on fi…" at bounding box center [1158, 319] width 443 height 628
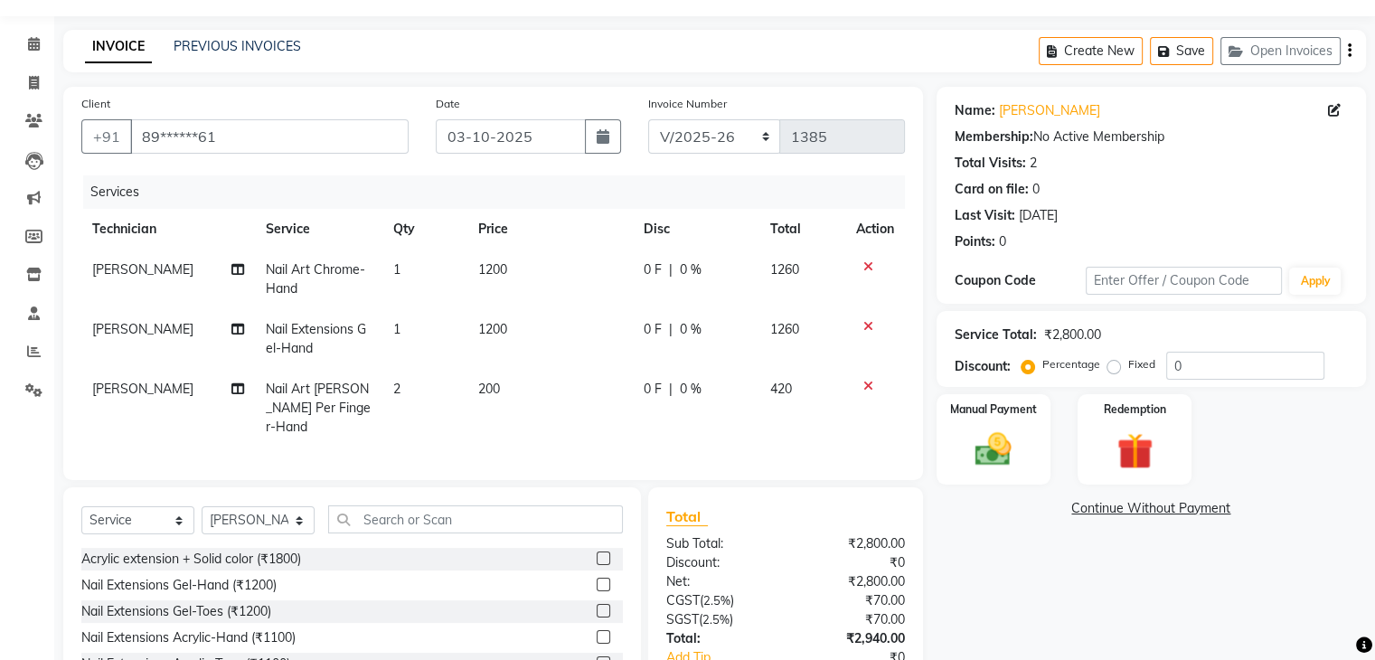
scroll to position [90, 0]
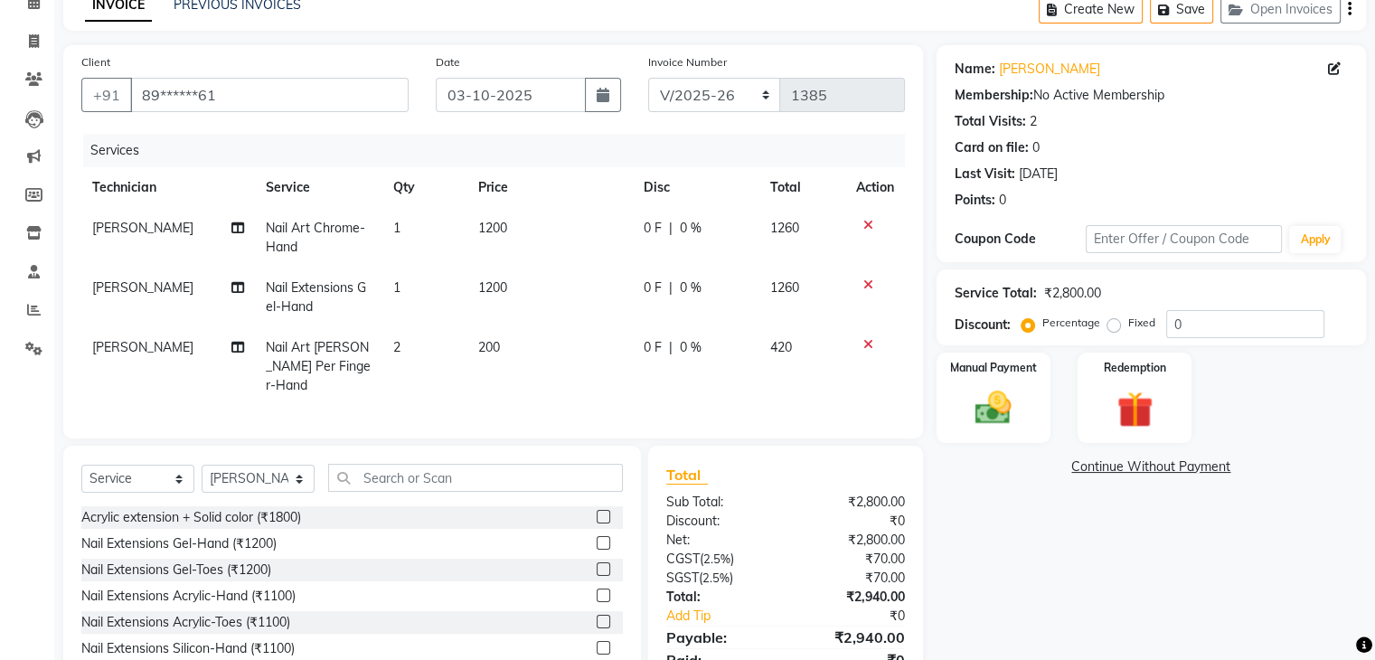
click at [511, 287] on td "1200" at bounding box center [549, 298] width 165 height 60
select select "54412"
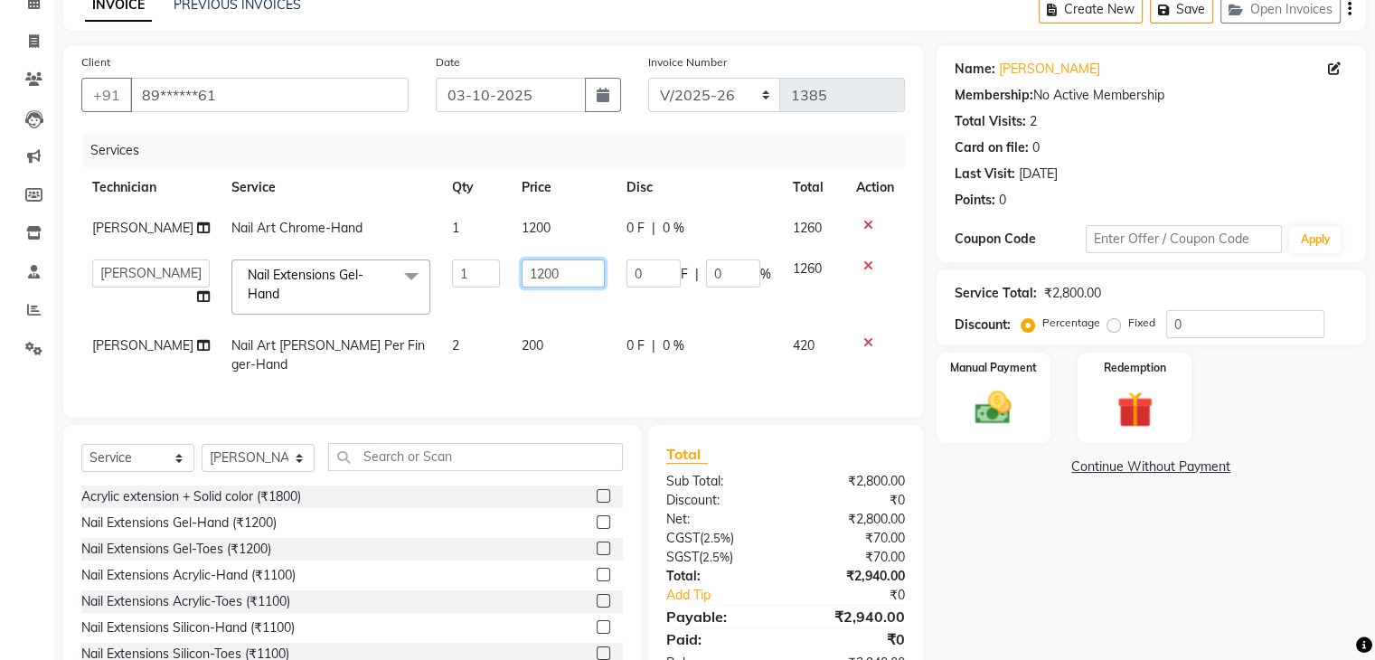
click at [577, 278] on input "1200" at bounding box center [563, 274] width 83 height 28
type input "1"
type input "999"
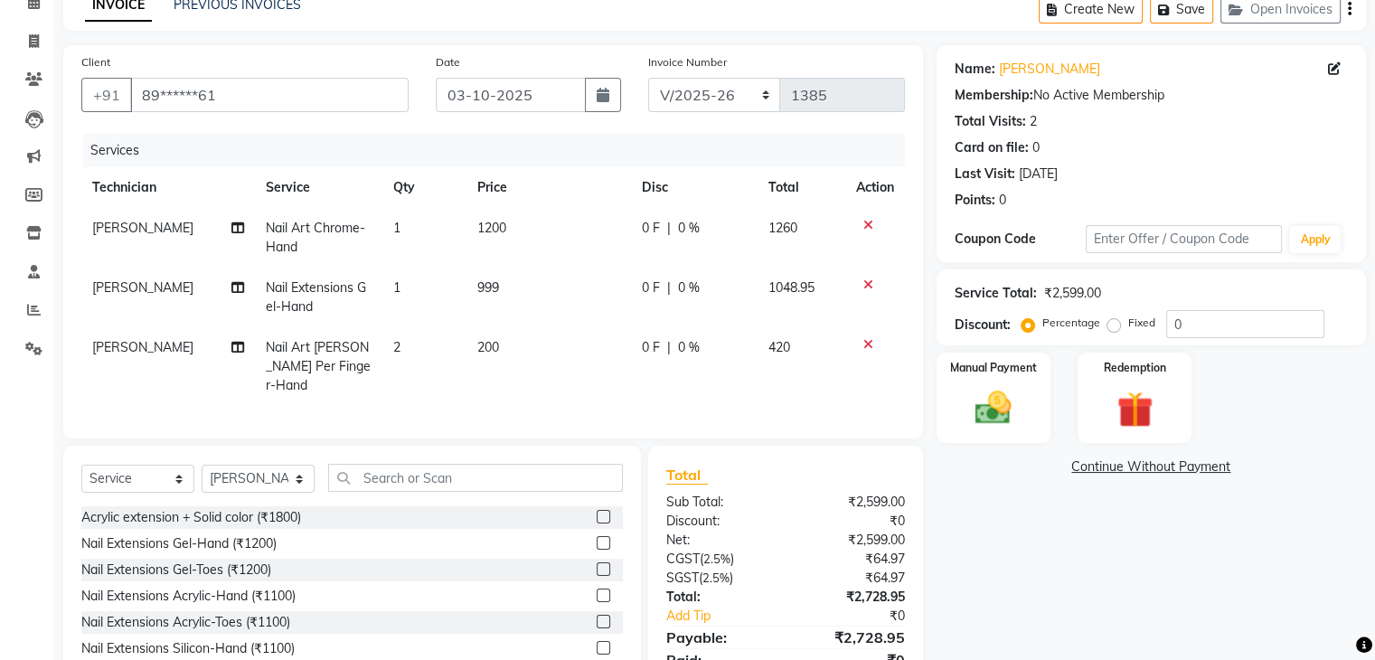
click at [1020, 489] on div "Name: [PERSON_NAME] Membership: No Active Membership Total Visits: 2 Card on fi…" at bounding box center [1158, 378] width 443 height 667
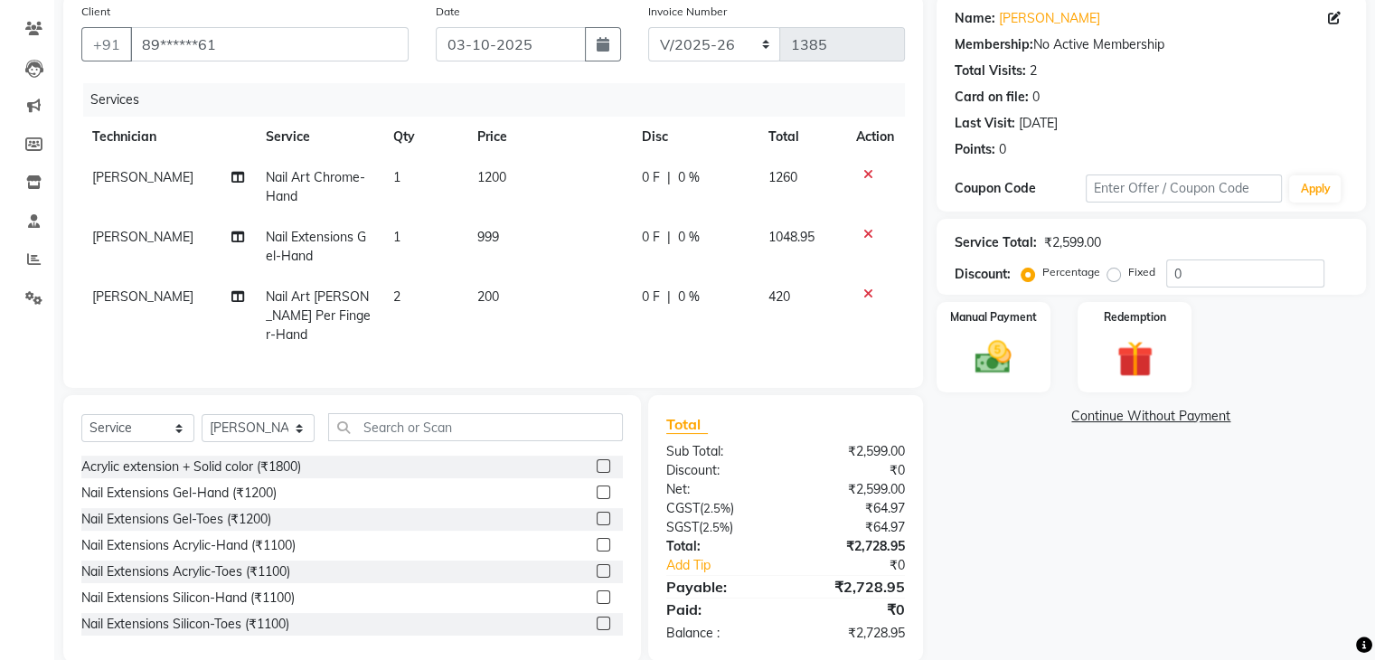
scroll to position [165, 0]
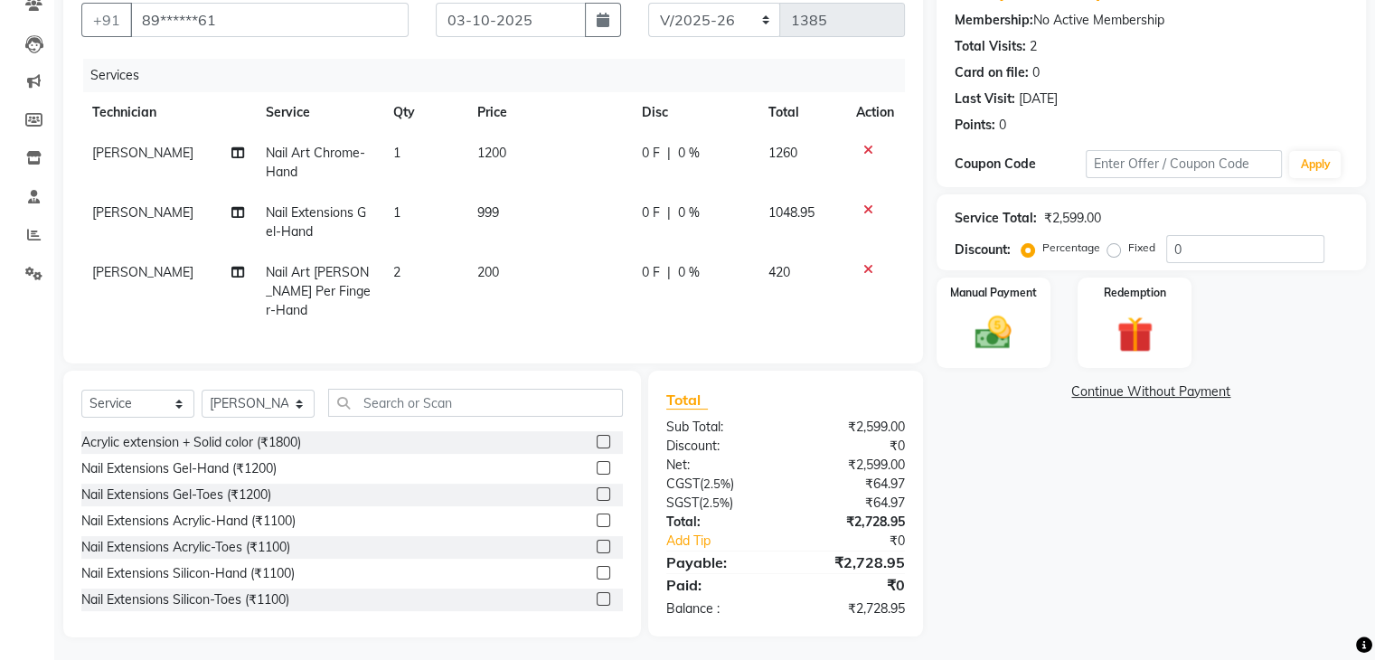
click at [423, 262] on td "2" at bounding box center [424, 291] width 85 height 79
select select "54412"
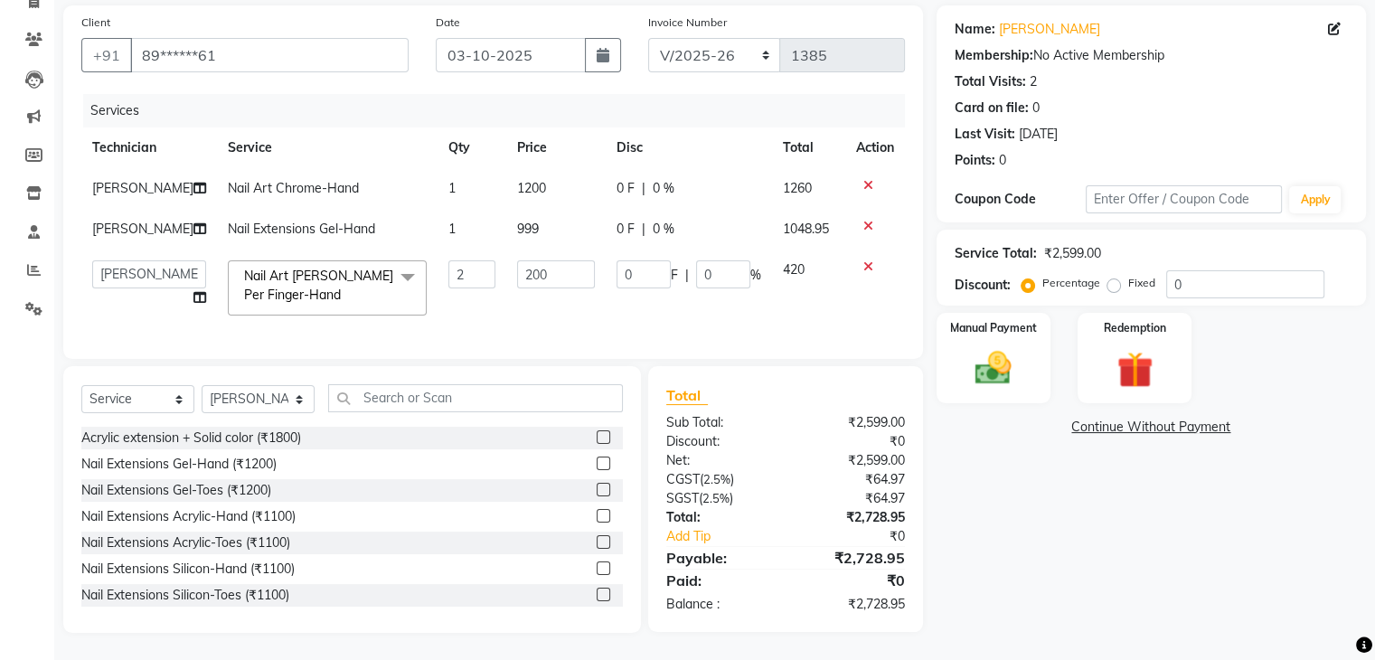
scroll to position [145, 0]
click at [449, 269] on input "2" at bounding box center [471, 274] width 47 height 28
type input "4"
click at [1070, 475] on div "Name: [PERSON_NAME] Membership: No Active Membership Total Visits: 2 Card on fi…" at bounding box center [1158, 319] width 443 height 628
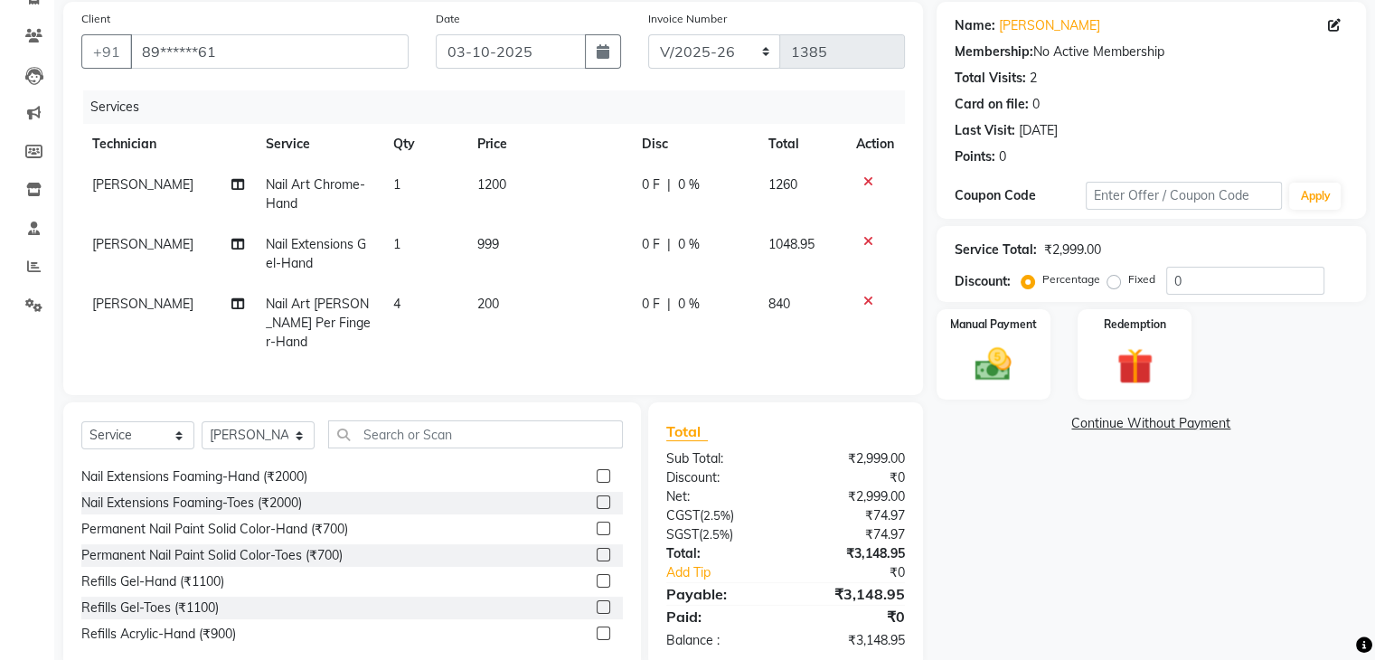
scroll to position [165, 0]
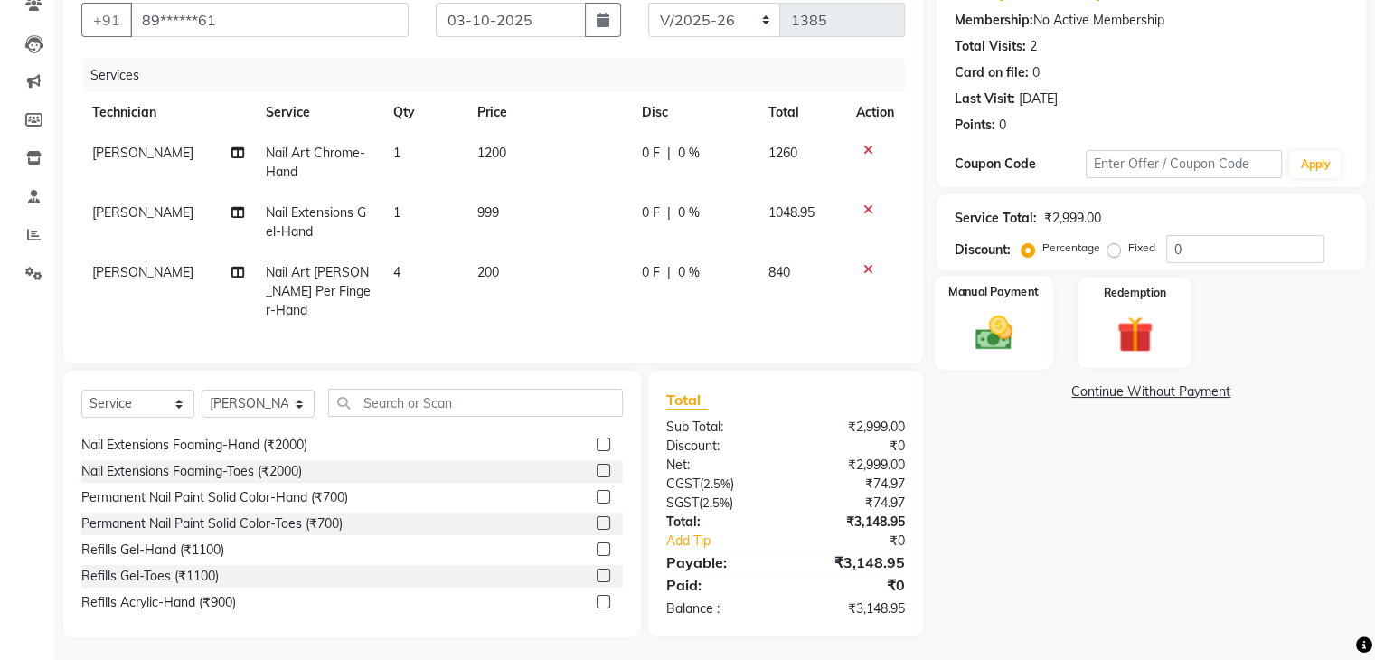
click at [1005, 344] on img at bounding box center [993, 333] width 61 height 43
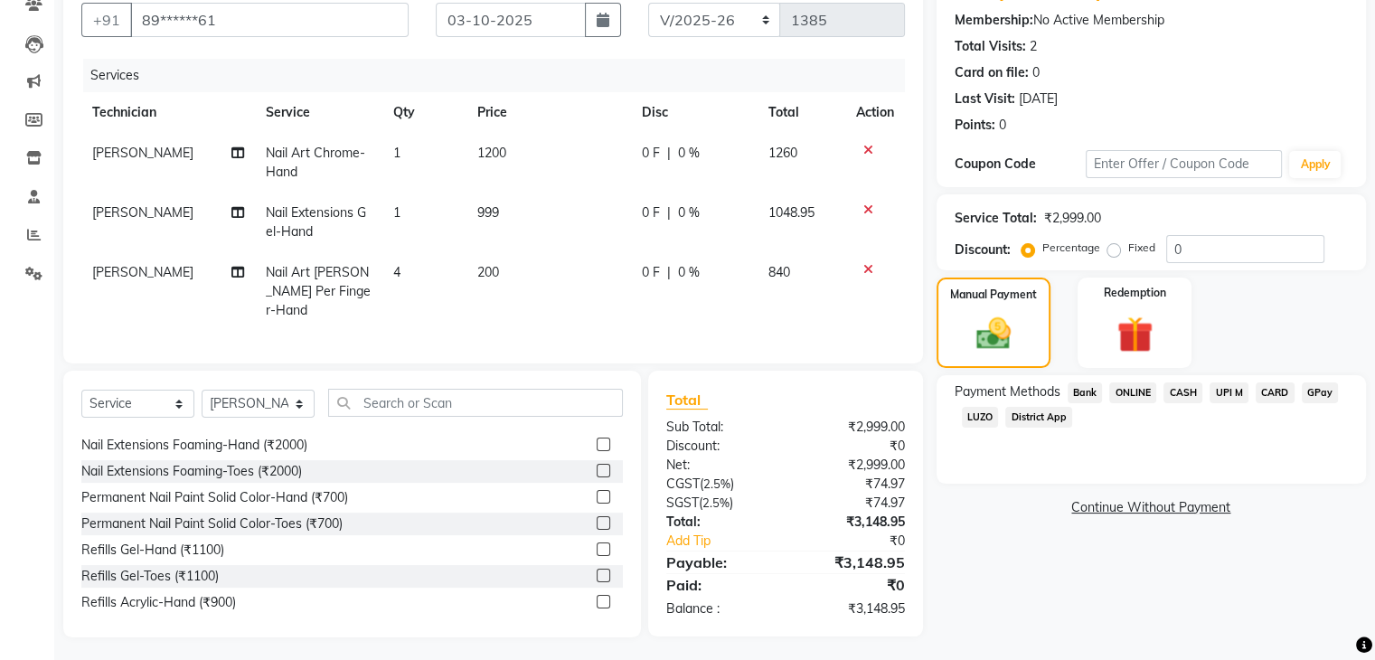
click at [1218, 397] on span "UPI M" at bounding box center [1229, 392] width 39 height 21
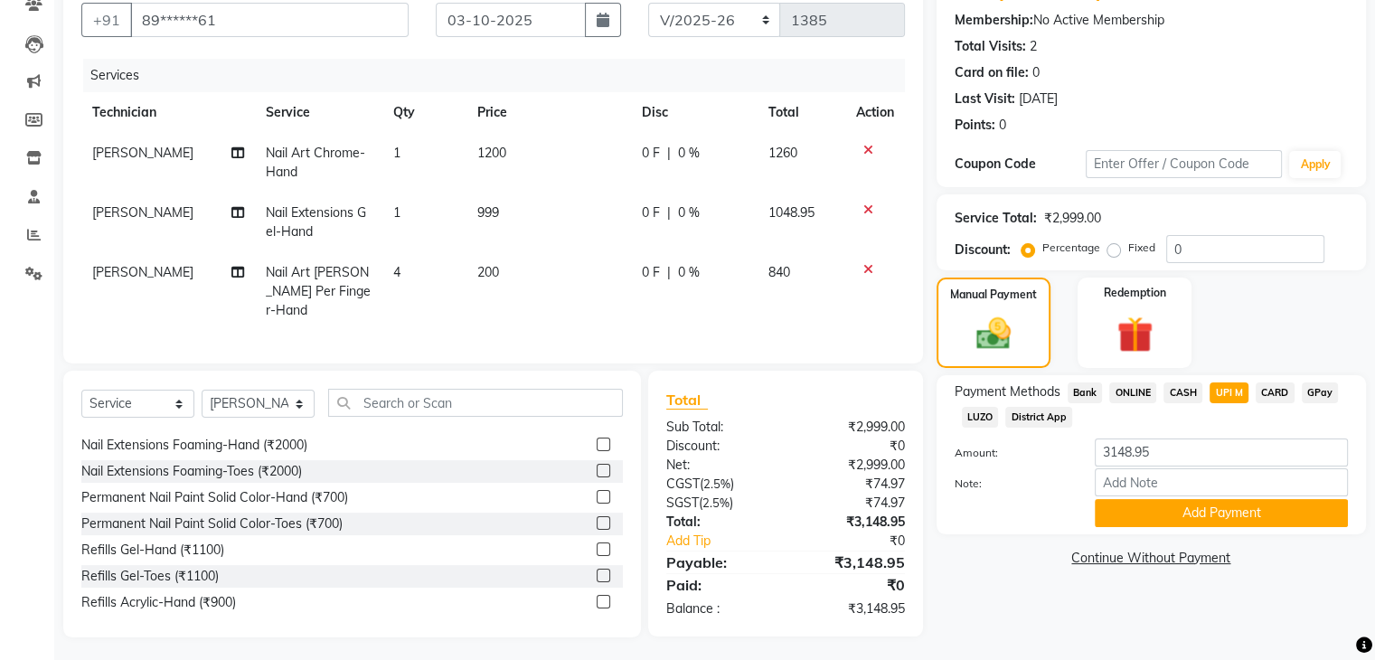
click at [1233, 397] on span "UPI M" at bounding box center [1229, 392] width 39 height 21
click at [1236, 512] on button "Add Payment" at bounding box center [1221, 513] width 253 height 28
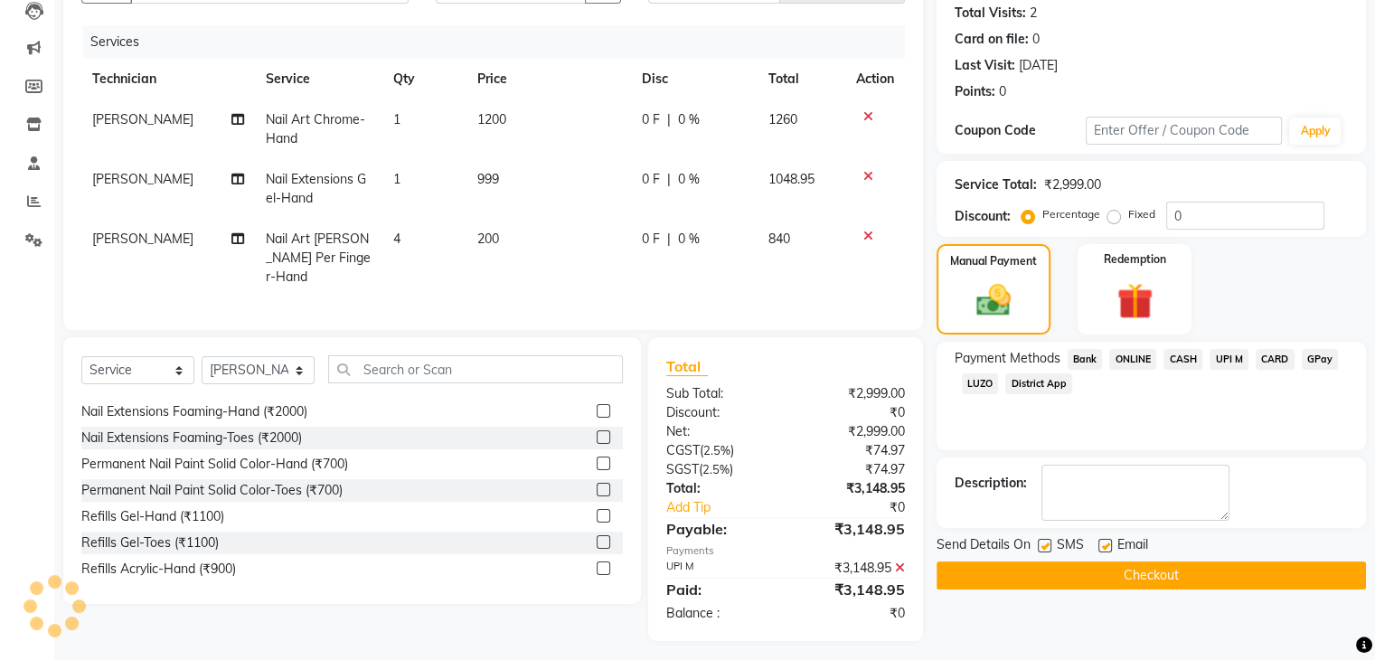
scroll to position [203, 0]
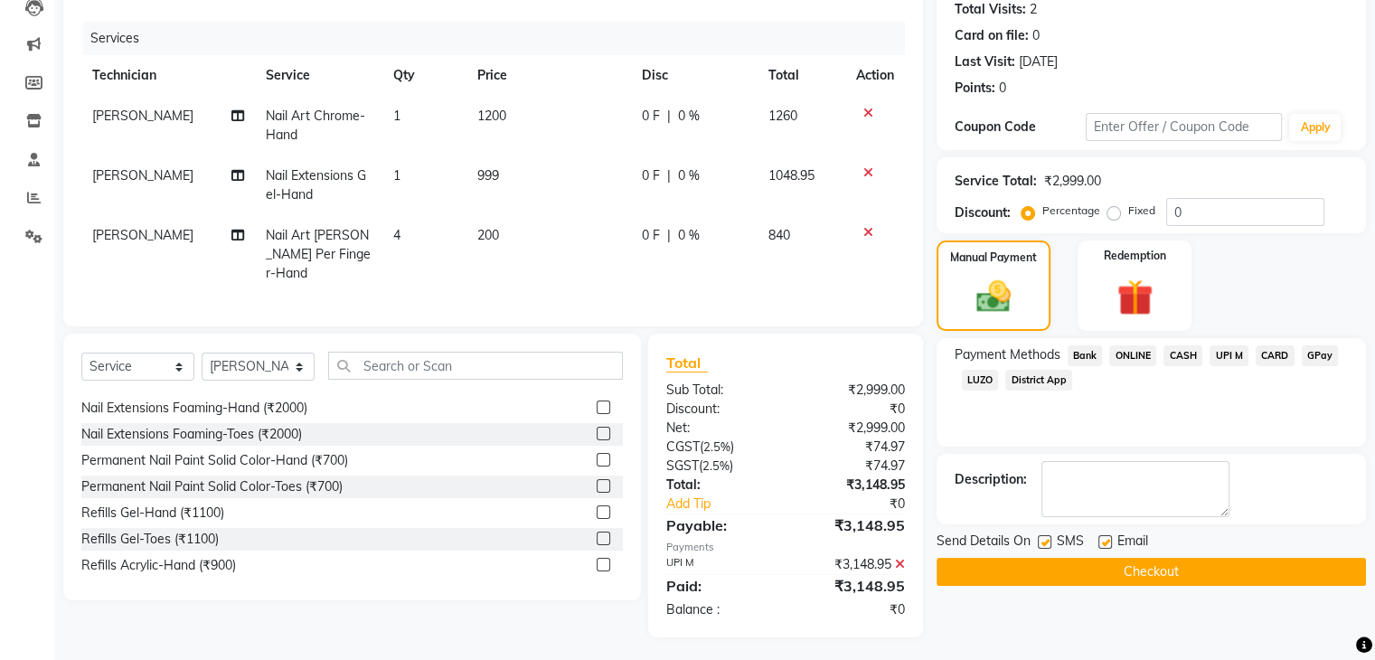
click at [1147, 572] on button "Checkout" at bounding box center [1151, 572] width 429 height 28
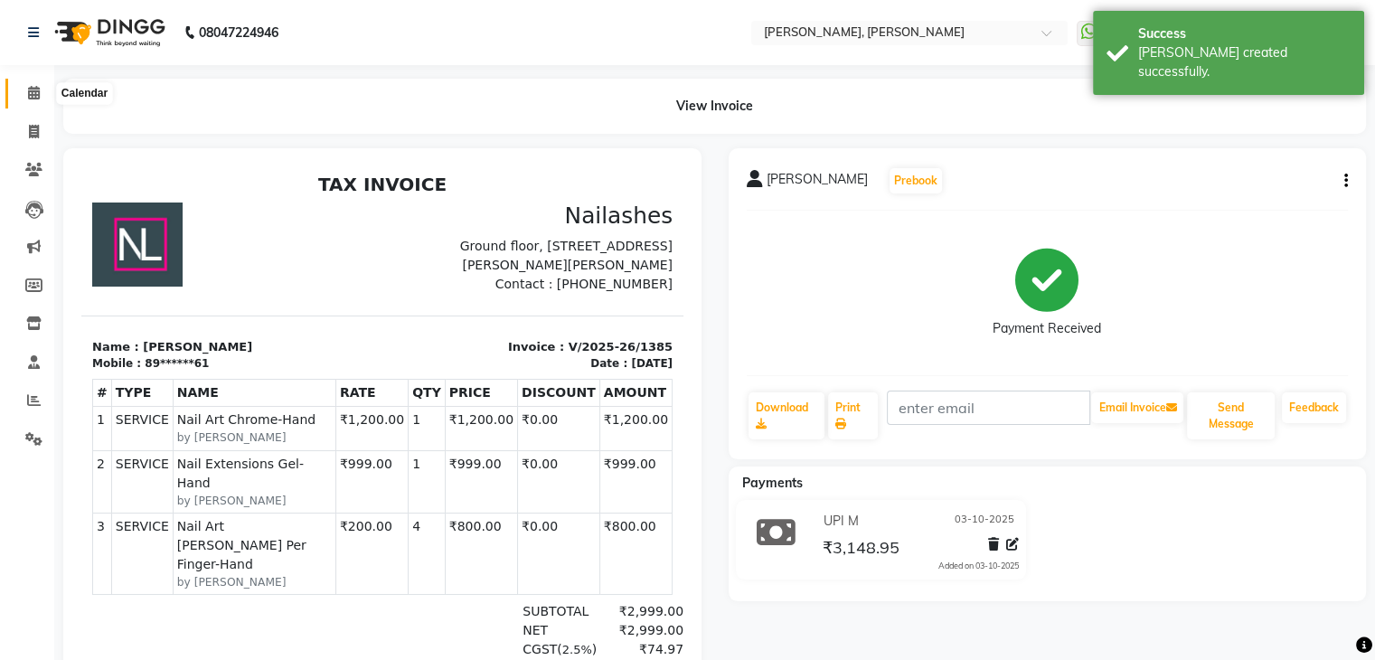
click at [34, 92] on icon at bounding box center [34, 93] width 12 height 14
